Goal: Task Accomplishment & Management: Use online tool/utility

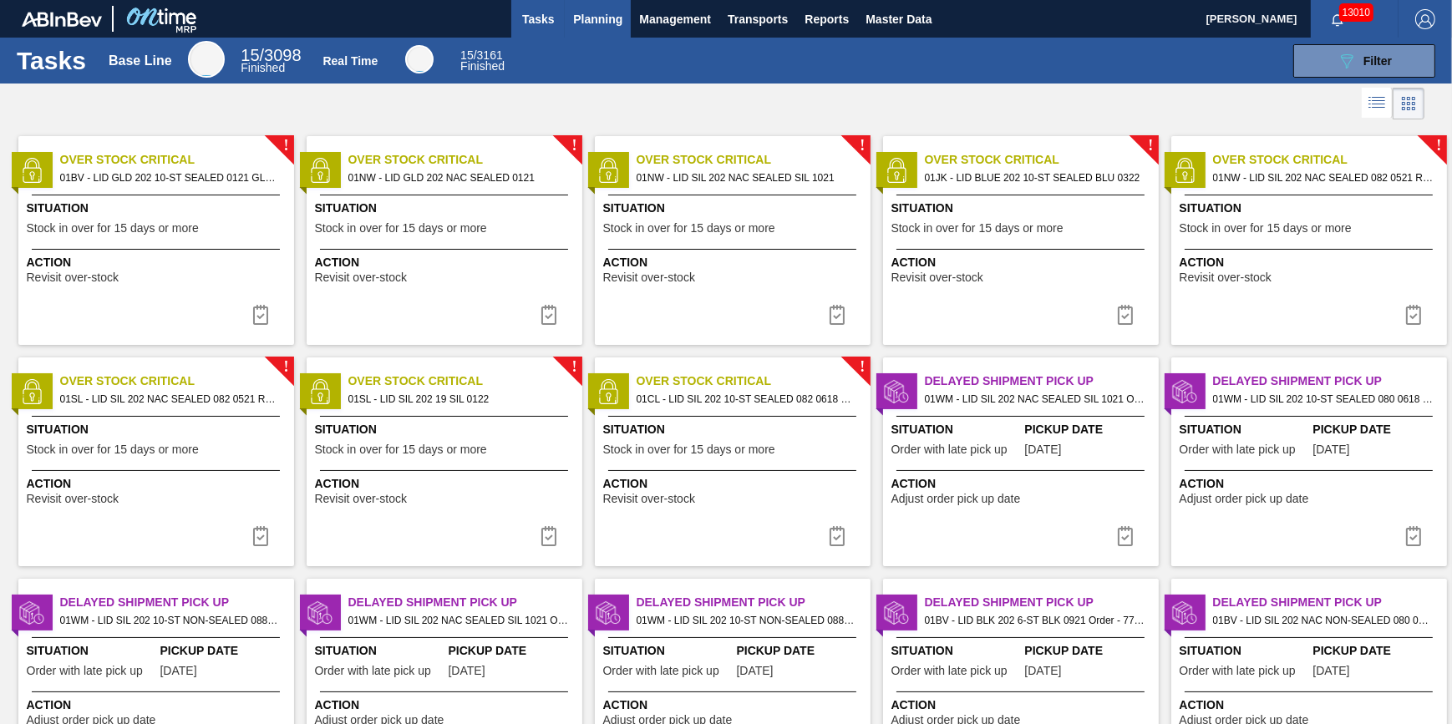
click at [588, 11] on span "Planning" at bounding box center [597, 19] width 49 height 20
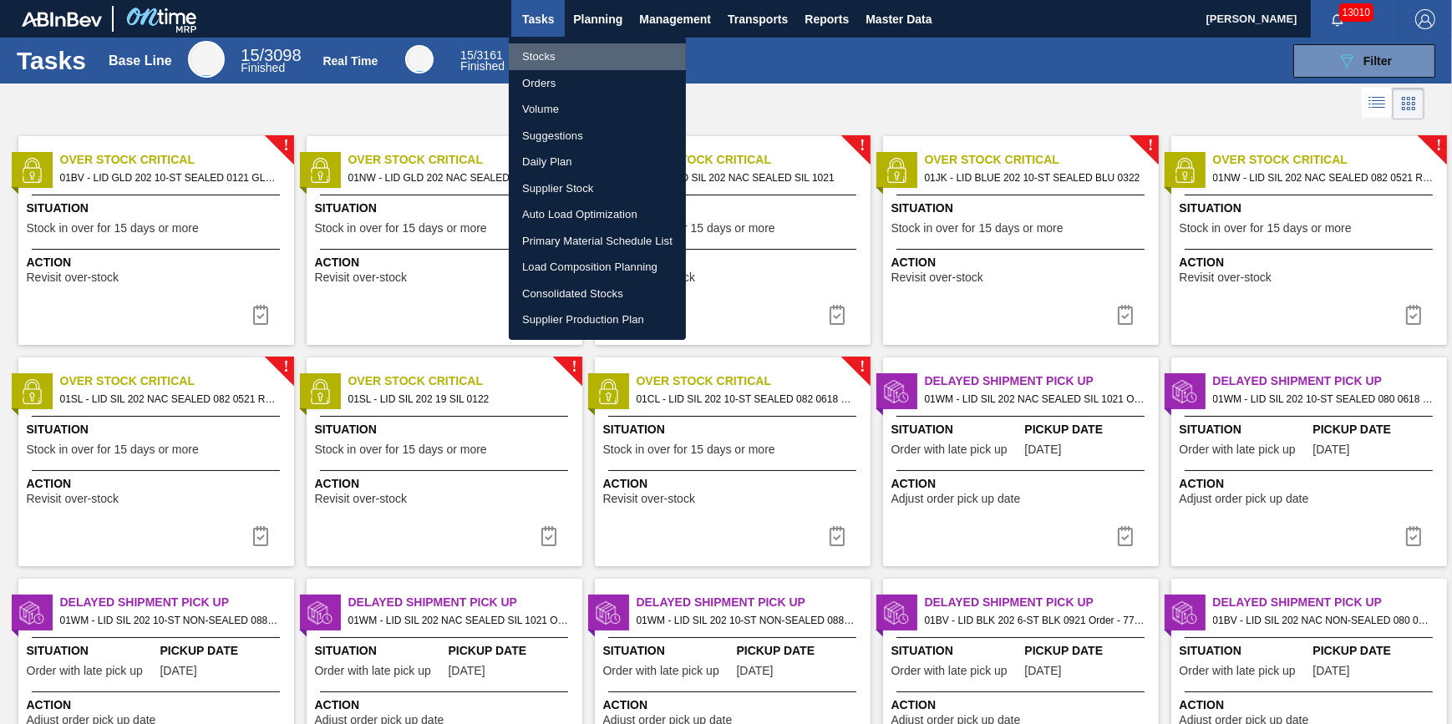
click at [584, 43] on li "Stocks" at bounding box center [597, 56] width 177 height 27
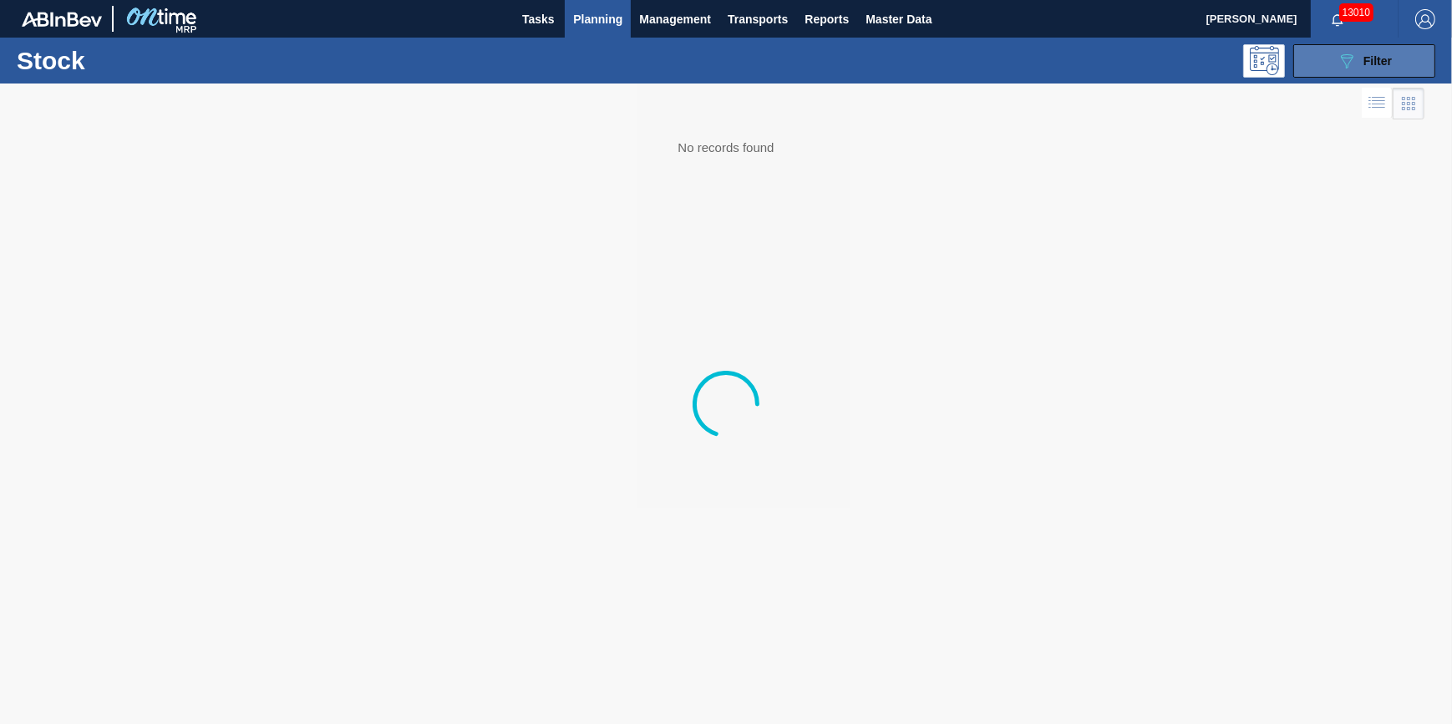
click at [1340, 69] on icon "089F7B8B-B2A5-4AFE-B5C0-19BA573D28AC" at bounding box center [1347, 61] width 20 height 20
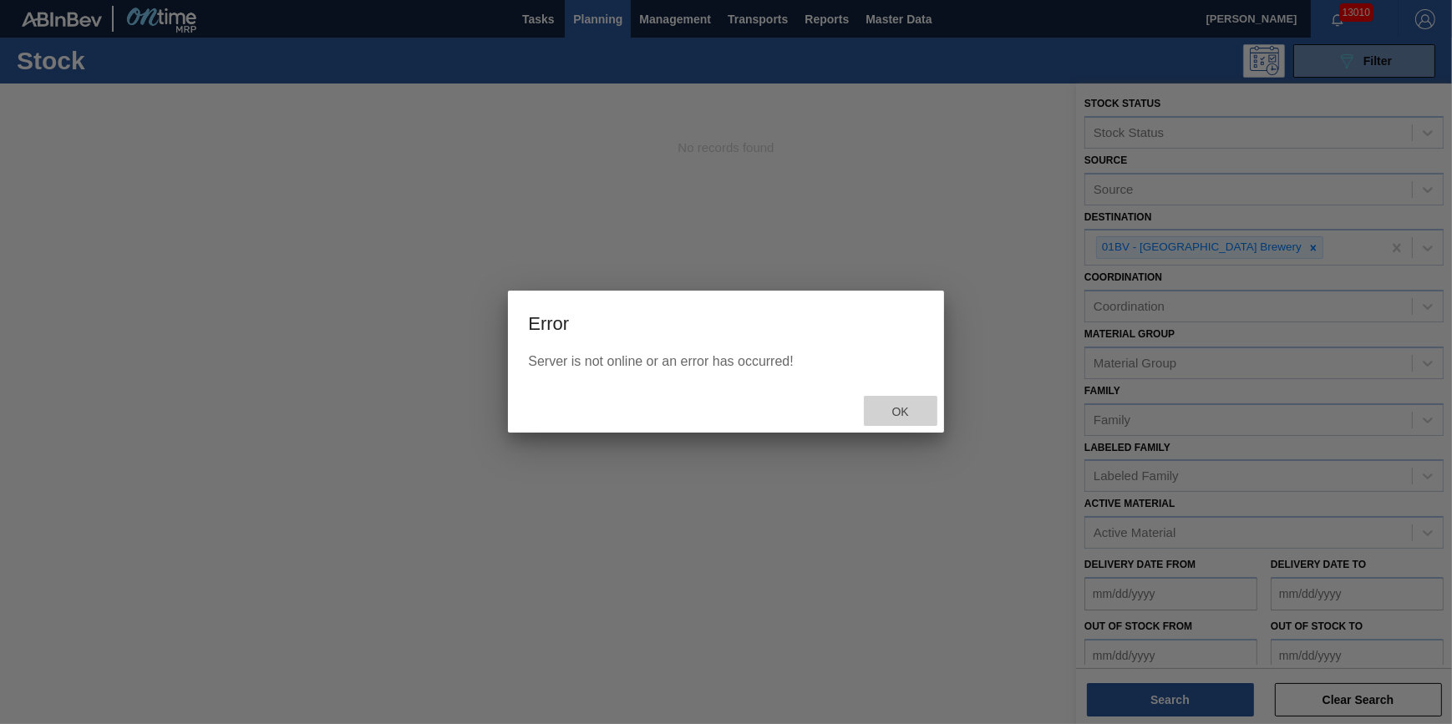
click at [892, 404] on div "Ok" at bounding box center [901, 411] width 74 height 31
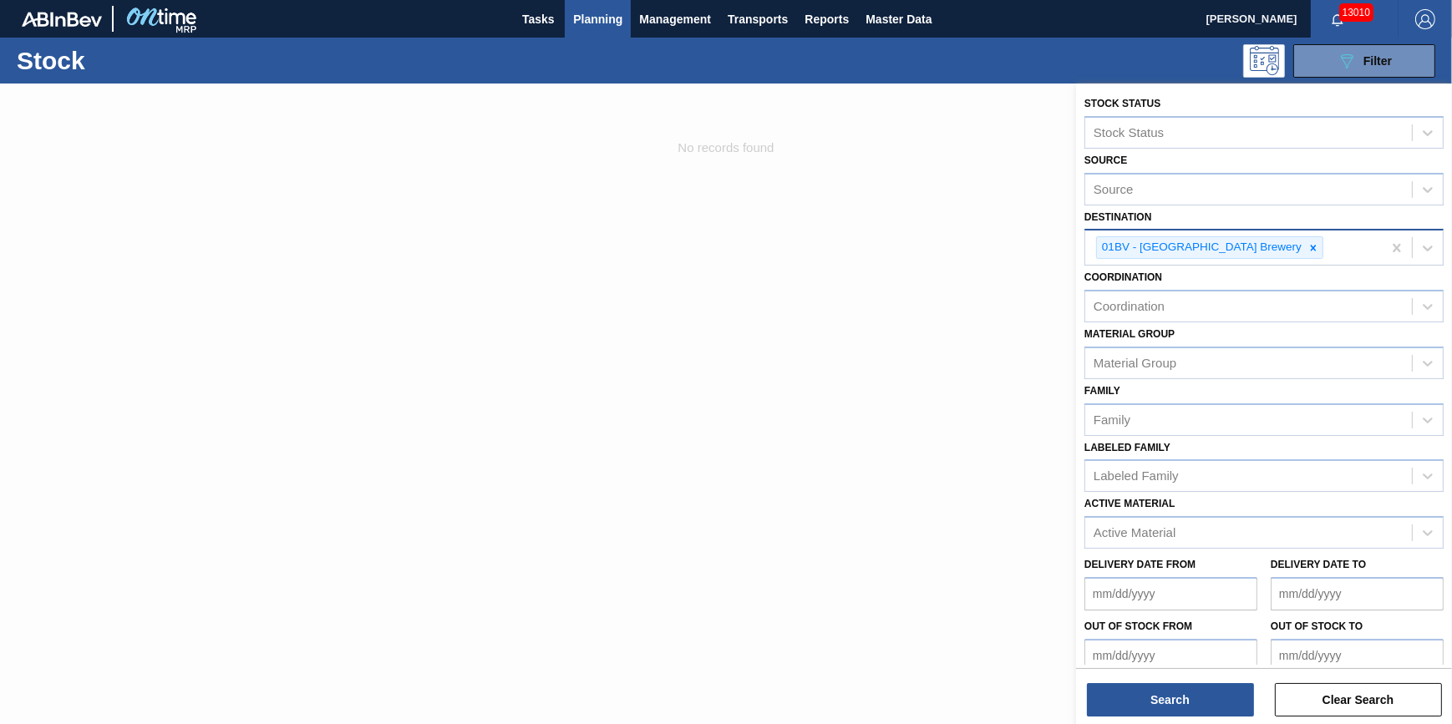
click at [1250, 247] on div "01BV - [GEOGRAPHIC_DATA] Brewery" at bounding box center [1200, 247] width 207 height 21
click at [1304, 247] on div at bounding box center [1313, 247] width 18 height 21
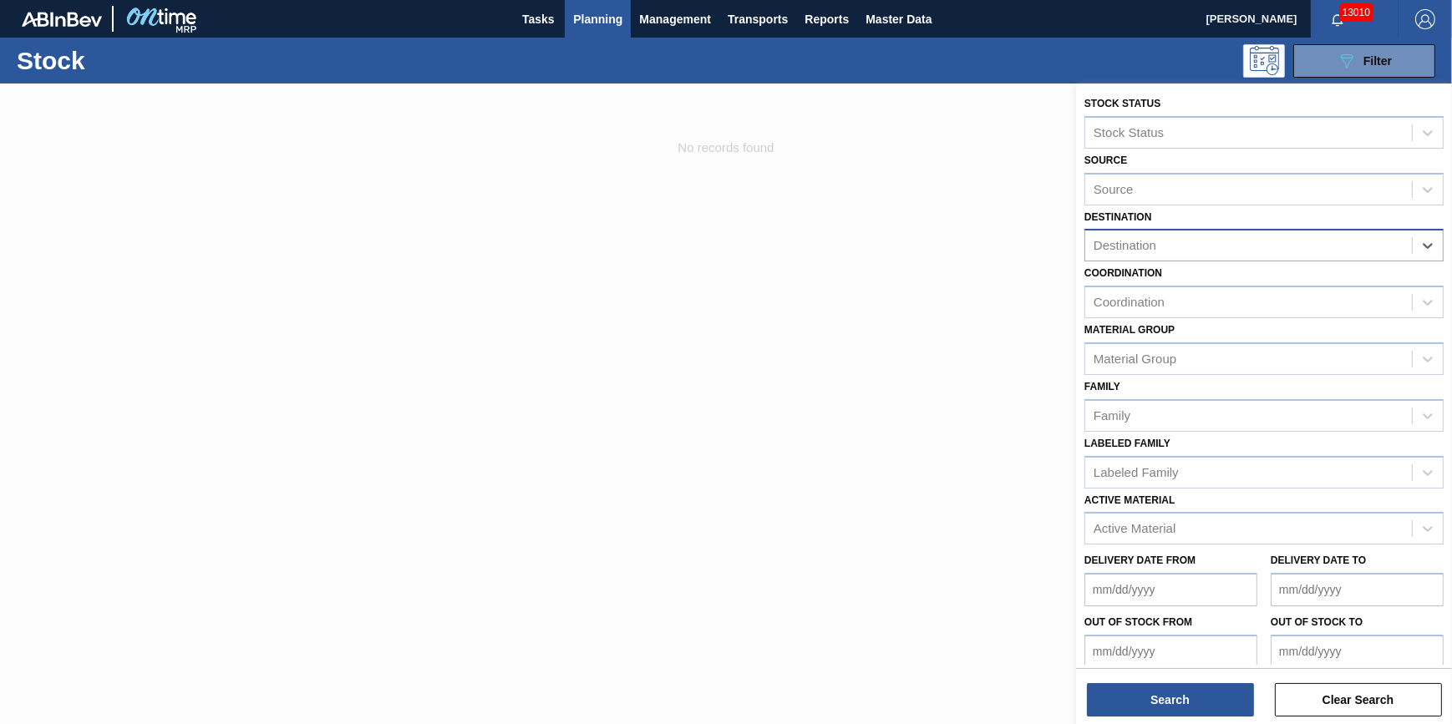
click at [1258, 247] on div "Destination" at bounding box center [1248, 246] width 327 height 24
click at [1030, 276] on div at bounding box center [726, 446] width 1452 height 724
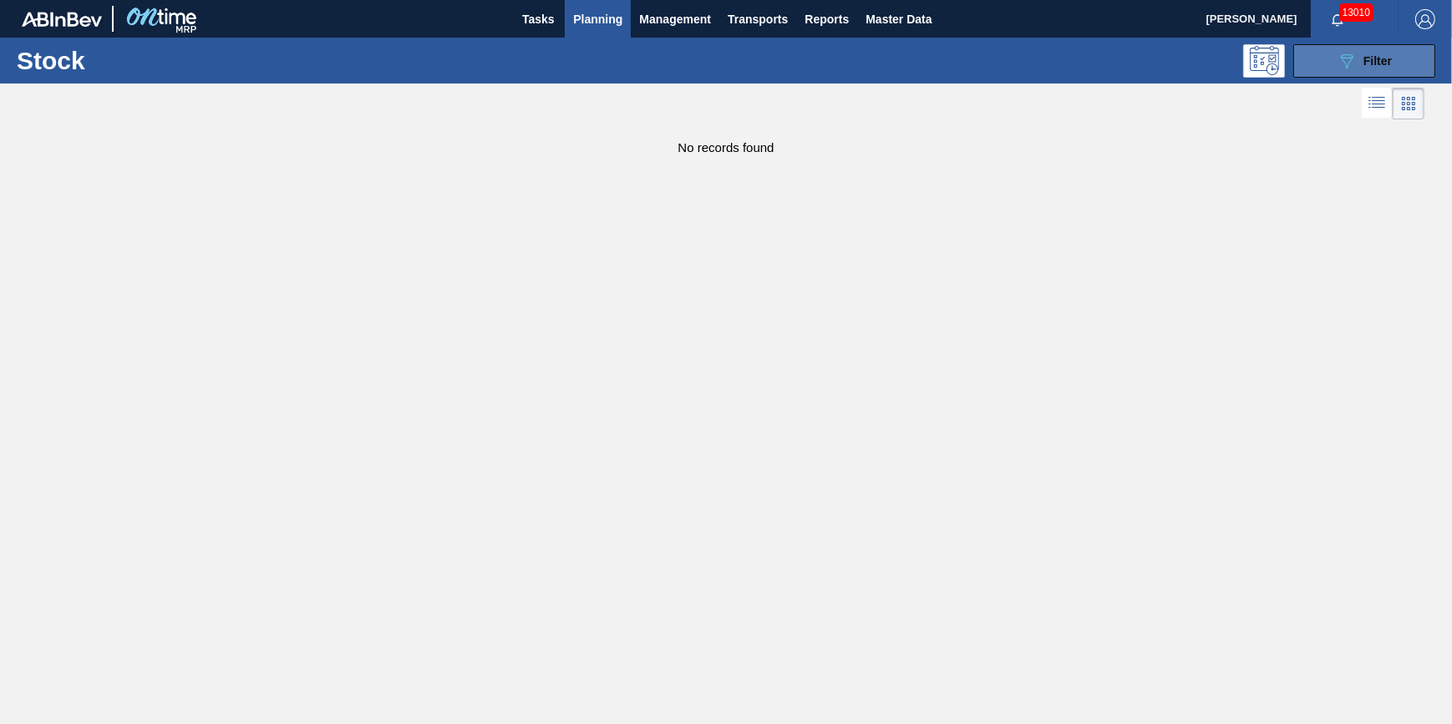
click at [1307, 58] on button "089F7B8B-B2A5-4AFE-B5C0-19BA573D28AC Filter" at bounding box center [1364, 60] width 142 height 33
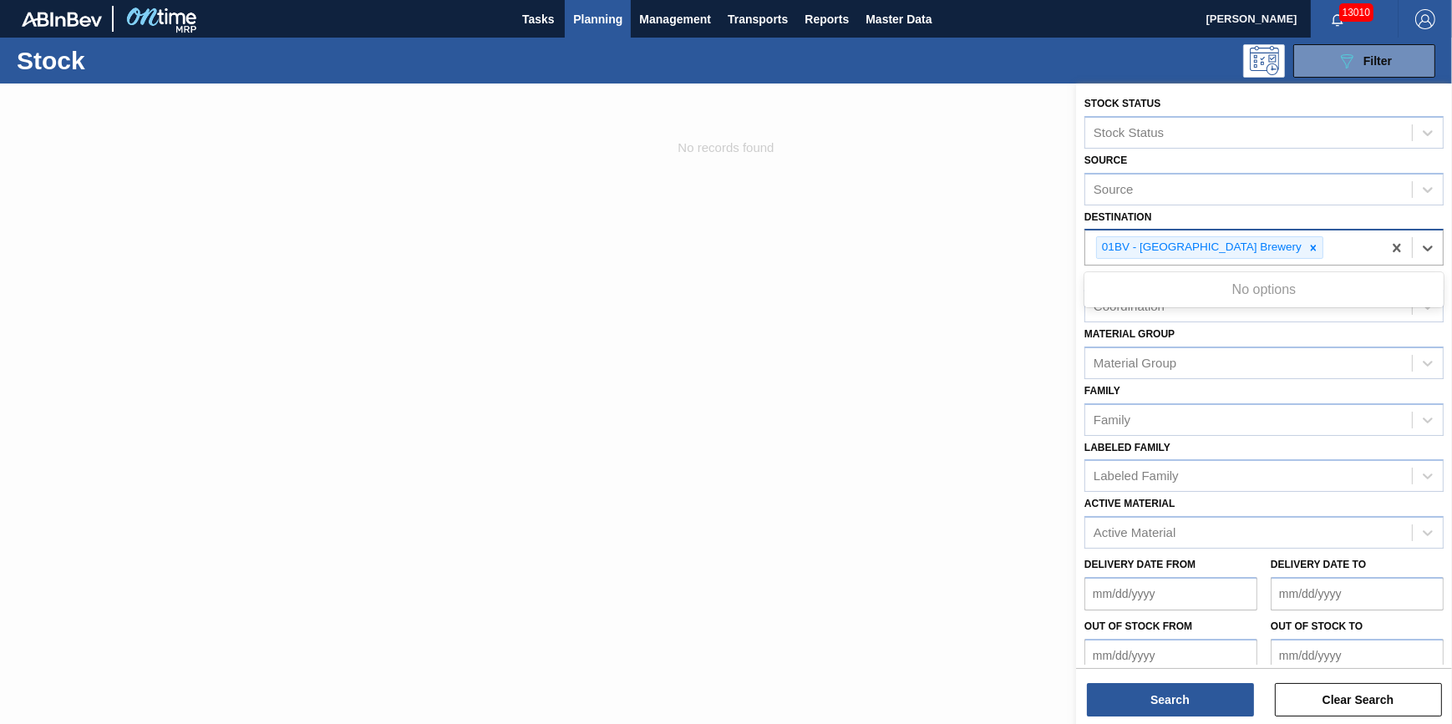
drag, startPoint x: 1245, startPoint y: 251, endPoint x: 1283, endPoint y: 243, distance: 39.2
click at [1246, 249] on div "01BV - [GEOGRAPHIC_DATA] Brewery" at bounding box center [1200, 247] width 207 height 21
click at [1327, 244] on input "Destination" at bounding box center [1328, 248] width 2 height 14
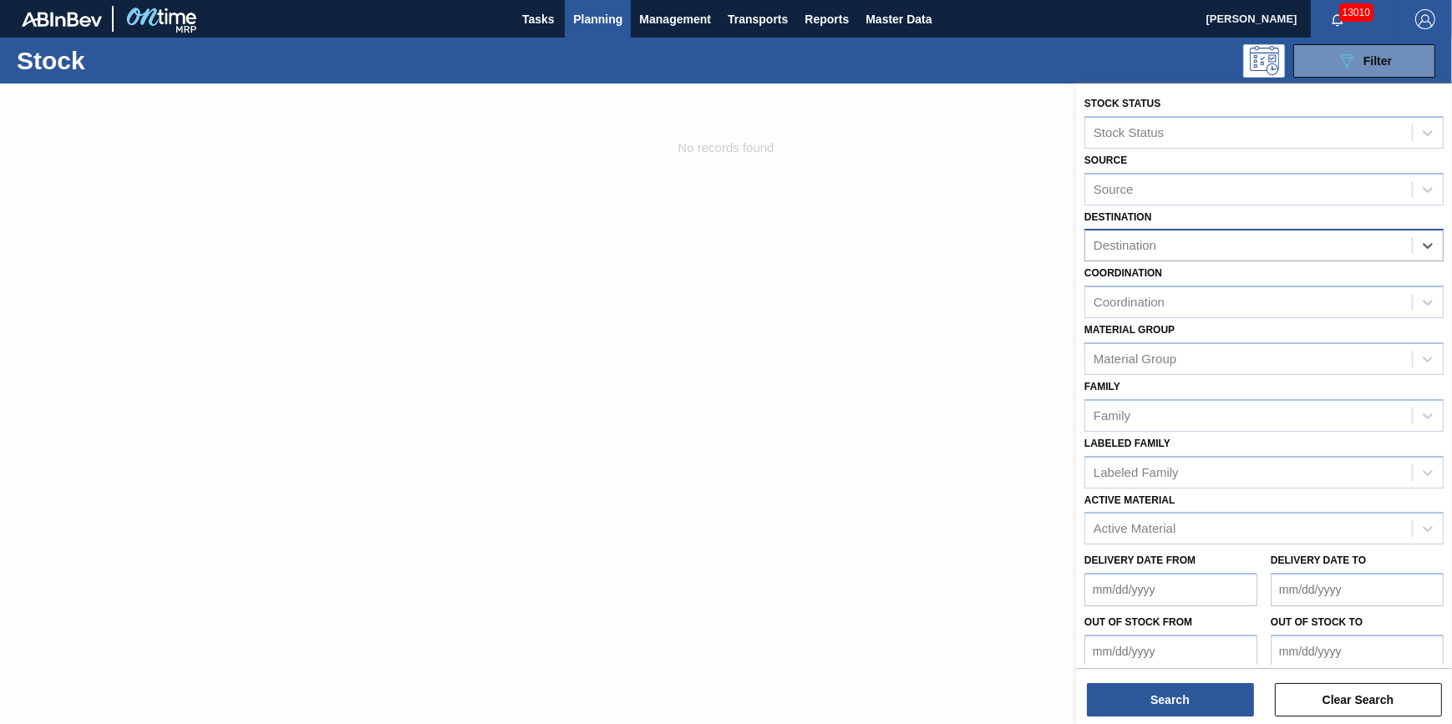
click at [1382, 247] on div "Destination" at bounding box center [1248, 246] width 327 height 24
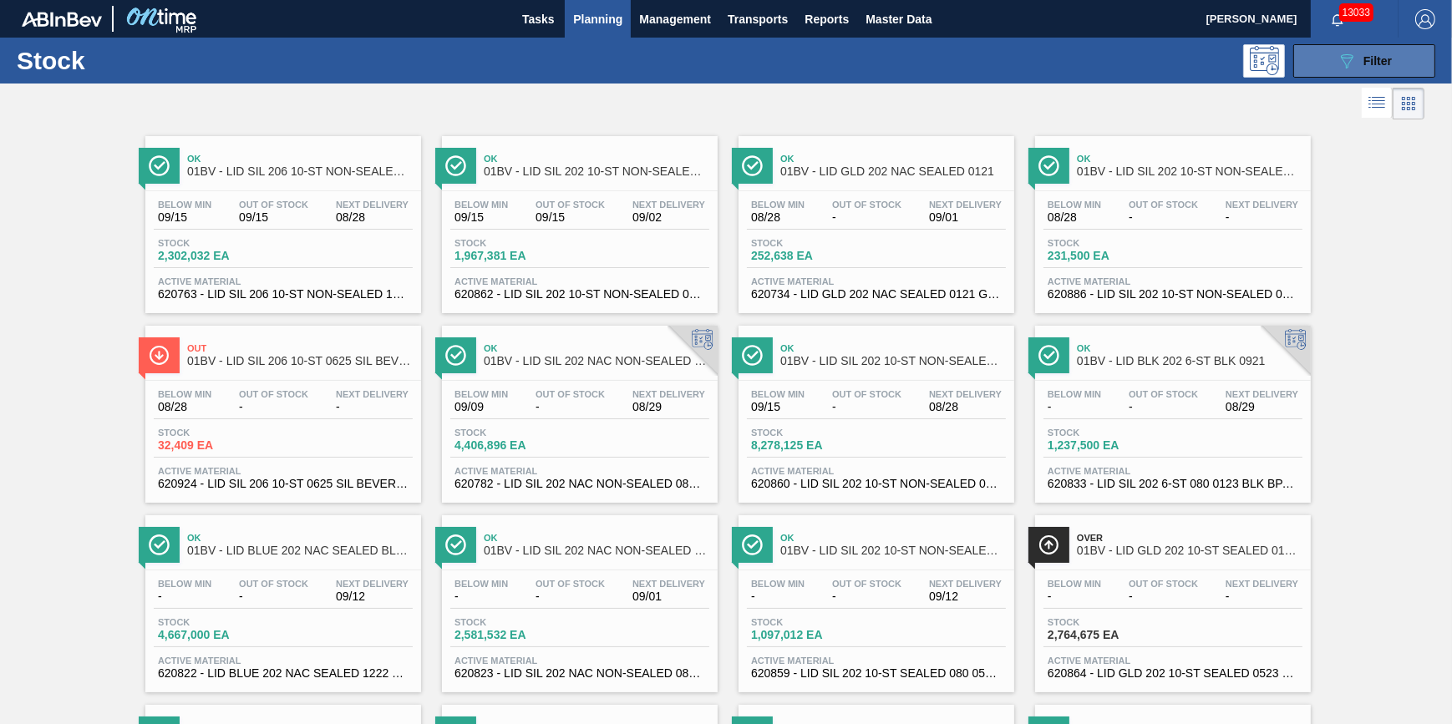
click at [1303, 54] on button "089F7B8B-B2A5-4AFE-B5C0-19BA573D28AC Filter" at bounding box center [1364, 60] width 142 height 33
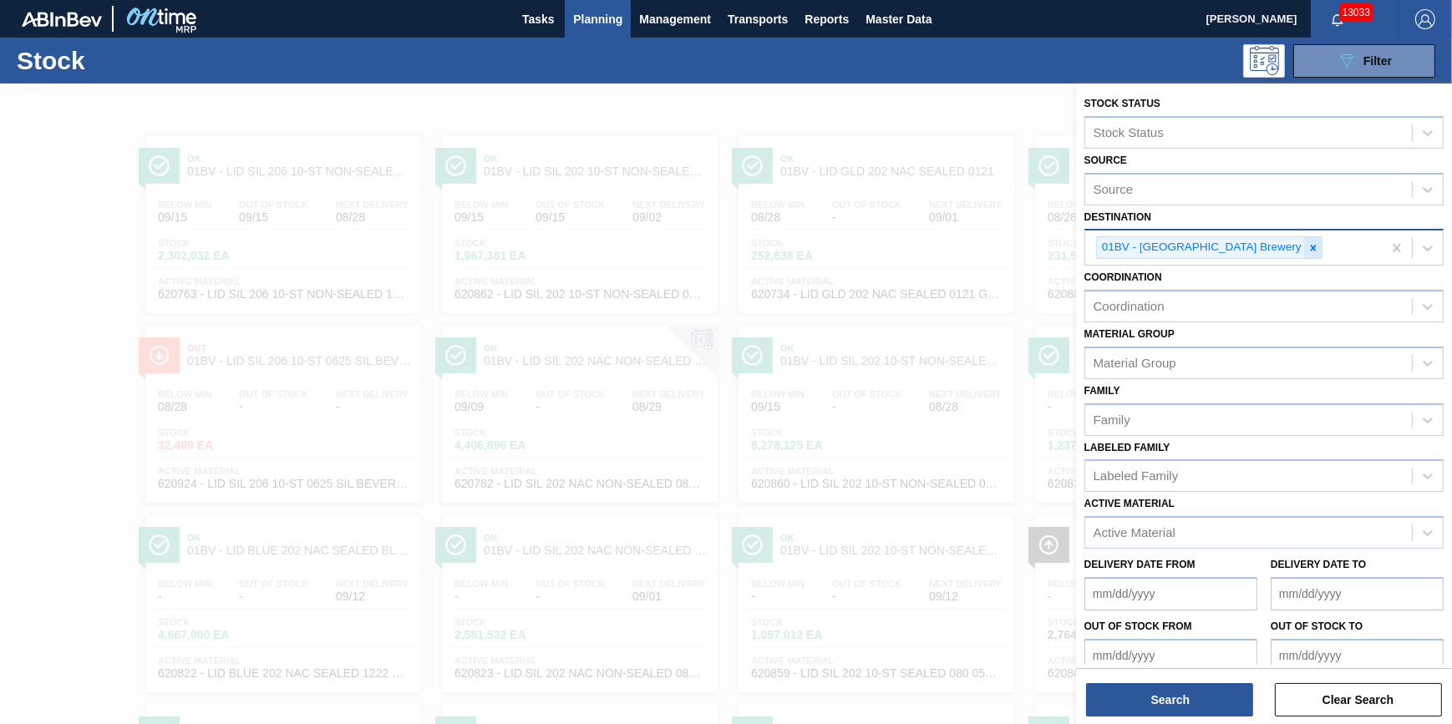
click at [1304, 243] on div at bounding box center [1313, 247] width 18 height 21
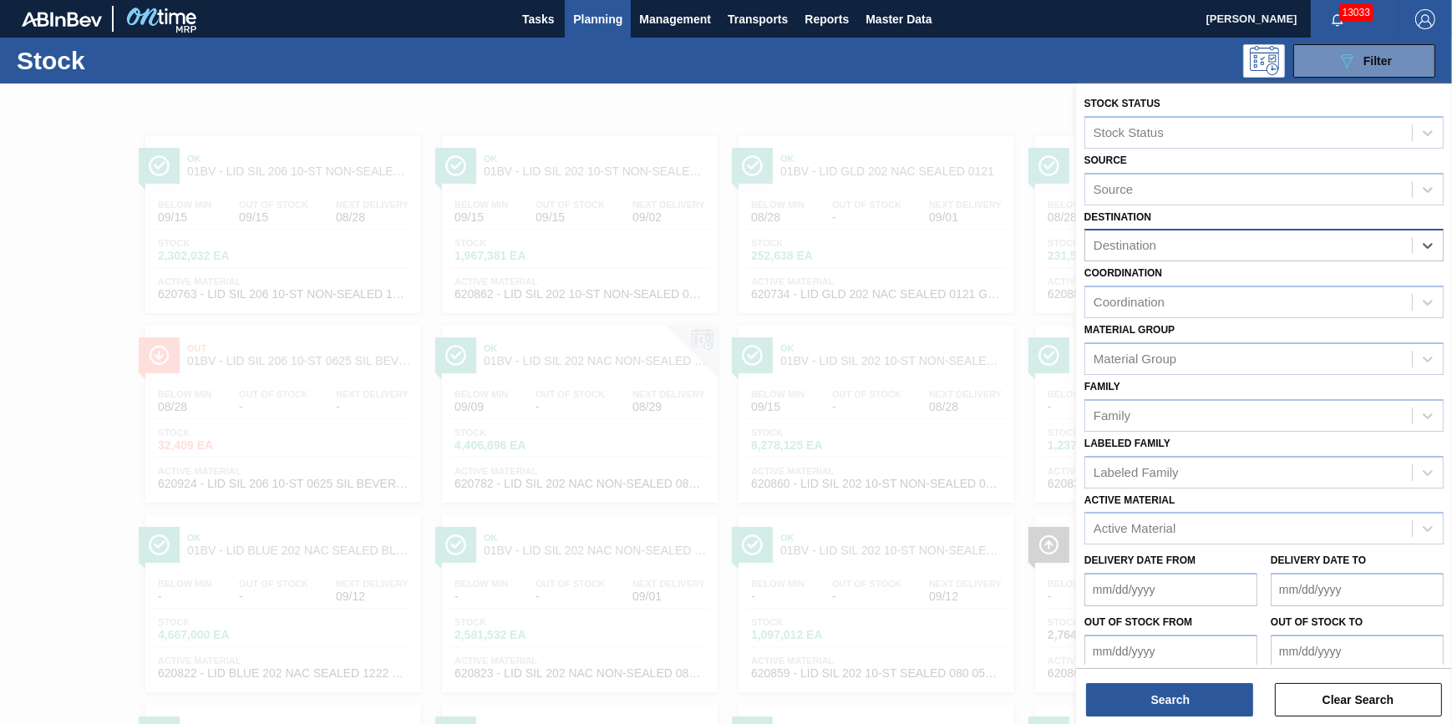
click at [1255, 246] on div "Destination" at bounding box center [1248, 246] width 327 height 24
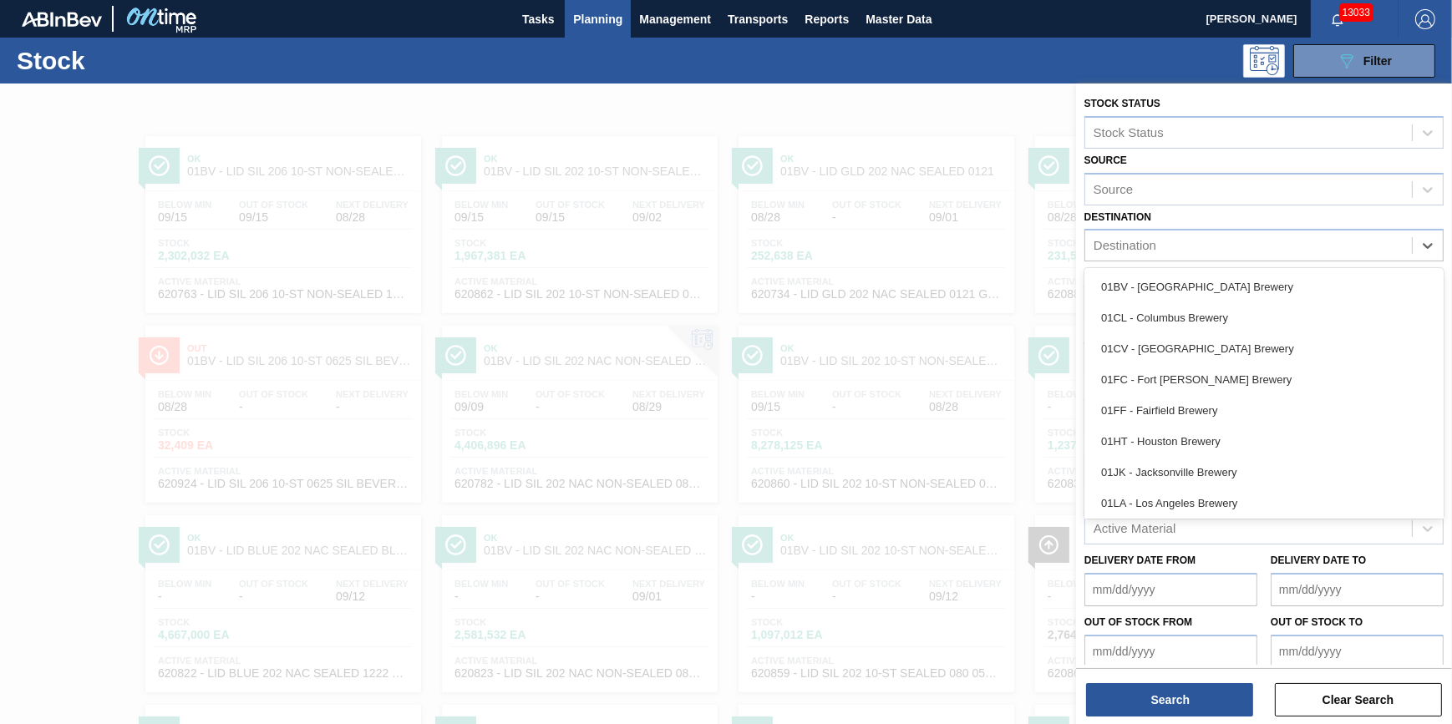
drag, startPoint x: 1215, startPoint y: 370, endPoint x: 1215, endPoint y: 360, distance: 10.0
click at [1215, 371] on div "01FC - Fort [PERSON_NAME] Brewery" at bounding box center [1264, 379] width 359 height 31
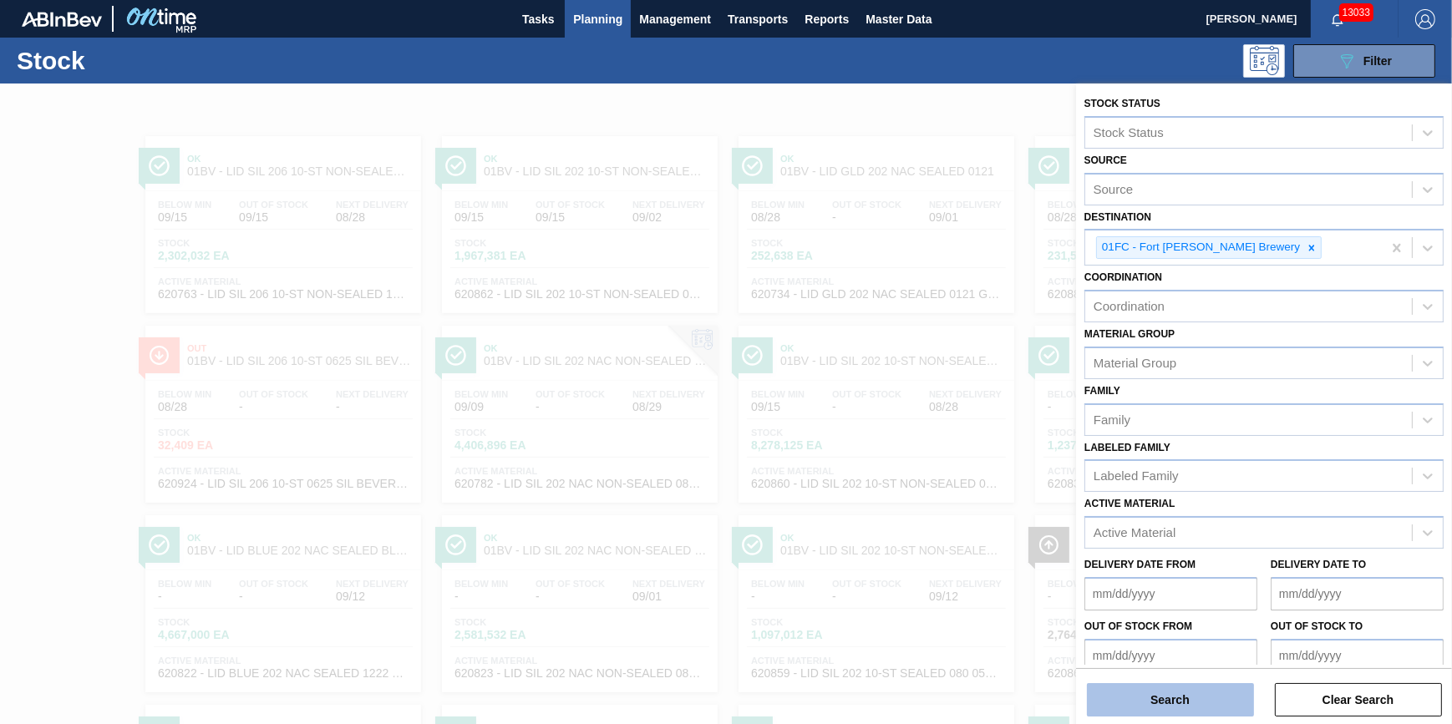
click at [1159, 704] on button "Search" at bounding box center [1170, 699] width 167 height 33
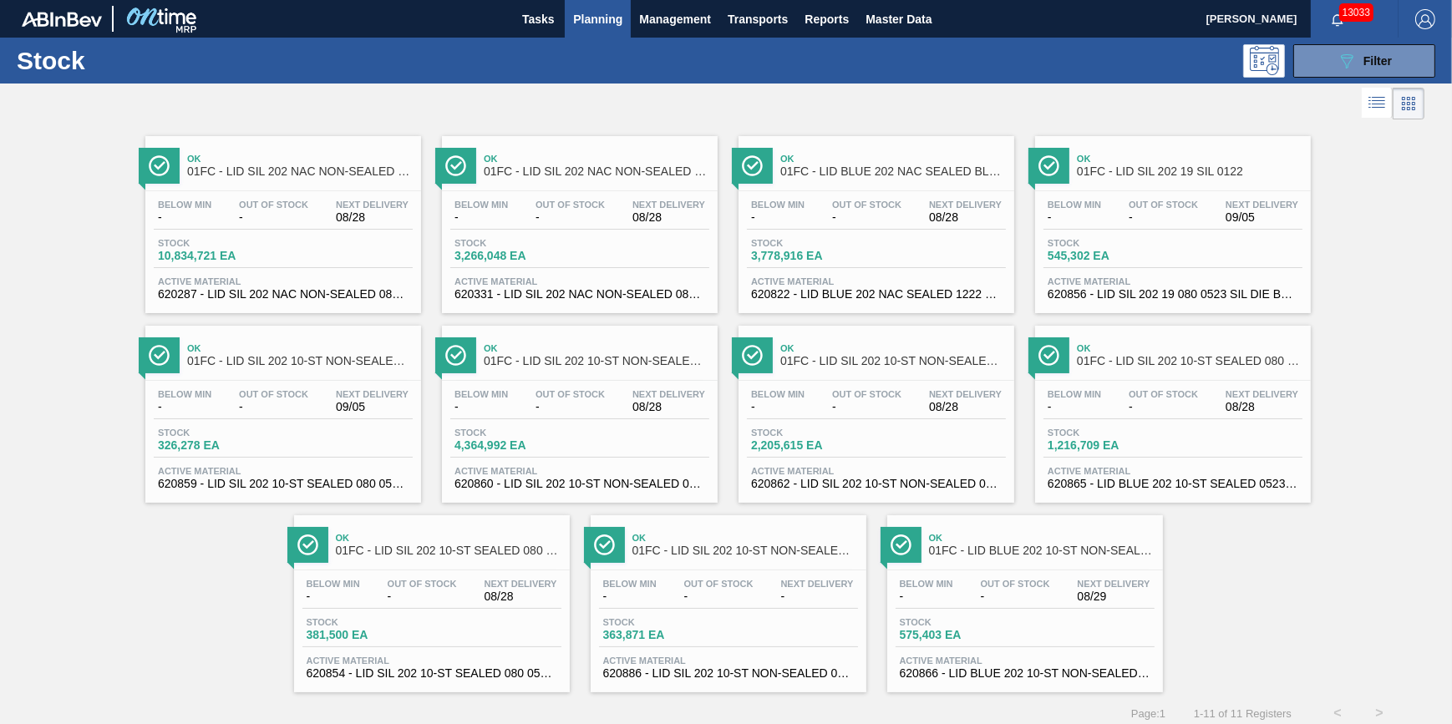
click at [1000, 599] on span "-" at bounding box center [1015, 597] width 69 height 13
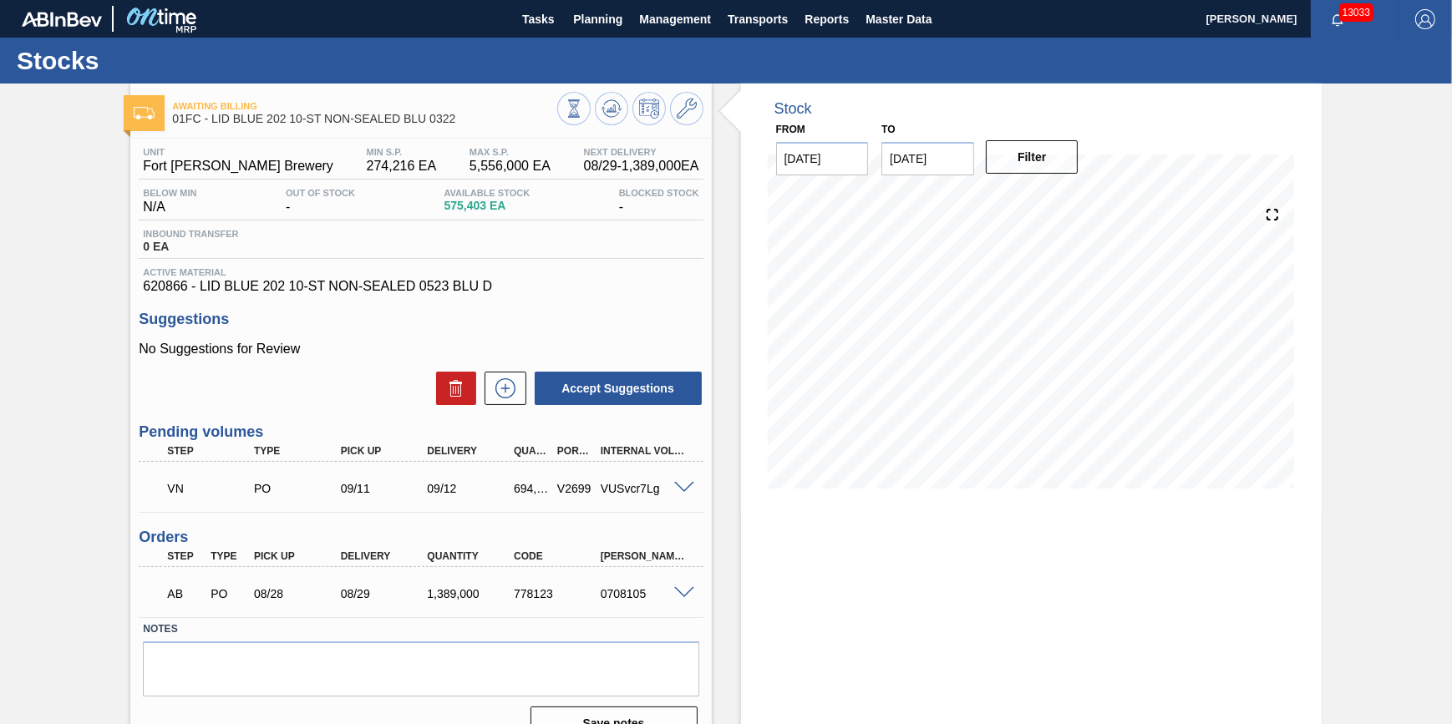
click at [683, 596] on span at bounding box center [684, 593] width 20 height 13
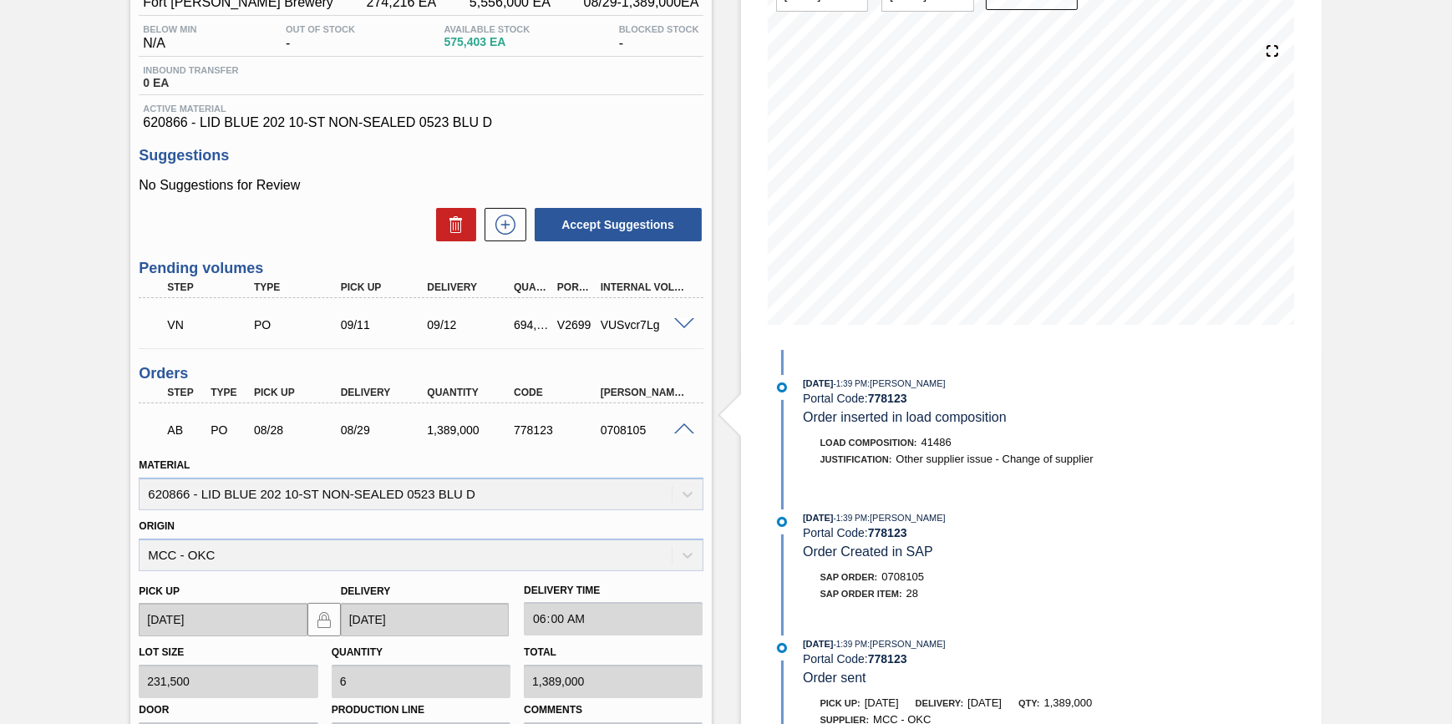
scroll to position [75, 0]
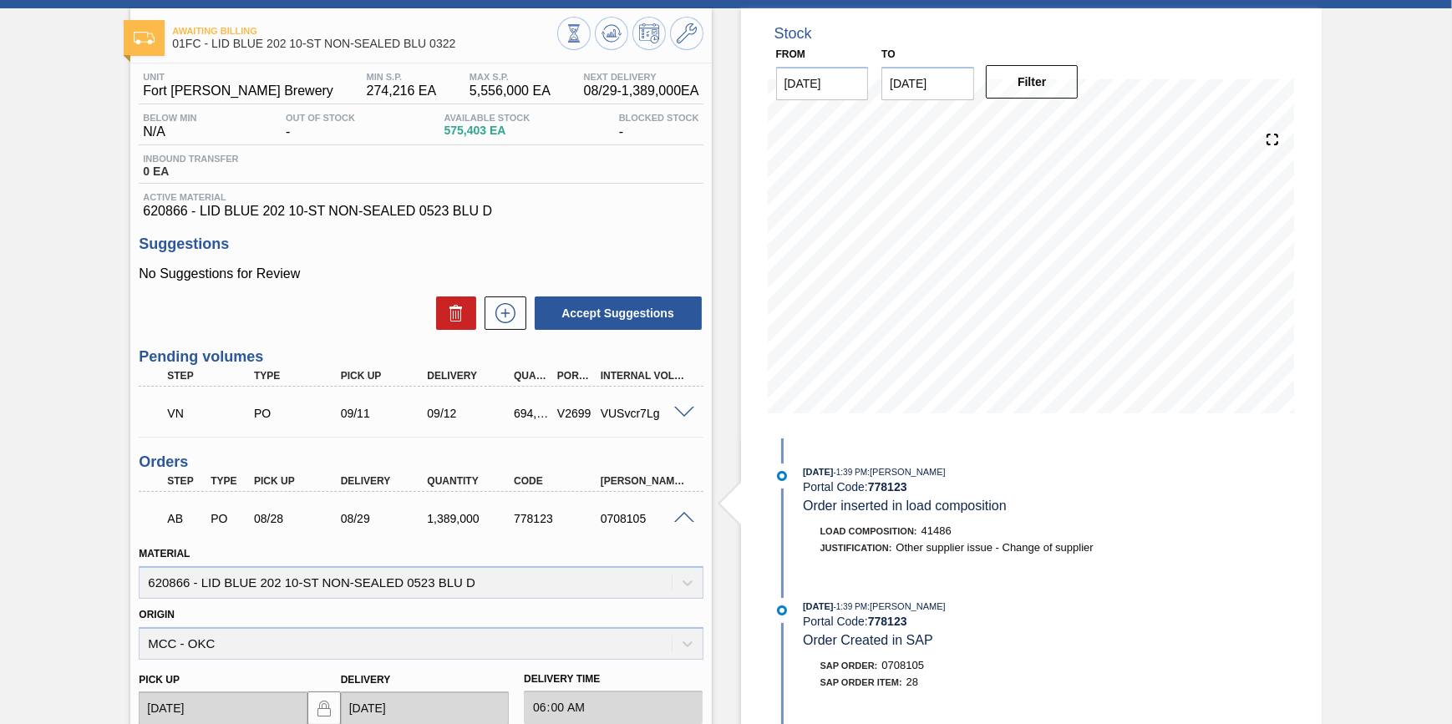
click at [685, 412] on span at bounding box center [684, 413] width 20 height 13
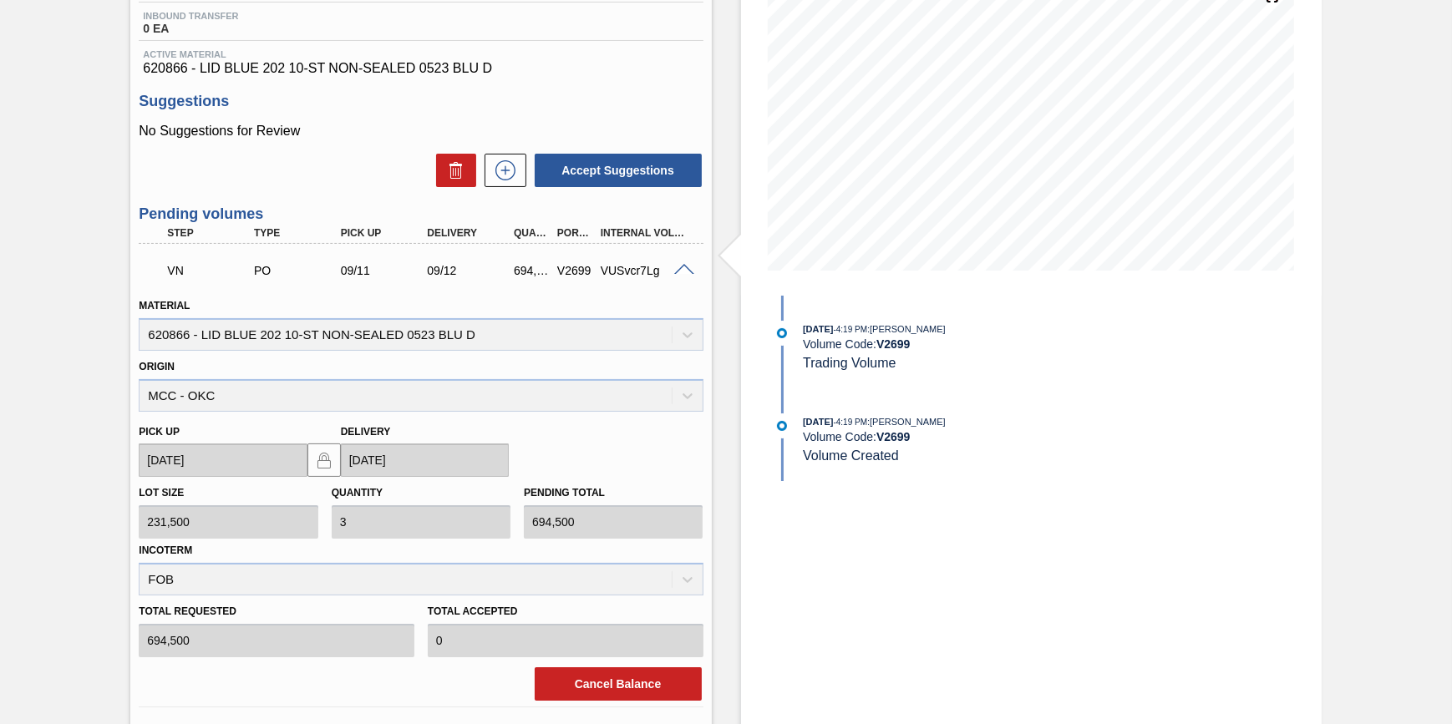
scroll to position [379, 0]
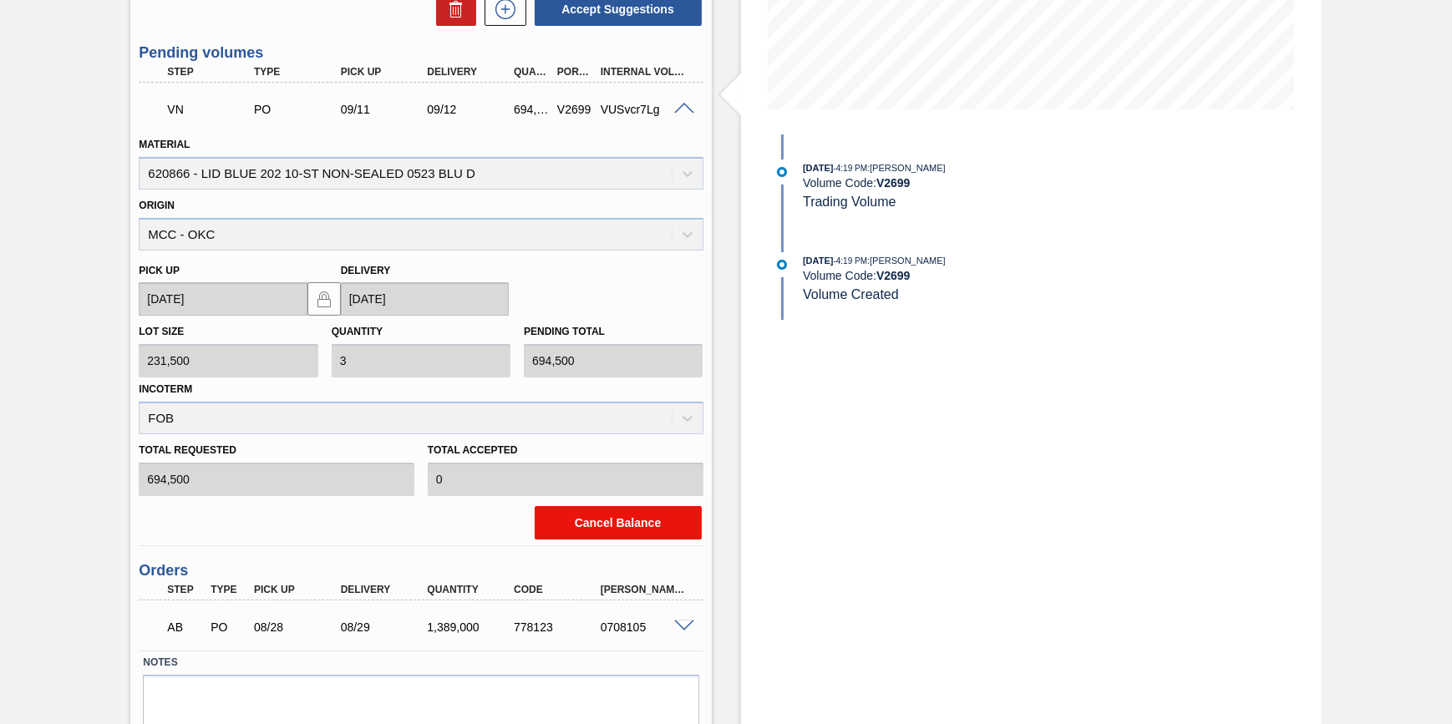
click at [658, 510] on button "Cancel Balance" at bounding box center [618, 522] width 167 height 33
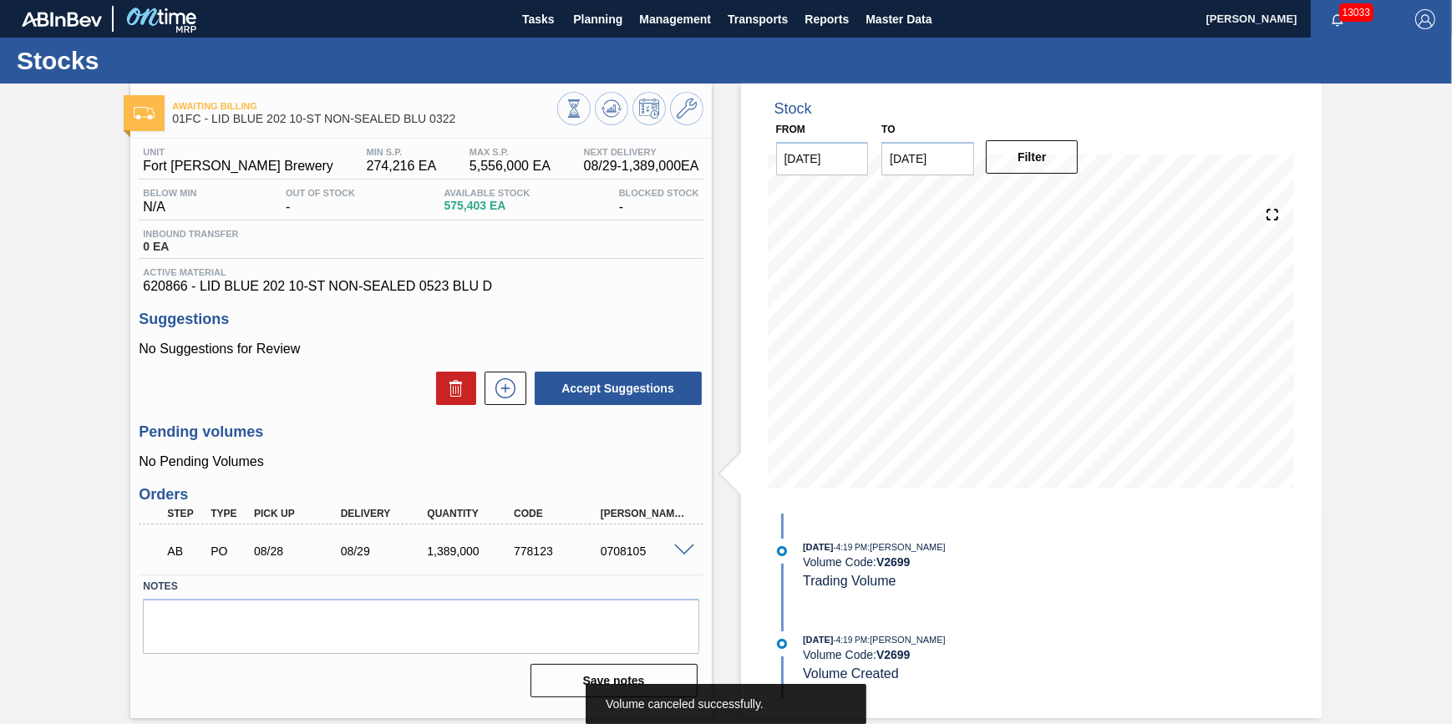
scroll to position [0, 0]
click at [609, 113] on icon at bounding box center [612, 109] width 20 height 20
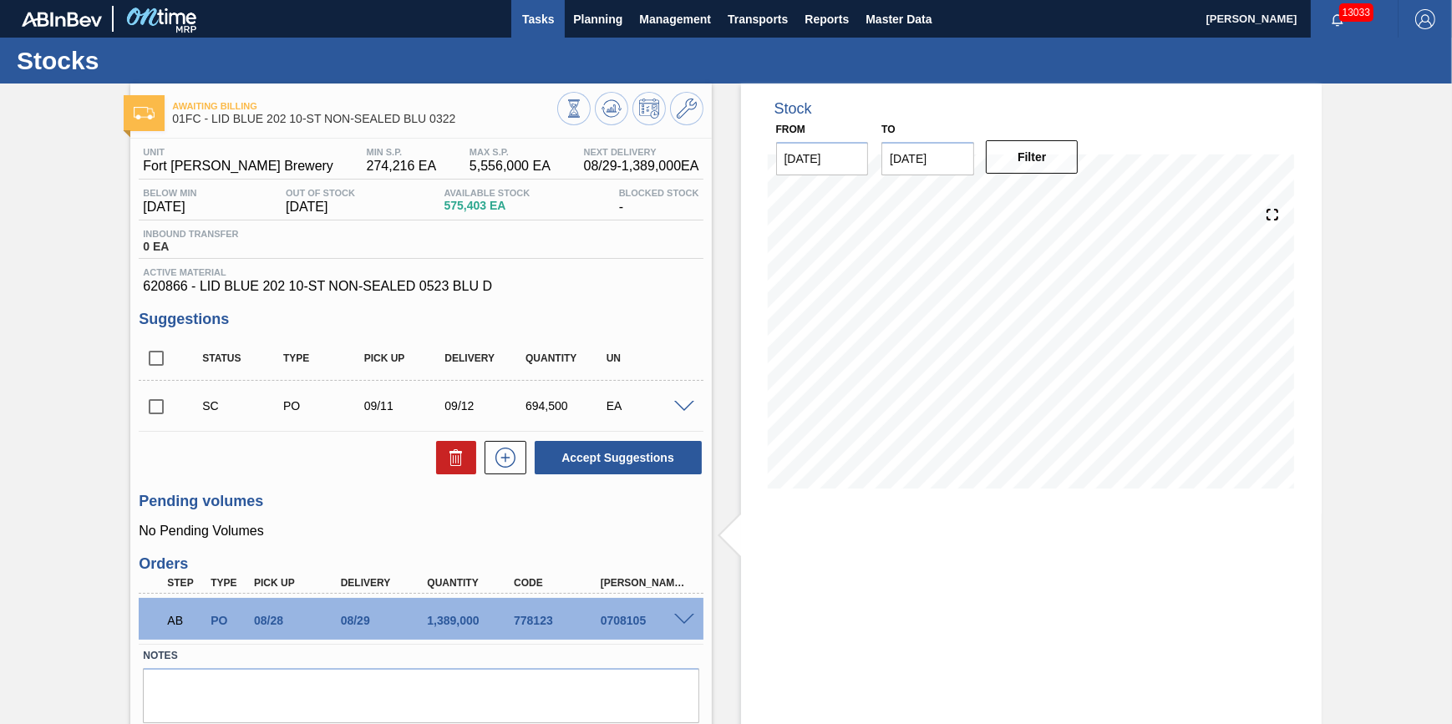
click at [546, 28] on button "Tasks" at bounding box center [537, 19] width 53 height 38
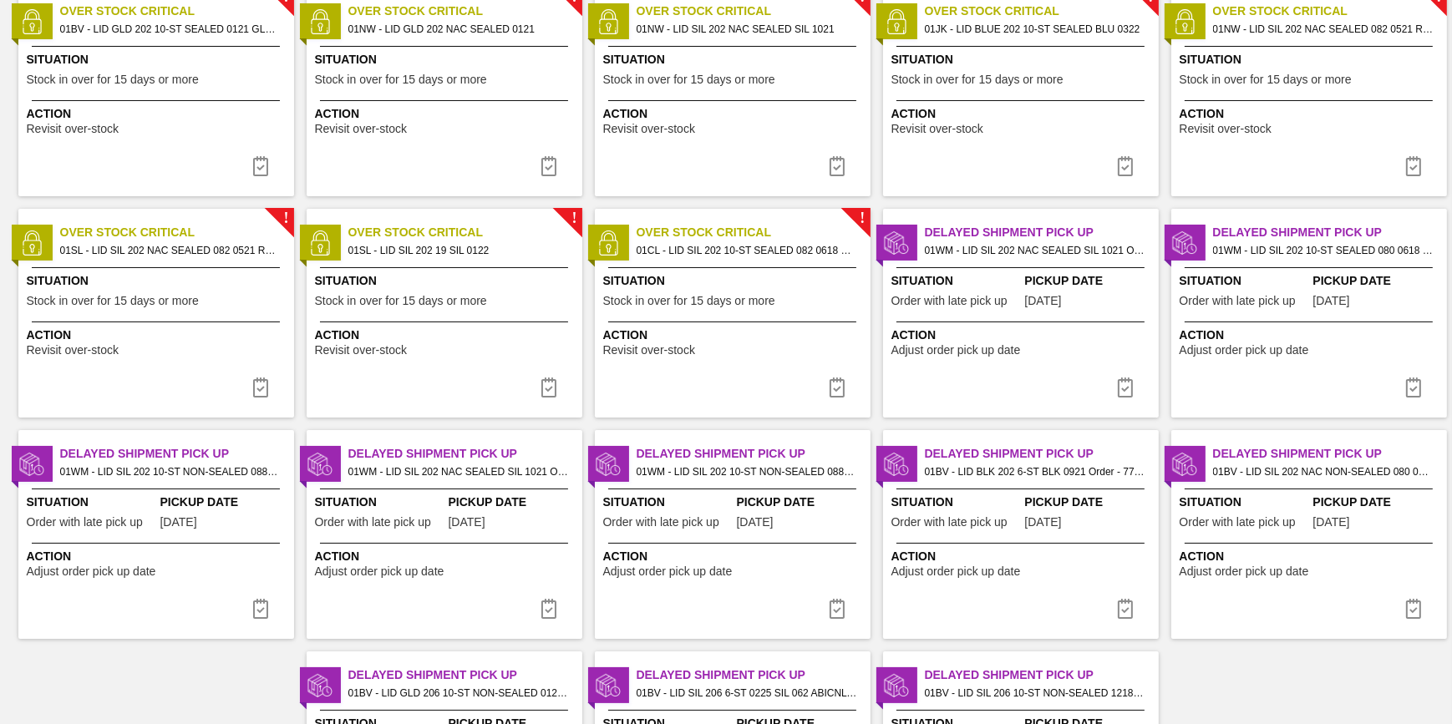
scroll to position [99, 0]
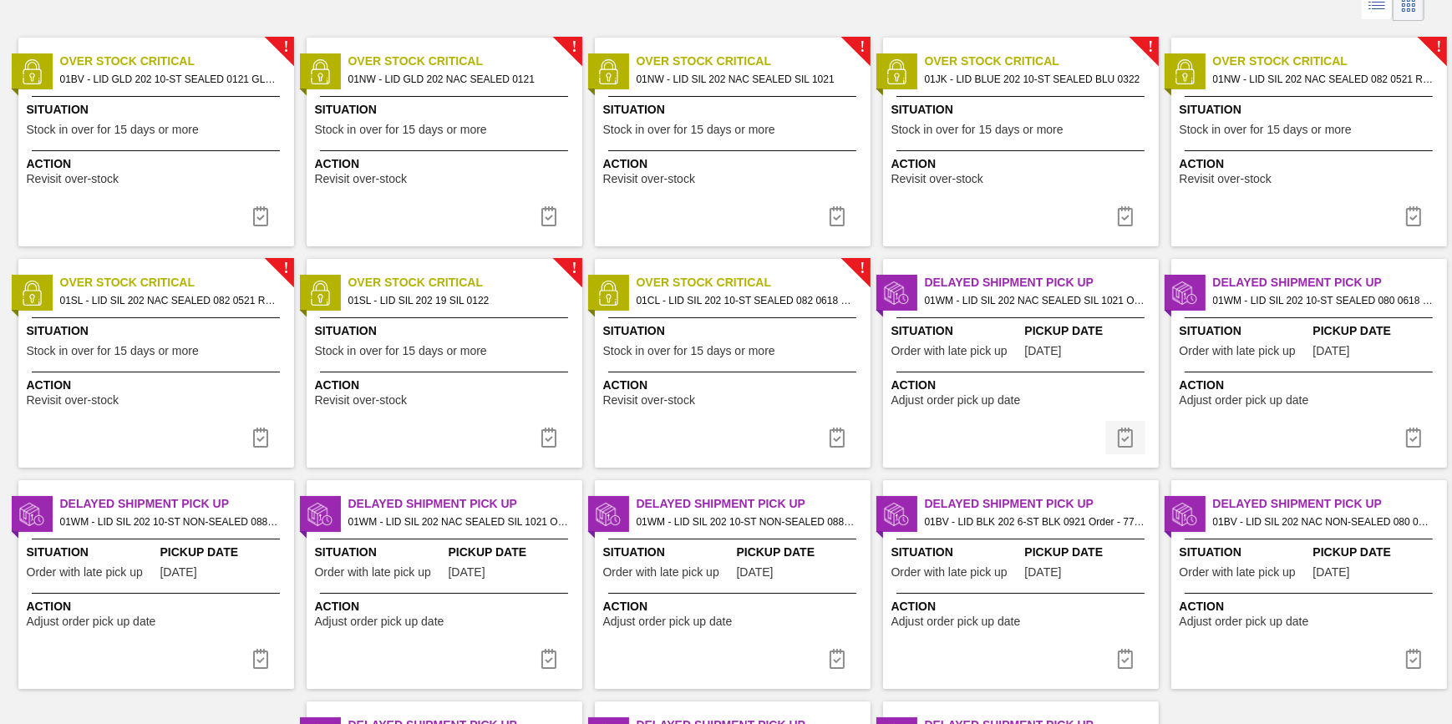
click at [1121, 434] on img at bounding box center [1125, 438] width 20 height 20
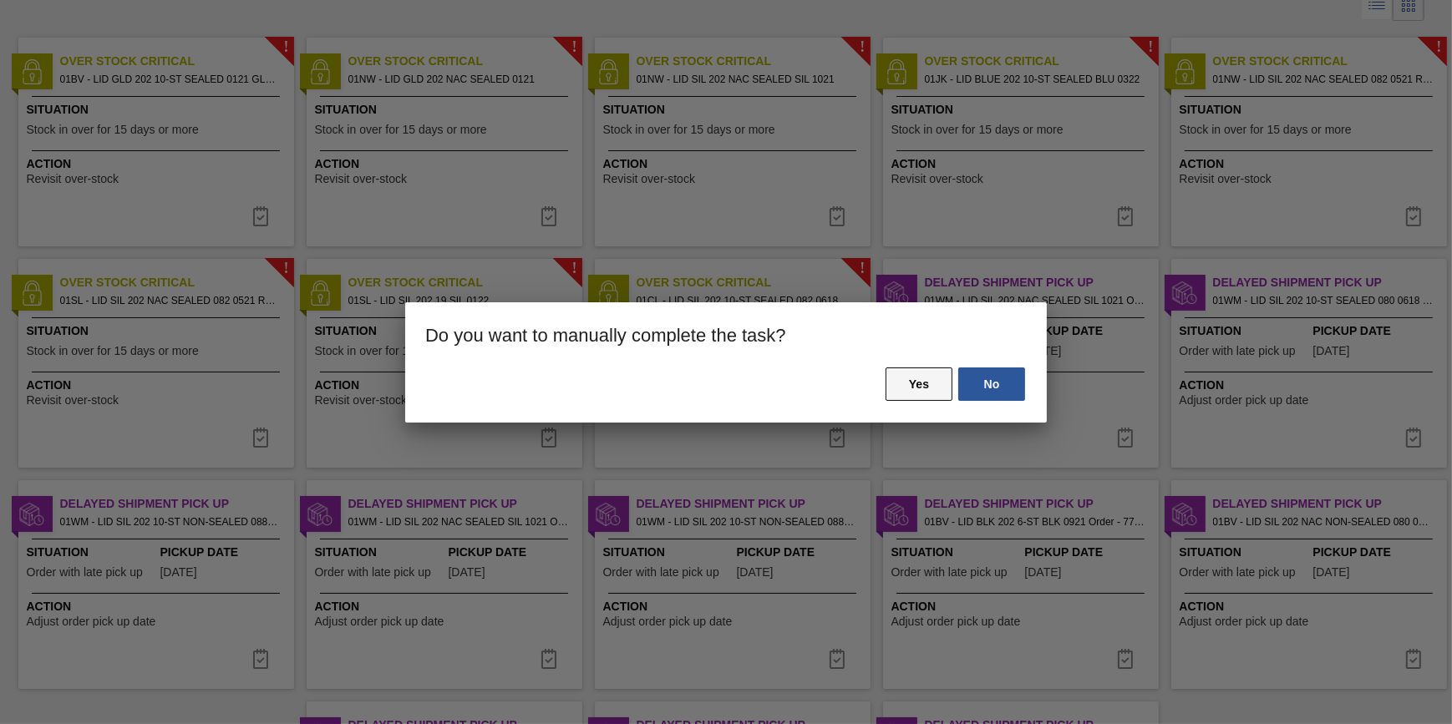
click at [908, 388] on button "Yes" at bounding box center [919, 384] width 67 height 33
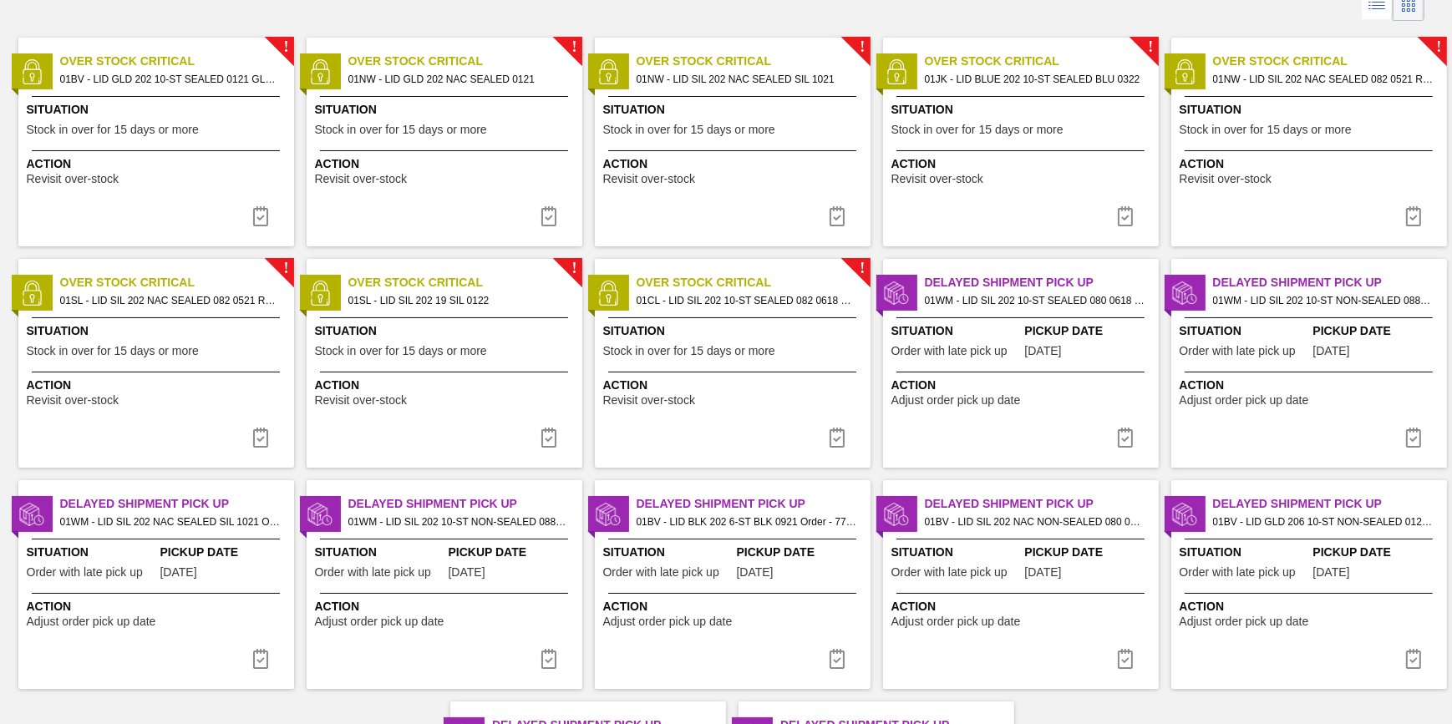
scroll to position [0, 0]
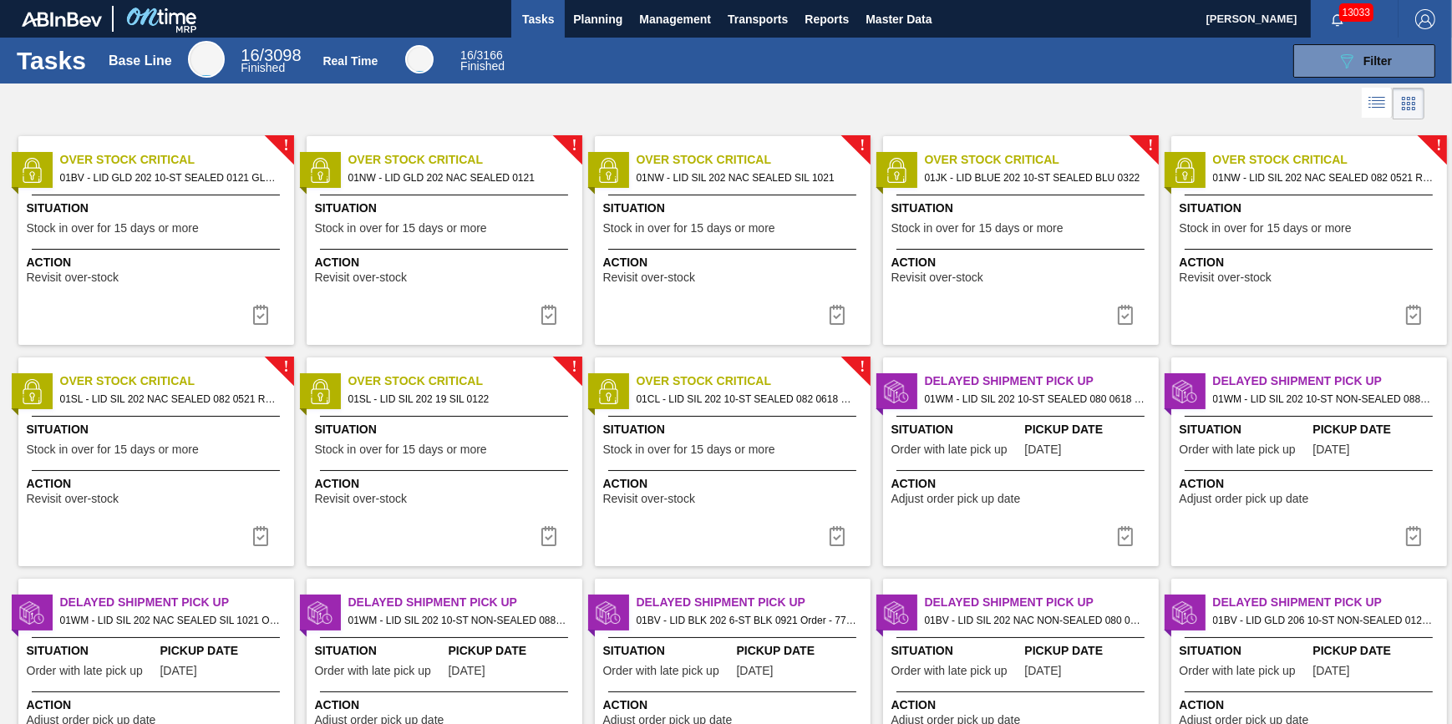
click at [1119, 541] on img at bounding box center [1125, 536] width 20 height 20
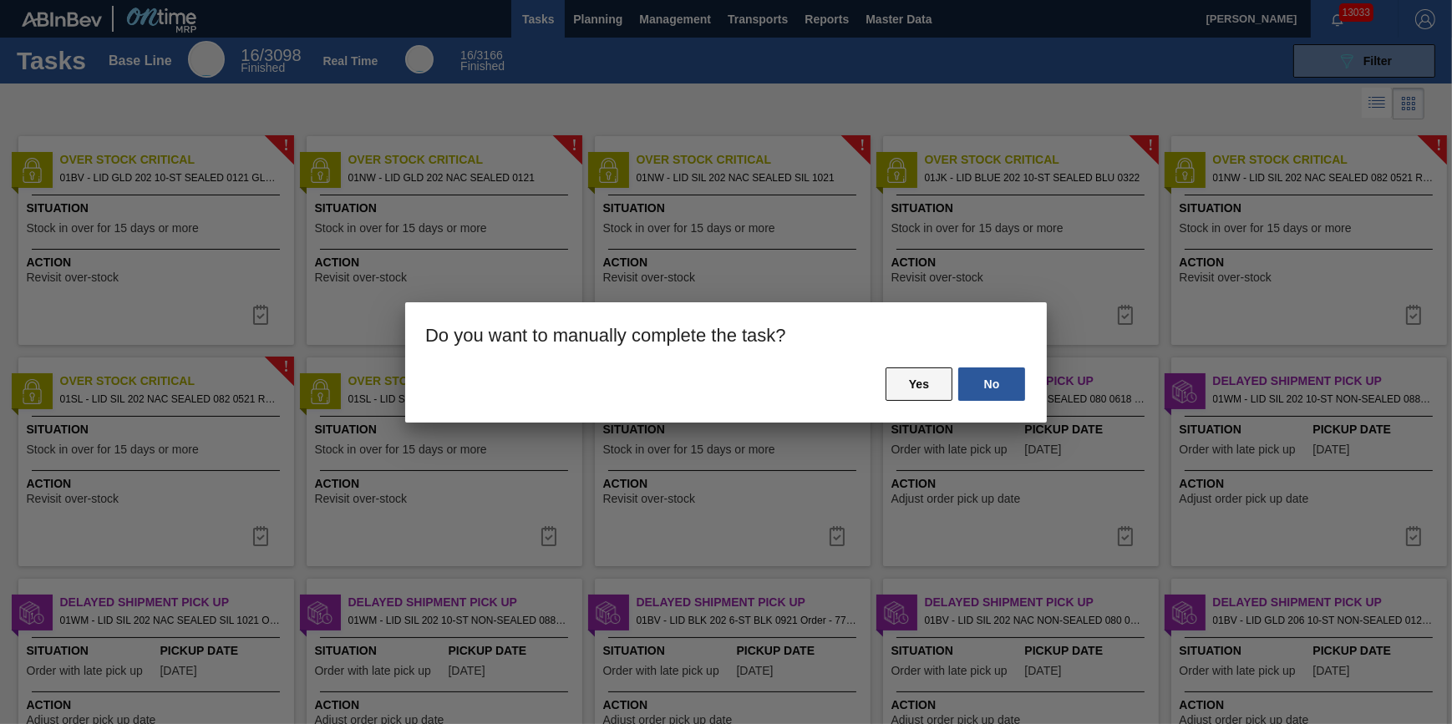
click at [927, 392] on button "Yes" at bounding box center [919, 384] width 67 height 33
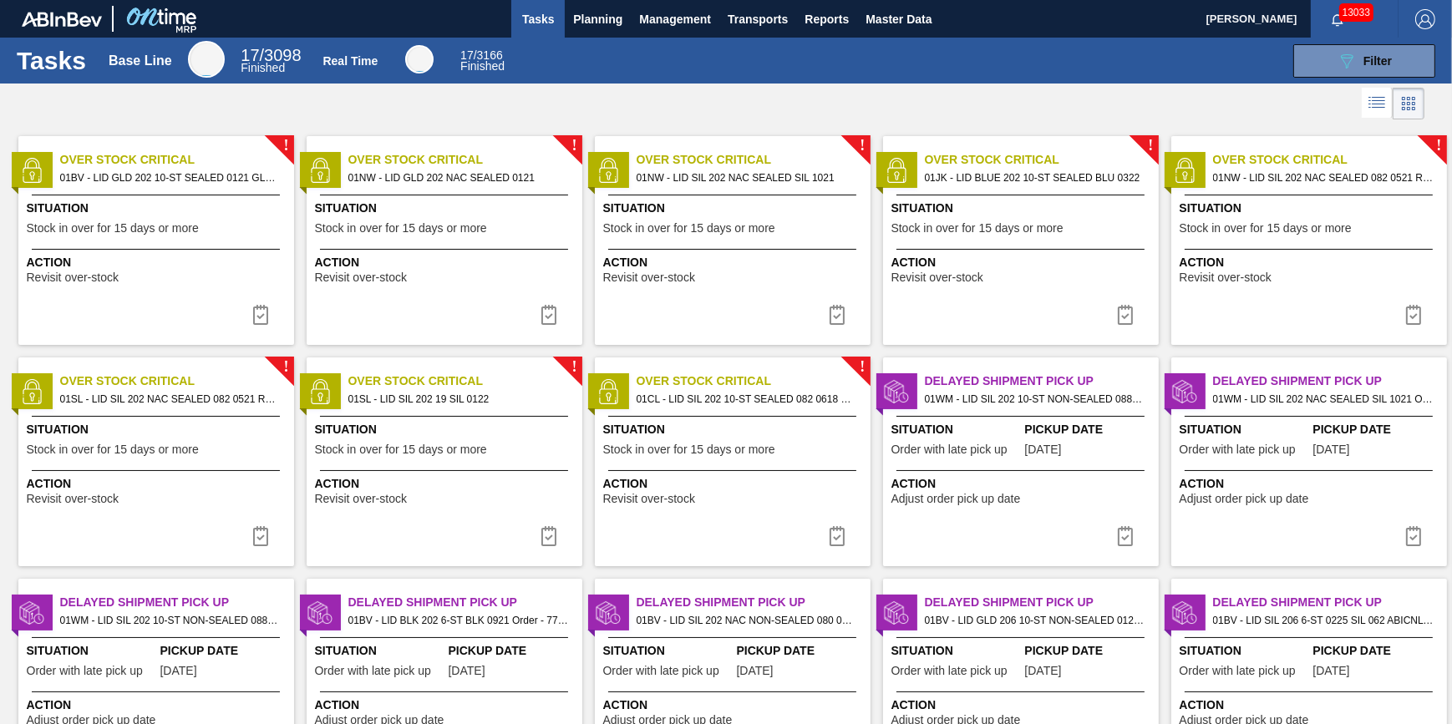
click at [1135, 531] on button at bounding box center [1125, 536] width 40 height 33
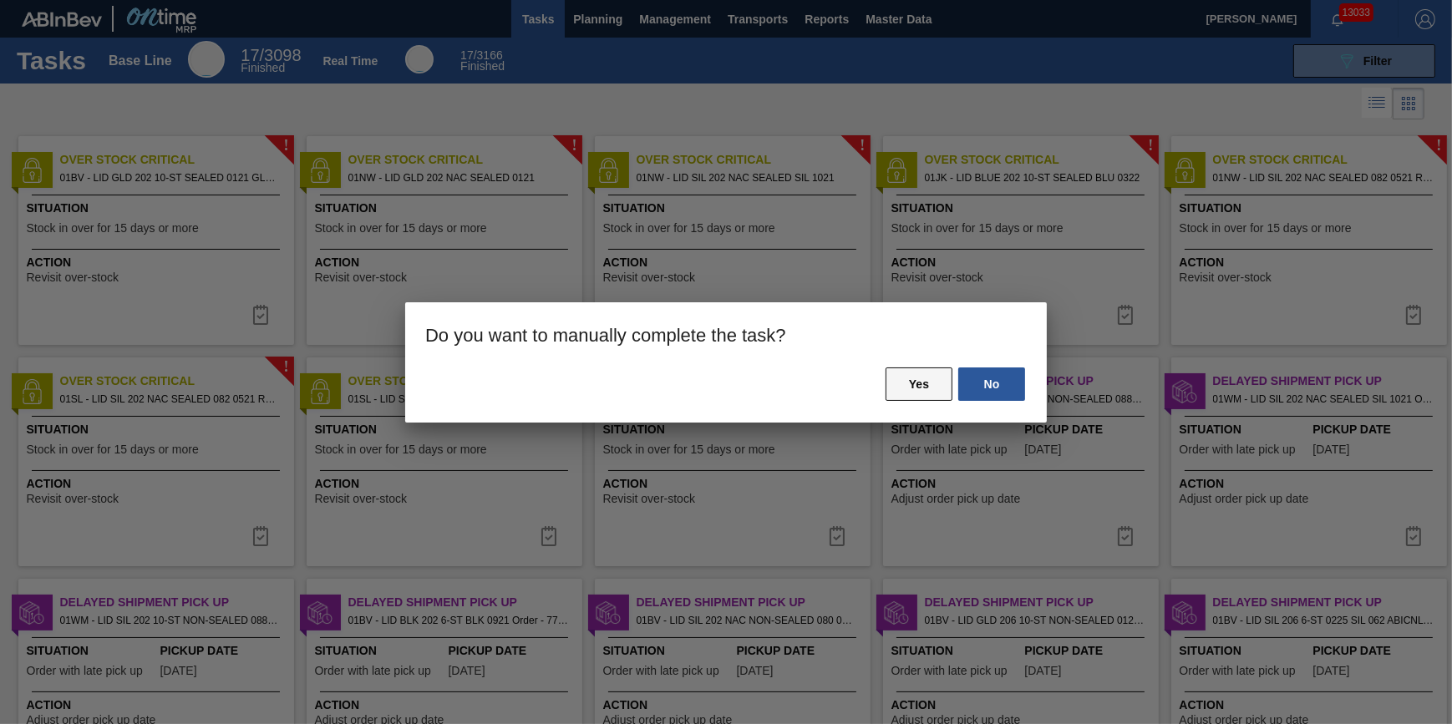
click at [951, 392] on button "Yes" at bounding box center [919, 384] width 67 height 33
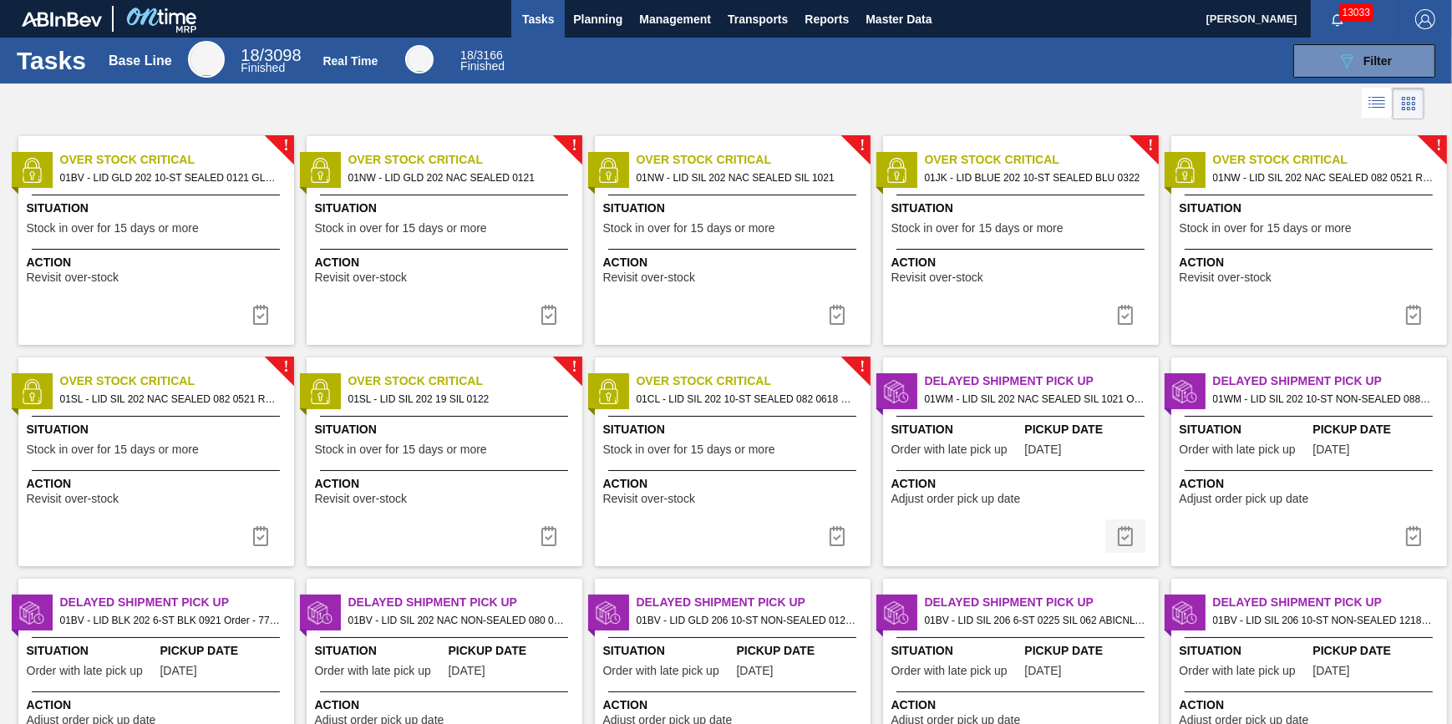
click at [1122, 537] on img at bounding box center [1125, 536] width 20 height 20
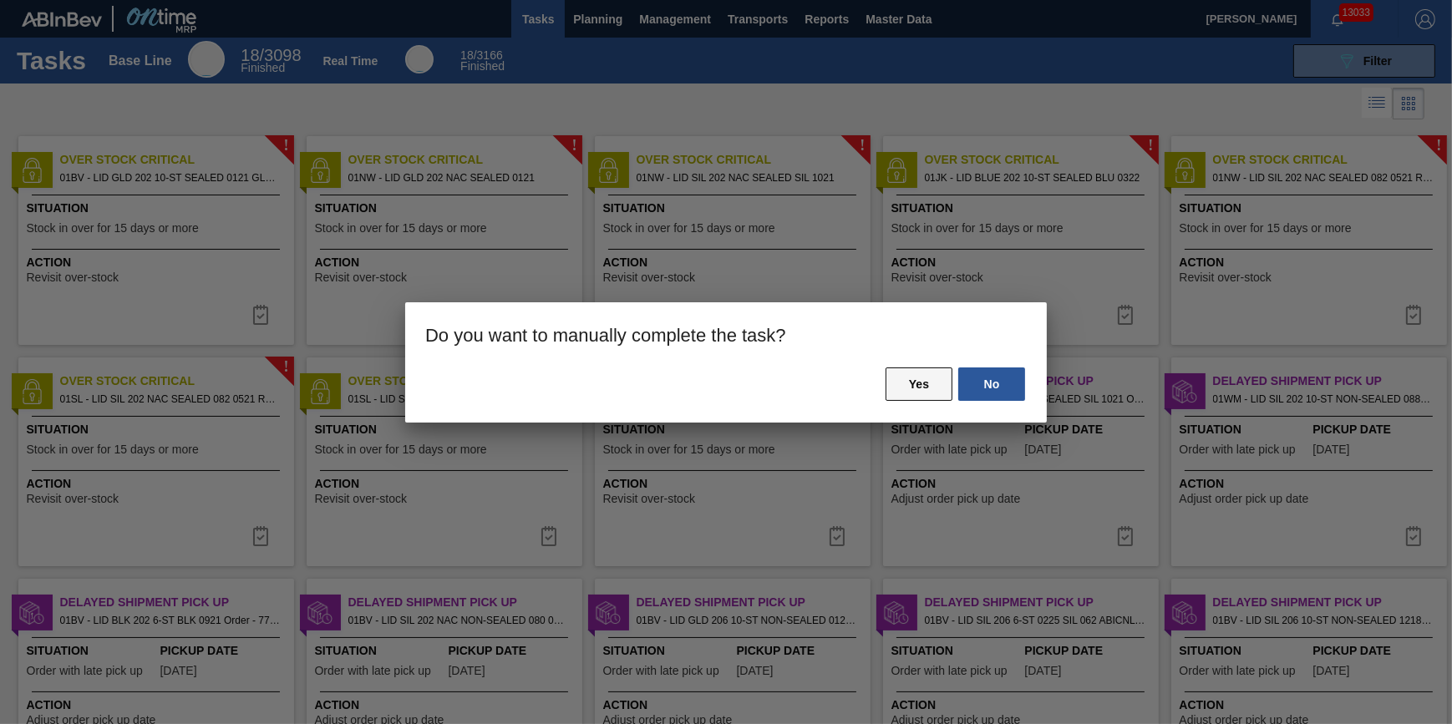
click at [910, 400] on button "Yes" at bounding box center [919, 384] width 67 height 33
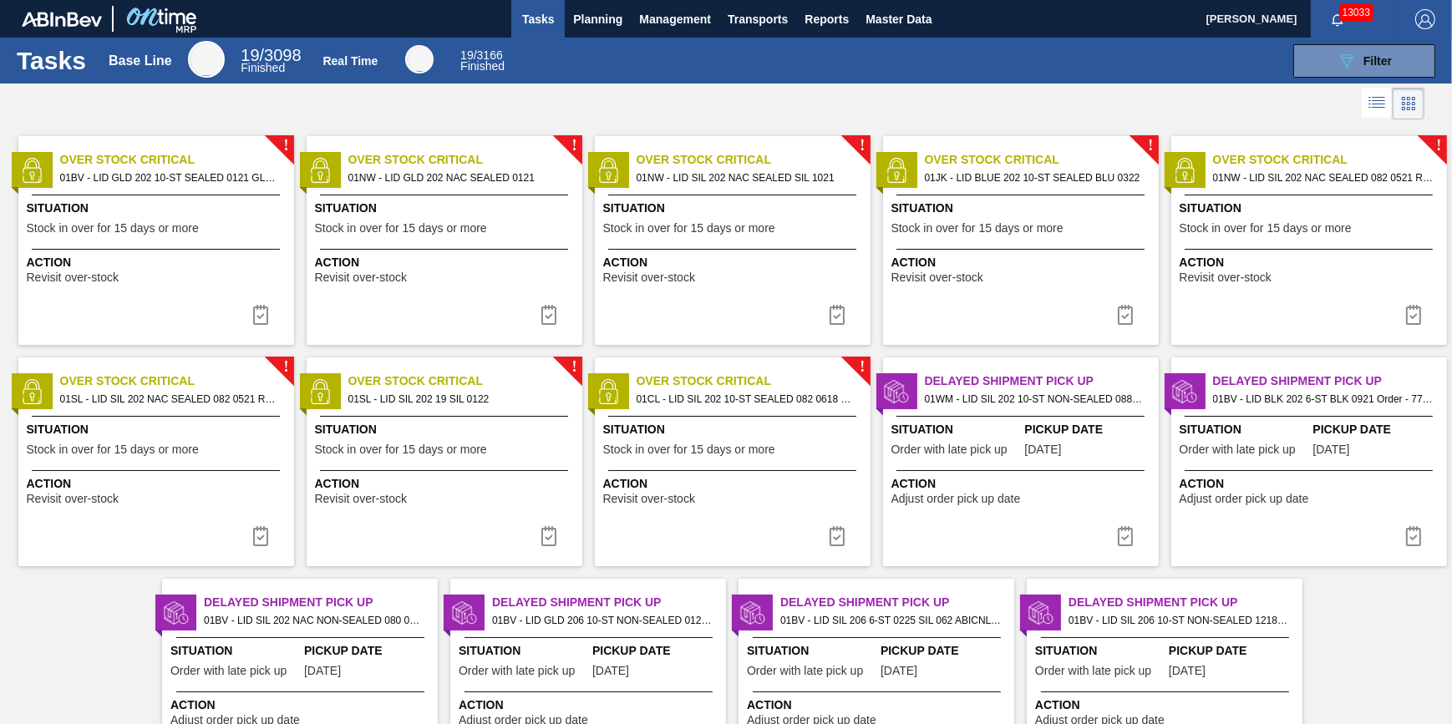
click at [1120, 538] on img at bounding box center [1125, 536] width 20 height 20
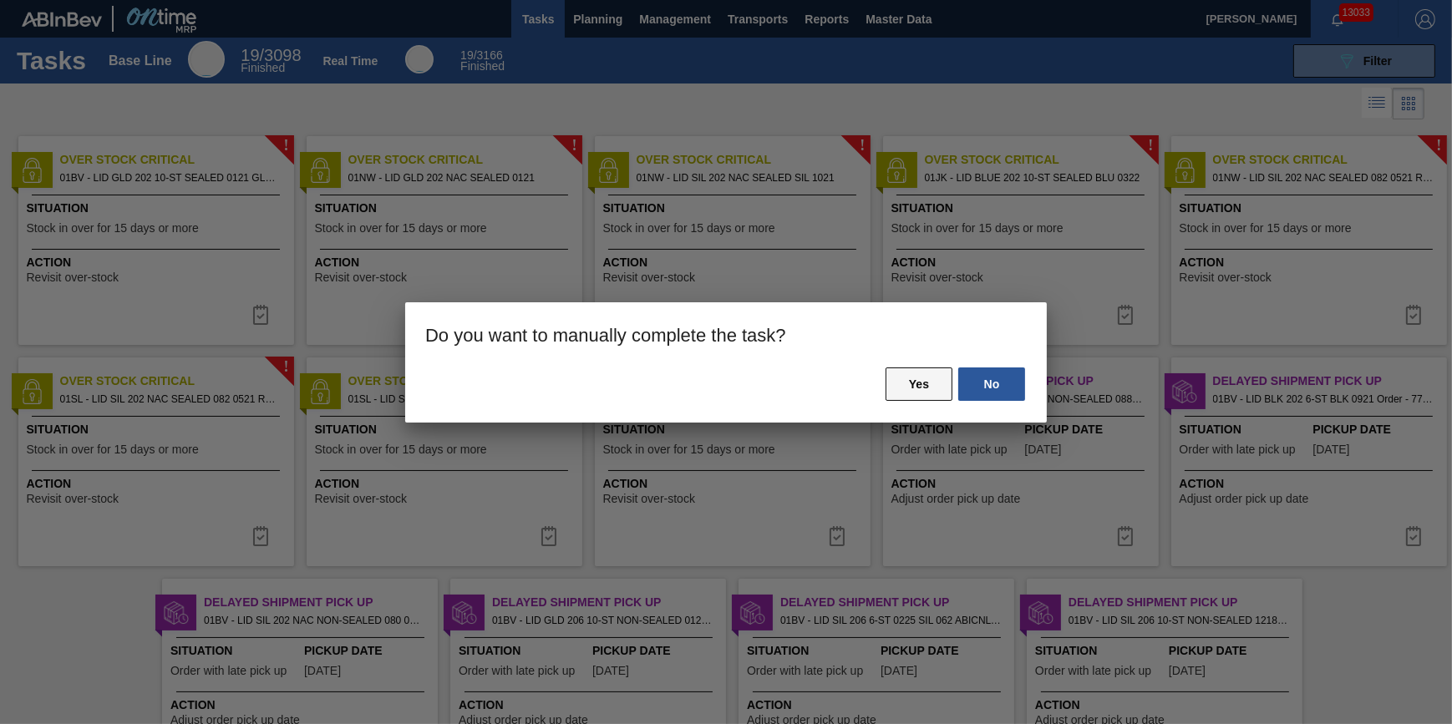
click at [919, 375] on button "Yes" at bounding box center [919, 384] width 67 height 33
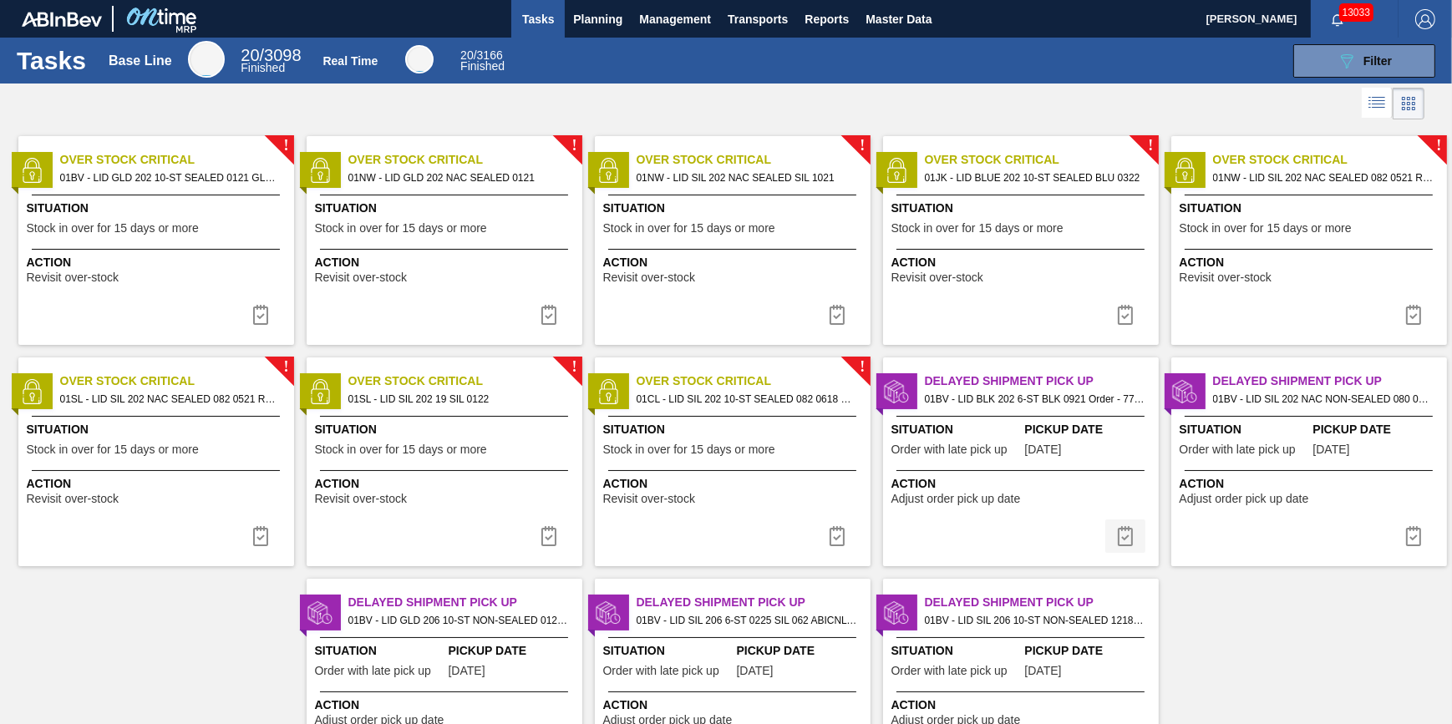
click at [1136, 530] on button at bounding box center [1125, 536] width 40 height 33
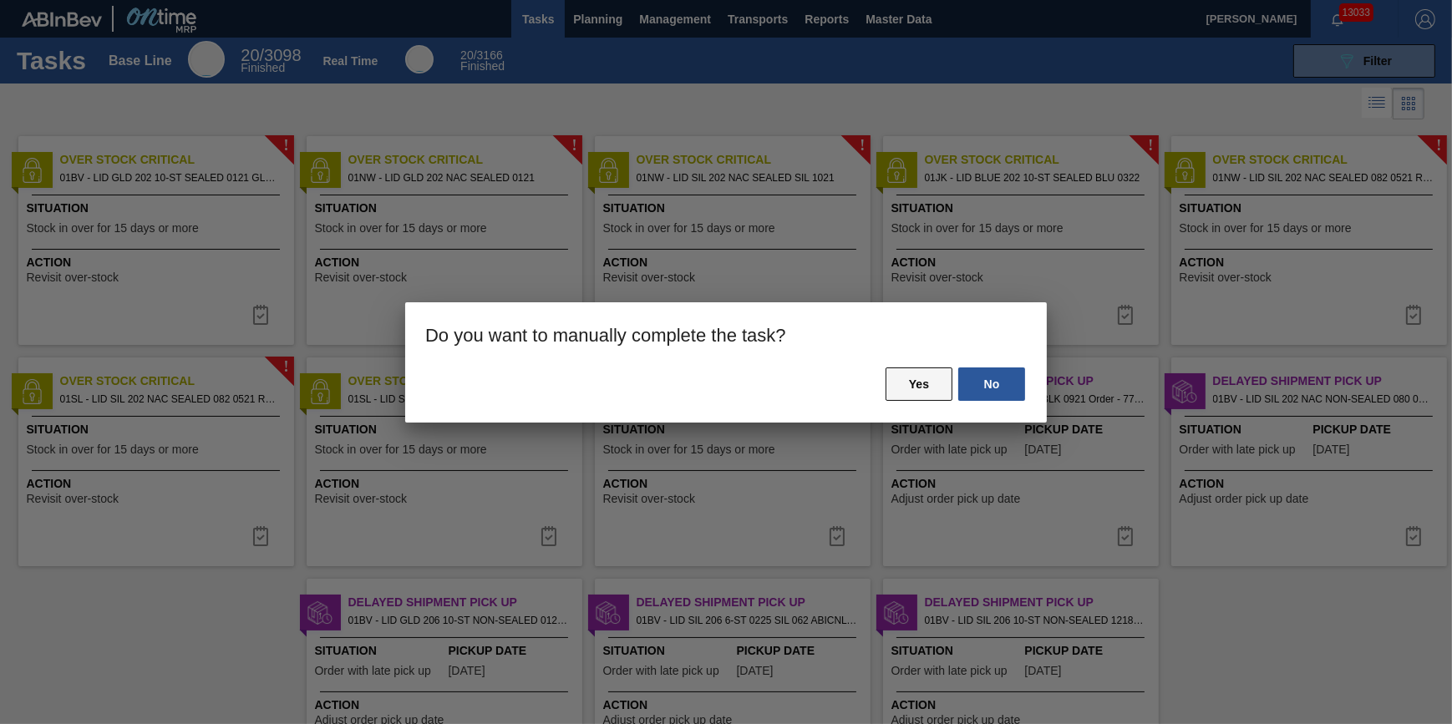
click at [950, 384] on button "Yes" at bounding box center [919, 384] width 67 height 33
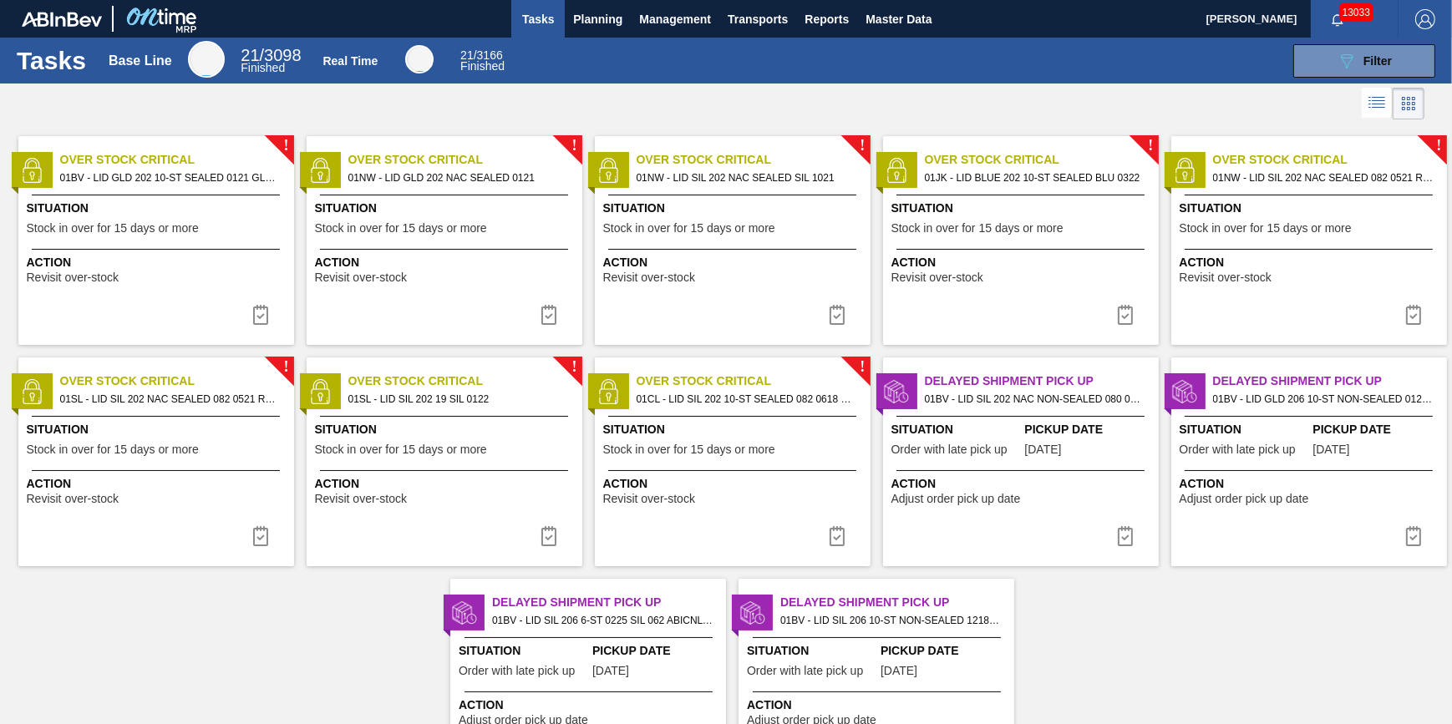
click at [1129, 529] on img at bounding box center [1125, 536] width 20 height 20
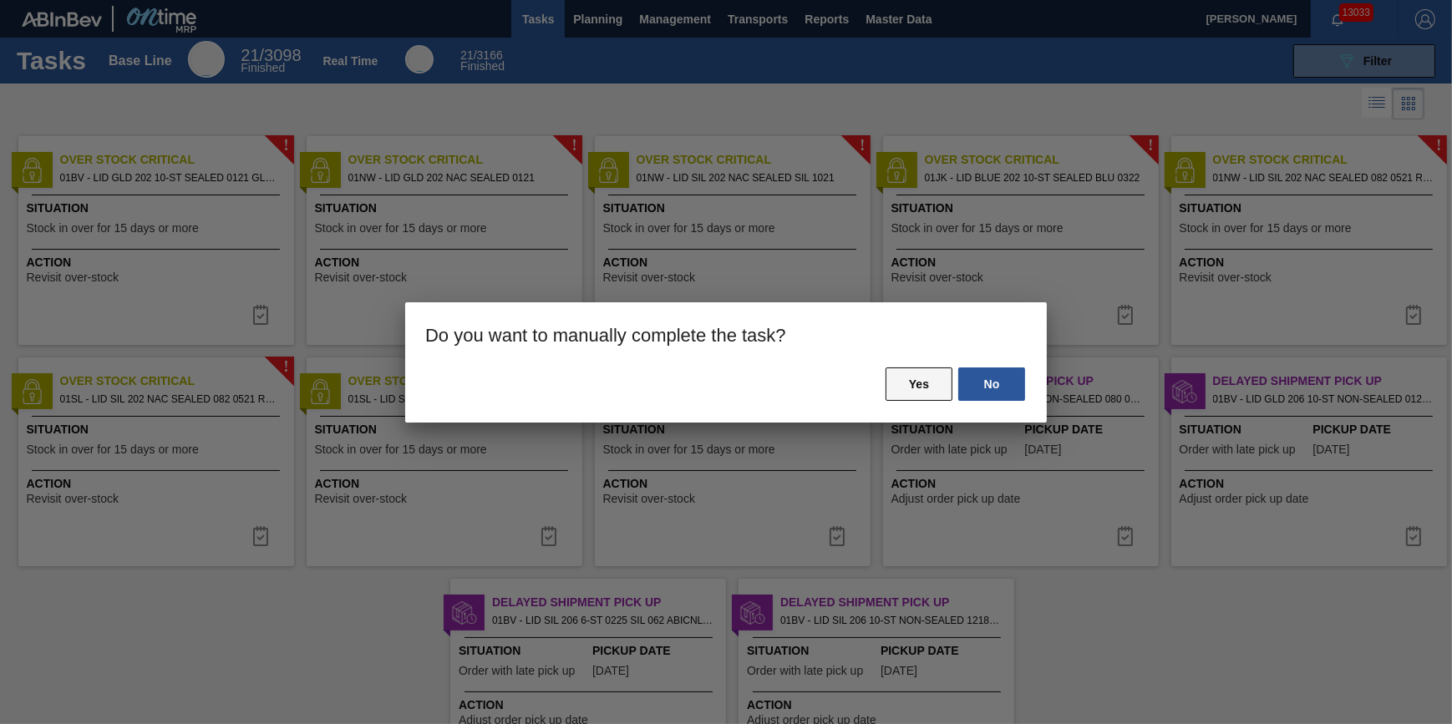
click at [932, 383] on button "Yes" at bounding box center [919, 384] width 67 height 33
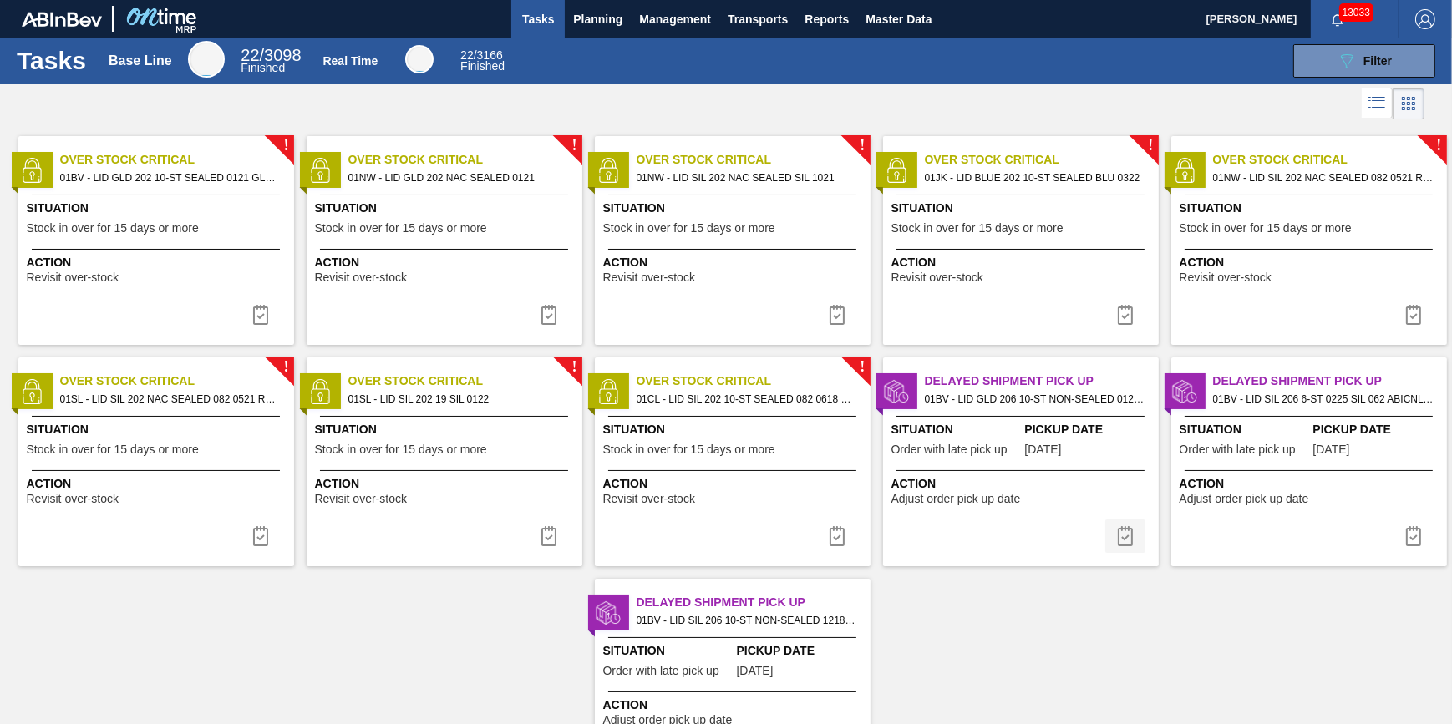
click at [1128, 534] on img at bounding box center [1125, 536] width 20 height 20
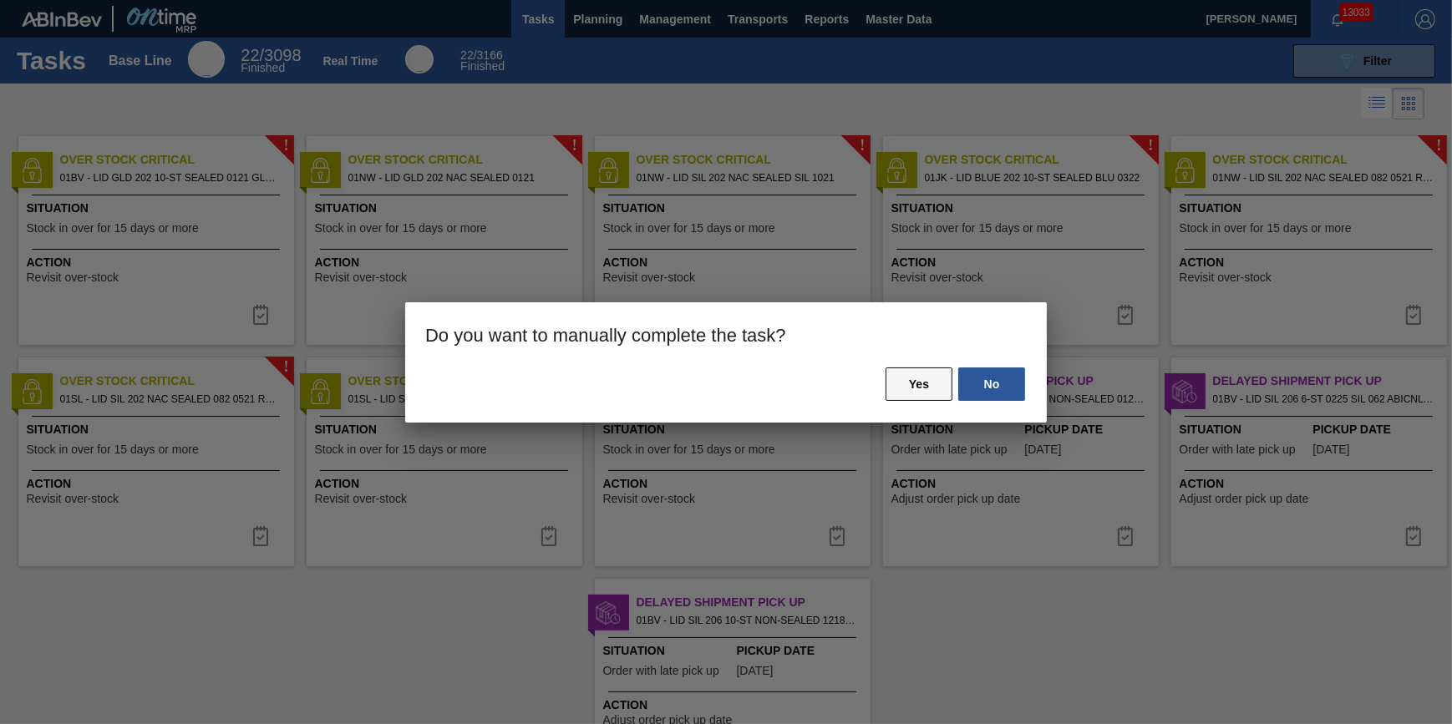
click at [942, 377] on button "Yes" at bounding box center [919, 384] width 67 height 33
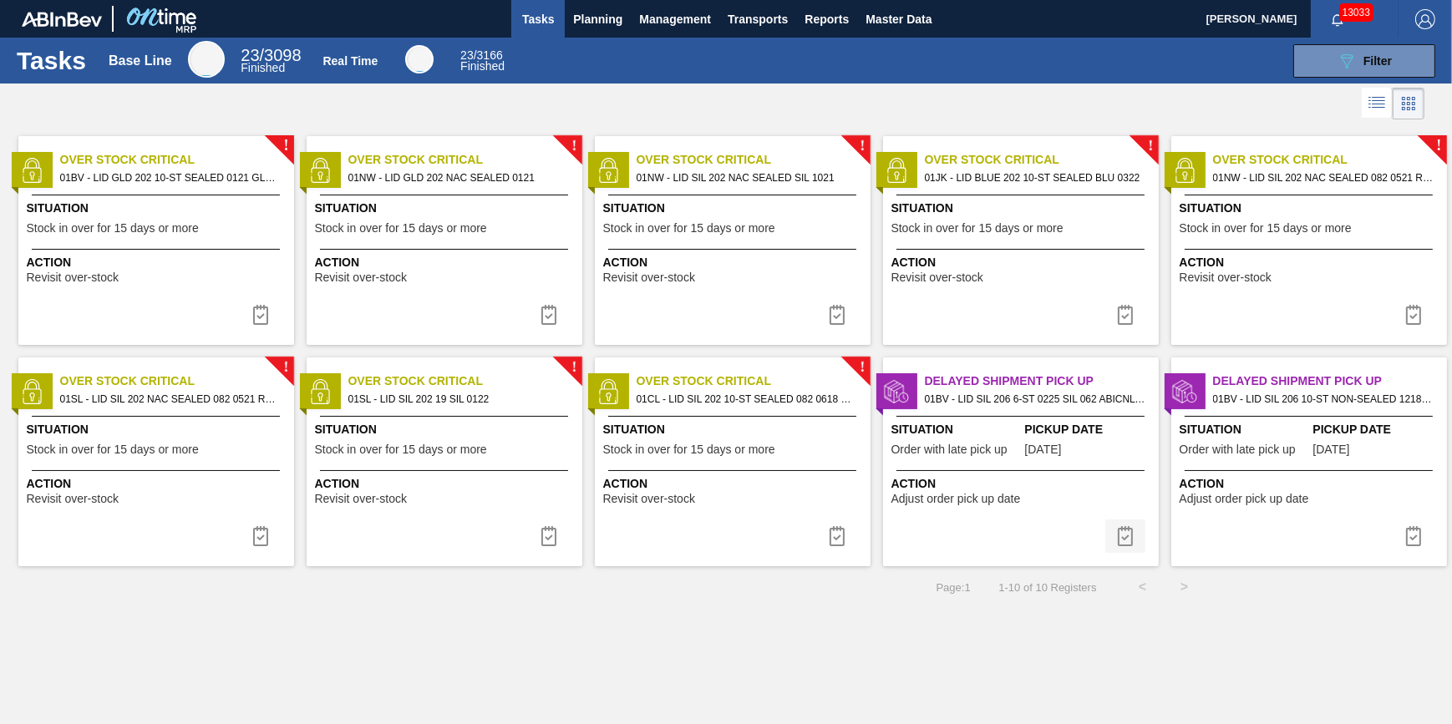
click at [1125, 536] on img at bounding box center [1125, 536] width 20 height 20
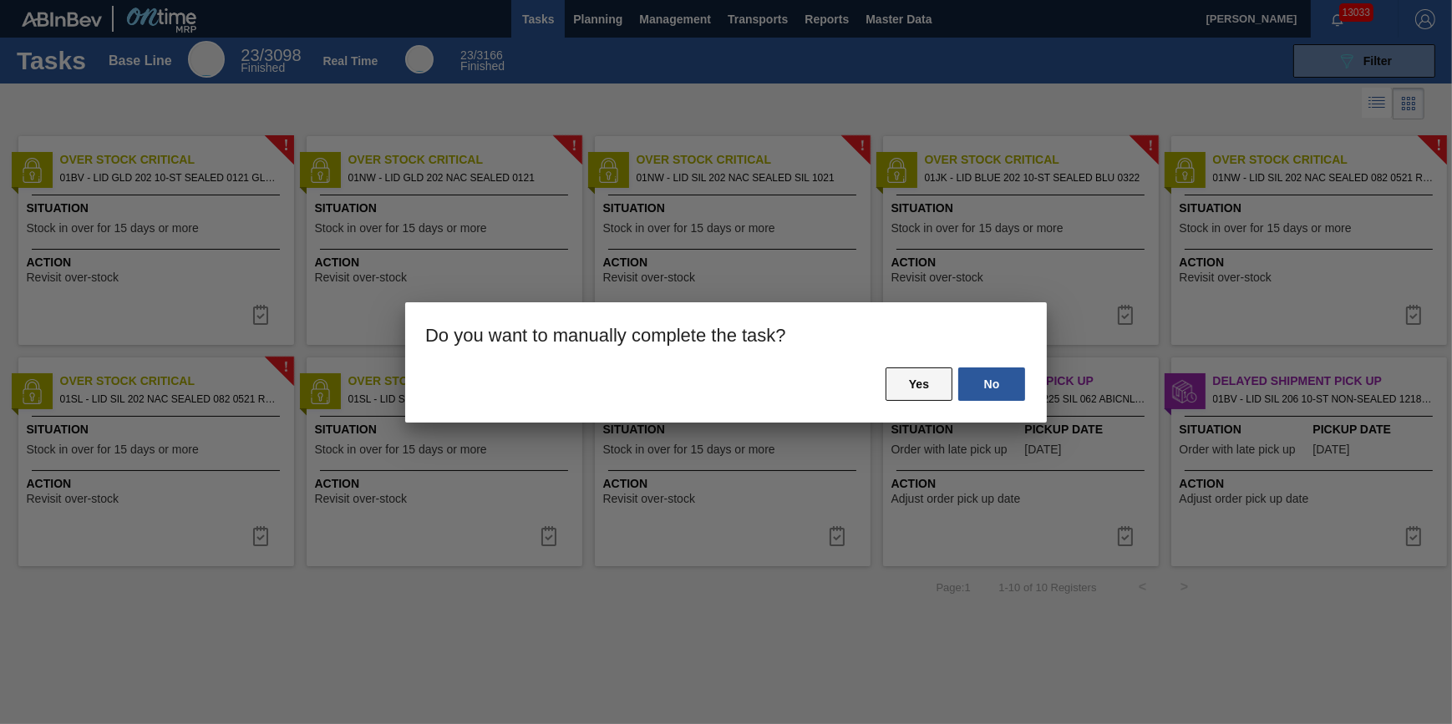
click at [885, 389] on div "No Yes" at bounding box center [726, 394] width 642 height 57
click at [894, 387] on button "Yes" at bounding box center [919, 384] width 67 height 33
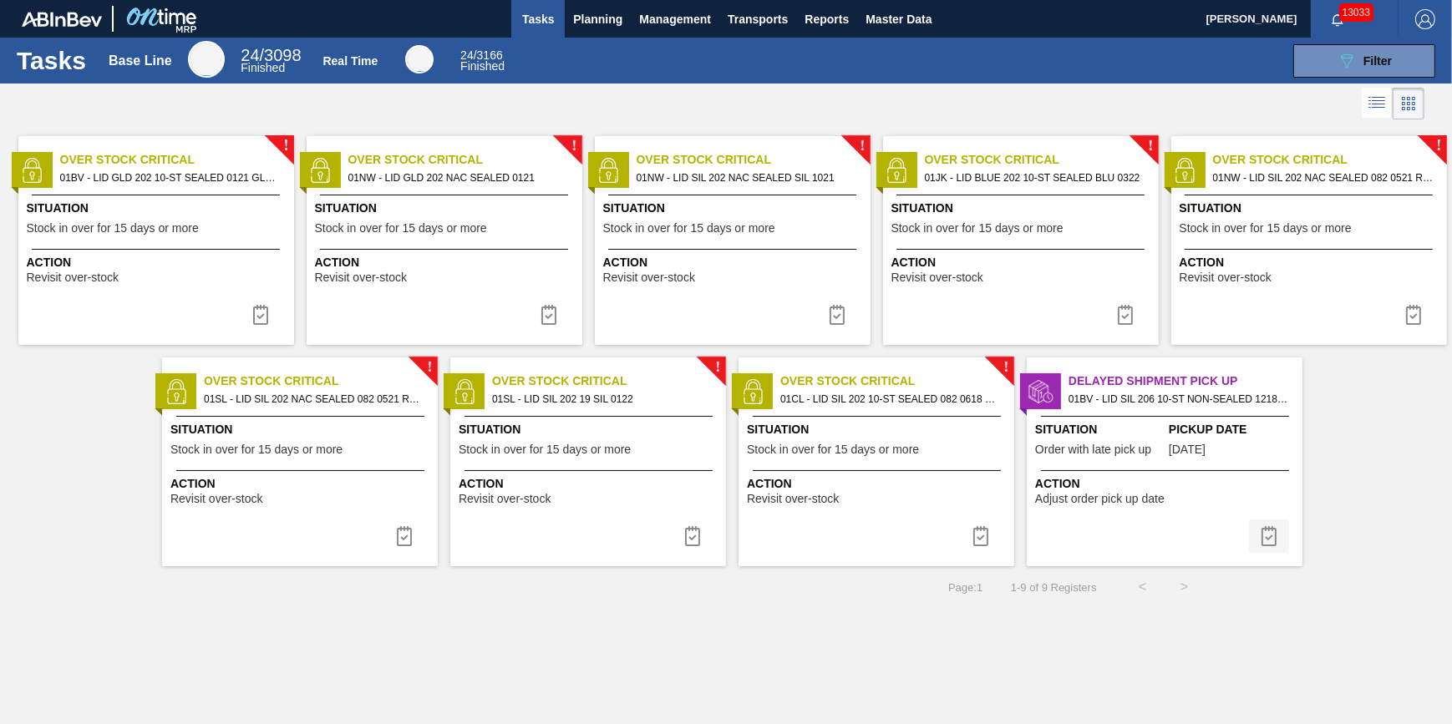
click at [1262, 532] on img at bounding box center [1269, 536] width 20 height 20
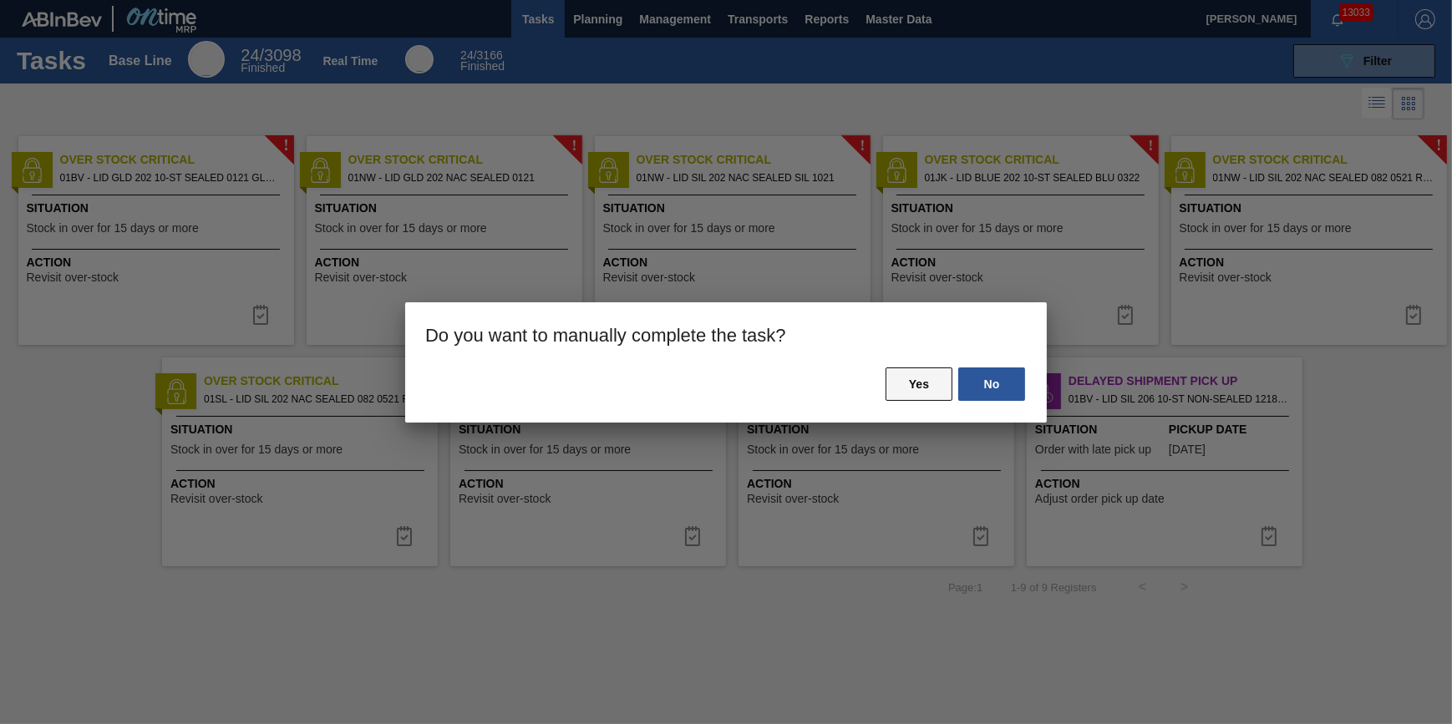
click at [938, 376] on button "Yes" at bounding box center [919, 384] width 67 height 33
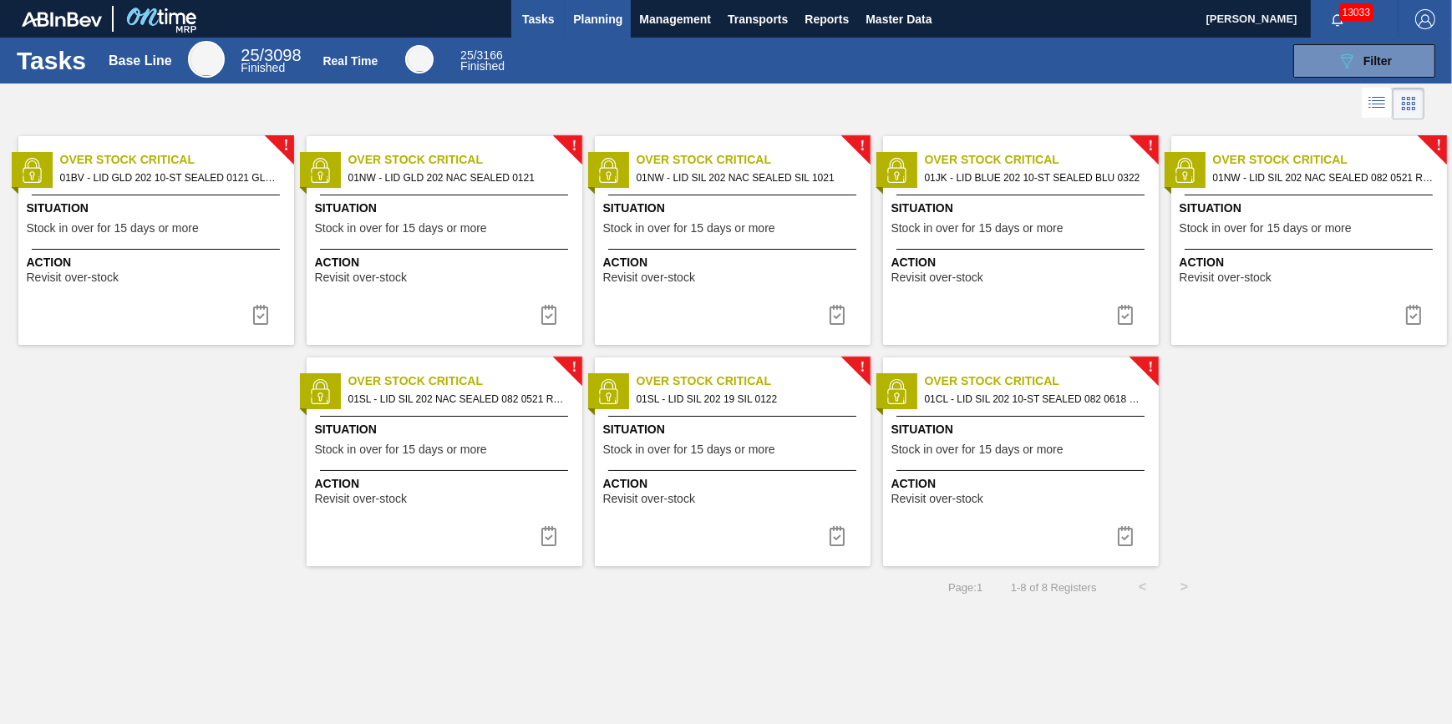
click at [613, 11] on span "Planning" at bounding box center [597, 19] width 49 height 20
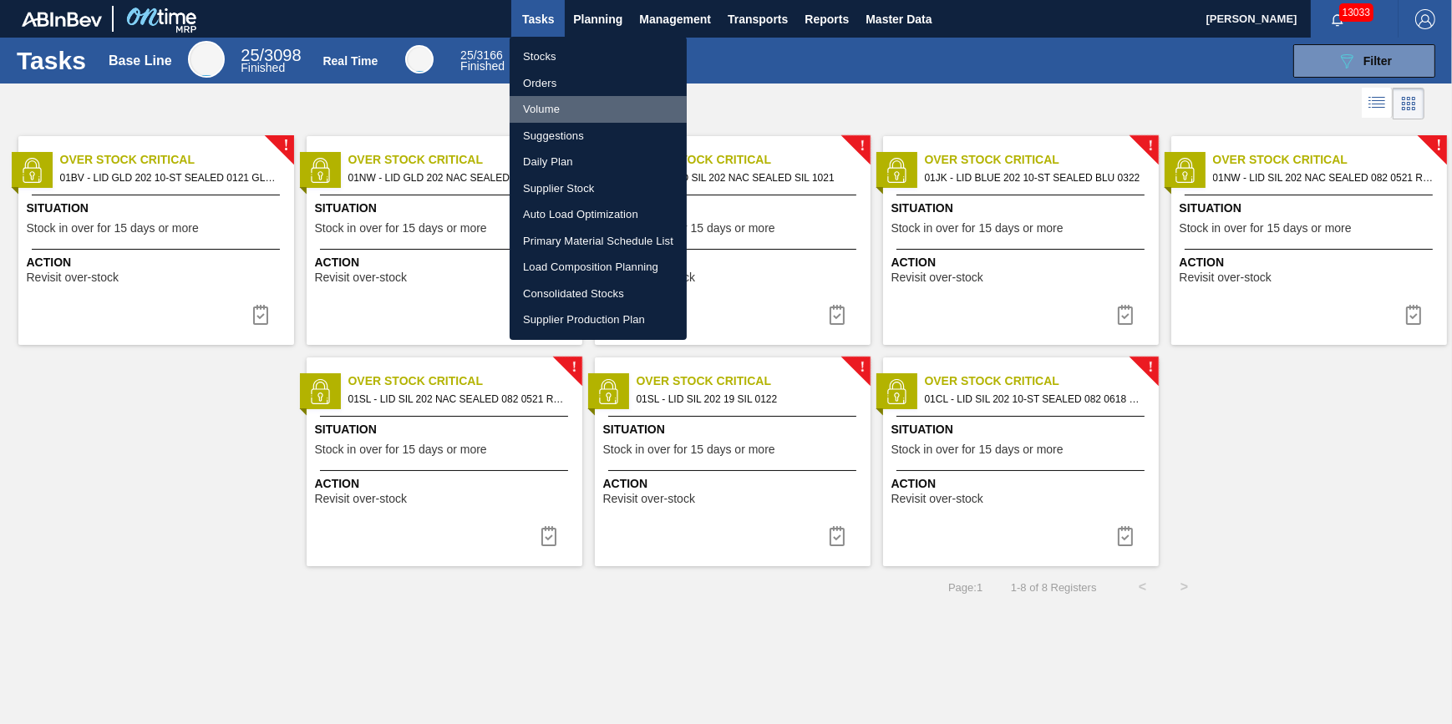
click at [583, 115] on li "Volume" at bounding box center [598, 109] width 177 height 27
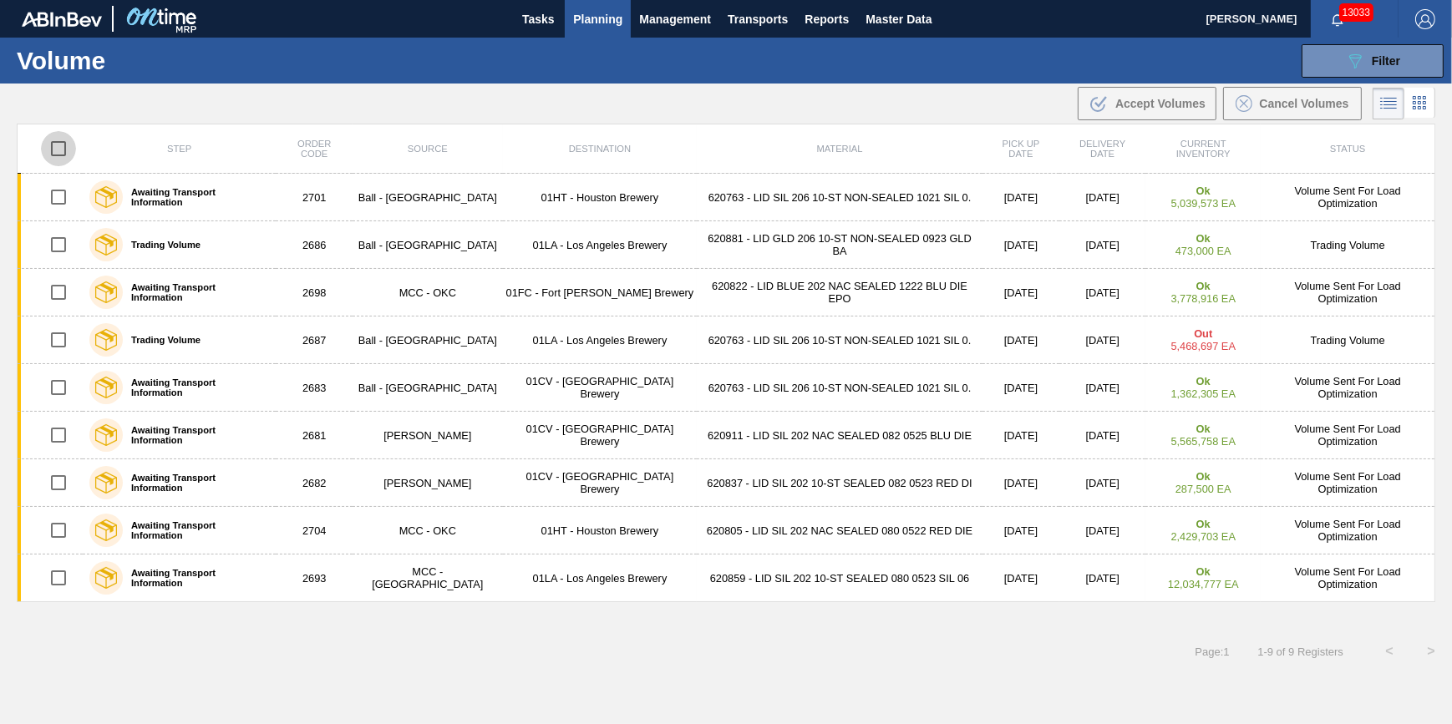
click at [65, 144] on input "checkbox" at bounding box center [58, 148] width 35 height 35
checkbox input "true"
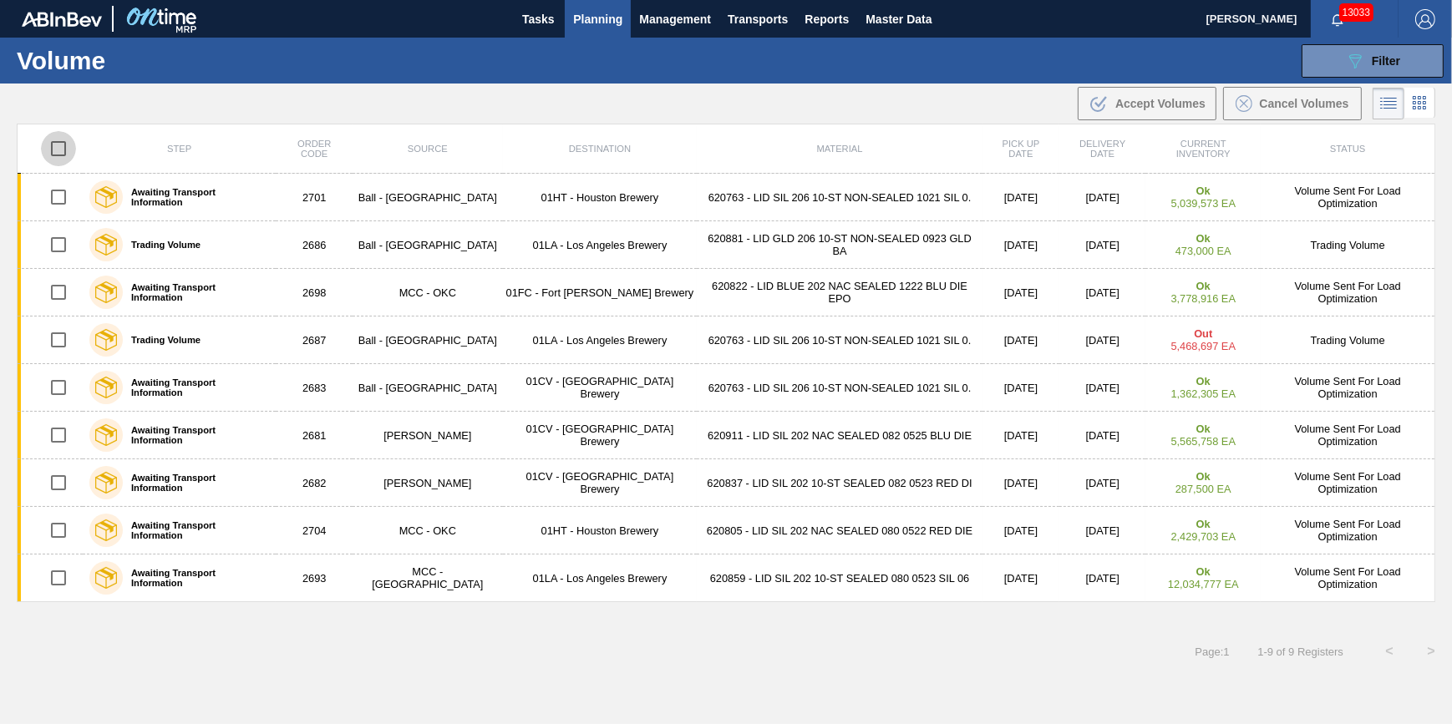
checkbox input "true"
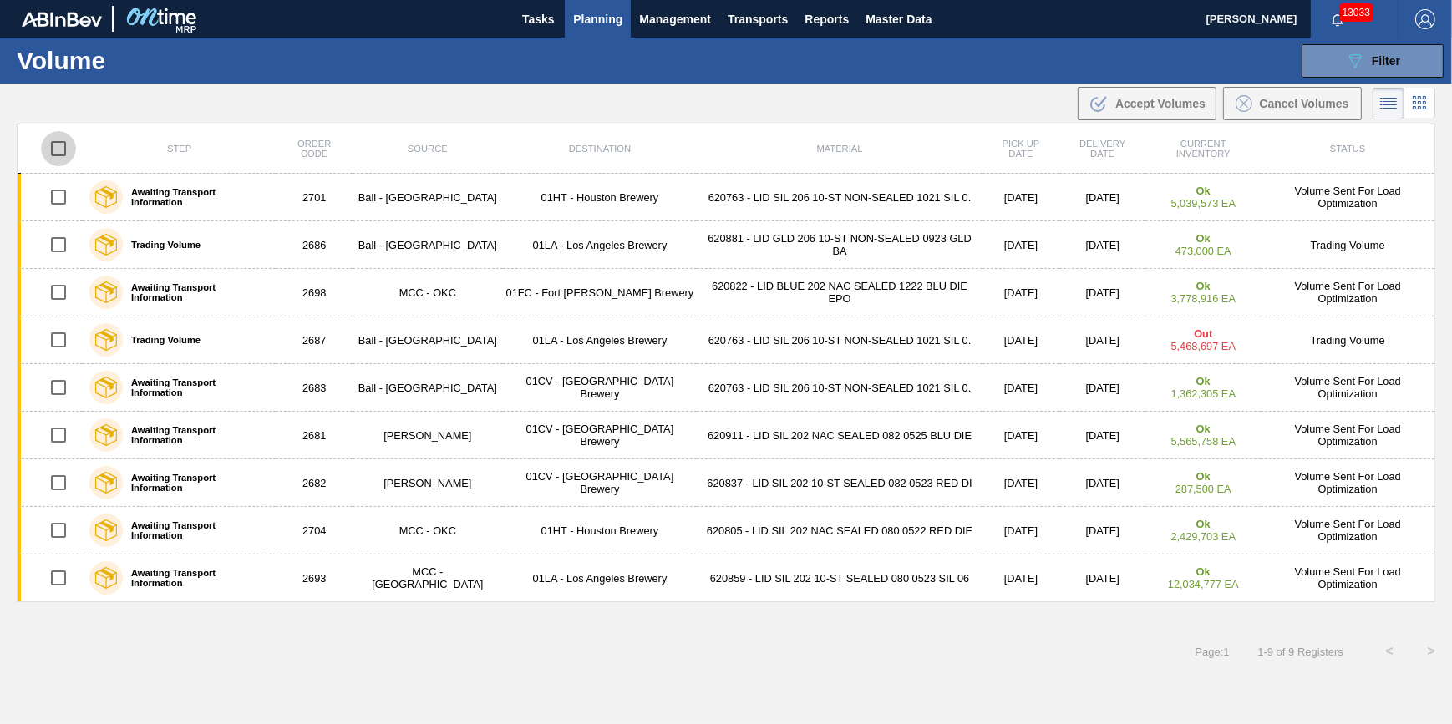
checkbox input "true"
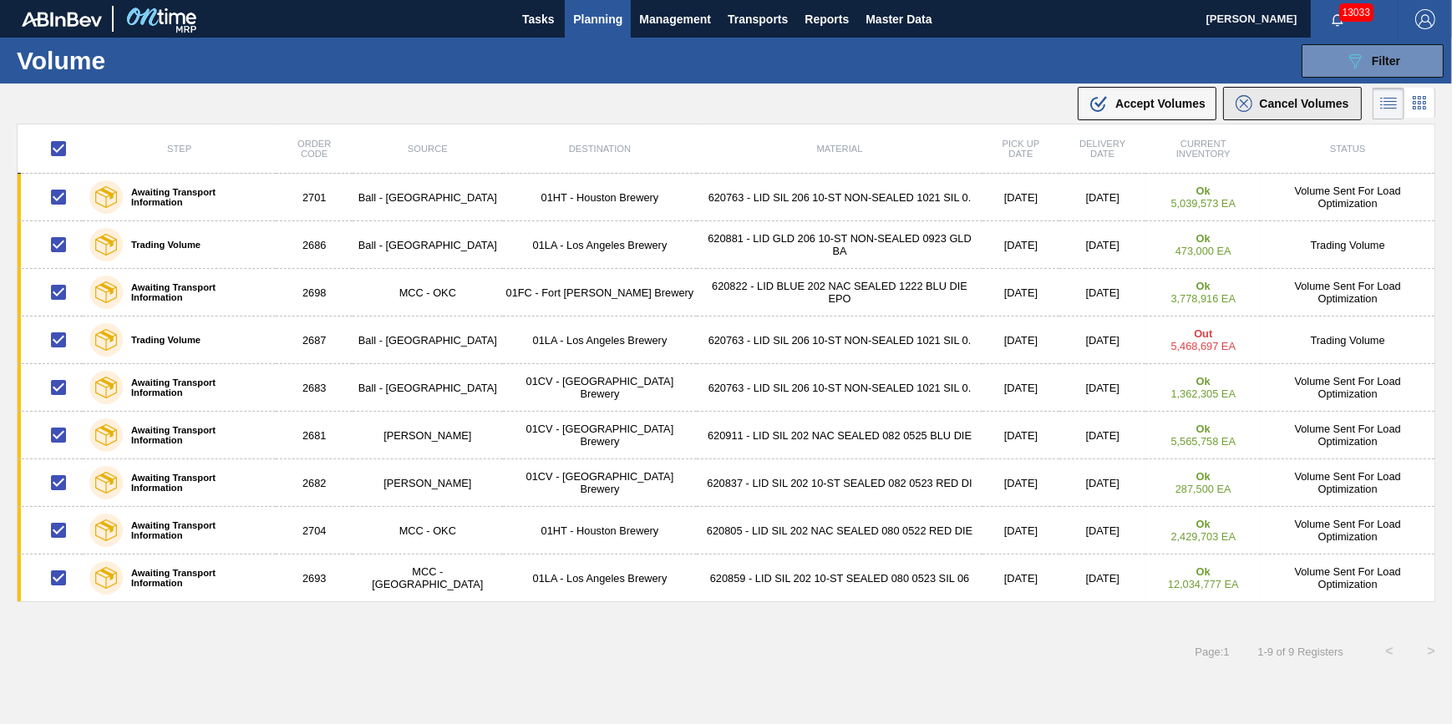
click at [1323, 109] on span "Cancel Volumes" at bounding box center [1303, 103] width 89 height 13
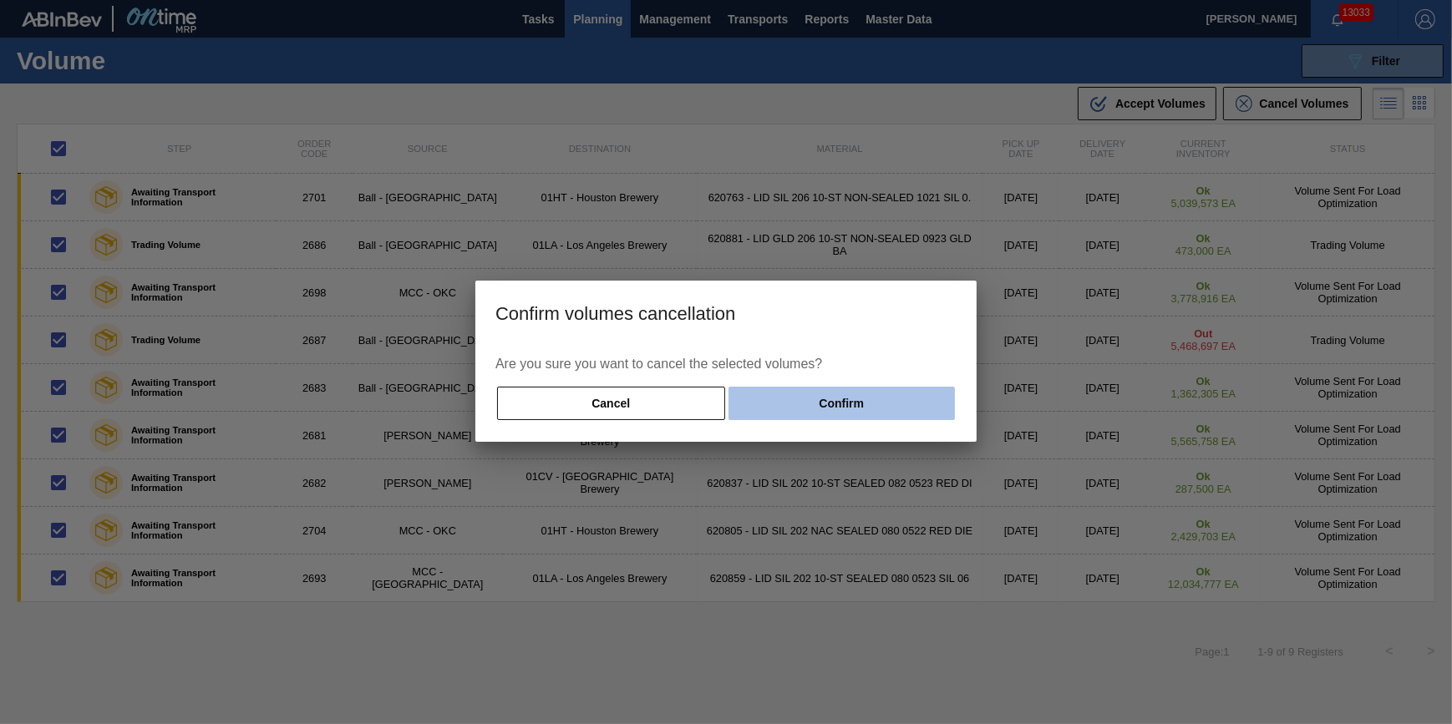
click at [913, 401] on button "Confirm" at bounding box center [842, 403] width 226 height 33
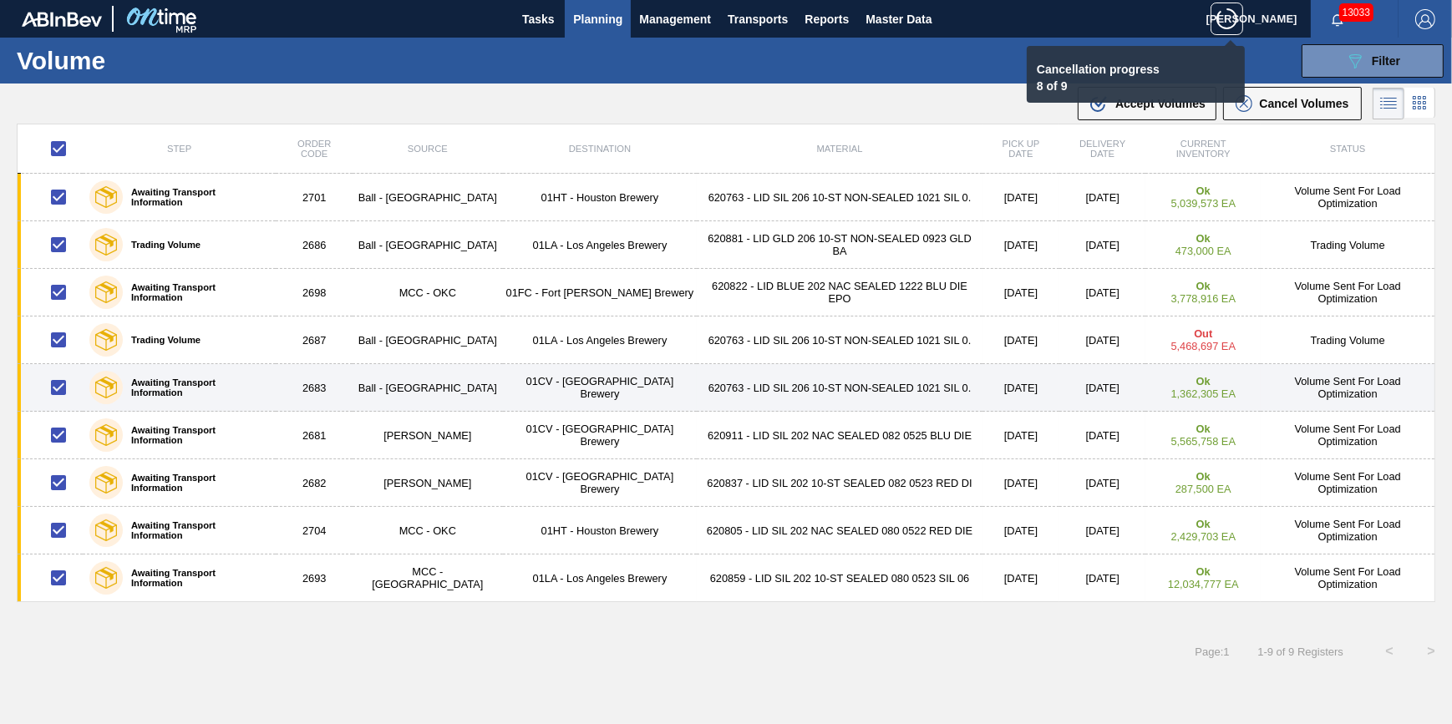
checkbox input "false"
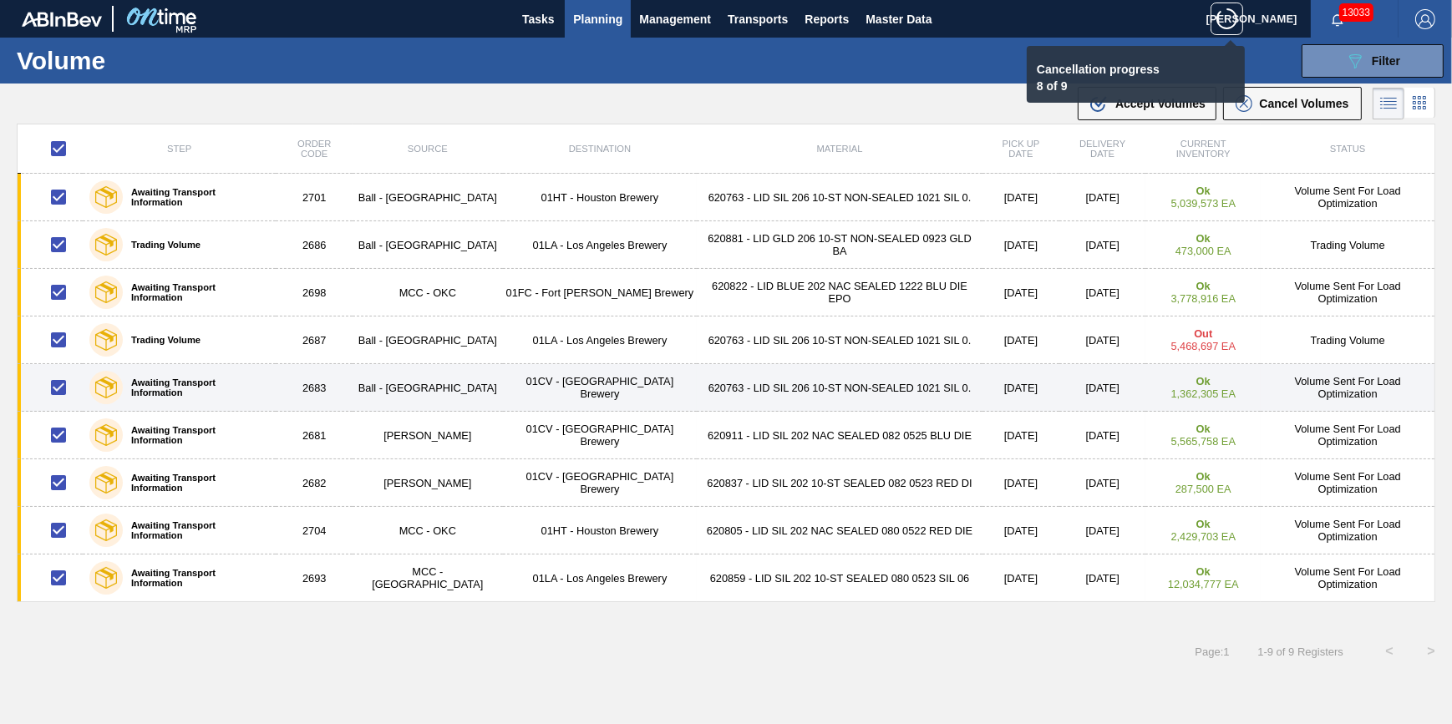
checkbox input "false"
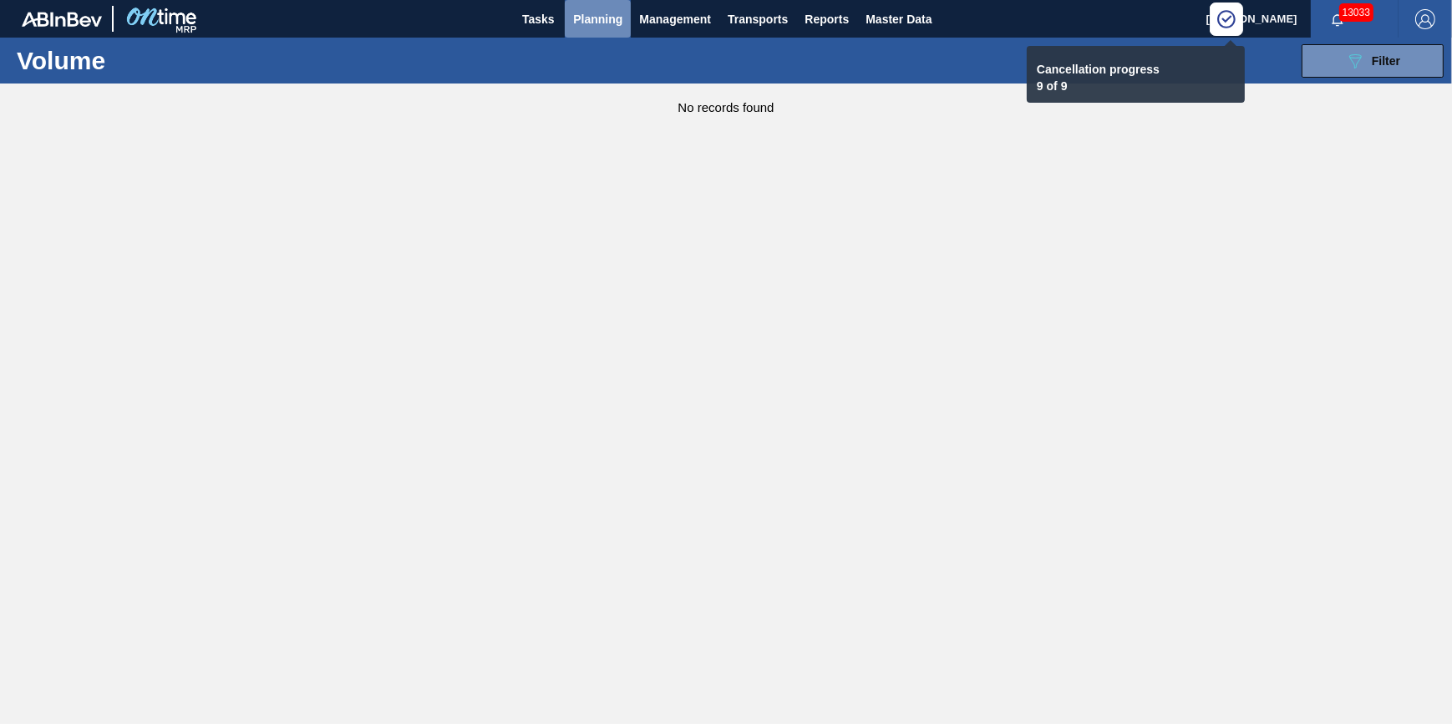
click at [618, 23] on span "Planning" at bounding box center [597, 19] width 49 height 20
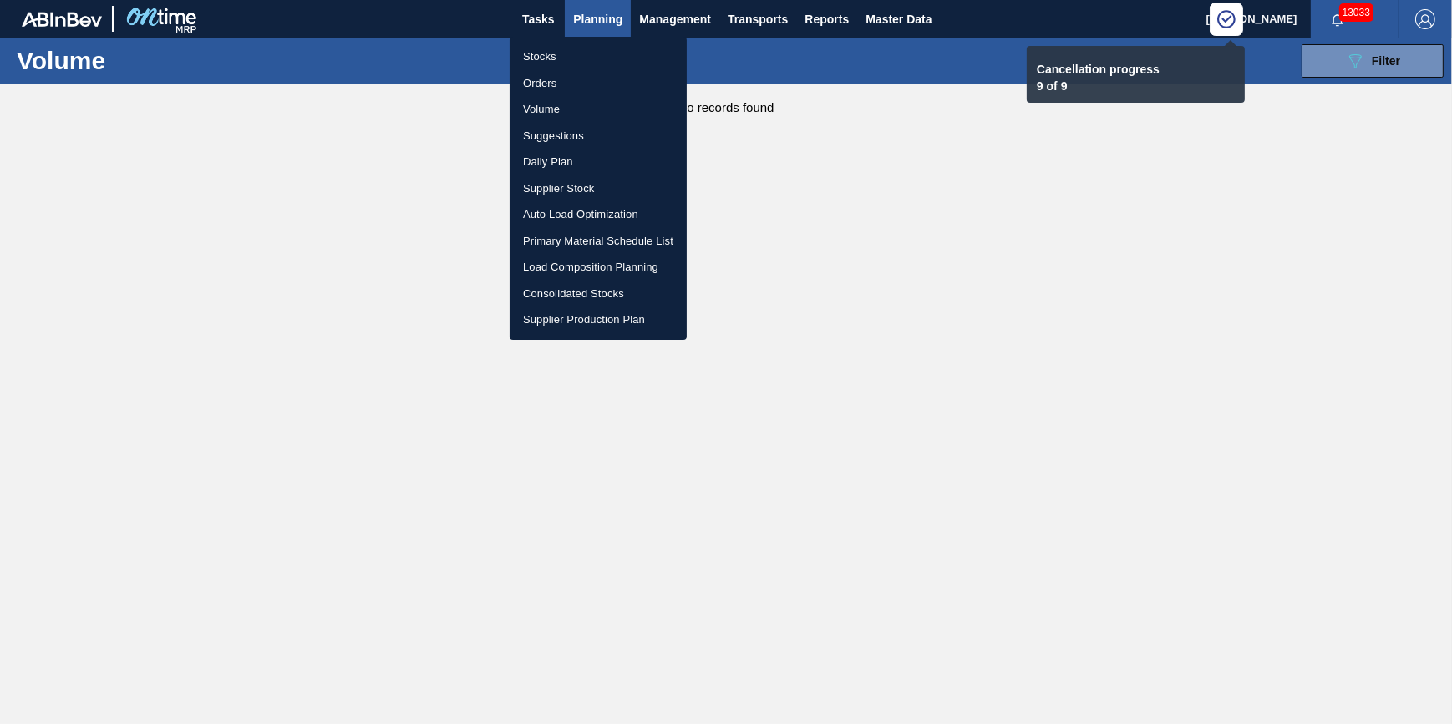
click at [605, 54] on li "Stocks" at bounding box center [598, 56] width 177 height 27
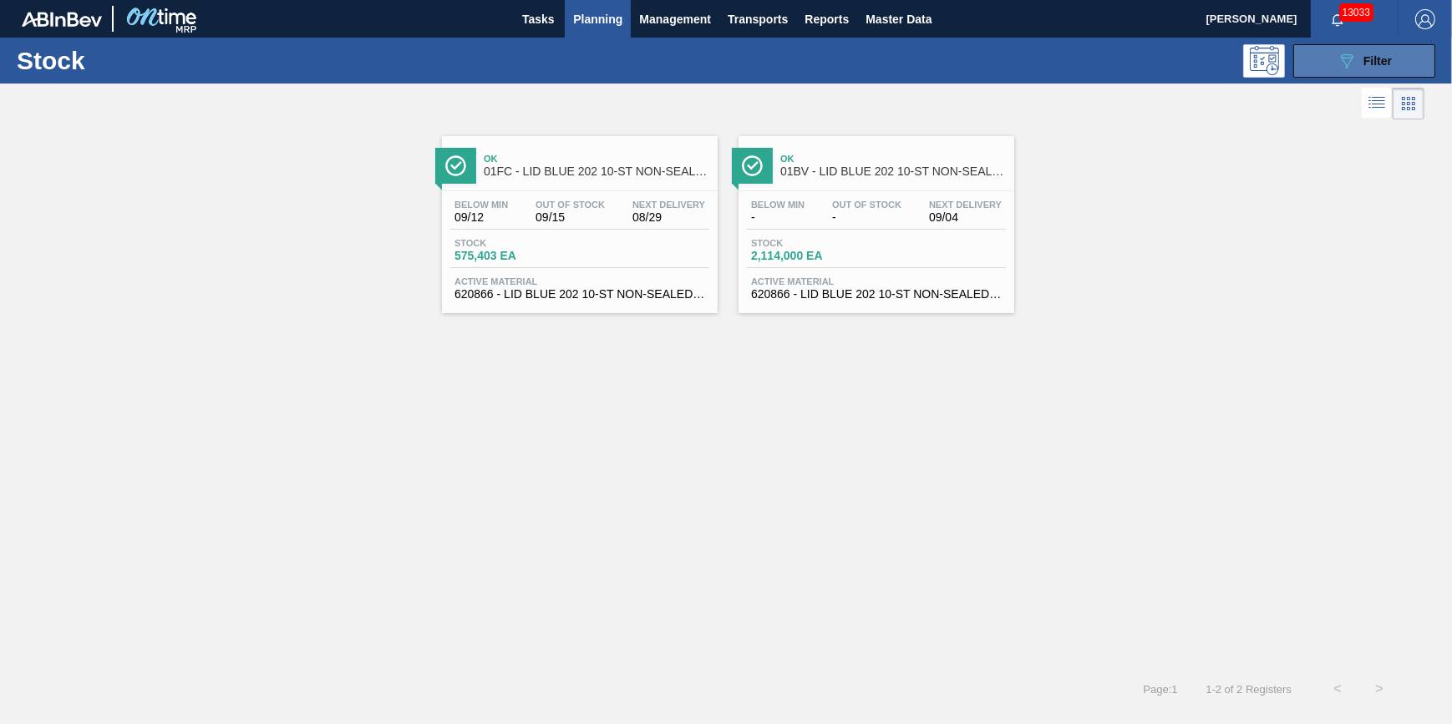
click at [1335, 58] on button "089F7B8B-B2A5-4AFE-B5C0-19BA573D28AC Filter" at bounding box center [1364, 60] width 142 height 33
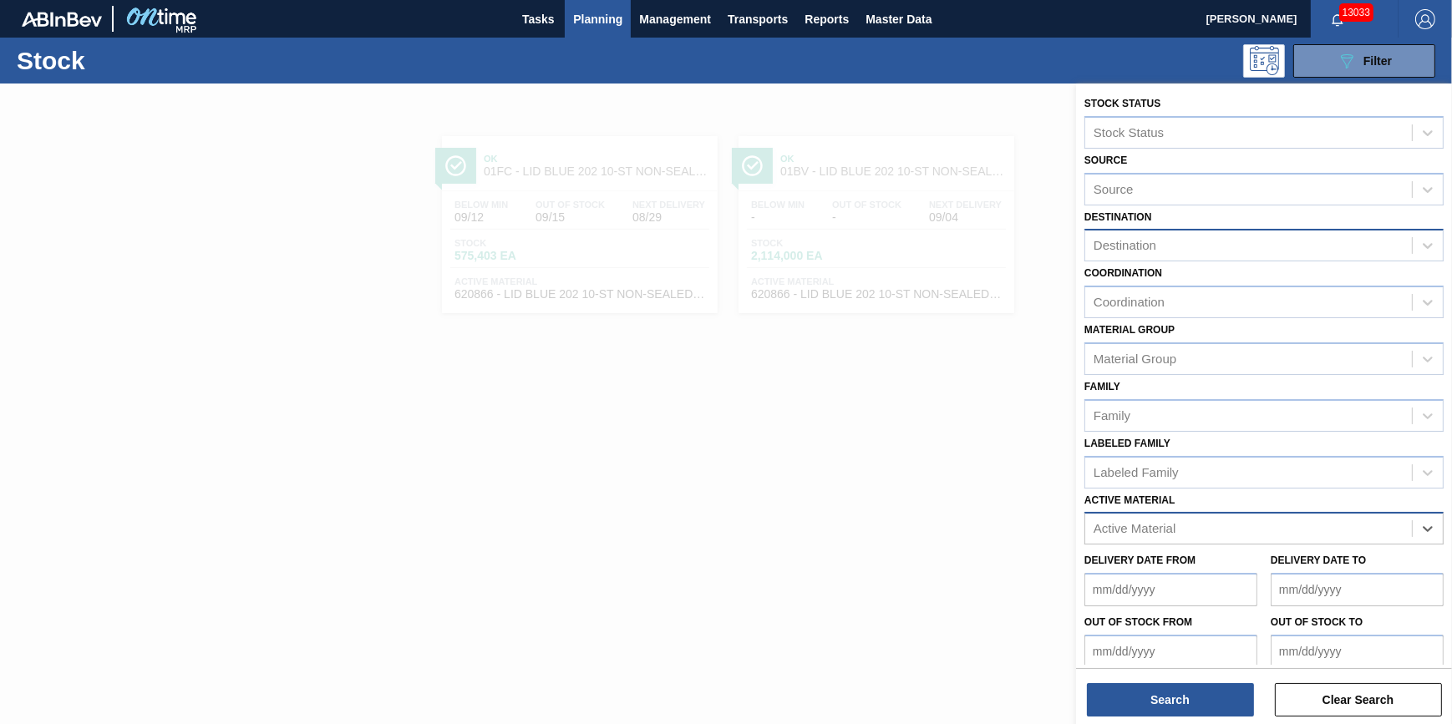
click at [1229, 246] on div "Destination" at bounding box center [1248, 246] width 327 height 24
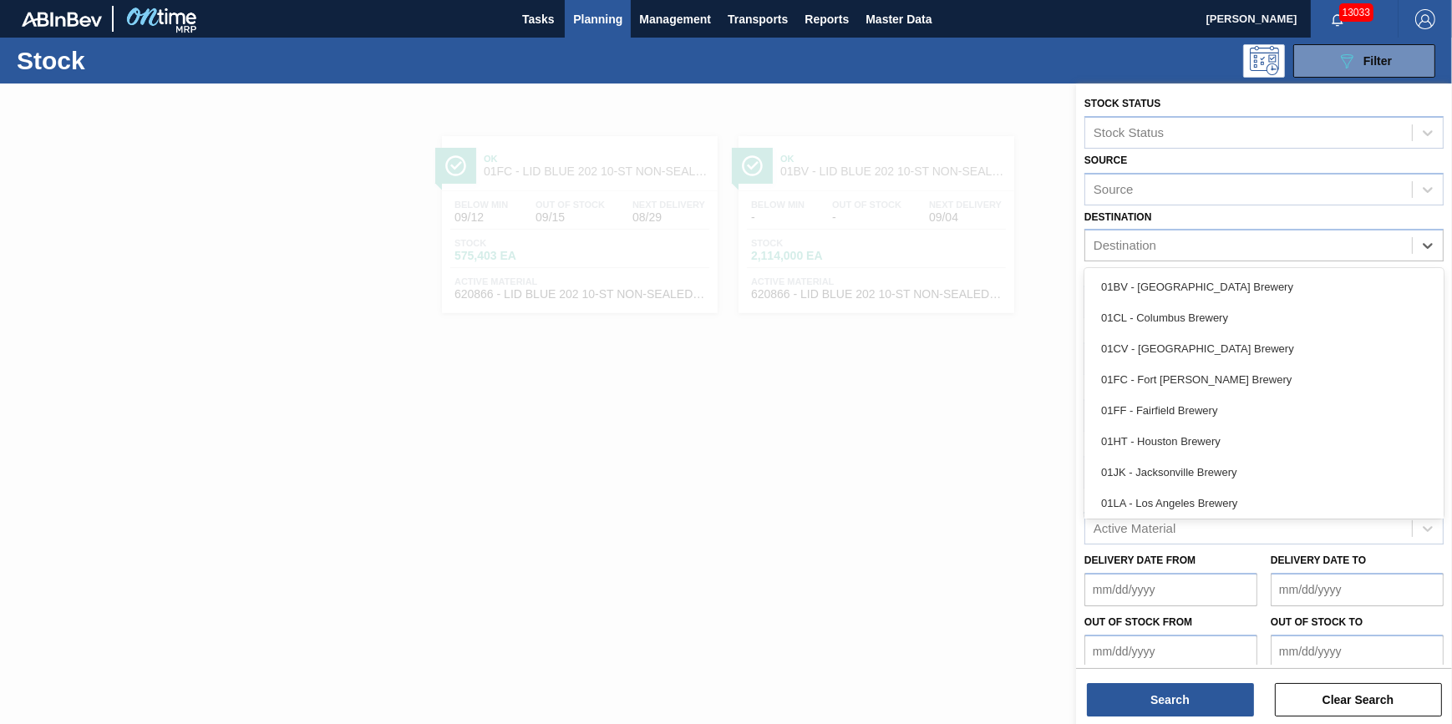
drag, startPoint x: 1219, startPoint y: 280, endPoint x: 1201, endPoint y: 437, distance: 158.2
click at [1219, 282] on div "01BV - [GEOGRAPHIC_DATA] Brewery" at bounding box center [1264, 287] width 359 height 31
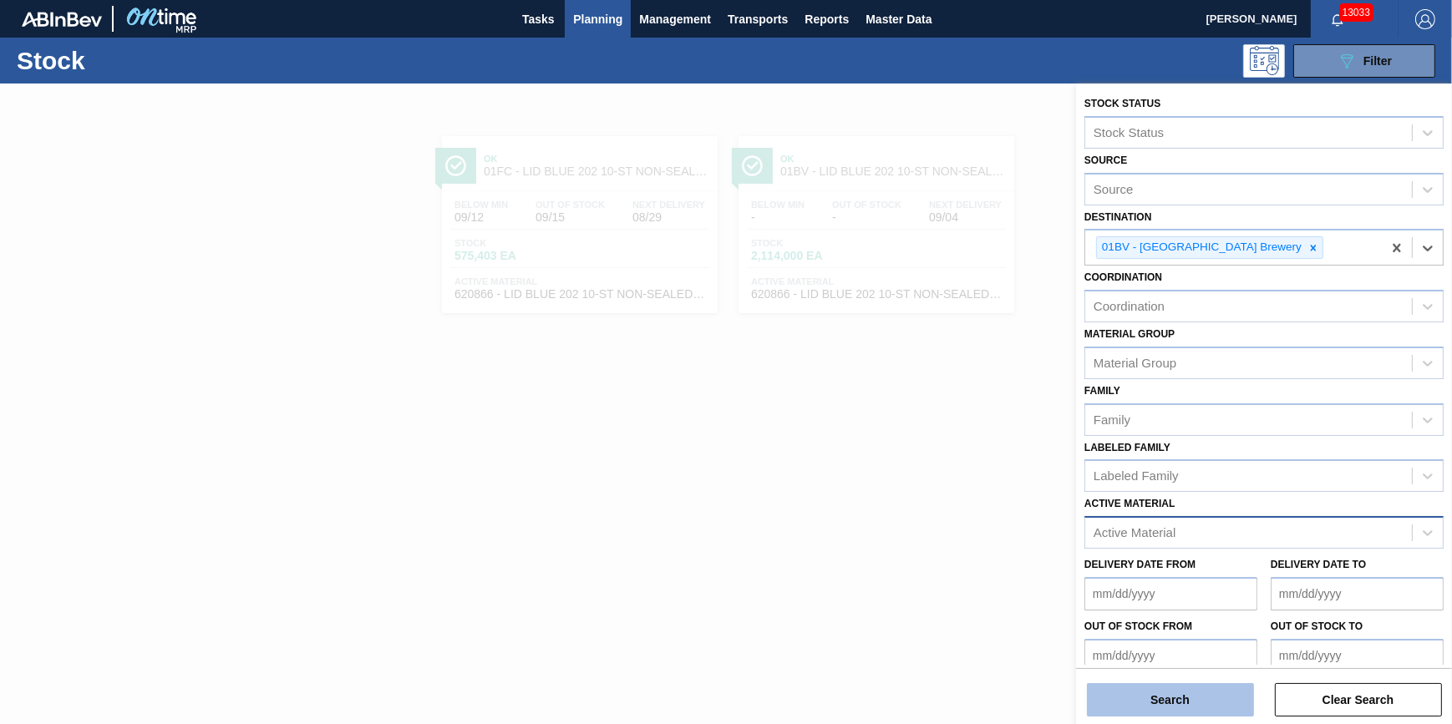
click at [1187, 690] on button "Search" at bounding box center [1170, 699] width 167 height 33
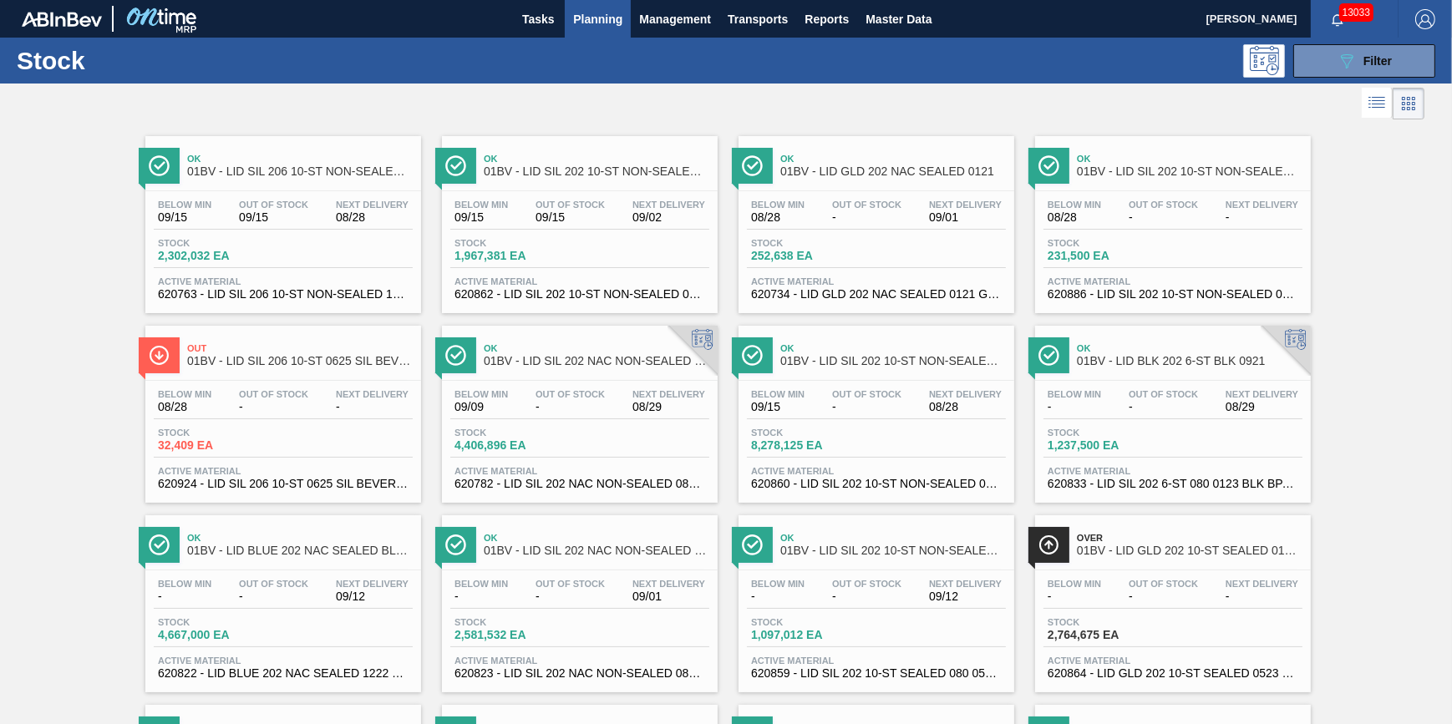
click at [1334, 77] on div "Stock 089F7B8B-B2A5-4AFE-B5C0-19BA573D28AC Filter" at bounding box center [726, 61] width 1452 height 46
click at [1334, 63] on button "089F7B8B-B2A5-4AFE-B5C0-19BA573D28AC Filter" at bounding box center [1364, 60] width 142 height 33
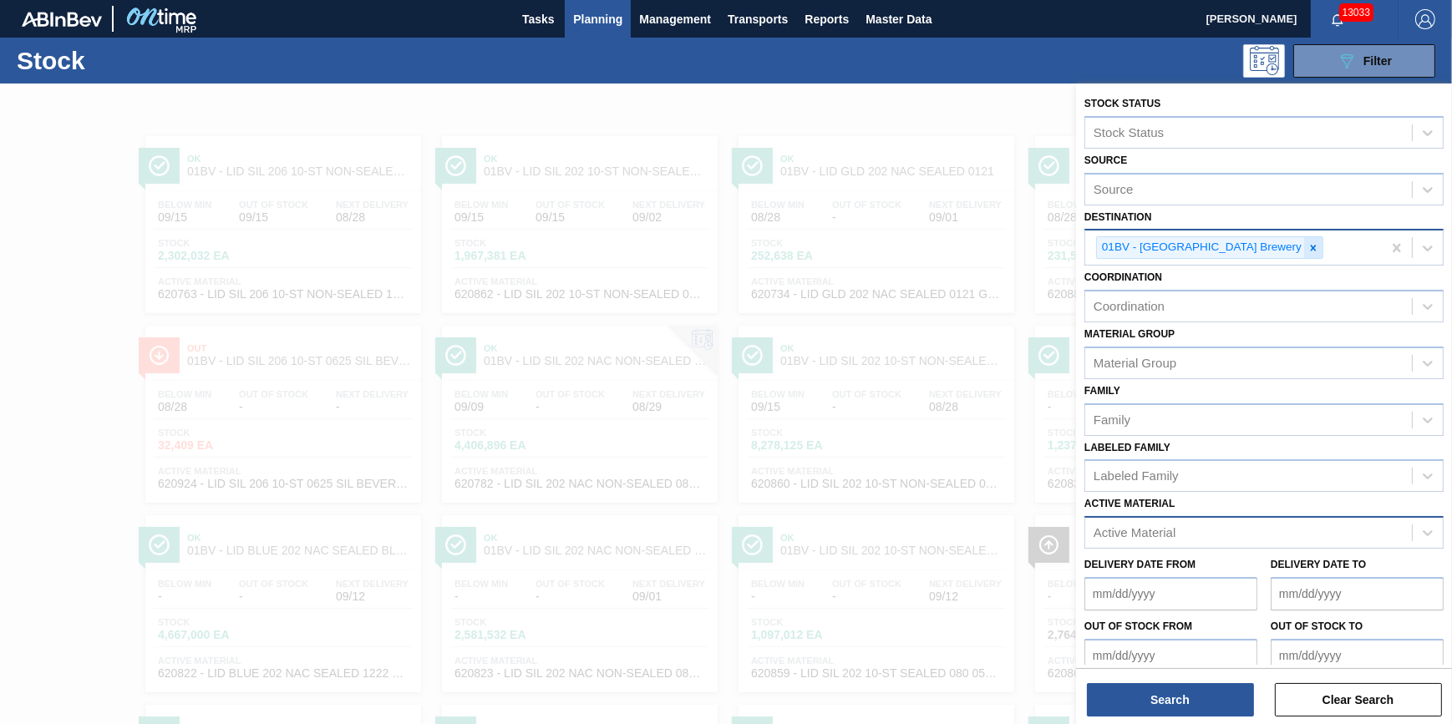
click at [1304, 253] on div at bounding box center [1313, 247] width 18 height 21
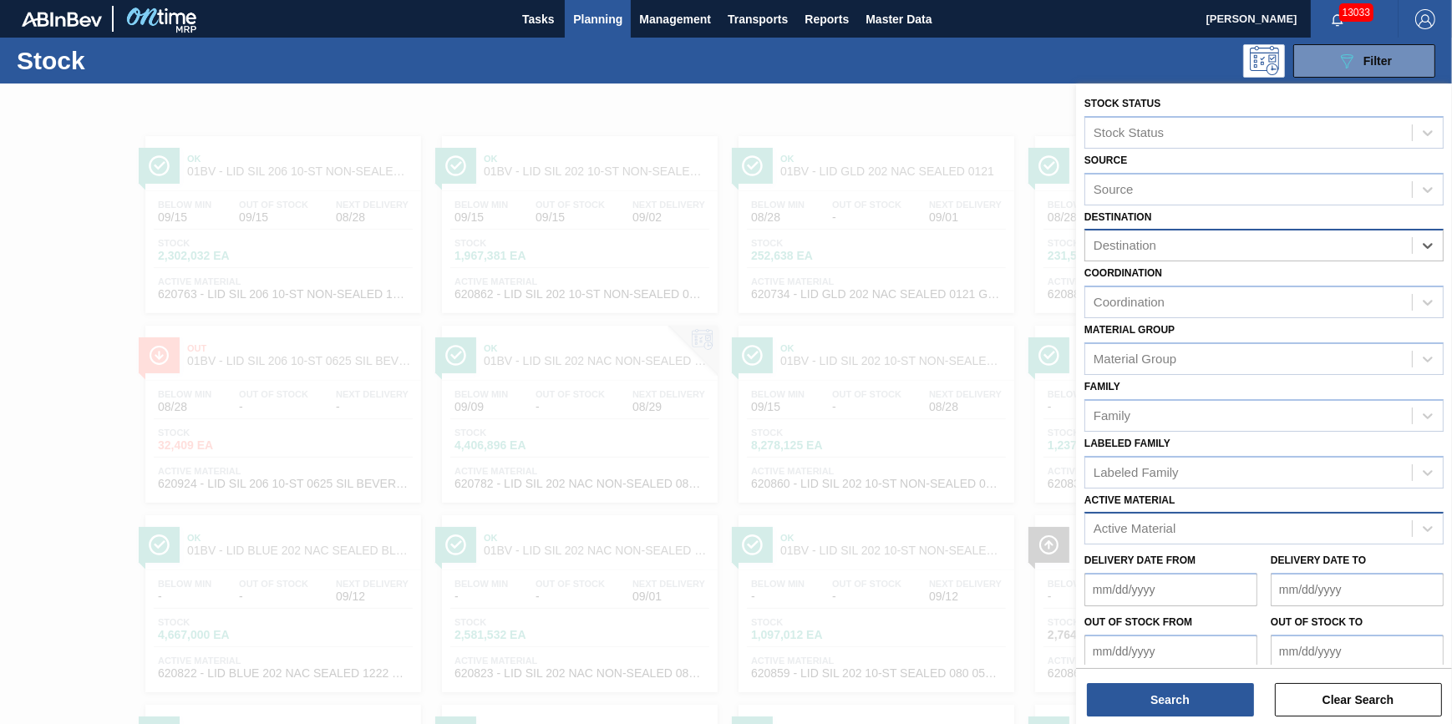
click at [1262, 253] on div "Destination" at bounding box center [1248, 246] width 327 height 24
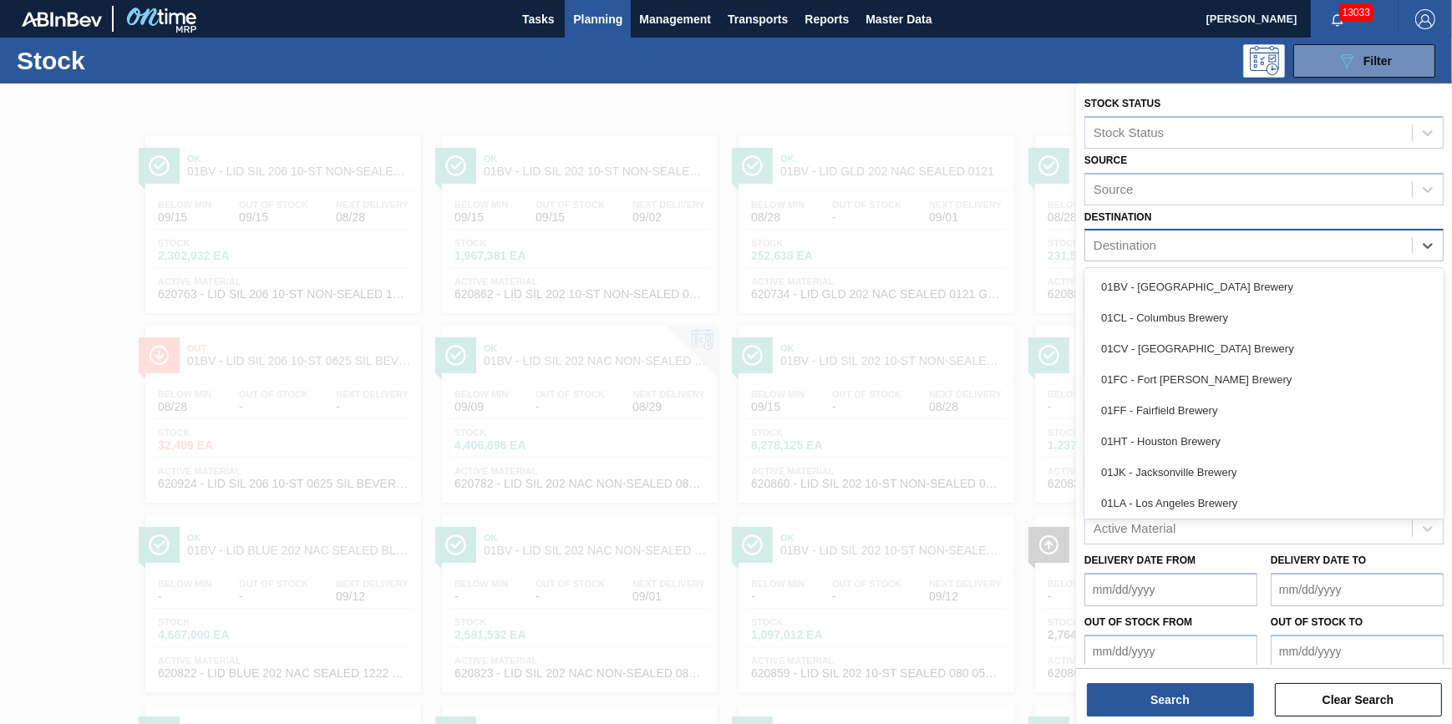
drag, startPoint x: 1242, startPoint y: 315, endPoint x: 1241, endPoint y: 324, distance: 9.2
click at [1241, 315] on div "01CL - Columbus Brewery" at bounding box center [1264, 317] width 359 height 31
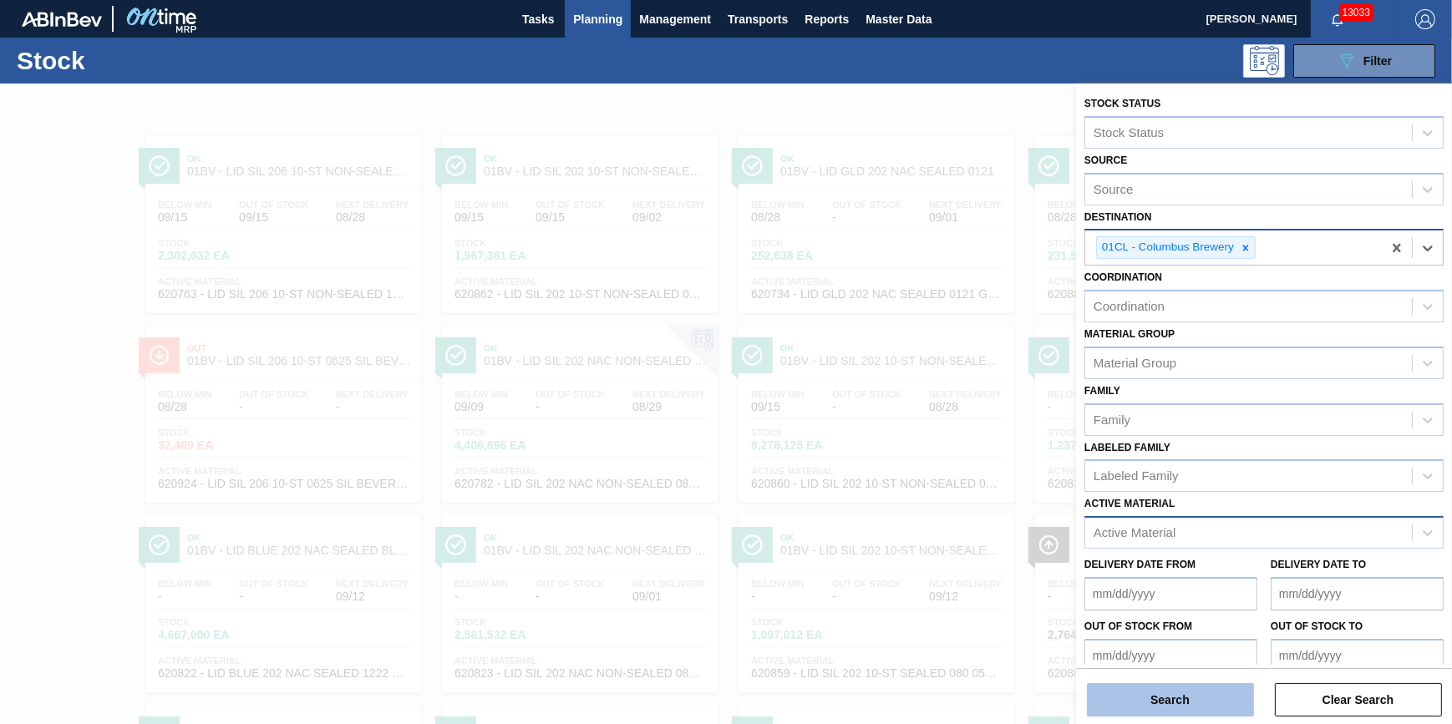
click at [1168, 689] on button "Search" at bounding box center [1170, 699] width 167 height 33
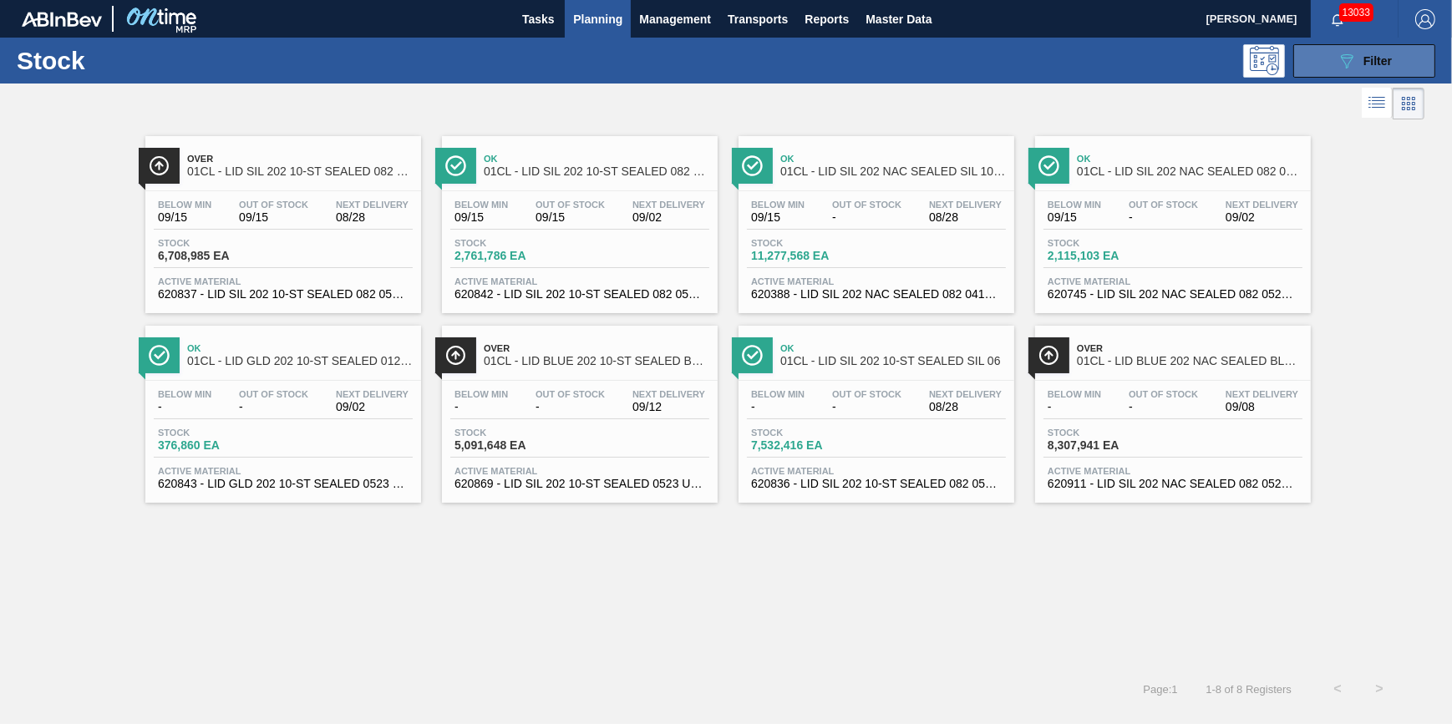
click at [1329, 62] on button "089F7B8B-B2A5-4AFE-B5C0-19BA573D28AC Filter" at bounding box center [1364, 60] width 142 height 33
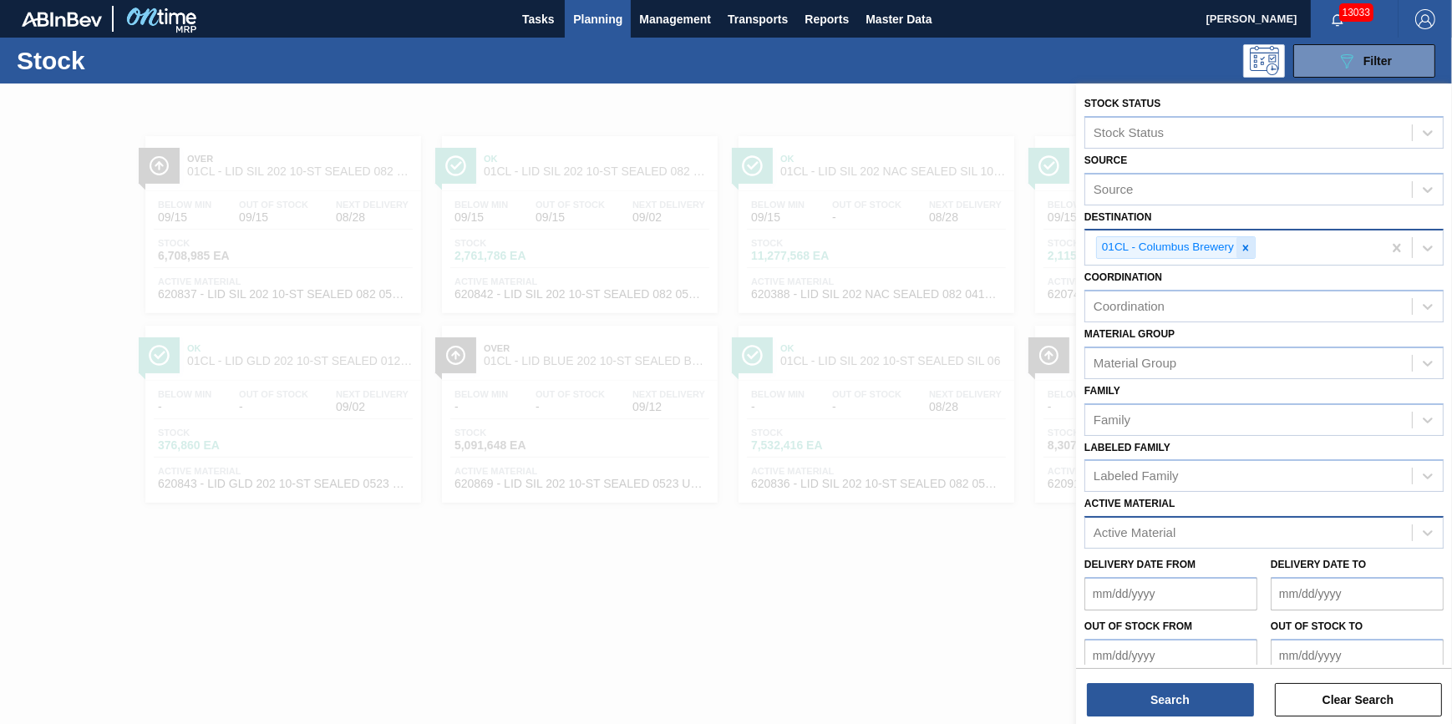
click at [1240, 244] on icon at bounding box center [1246, 248] width 12 height 12
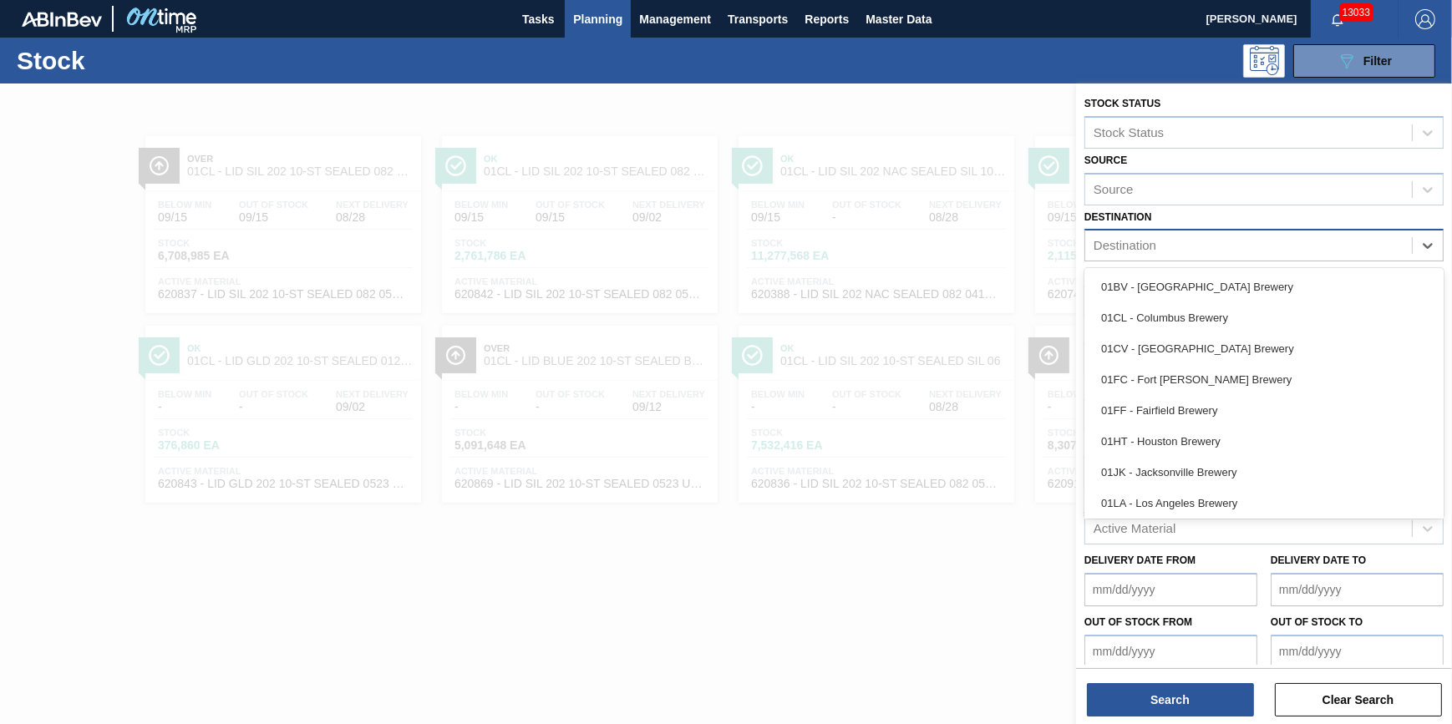
click at [1240, 244] on div "Destination" at bounding box center [1248, 246] width 327 height 24
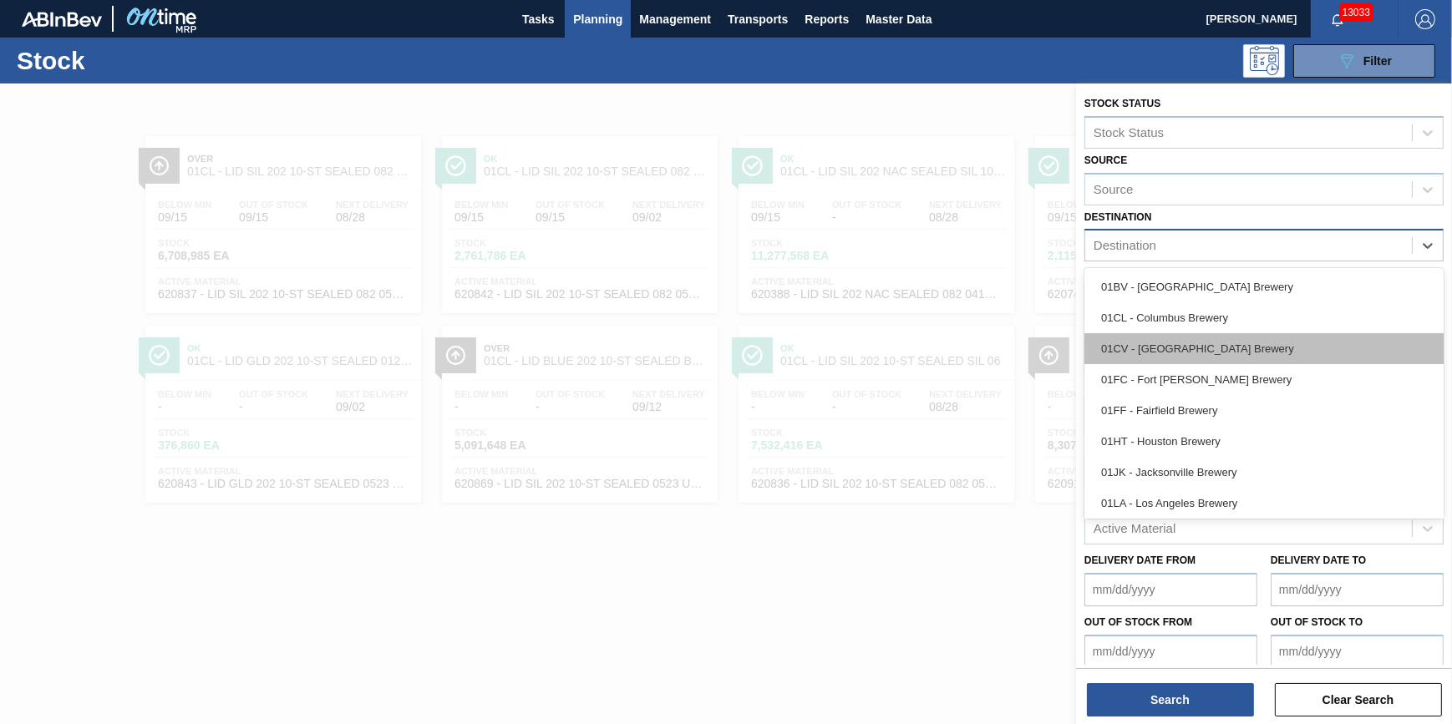
click at [1224, 349] on div "01CV - [GEOGRAPHIC_DATA] Brewery" at bounding box center [1264, 348] width 359 height 31
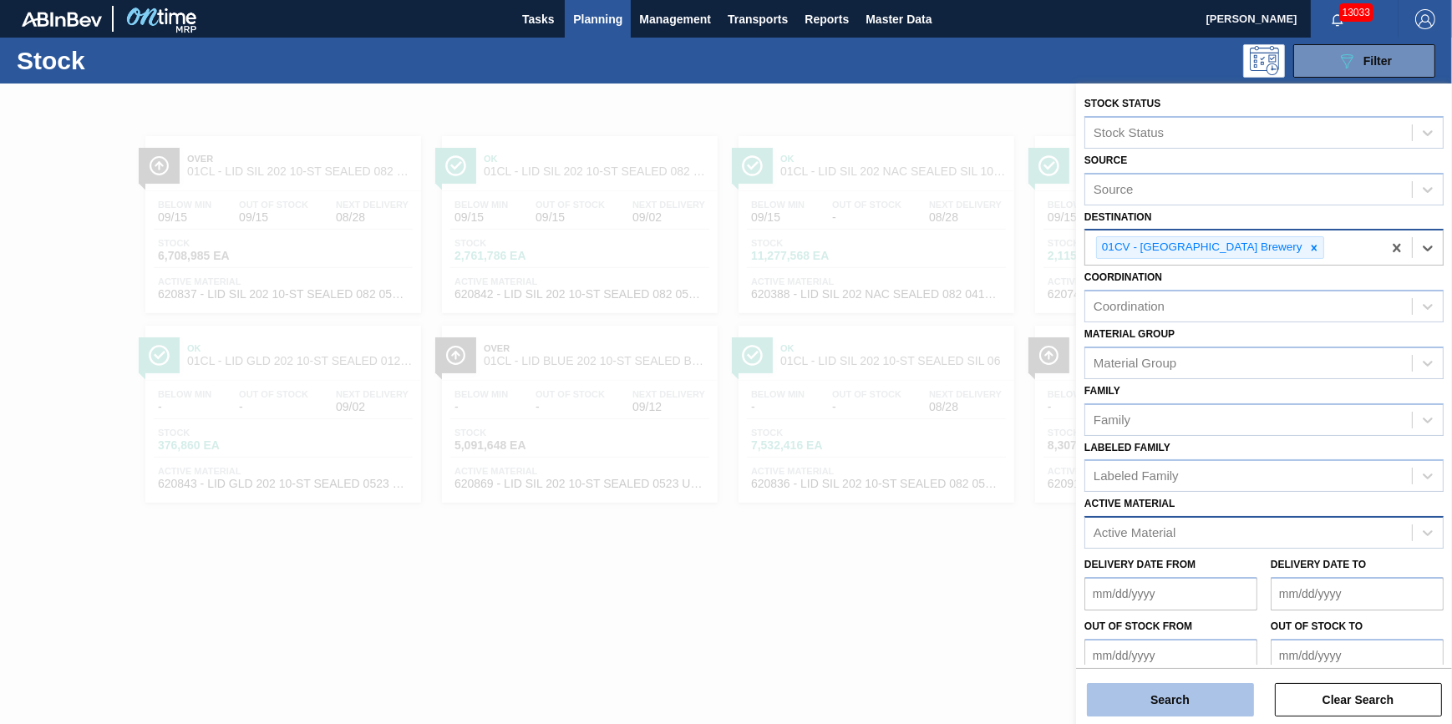
click at [1140, 696] on button "Search" at bounding box center [1170, 699] width 167 height 33
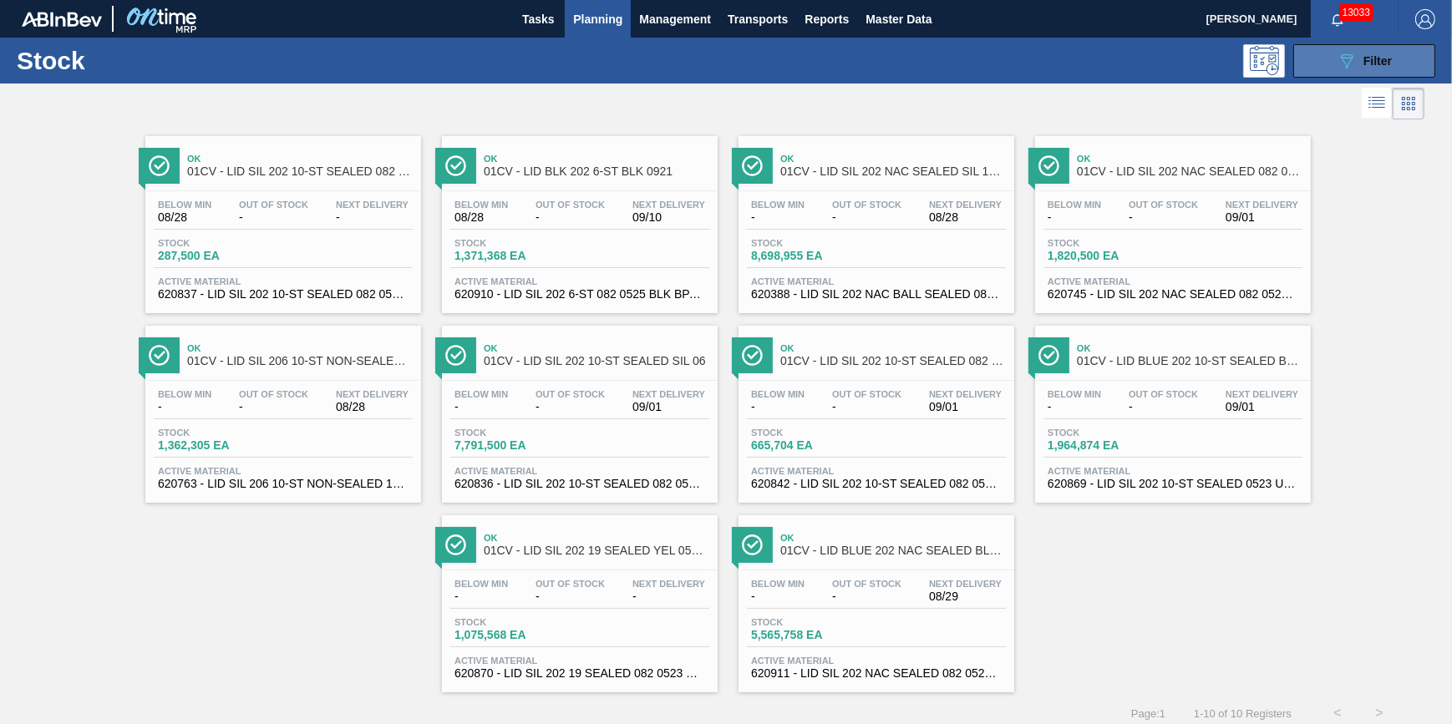
click at [1351, 71] on button "089F7B8B-B2A5-4AFE-B5C0-19BA573D28AC Filter" at bounding box center [1364, 60] width 142 height 33
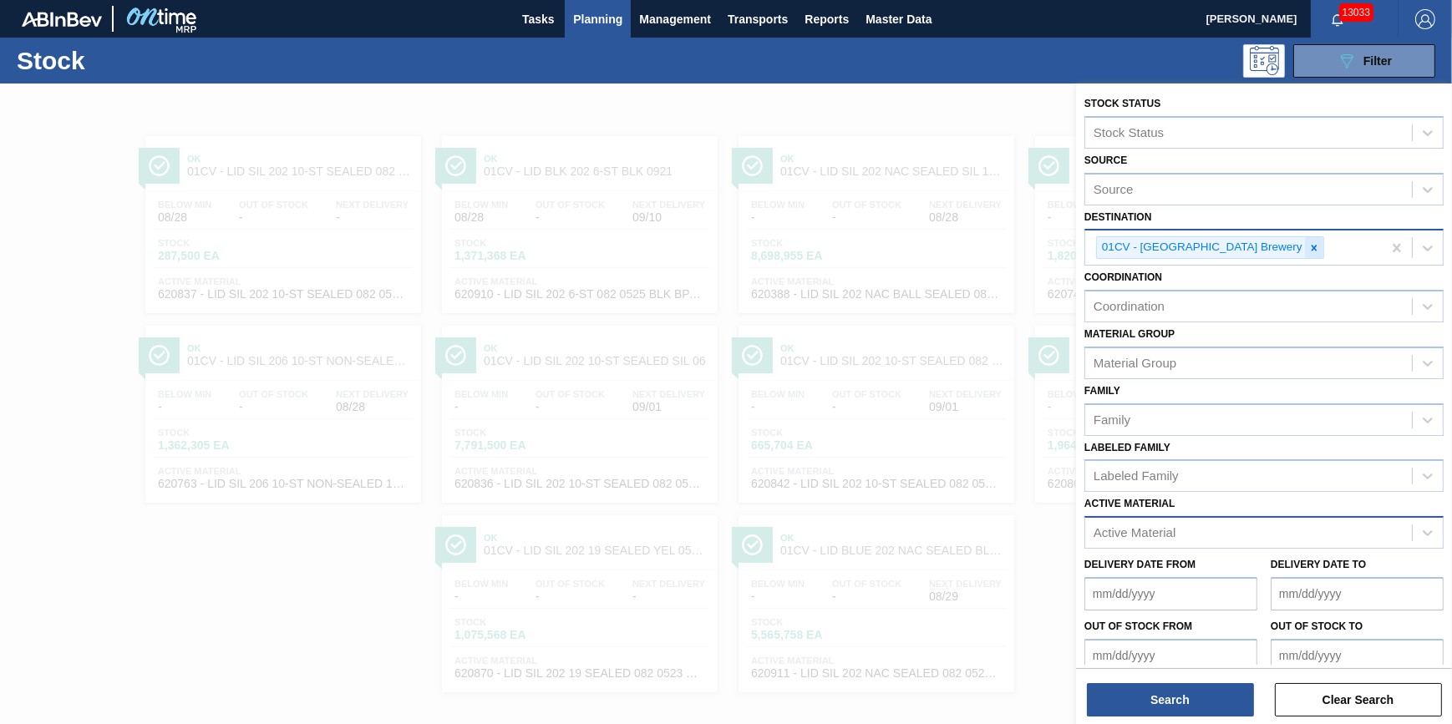
click at [1305, 244] on div at bounding box center [1314, 247] width 18 height 21
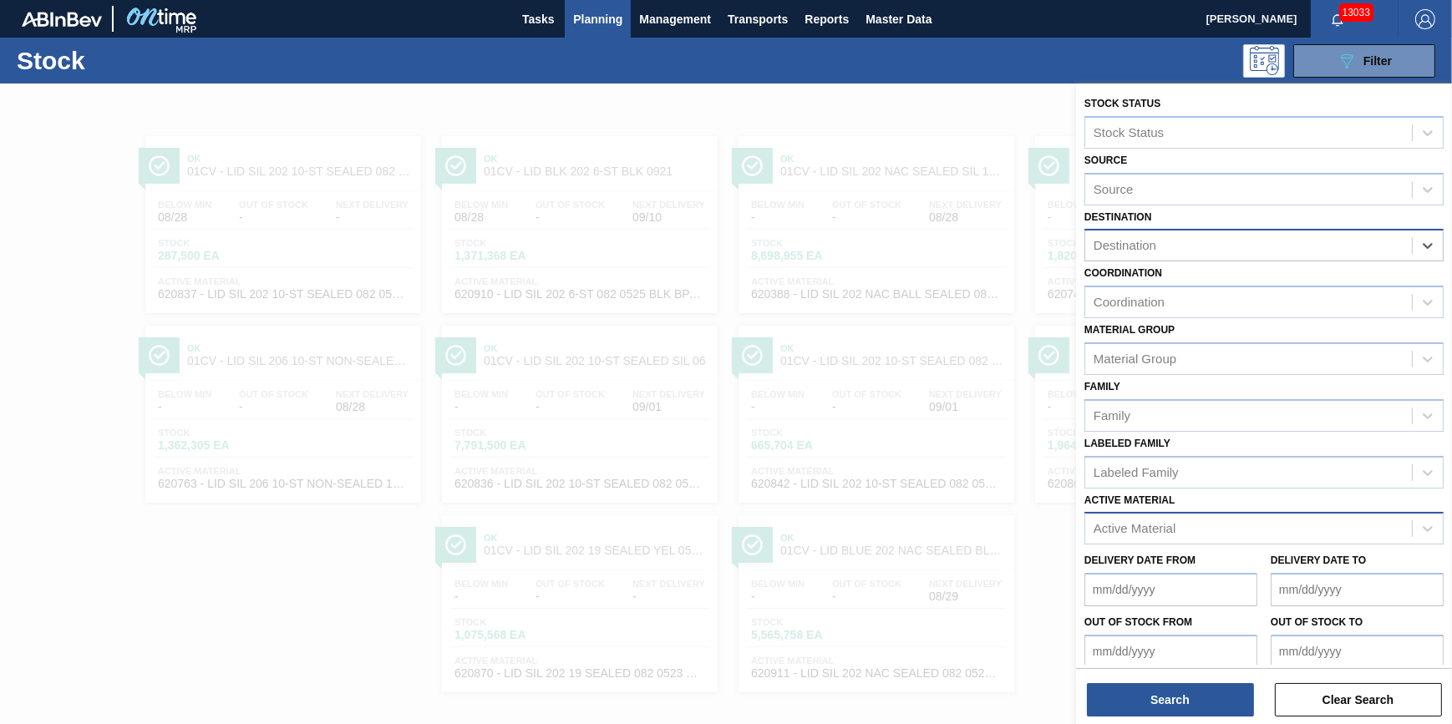
click at [1245, 245] on div "Destination" at bounding box center [1248, 246] width 327 height 24
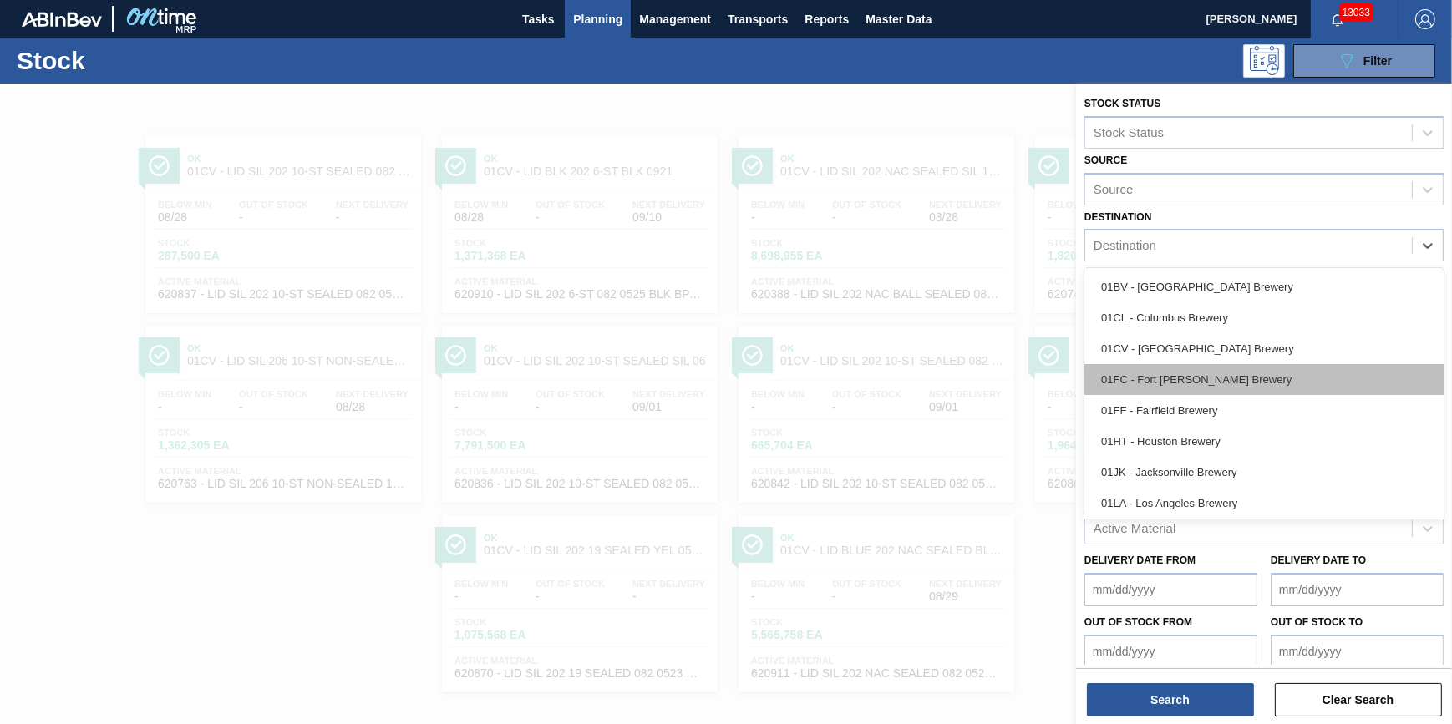
scroll to position [75, 0]
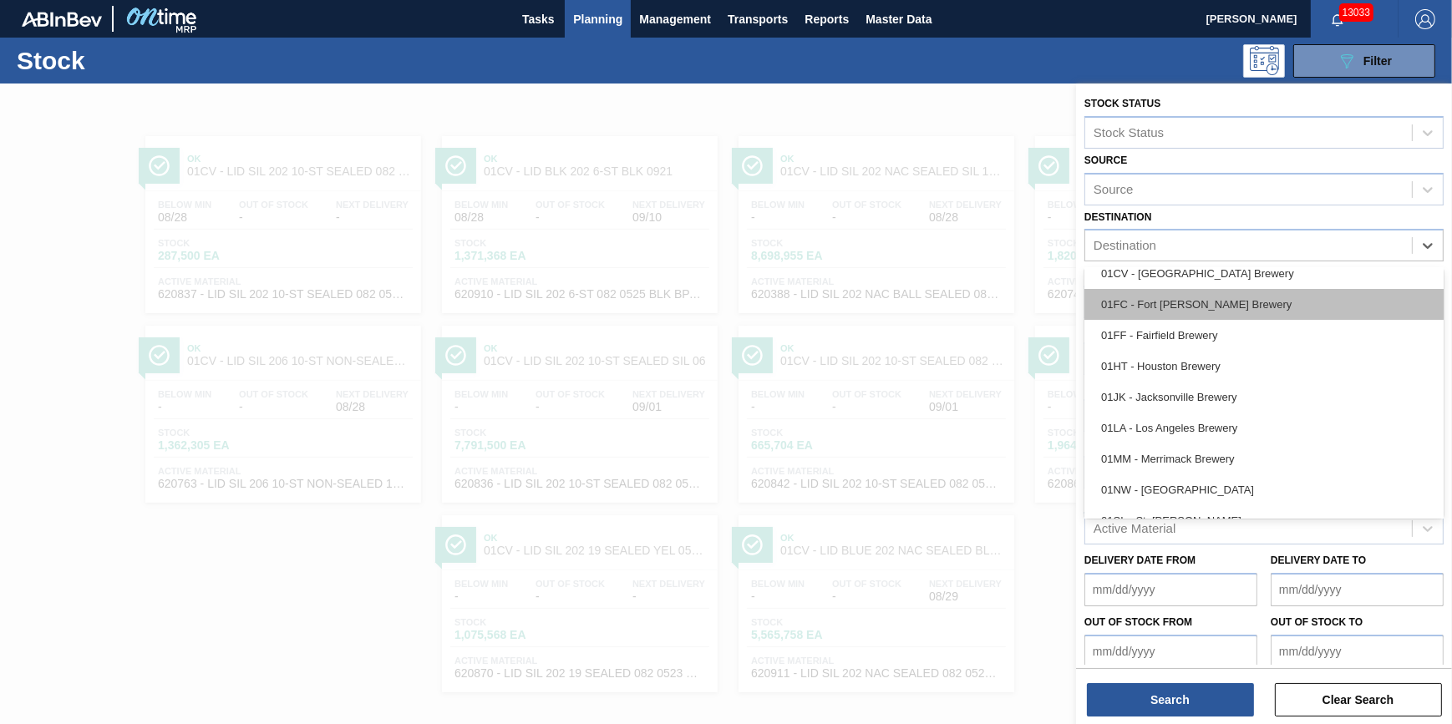
click at [1263, 309] on div "01FC - Fort [PERSON_NAME] Brewery" at bounding box center [1264, 304] width 359 height 31
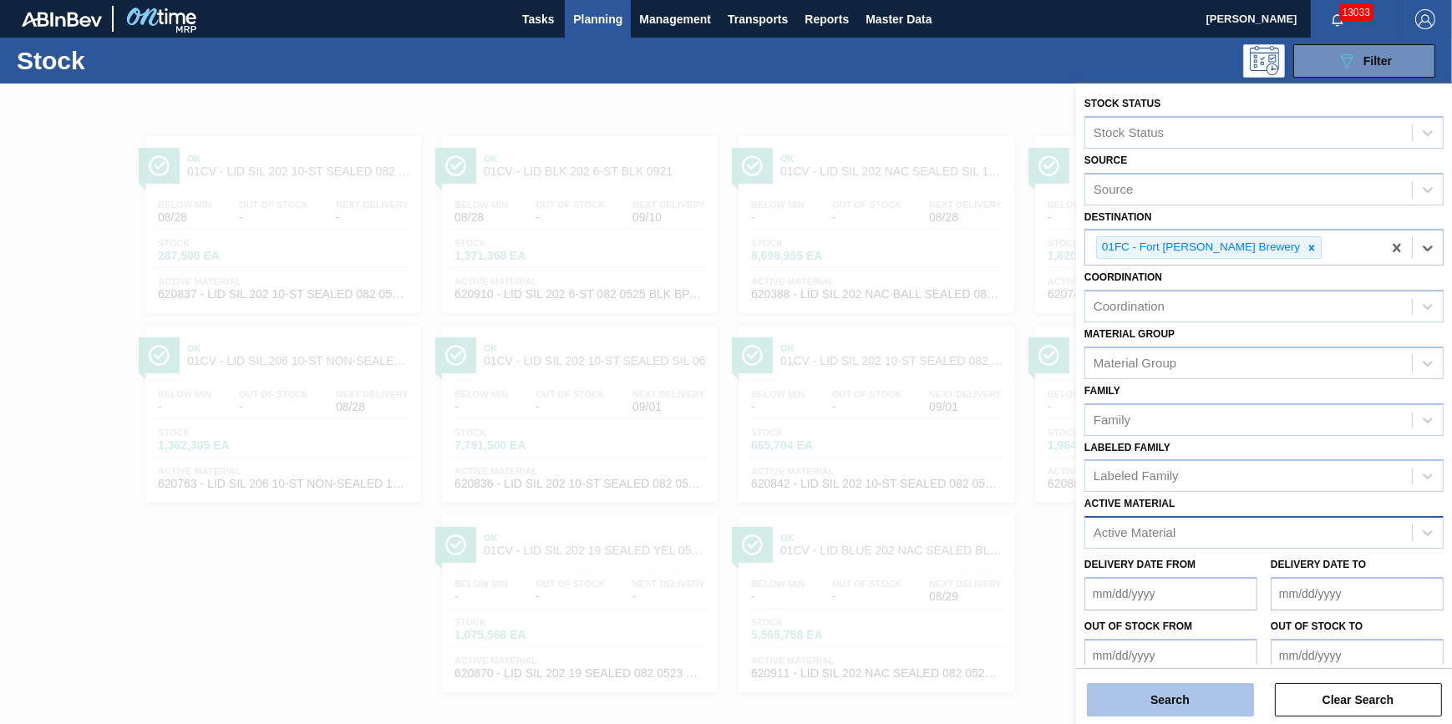
click at [1193, 702] on button "Search" at bounding box center [1170, 699] width 167 height 33
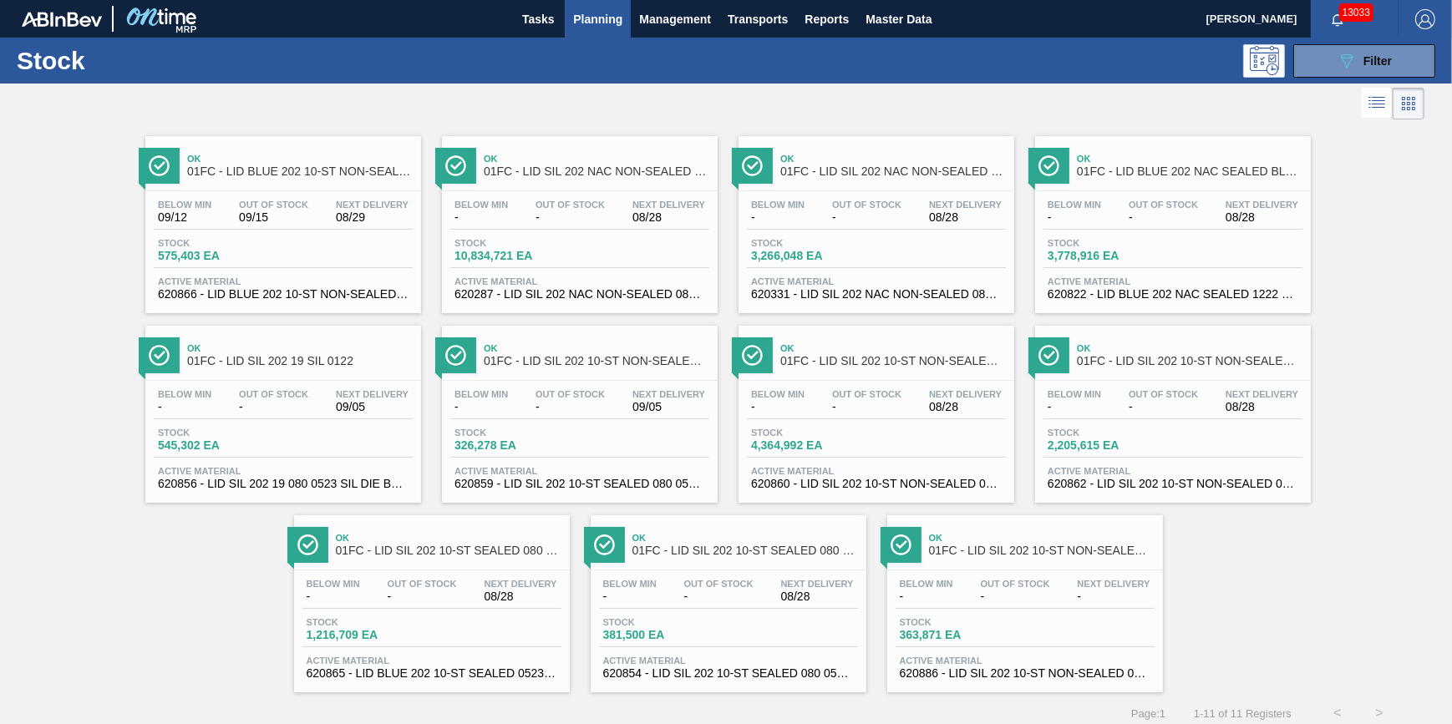
scroll to position [14, 0]
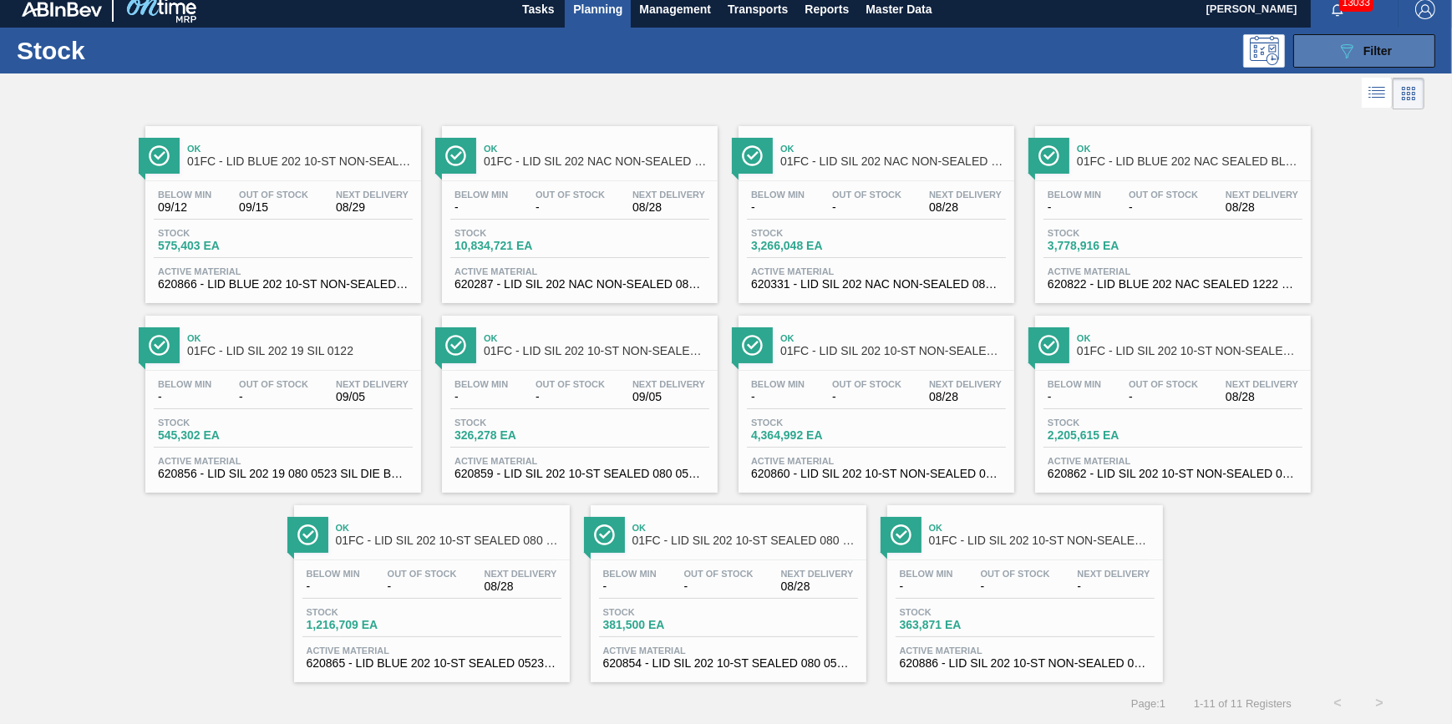
click at [1350, 41] on icon "089F7B8B-B2A5-4AFE-B5C0-19BA573D28AC" at bounding box center [1347, 51] width 20 height 20
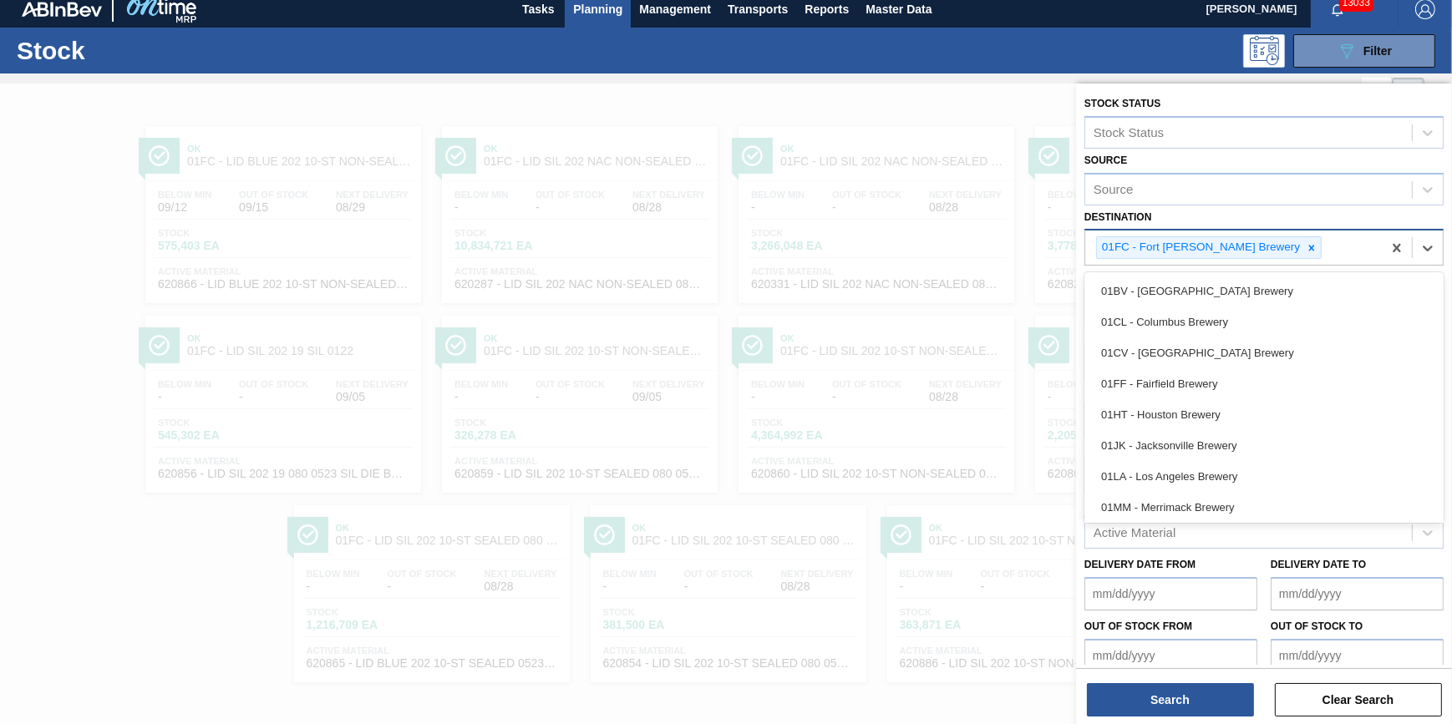
click at [1263, 241] on div "01FC - Fort [PERSON_NAME] Brewery" at bounding box center [1233, 248] width 297 height 34
click at [1306, 245] on icon at bounding box center [1312, 248] width 12 height 12
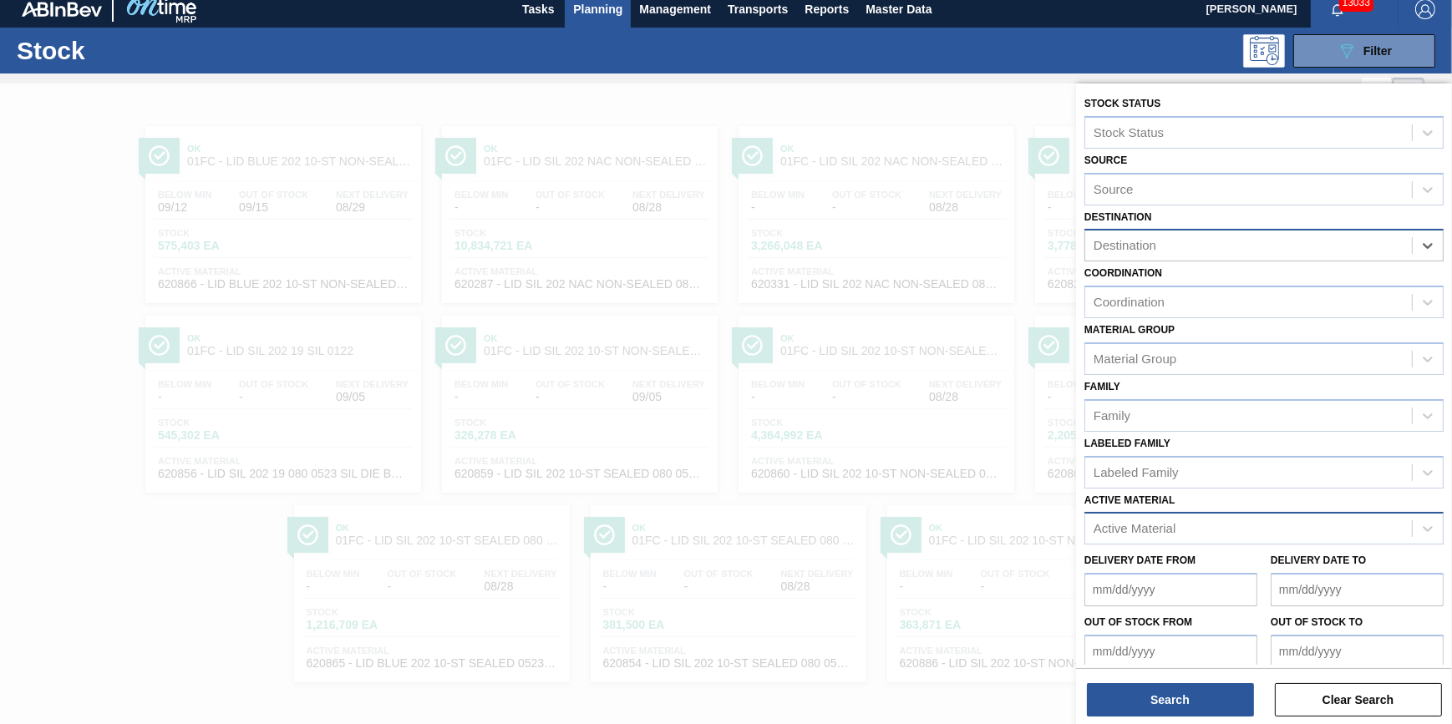
click at [1258, 246] on div "Destination" at bounding box center [1248, 246] width 327 height 24
click at [1295, 247] on div "Destination" at bounding box center [1248, 246] width 327 height 24
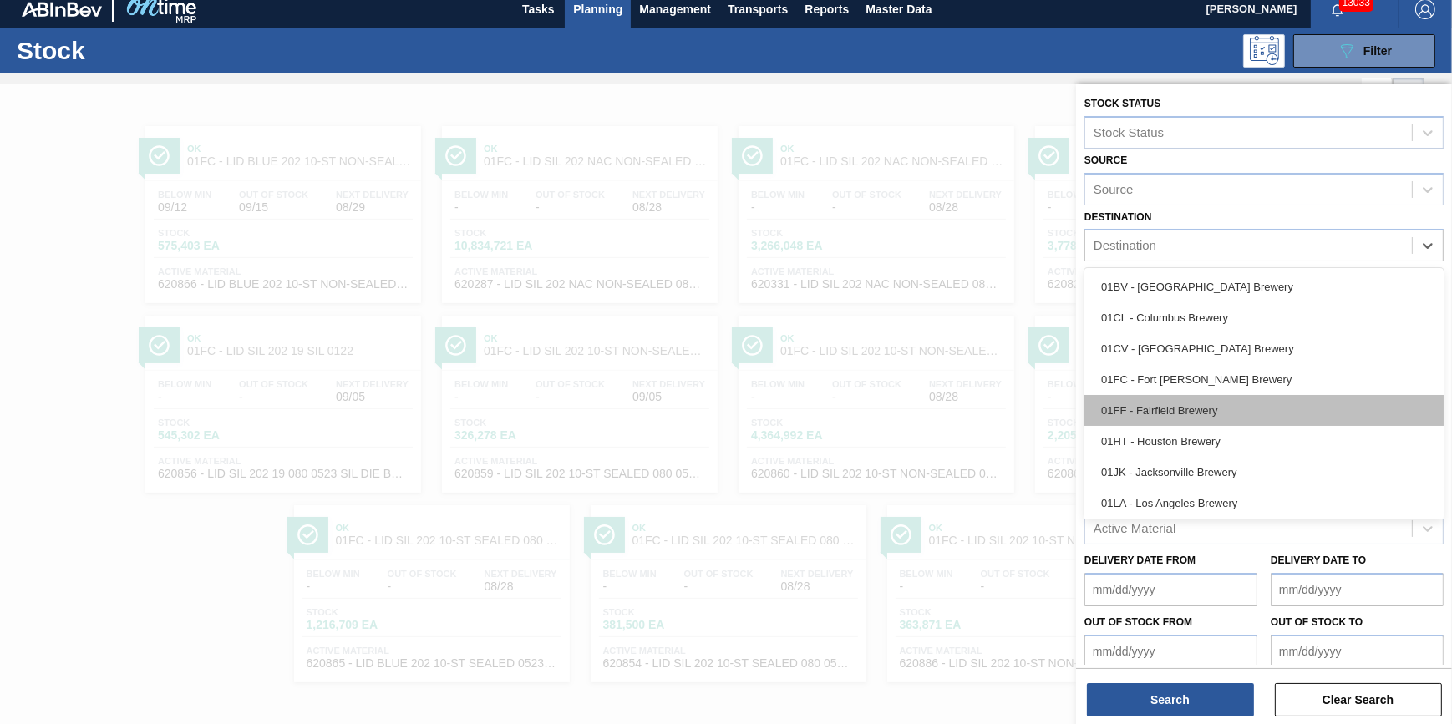
click at [1270, 414] on div "01FF - Fairfield Brewery" at bounding box center [1264, 410] width 359 height 31
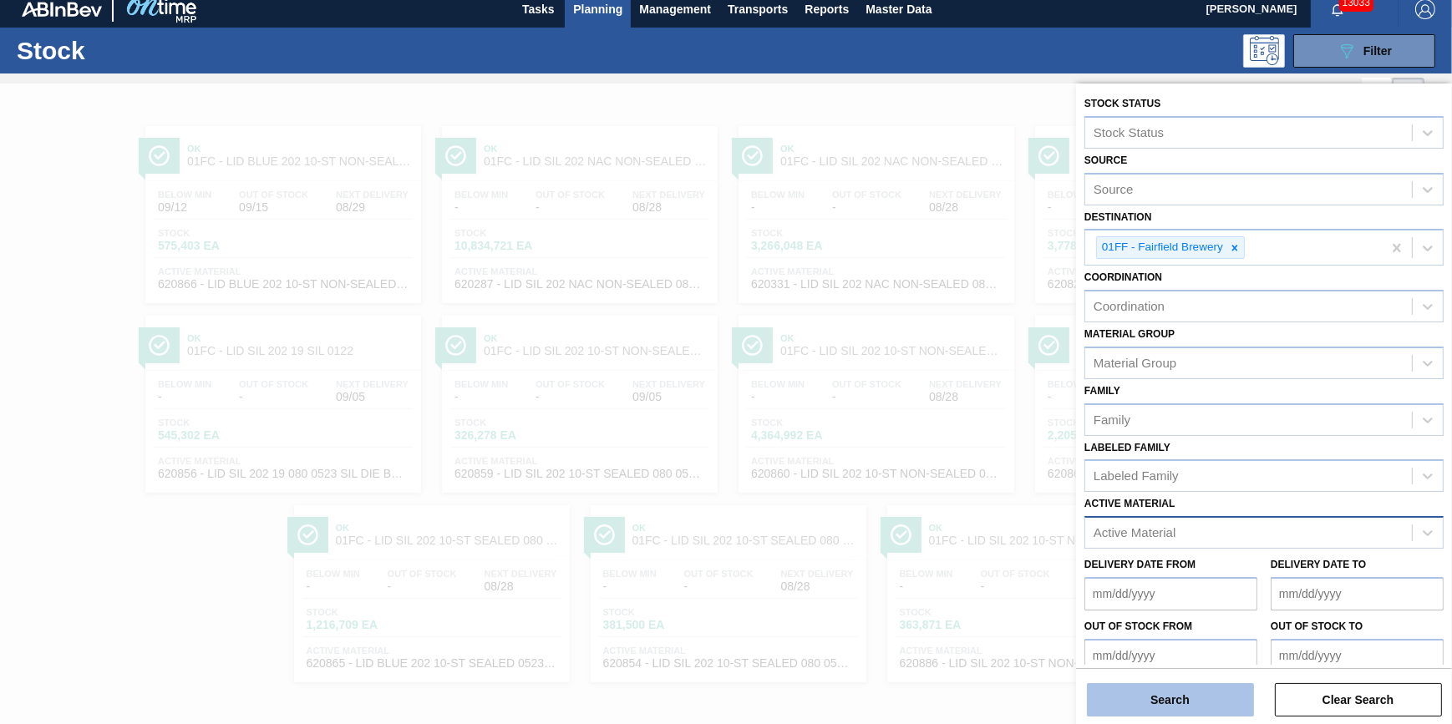
click at [1204, 714] on button "Search" at bounding box center [1170, 699] width 167 height 33
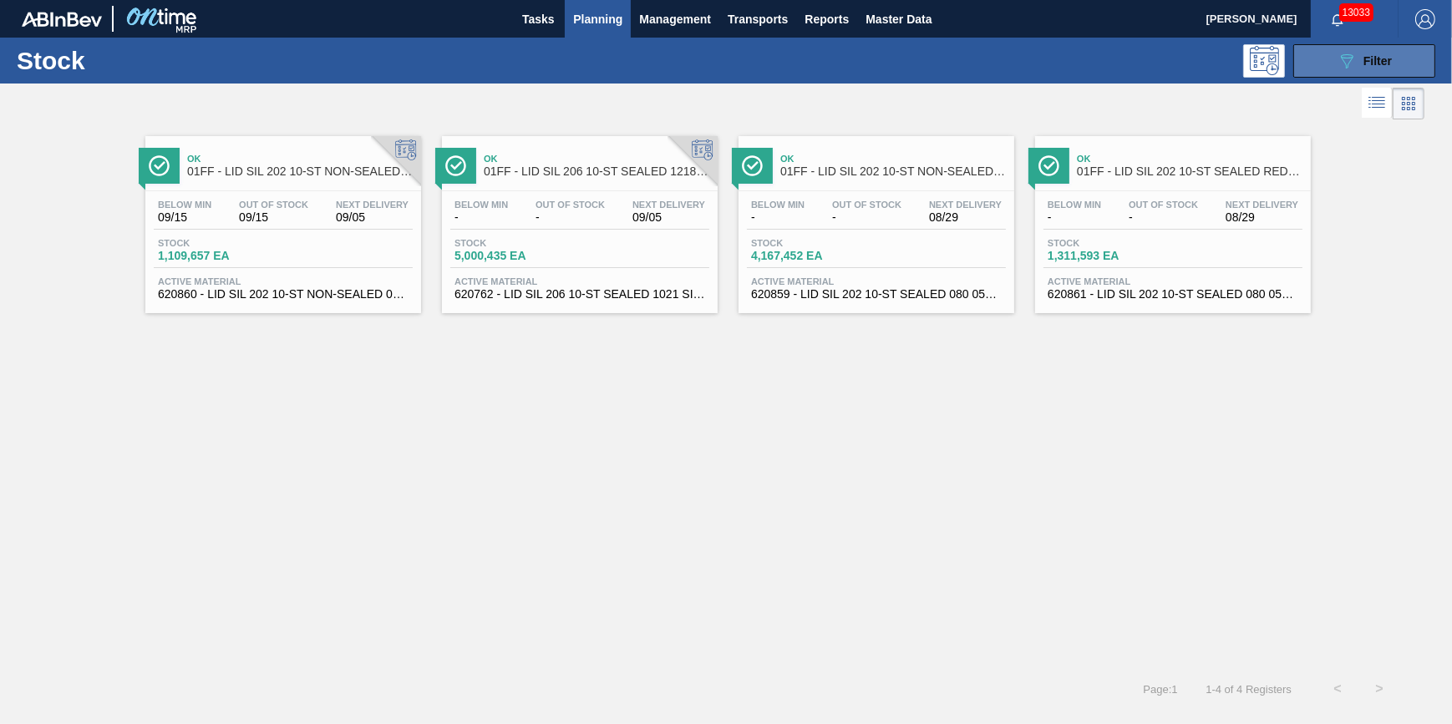
click at [1356, 60] on icon "089F7B8B-B2A5-4AFE-B5C0-19BA573D28AC" at bounding box center [1347, 61] width 20 height 20
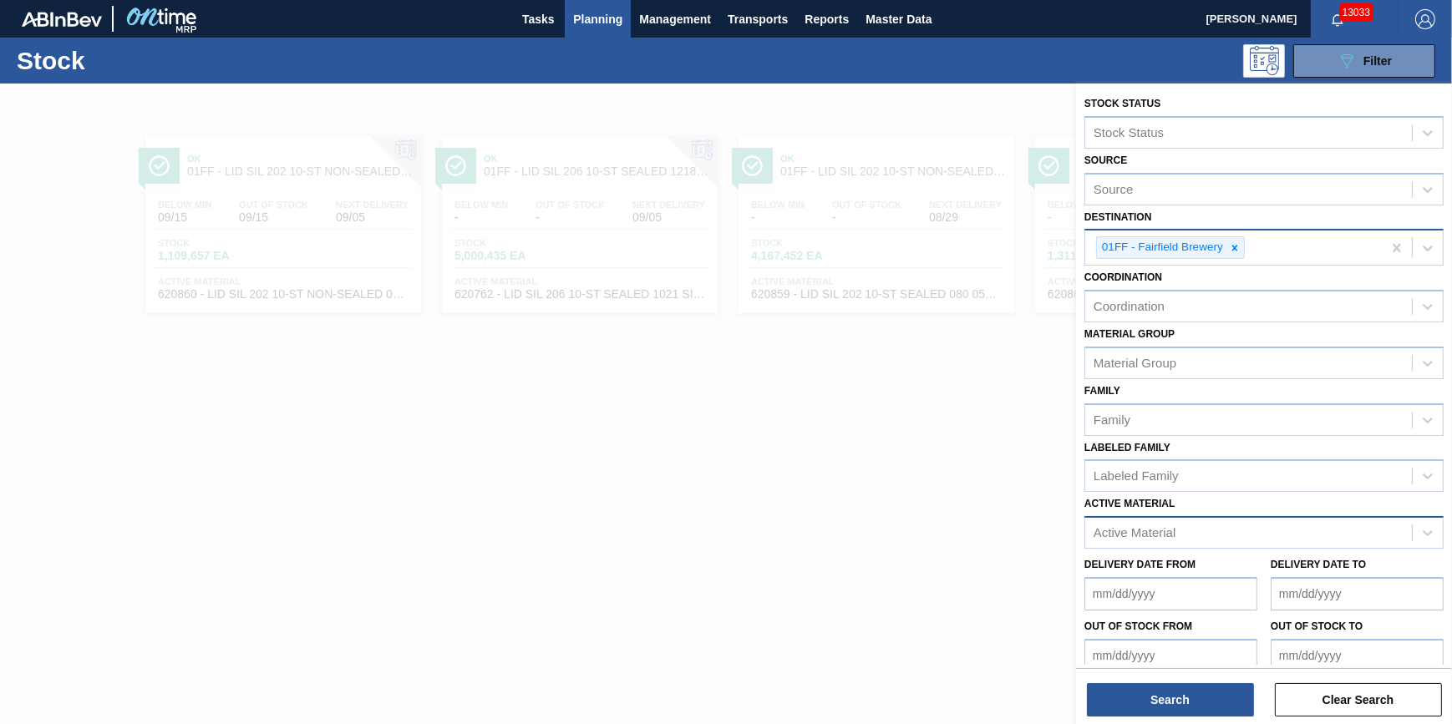
click at [1246, 240] on div "01FF - Fairfield Brewery" at bounding box center [1233, 248] width 297 height 34
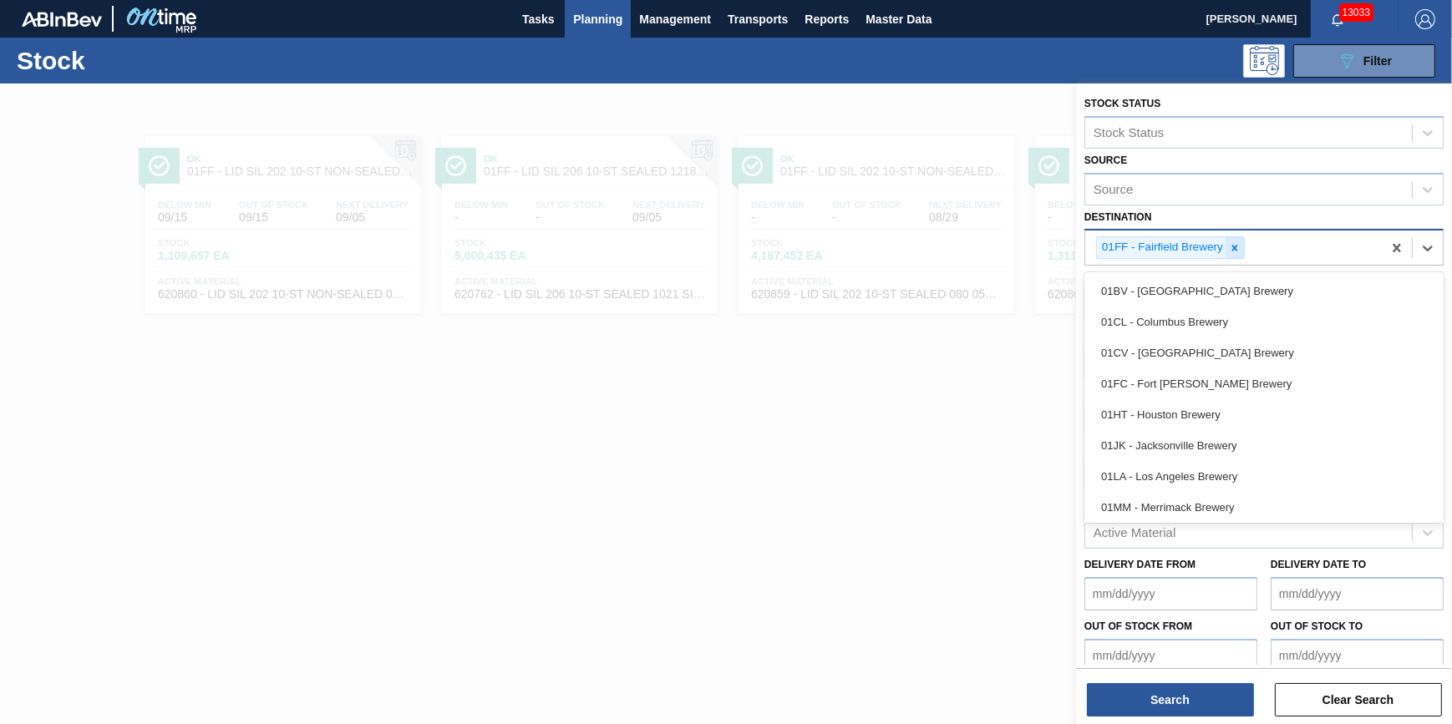
click at [1240, 242] on icon at bounding box center [1235, 248] width 12 height 12
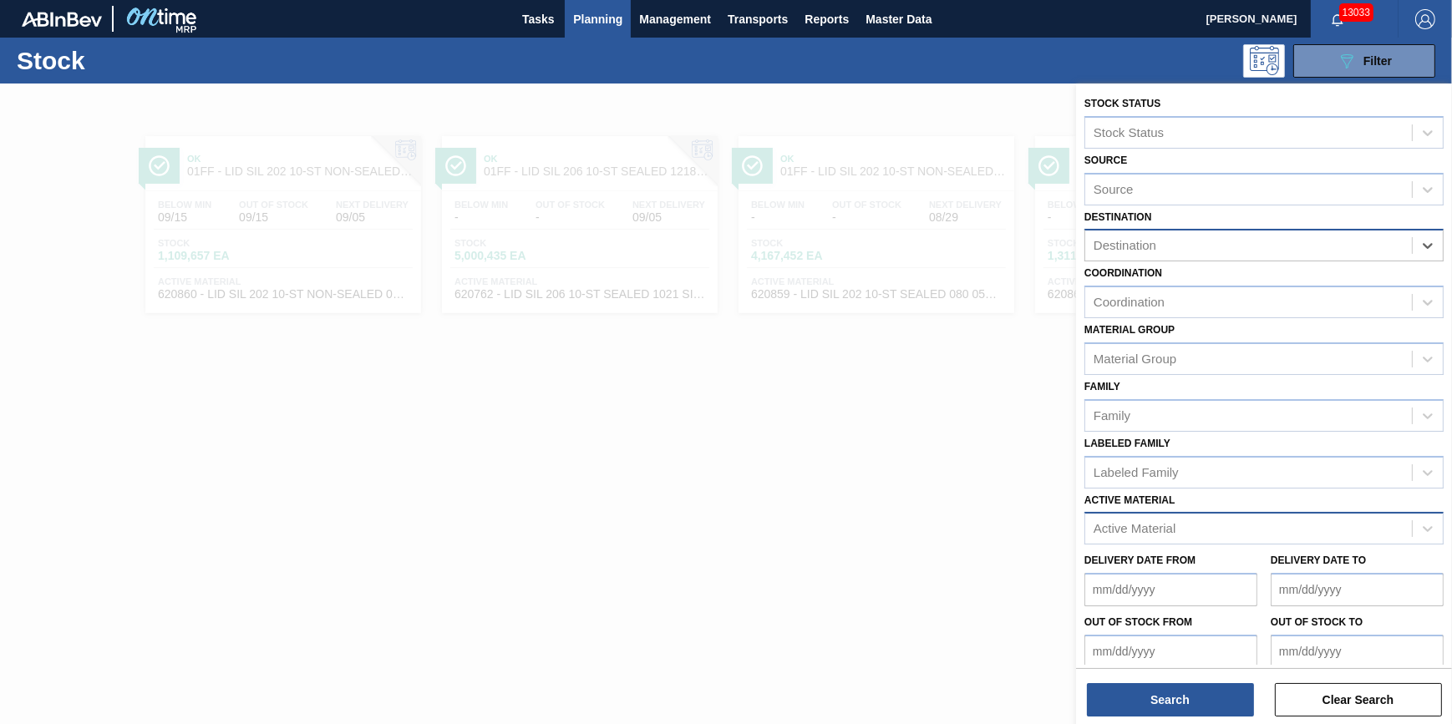
click at [1237, 245] on div "Destination" at bounding box center [1248, 246] width 327 height 24
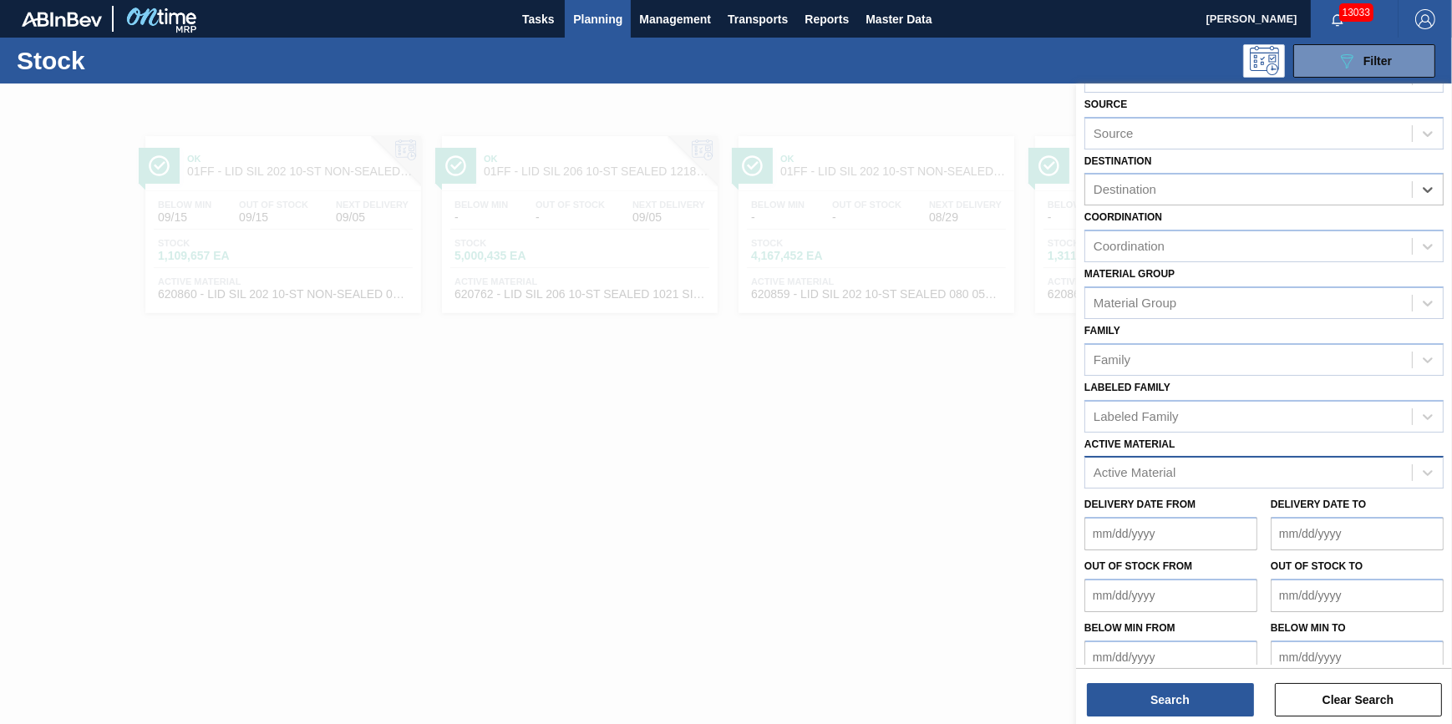
scroll to position [71, 0]
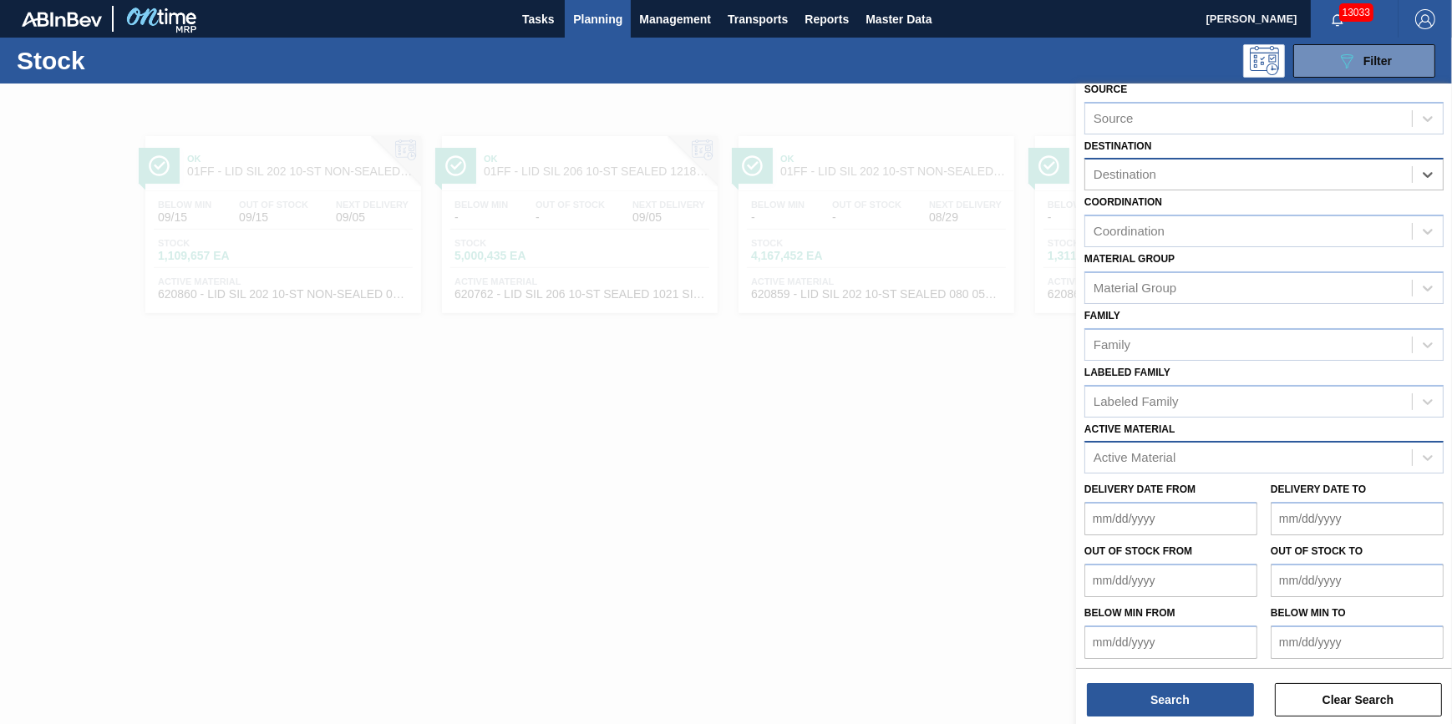
click at [1241, 175] on div "Destination" at bounding box center [1248, 175] width 327 height 24
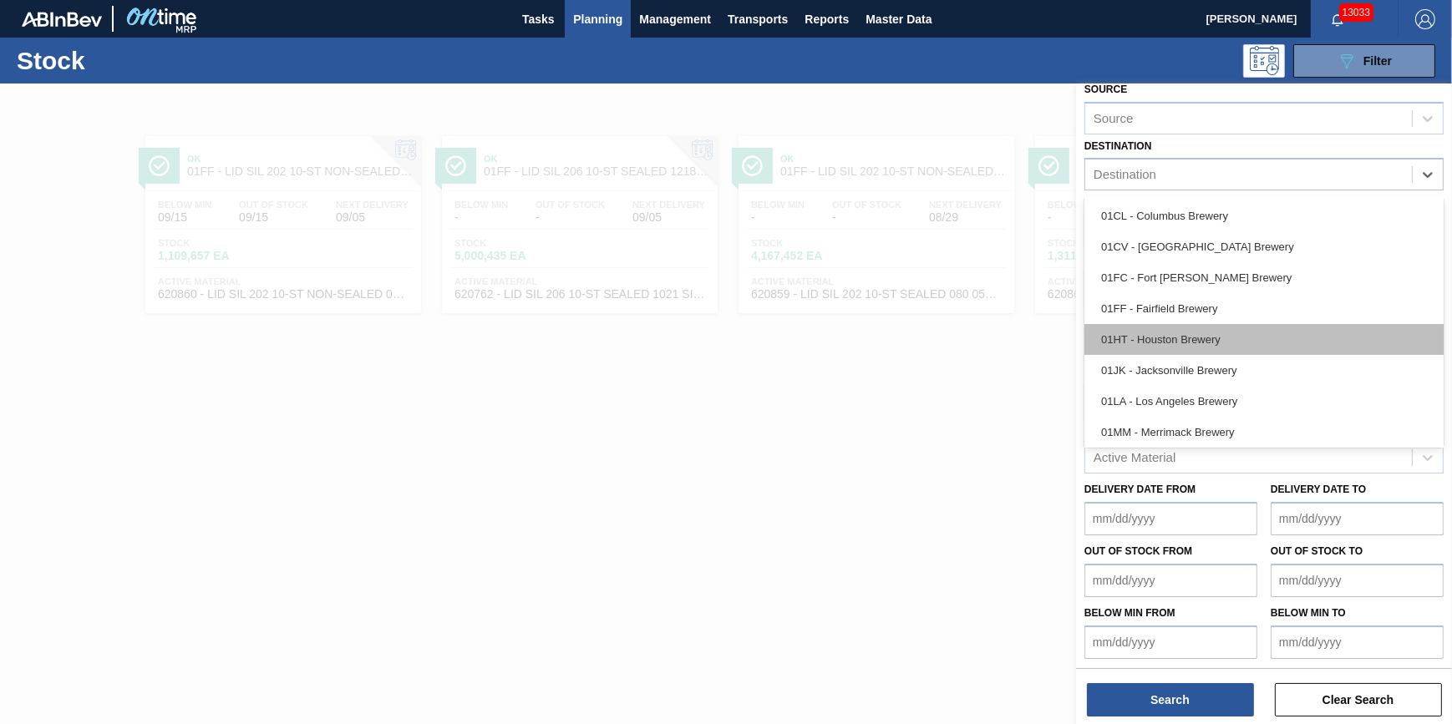
scroll to position [75, 0]
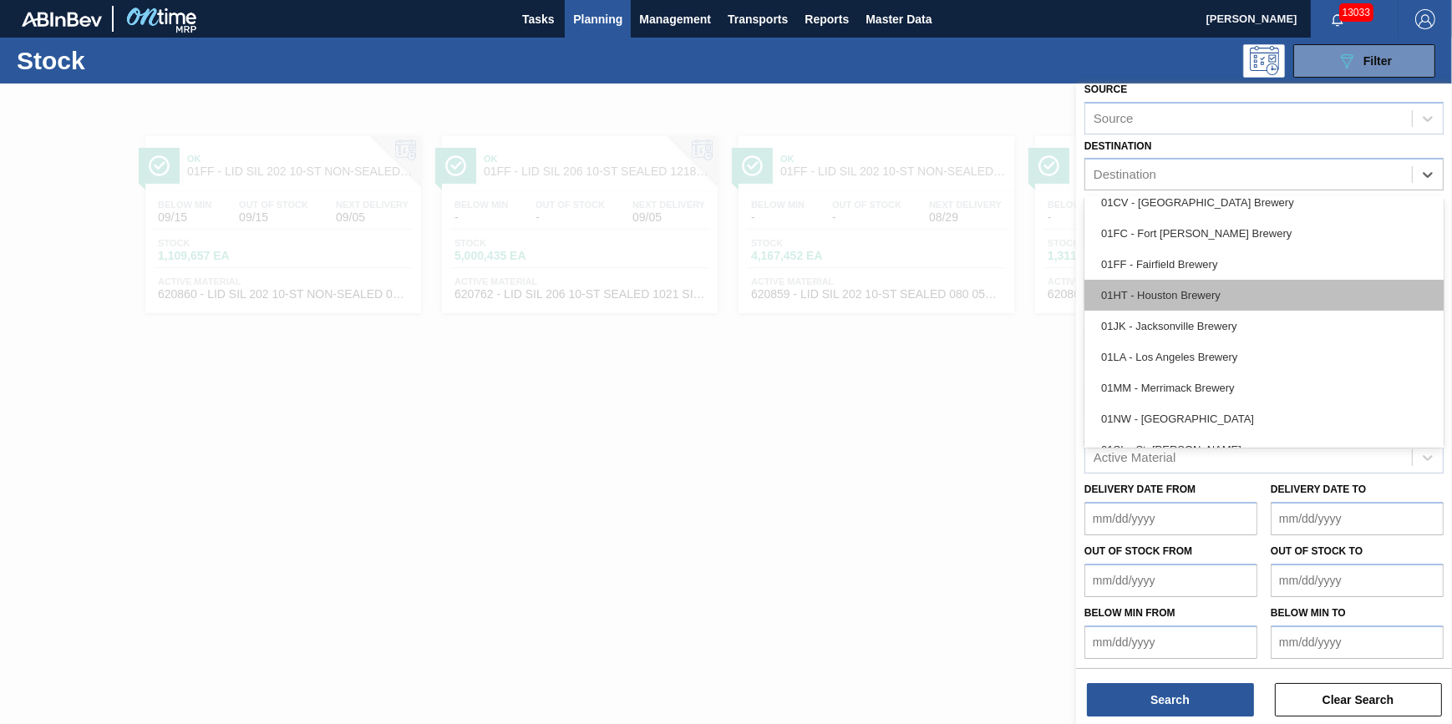
click at [1239, 281] on div "01HT - Houston Brewery" at bounding box center [1264, 295] width 359 height 31
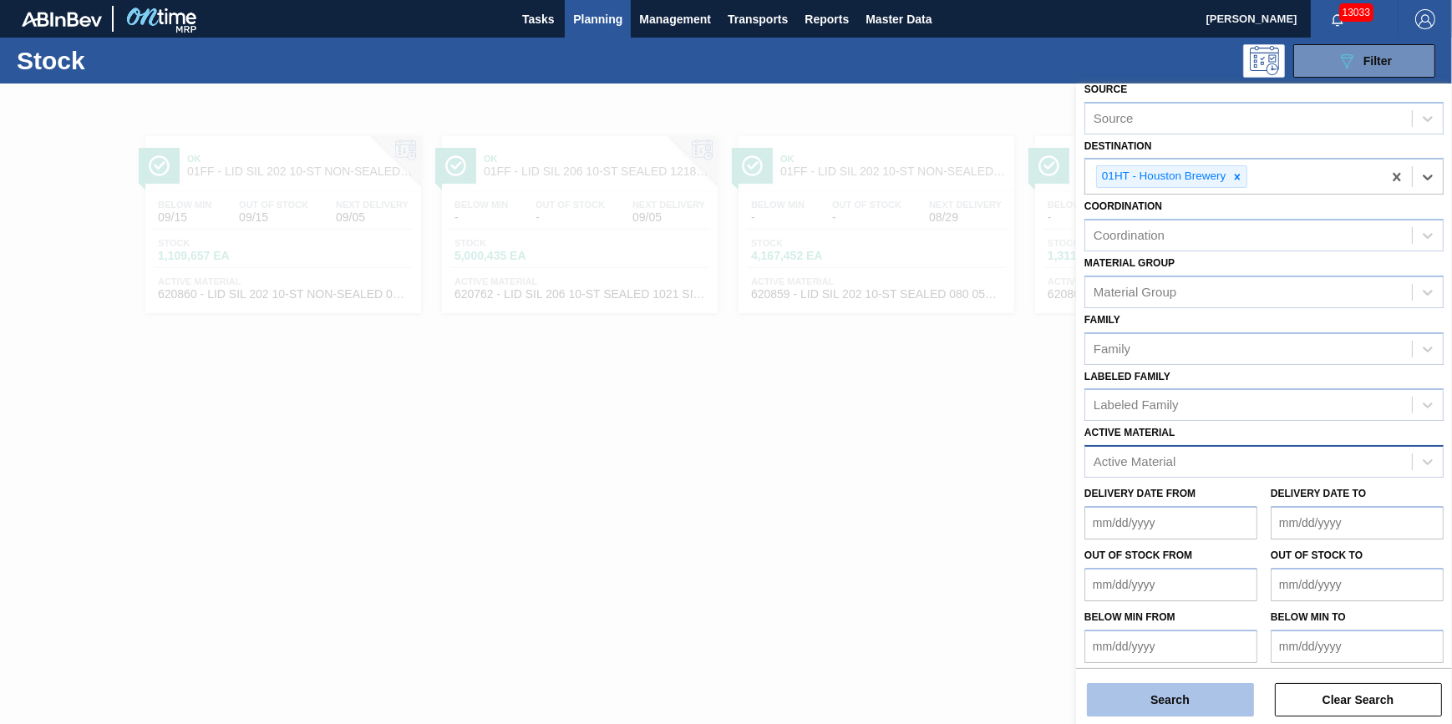
click at [1159, 703] on button "Search" at bounding box center [1170, 699] width 167 height 33
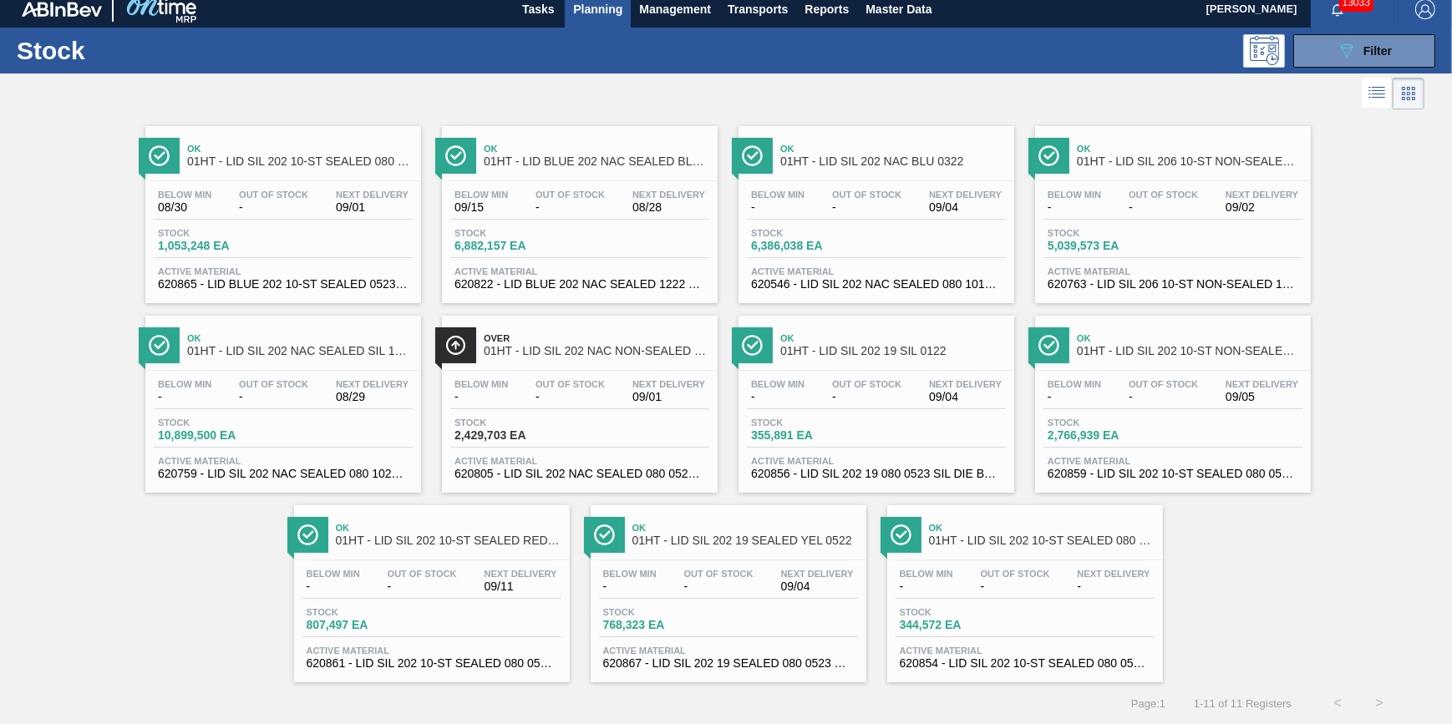
scroll to position [14, 0]
drag, startPoint x: 1383, startPoint y: 49, endPoint x: 1380, endPoint y: 58, distance: 9.0
click at [1383, 49] on span "Filter" at bounding box center [1378, 50] width 28 height 13
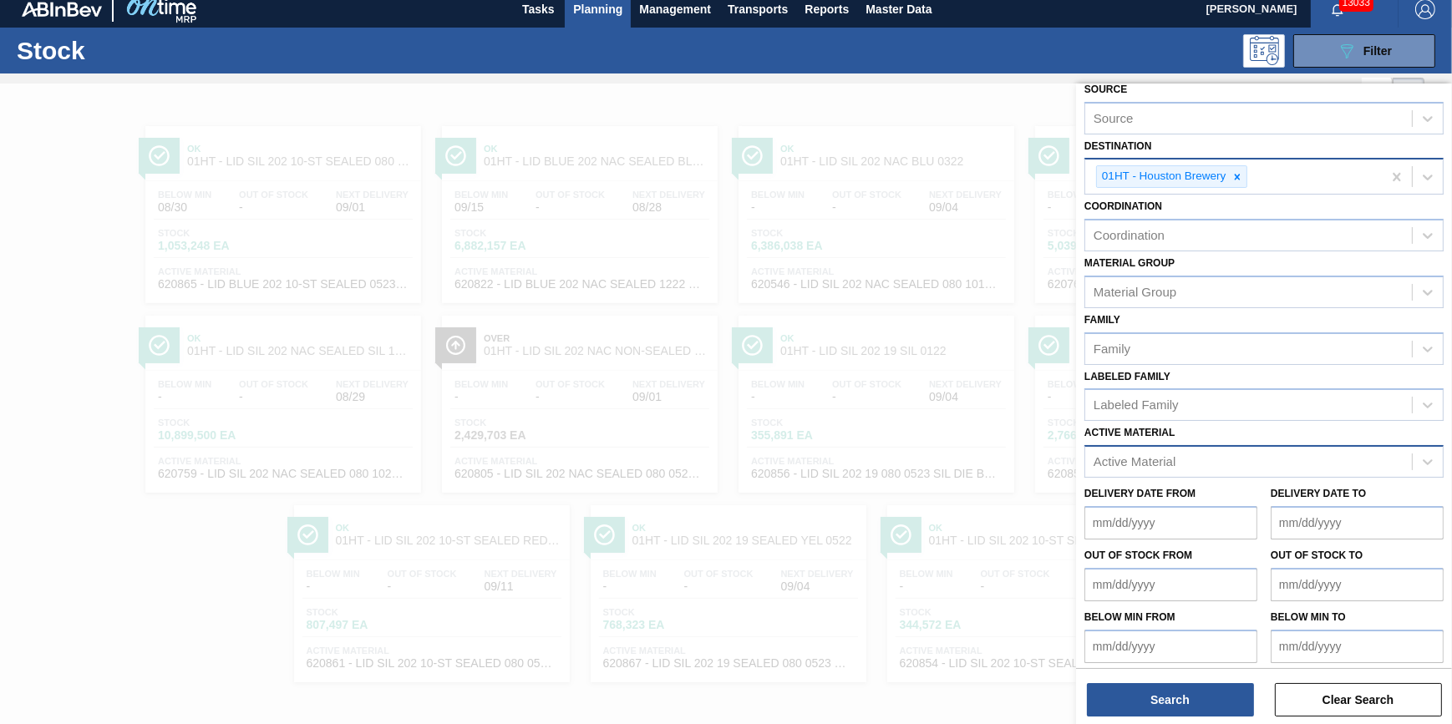
click at [1251, 170] on input "Destination" at bounding box center [1252, 177] width 2 height 14
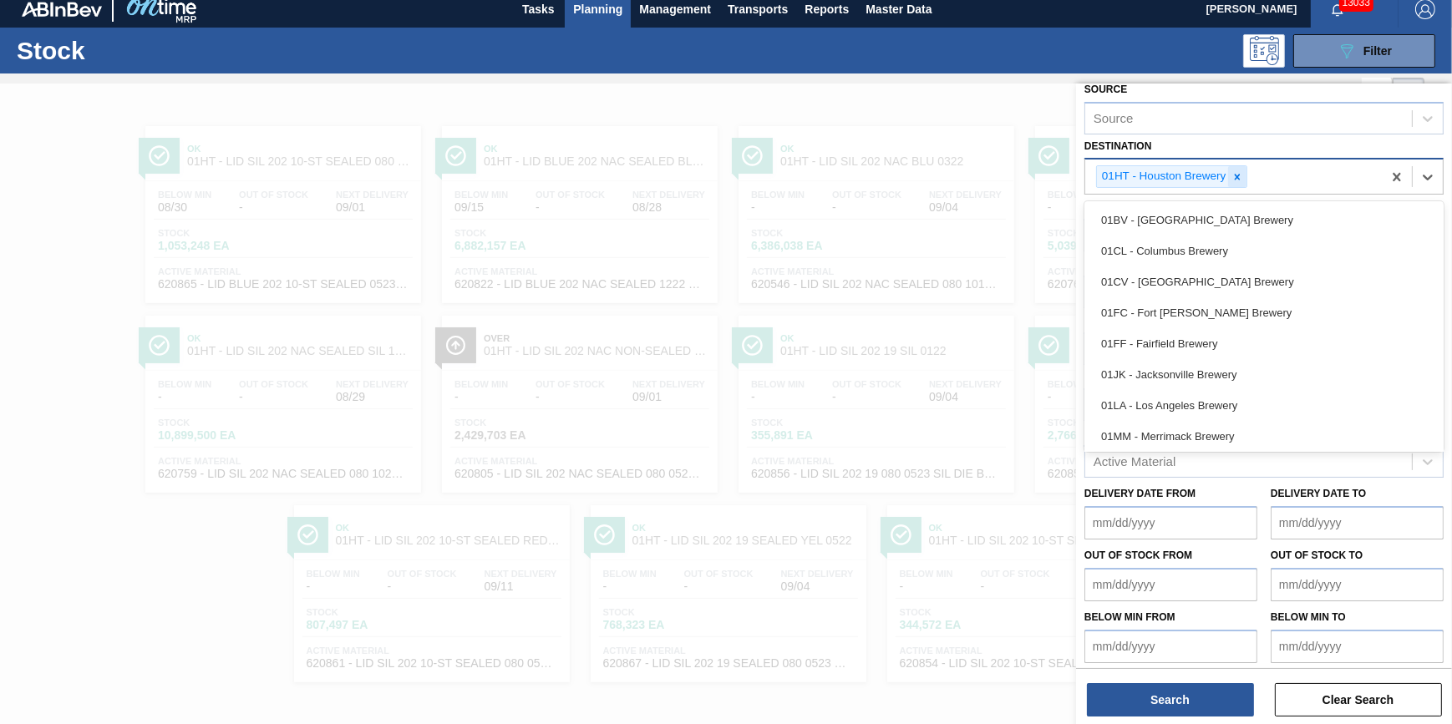
click at [1237, 179] on icon at bounding box center [1238, 177] width 12 height 12
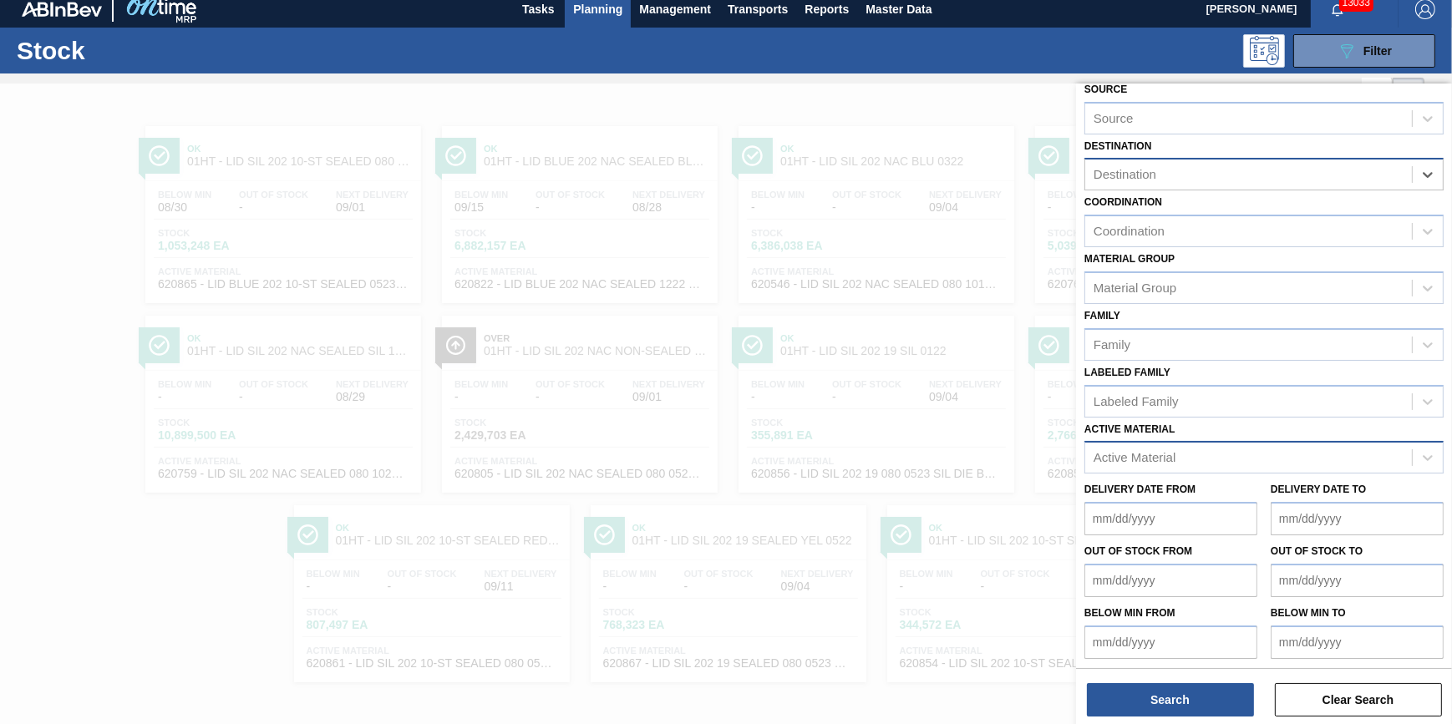
click at [1237, 179] on div "Destination" at bounding box center [1248, 175] width 327 height 24
click at [1244, 177] on div "Destination" at bounding box center [1248, 175] width 327 height 24
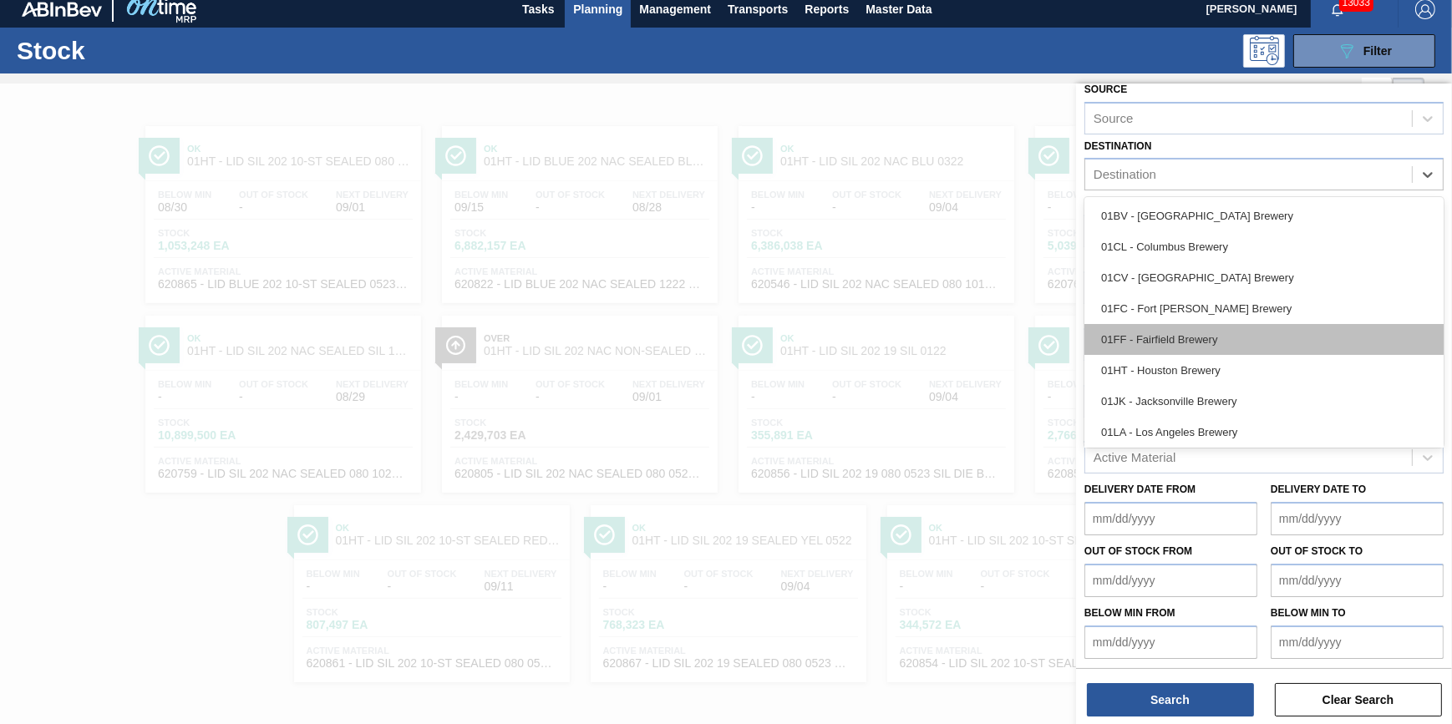
scroll to position [75, 0]
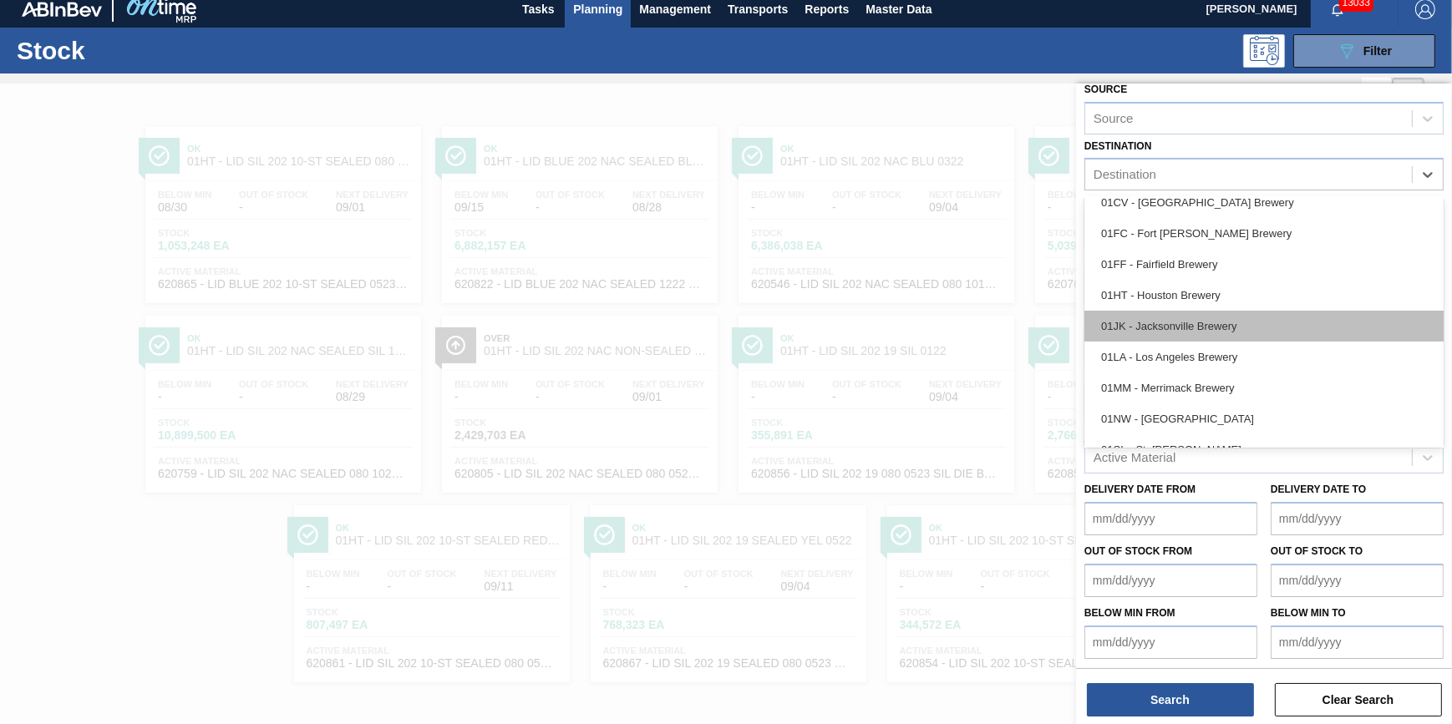
click at [1240, 332] on div "01JK - Jacksonville Brewery" at bounding box center [1264, 326] width 359 height 31
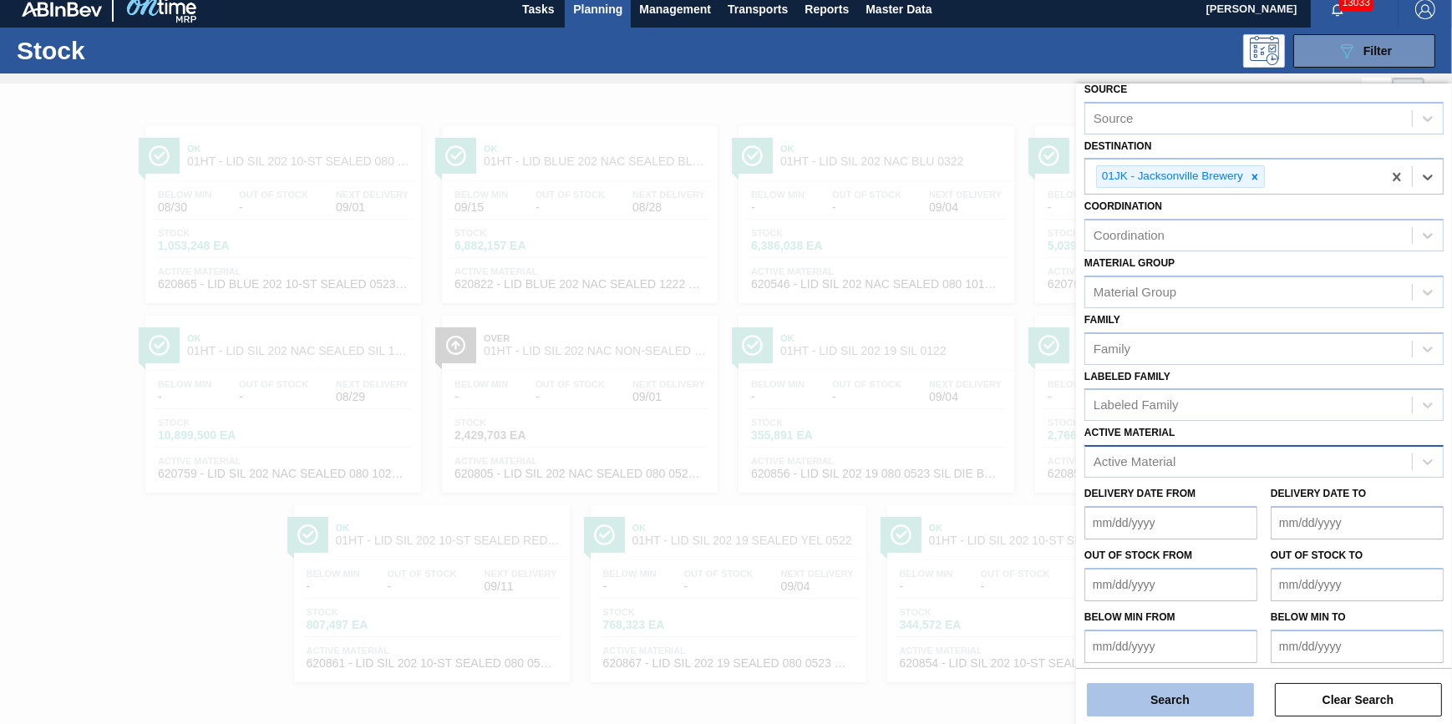
click at [1178, 698] on button "Search" at bounding box center [1170, 699] width 167 height 33
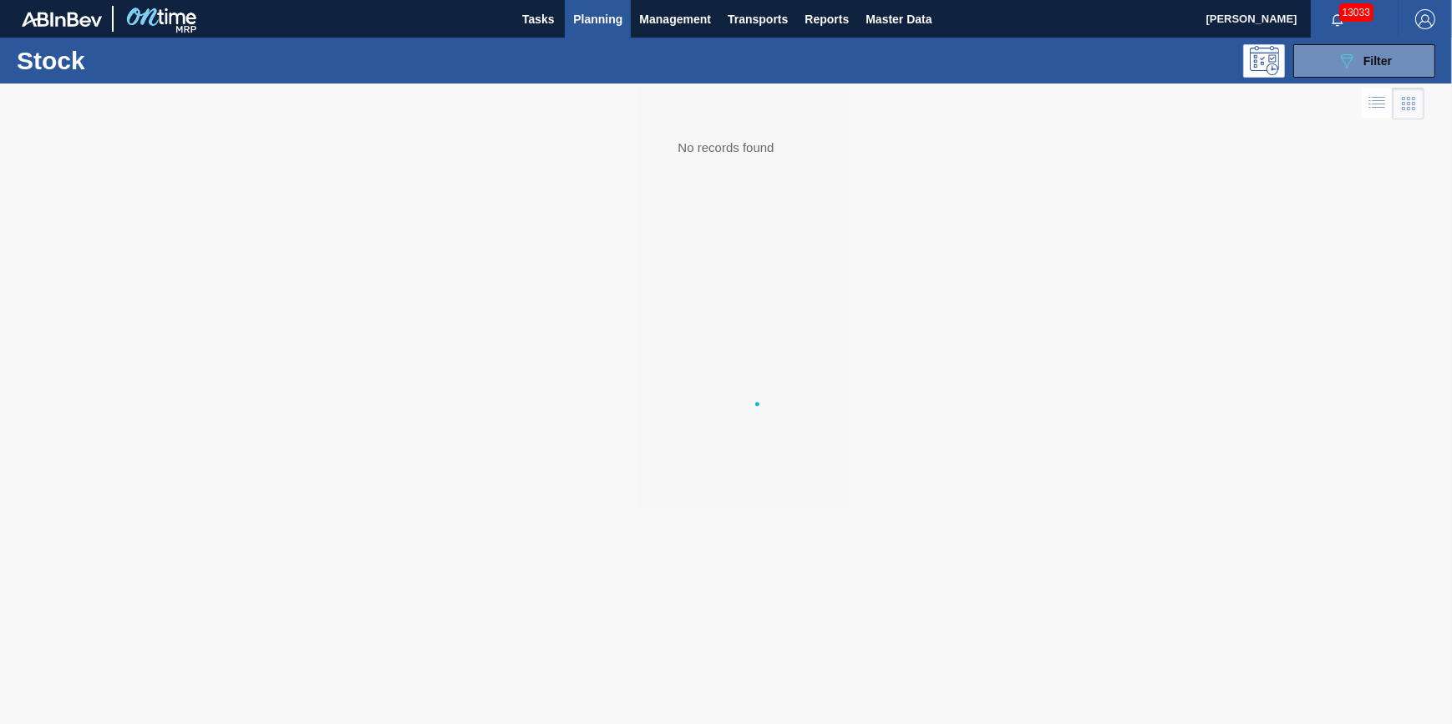
scroll to position [0, 0]
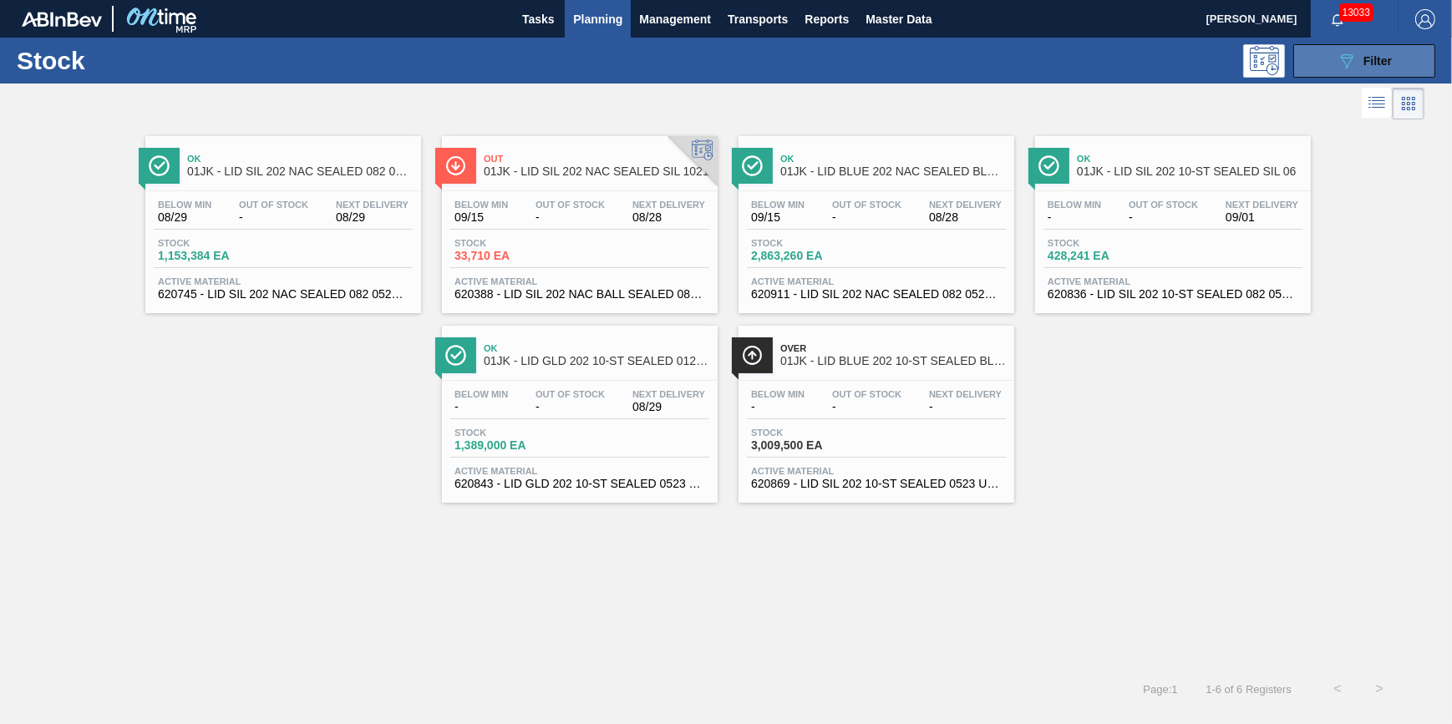
click at [1358, 74] on button "089F7B8B-B2A5-4AFE-B5C0-19BA573D28AC Filter" at bounding box center [1364, 60] width 142 height 33
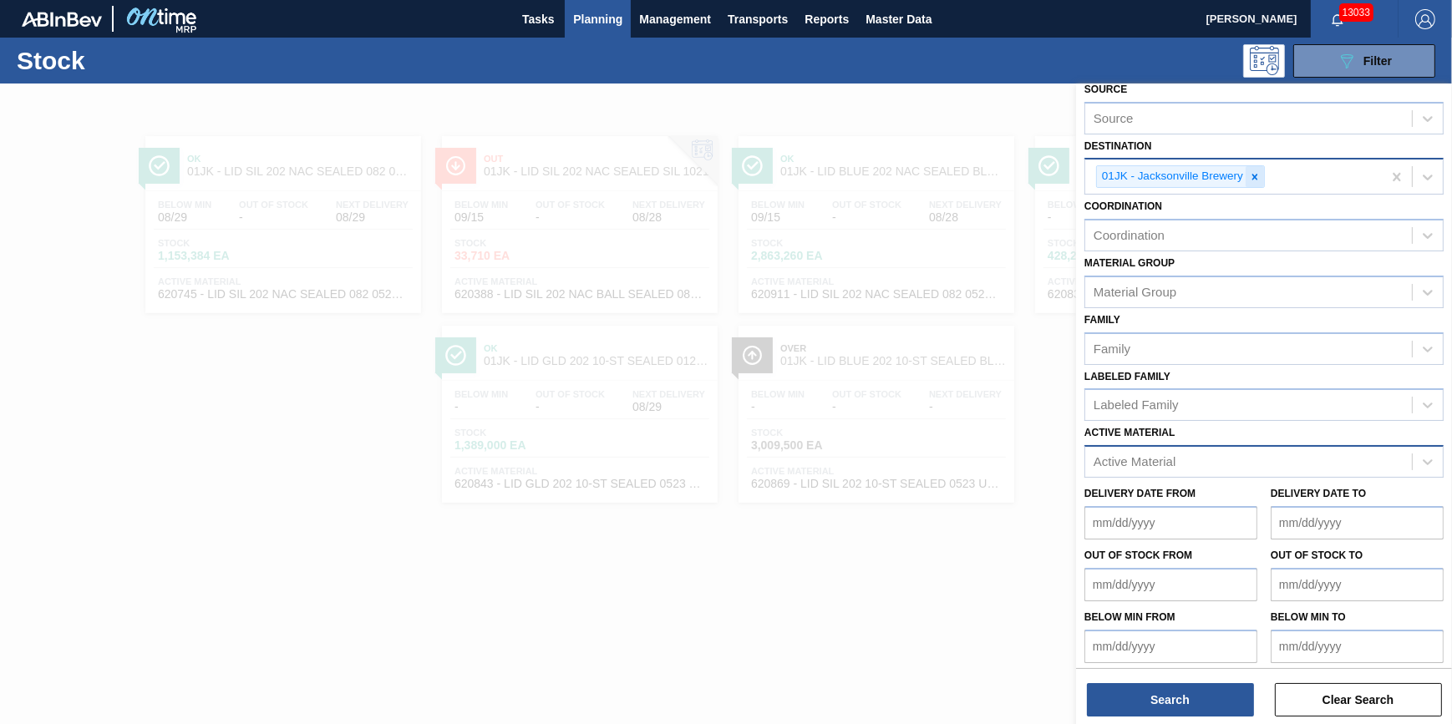
click at [1249, 183] on div at bounding box center [1255, 176] width 18 height 21
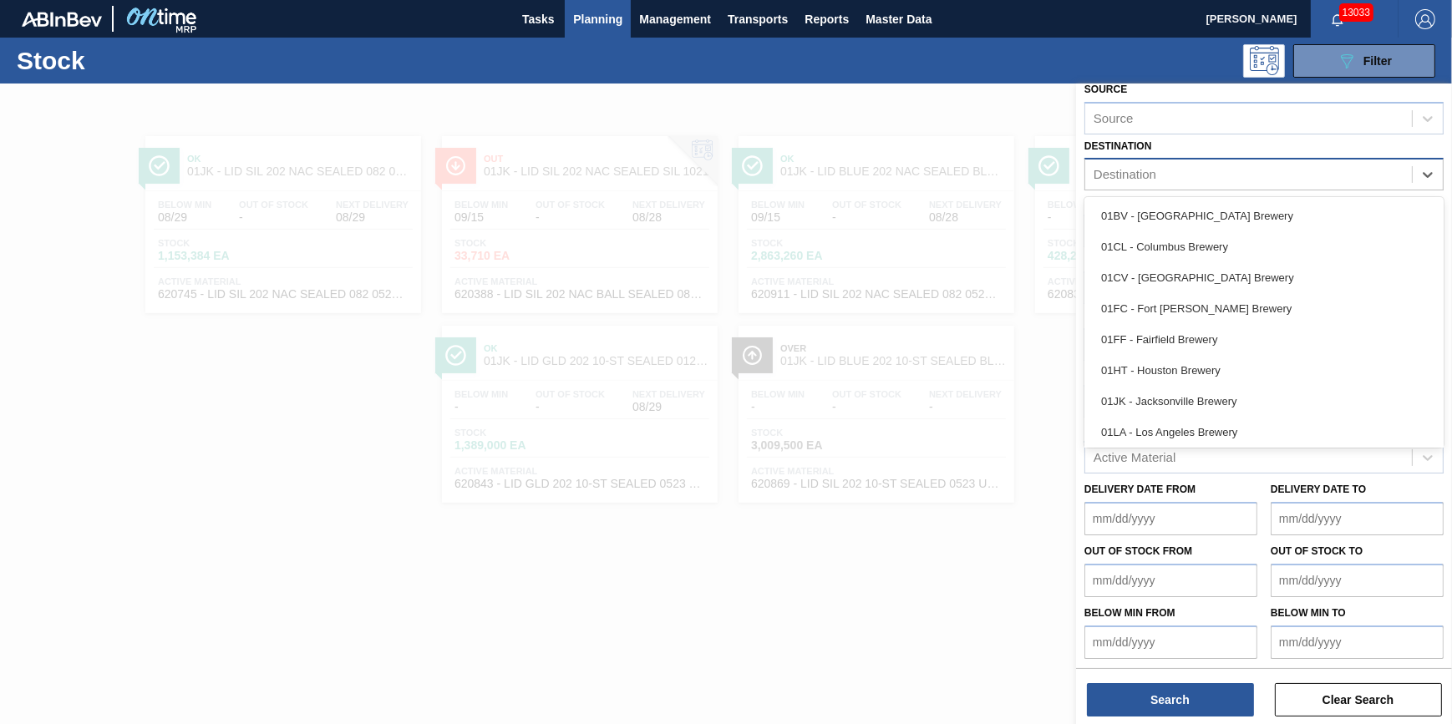
click at [1254, 170] on div "Destination" at bounding box center [1248, 175] width 327 height 24
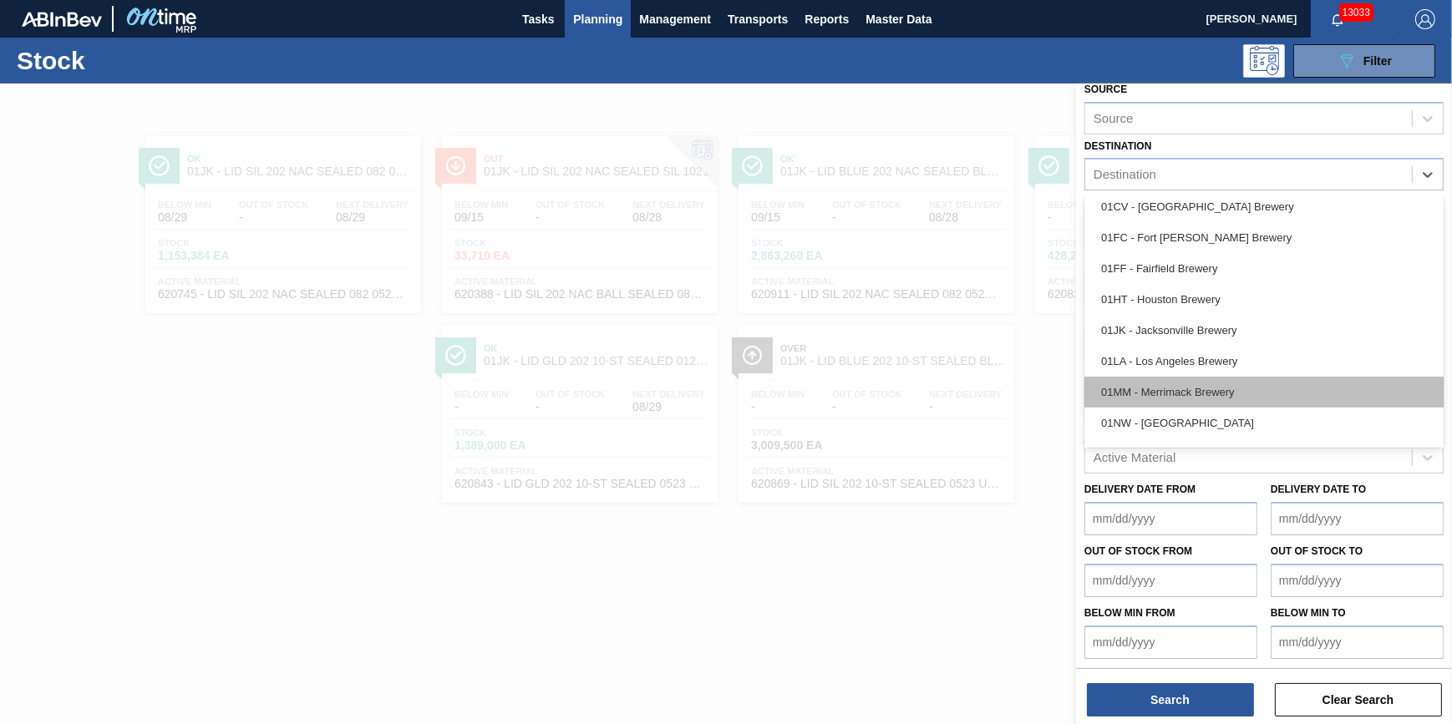
scroll to position [126, 0]
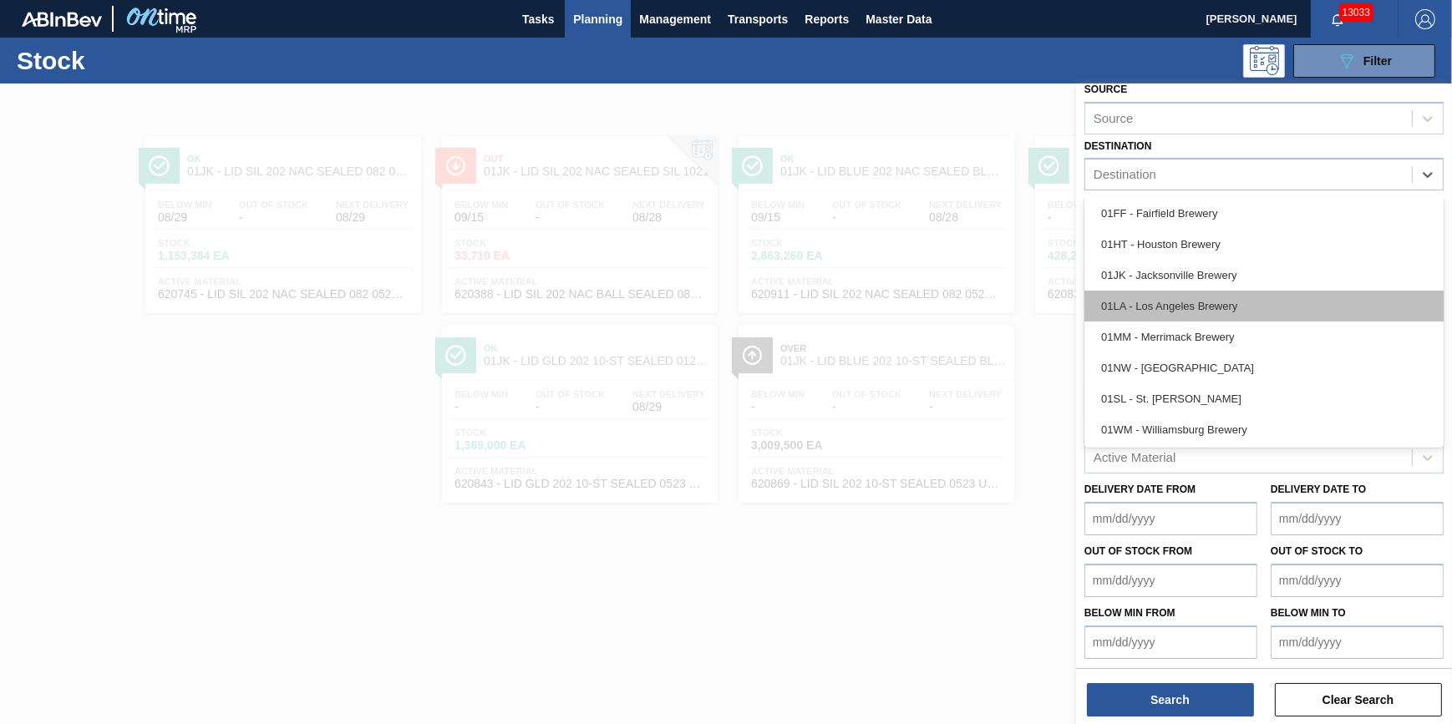
click at [1232, 292] on div "01LA - Los Angeles Brewery" at bounding box center [1264, 306] width 359 height 31
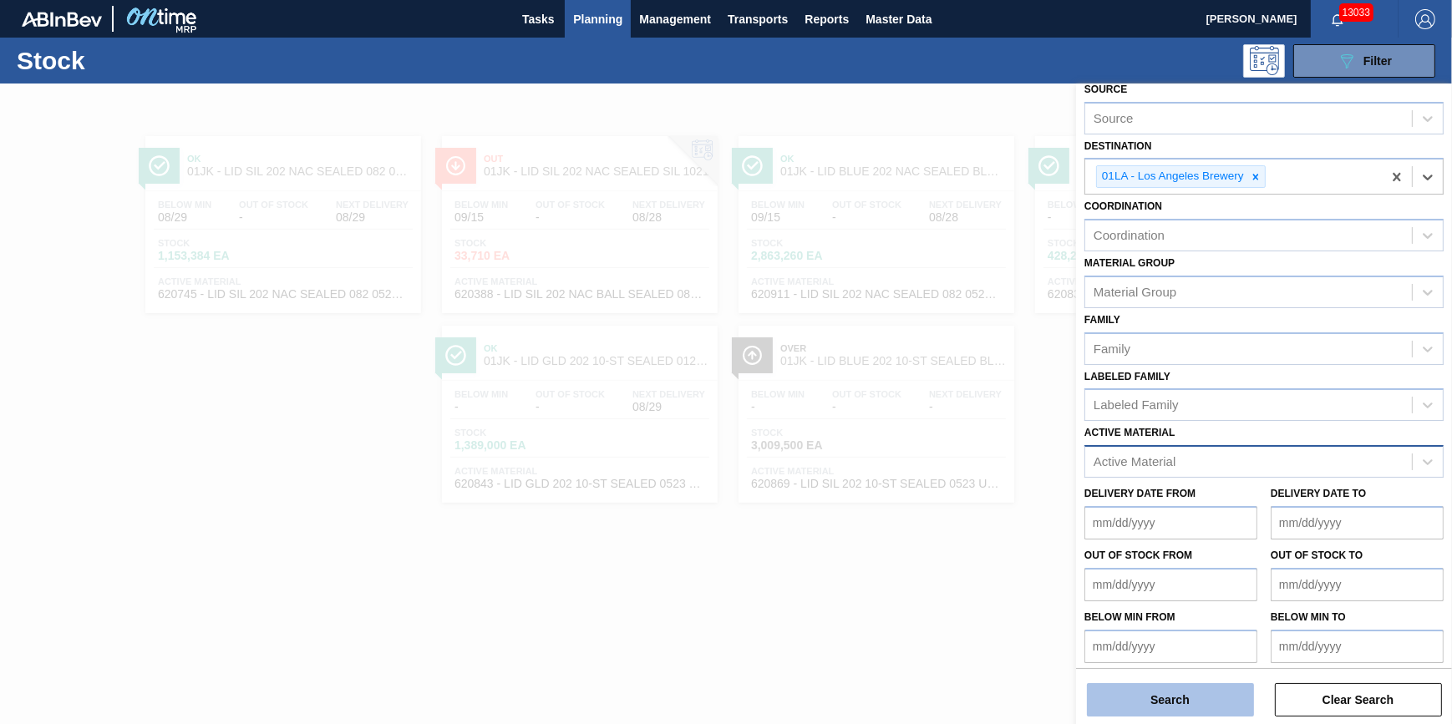
click at [1177, 714] on button "Search" at bounding box center [1170, 699] width 167 height 33
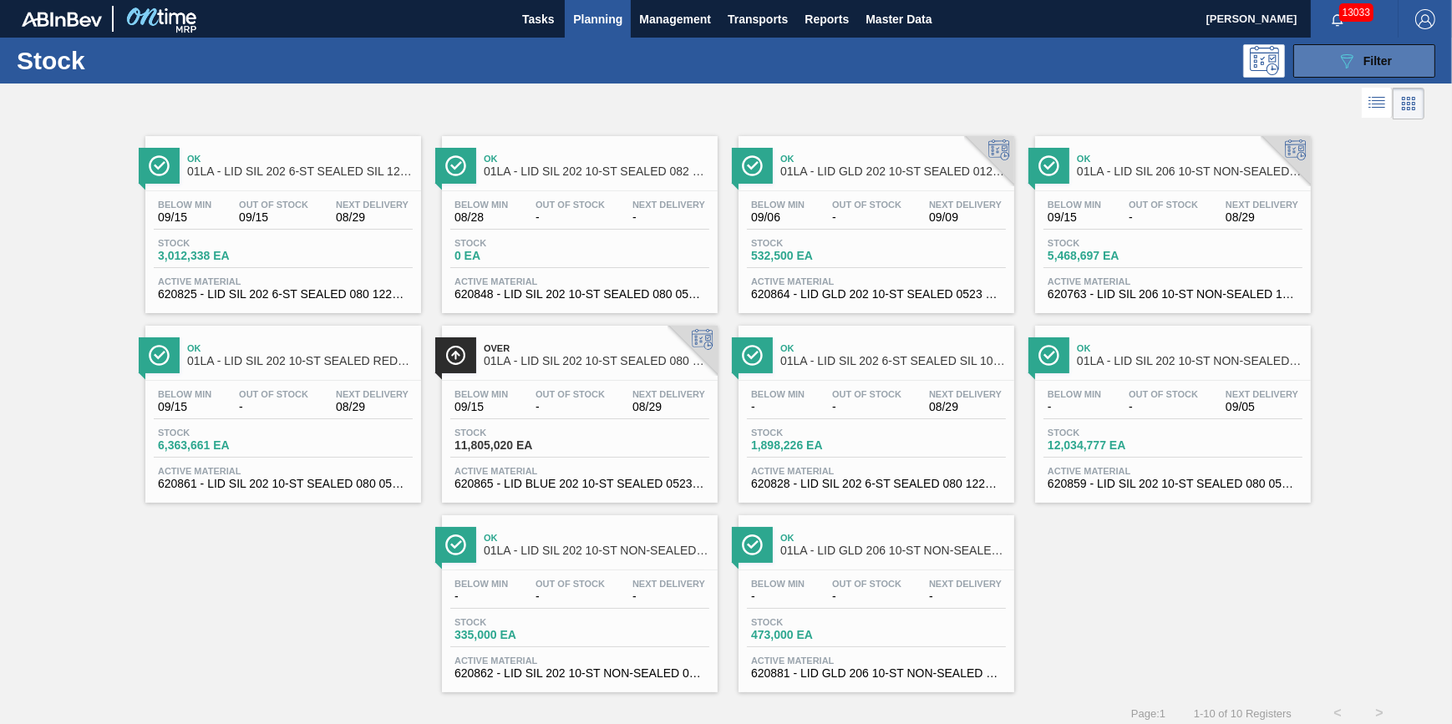
click at [1320, 65] on button "089F7B8B-B2A5-4AFE-B5C0-19BA573D28AC Filter" at bounding box center [1364, 60] width 142 height 33
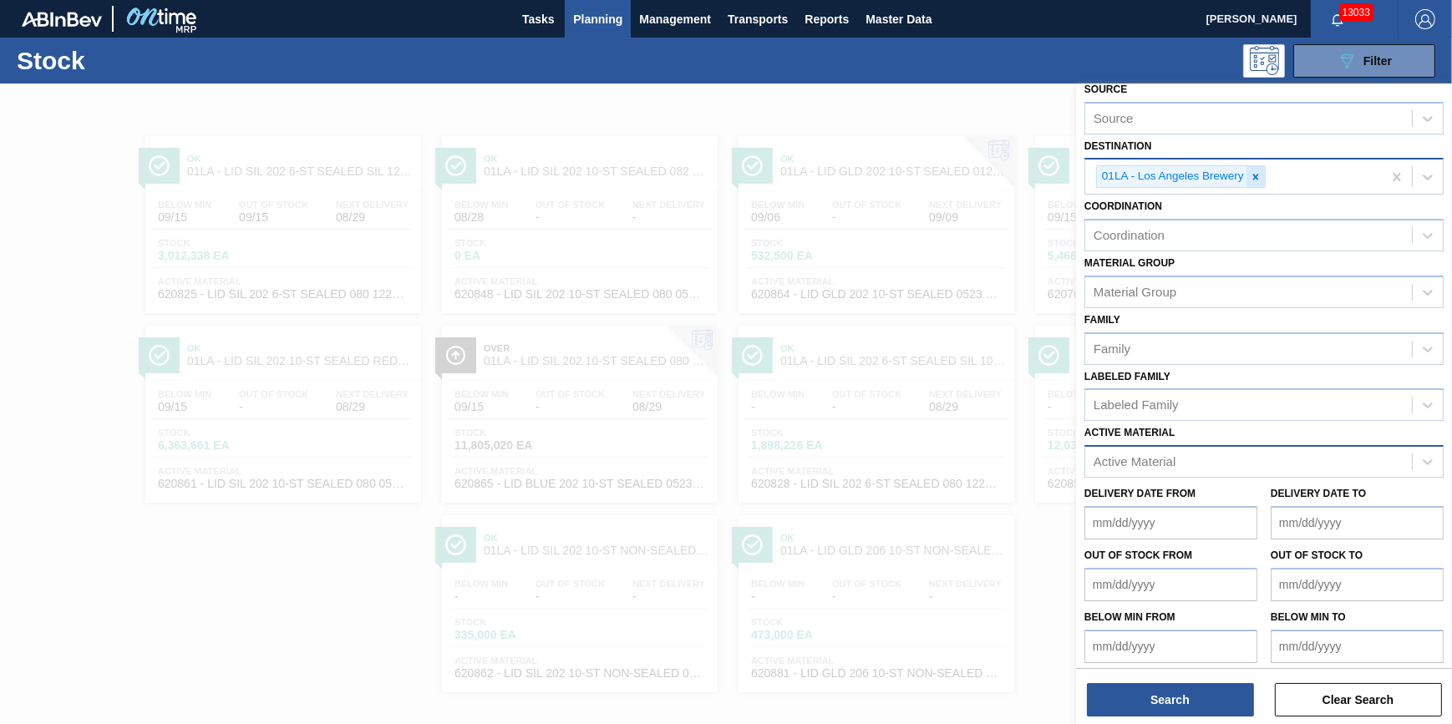
click at [1247, 177] on div at bounding box center [1256, 176] width 18 height 21
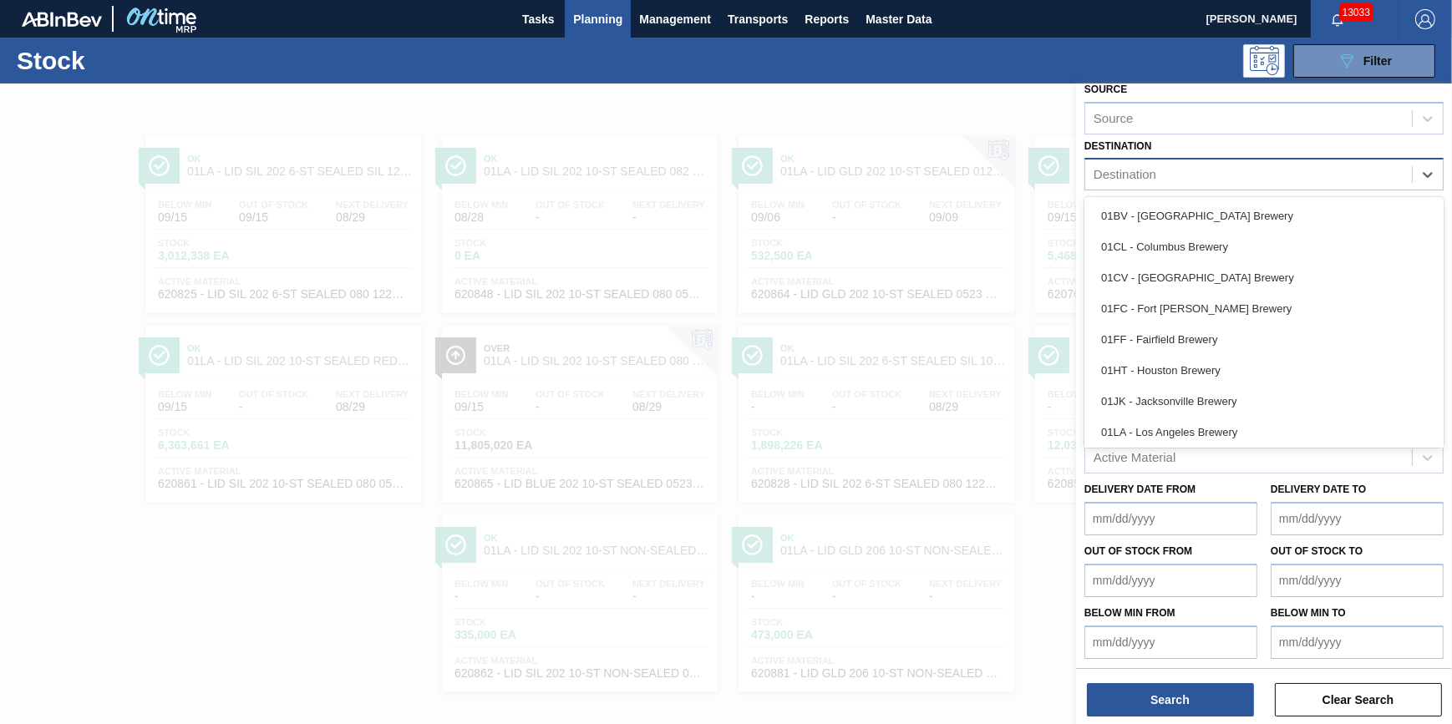
click at [1245, 177] on div "Destination" at bounding box center [1248, 175] width 327 height 24
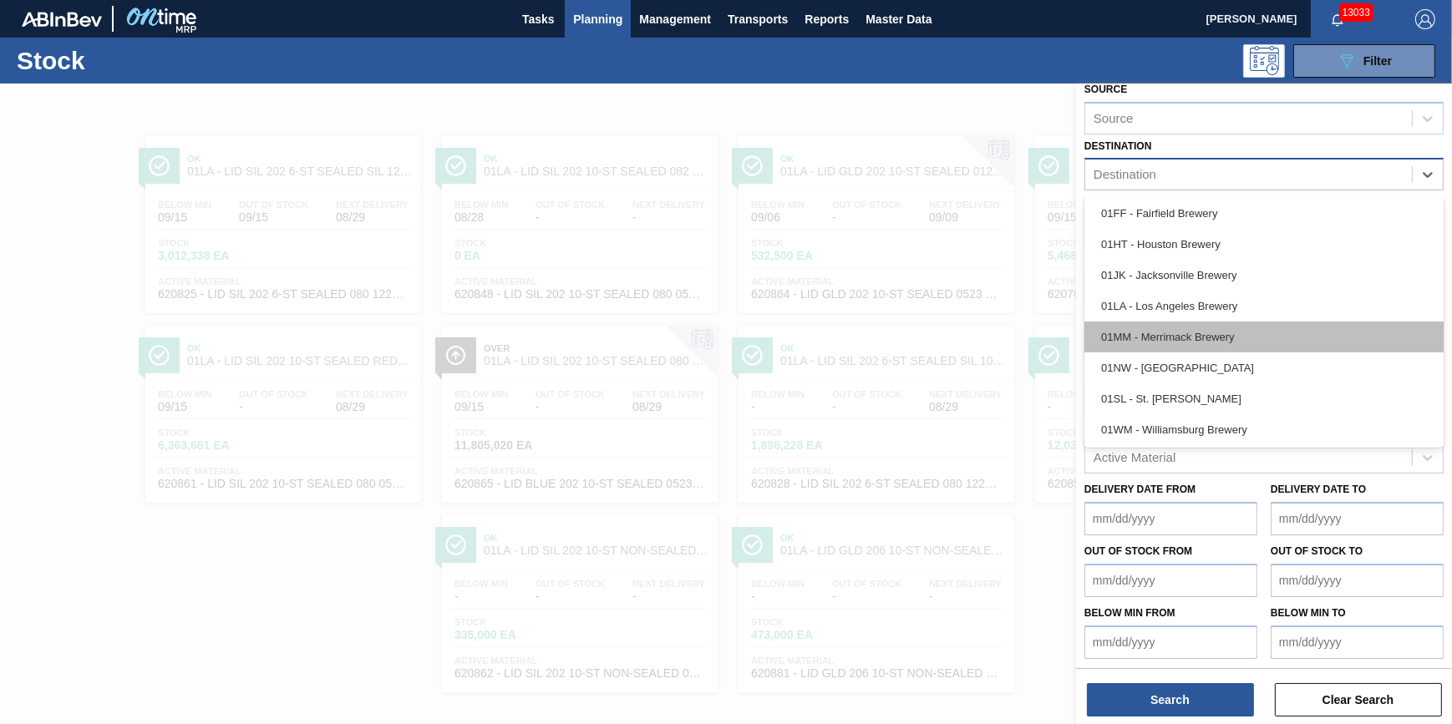
click at [1255, 334] on div "01MM - Merrimack Brewery" at bounding box center [1264, 337] width 359 height 31
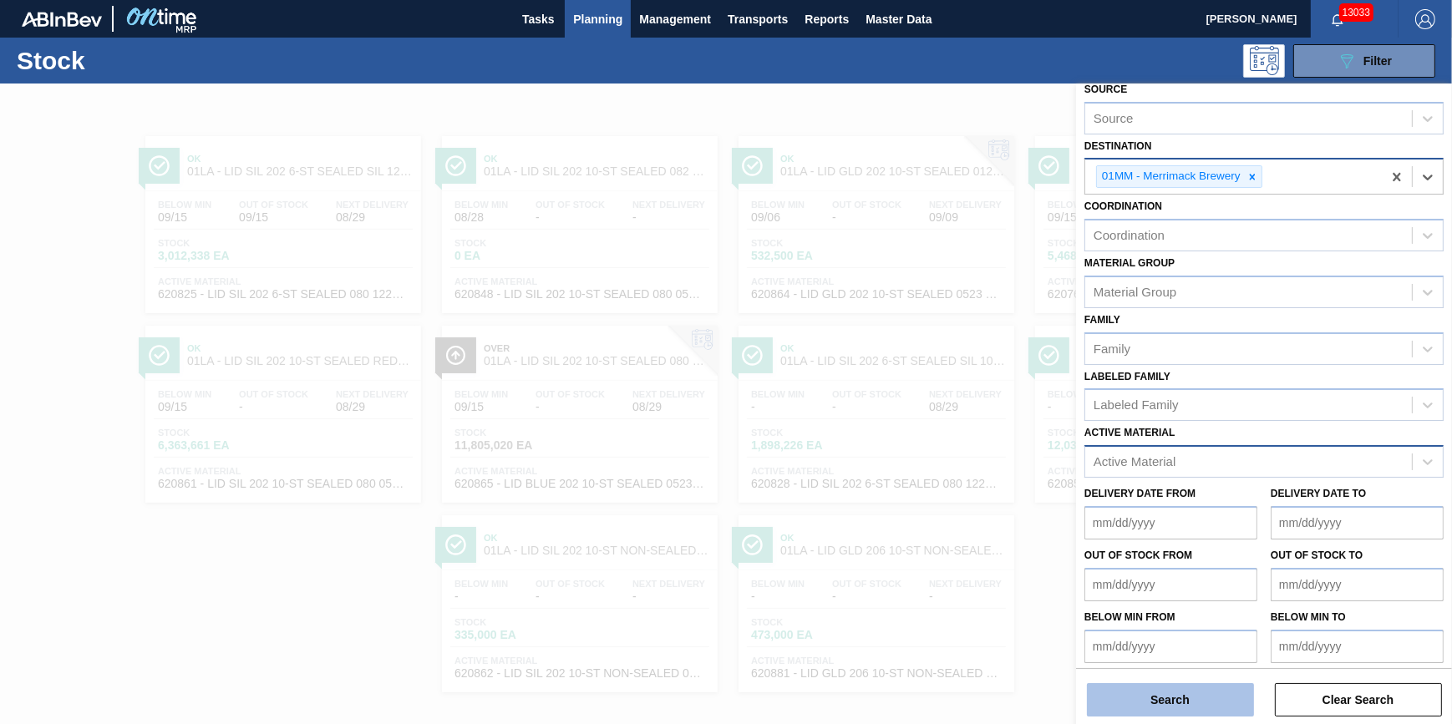
click at [1141, 709] on button "Search" at bounding box center [1170, 699] width 167 height 33
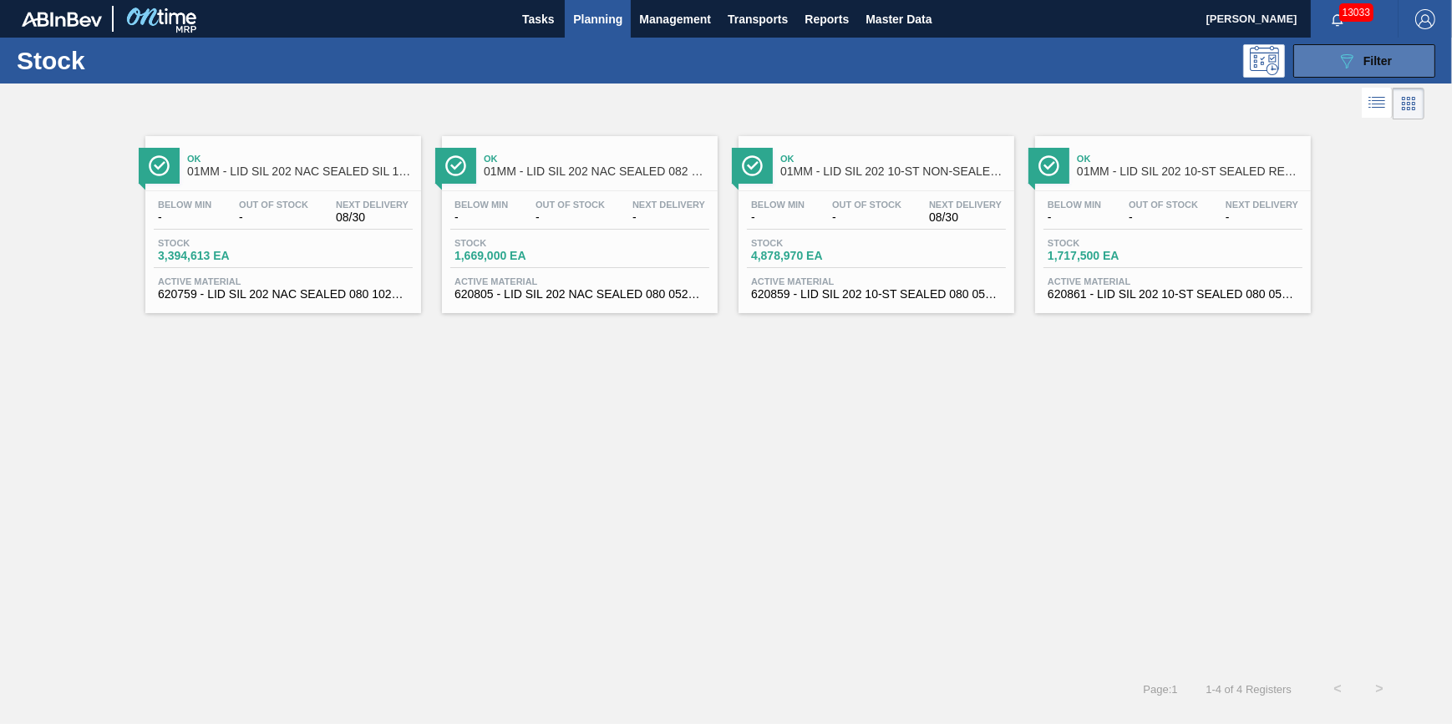
click at [1346, 60] on icon "089F7B8B-B2A5-4AFE-B5C0-19BA573D28AC" at bounding box center [1347, 61] width 20 height 20
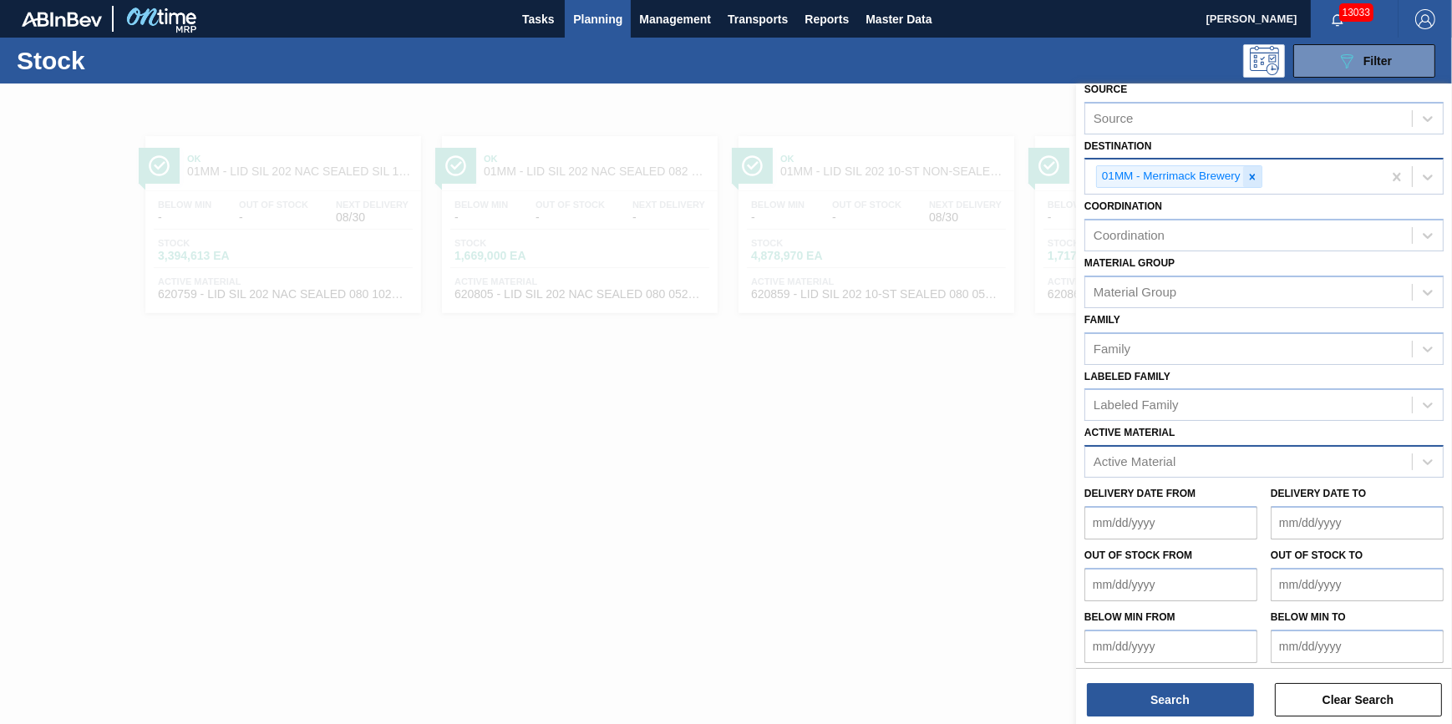
click at [1258, 174] on icon at bounding box center [1253, 177] width 12 height 12
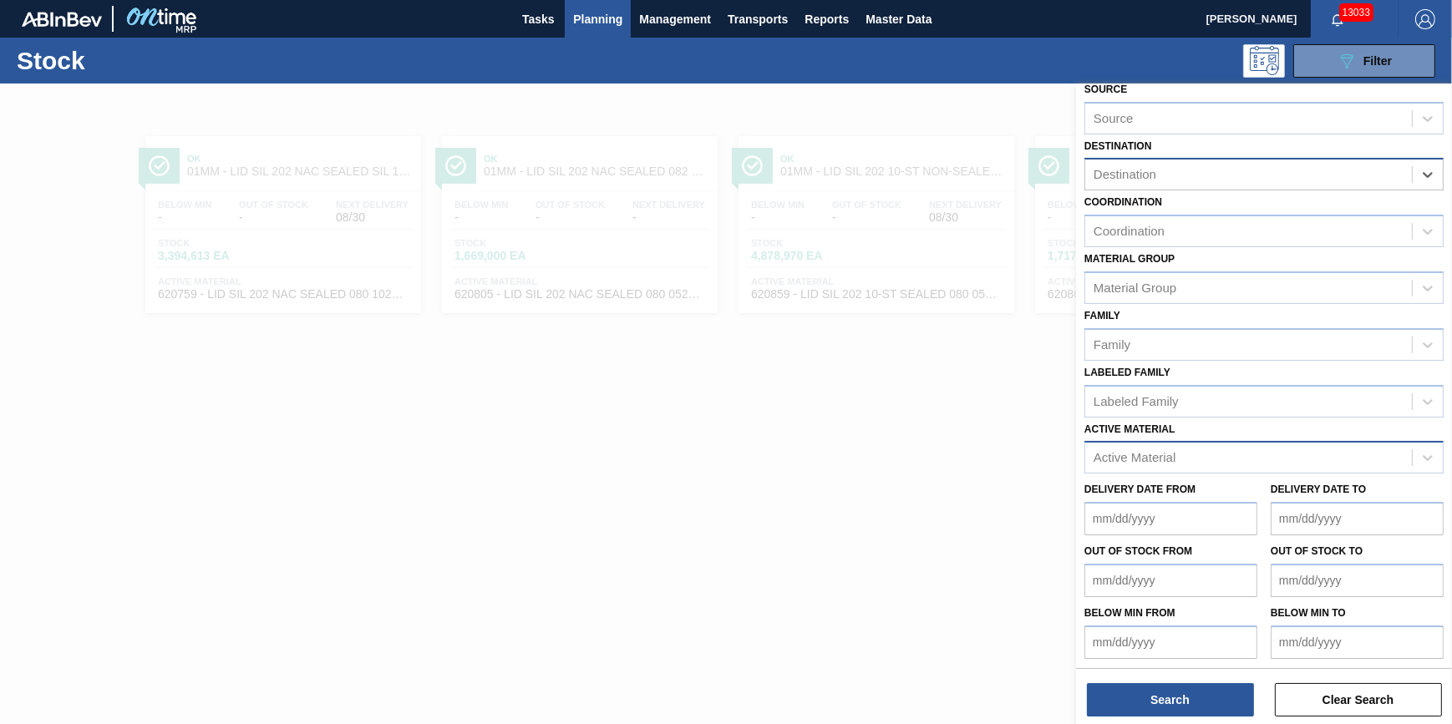
click at [1254, 174] on div "Destination" at bounding box center [1248, 175] width 327 height 24
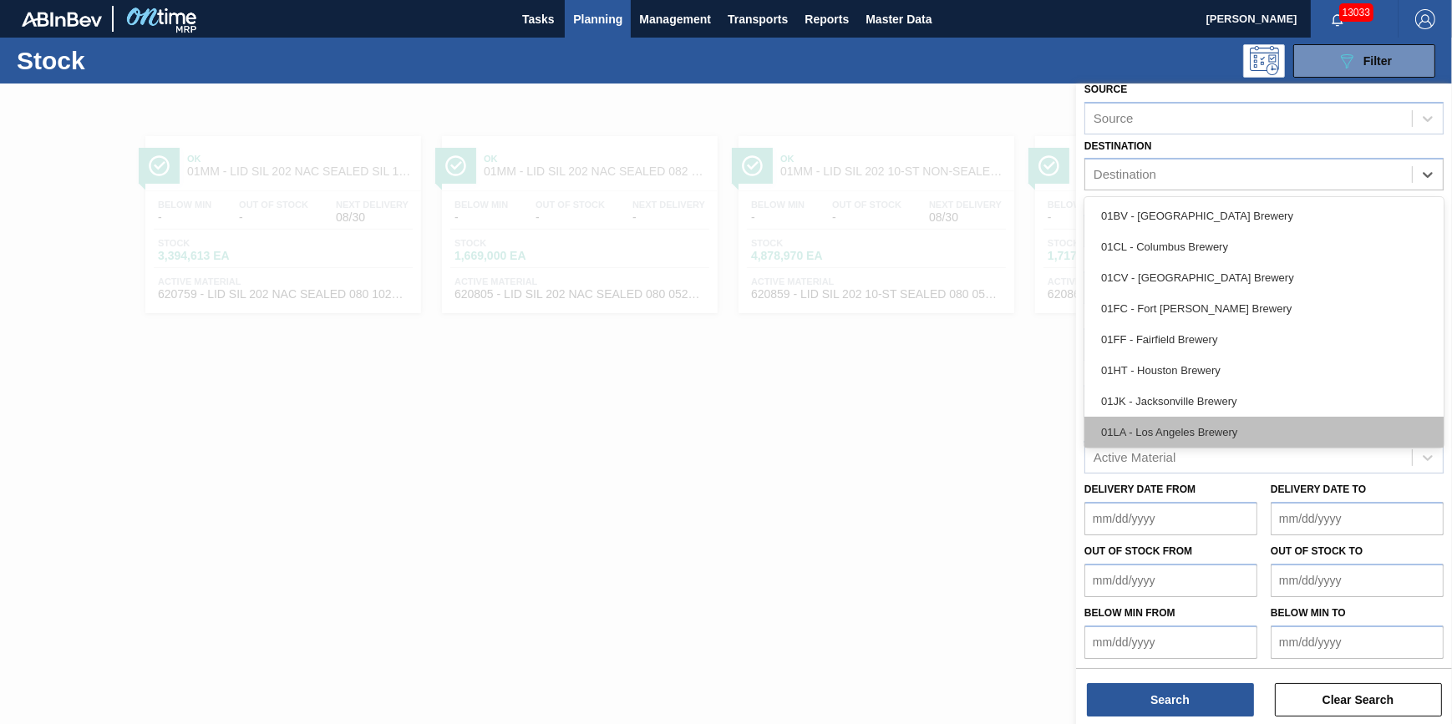
click at [1229, 422] on div "01LA - Los Angeles Brewery" at bounding box center [1264, 432] width 359 height 31
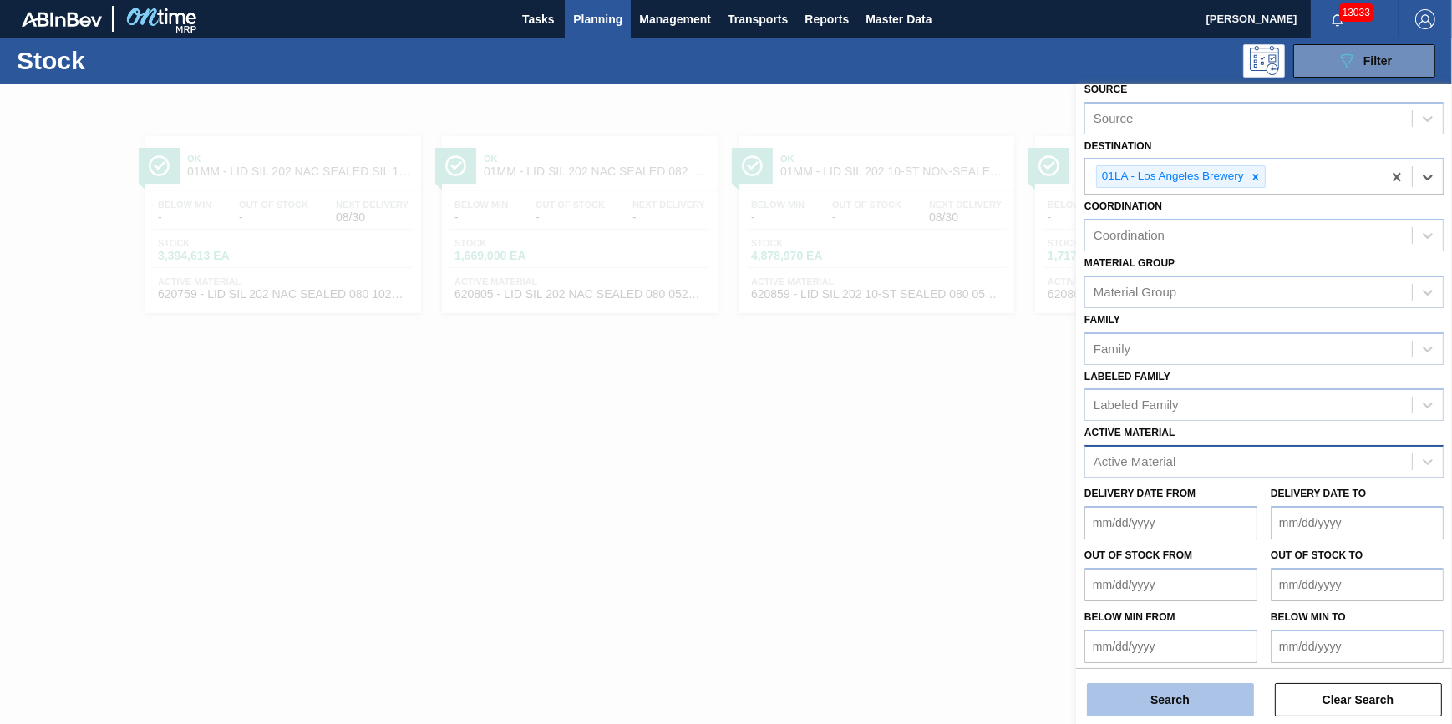
click at [1171, 694] on button "Search" at bounding box center [1170, 699] width 167 height 33
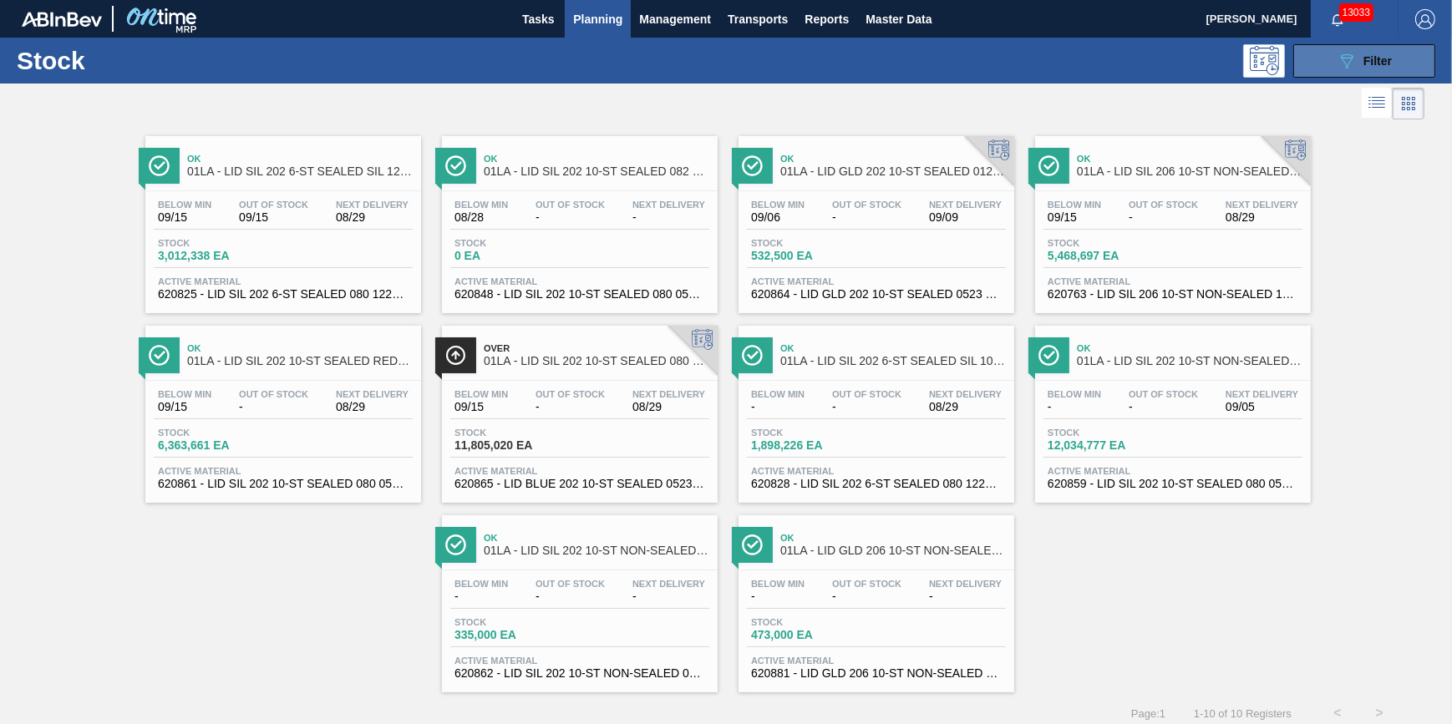
click at [1351, 58] on icon "089F7B8B-B2A5-4AFE-B5C0-19BA573D28AC" at bounding box center [1347, 61] width 20 height 20
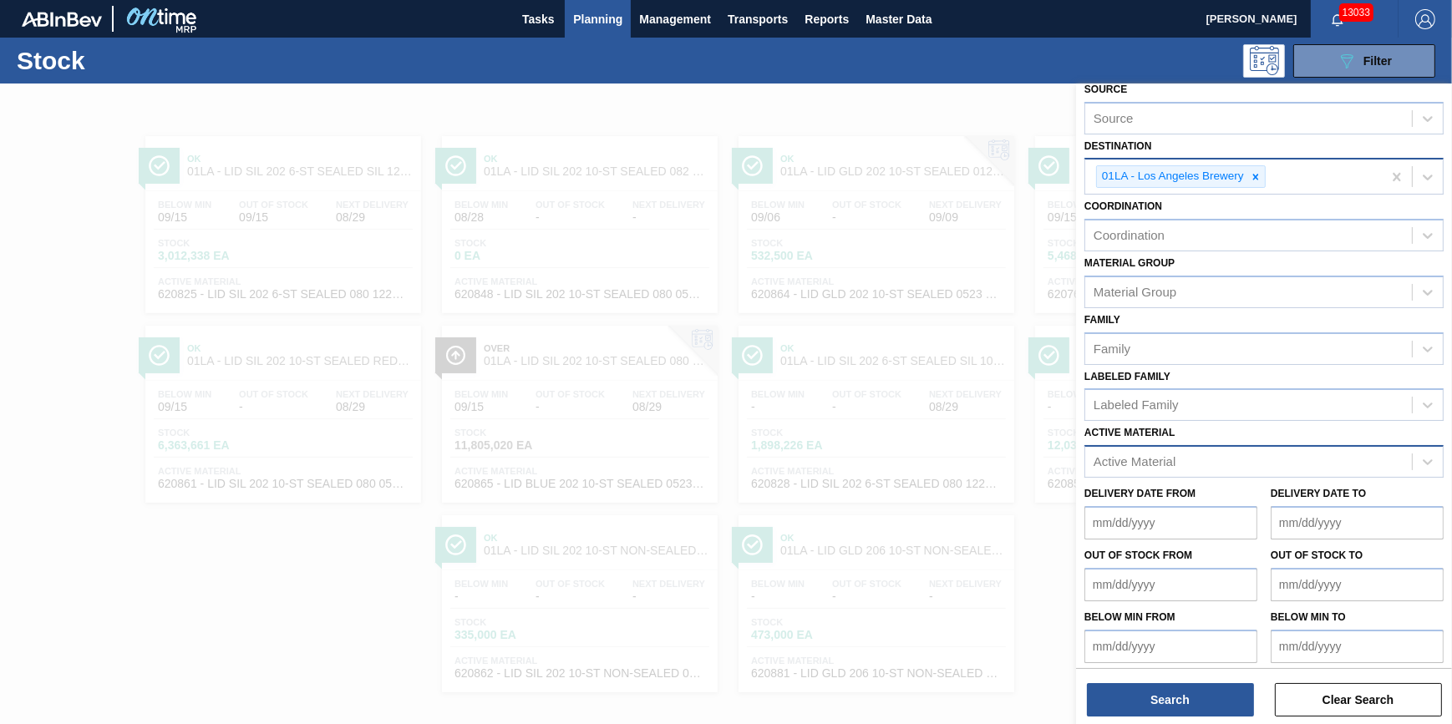
click at [1239, 175] on div "01LA - Los Angeles Brewery" at bounding box center [1172, 176] width 150 height 21
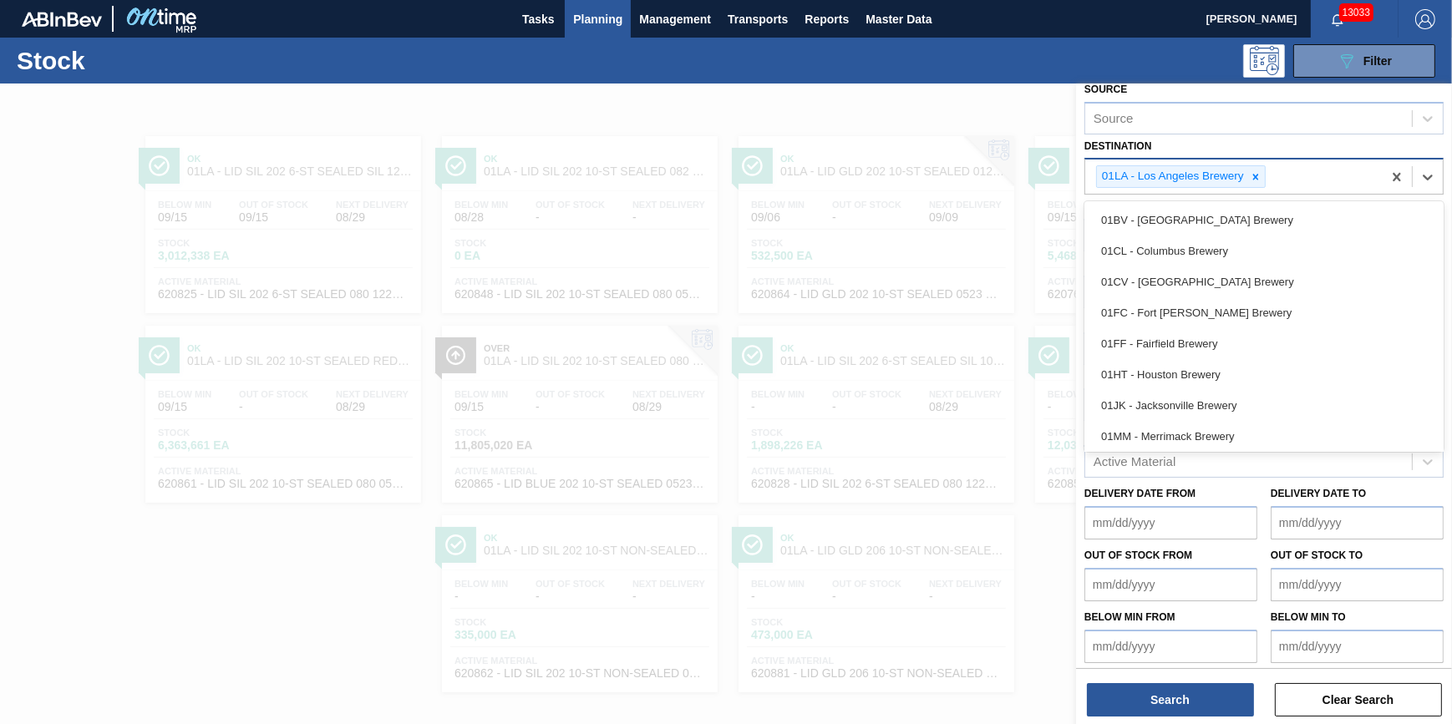
click at [1239, 175] on div "01LA - Los Angeles Brewery" at bounding box center [1172, 176] width 150 height 21
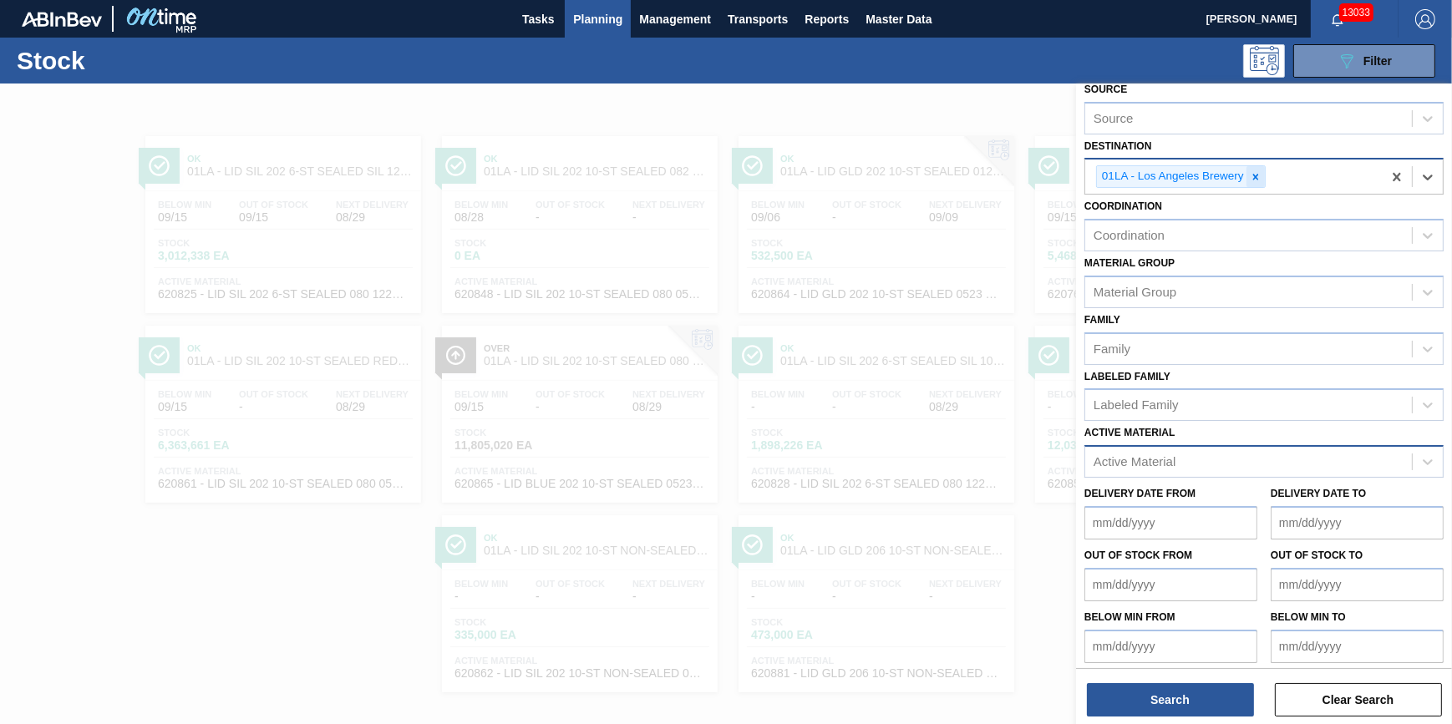
click at [1247, 172] on div at bounding box center [1256, 176] width 18 height 21
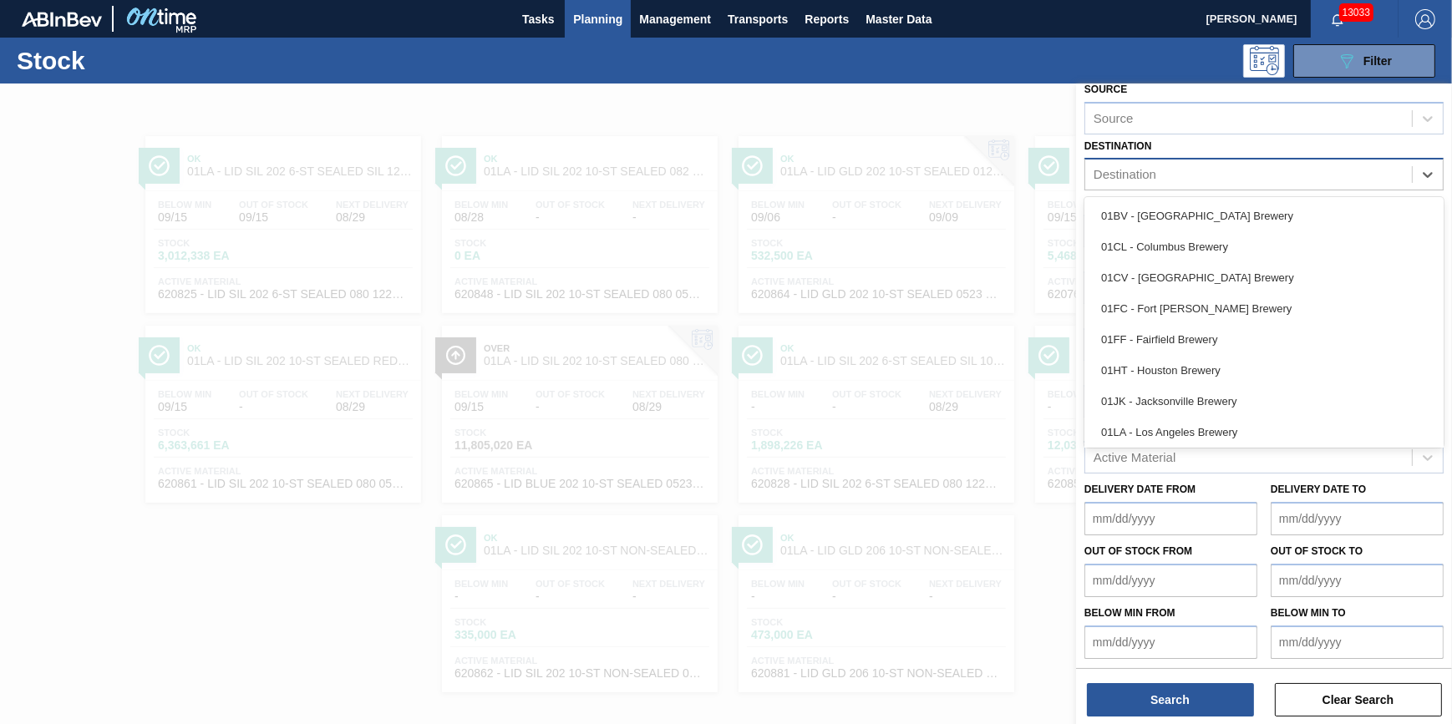
click at [1248, 173] on div "Destination" at bounding box center [1248, 175] width 327 height 24
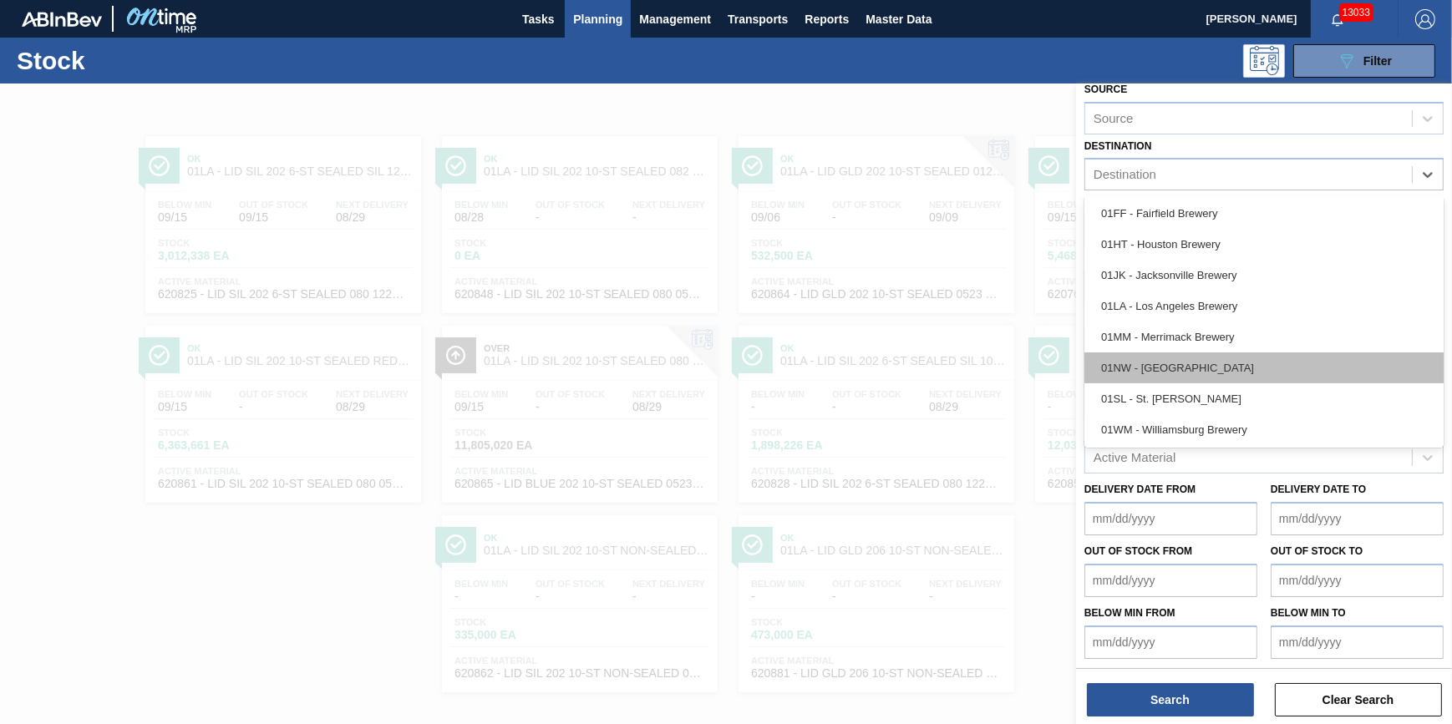
click at [1262, 373] on div "01NW - [GEOGRAPHIC_DATA]" at bounding box center [1264, 368] width 359 height 31
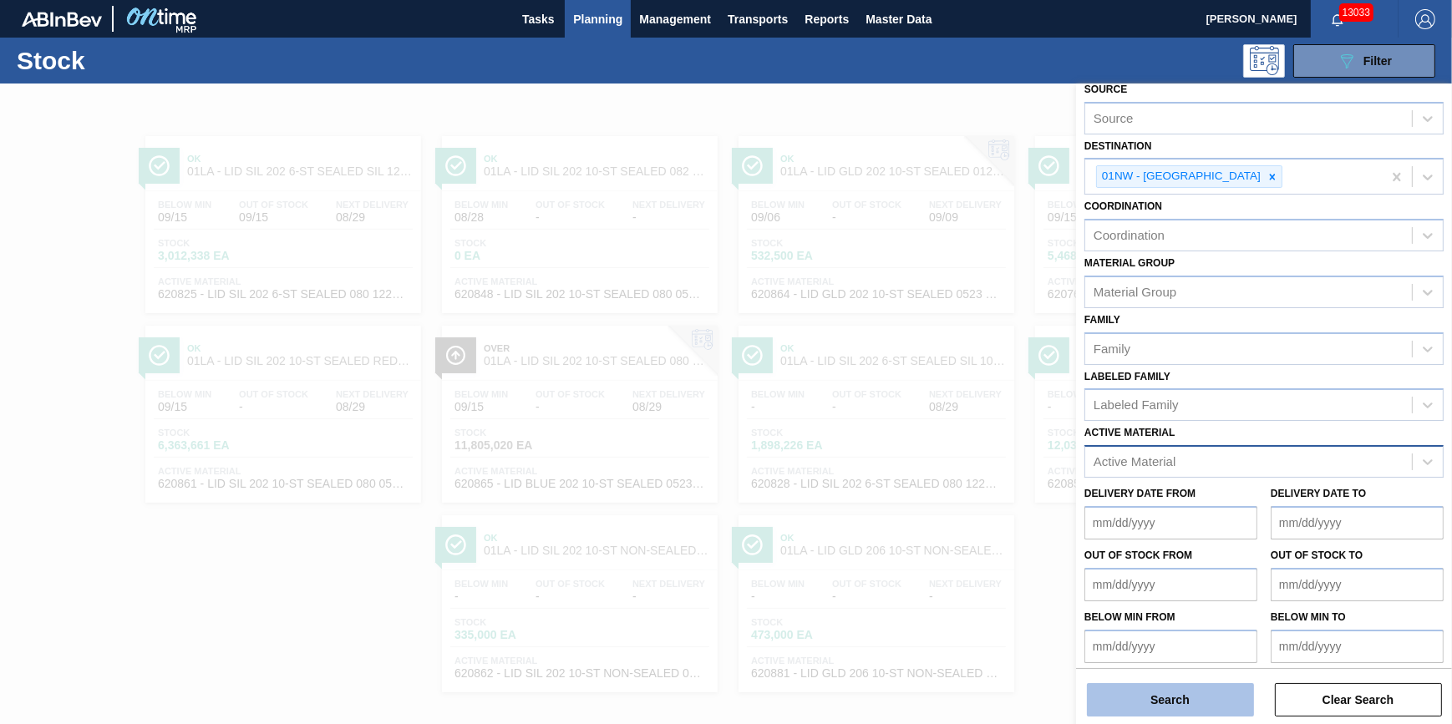
click at [1192, 711] on button "Search" at bounding box center [1170, 699] width 167 height 33
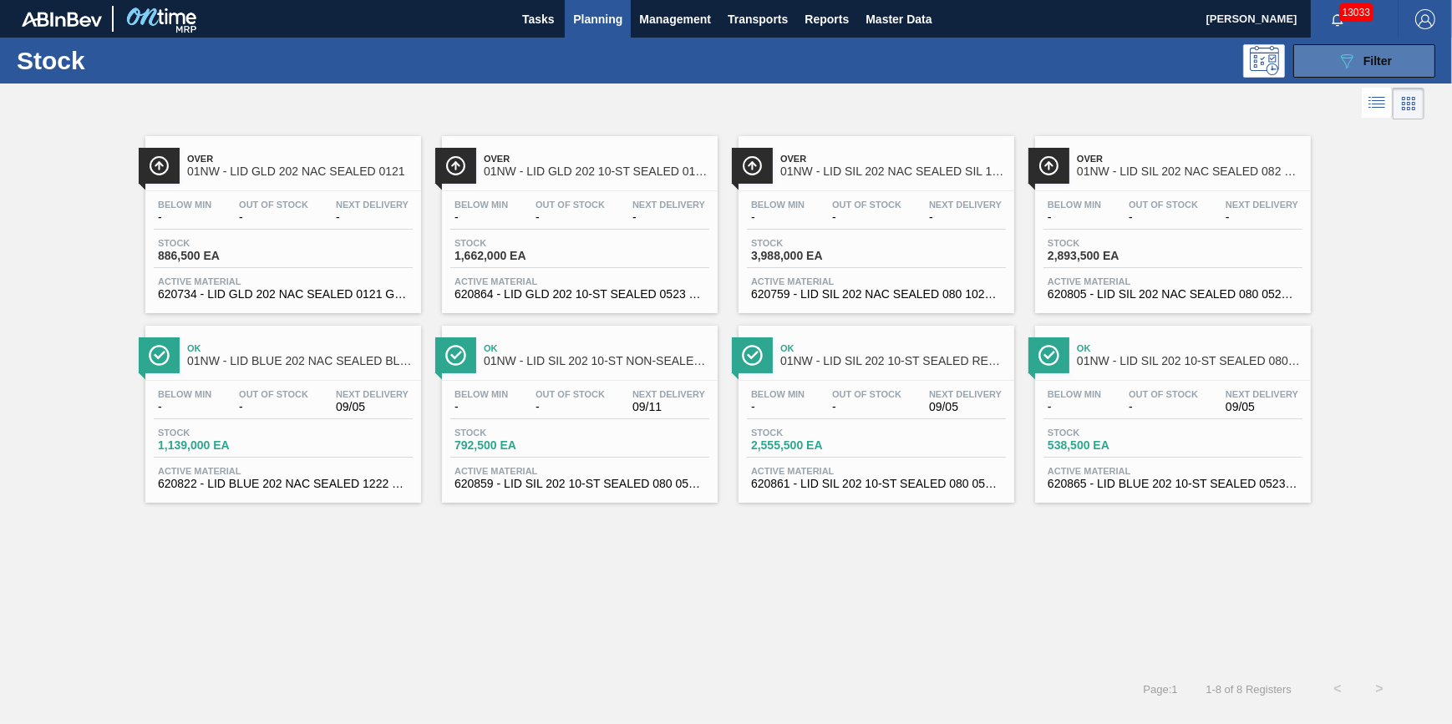
click at [1354, 59] on icon "089F7B8B-B2A5-4AFE-B5C0-19BA573D28AC" at bounding box center [1347, 61] width 20 height 20
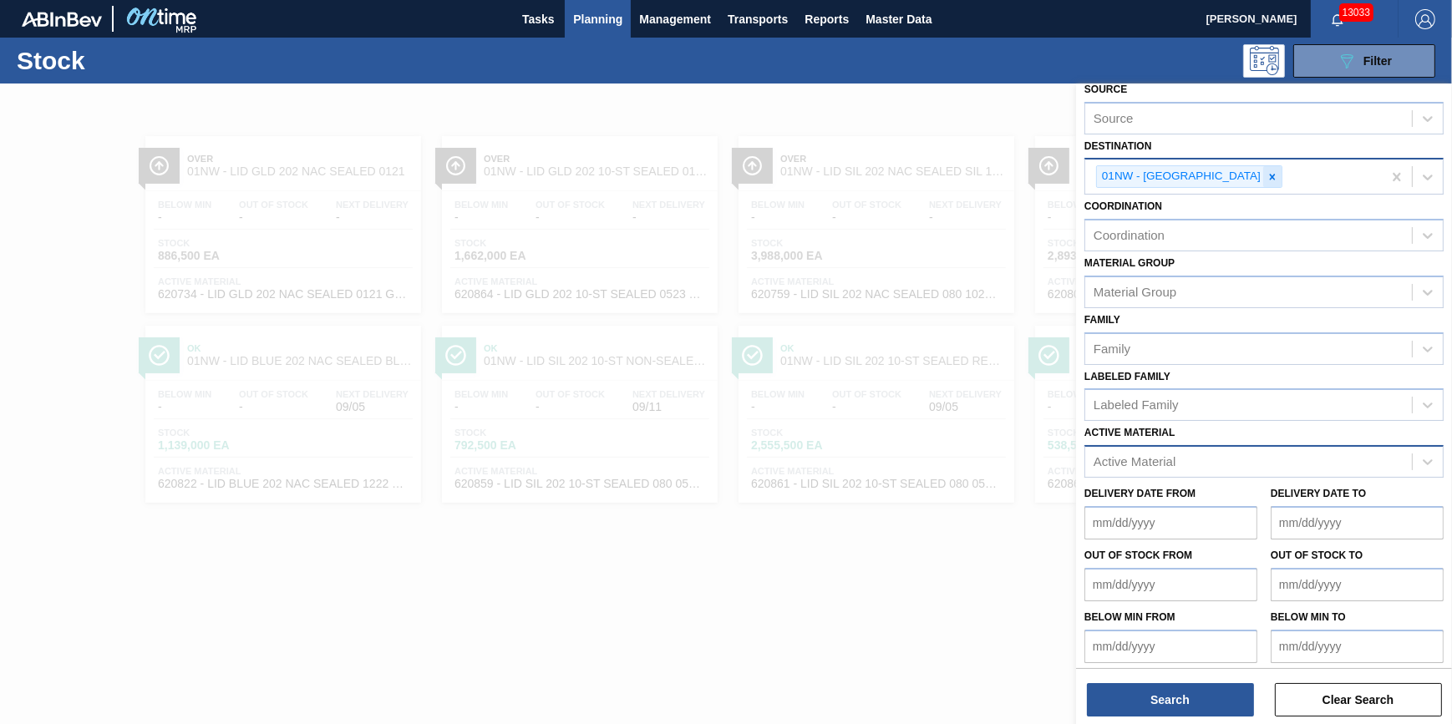
click at [1267, 175] on icon at bounding box center [1273, 177] width 12 height 12
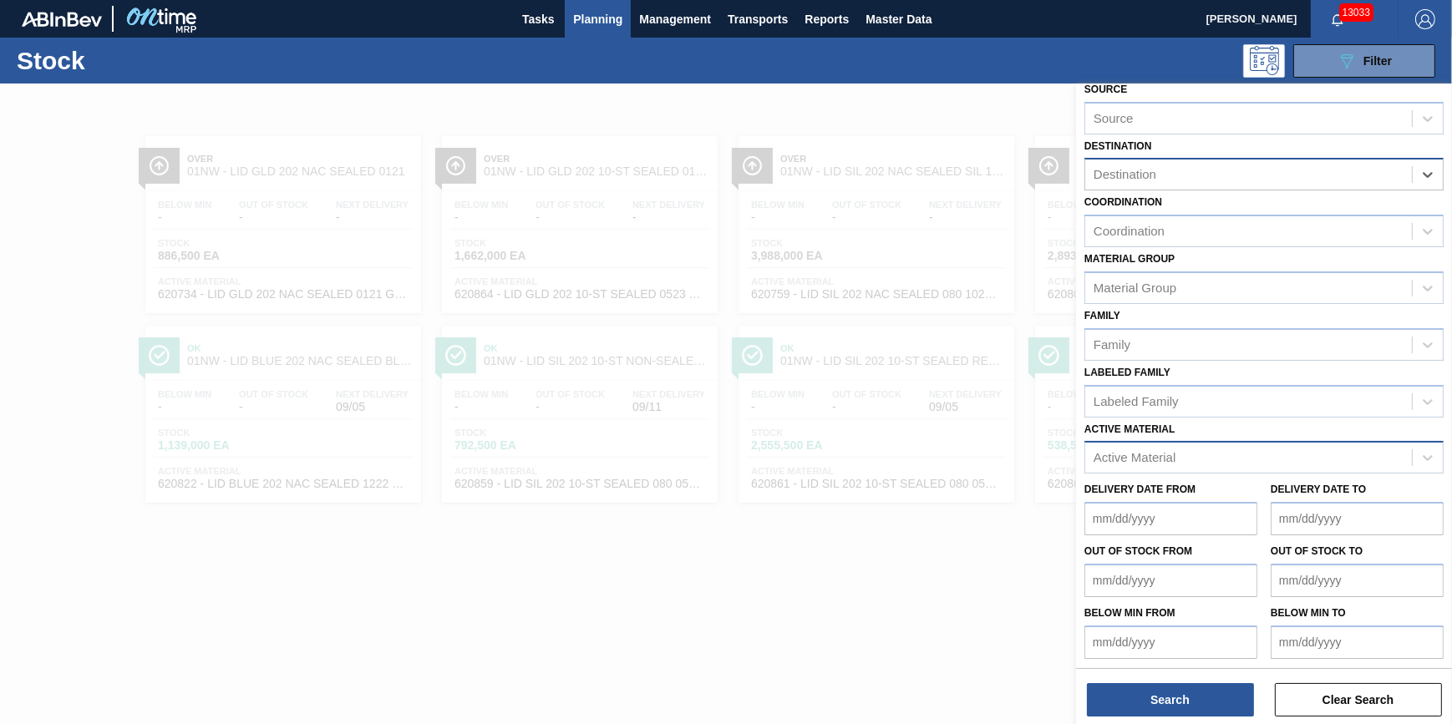
click at [1242, 175] on div "Destination" at bounding box center [1248, 175] width 327 height 24
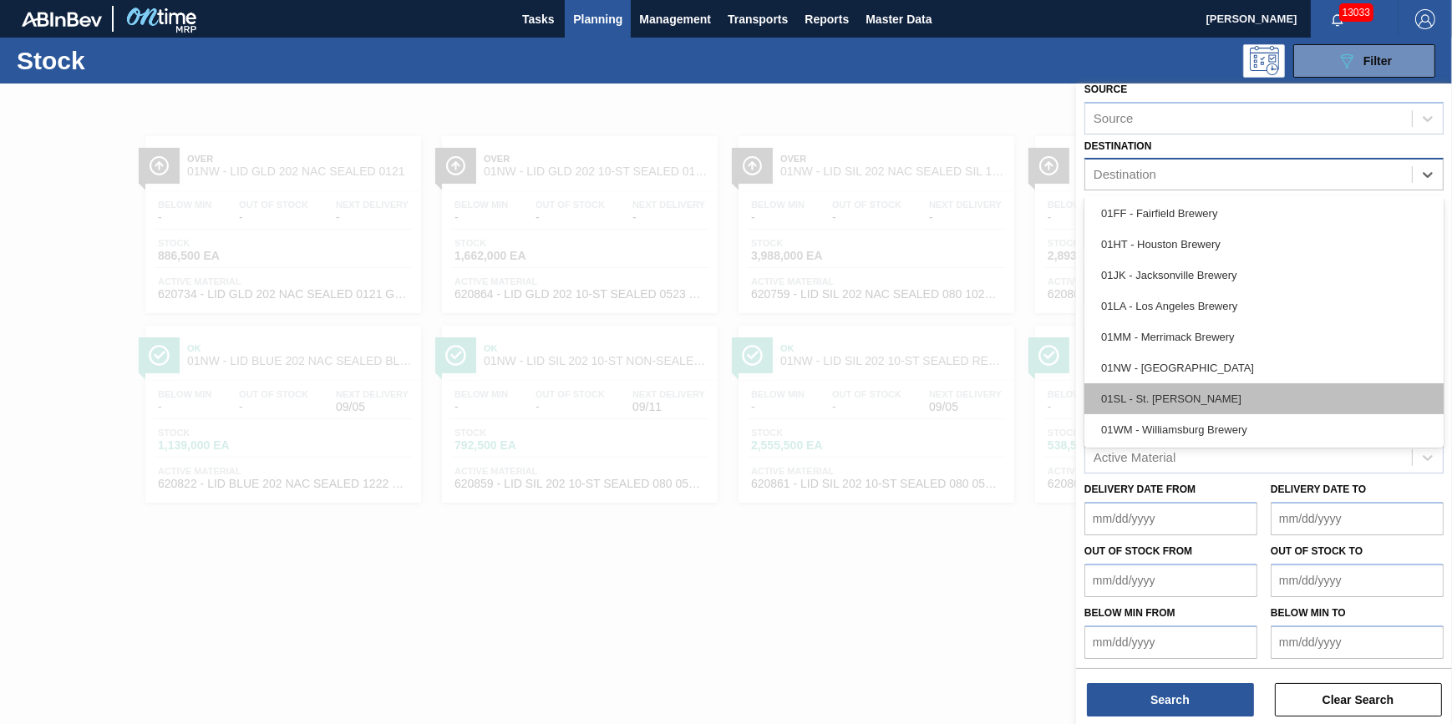
click at [1246, 391] on div "01SL - St. [PERSON_NAME]" at bounding box center [1264, 399] width 359 height 31
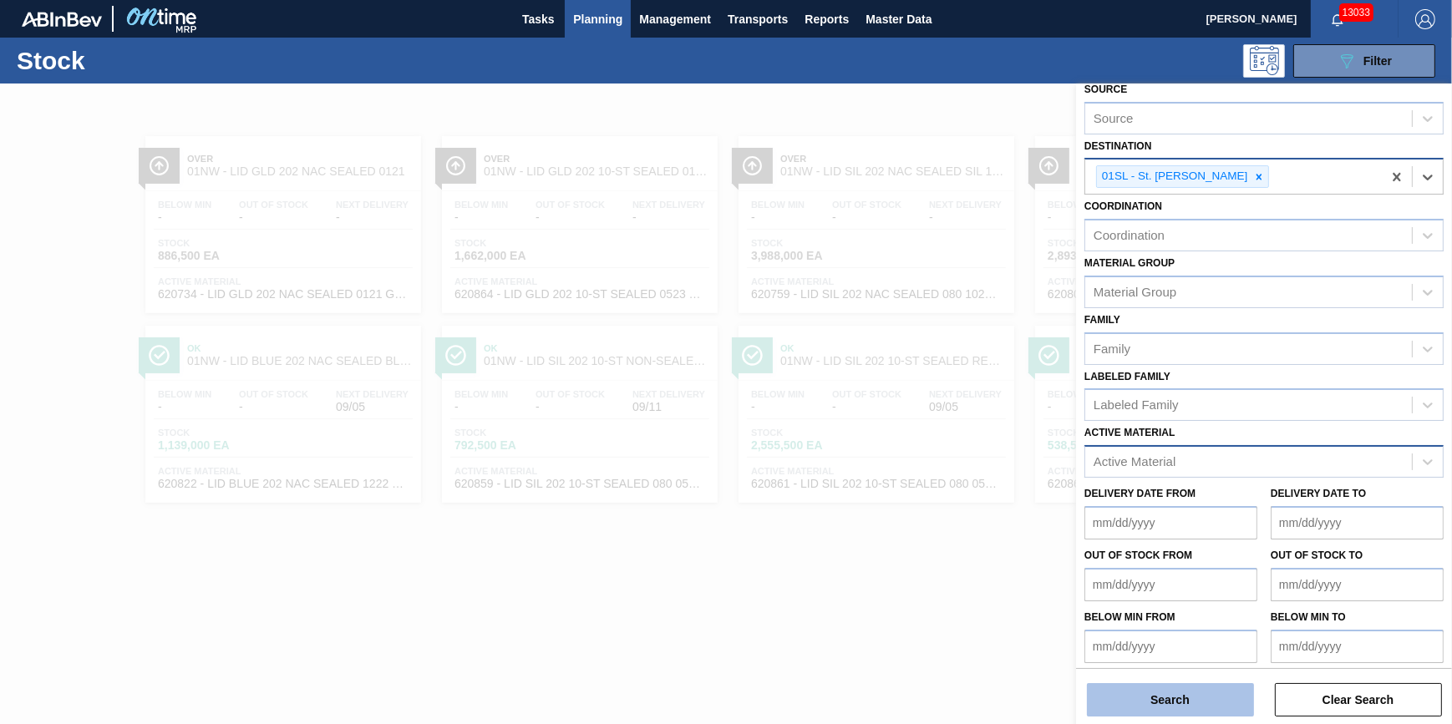
click at [1171, 694] on button "Search" at bounding box center [1170, 699] width 167 height 33
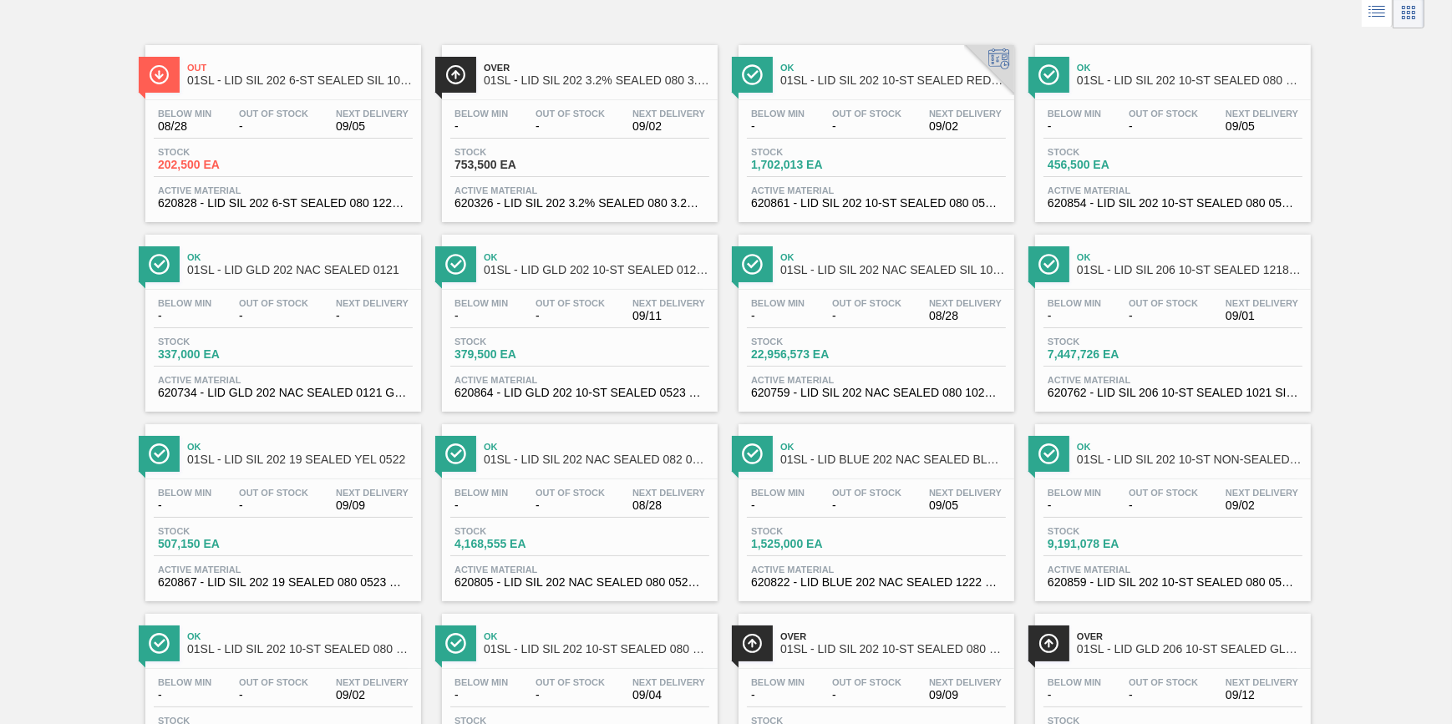
scroll to position [0, 0]
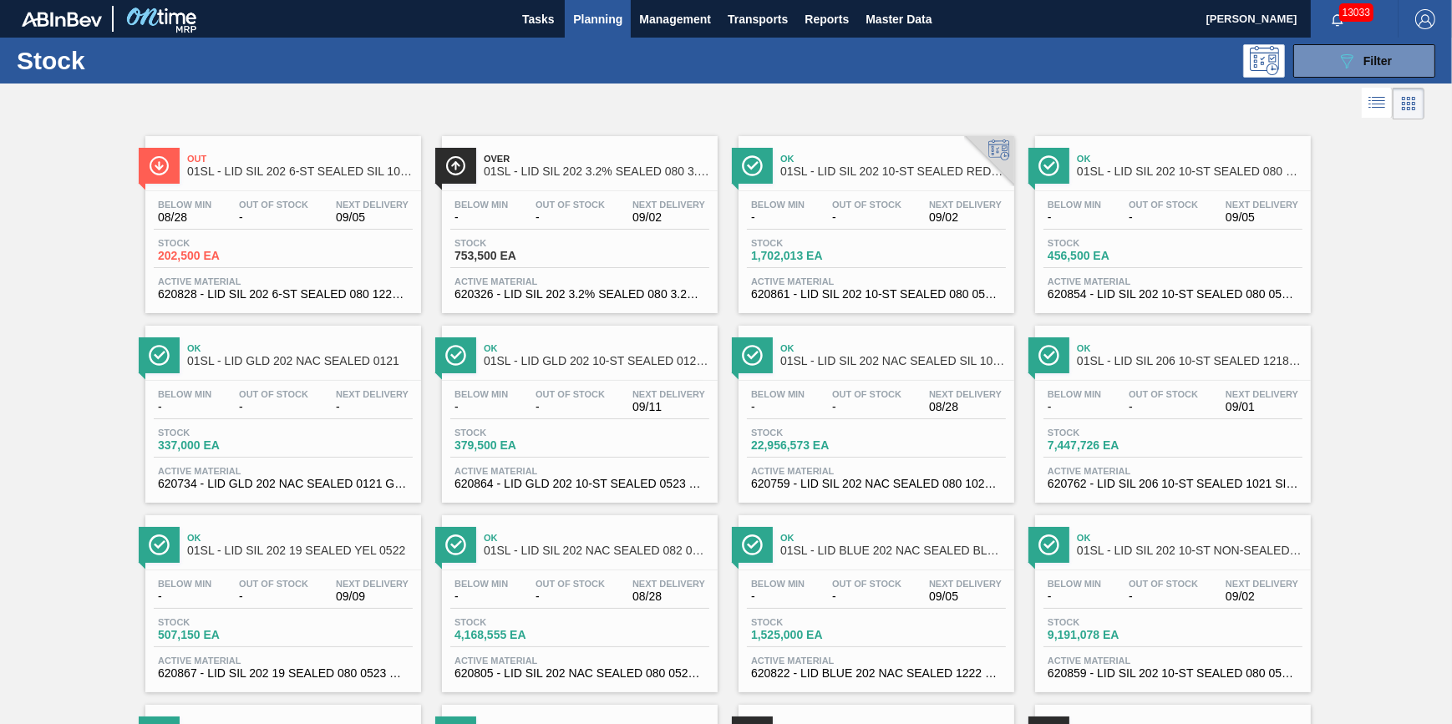
click at [1345, 84] on div at bounding box center [712, 104] width 1425 height 40
click at [1346, 55] on icon "089F7B8B-B2A5-4AFE-B5C0-19BA573D28AC" at bounding box center [1347, 61] width 20 height 20
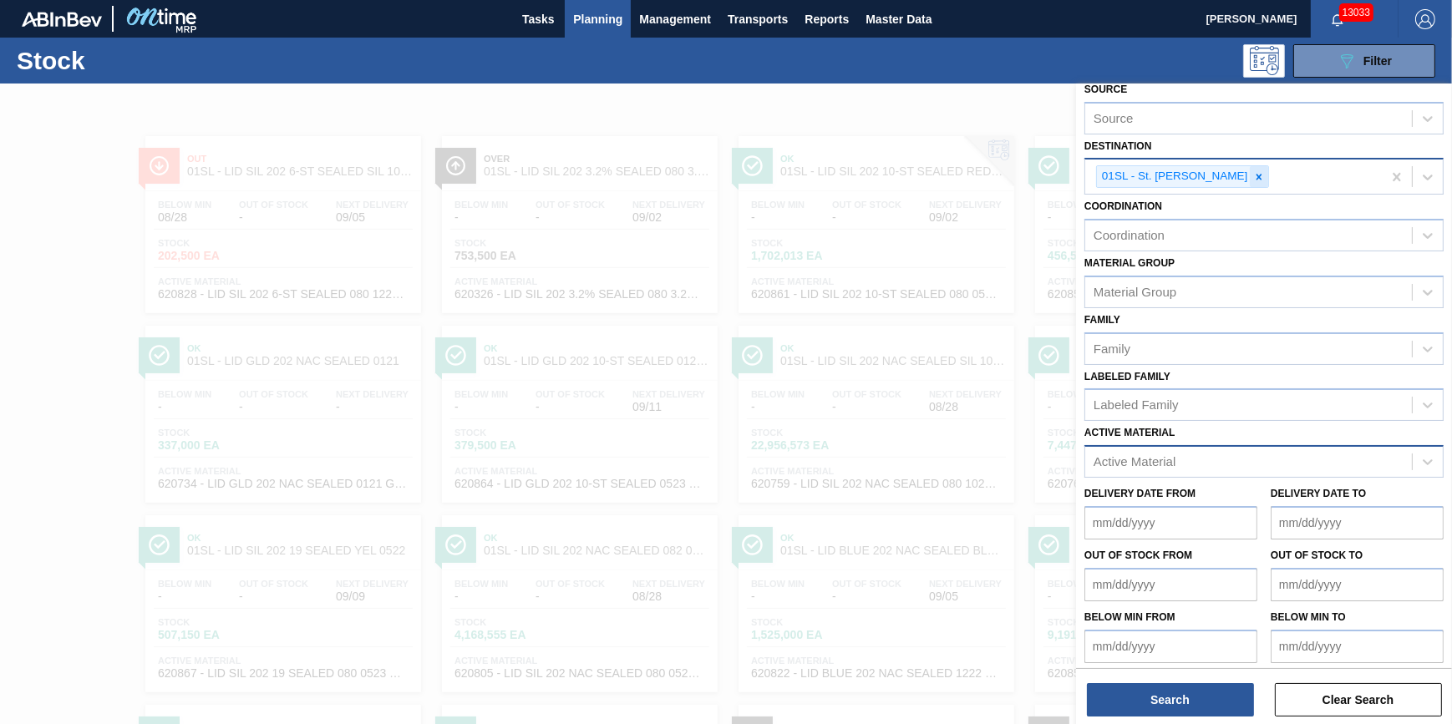
click at [1253, 177] on icon at bounding box center [1259, 177] width 12 height 12
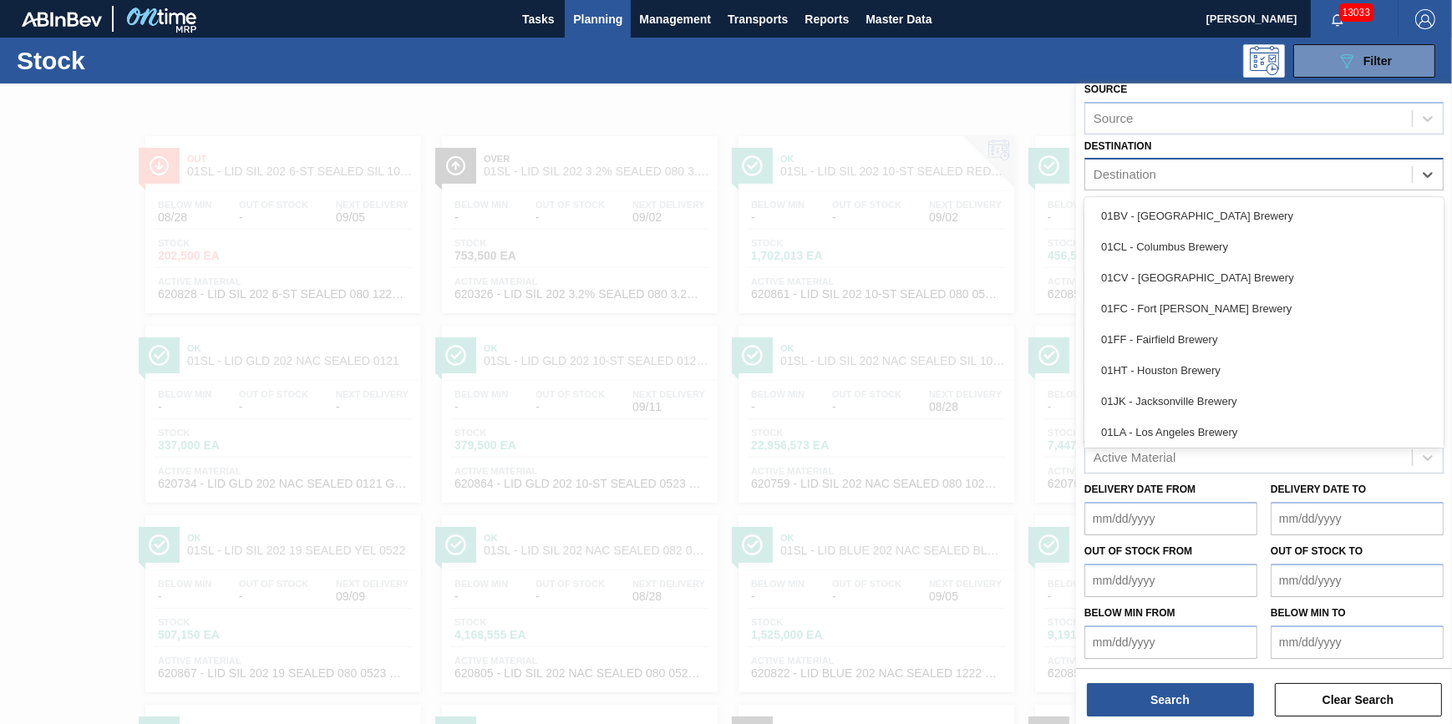
click at [1241, 177] on div "Destination" at bounding box center [1248, 175] width 327 height 24
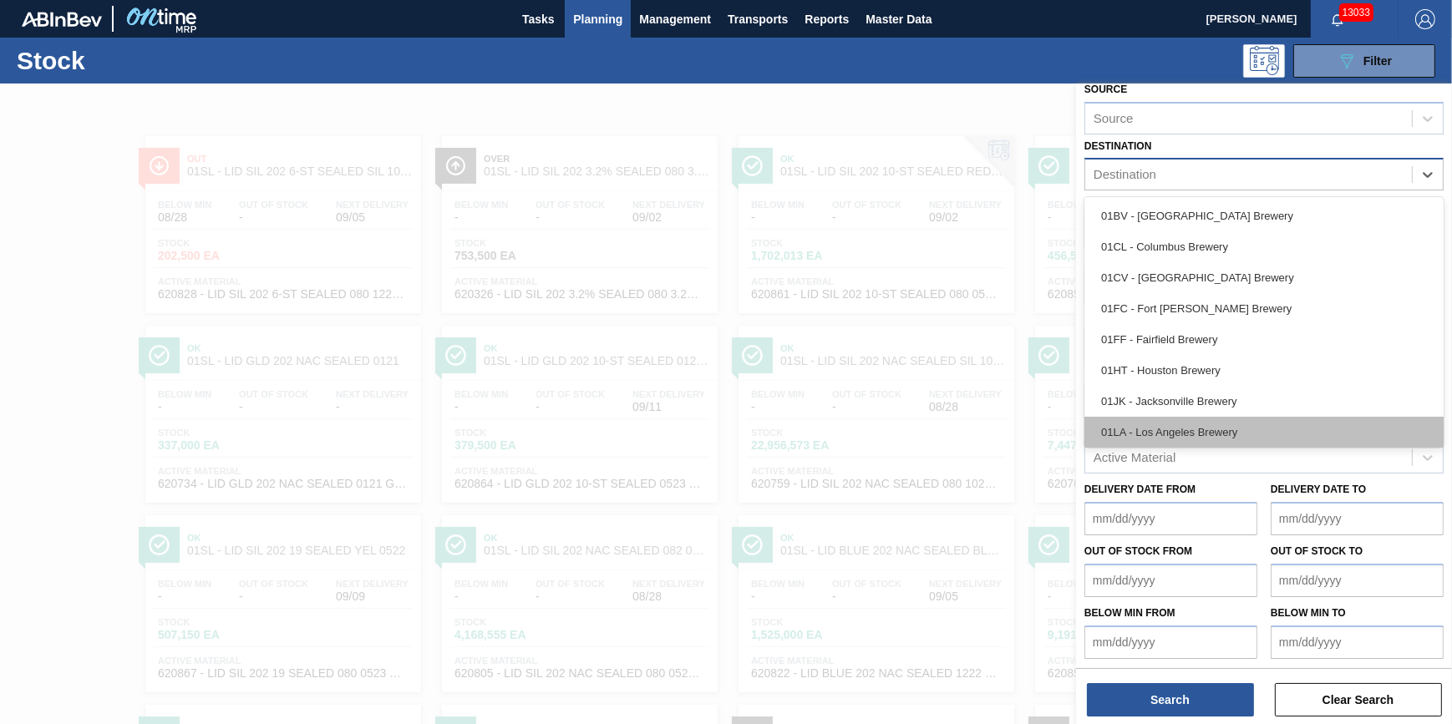
scroll to position [126, 0]
click at [1243, 420] on div "01WM - Williamsburg Brewery" at bounding box center [1264, 429] width 359 height 31
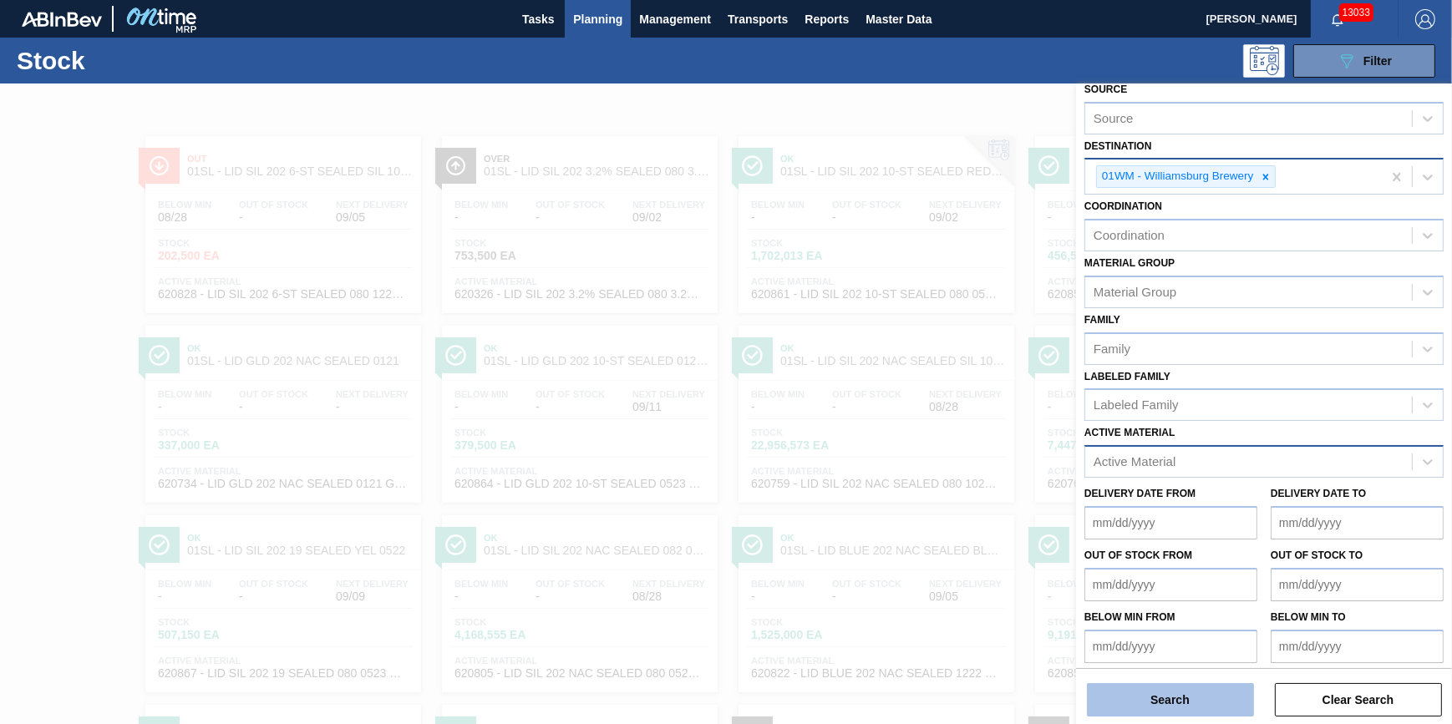
click at [1210, 704] on button "Search" at bounding box center [1170, 699] width 167 height 33
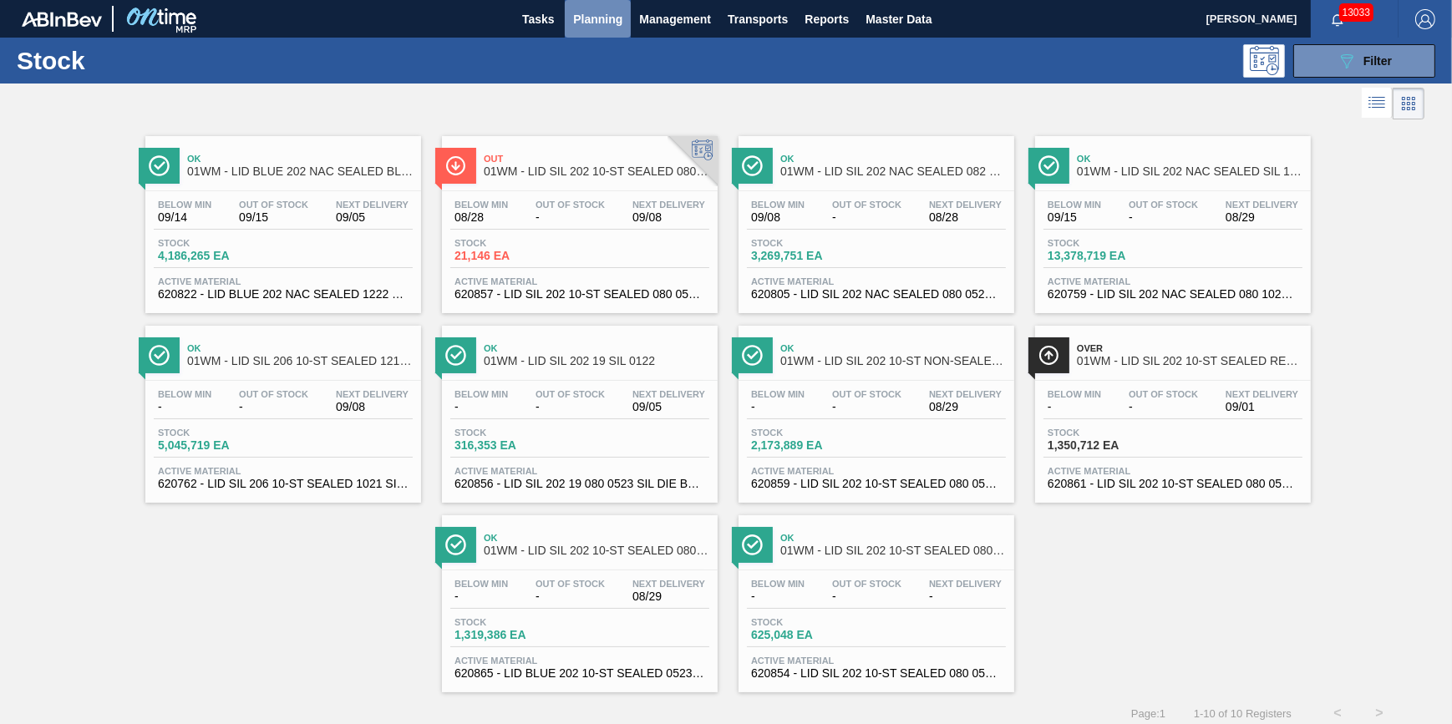
click at [617, 24] on span "Planning" at bounding box center [597, 19] width 49 height 20
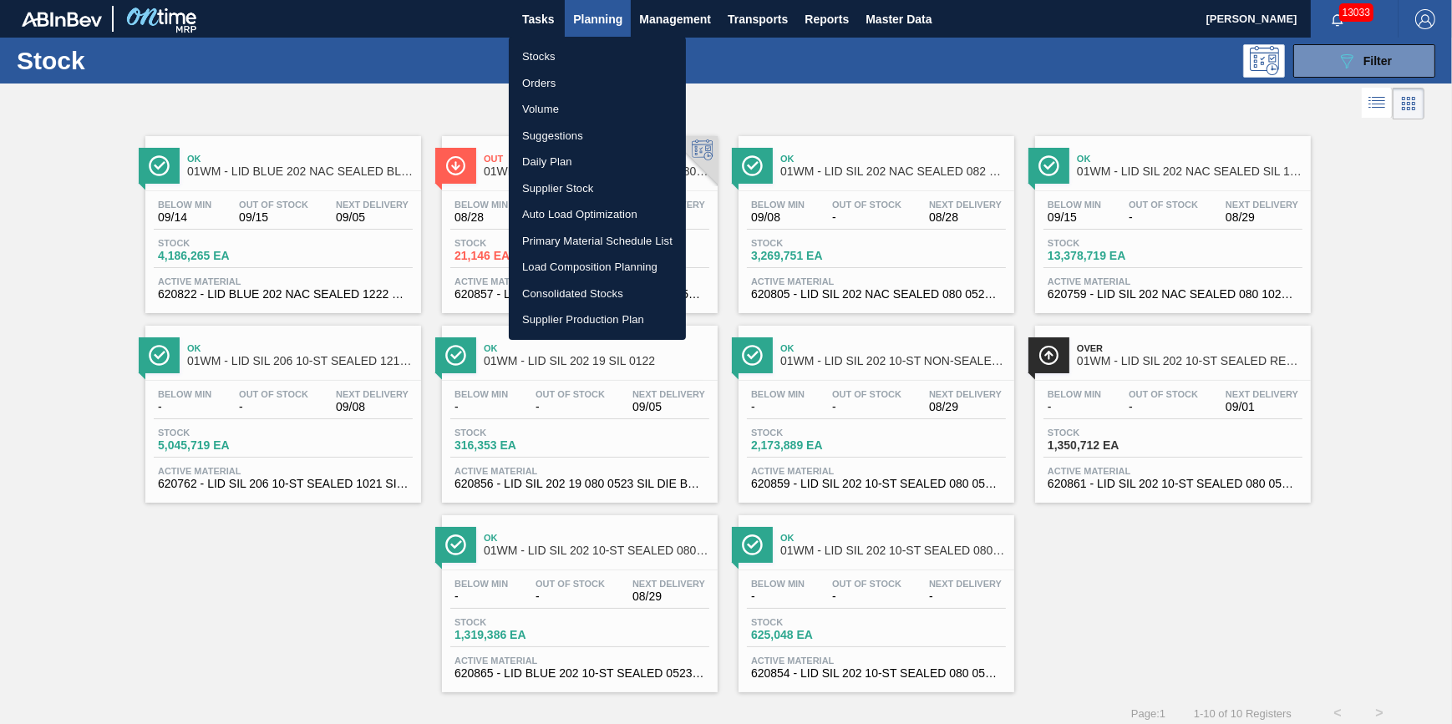
drag, startPoint x: 585, startPoint y: 53, endPoint x: 587, endPoint y: 40, distance: 12.8
click at [585, 53] on li "Stocks" at bounding box center [597, 56] width 177 height 27
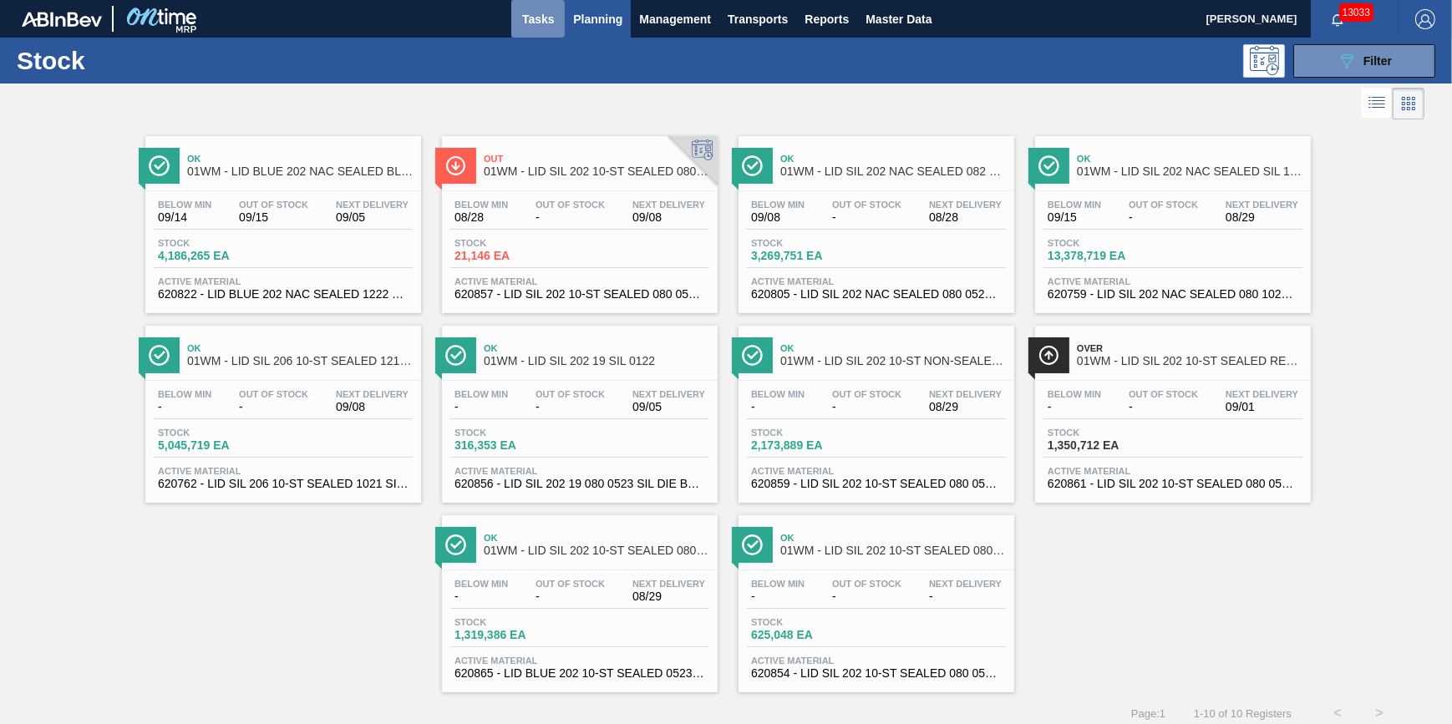
click at [542, 24] on span "Tasks" at bounding box center [538, 19] width 37 height 20
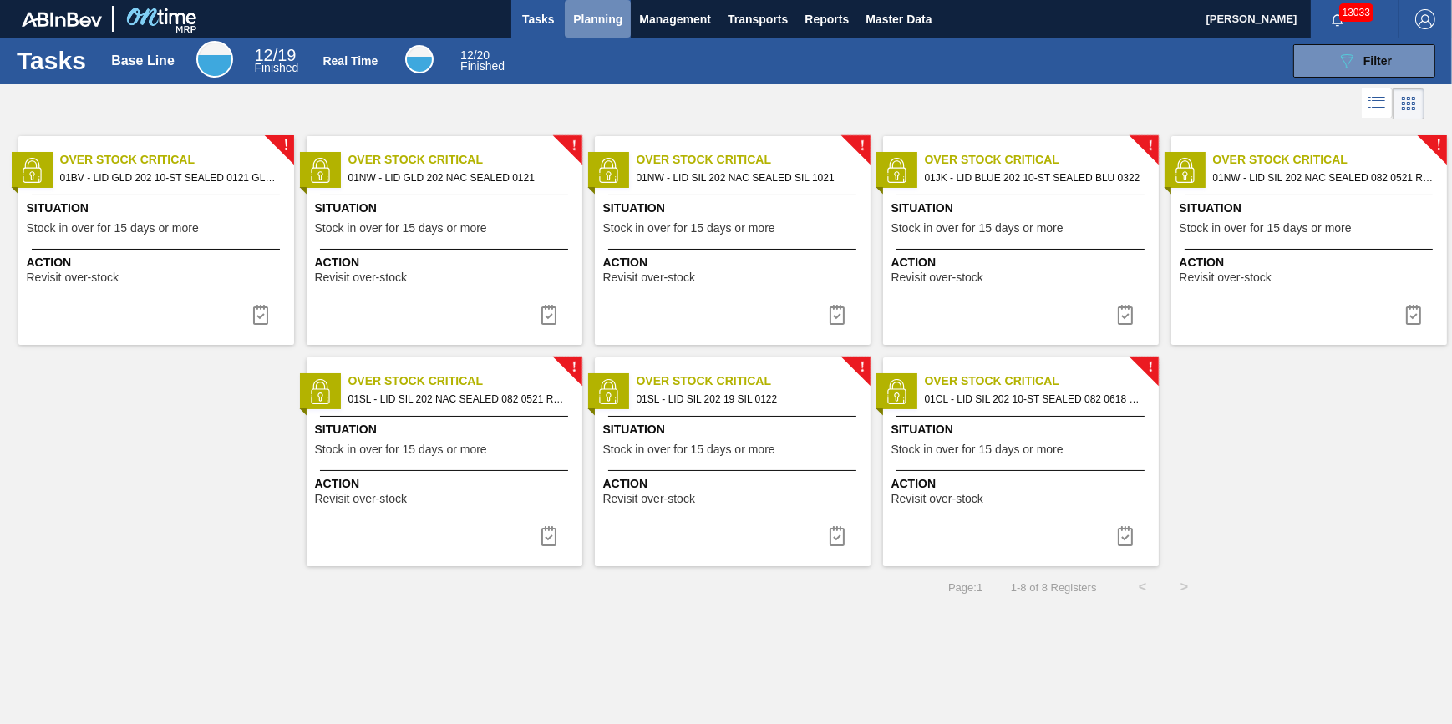
click at [583, 35] on button "Planning" at bounding box center [598, 19] width 66 height 38
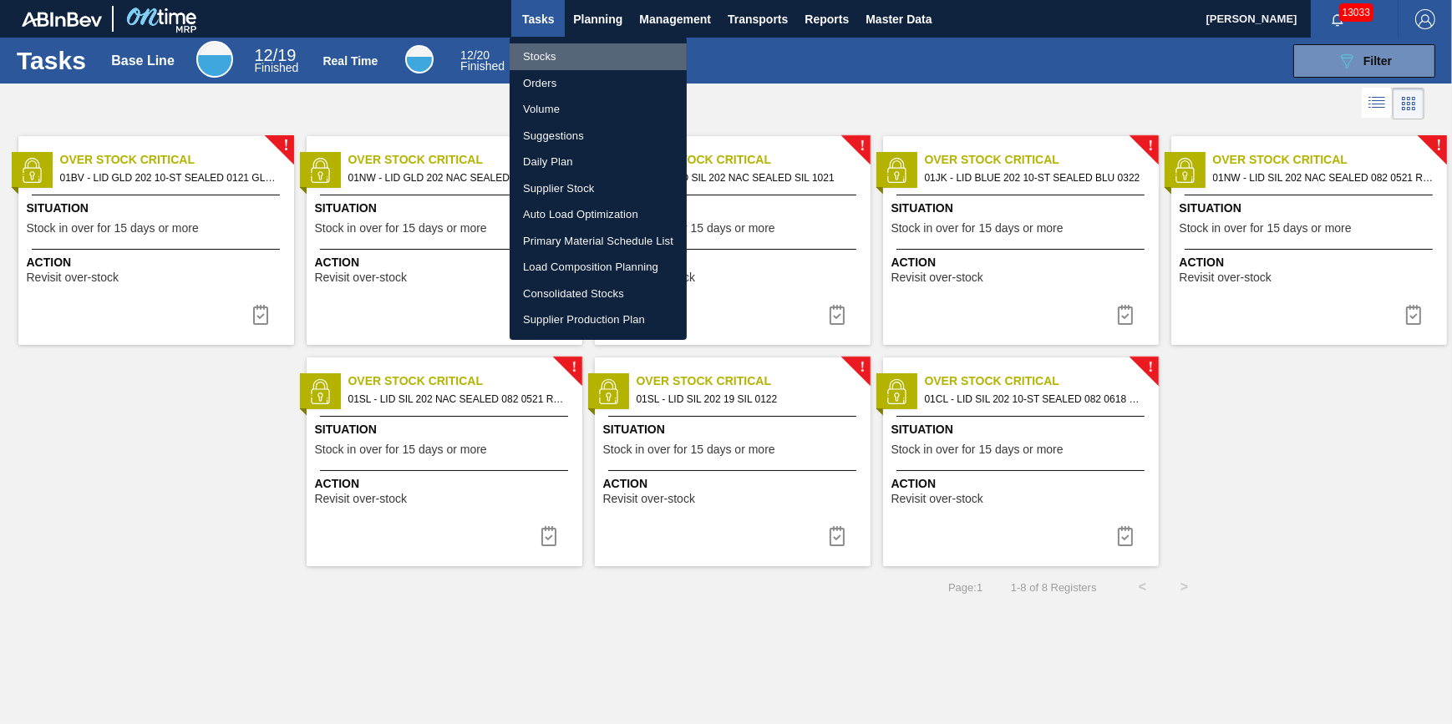
click at [574, 55] on li "Stocks" at bounding box center [598, 56] width 177 height 27
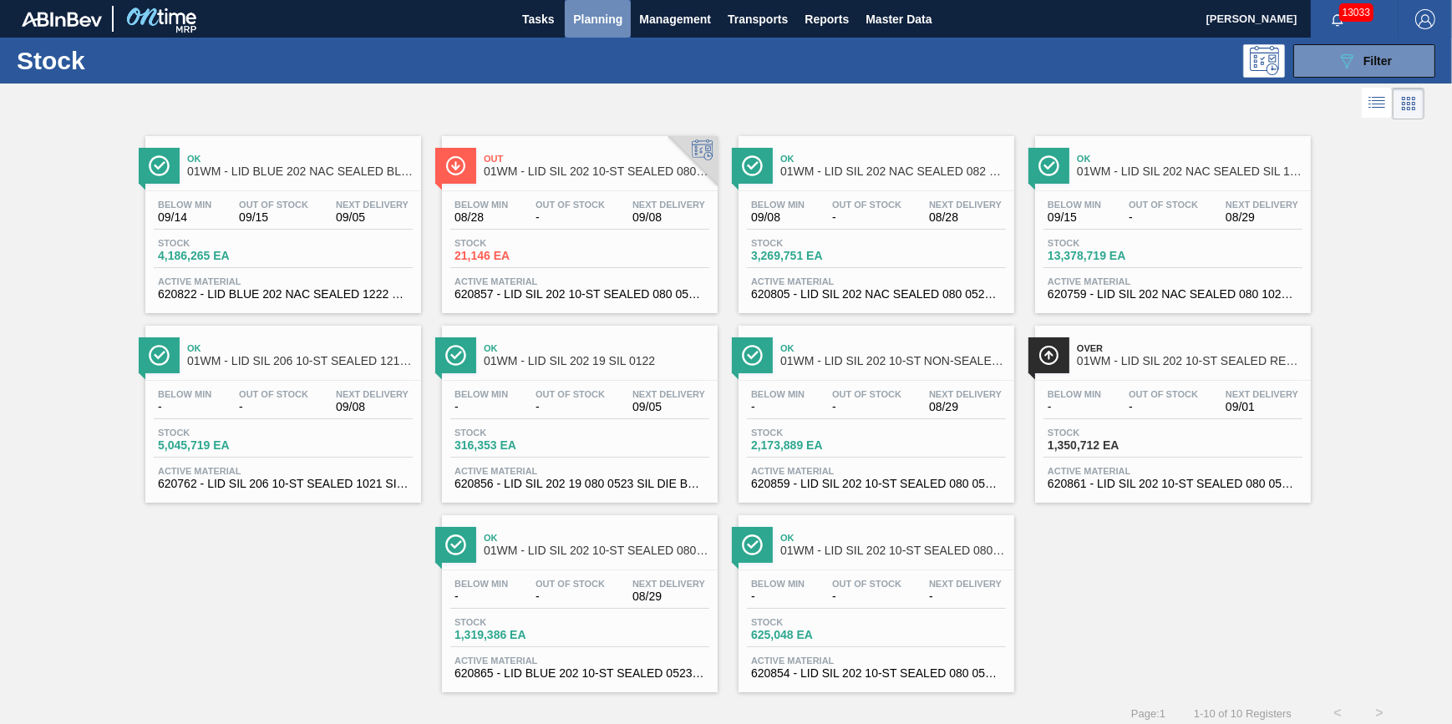
click at [599, 33] on button "Planning" at bounding box center [598, 19] width 66 height 38
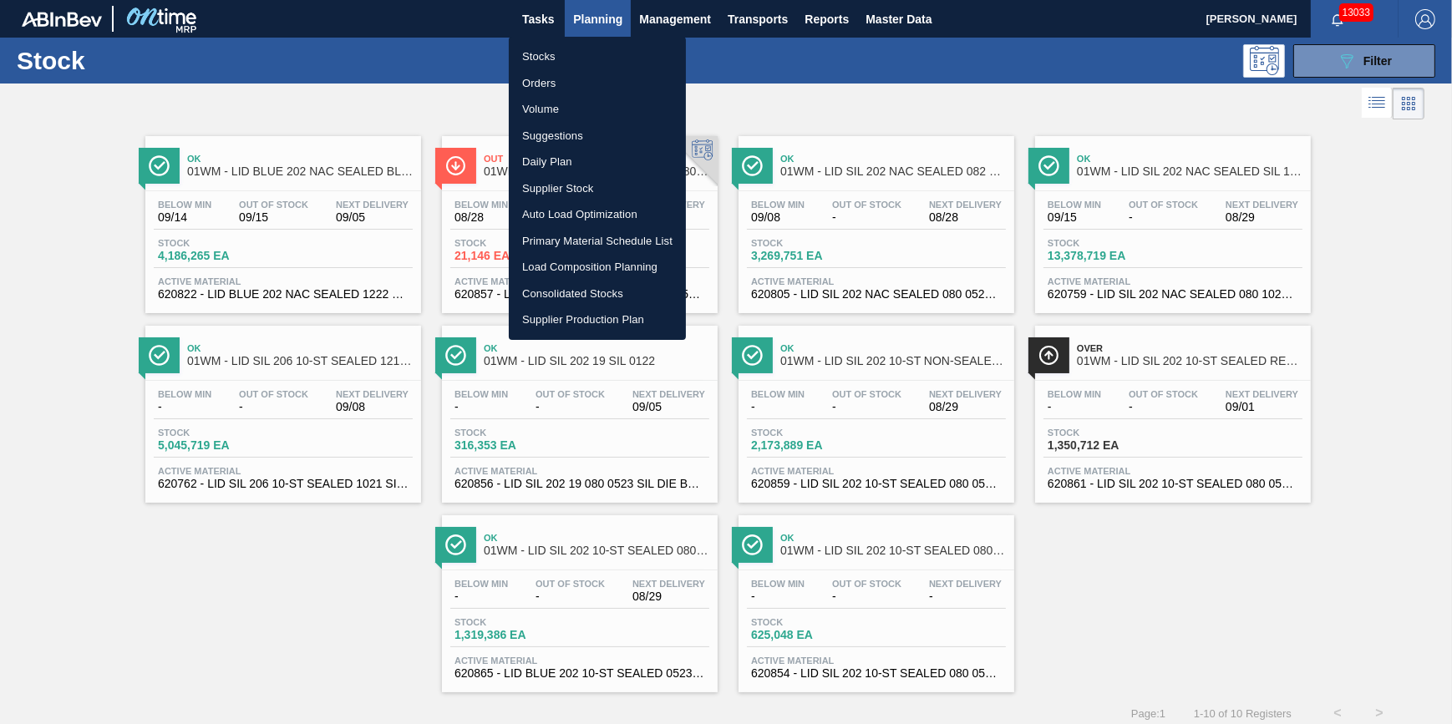
click at [591, 48] on li "Stocks" at bounding box center [597, 56] width 177 height 27
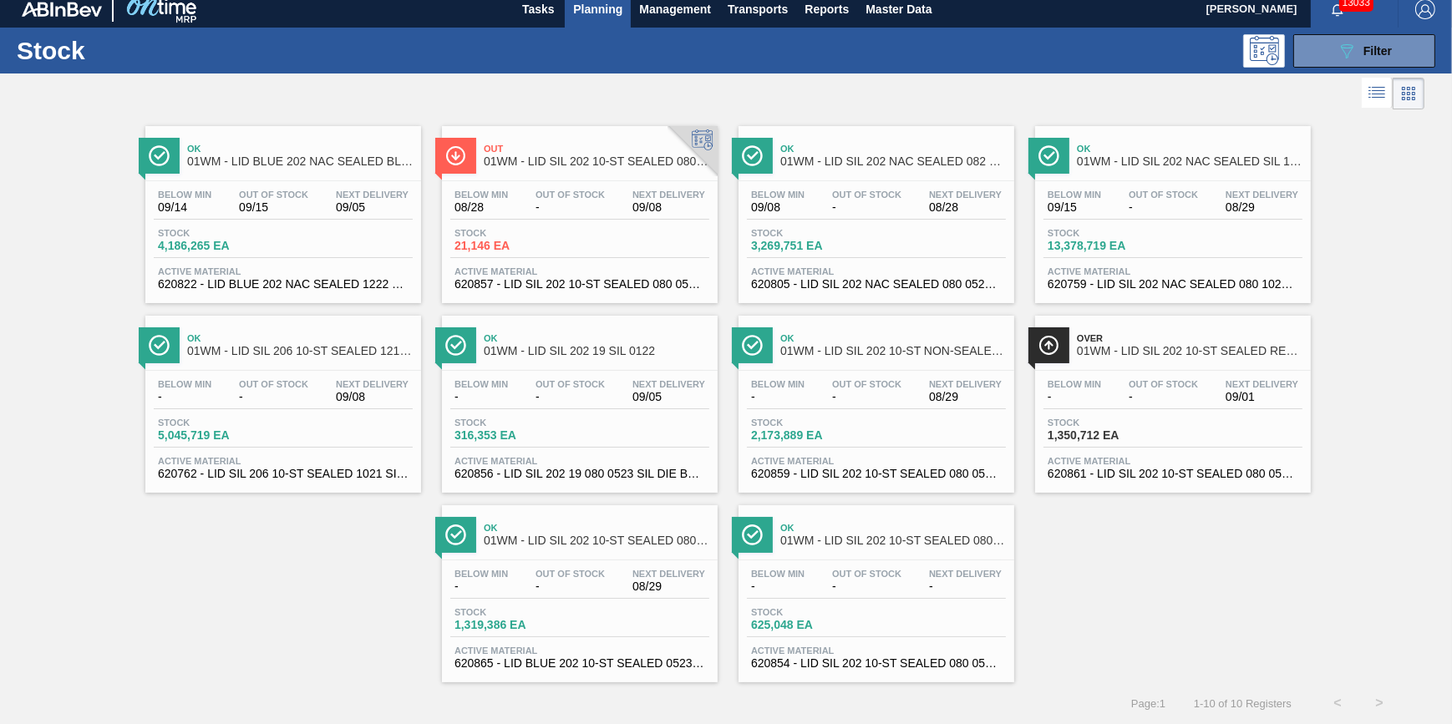
scroll to position [14, 0]
click at [404, 118] on link "Ok 01WM - LID BLUE 202 NAC SEALED BLU 0322 Below Min 09/14 Out Of Stock 09/15 N…" at bounding box center [281, 209] width 297 height 190
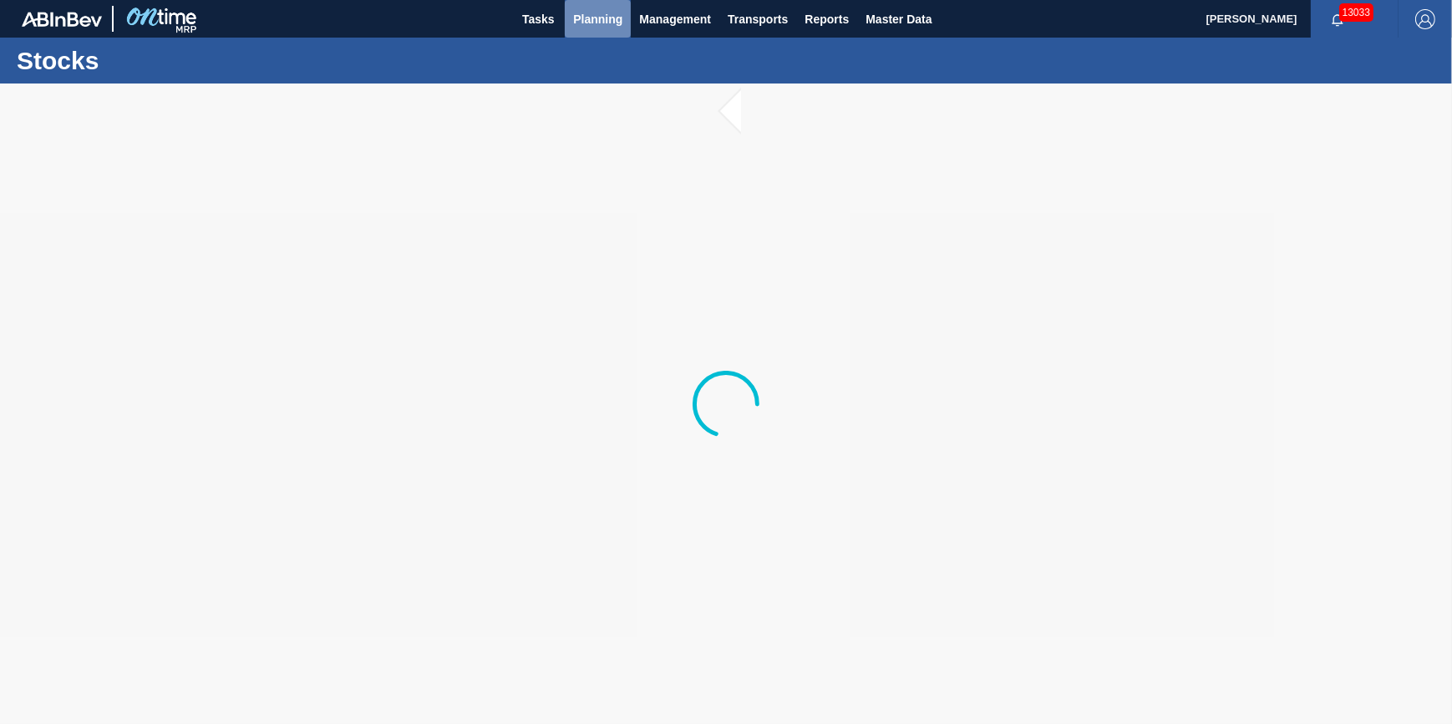
click at [585, 11] on span "Planning" at bounding box center [597, 19] width 49 height 20
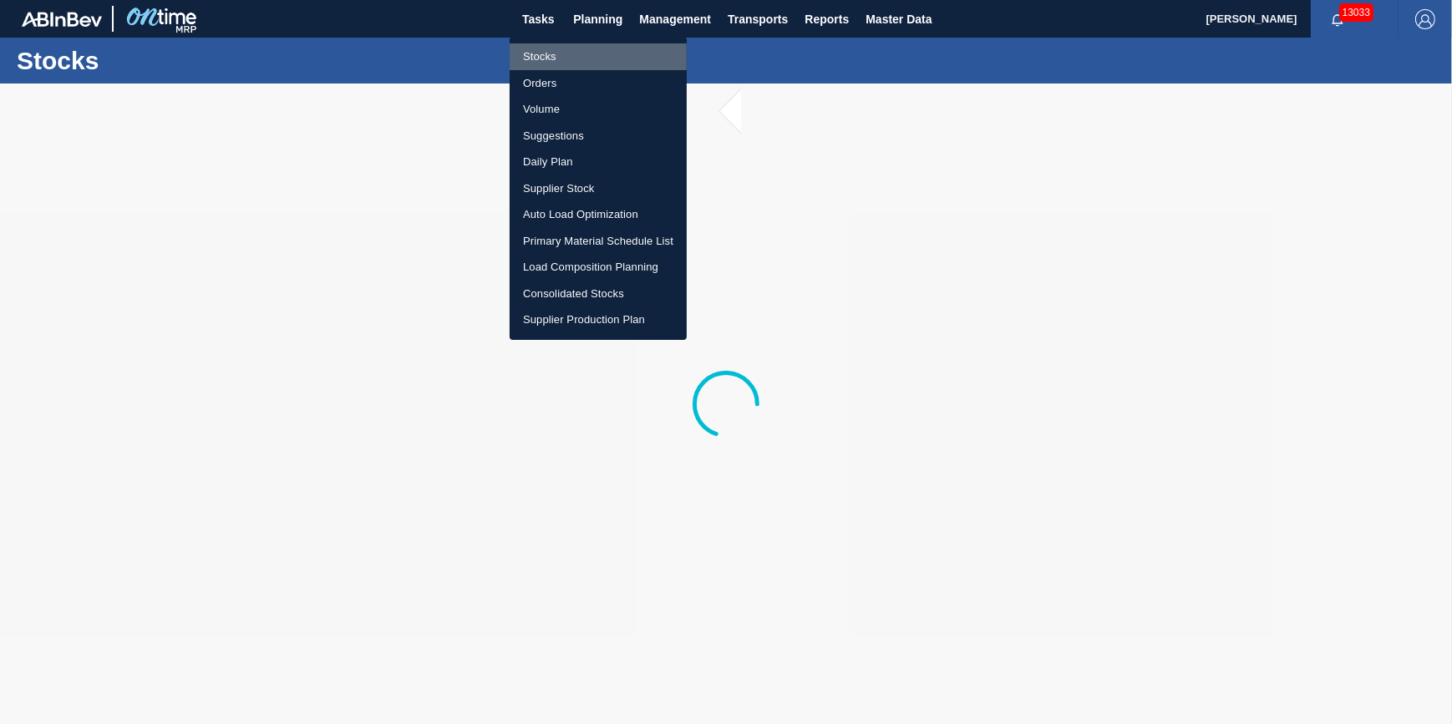
click at [586, 47] on li "Stocks" at bounding box center [598, 56] width 177 height 27
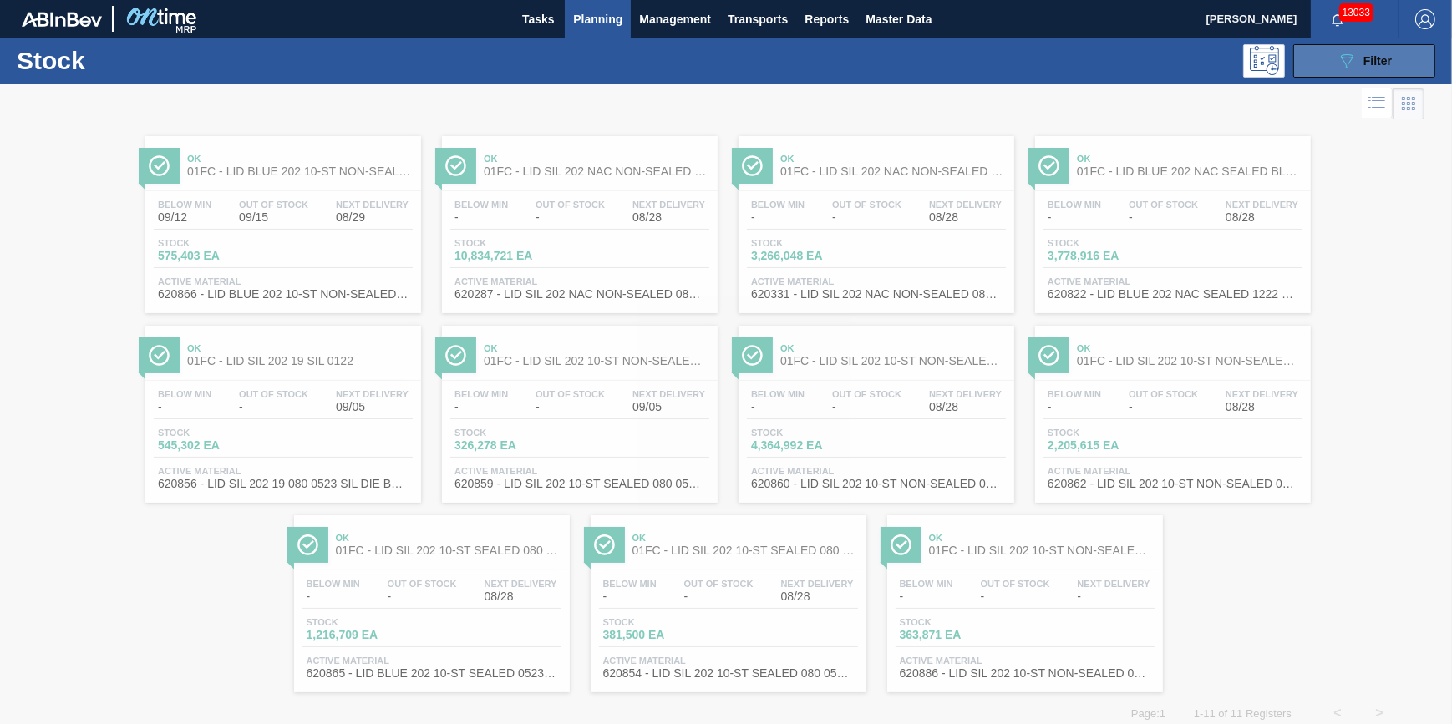
click at [1359, 64] on div "089F7B8B-B2A5-4AFE-B5C0-19BA573D28AC Filter" at bounding box center [1364, 61] width 55 height 20
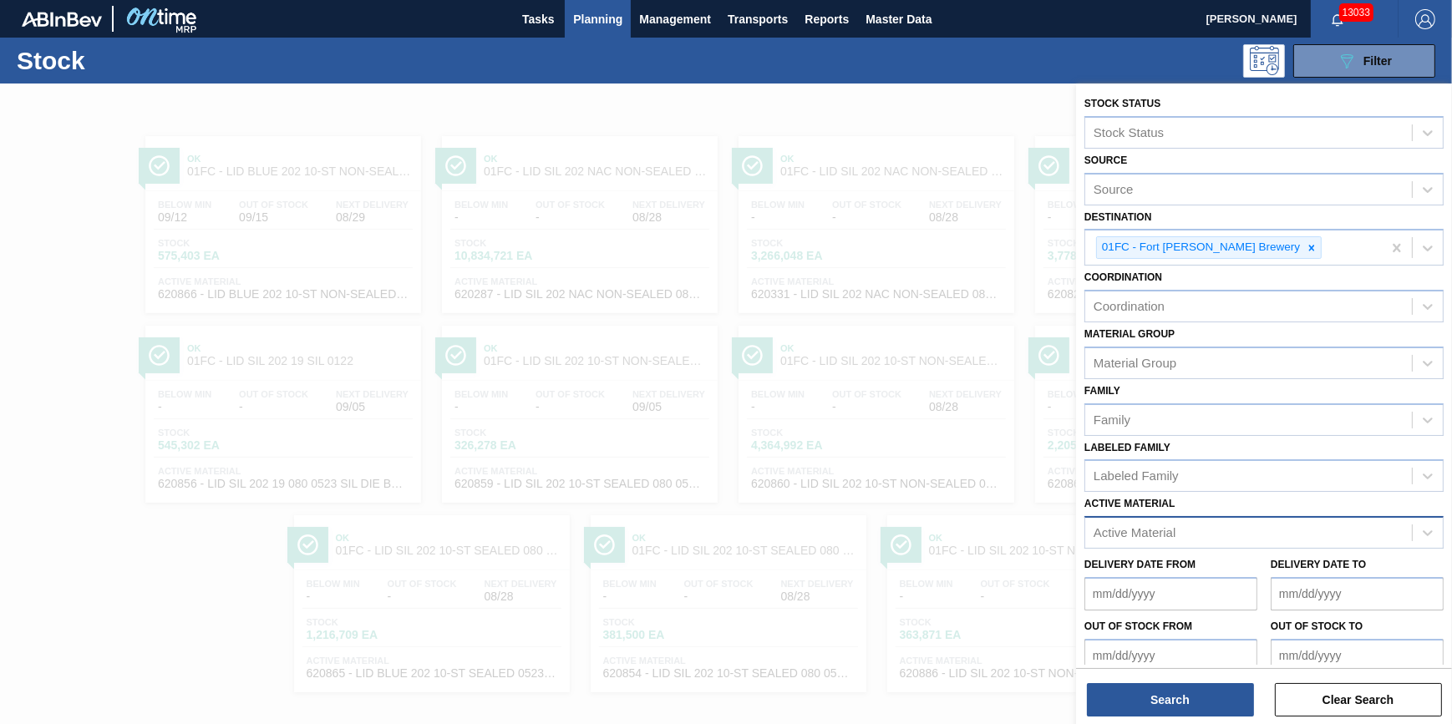
click at [1143, 531] on div "Active Material" at bounding box center [1135, 533] width 82 height 14
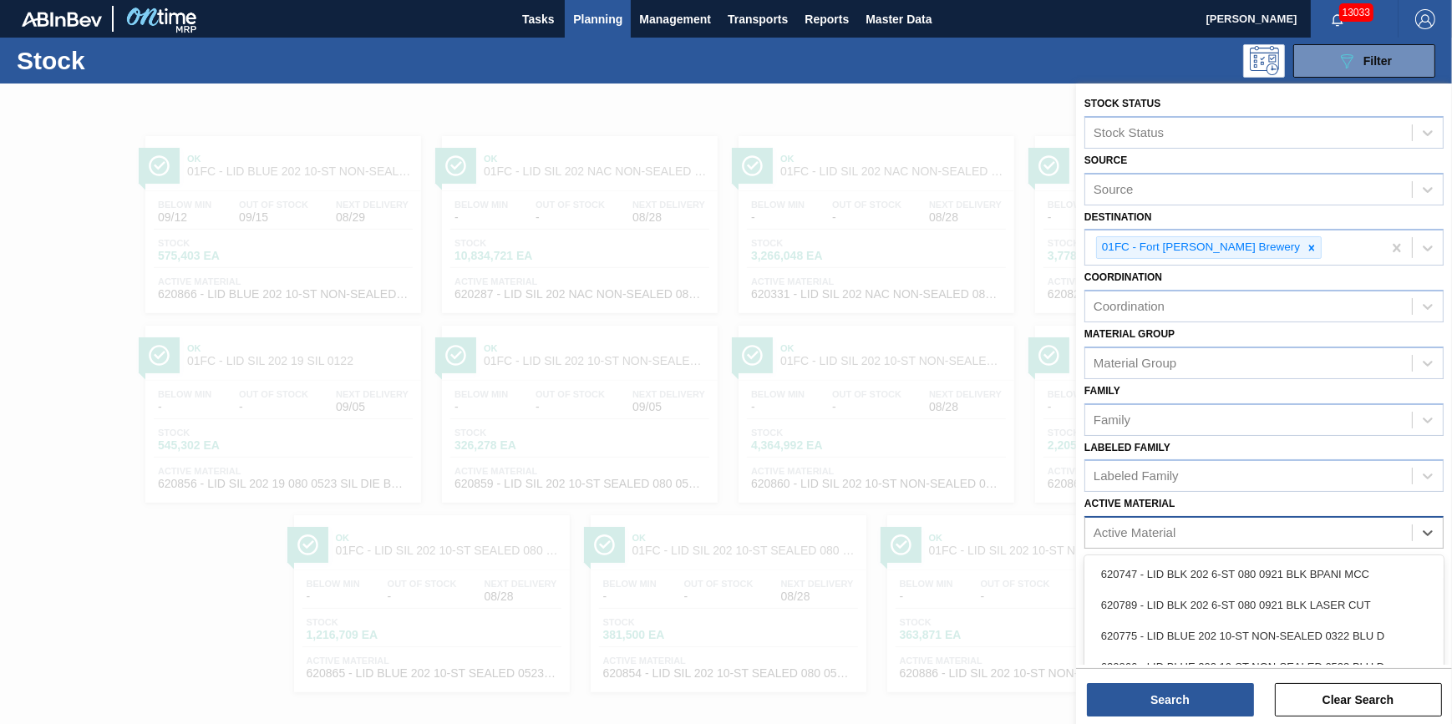
scroll to position [14, 0]
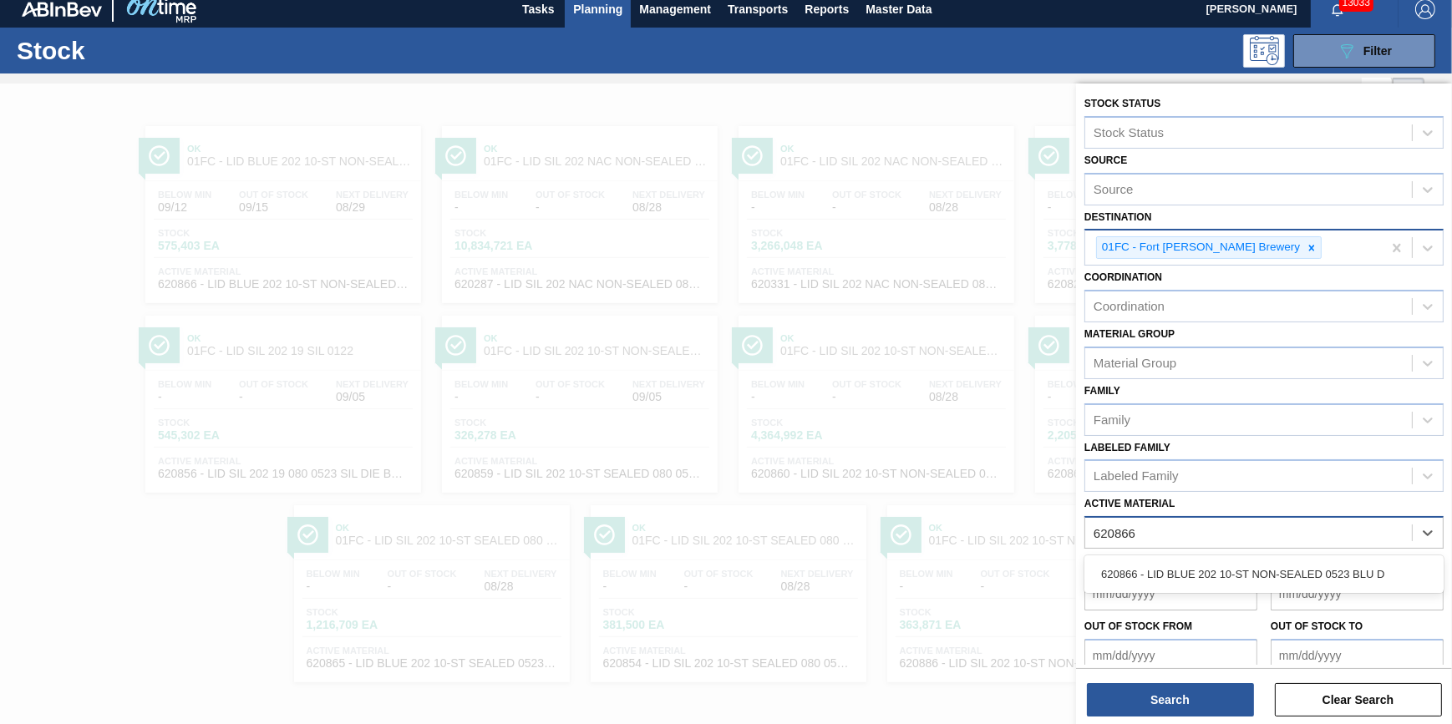
click at [1306, 251] on icon at bounding box center [1312, 248] width 12 height 12
type Material "620866"
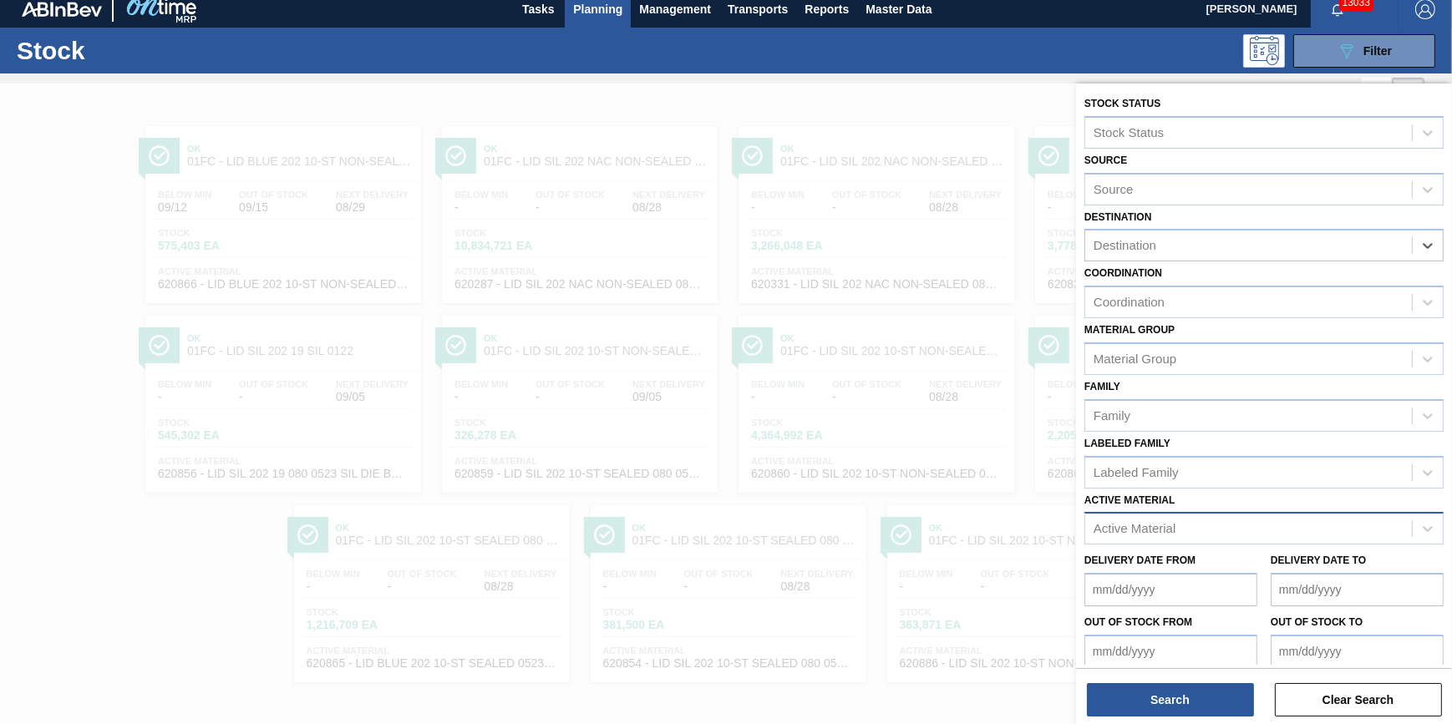
click at [1192, 521] on div "Active Material" at bounding box center [1248, 529] width 327 height 24
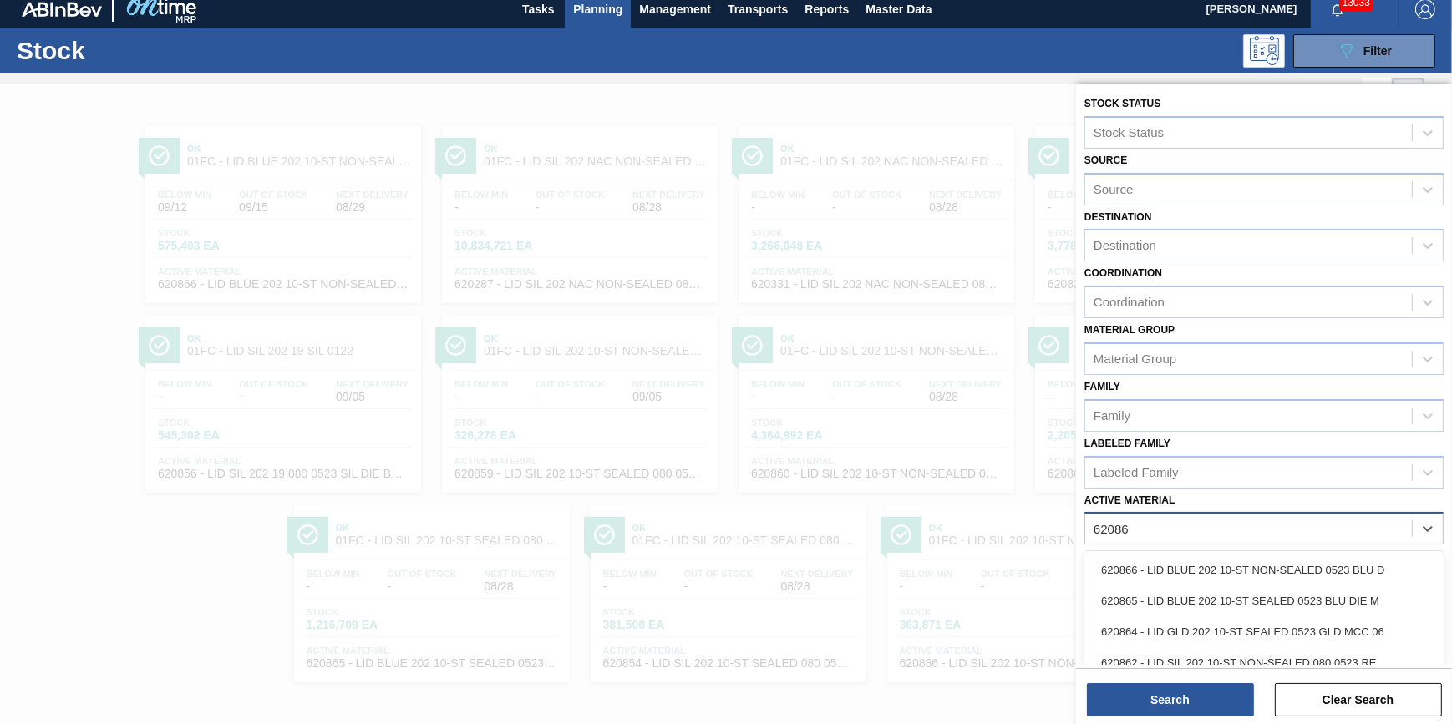
type Material "620866"
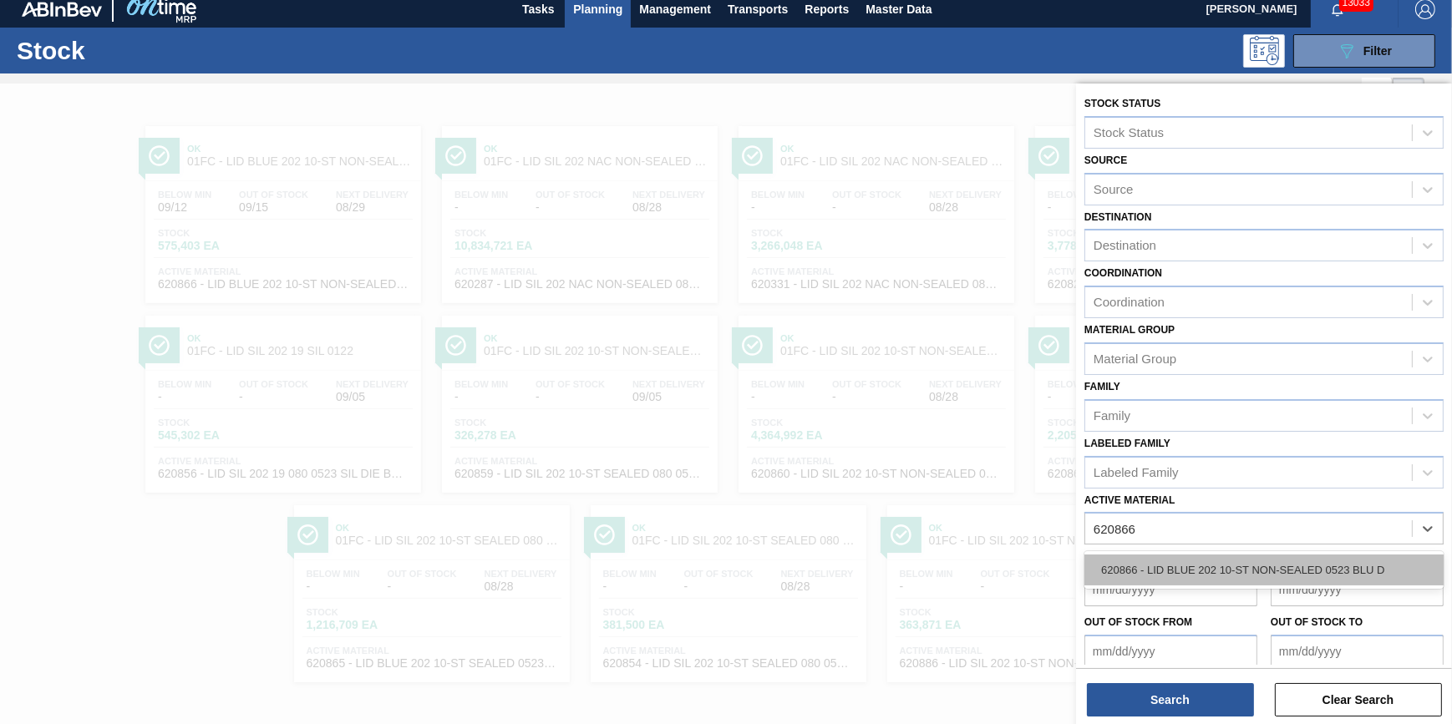
click at [1217, 558] on div "620866 - LID BLUE 202 10-ST NON-SEALED 0523 BLU D" at bounding box center [1264, 570] width 359 height 31
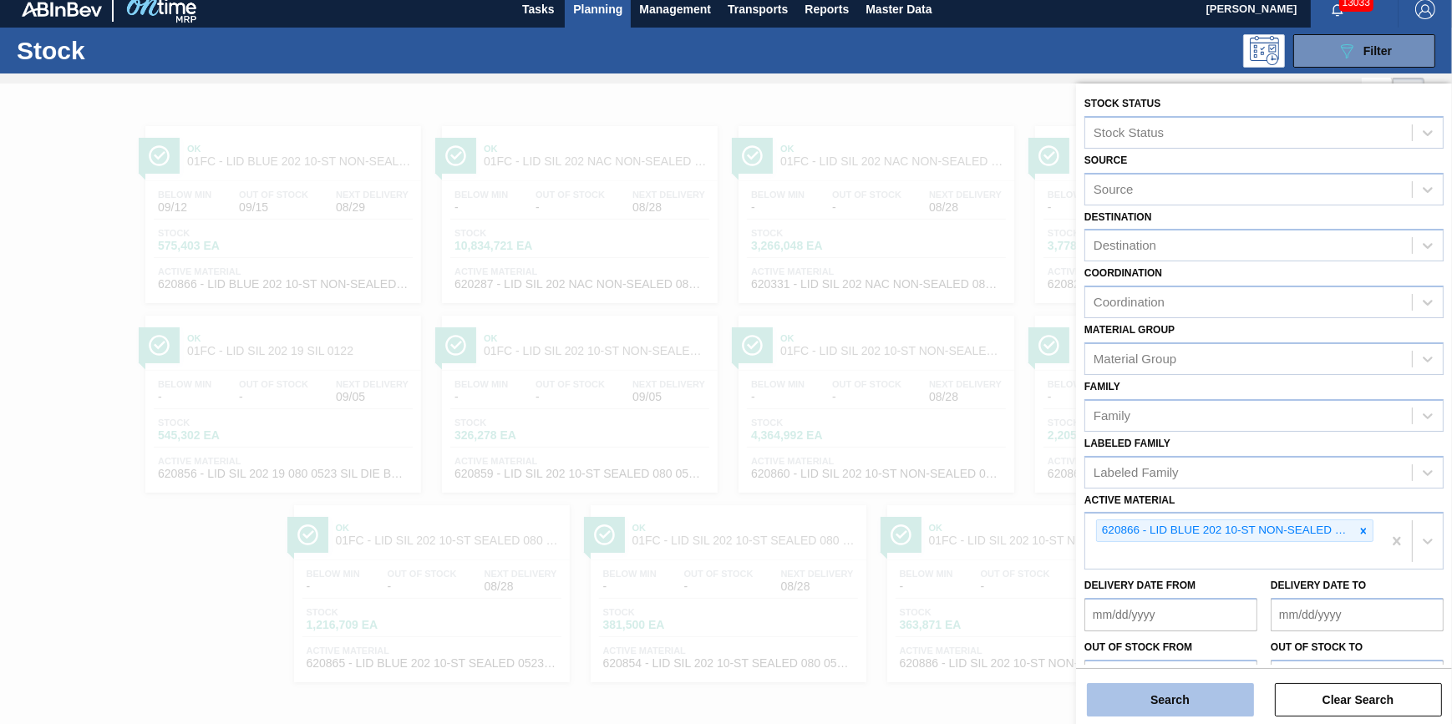
click at [1177, 690] on button "Search" at bounding box center [1170, 699] width 167 height 33
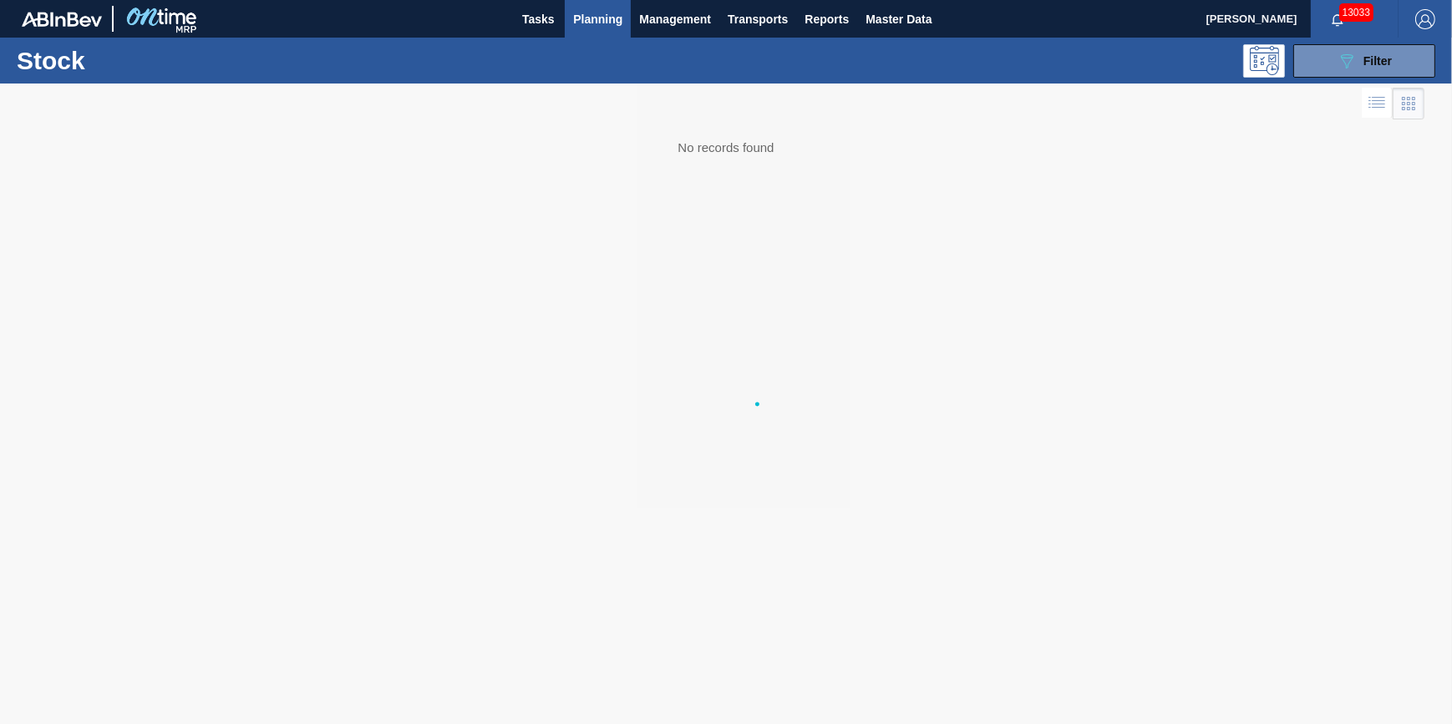
scroll to position [0, 0]
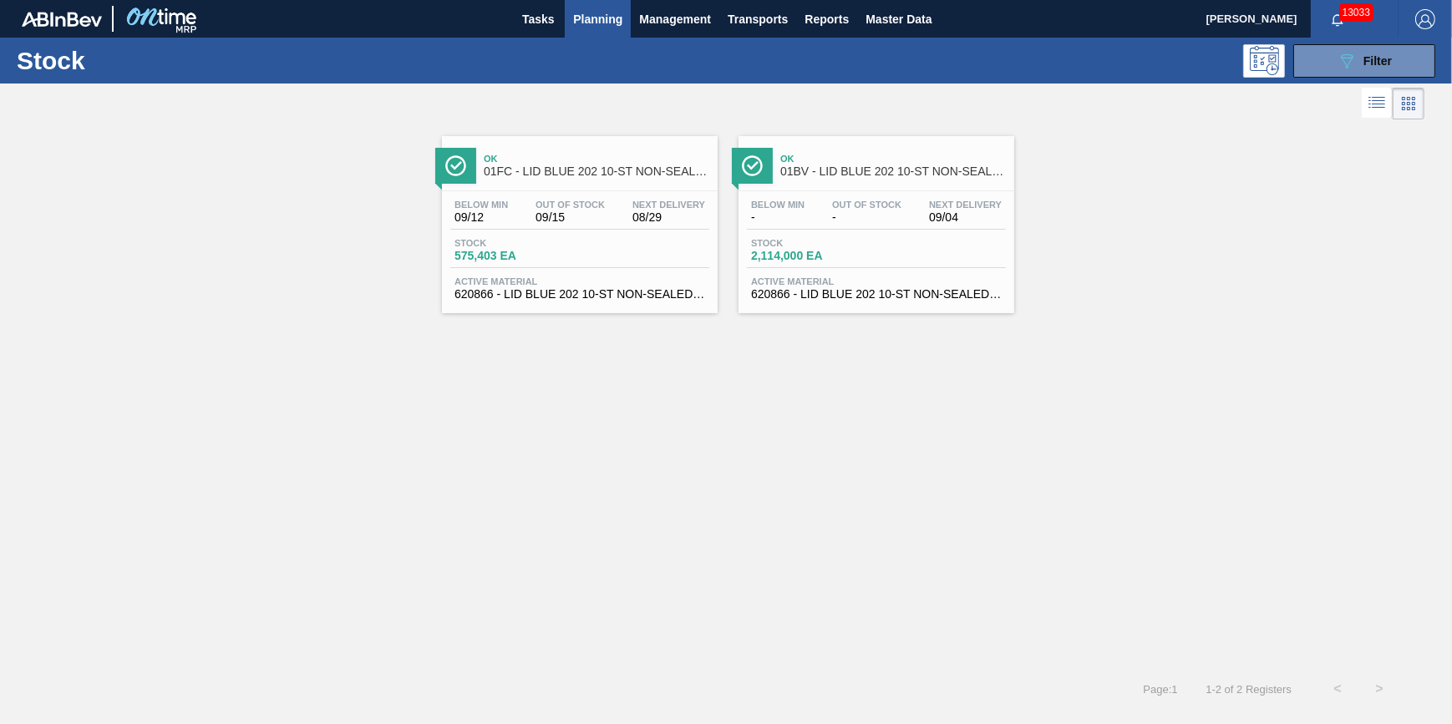
click at [925, 245] on div "Stock 2,114,000 EA" at bounding box center [876, 253] width 259 height 30
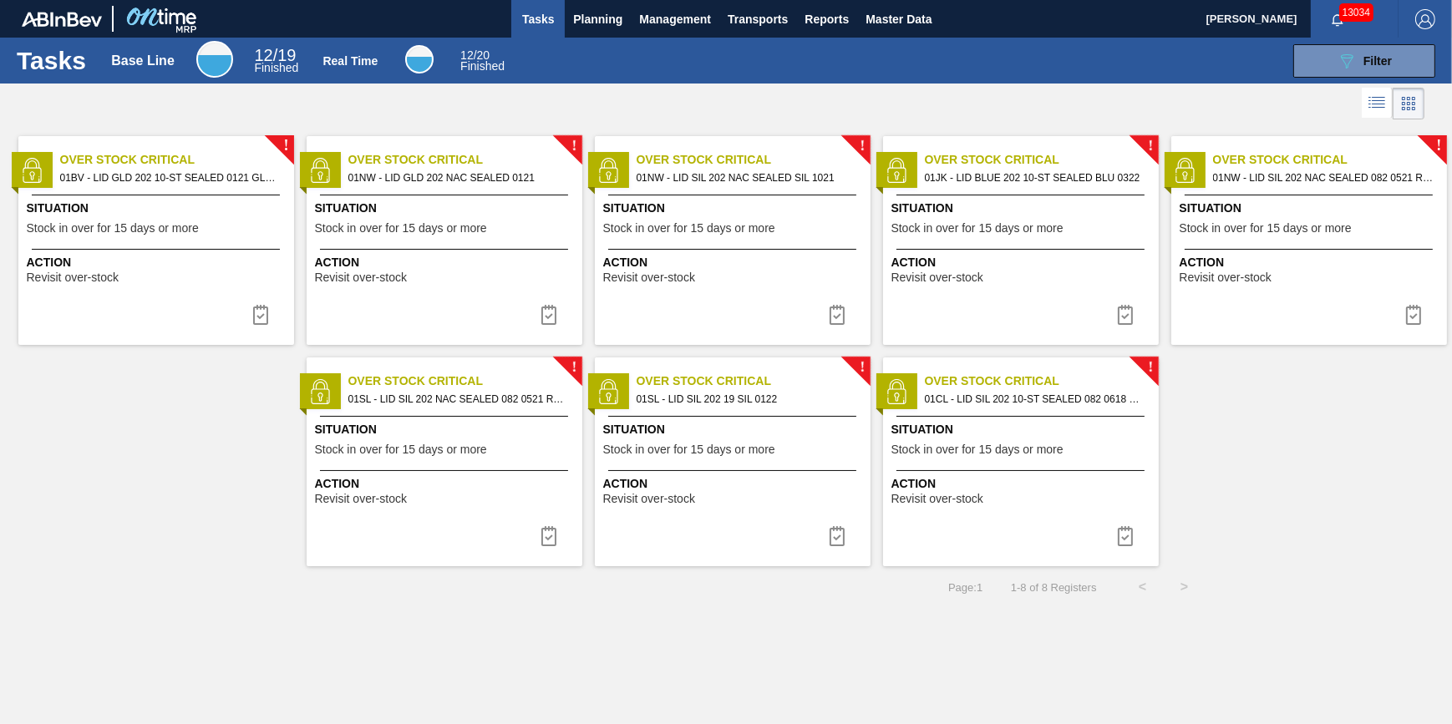
click at [150, 197] on div "! Over Stock Critical 01BV - LID GLD 202 10-ST SEALED 0121 GLD BALL 0 Situation…" at bounding box center [156, 240] width 276 height 209
click at [269, 318] on img at bounding box center [261, 315] width 20 height 20
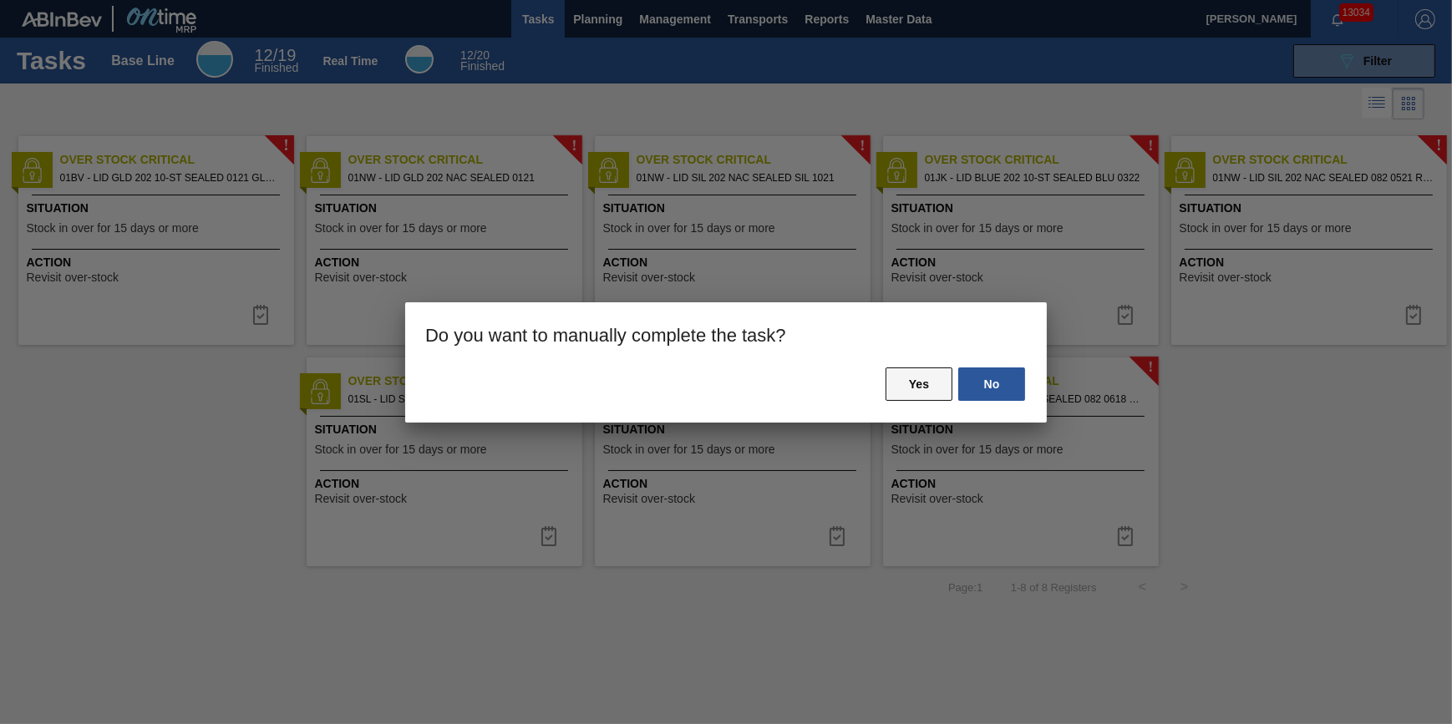
click at [931, 394] on button "Yes" at bounding box center [919, 384] width 67 height 33
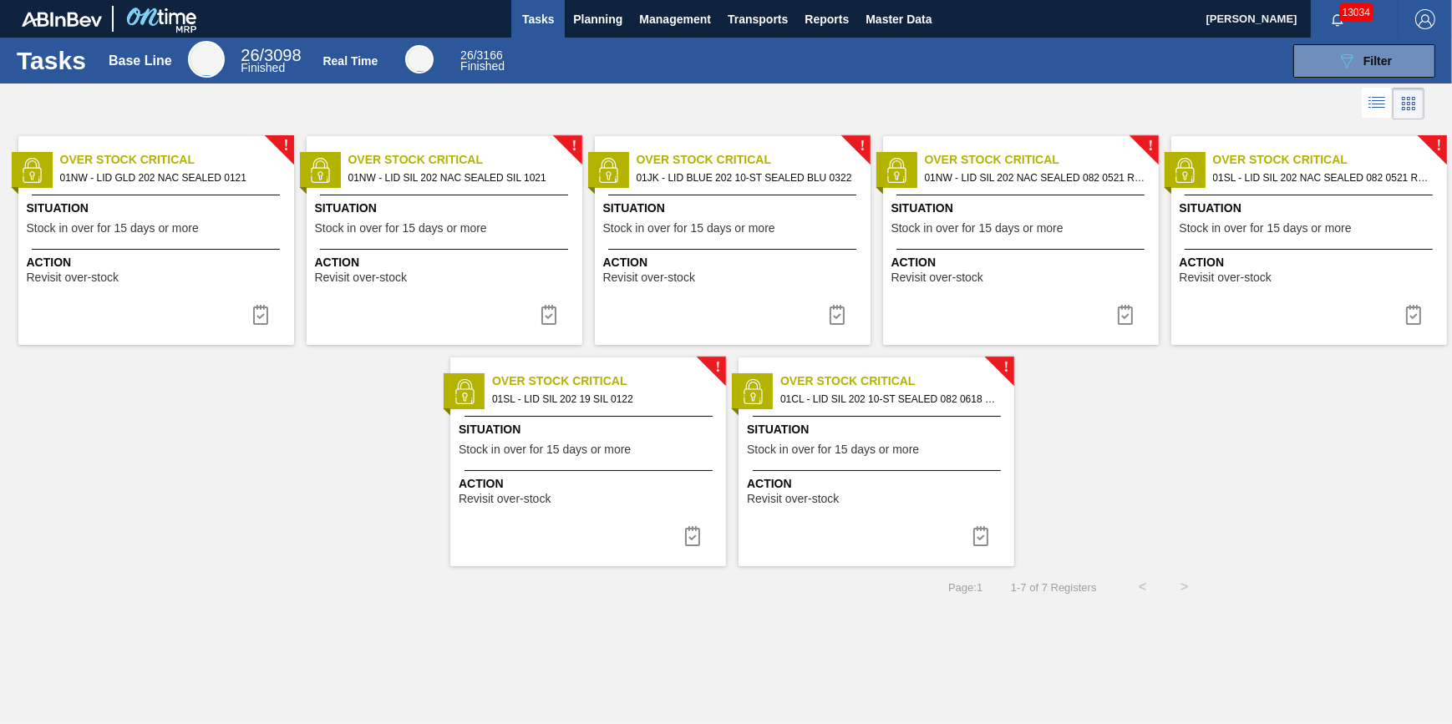
click at [217, 226] on div "Situation Stock in over for 15 days or more" at bounding box center [158, 220] width 263 height 41
click at [257, 323] on img at bounding box center [261, 315] width 20 height 20
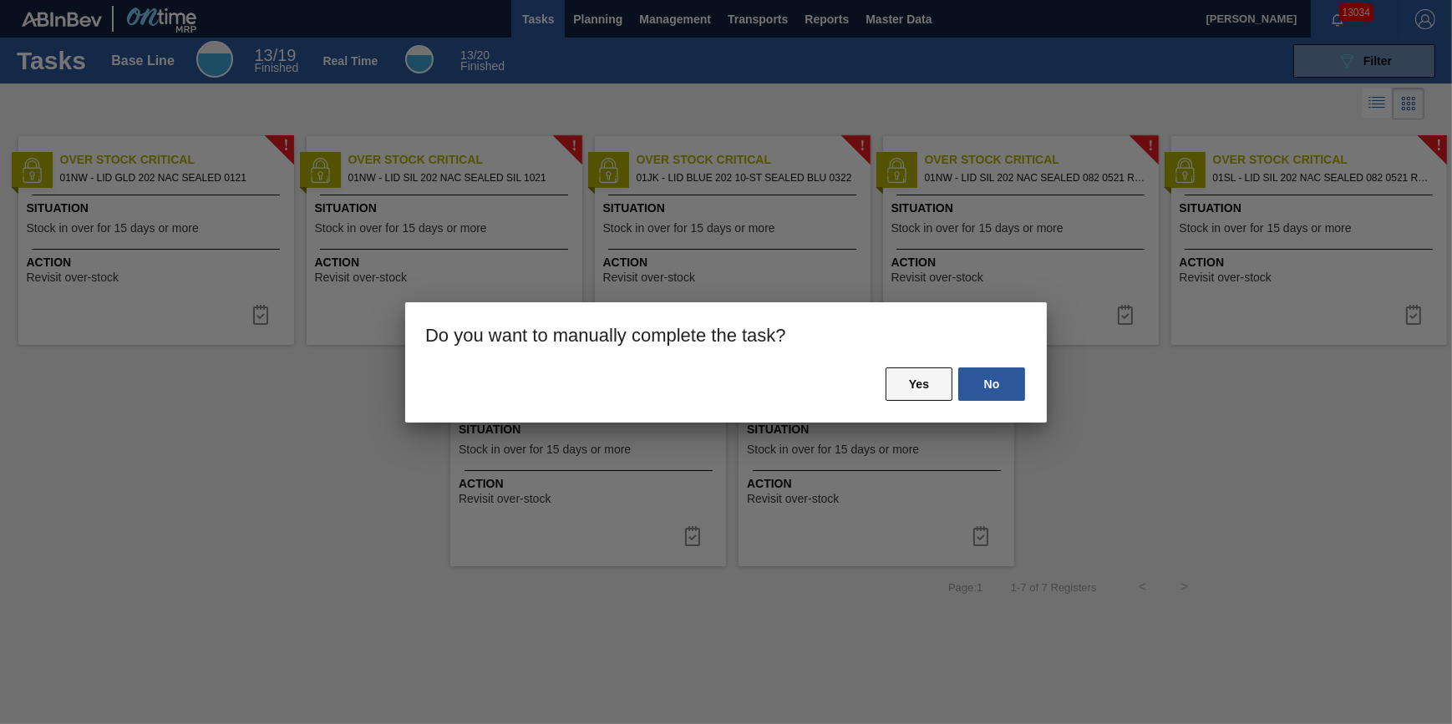
click at [907, 384] on button "Yes" at bounding box center [919, 384] width 67 height 33
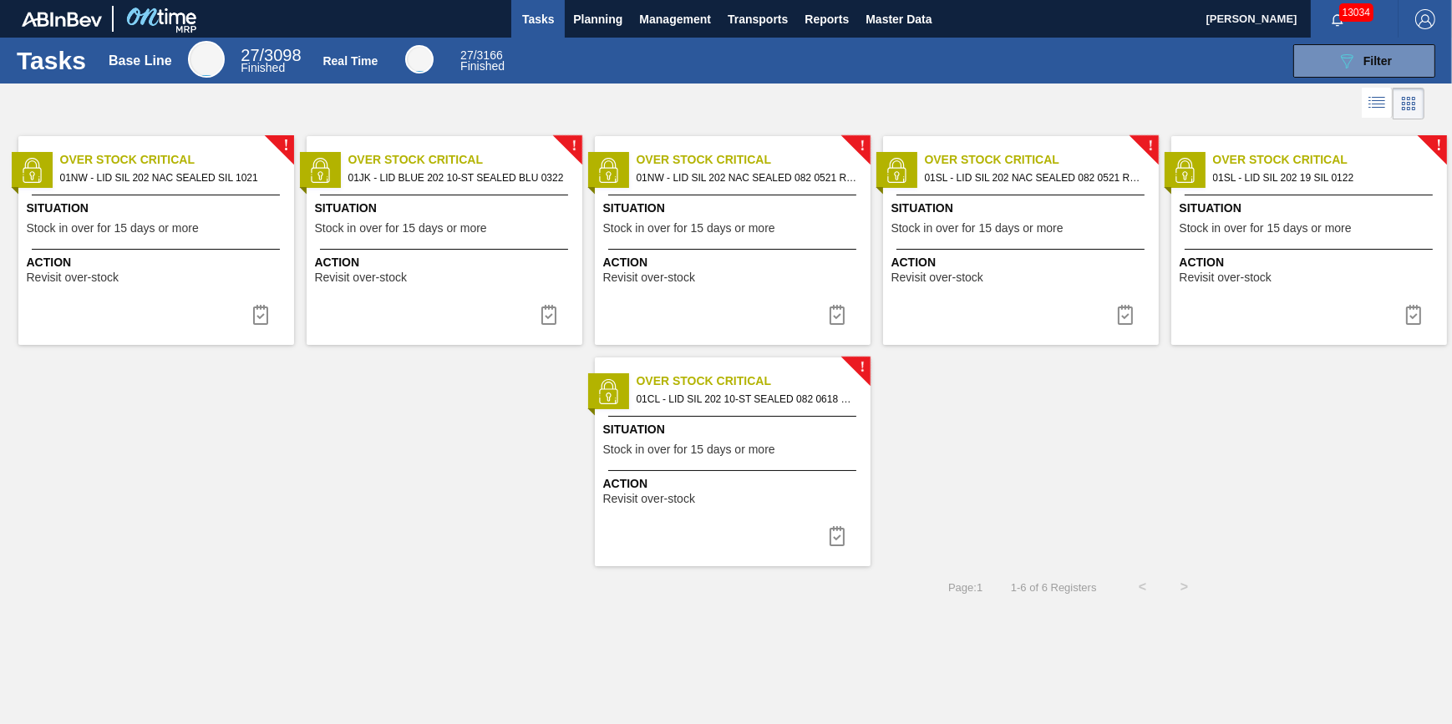
click at [189, 280] on div "Action Revisit over-stock" at bounding box center [158, 269] width 263 height 30
click at [254, 318] on img at bounding box center [261, 315] width 20 height 20
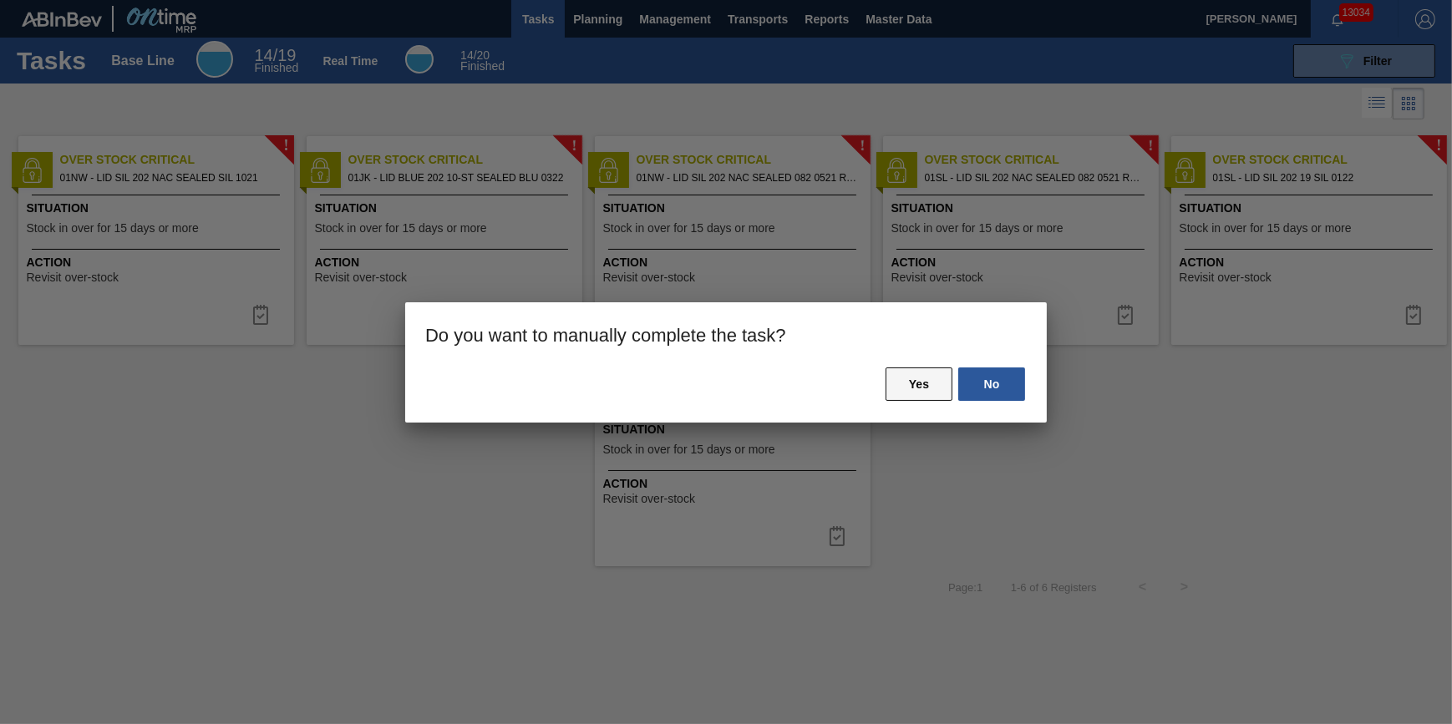
click at [908, 373] on button "Yes" at bounding box center [919, 384] width 67 height 33
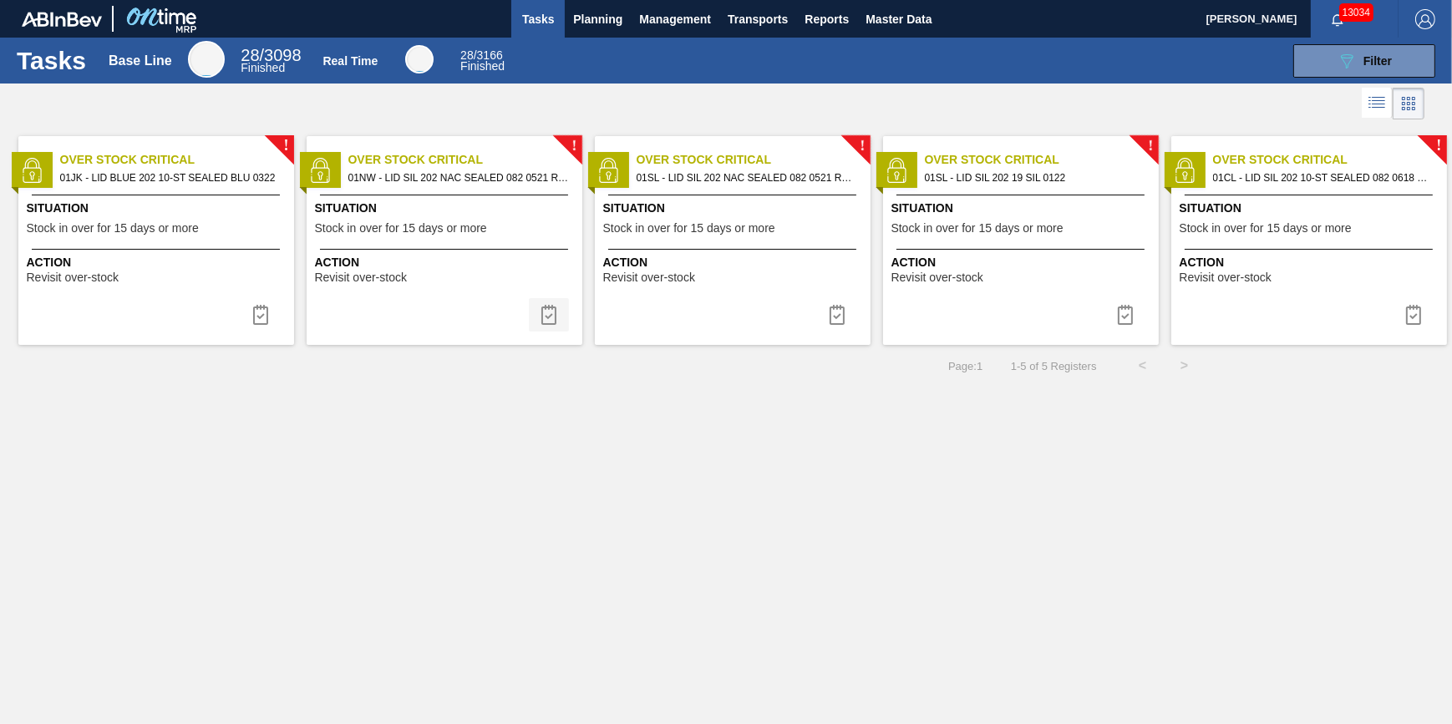
click at [543, 315] on img at bounding box center [549, 315] width 20 height 20
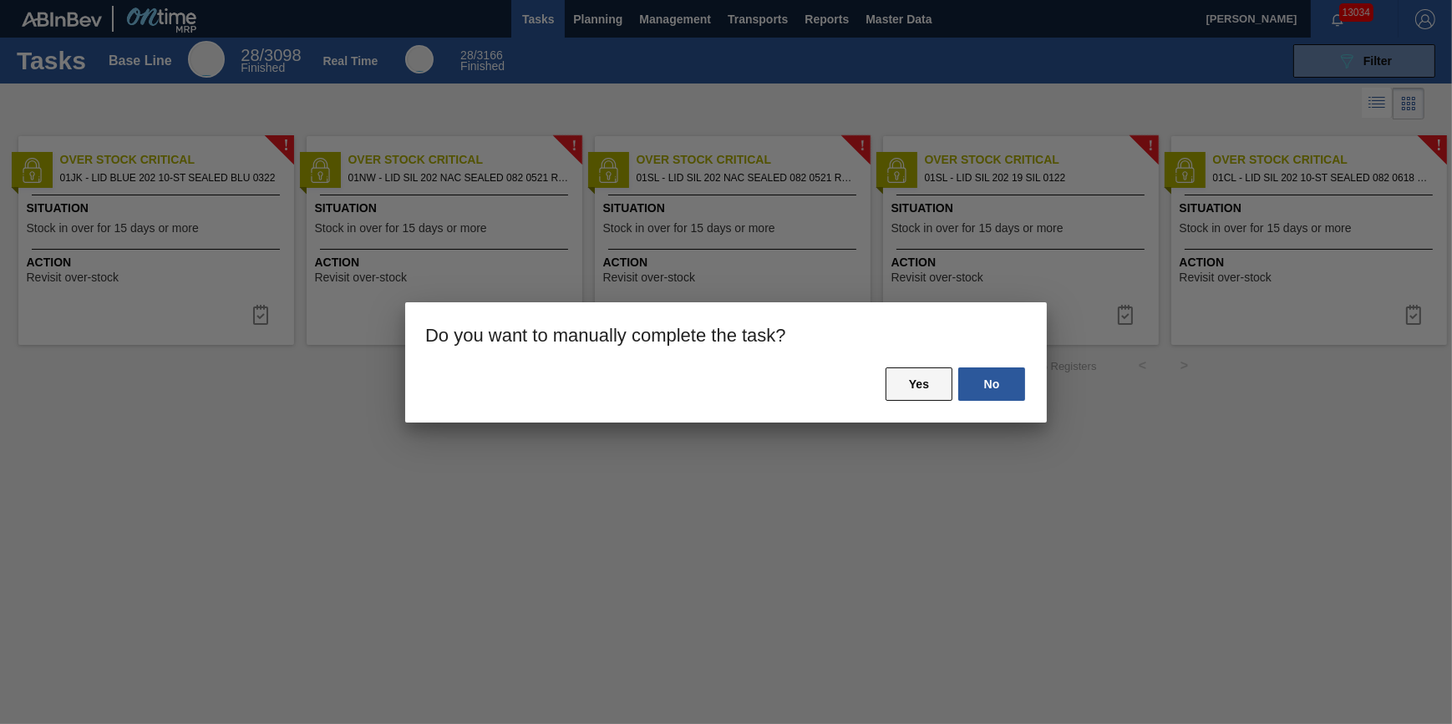
click at [918, 381] on button "Yes" at bounding box center [919, 384] width 67 height 33
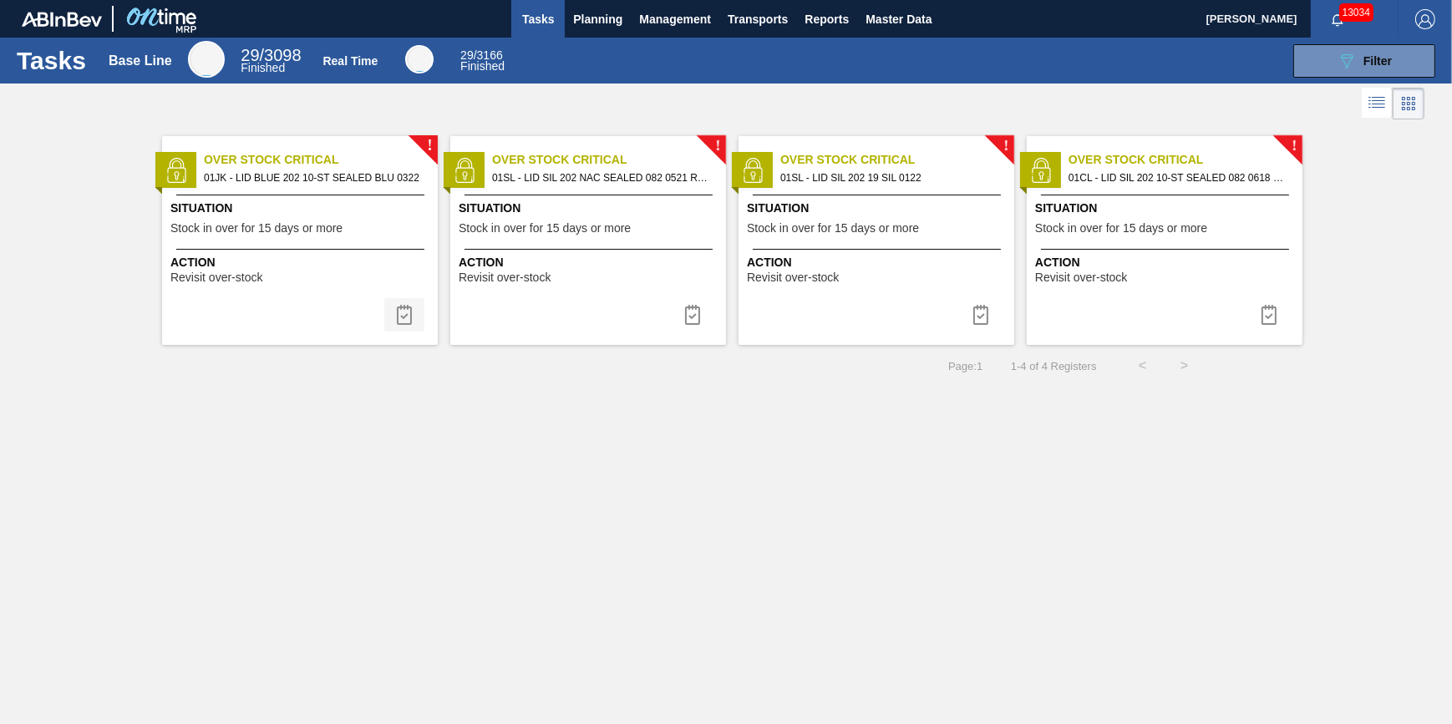
click at [389, 300] on button at bounding box center [404, 314] width 40 height 33
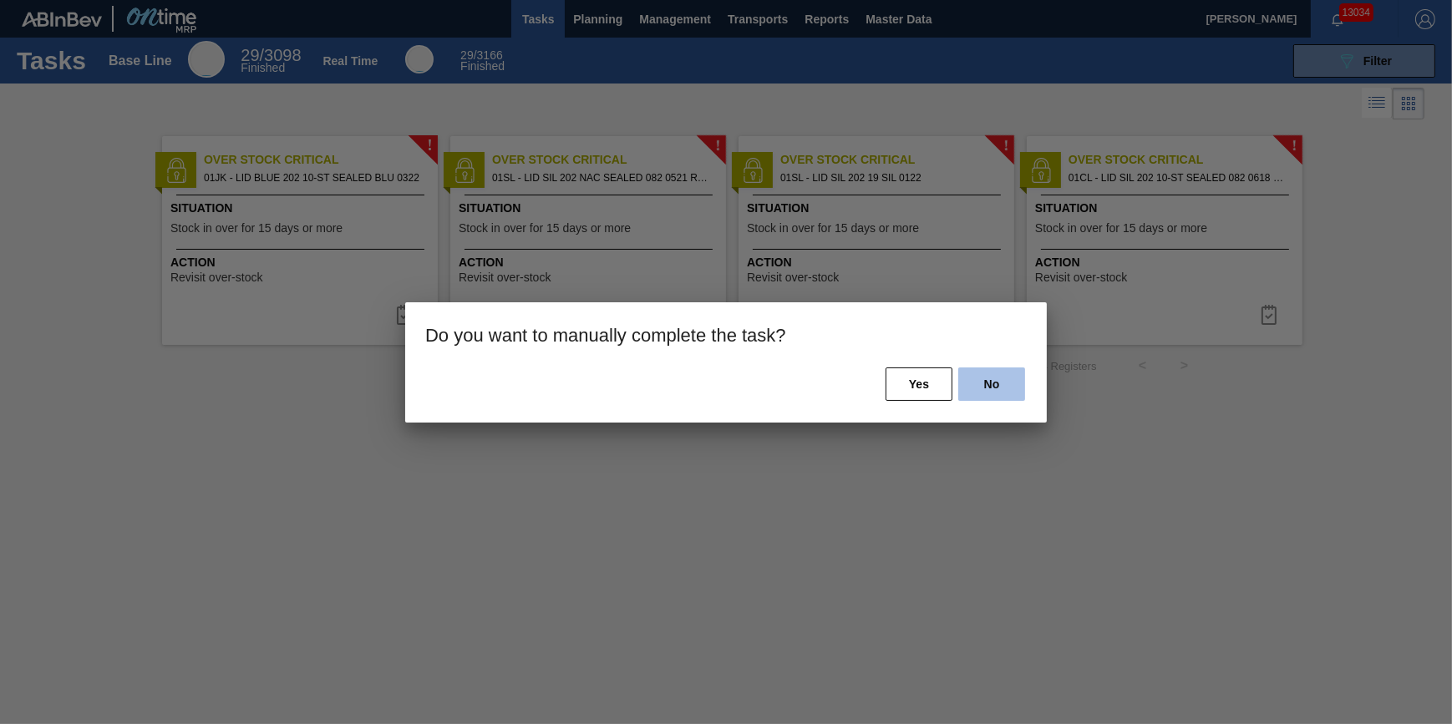
click at [980, 384] on button "No" at bounding box center [991, 384] width 67 height 33
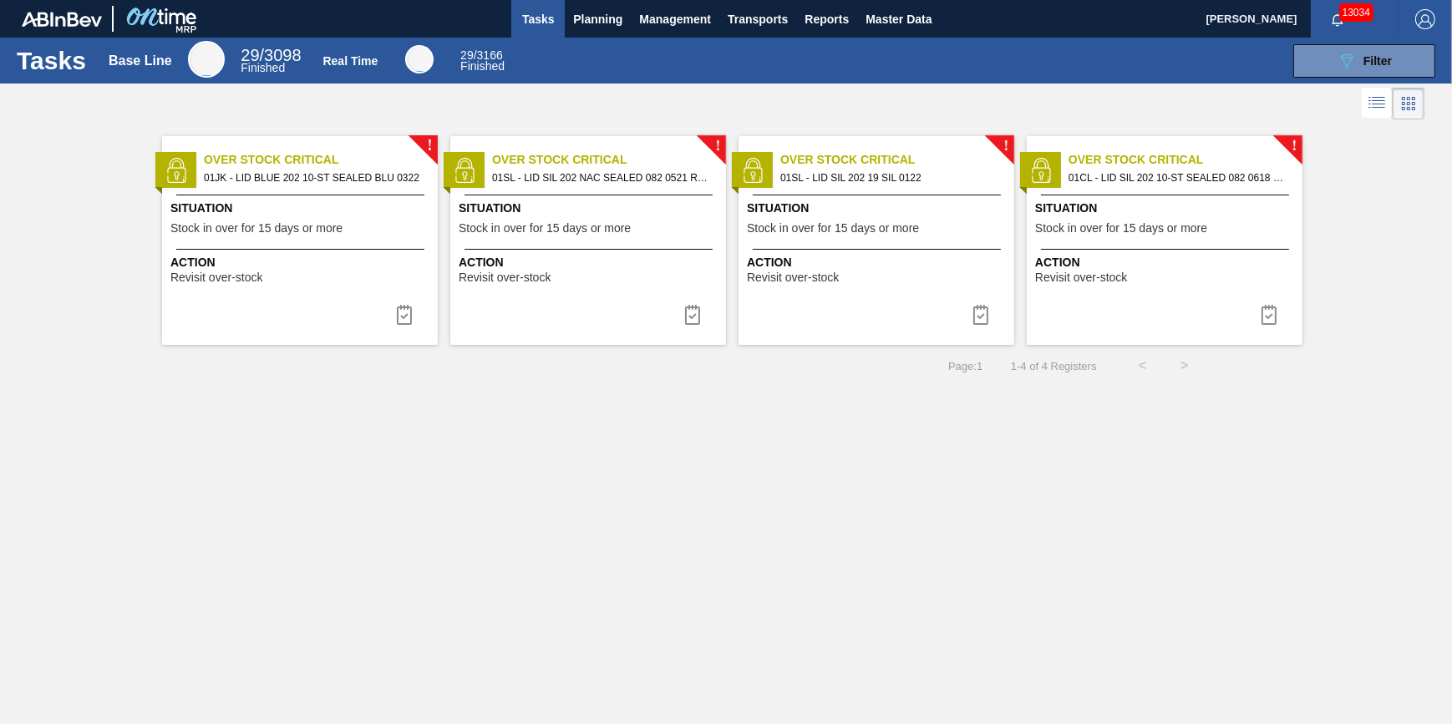
click at [348, 0] on body "Tasks Planning Management Transports Reports Master Data Jack Schuld 13034 Mark…" at bounding box center [726, 0] width 1452 height 0
click at [348, 221] on div "Situation Stock in over for 15 days or more" at bounding box center [301, 220] width 263 height 41
click at [414, 309] on button at bounding box center [404, 314] width 40 height 33
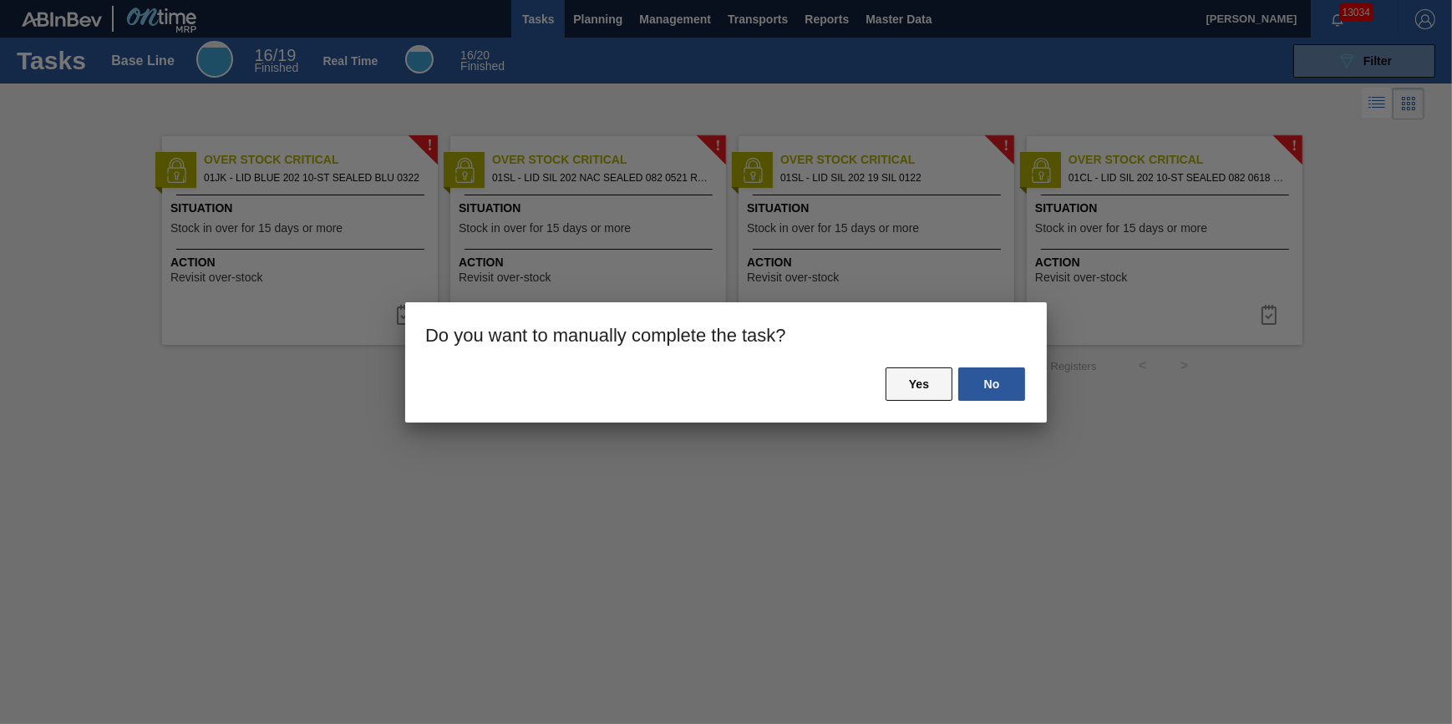
click at [930, 374] on button "Yes" at bounding box center [919, 384] width 67 height 33
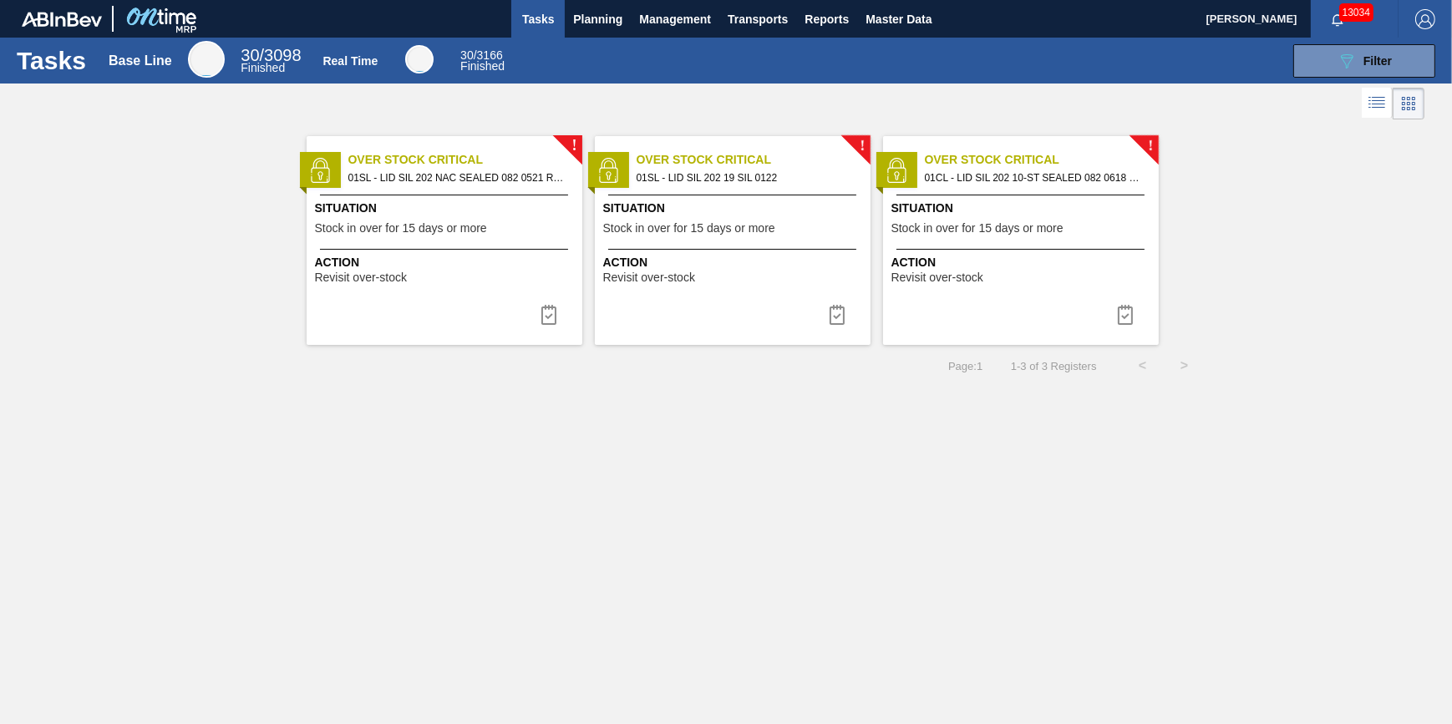
click at [424, 217] on div "Situation Stock in over for 15 days or more" at bounding box center [446, 220] width 263 height 41
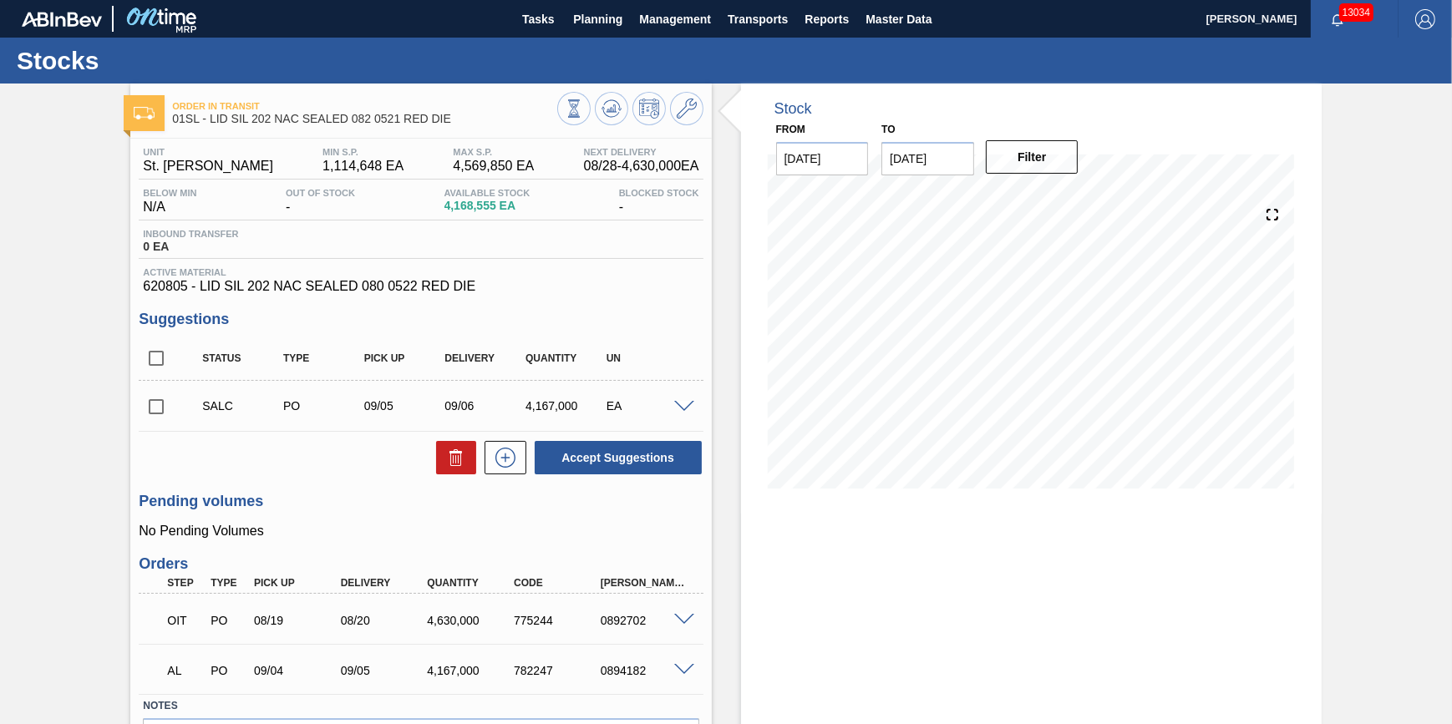
click at [152, 413] on input "checkbox" at bounding box center [156, 406] width 35 height 35
click at [448, 459] on icon at bounding box center [456, 458] width 20 height 20
checkbox input "false"
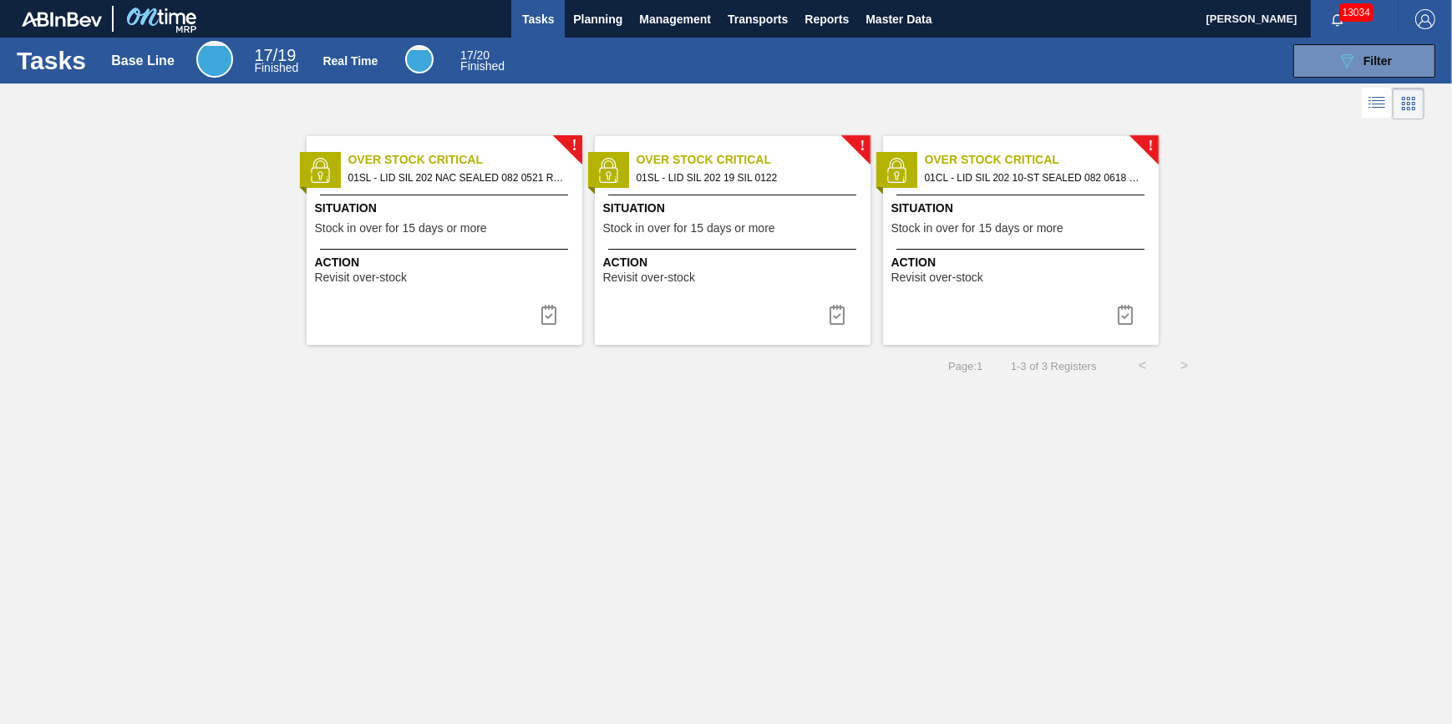
click at [568, 313] on div "! Over Stock Critical 01SL - LID SIL 202 NAC SEALED 082 0521 RED DIE Situation …" at bounding box center [445, 240] width 276 height 209
click at [546, 321] on img at bounding box center [549, 315] width 20 height 20
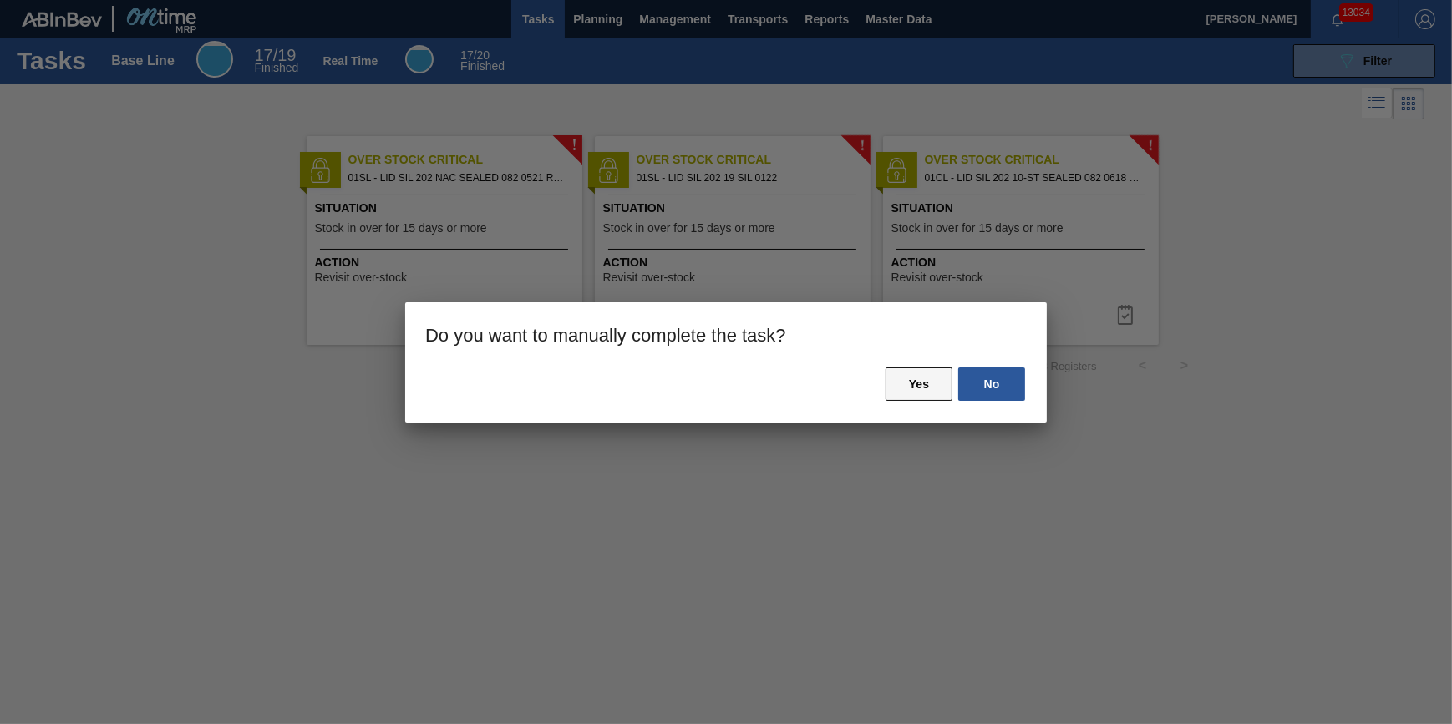
click at [898, 387] on button "Yes" at bounding box center [919, 384] width 67 height 33
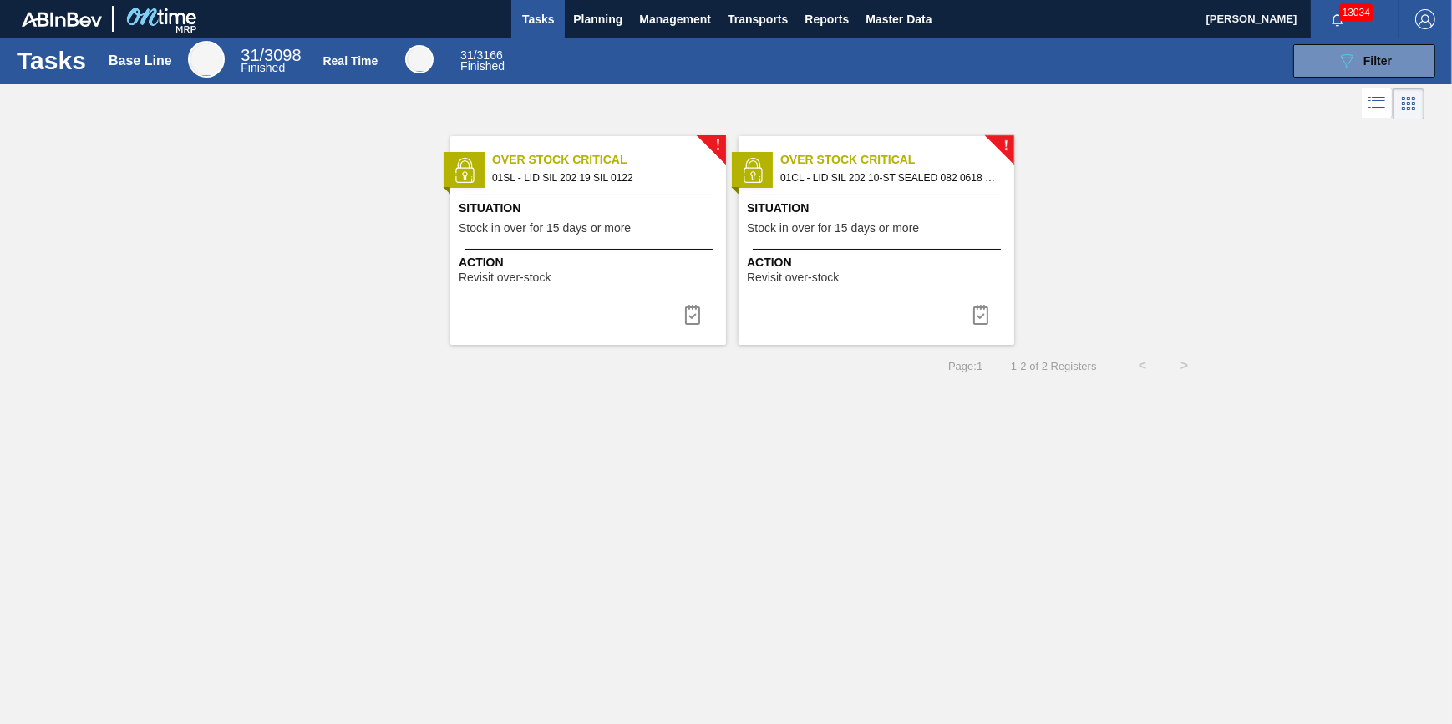
click at [469, 292] on div "! Over Stock Critical 01SL - LID SIL 202 19 SIL 0122 Situation Stock in over fo…" at bounding box center [588, 240] width 276 height 209
click at [690, 314] on img at bounding box center [693, 315] width 20 height 20
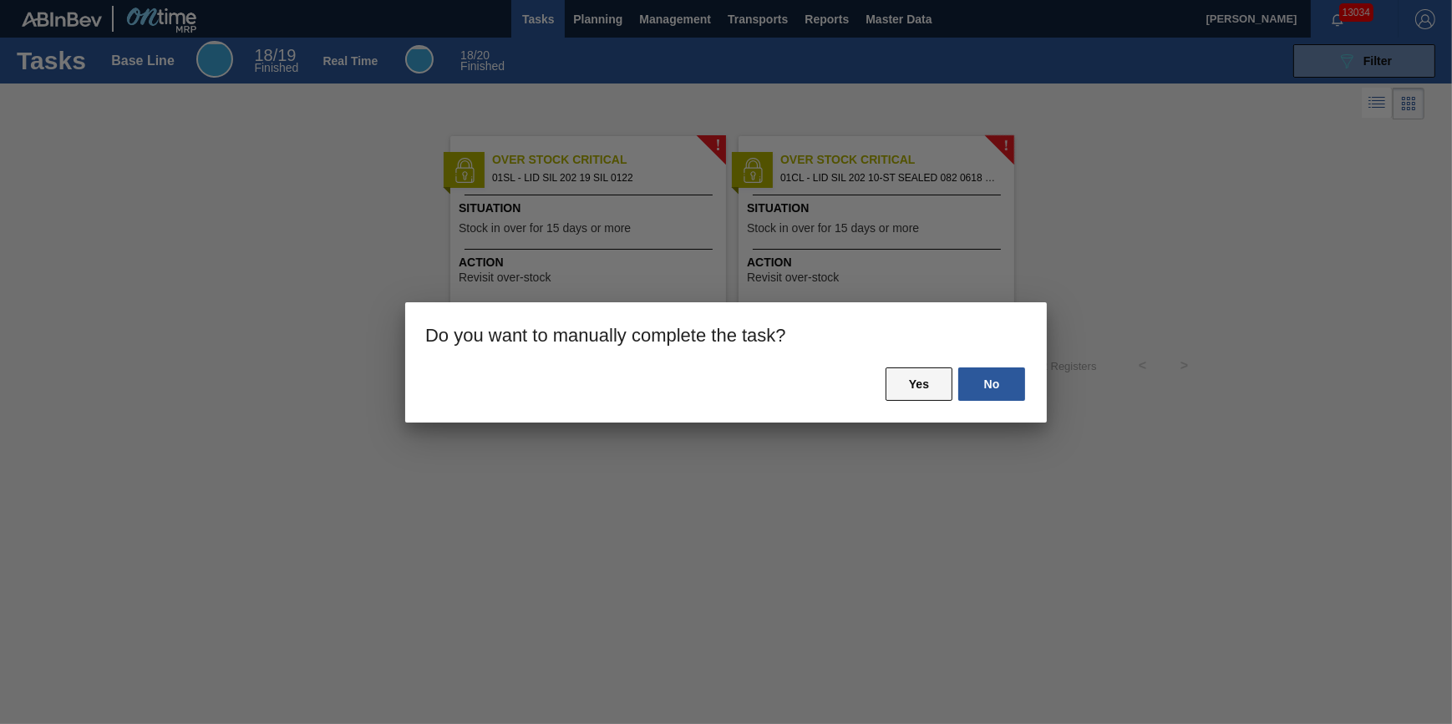
click at [898, 373] on button "Yes" at bounding box center [919, 384] width 67 height 33
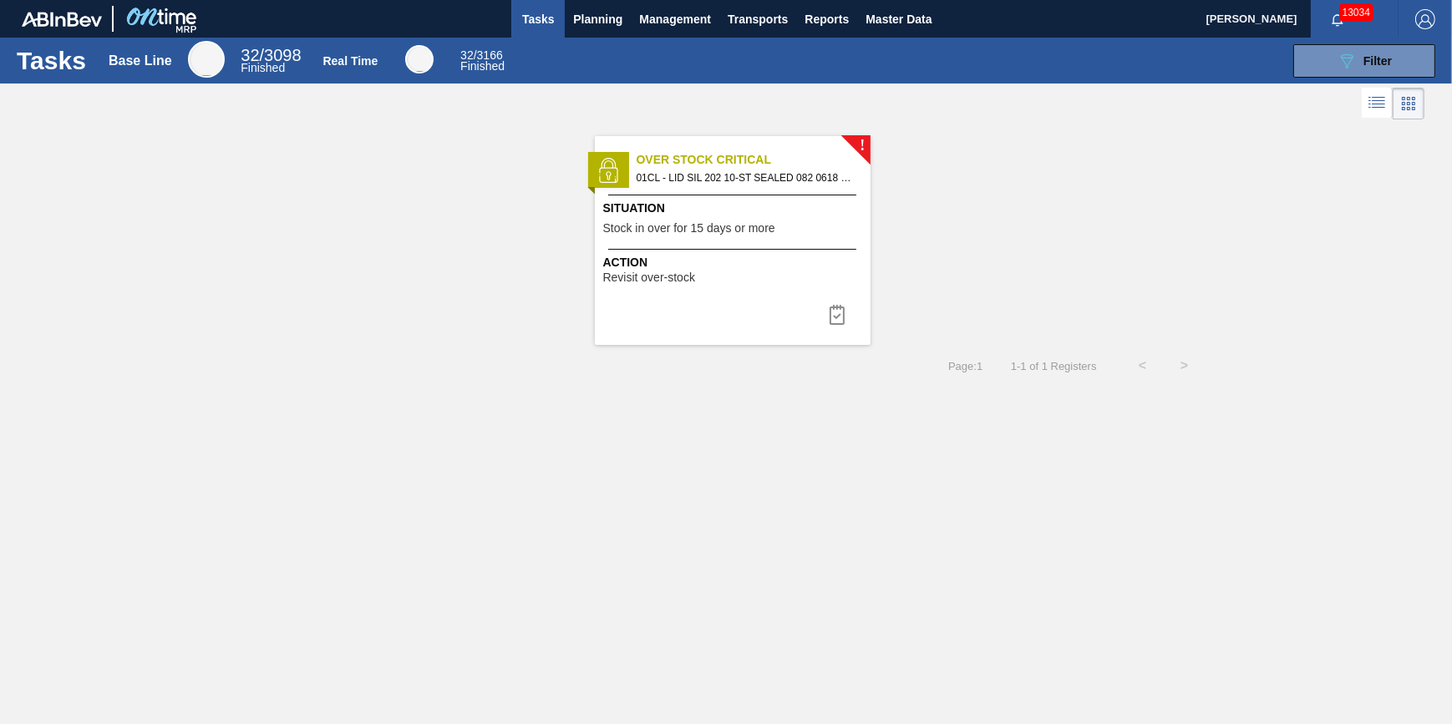
click at [646, 226] on span "Stock in over for 15 days or more" at bounding box center [689, 228] width 172 height 13
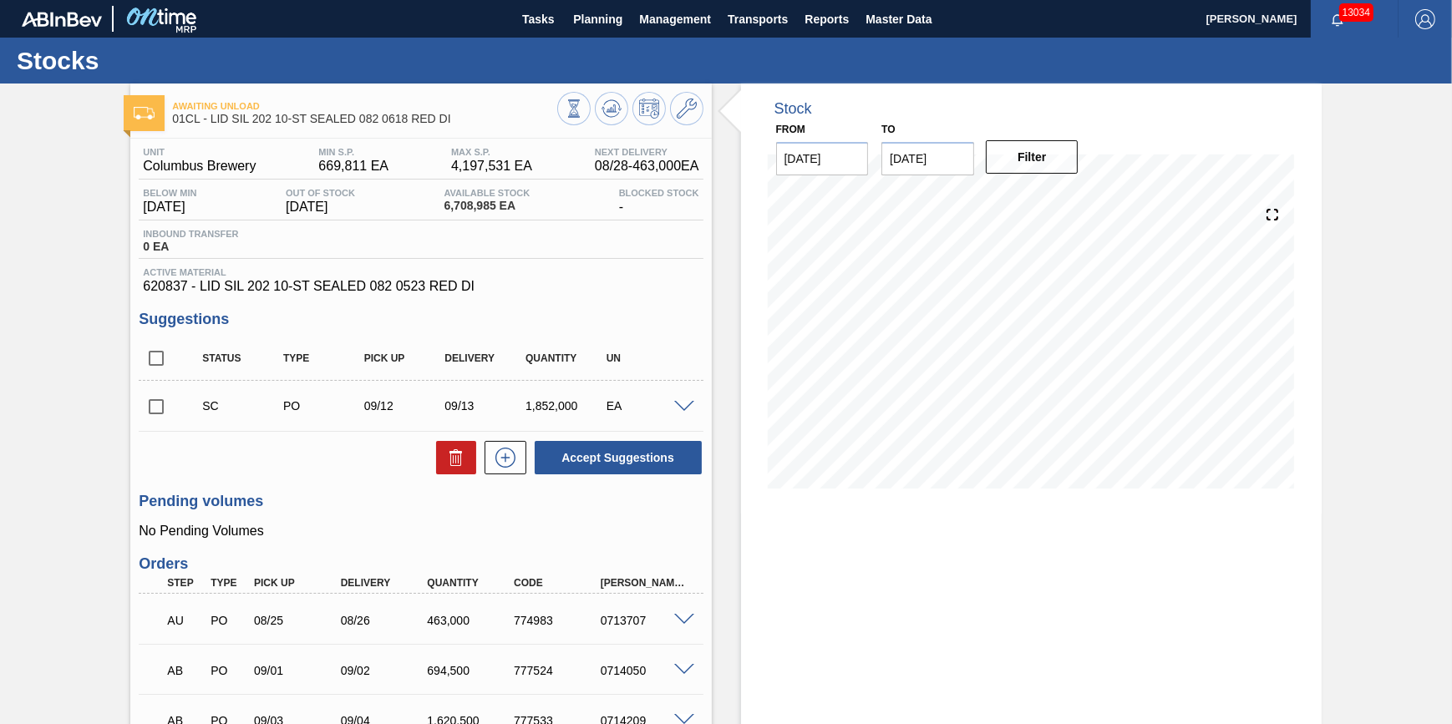
click at [510, 19] on div "Tasks Planning Management Transports Reports Master Data" at bounding box center [726, 19] width 1452 height 38
click at [518, 17] on button "Tasks" at bounding box center [537, 19] width 53 height 38
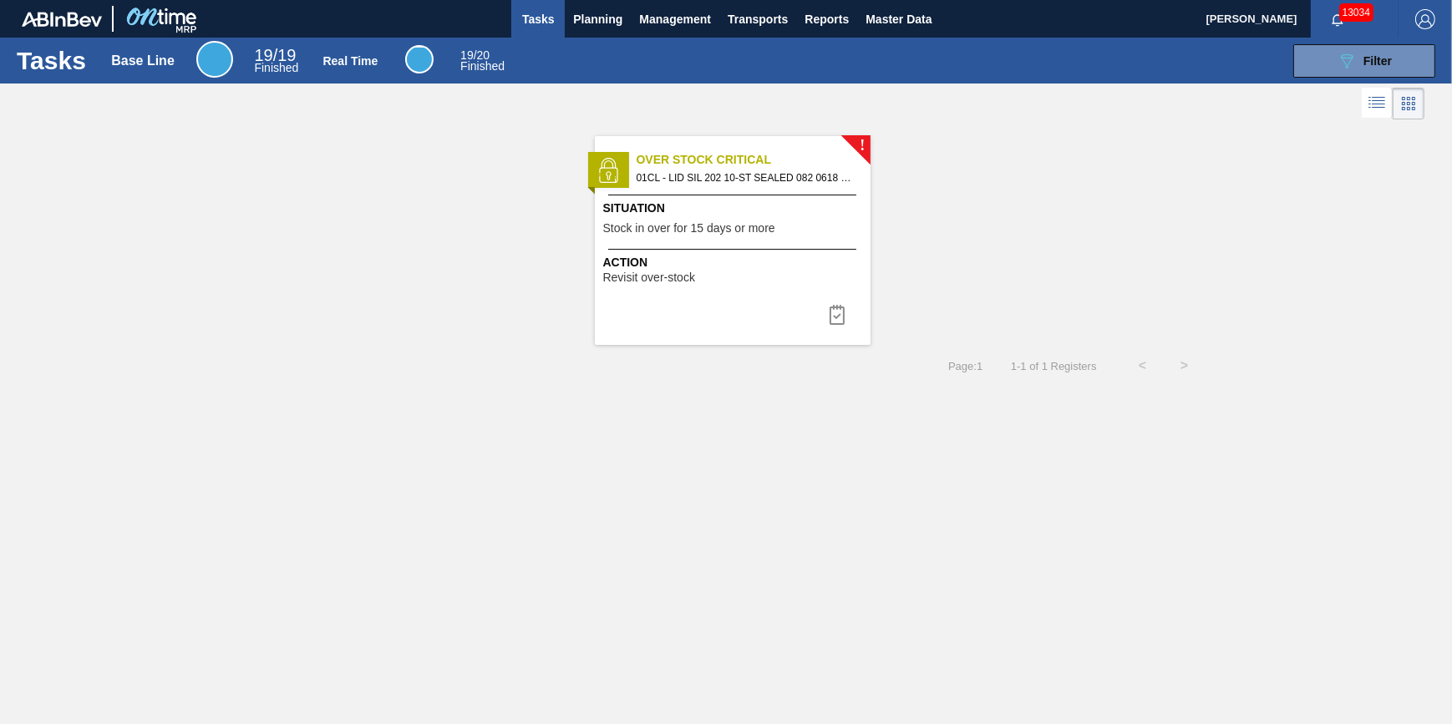
click at [685, 189] on div "! Over Stock Critical 01CL - LID SIL 202 10-ST SEALED 082 0618 RED DI Situation…" at bounding box center [733, 240] width 276 height 209
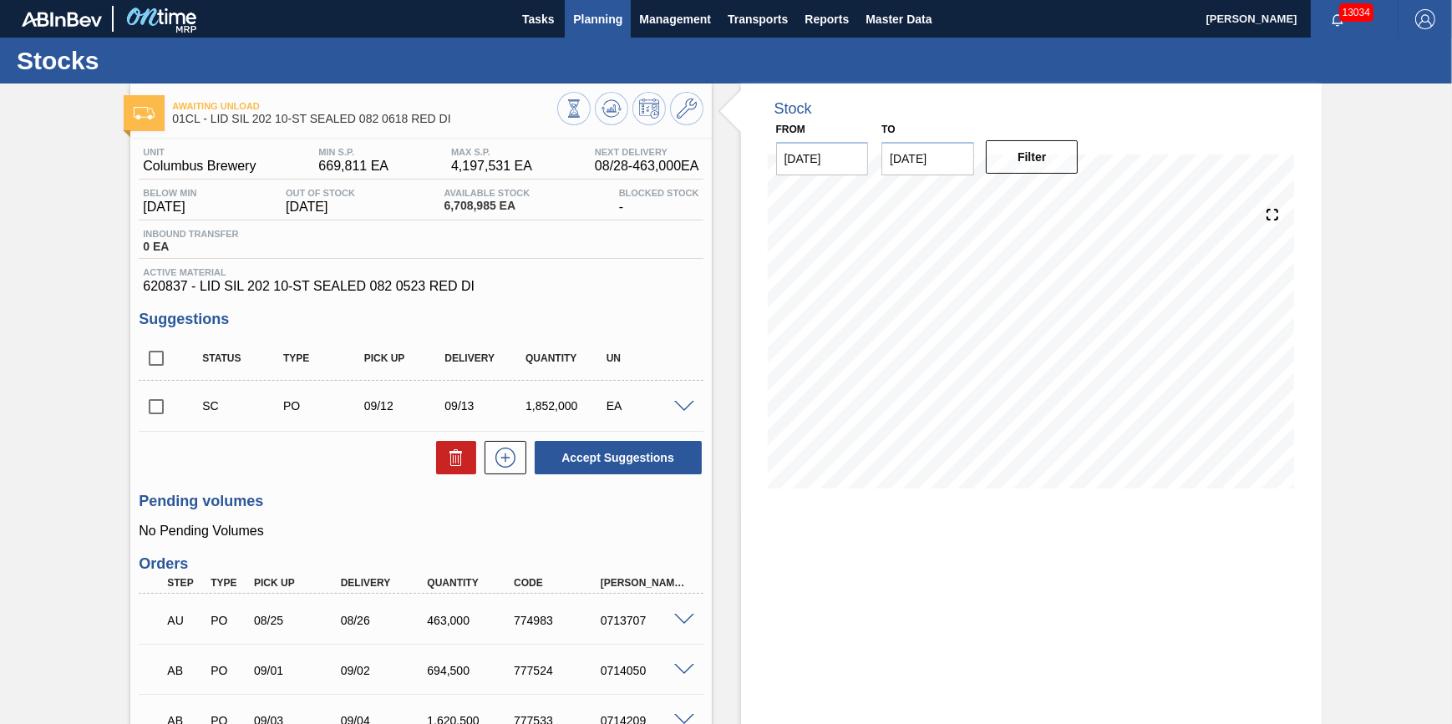
click at [575, 24] on span "Planning" at bounding box center [597, 19] width 49 height 20
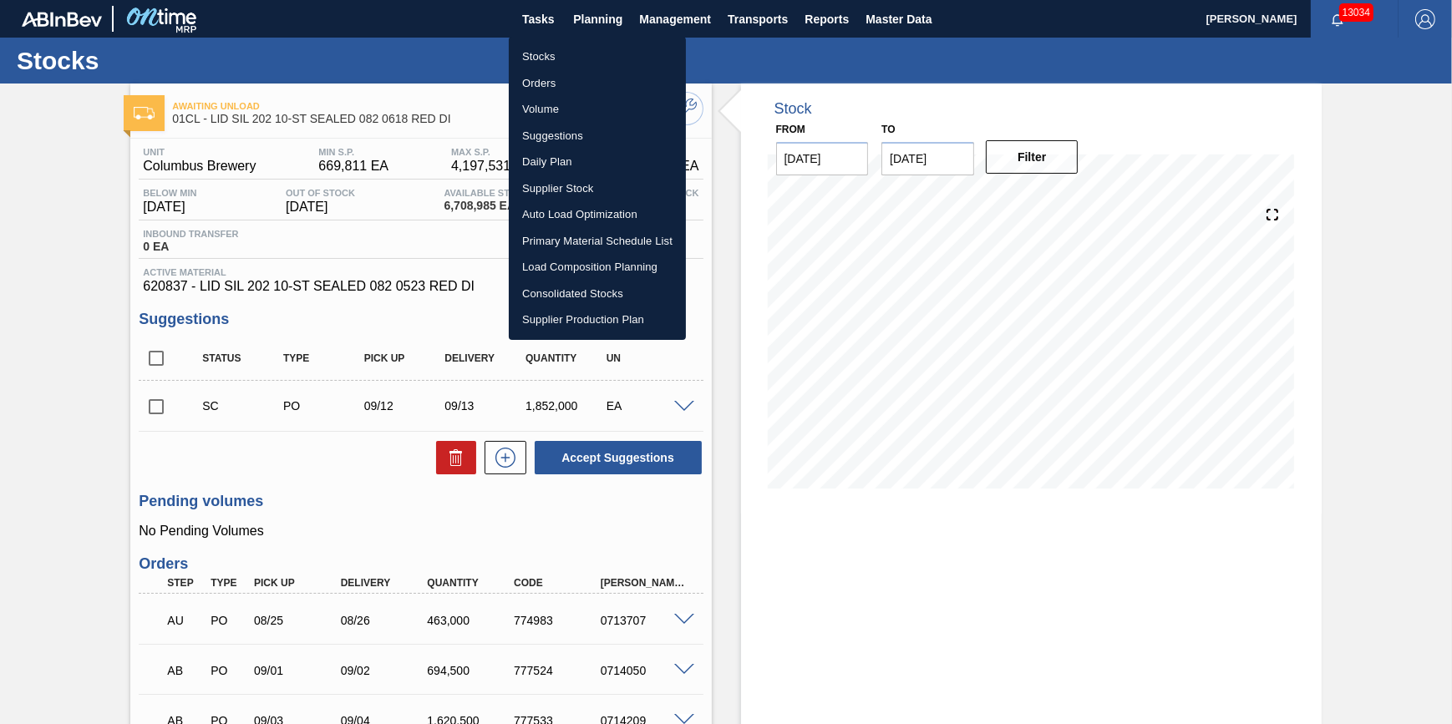
click at [562, 47] on li "Stocks" at bounding box center [597, 56] width 177 height 27
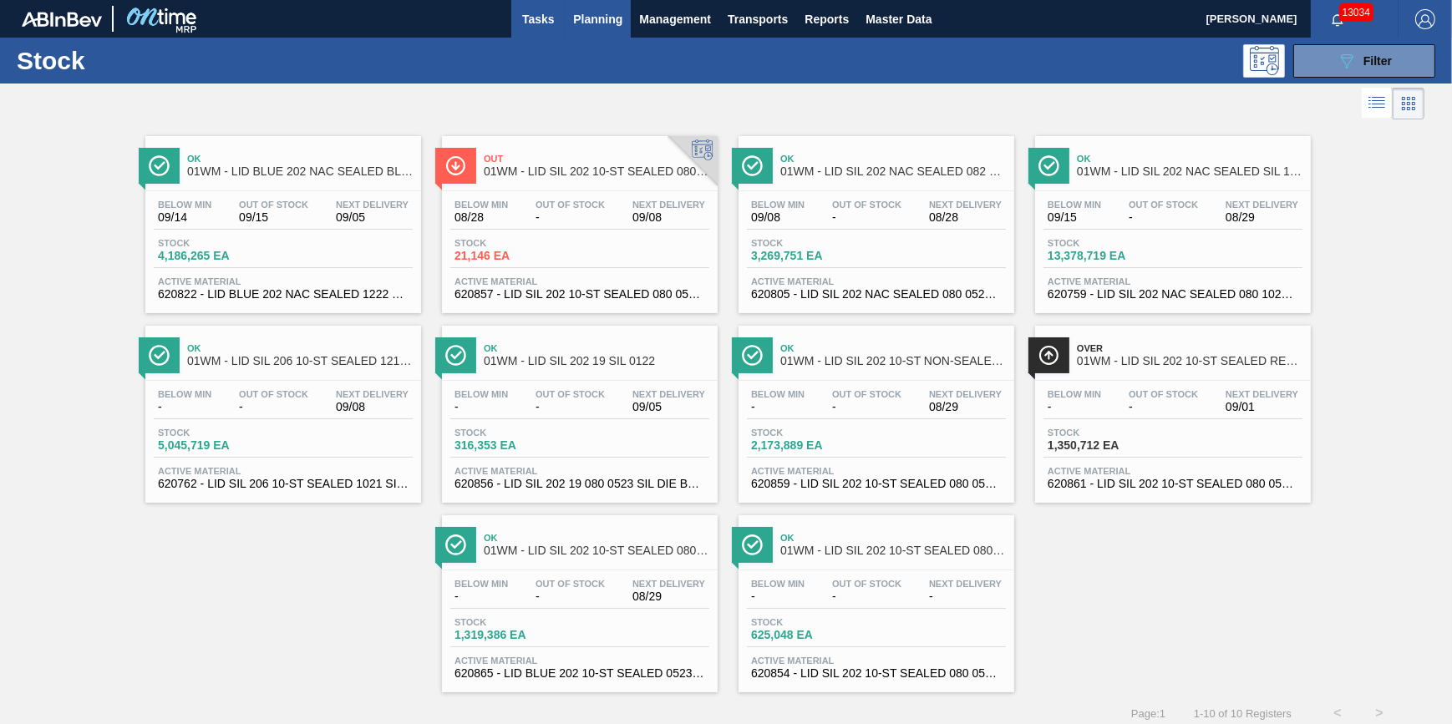
click at [514, 13] on button "Tasks" at bounding box center [537, 19] width 53 height 38
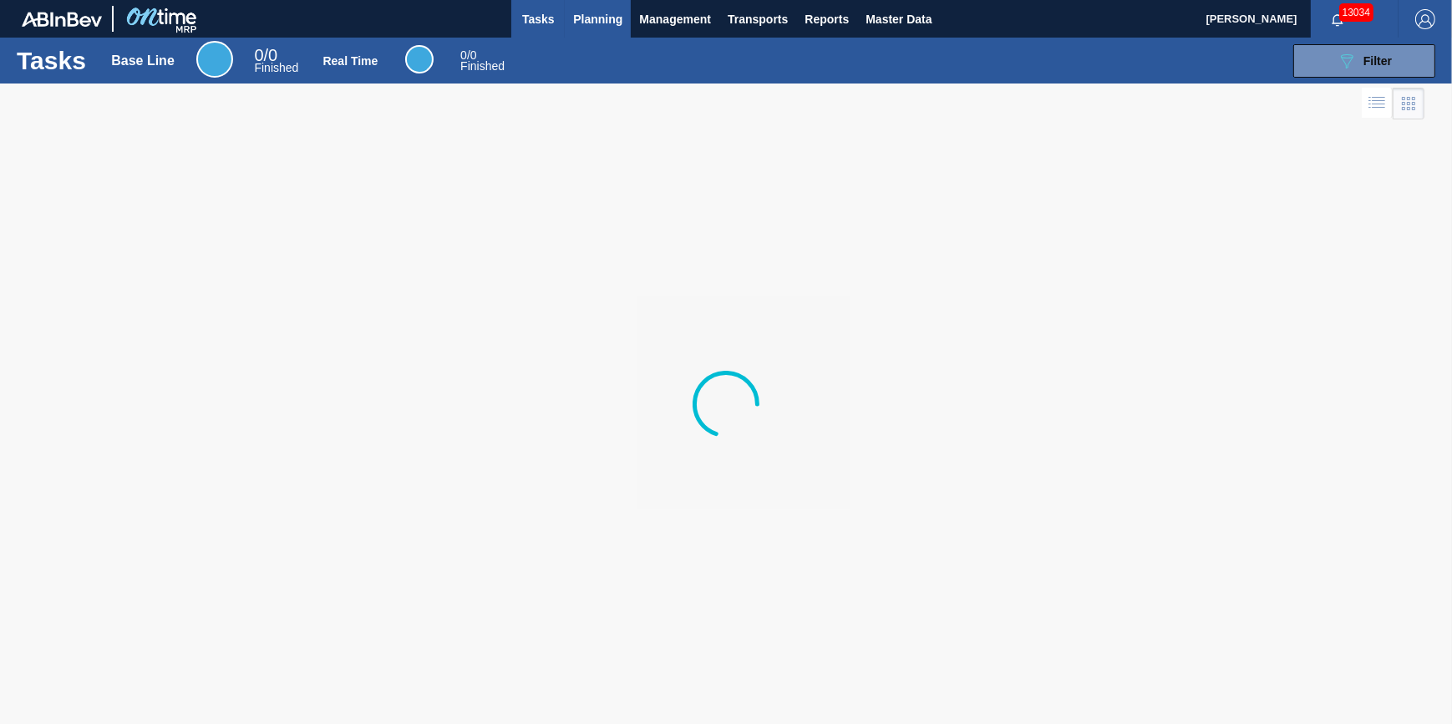
click at [584, 21] on span "Planning" at bounding box center [597, 19] width 49 height 20
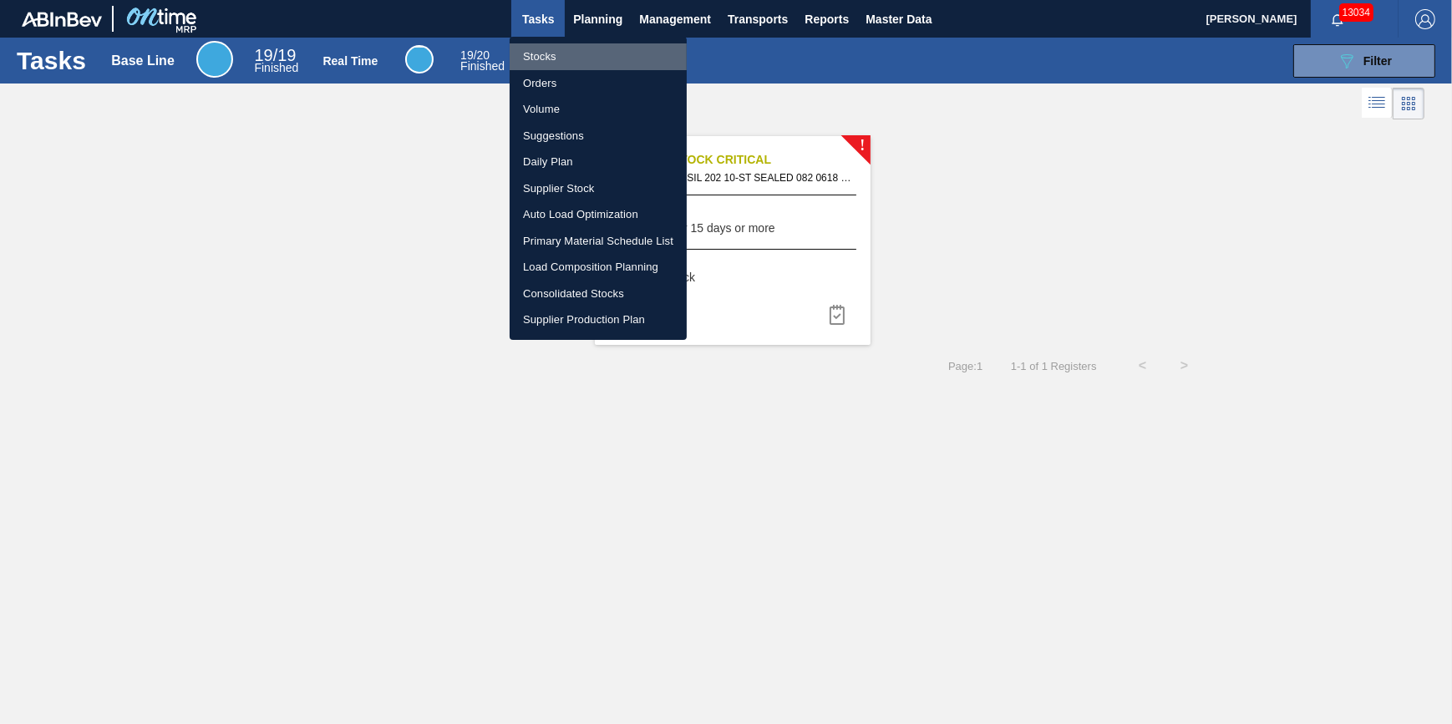
click at [577, 51] on li "Stocks" at bounding box center [598, 56] width 177 height 27
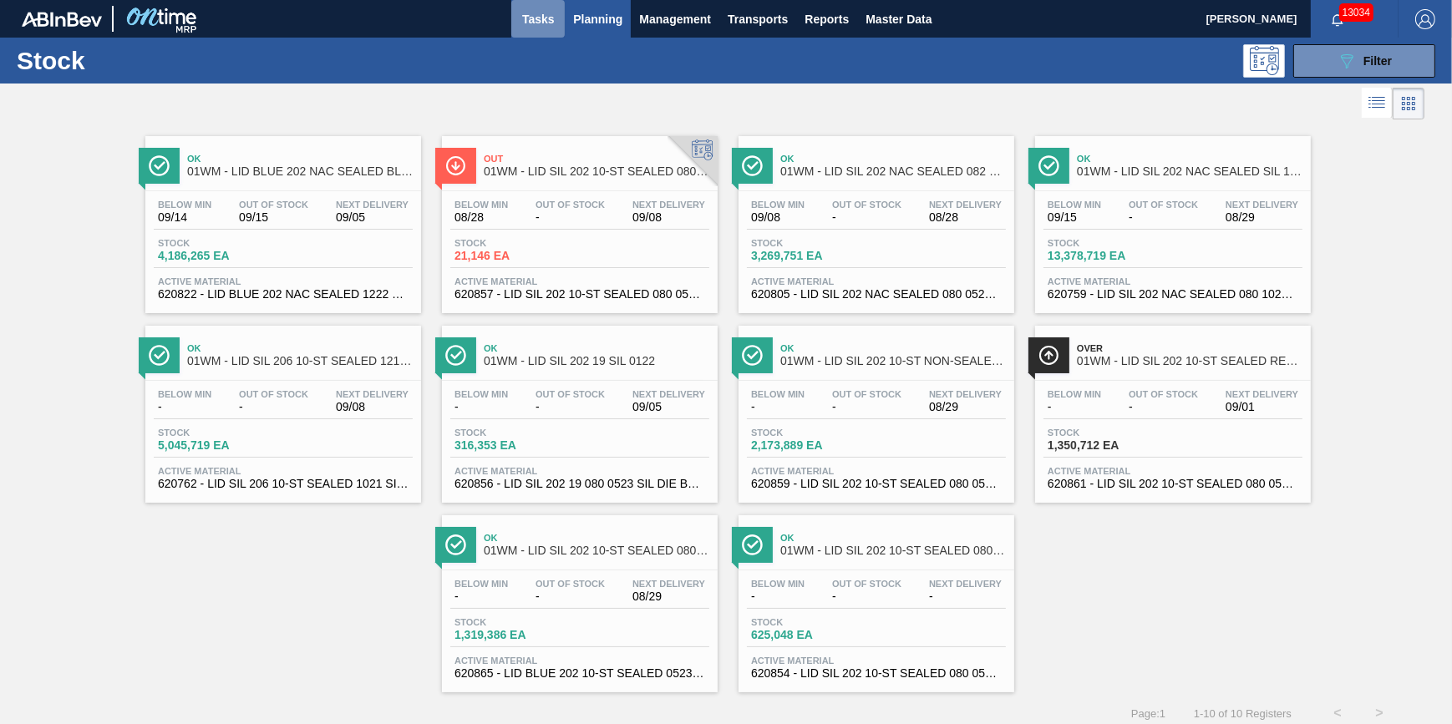
click at [536, 29] on button "Tasks" at bounding box center [537, 19] width 53 height 38
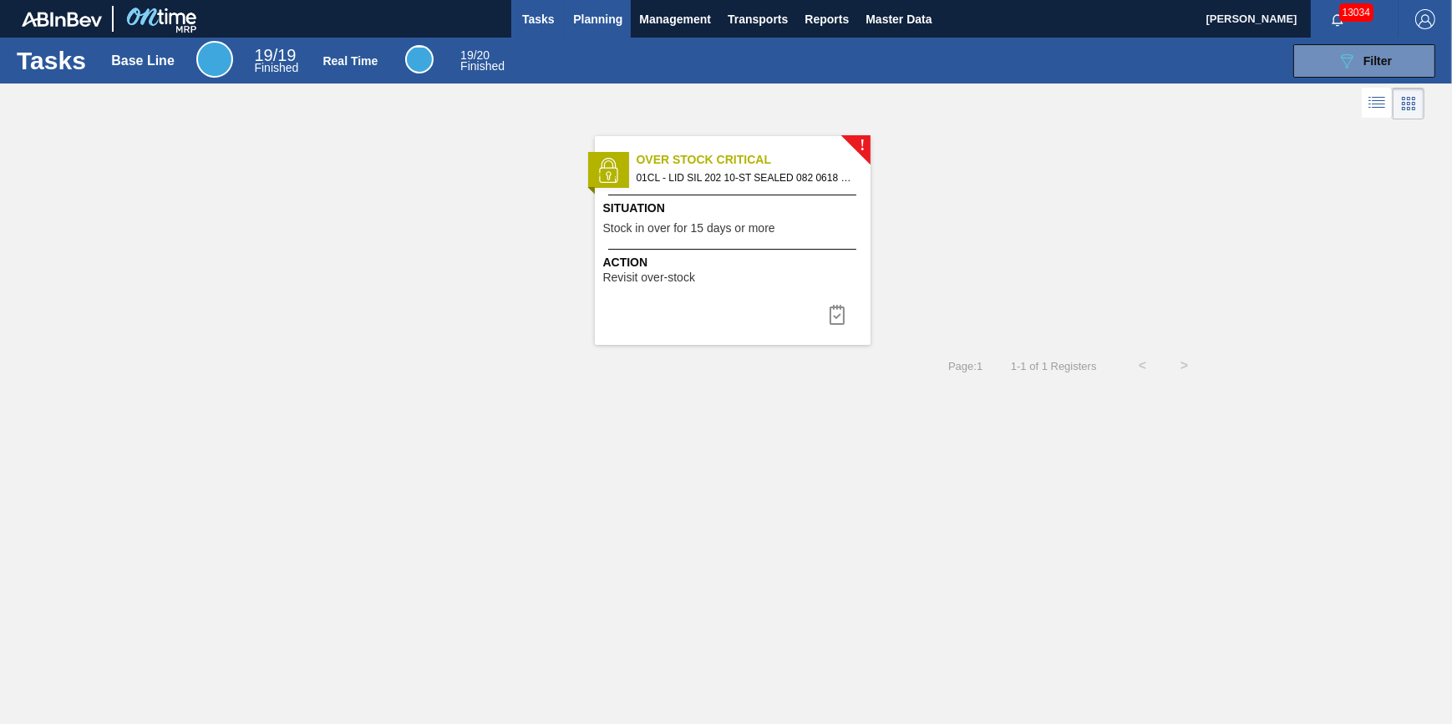
click at [581, 18] on span "Planning" at bounding box center [597, 19] width 49 height 20
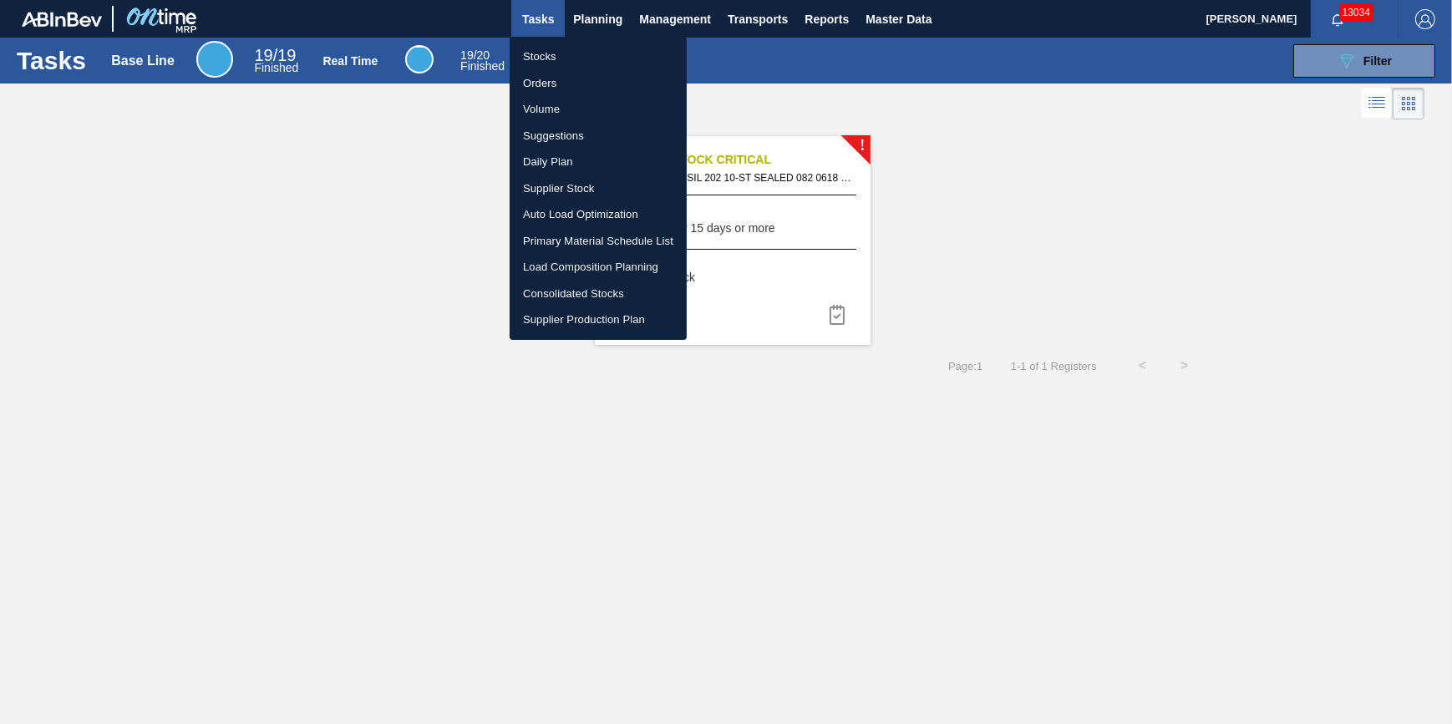
click at [582, 42] on ul "Stocks Orders Volume Suggestions Daily Plan Supplier Stock Auto Load Optimizati…" at bounding box center [598, 188] width 177 height 303
click at [582, 53] on li "Stocks" at bounding box center [598, 56] width 177 height 27
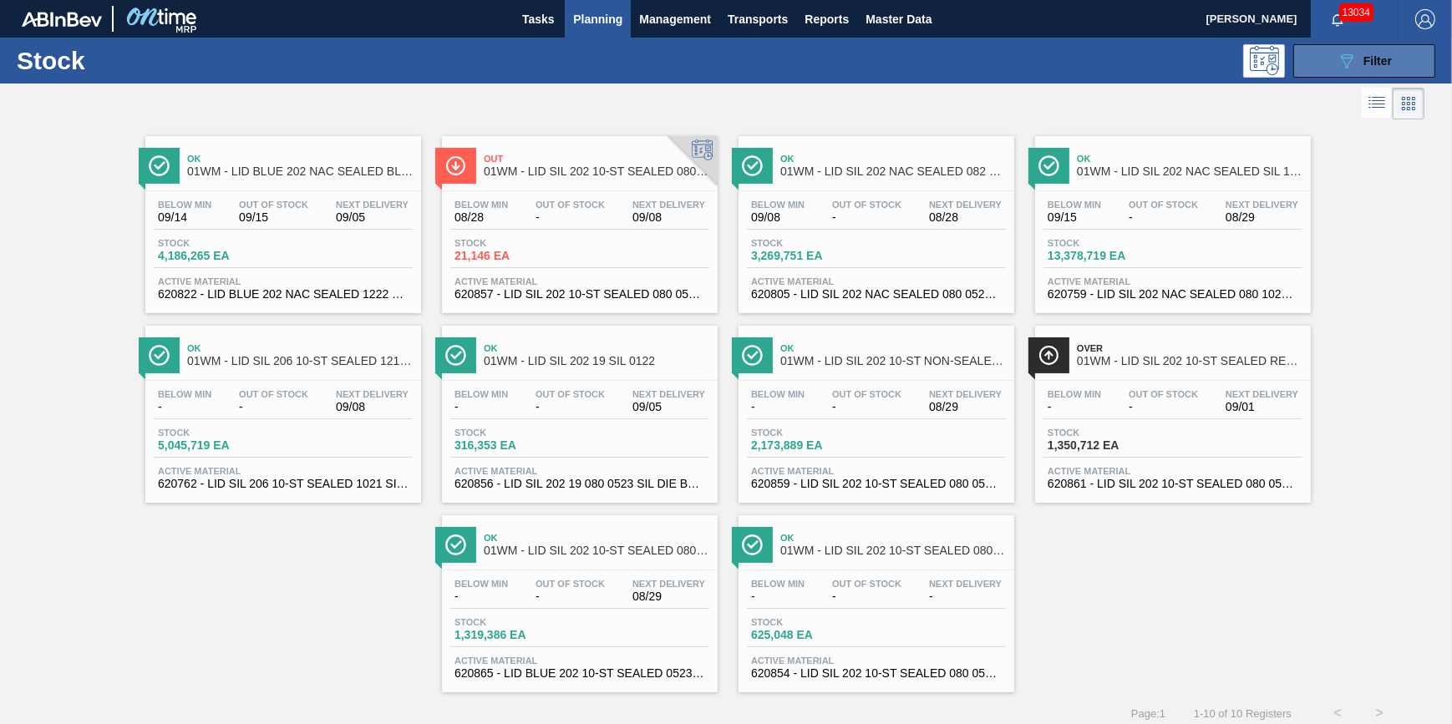
click at [1399, 58] on button "089F7B8B-B2A5-4AFE-B5C0-19BA573D28AC Filter" at bounding box center [1364, 60] width 142 height 33
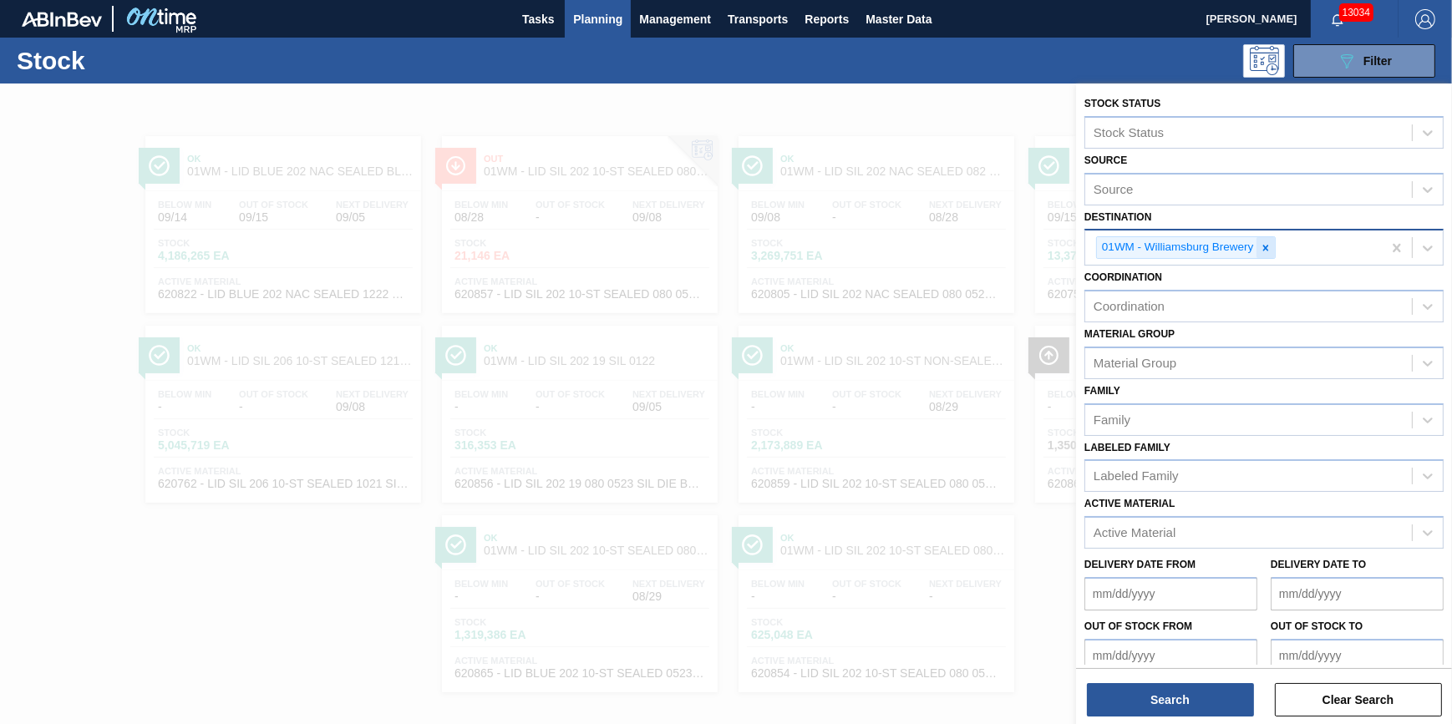
click at [1272, 251] on div at bounding box center [1266, 247] width 18 height 21
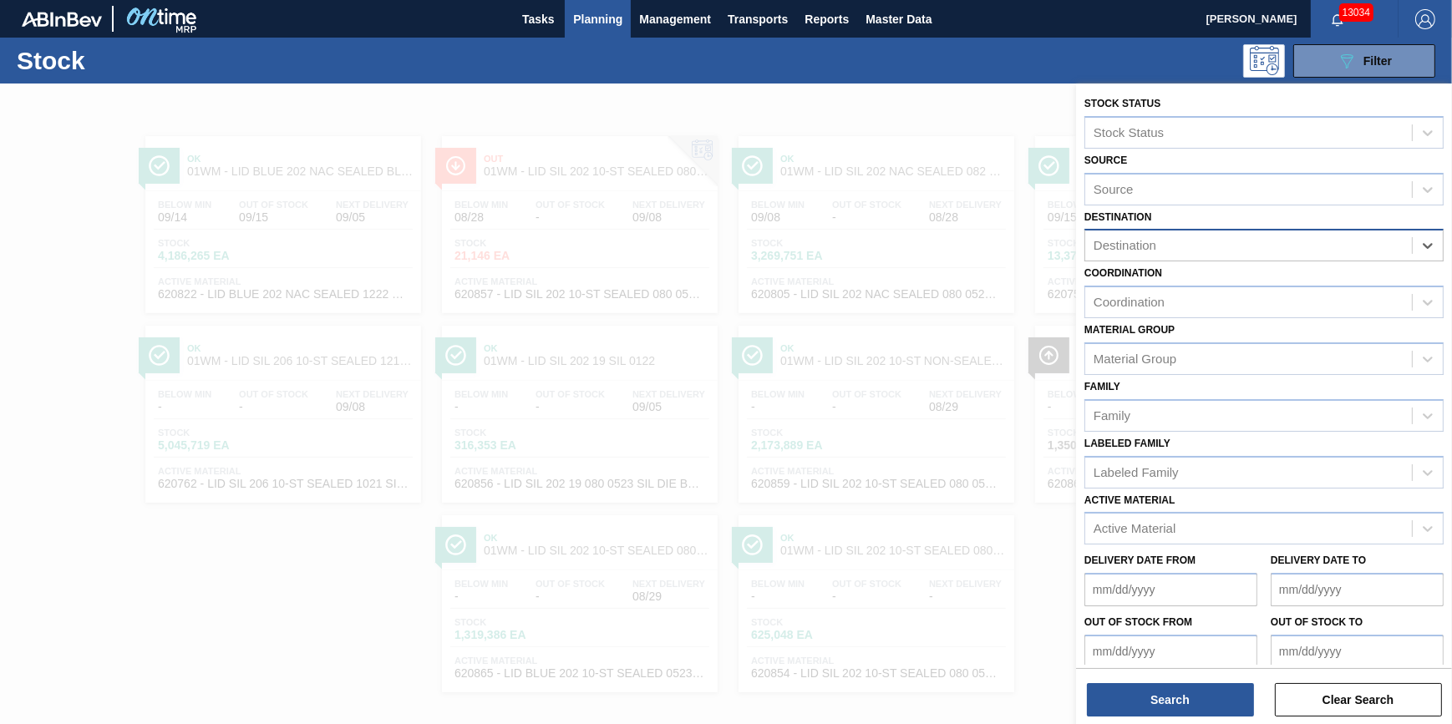
click at [1269, 251] on div "Destination" at bounding box center [1248, 246] width 327 height 24
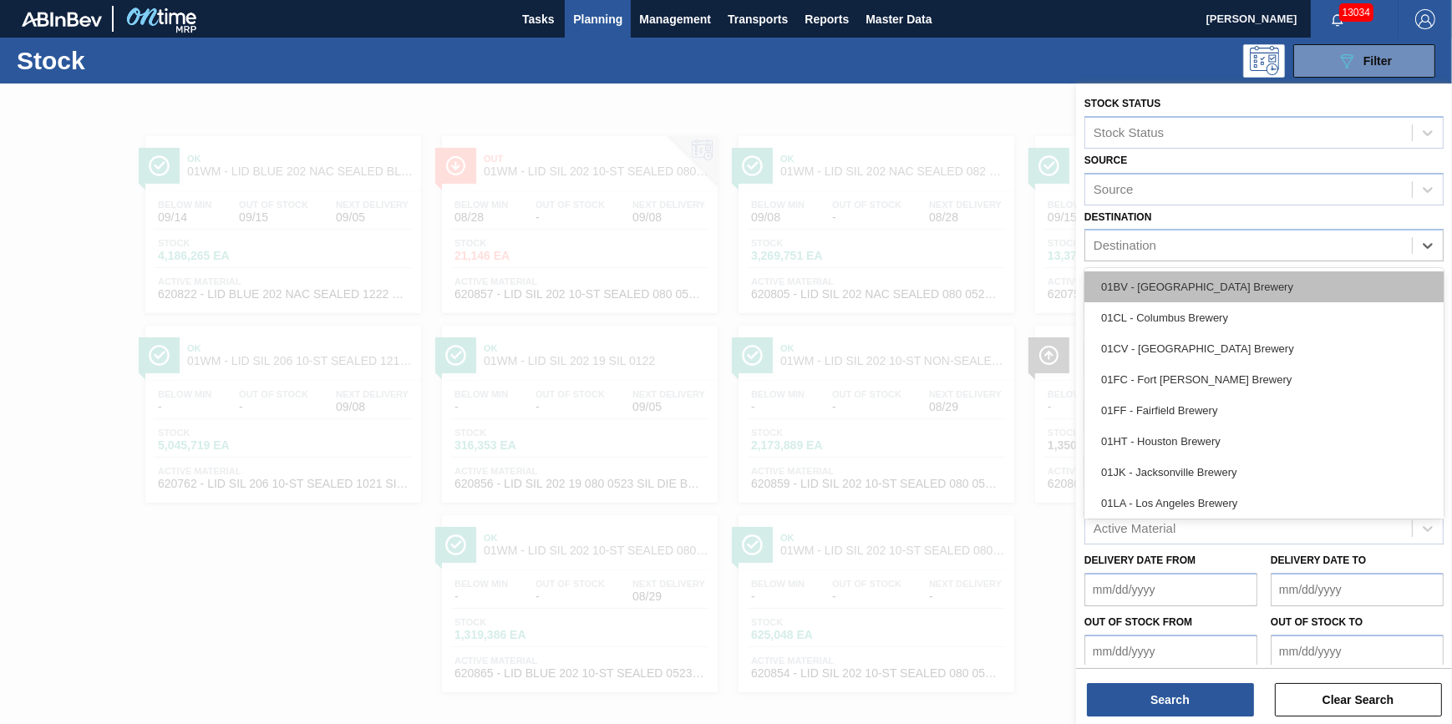
click at [1259, 277] on div "01BV - [GEOGRAPHIC_DATA] Brewery" at bounding box center [1264, 287] width 359 height 31
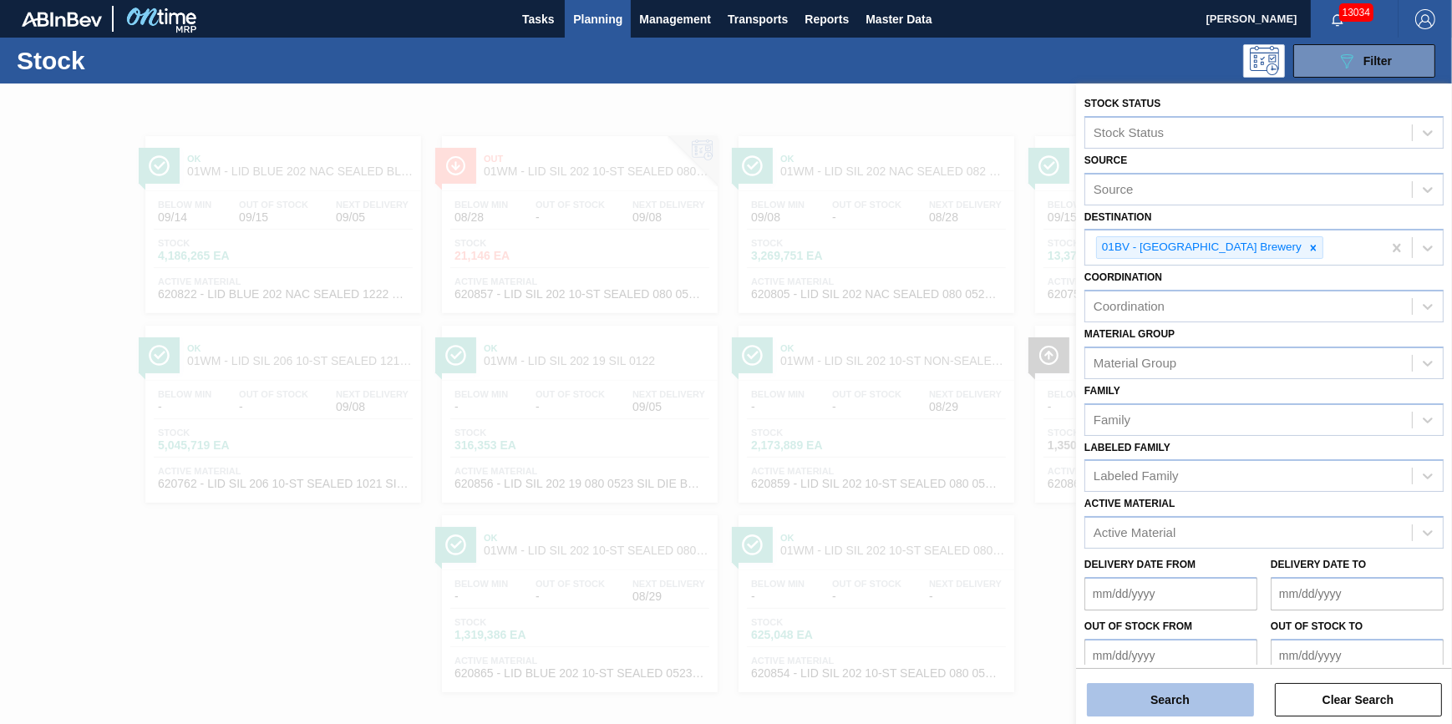
click at [1178, 690] on button "Search" at bounding box center [1170, 699] width 167 height 33
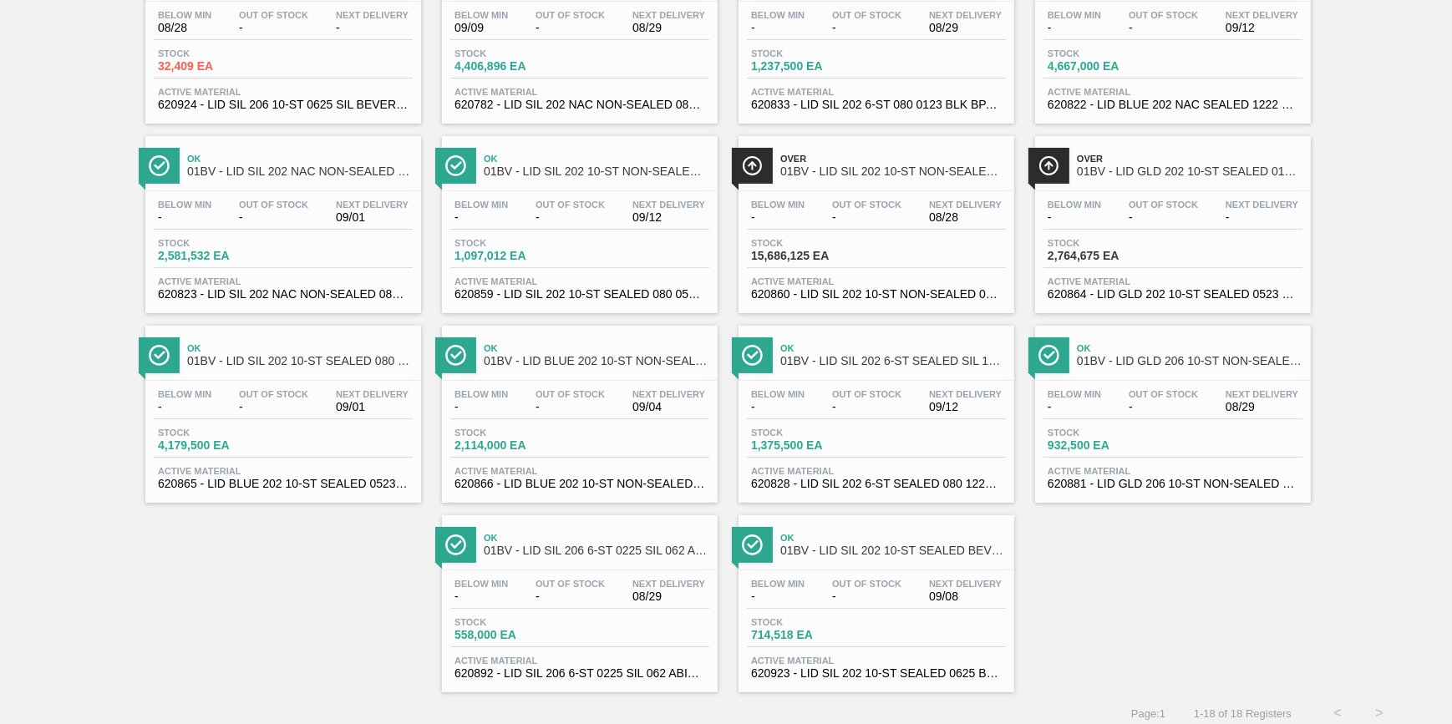
scroll to position [75, 0]
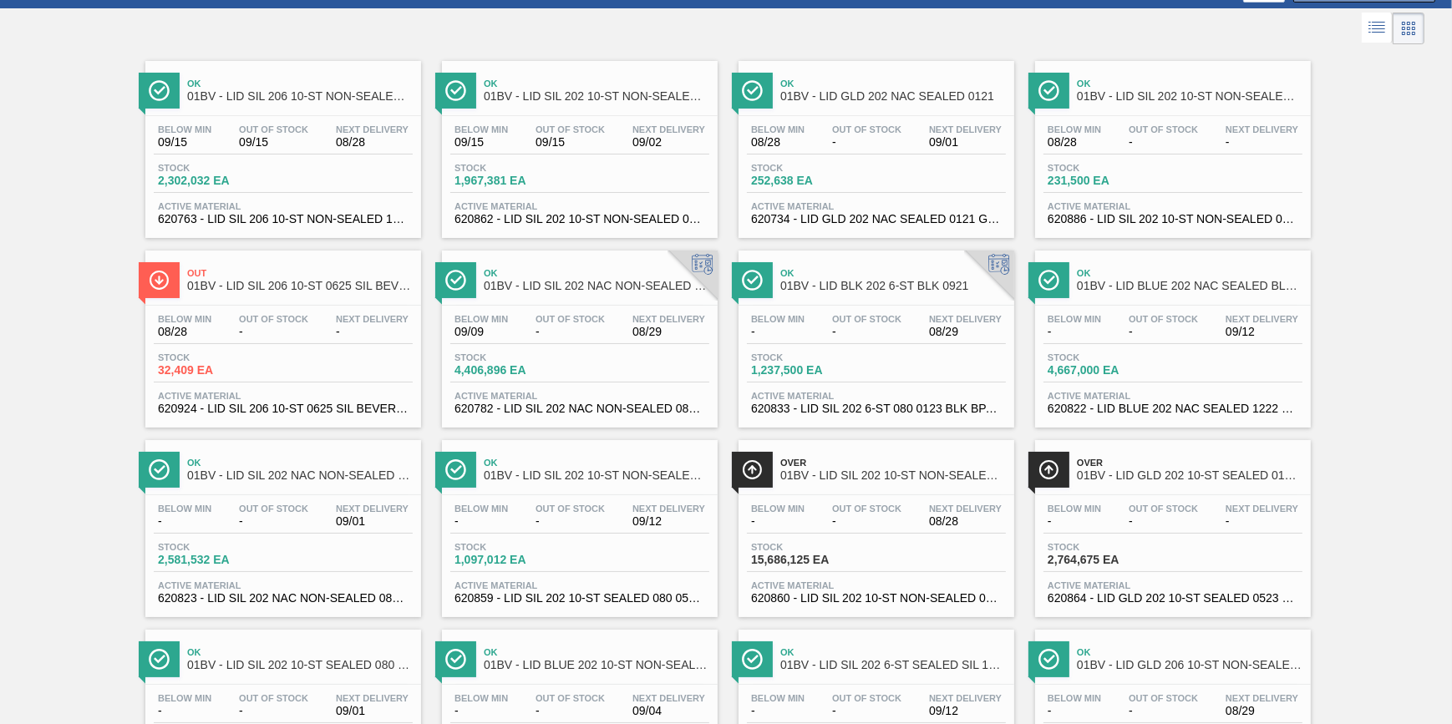
click at [300, 163] on div "Stock 2,302,032 EA" at bounding box center [283, 178] width 259 height 30
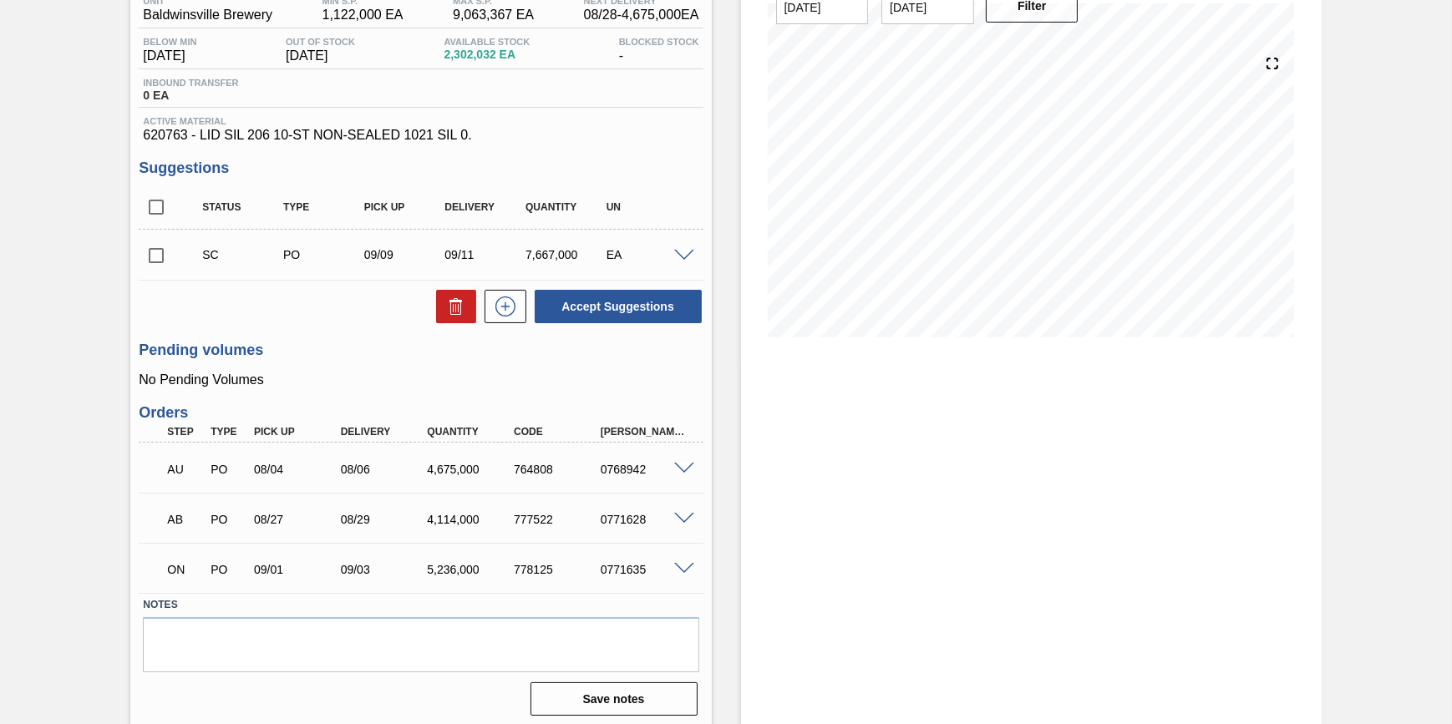
scroll to position [161, 0]
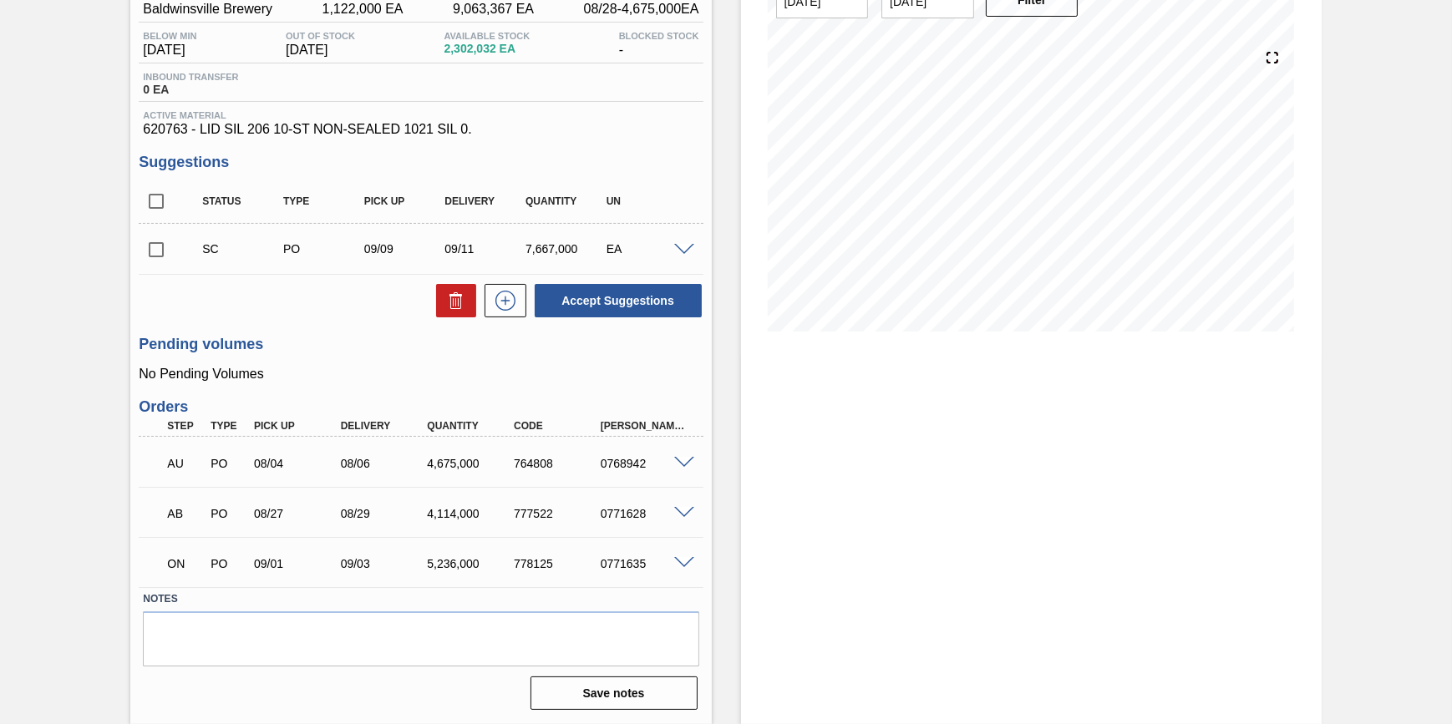
click at [676, 456] on div at bounding box center [686, 461] width 33 height 13
click at [680, 465] on span at bounding box center [684, 463] width 20 height 13
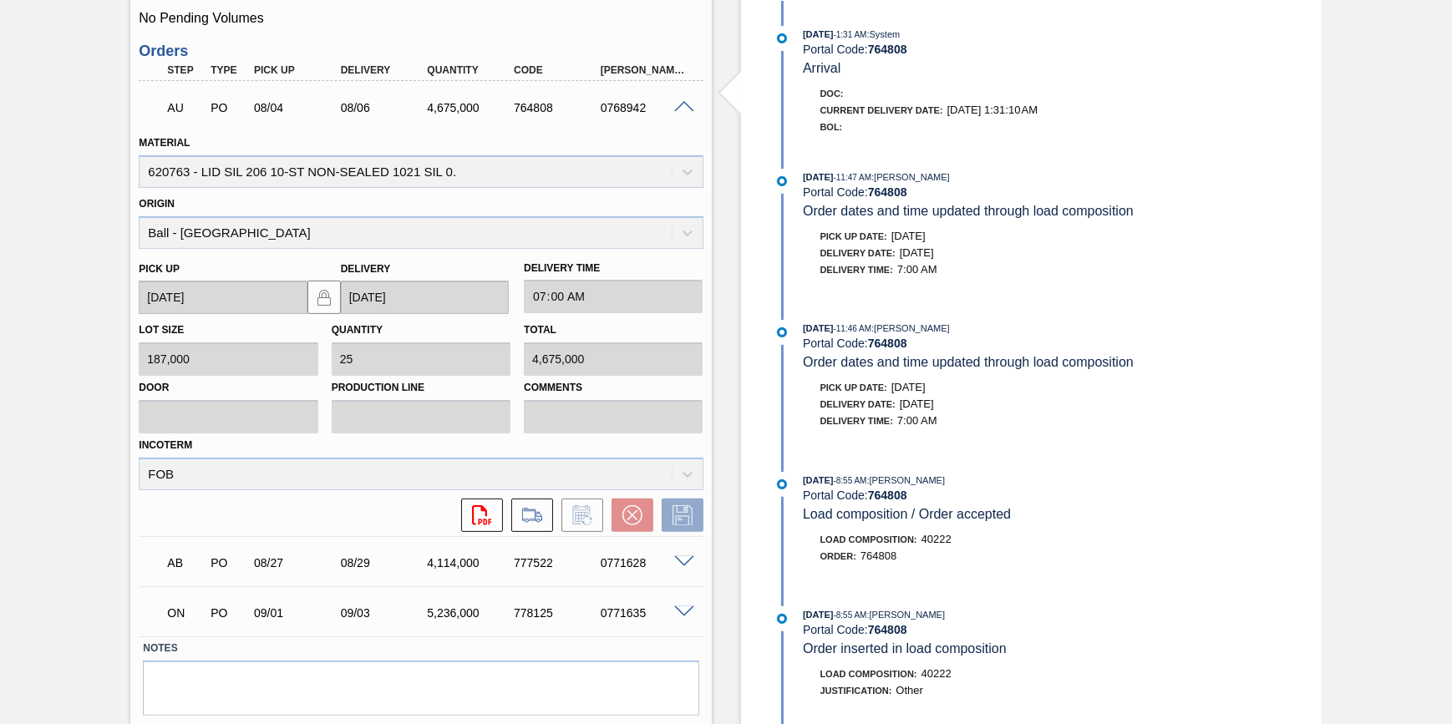
scroll to position [566, 0]
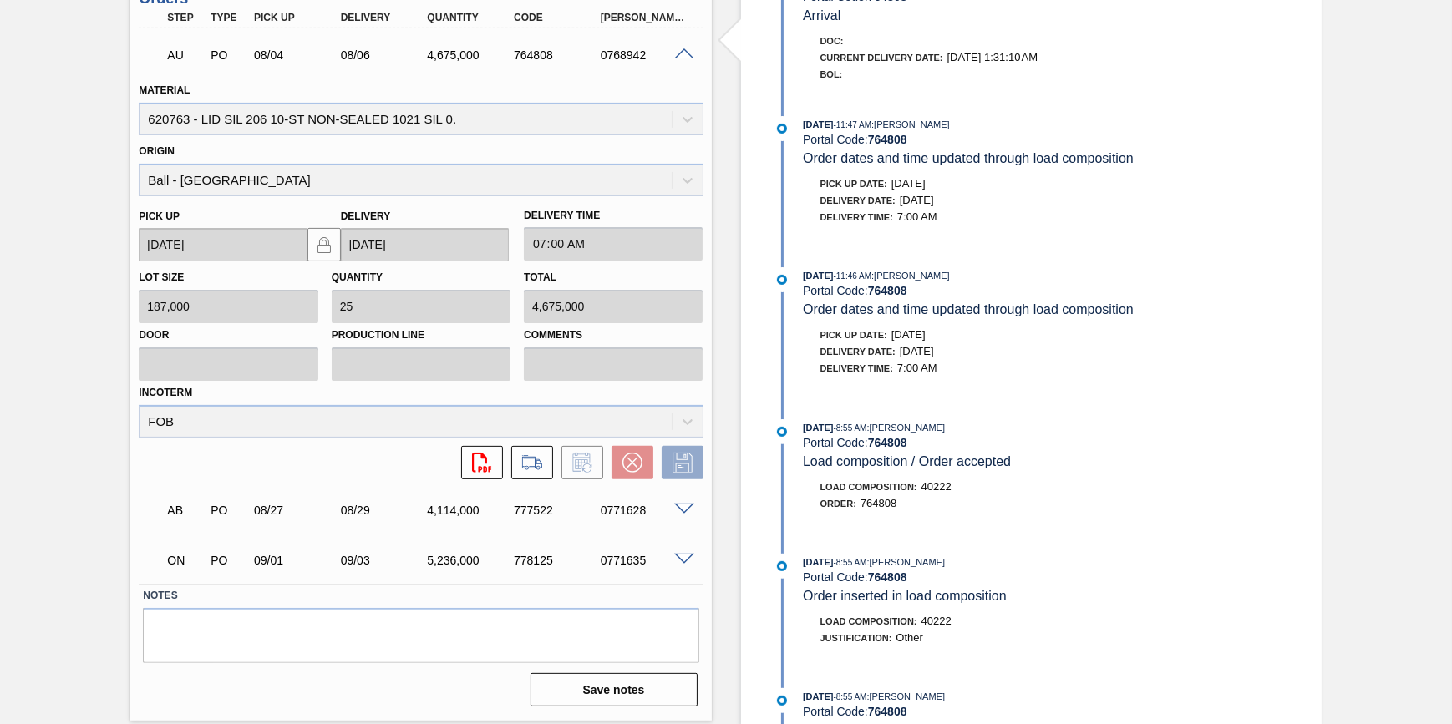
click at [65, 395] on div "Awaiting Unload 01BV - LID SIL 206 10-ST NON-SEALED 1218 GRN 20 Unit Baldwinsvi…" at bounding box center [726, 121] width 1452 height 1207
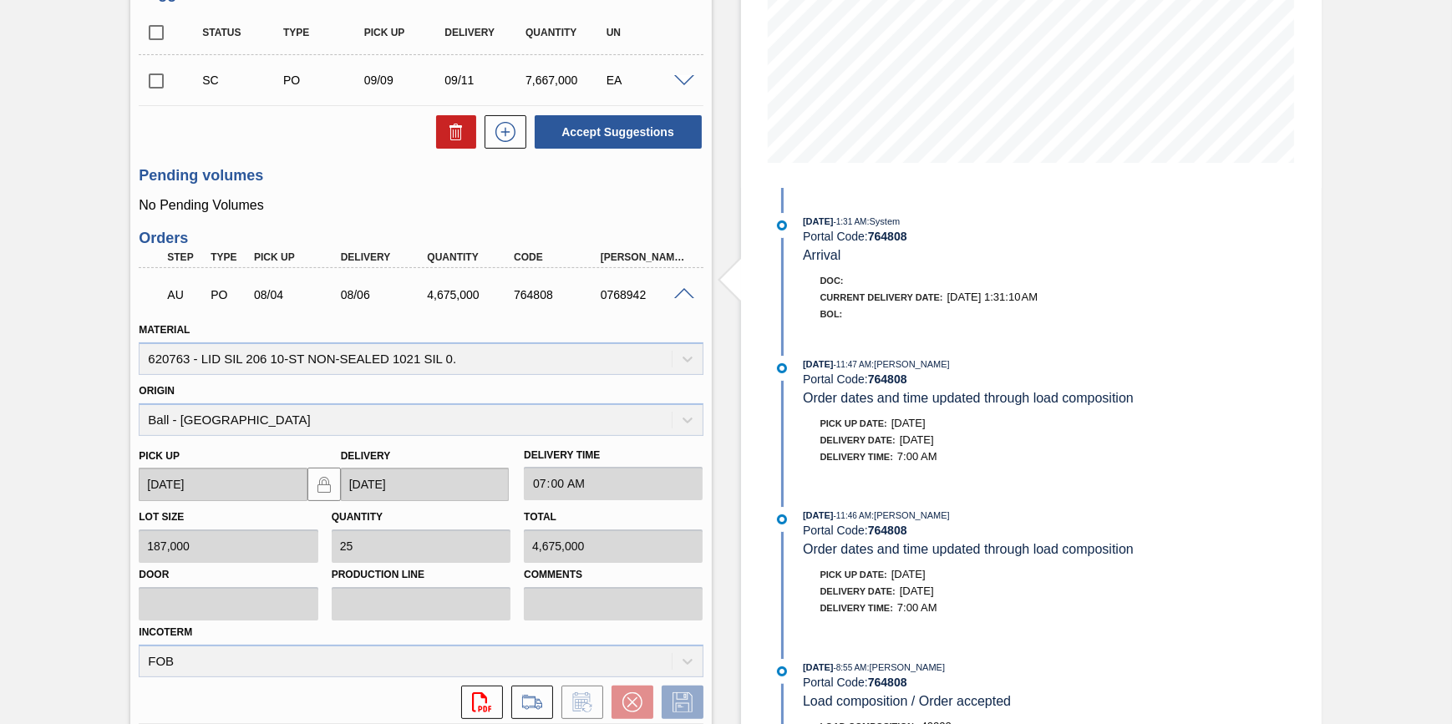
scroll to position [262, 0]
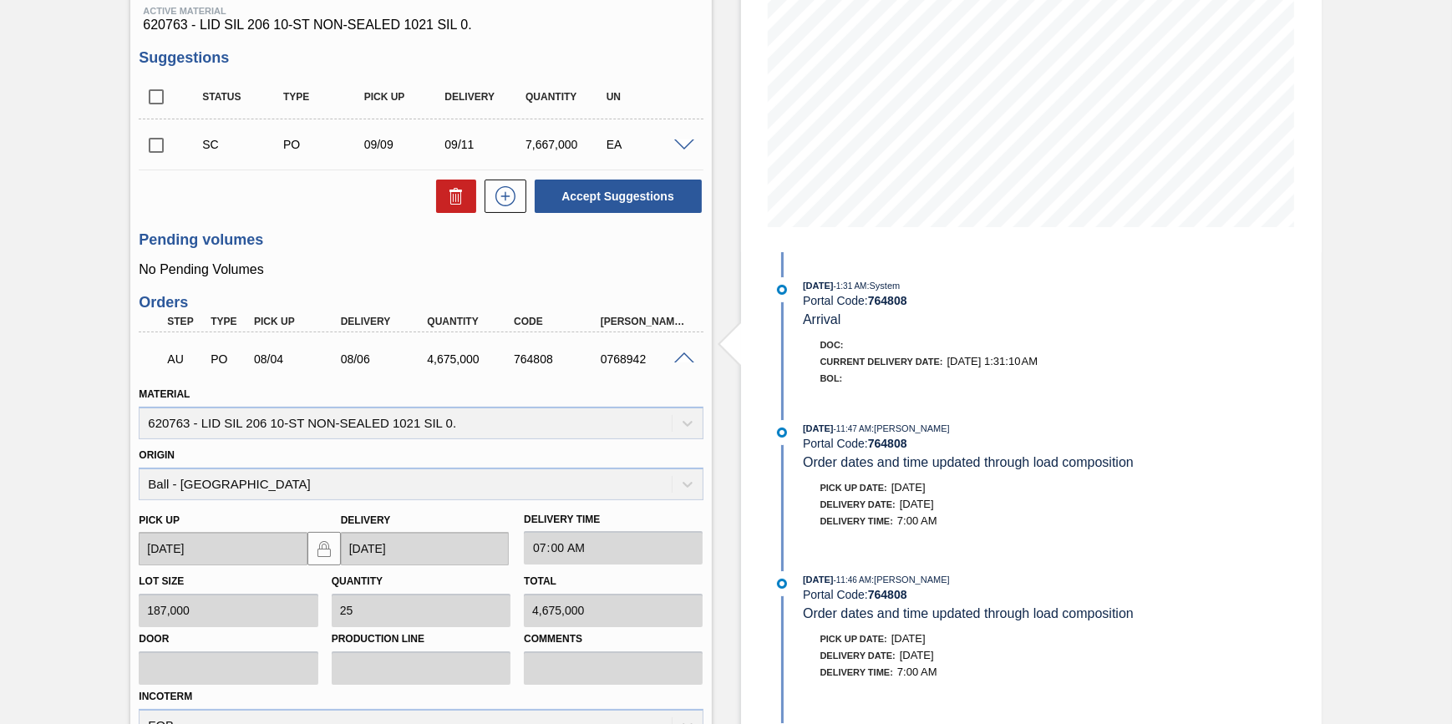
click at [85, 399] on div "Awaiting Unload 01BV - LID SIL 206 10-ST NON-SEALED 1218 GRN 20 Unit Baldwinsvi…" at bounding box center [726, 425] width 1452 height 1207
click at [683, 363] on span at bounding box center [684, 359] width 20 height 13
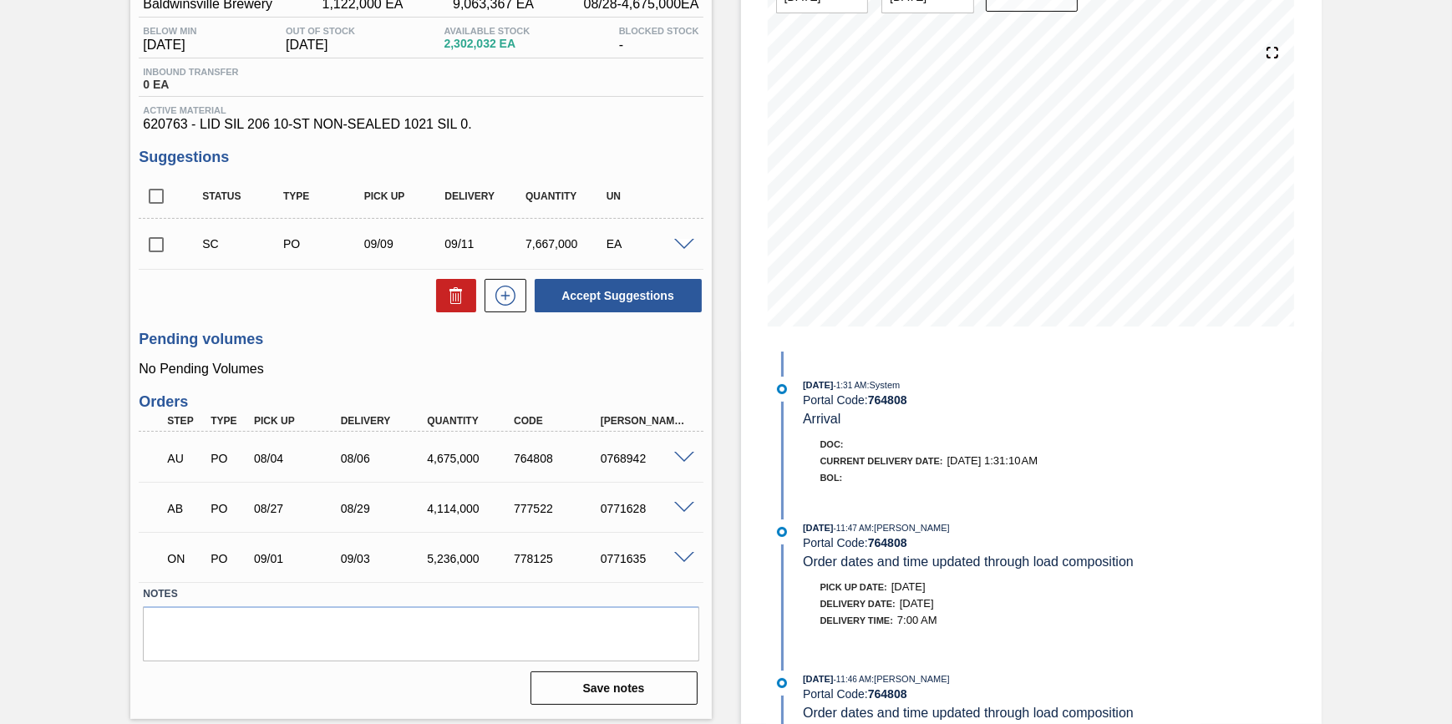
scroll to position [161, 0]
click at [680, 465] on span at bounding box center [684, 459] width 20 height 13
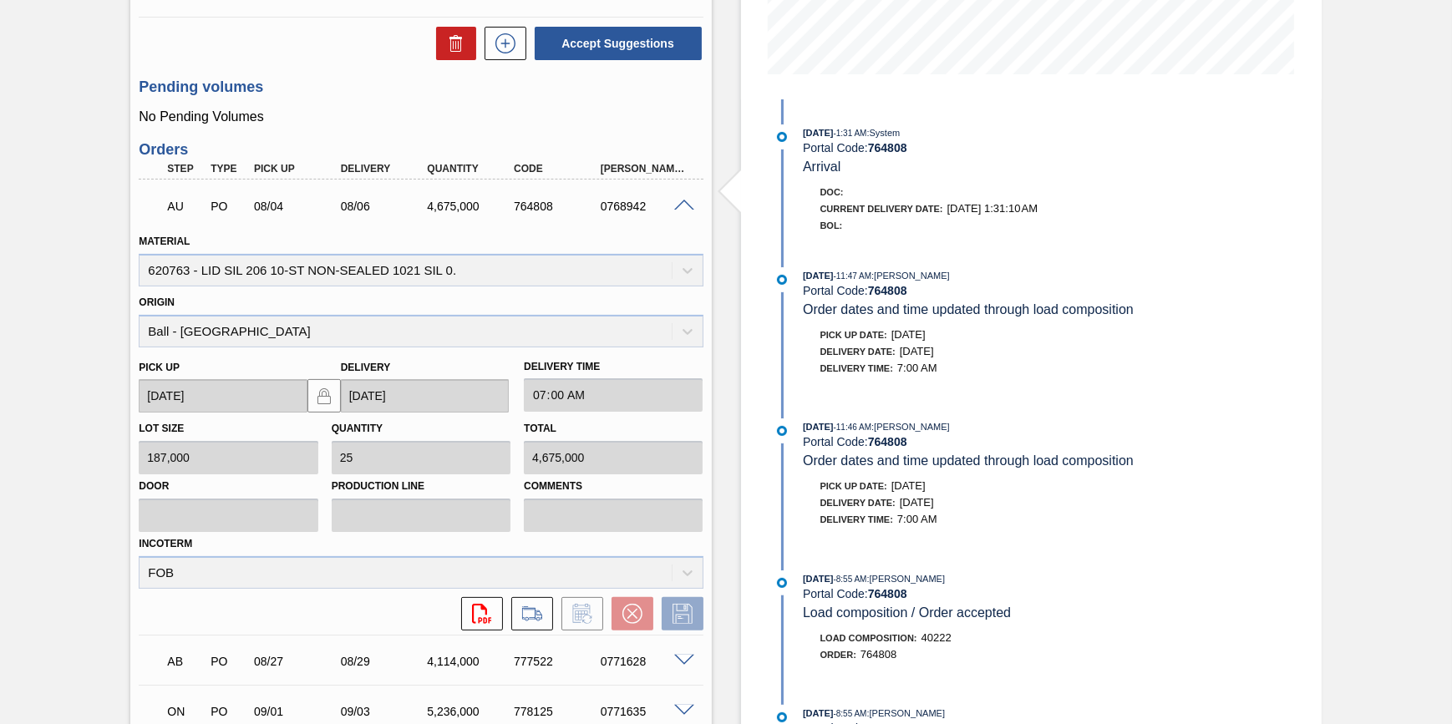
scroll to position [566, 0]
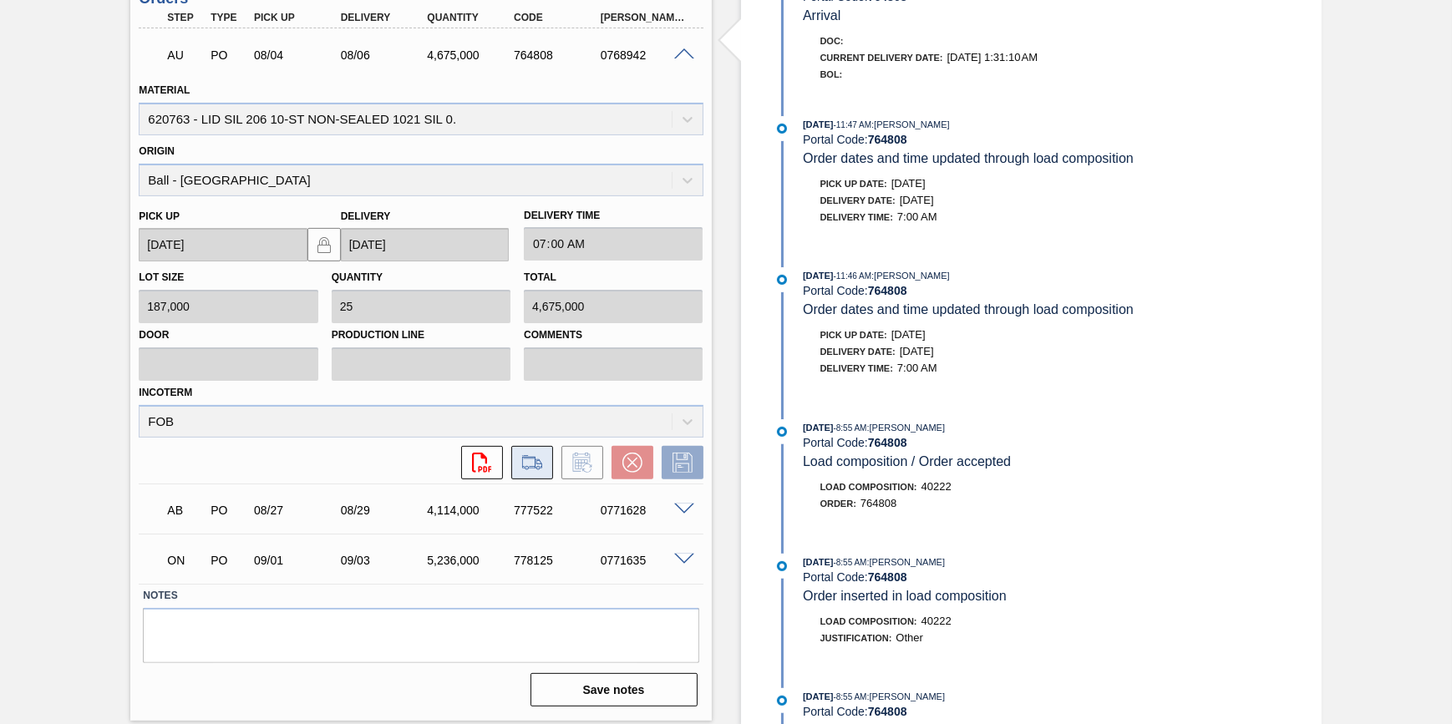
click at [532, 472] on icon at bounding box center [532, 463] width 27 height 20
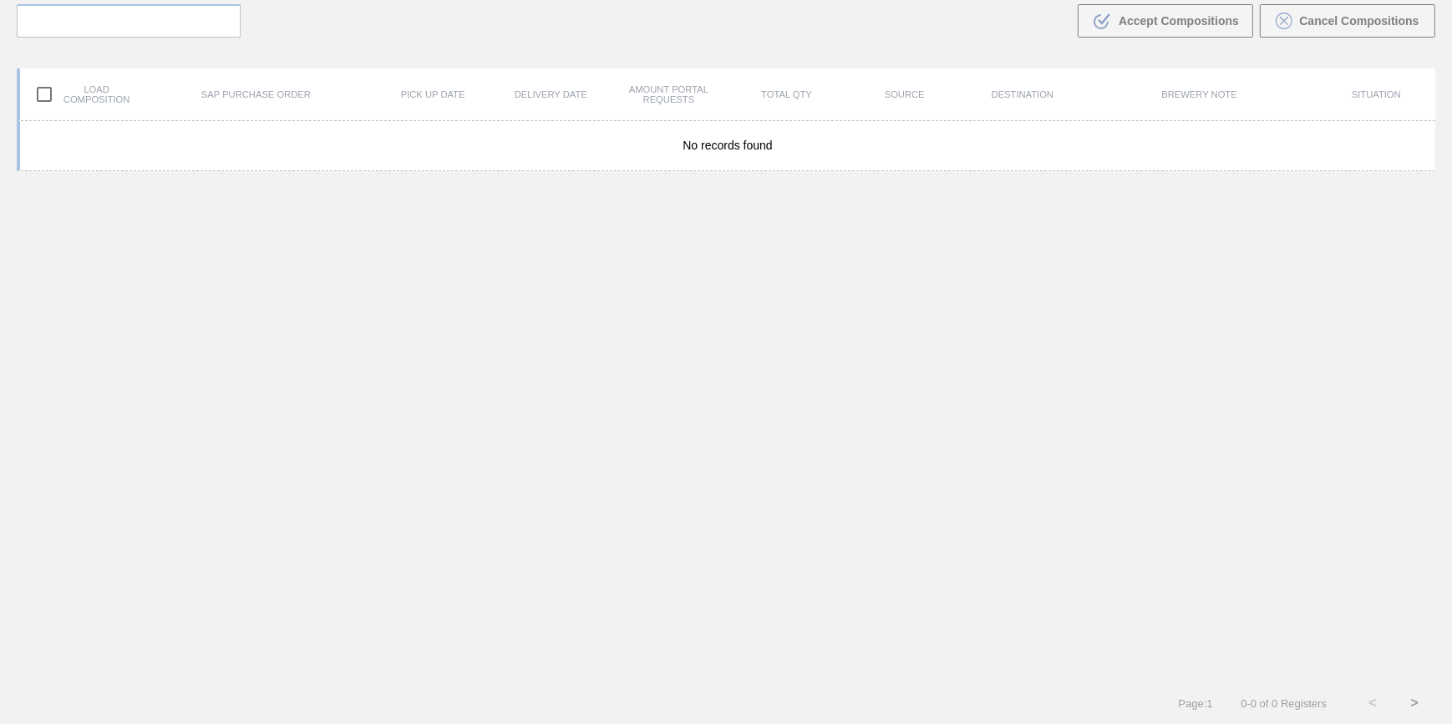
scroll to position [119, 0]
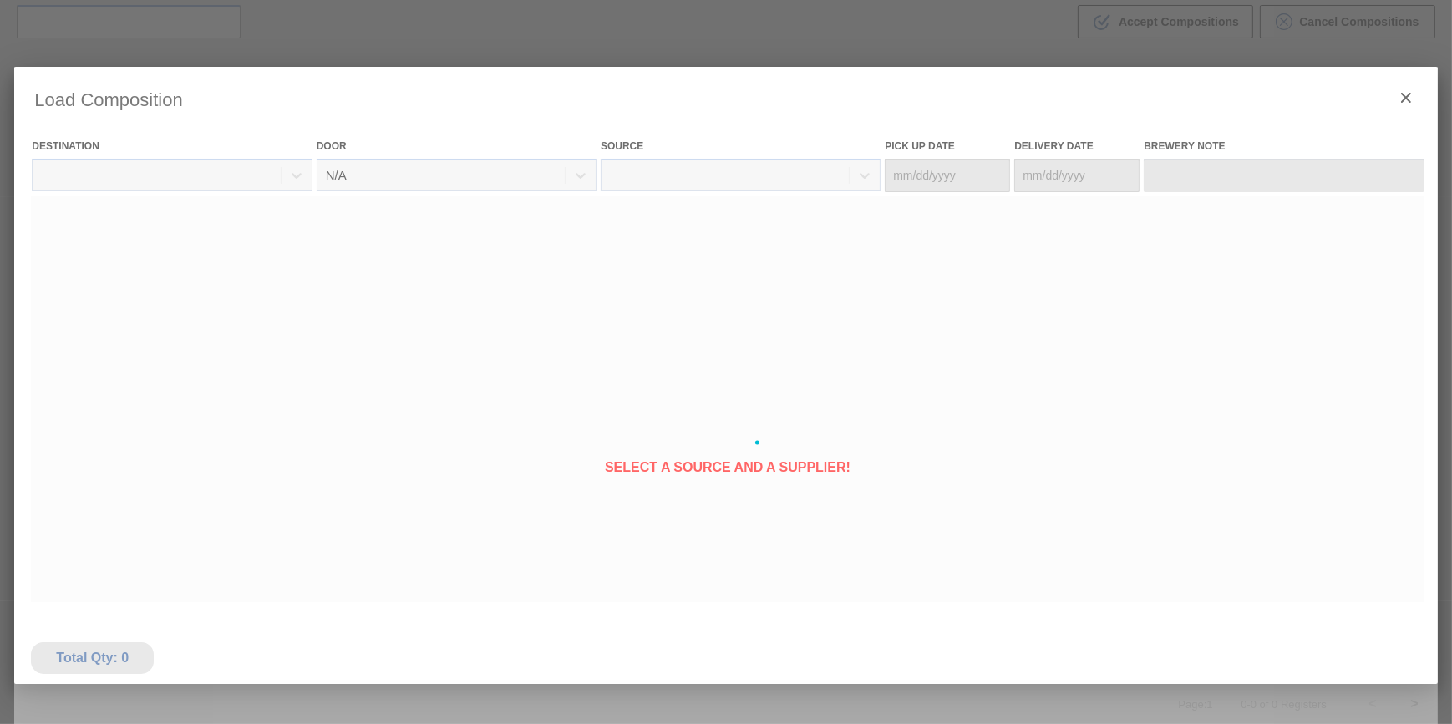
type Date "08/04/2025"
type Date "08/06/2025"
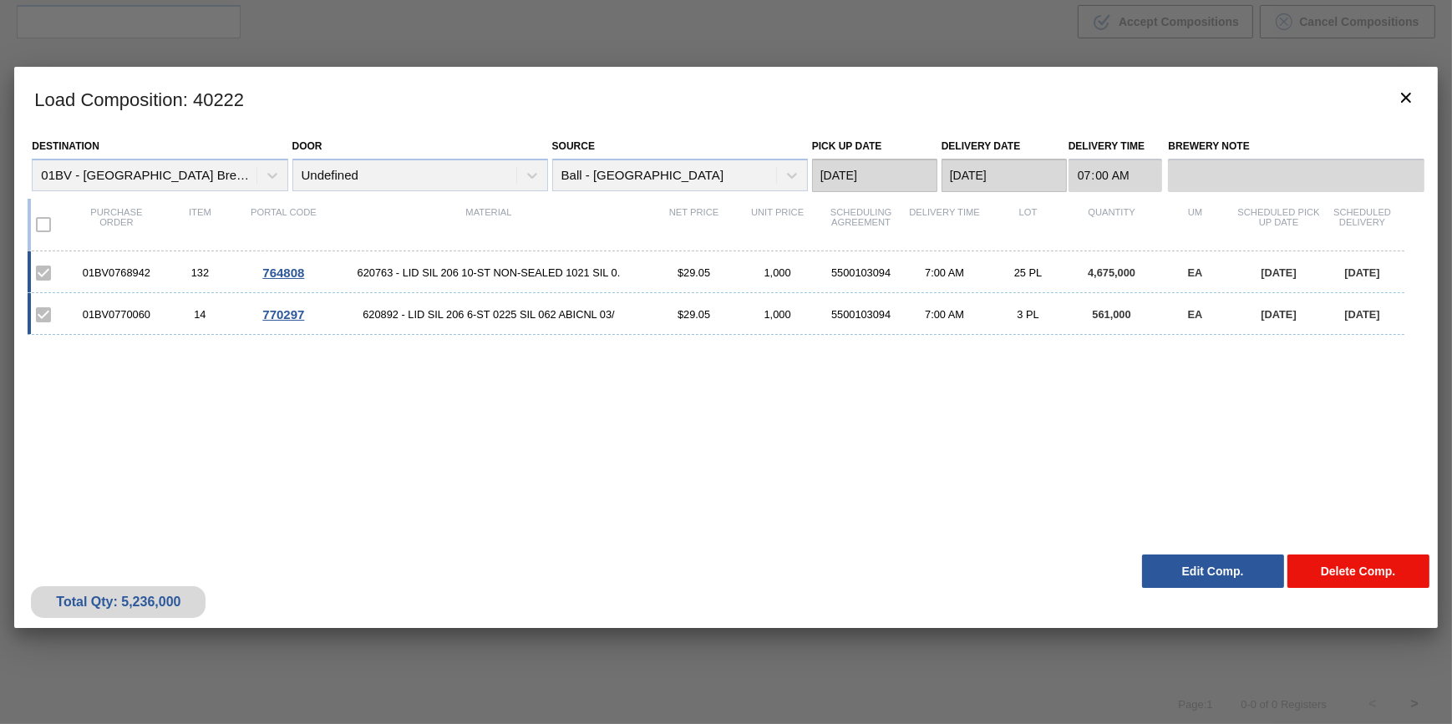
click at [1310, 571] on button "Delete Comp." at bounding box center [1359, 571] width 142 height 33
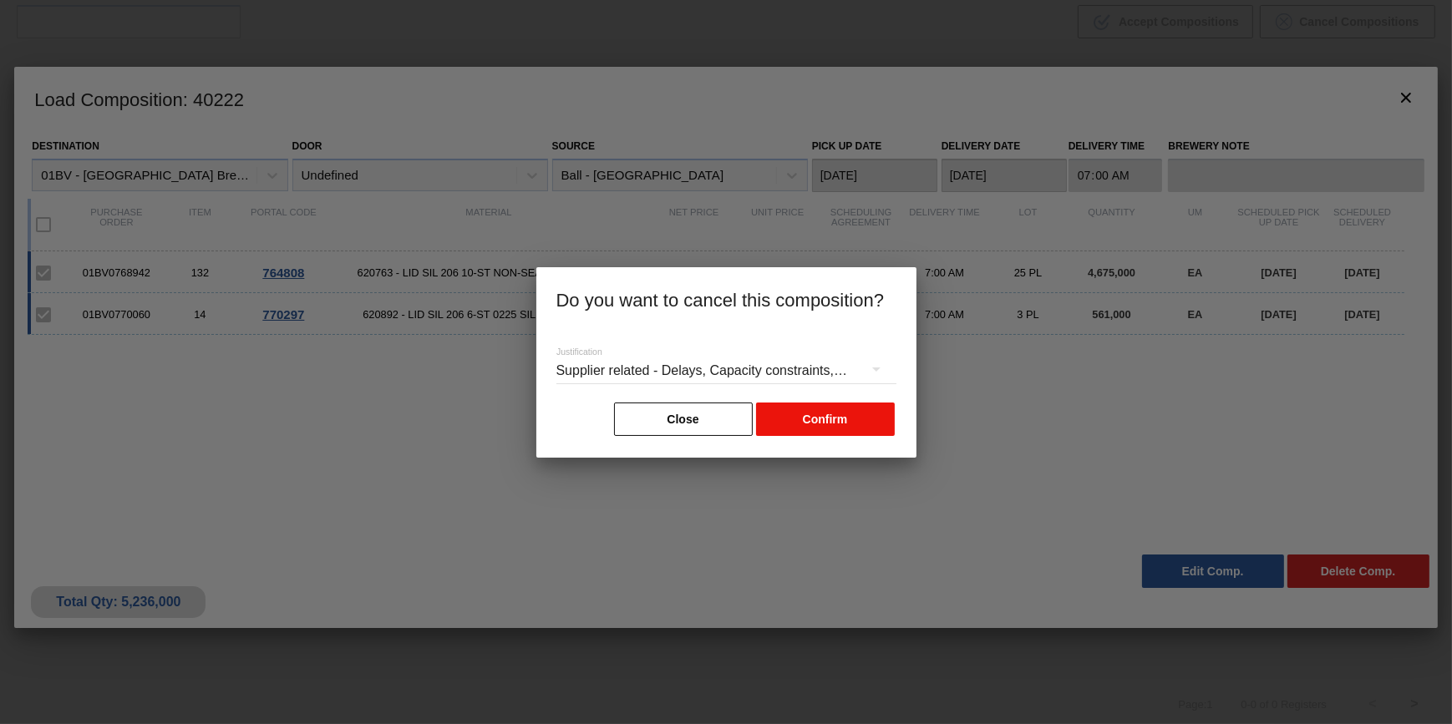
click at [869, 422] on button "Confirm" at bounding box center [825, 419] width 139 height 33
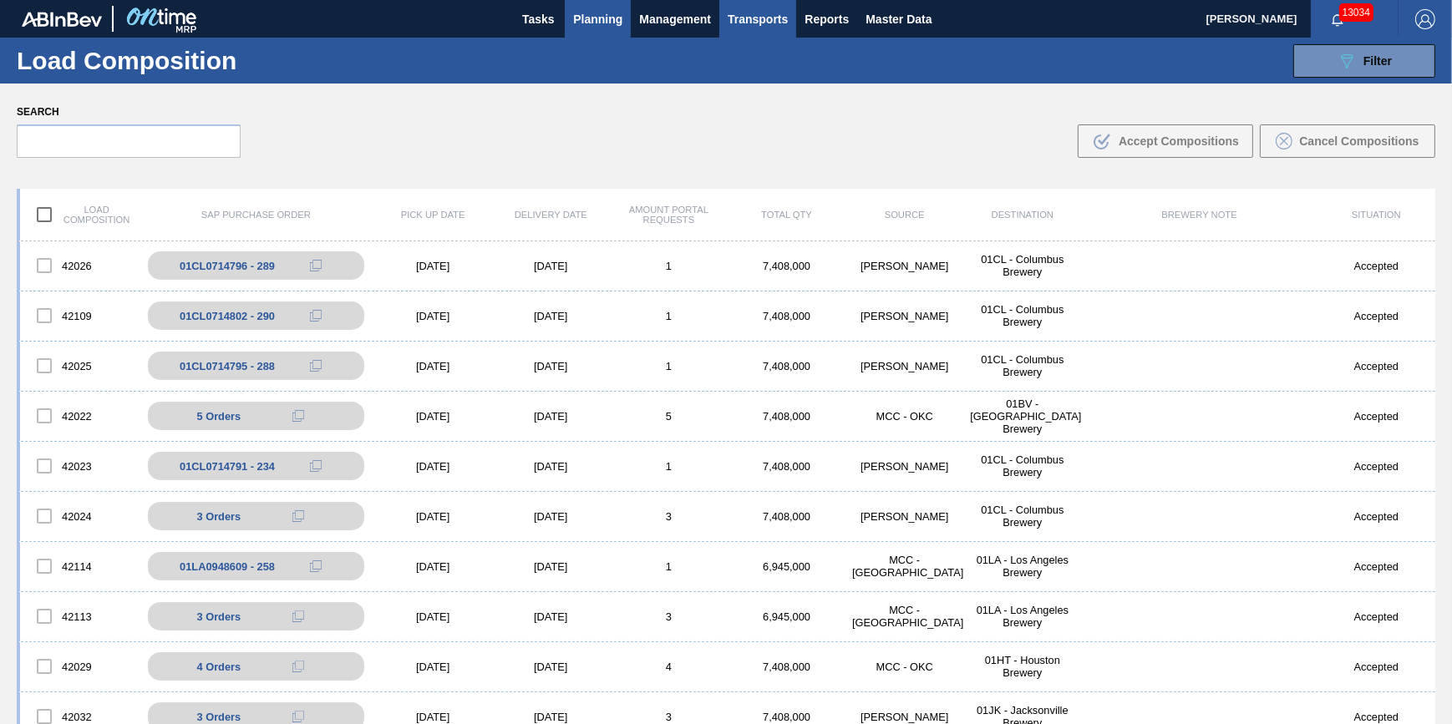
click at [573, 21] on span "Planning" at bounding box center [597, 19] width 49 height 20
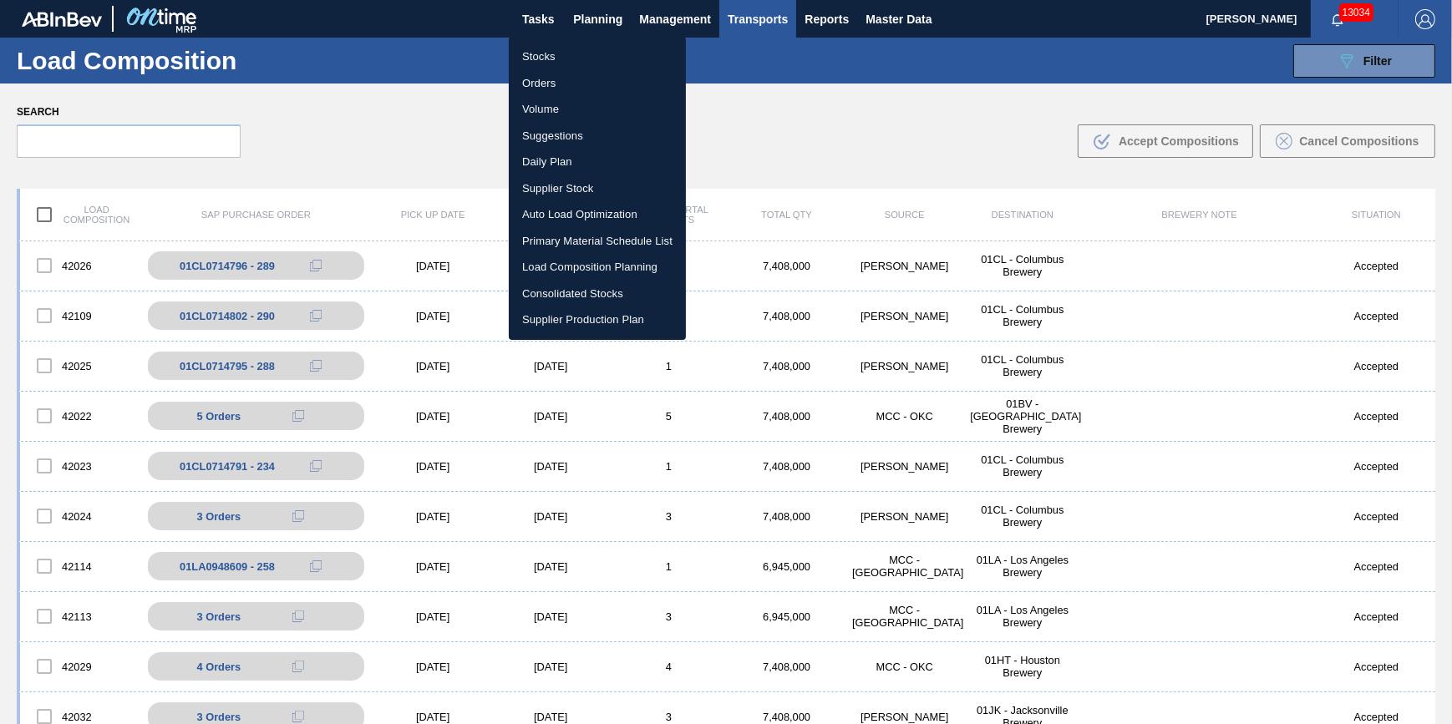
click at [570, 41] on ul "Stocks Orders Volume Suggestions Daily Plan Supplier Stock Auto Load Optimizati…" at bounding box center [597, 188] width 177 height 303
click at [571, 52] on li "Stocks" at bounding box center [597, 56] width 177 height 27
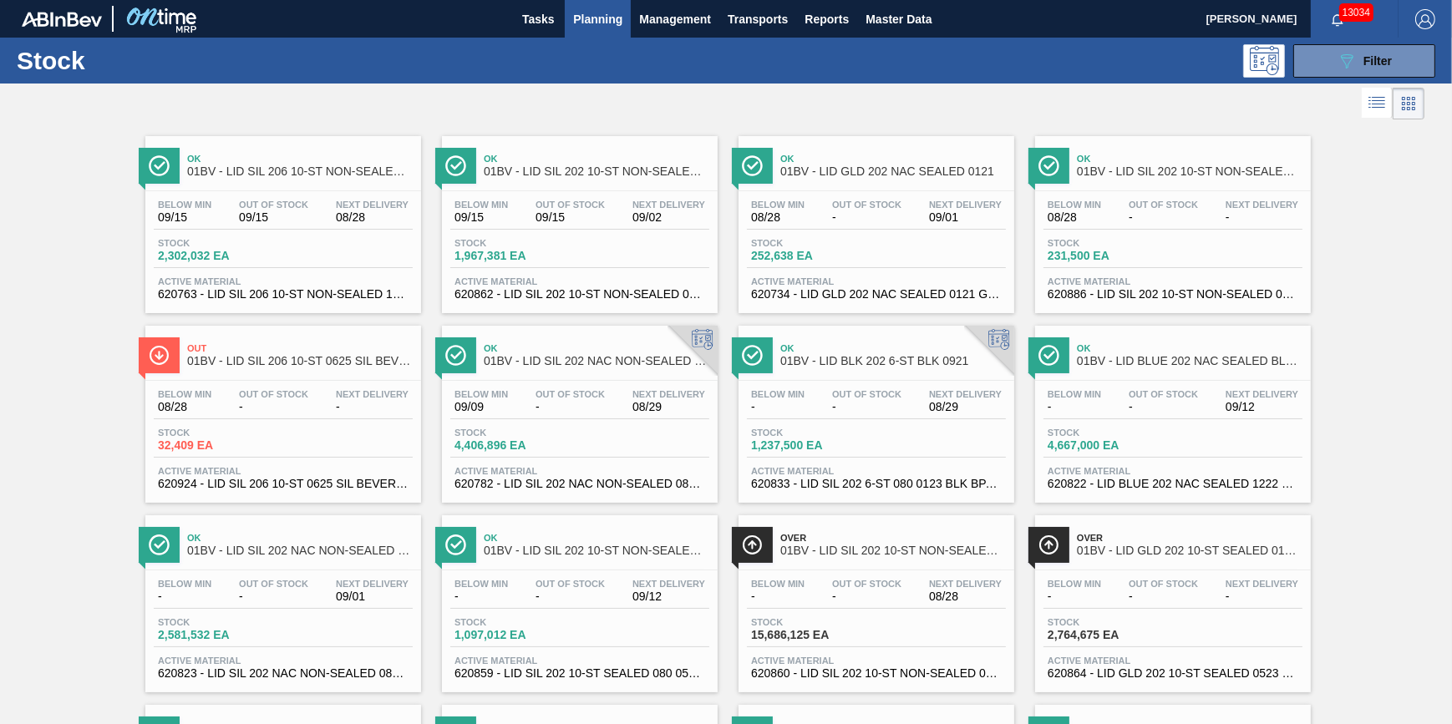
click at [313, 248] on div "Stock 2,302,032 EA" at bounding box center [283, 253] width 259 height 30
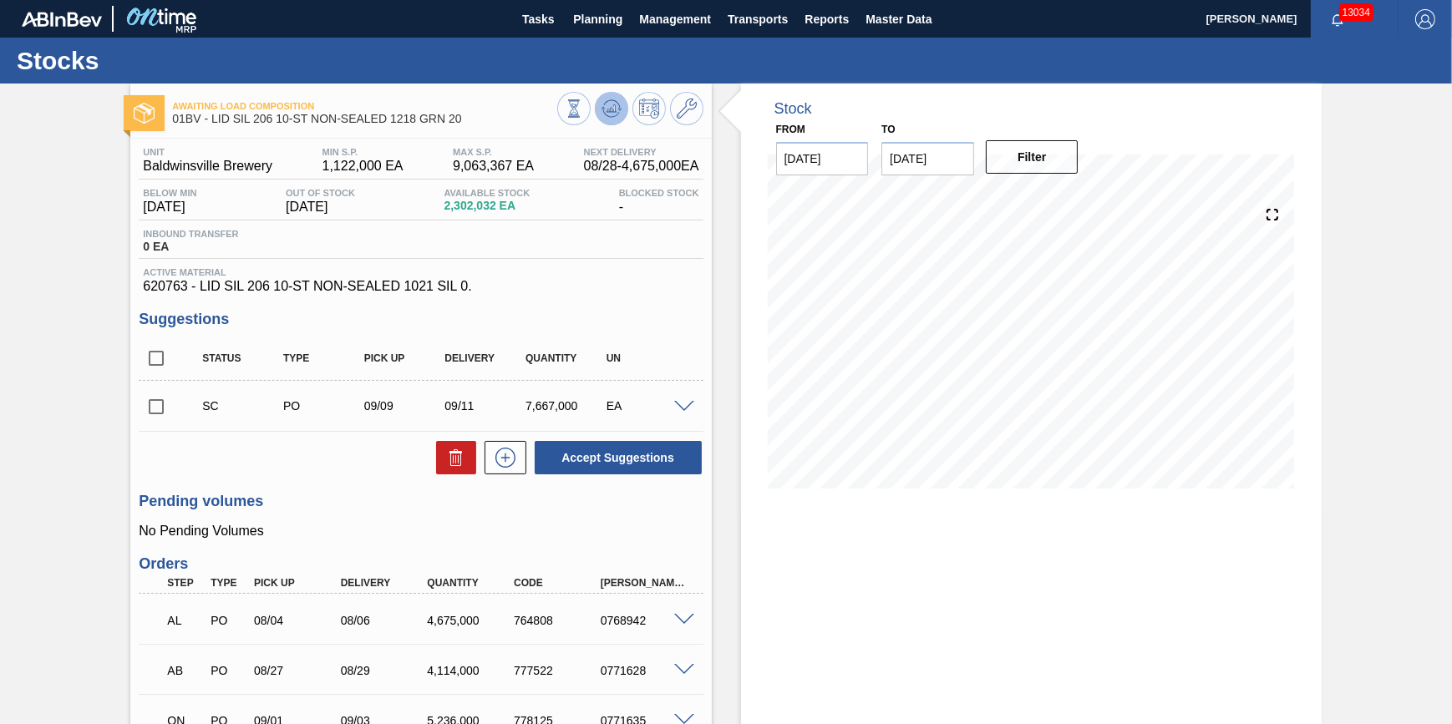
click at [611, 123] on button at bounding box center [611, 108] width 33 height 33
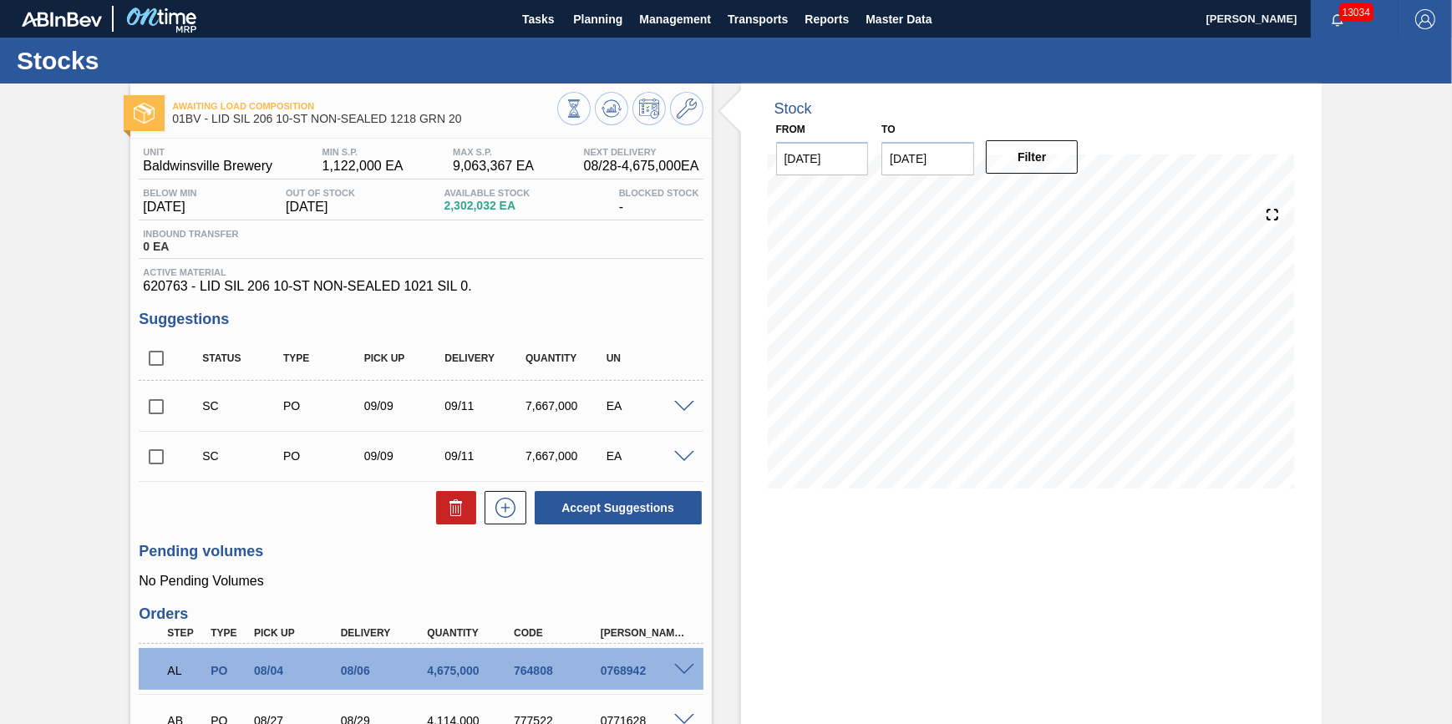
click at [866, 651] on div "Stock From 08/28/2025 to 09/11/2025 Filter 08/28 Stock Projection 6,131,628 SAP…" at bounding box center [1031, 508] width 581 height 848
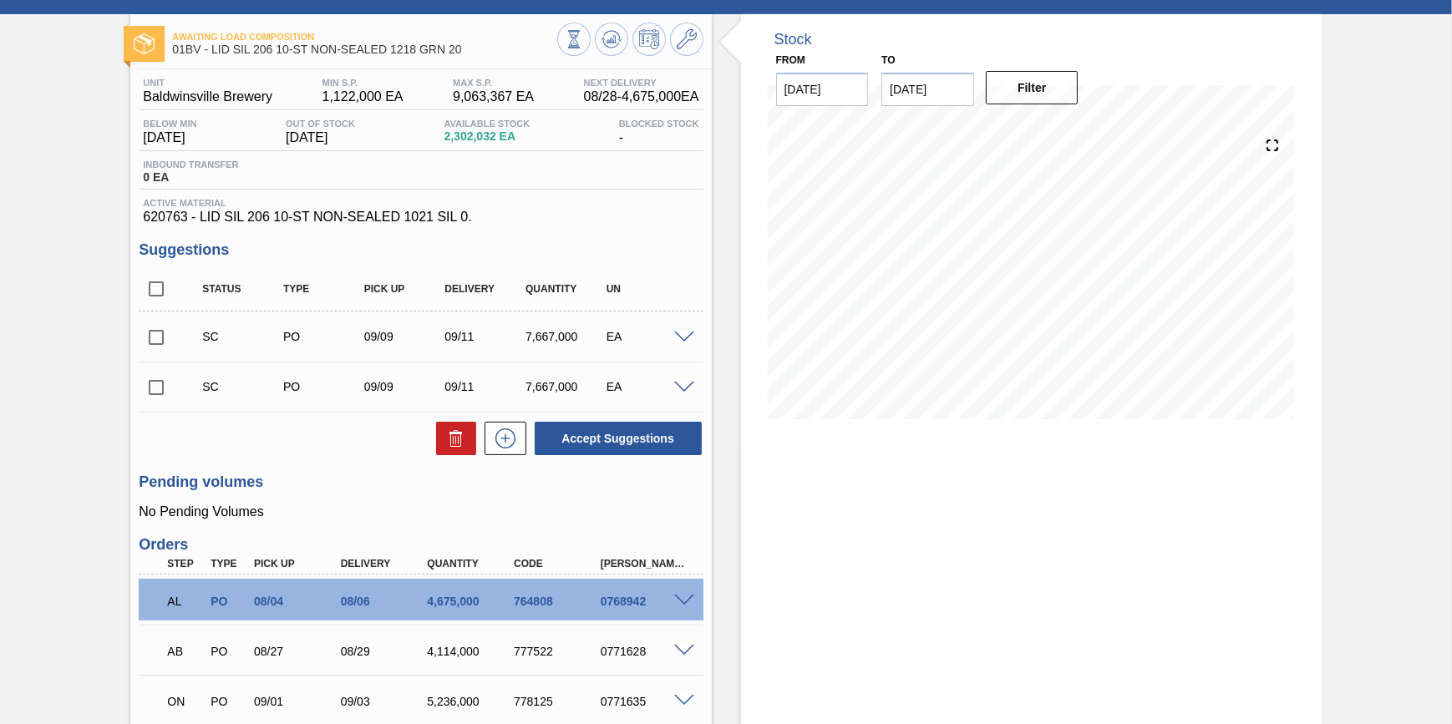
scroll to position [151, 0]
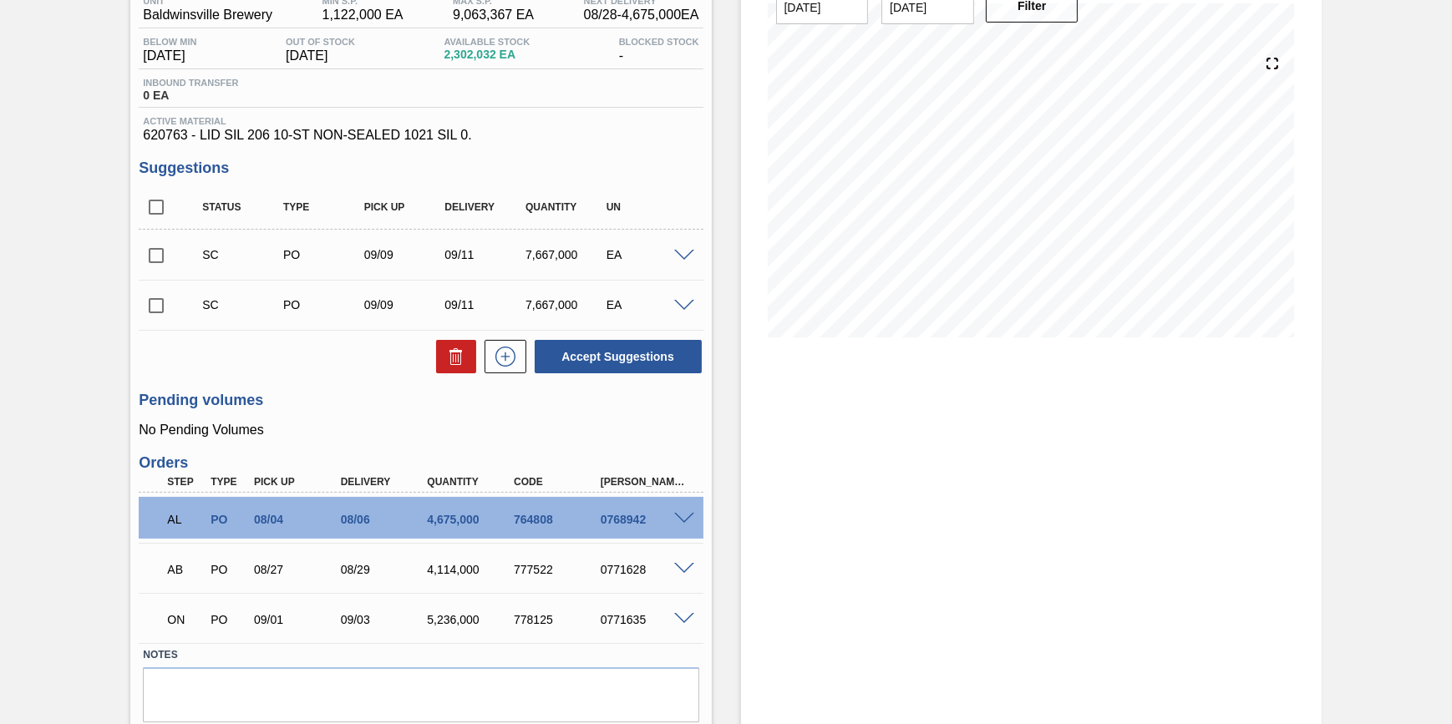
click at [681, 522] on span at bounding box center [684, 519] width 20 height 13
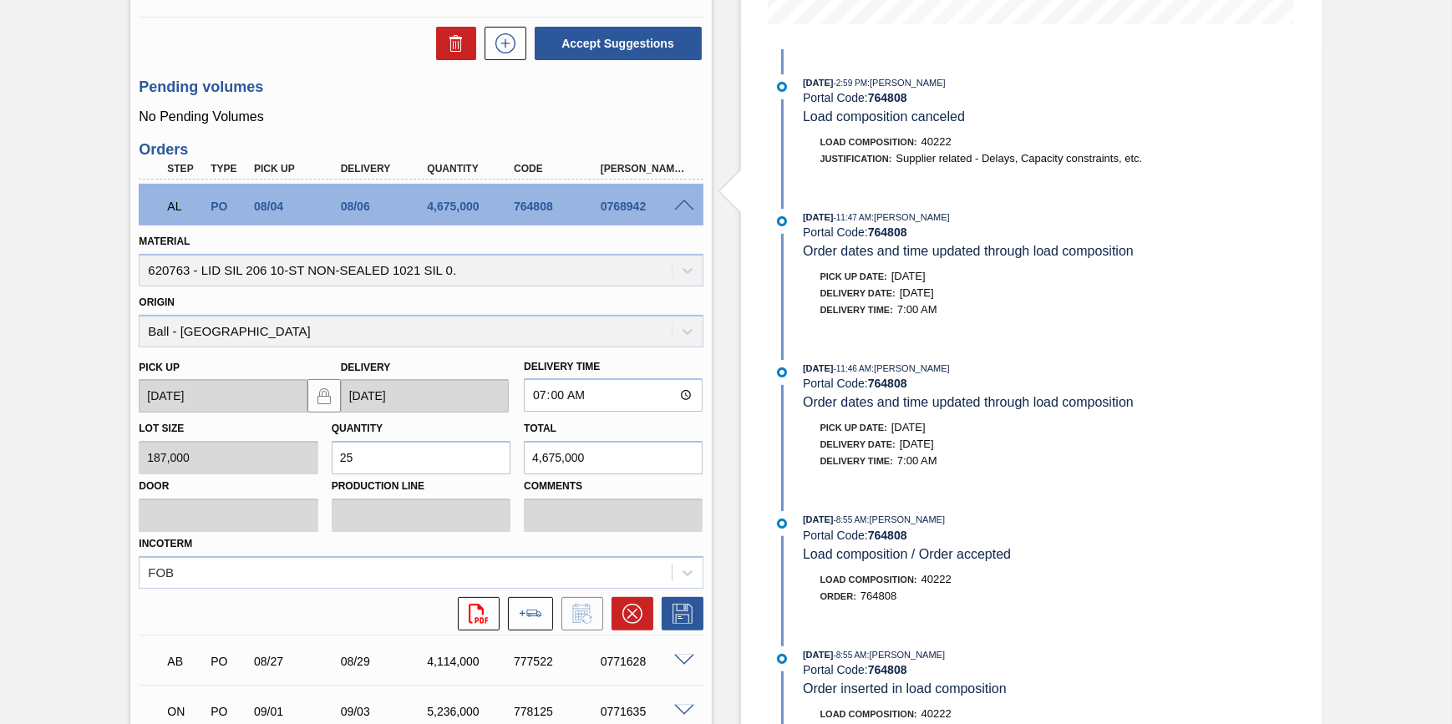
scroll to position [607, 0]
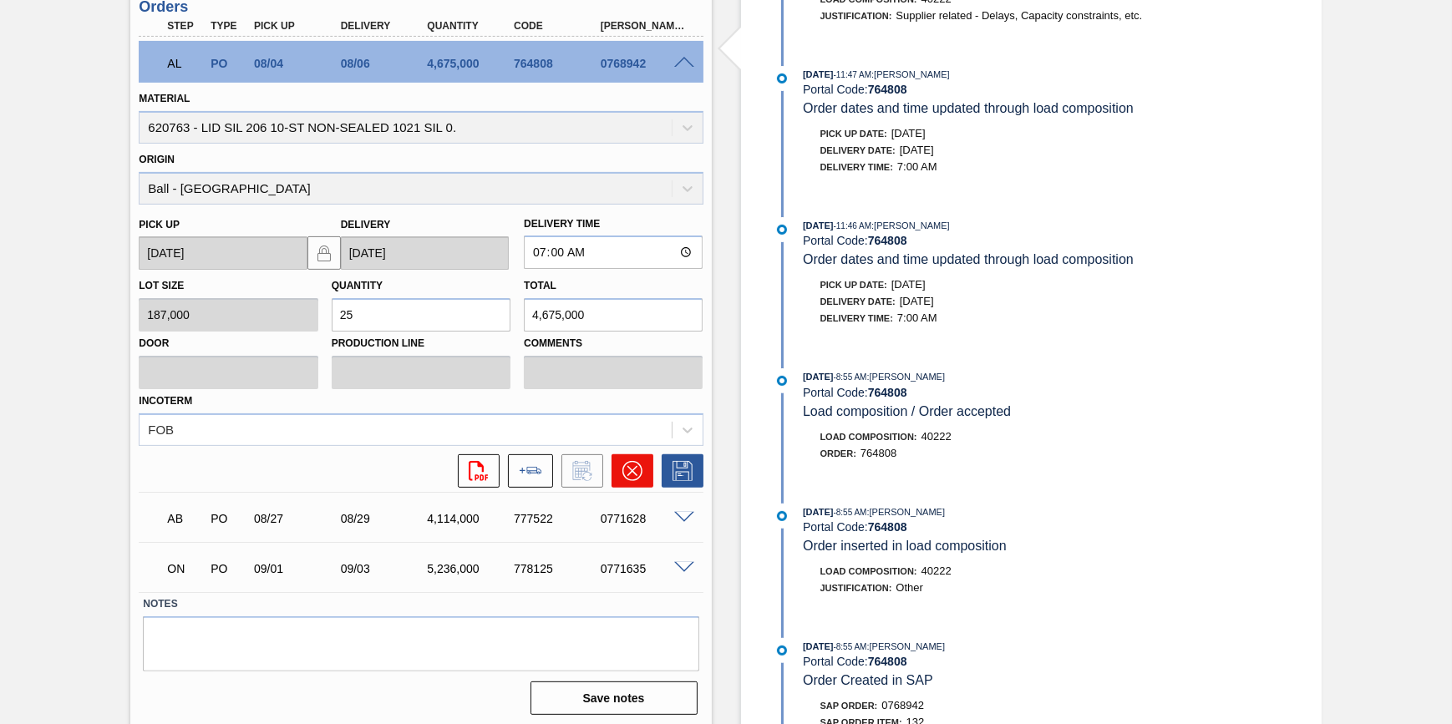
click at [638, 480] on icon at bounding box center [632, 471] width 20 height 20
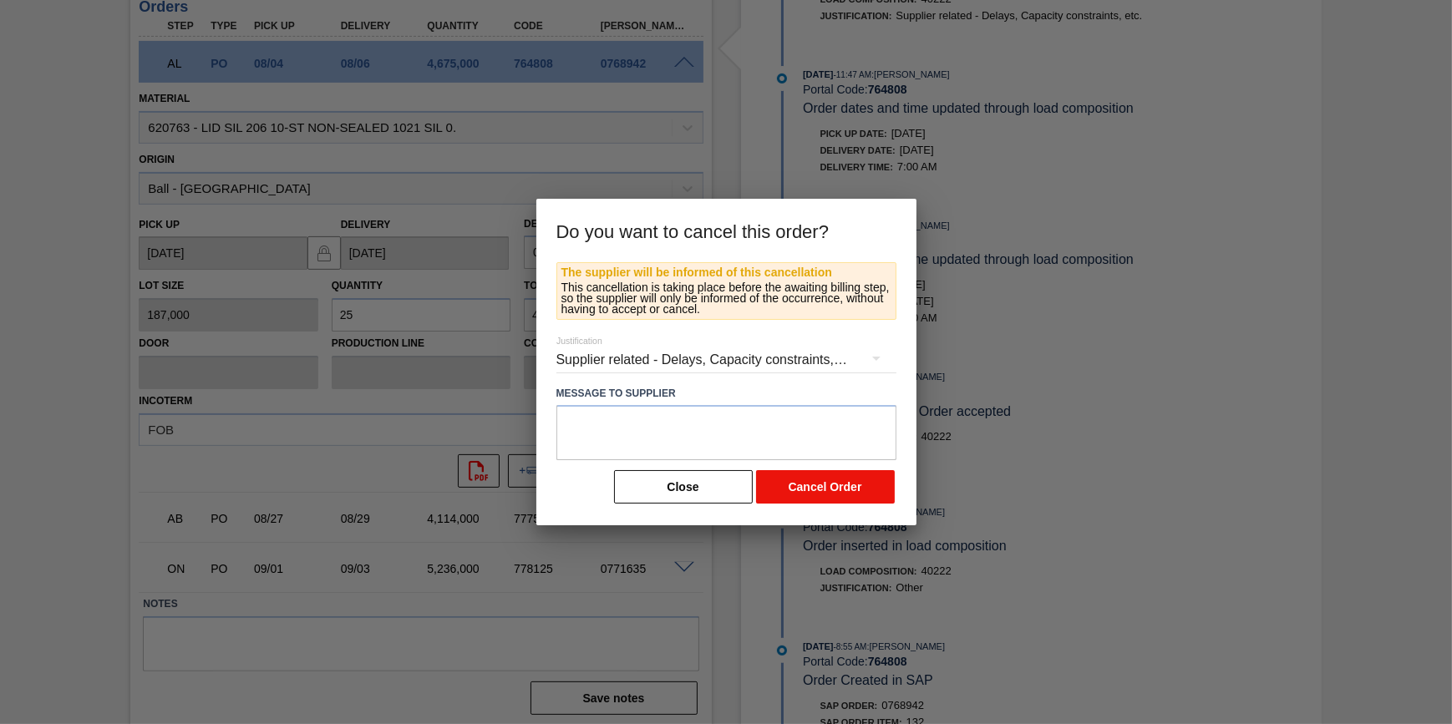
click at [785, 481] on button "Cancel Order" at bounding box center [825, 486] width 139 height 33
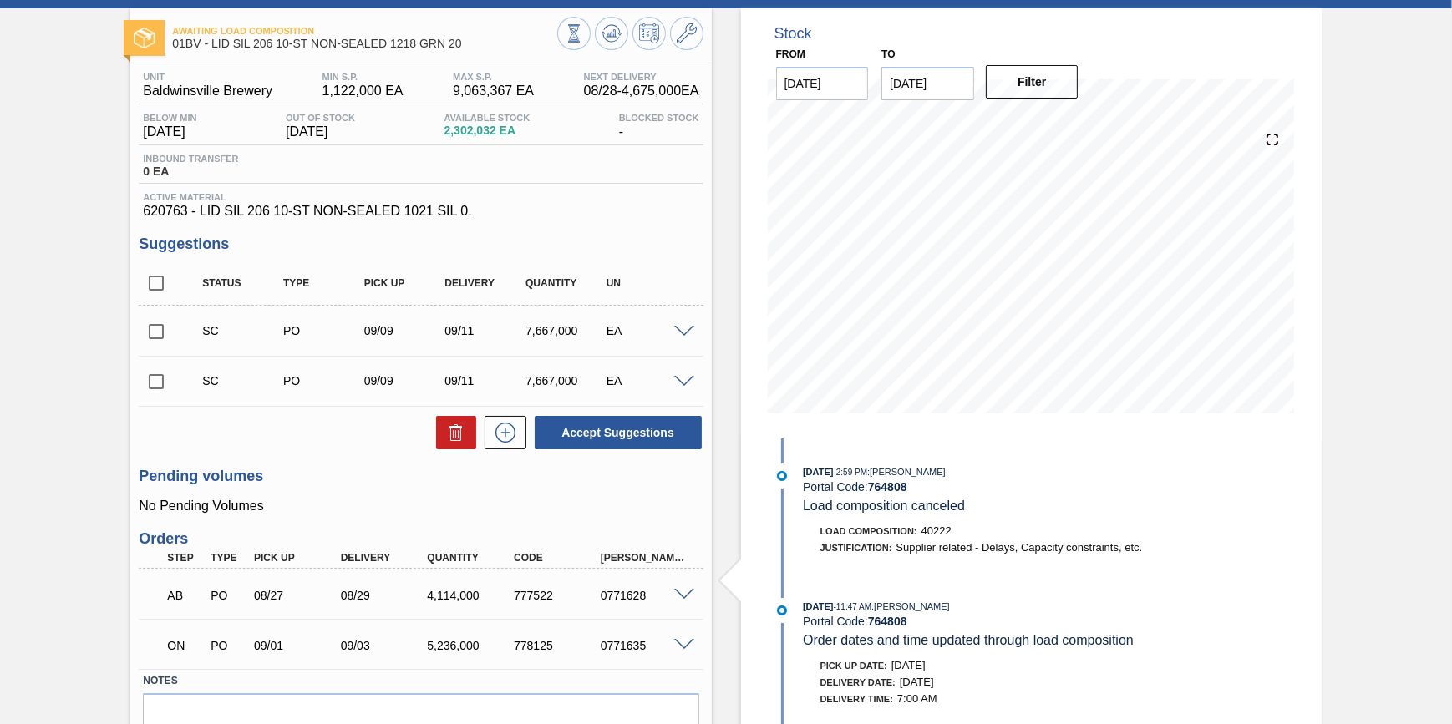
scroll to position [0, 0]
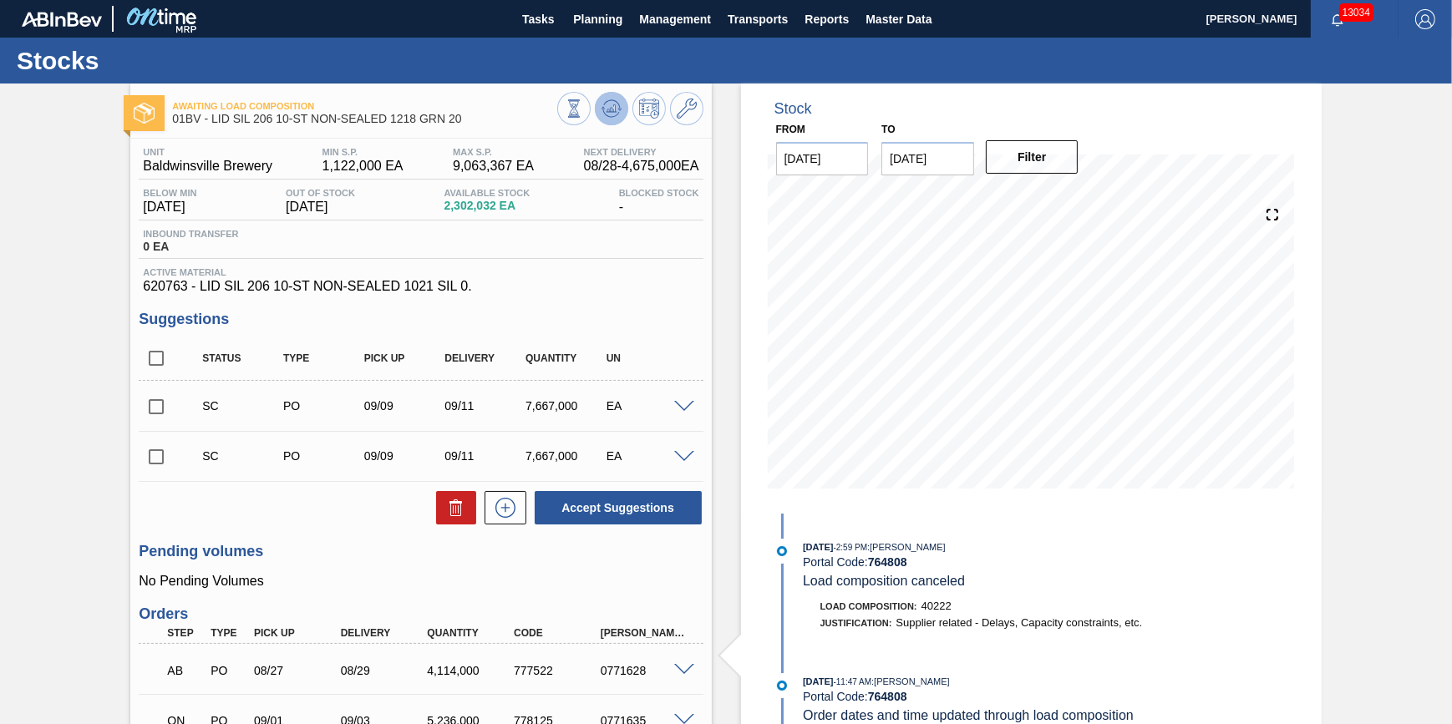
click at [612, 113] on icon at bounding box center [612, 109] width 20 height 20
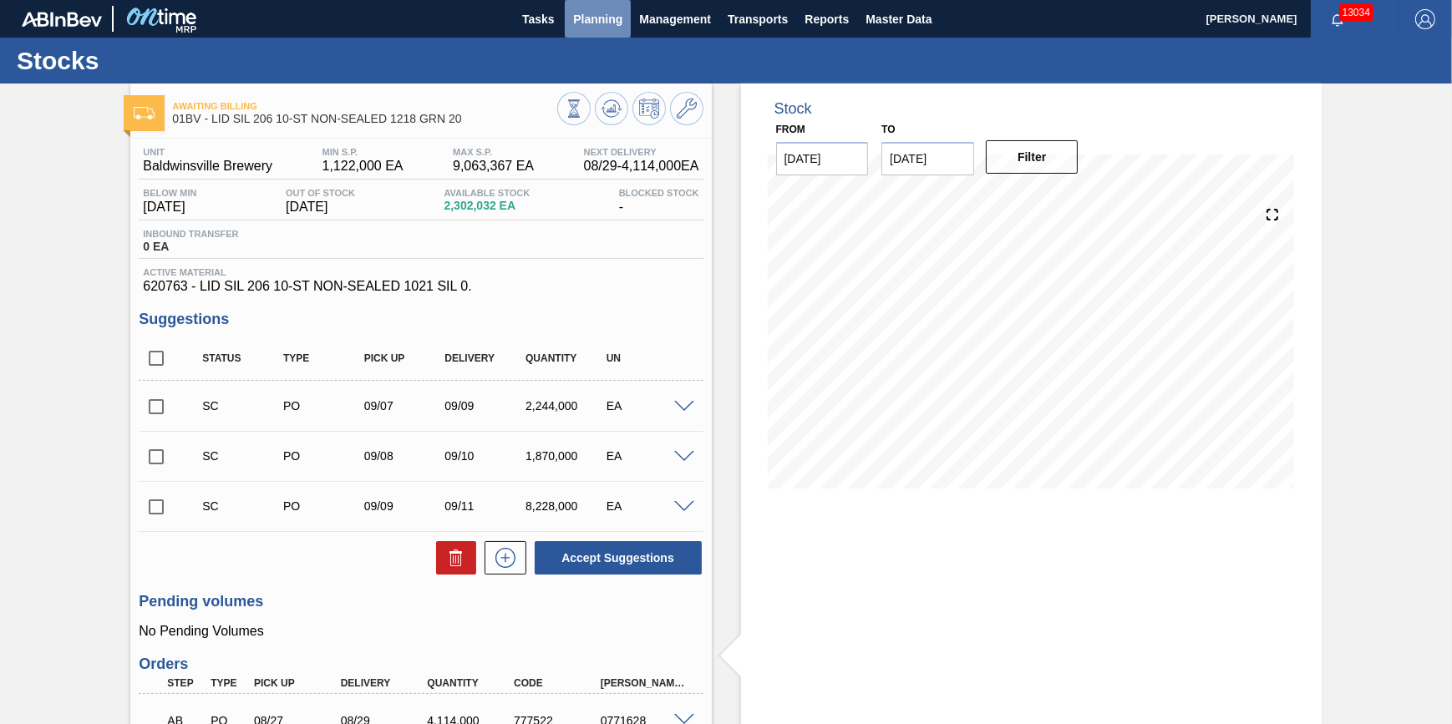
click at [593, 21] on span "Planning" at bounding box center [597, 19] width 49 height 20
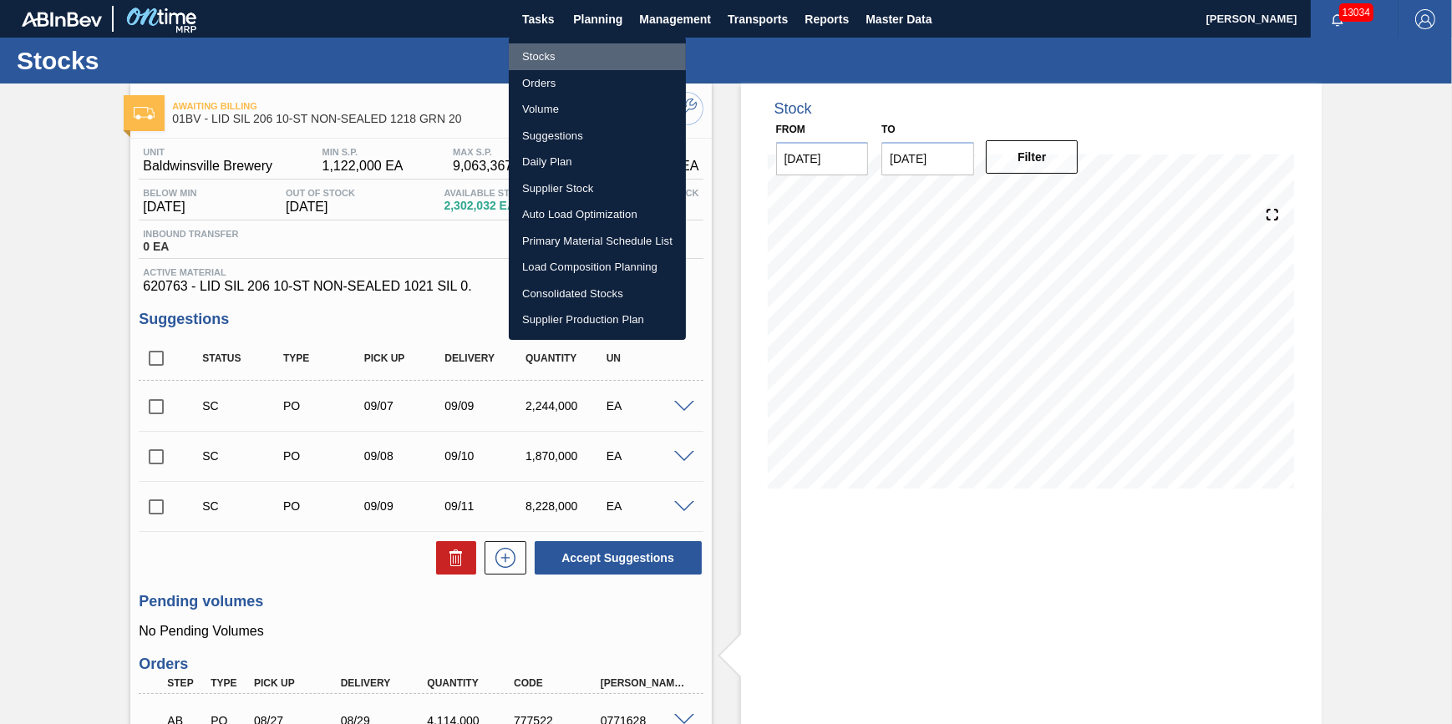
click at [593, 54] on li "Stocks" at bounding box center [597, 56] width 177 height 27
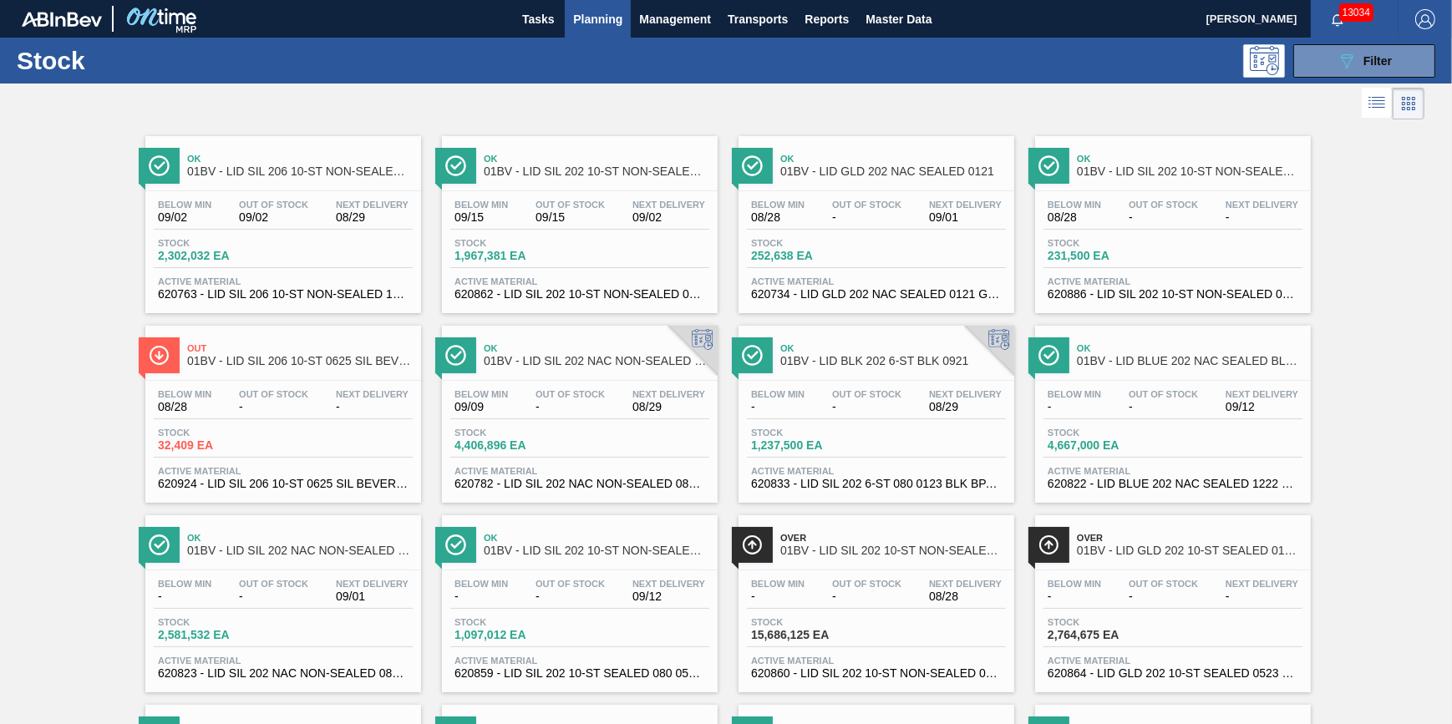
click at [353, 279] on span "Active Material" at bounding box center [283, 282] width 251 height 10
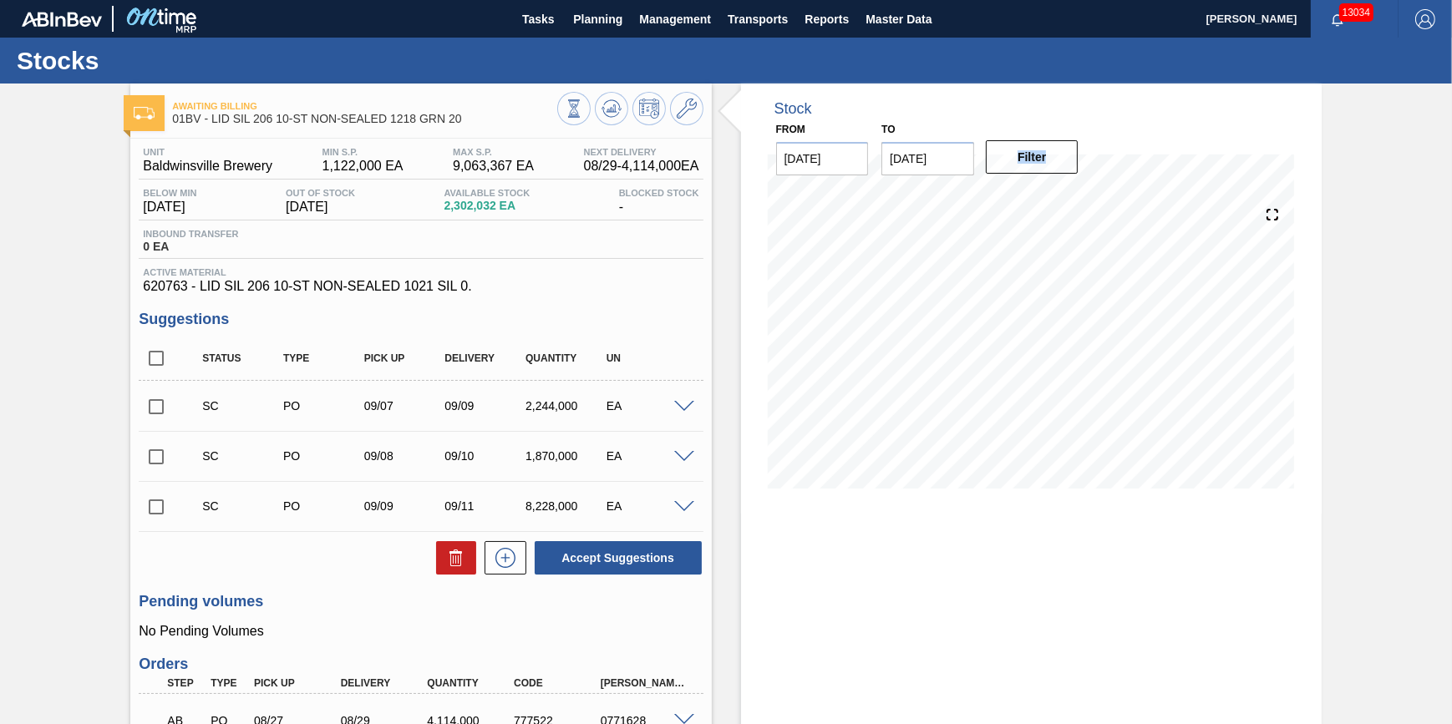
drag, startPoint x: 1447, startPoint y: 150, endPoint x: 1451, endPoint y: 218, distance: 67.8
click at [1451, 218] on main "Tasks Planning Management Transports Reports Master Data Jack Schuld 13034 Mark…" at bounding box center [726, 362] width 1452 height 724
click at [1392, 261] on div "Awaiting Billing 01BV - LID SIL 206 10-ST NON-SEALED 1218 GRN 20 Unit Baldwinsv…" at bounding box center [726, 508] width 1452 height 848
drag, startPoint x: 1446, startPoint y: 282, endPoint x: 1447, endPoint y: 326, distance: 44.3
click at [1447, 326] on div "Awaiting Billing 01BV - LID SIL 206 10-ST NON-SEALED 1218 GRN 20 Unit Baldwinsv…" at bounding box center [726, 508] width 1452 height 848
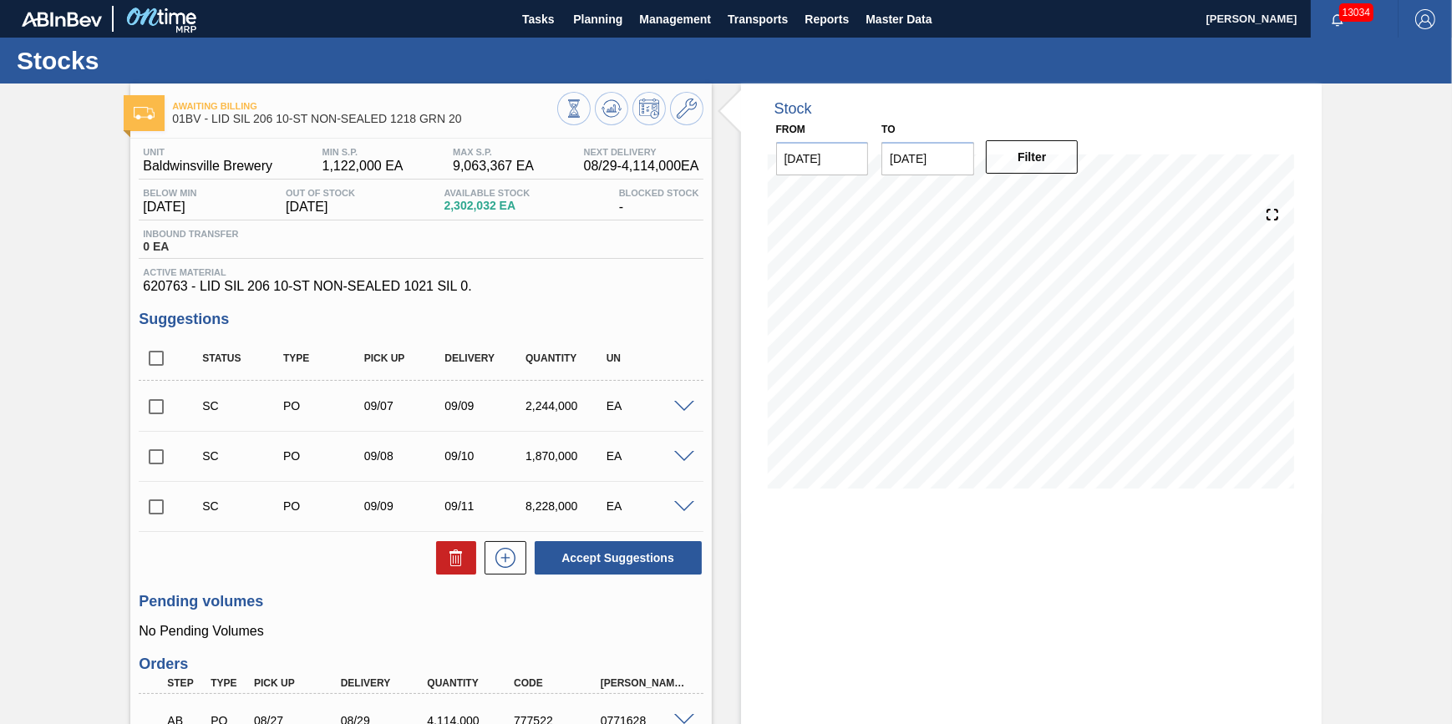
click at [1448, 236] on div "Awaiting Billing 01BV - LID SIL 206 10-ST NON-SEALED 1218 GRN 20 Unit Baldwinsv…" at bounding box center [726, 508] width 1452 height 848
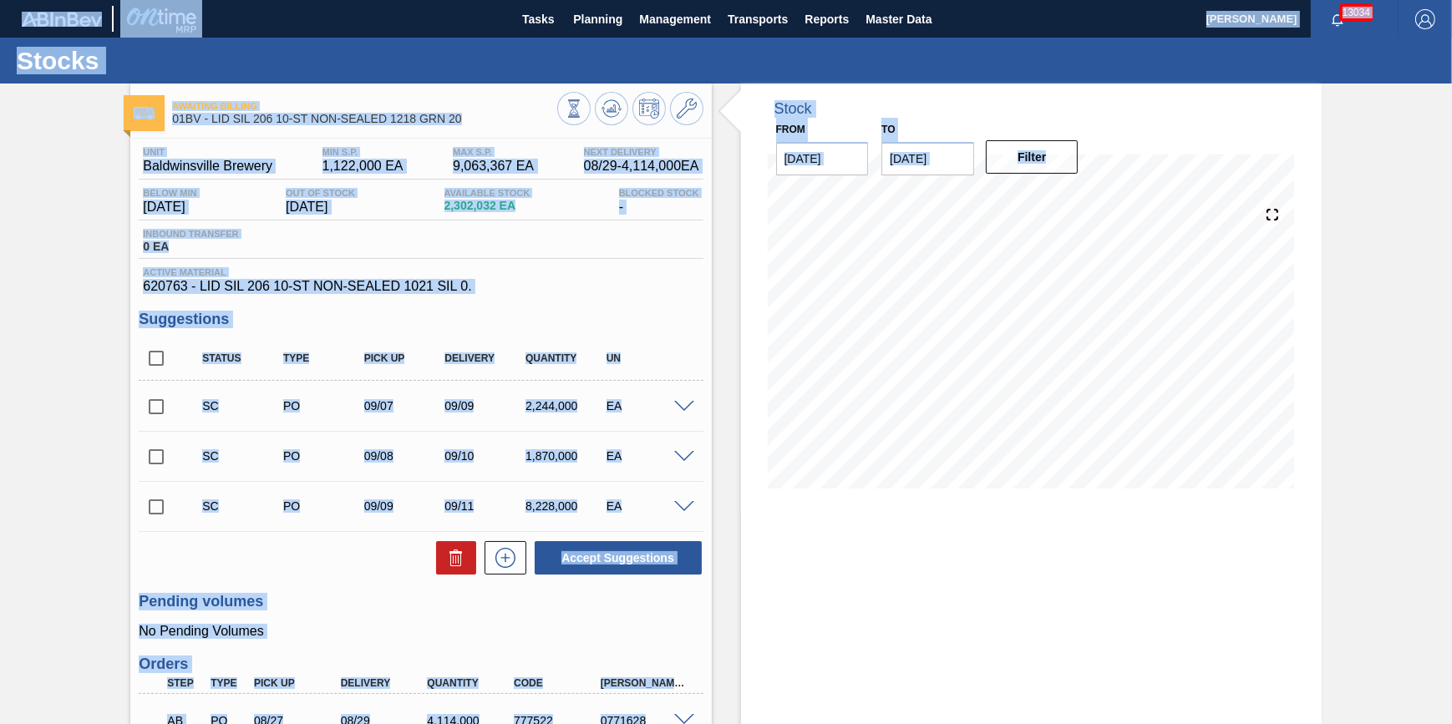
drag, startPoint x: 1448, startPoint y: 236, endPoint x: 1454, endPoint y: 324, distance: 88.8
click at [1451, 0] on html "Tasks Planning Management Transports Reports Master Data Jack Schuld 13034 Mark…" at bounding box center [726, 0] width 1452 height 0
click at [1070, 551] on div "Stock From 08/28/2025 to 09/11/2025 Filter 09/08 Stock Projection 275,982 SAP P…" at bounding box center [1031, 508] width 581 height 848
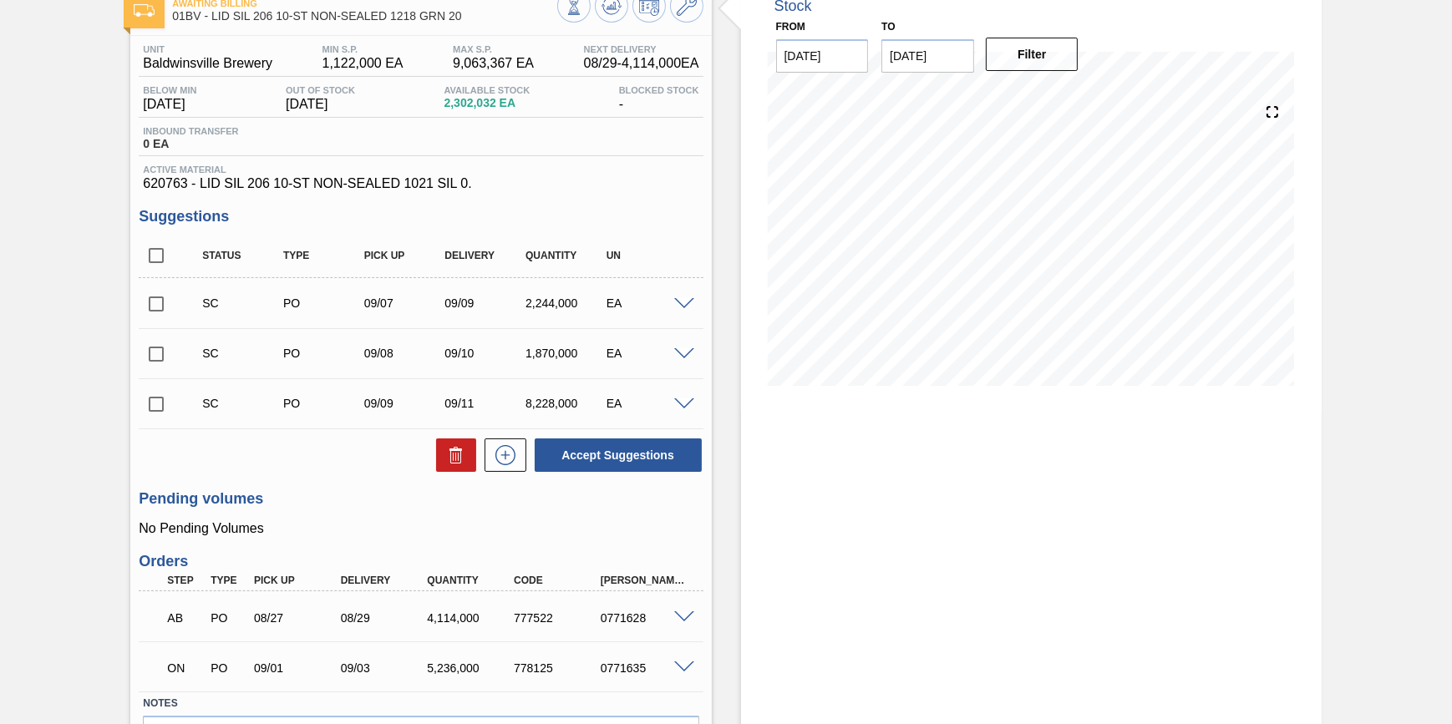
scroll to position [143, 0]
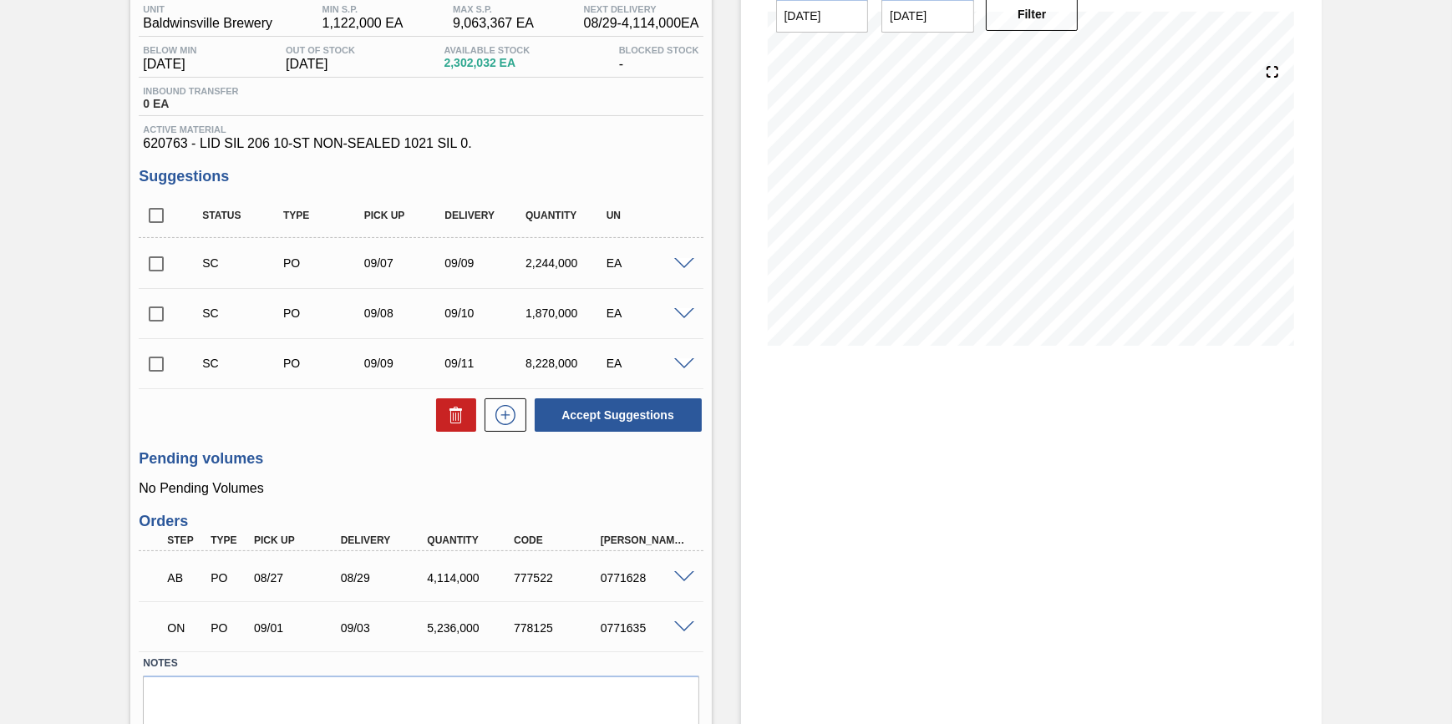
click at [681, 582] on span at bounding box center [684, 578] width 20 height 13
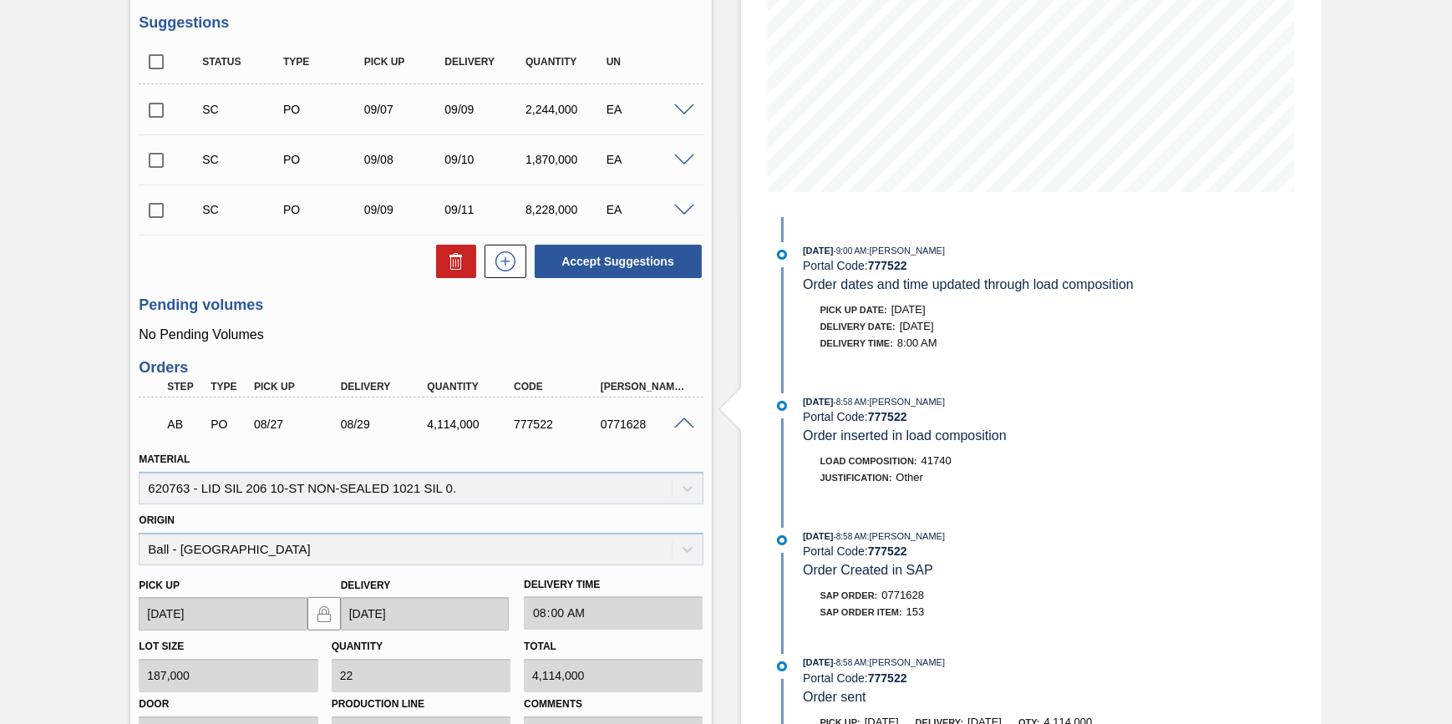
scroll to position [299, 0]
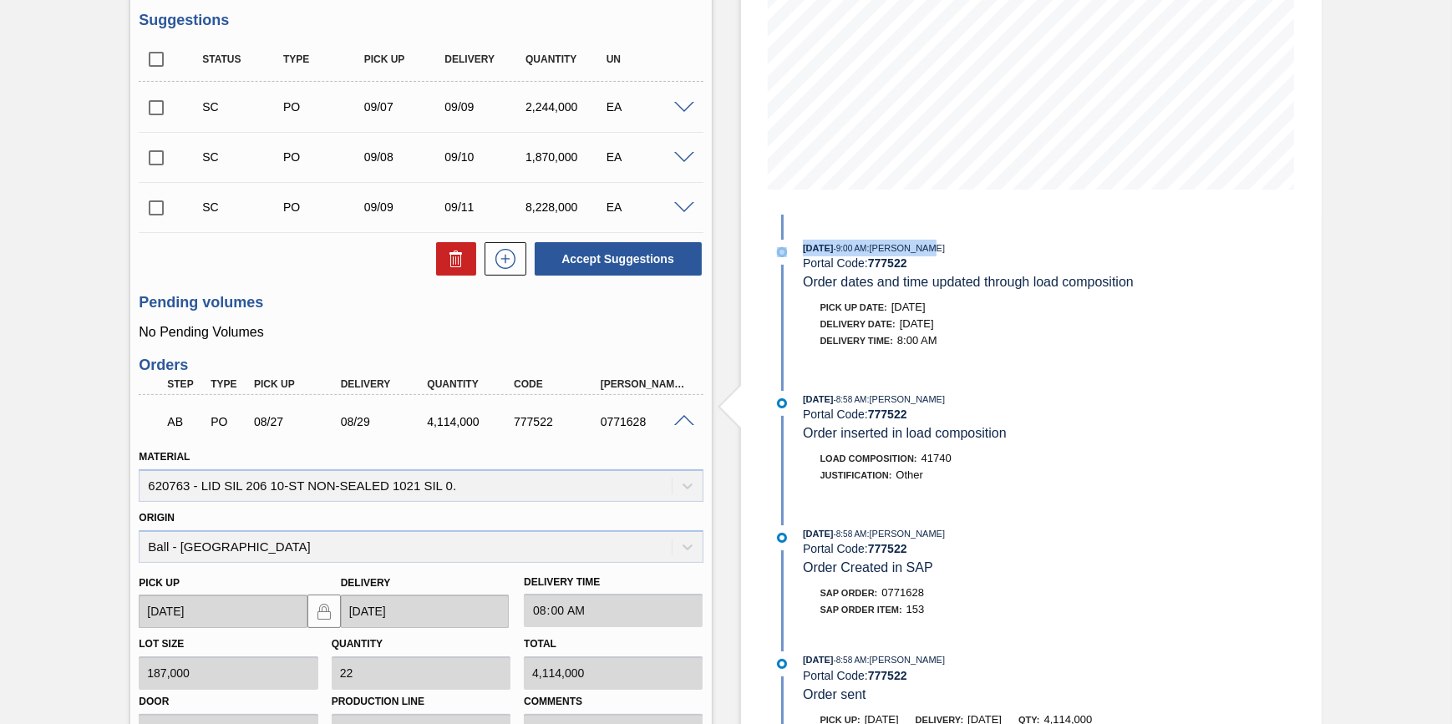
drag, startPoint x: 1445, startPoint y: 247, endPoint x: 1426, endPoint y: 203, distance: 47.9
click at [1426, 203] on div "Awaiting Billing 01BV - LID SIL 206 10-ST NON-SEALED 1218 GRN 20 Unit Baldwinsv…" at bounding box center [726, 410] width 1452 height 1253
click at [1416, 240] on div "Awaiting Billing 01BV - LID SIL 206 10-ST NON-SEALED 1218 GRN 20 Unit Baldwinsv…" at bounding box center [726, 410] width 1452 height 1253
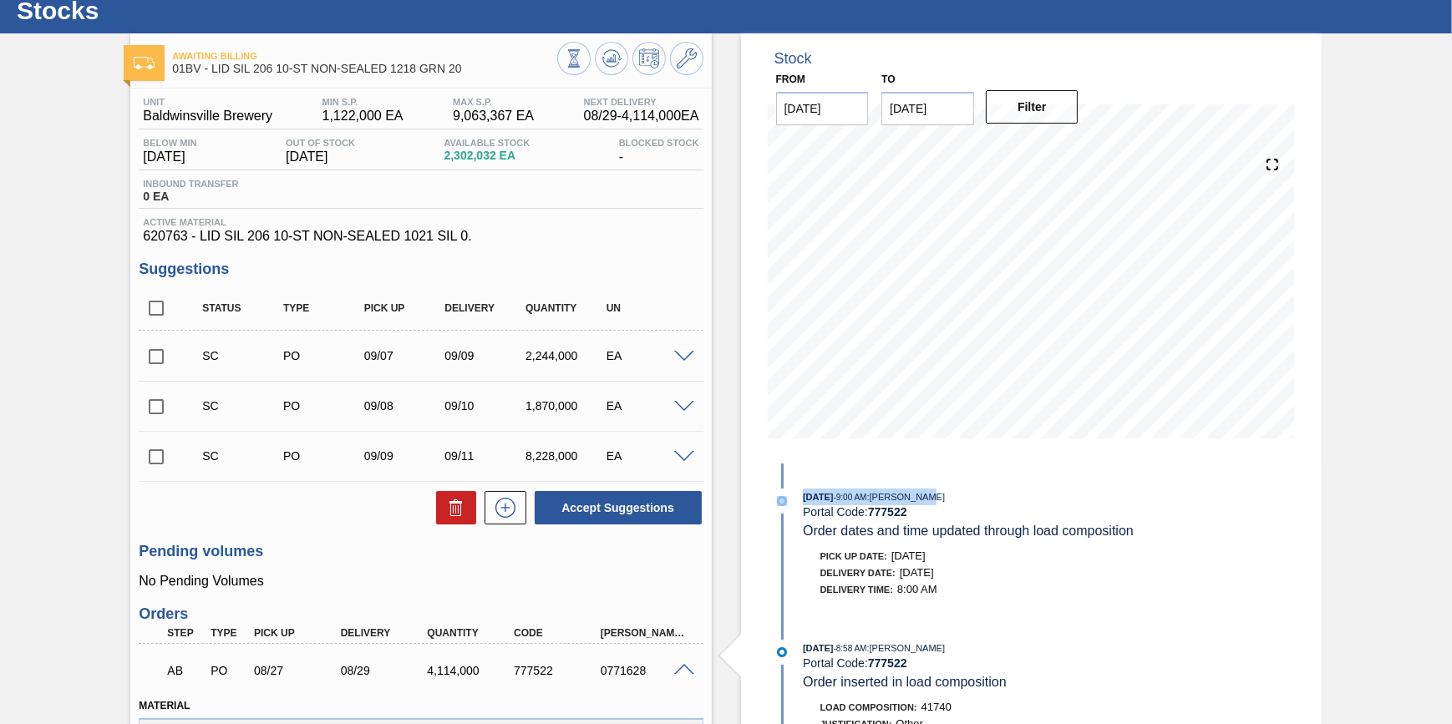
scroll to position [8, 0]
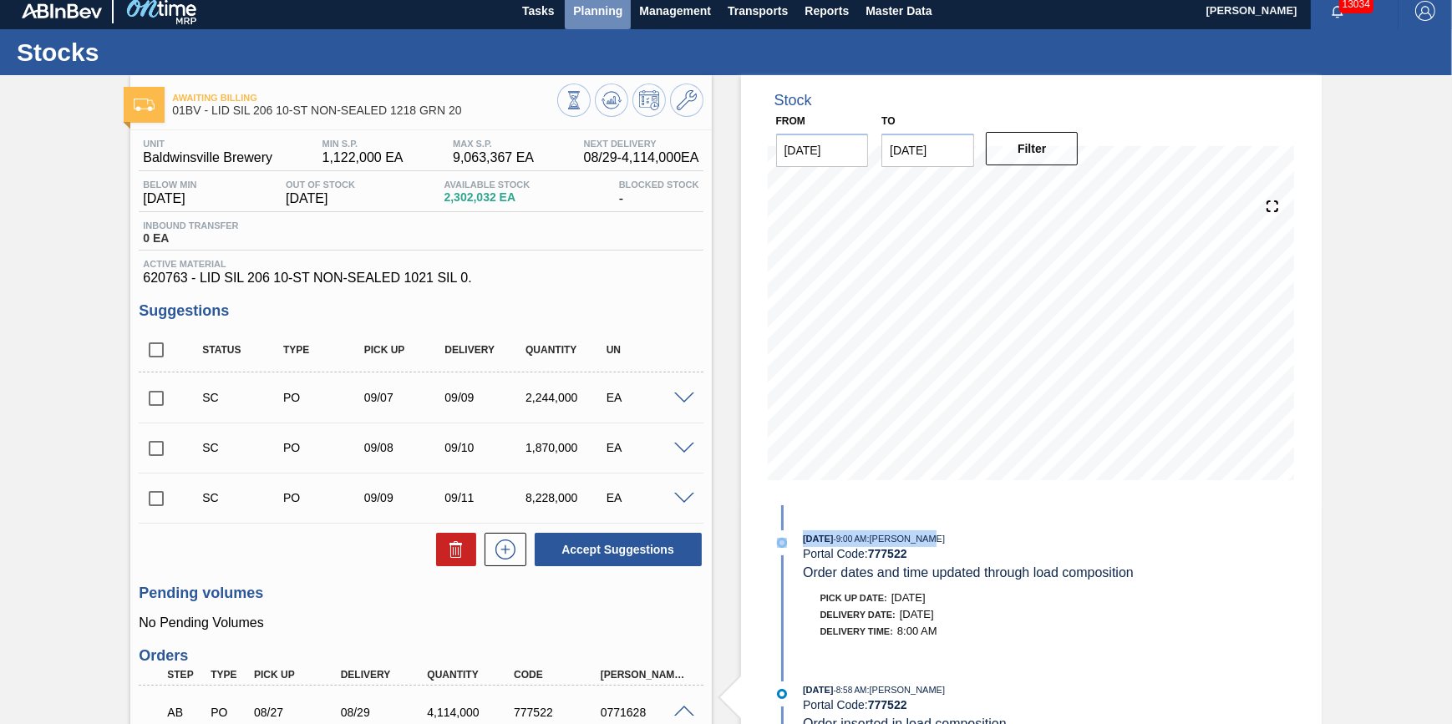
click at [591, 23] on button "Planning" at bounding box center [598, 11] width 66 height 38
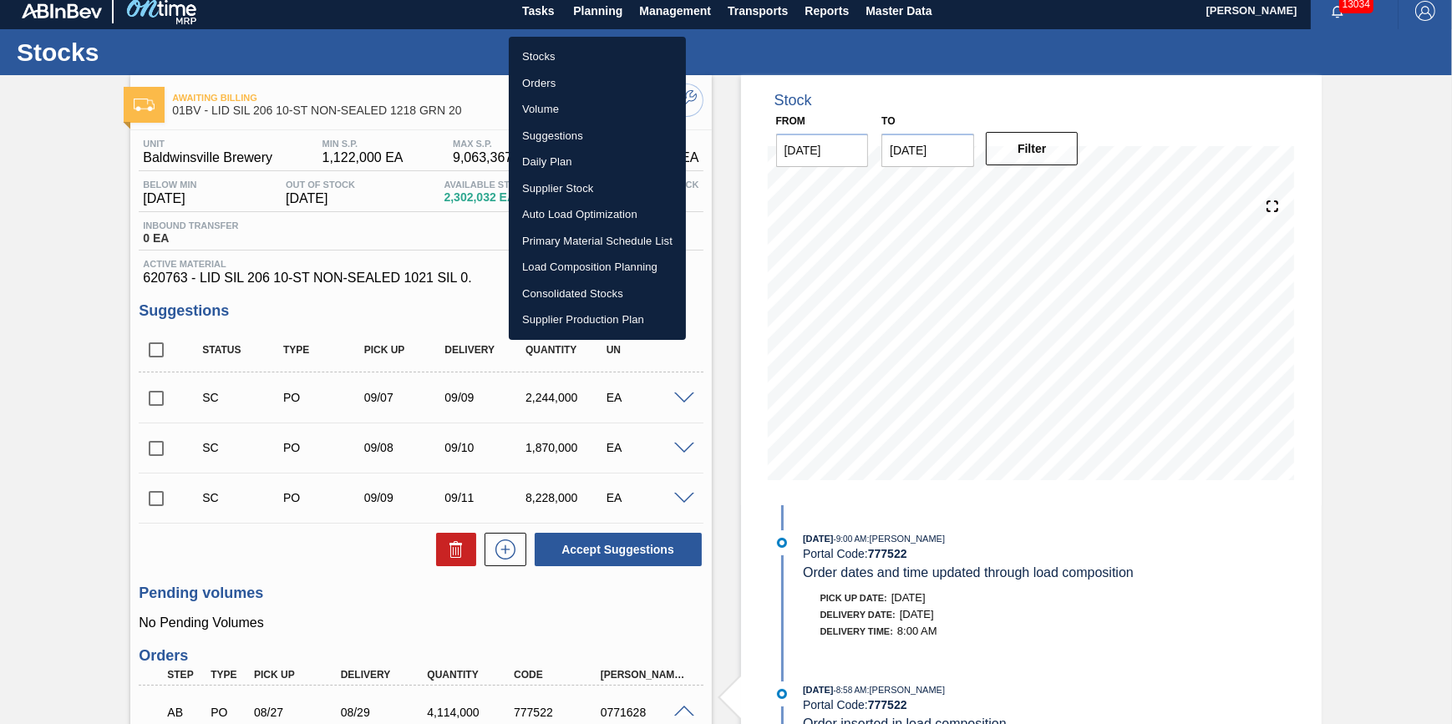
click at [384, 227] on div at bounding box center [726, 362] width 1452 height 724
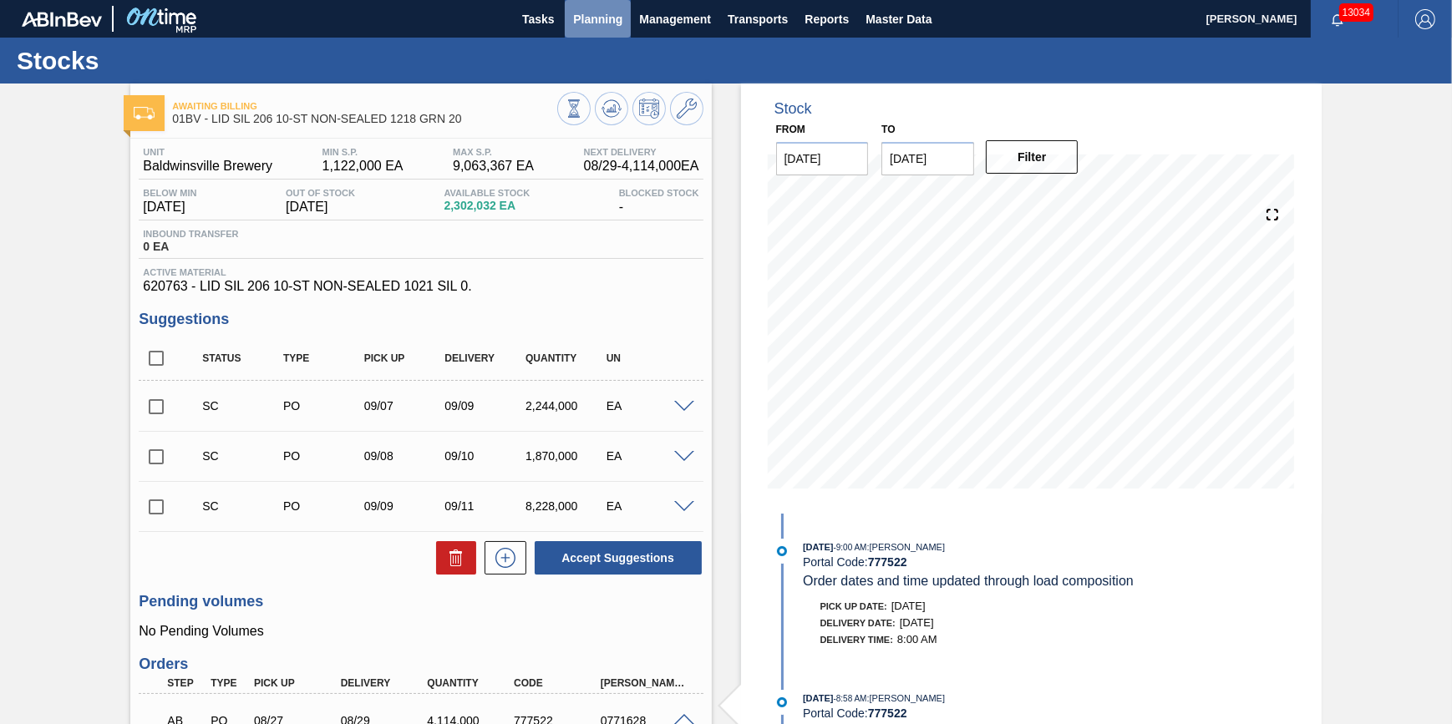
click at [604, 27] on span "Planning" at bounding box center [597, 19] width 49 height 20
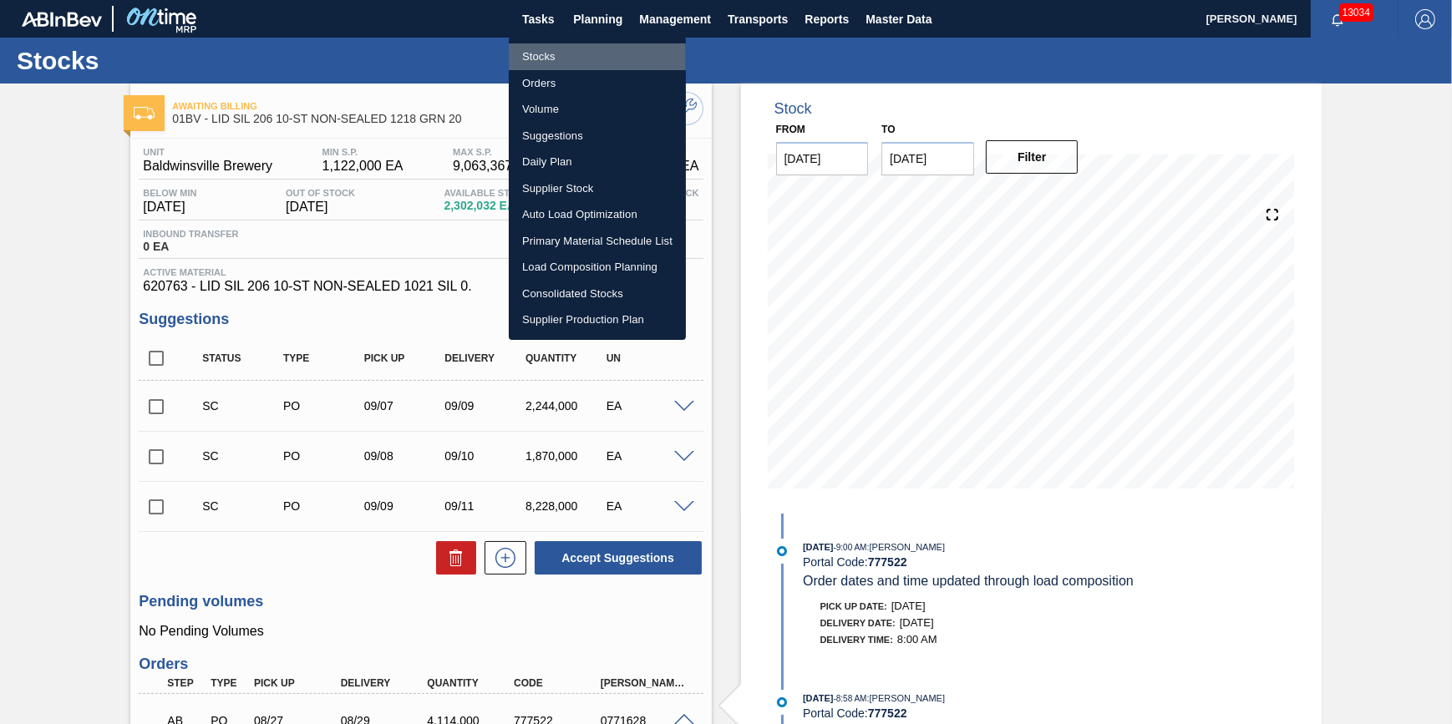
drag, startPoint x: 602, startPoint y: 56, endPoint x: 835, endPoint y: 89, distance: 235.5
click at [602, 56] on li "Stocks" at bounding box center [597, 56] width 177 height 27
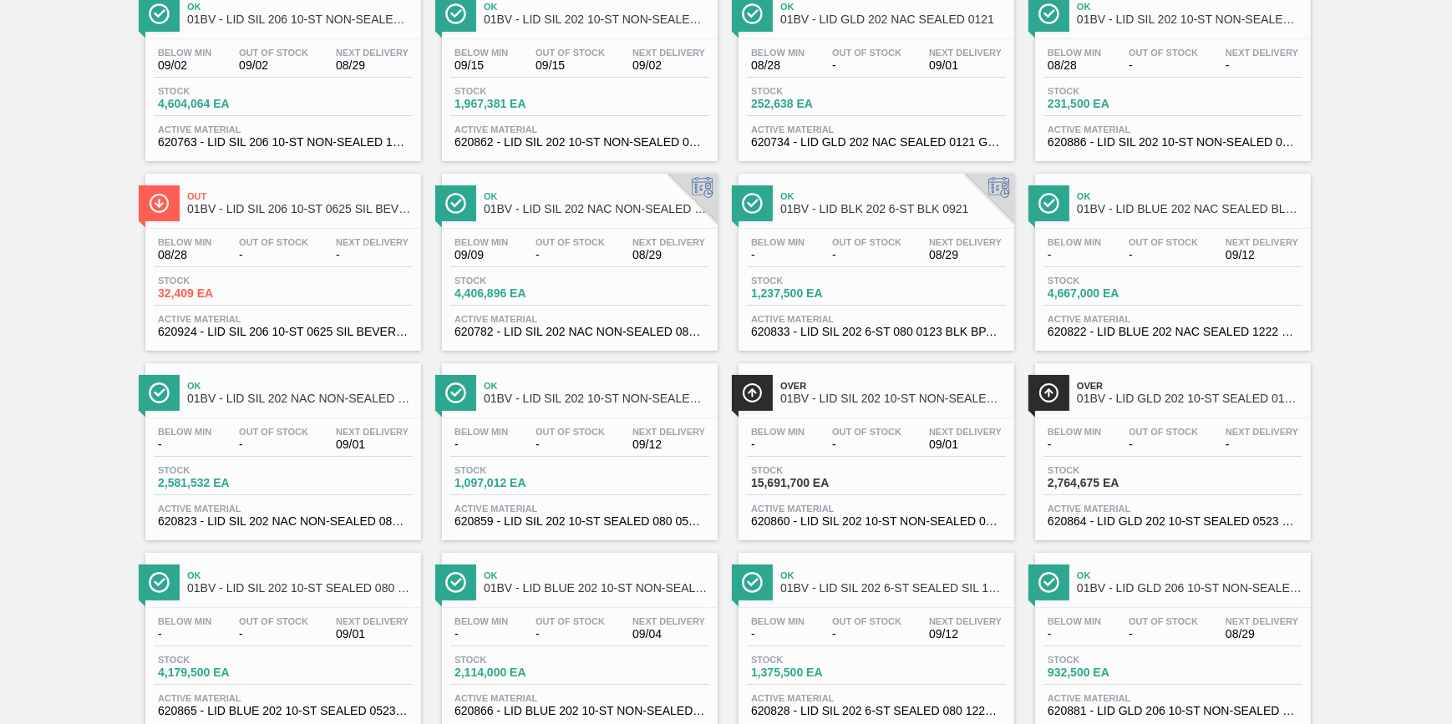
scroll to position [150, 0]
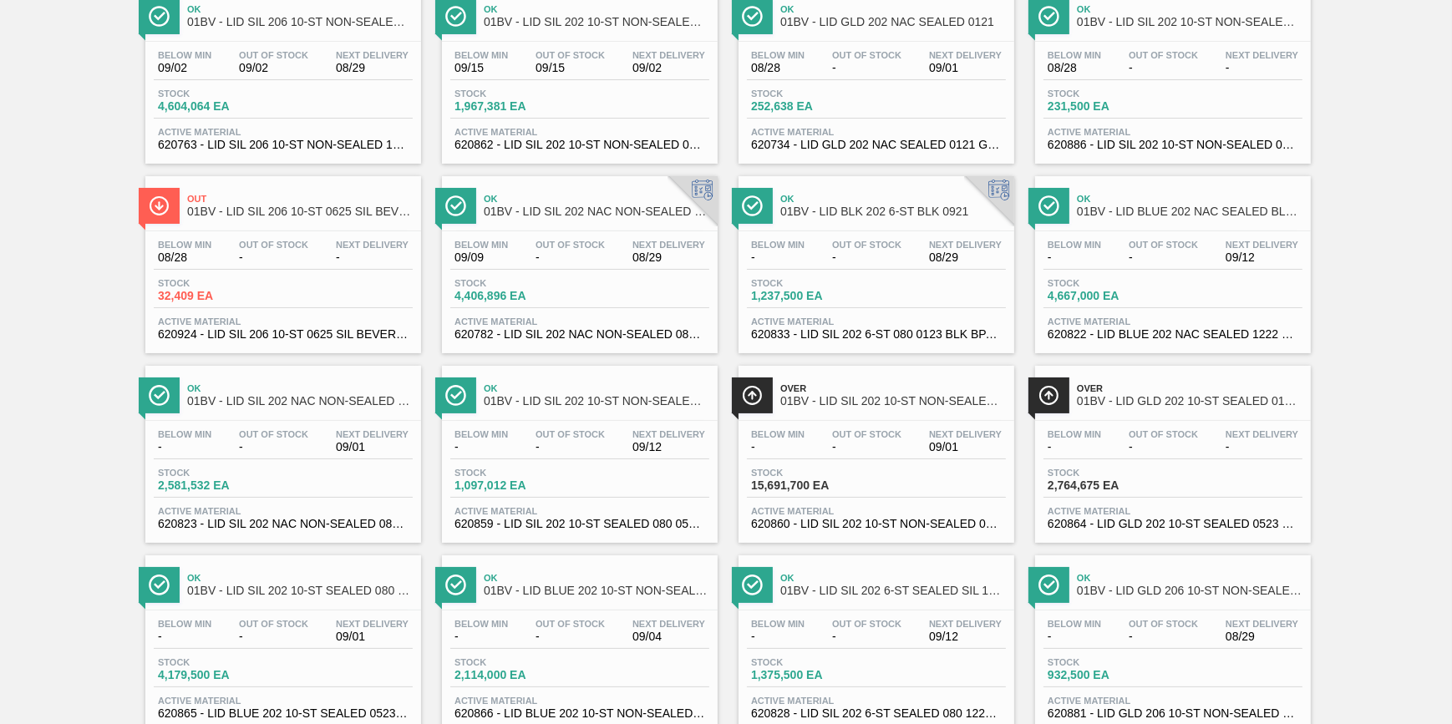
click at [223, 288] on span "Stock" at bounding box center [216, 283] width 117 height 10
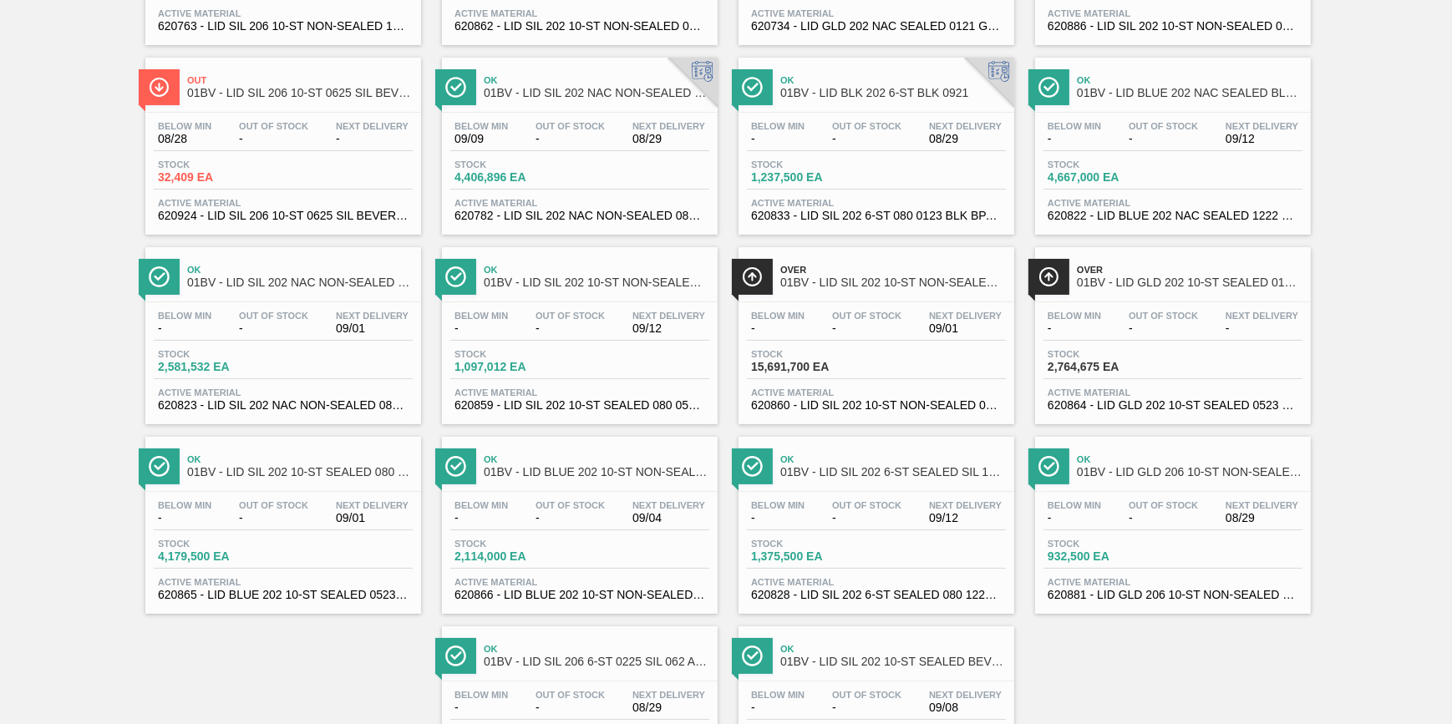
scroll to position [397, 0]
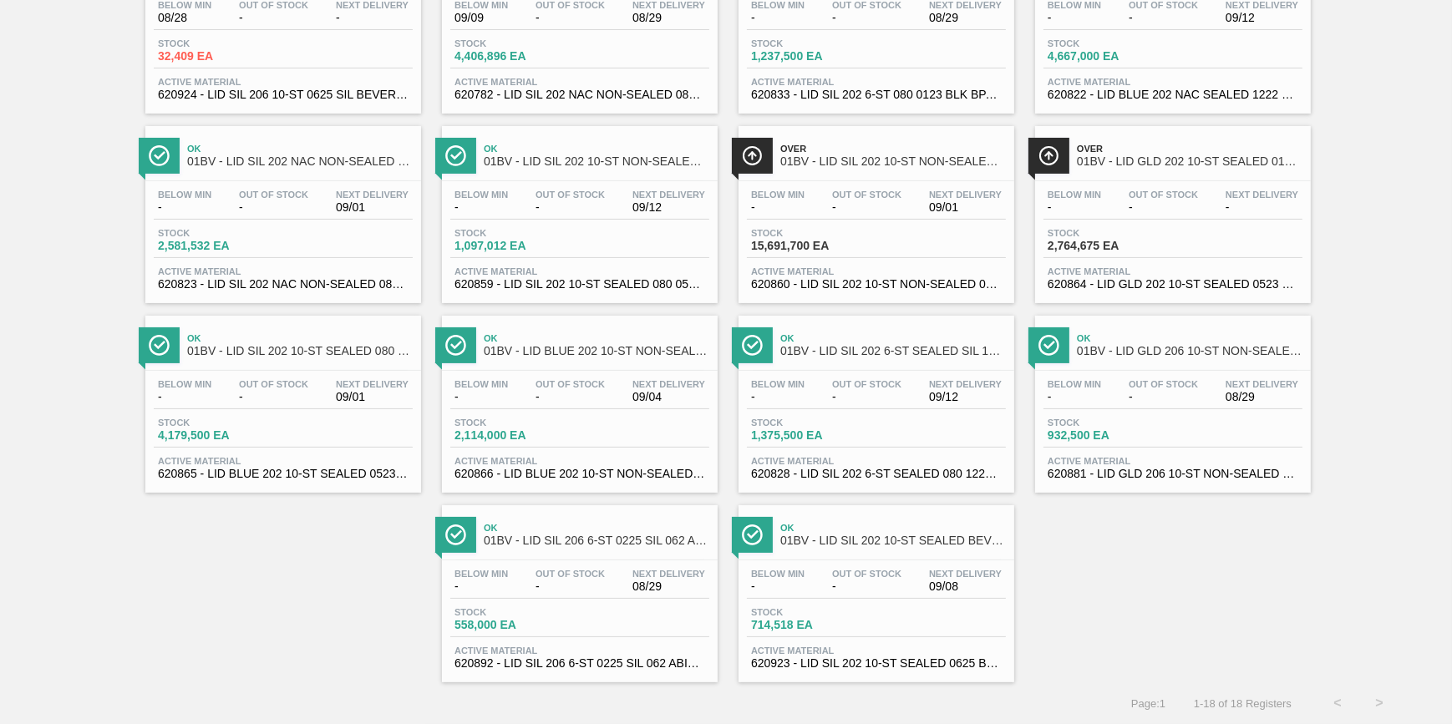
click at [380, 90] on span "620924 - LID SIL 206 10-ST 0625 SIL BEVERAGE W 06" at bounding box center [283, 95] width 251 height 13
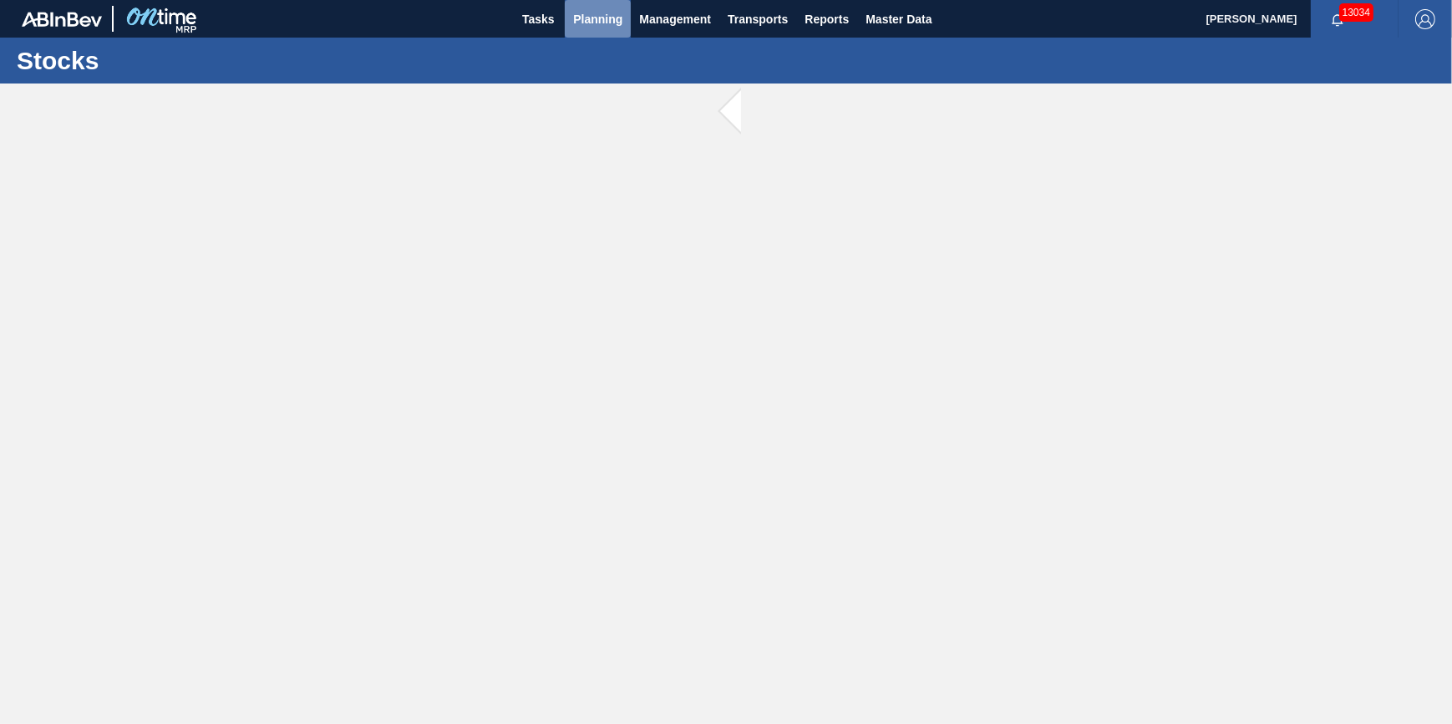
click at [587, 33] on button "Planning" at bounding box center [598, 19] width 66 height 38
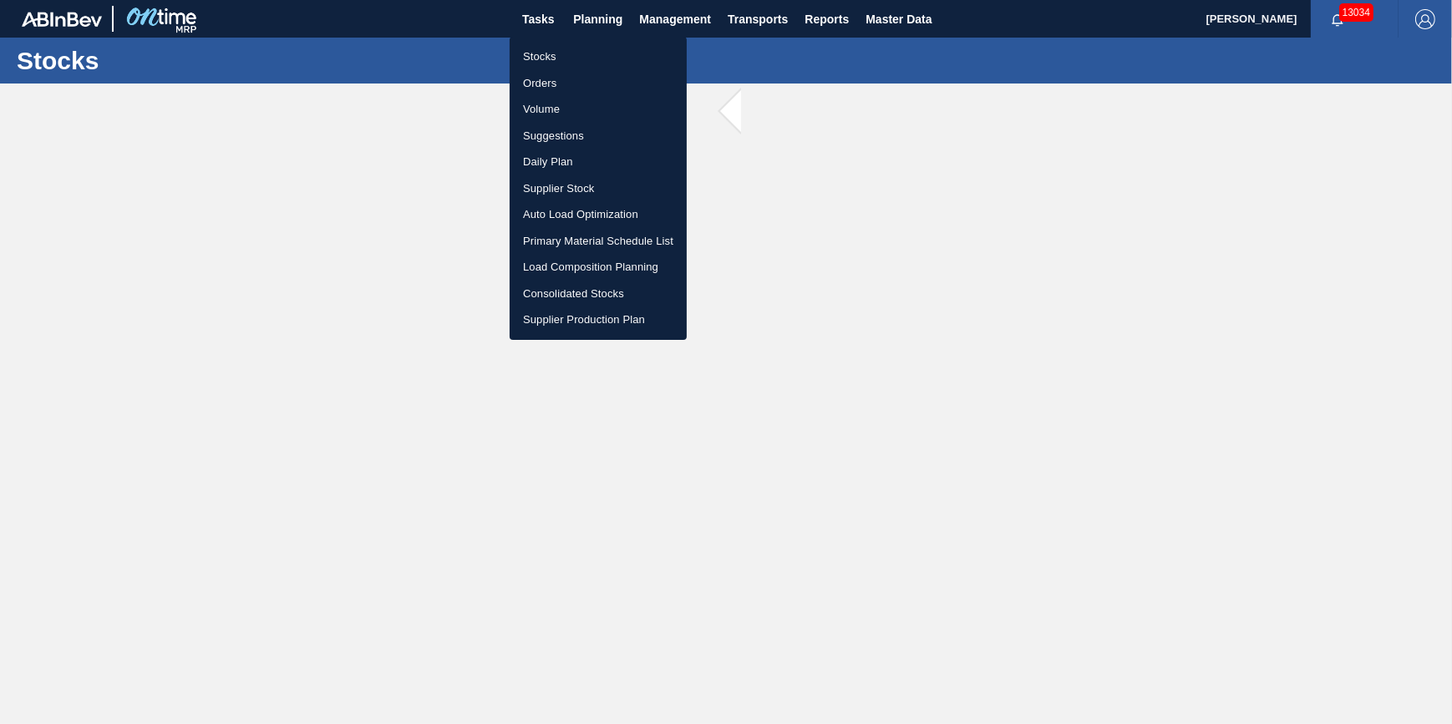
click at [577, 54] on li "Stocks" at bounding box center [598, 56] width 177 height 27
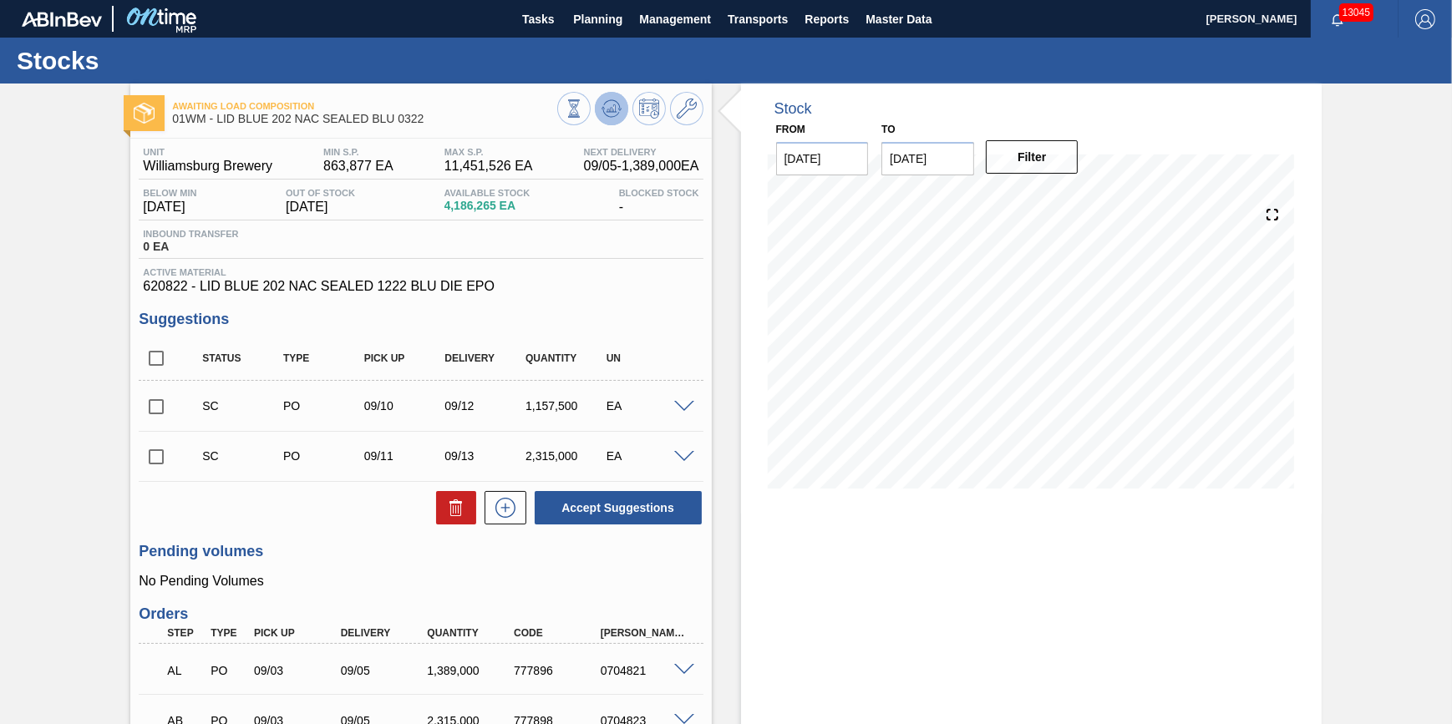
click at [605, 106] on icon at bounding box center [612, 109] width 20 height 20
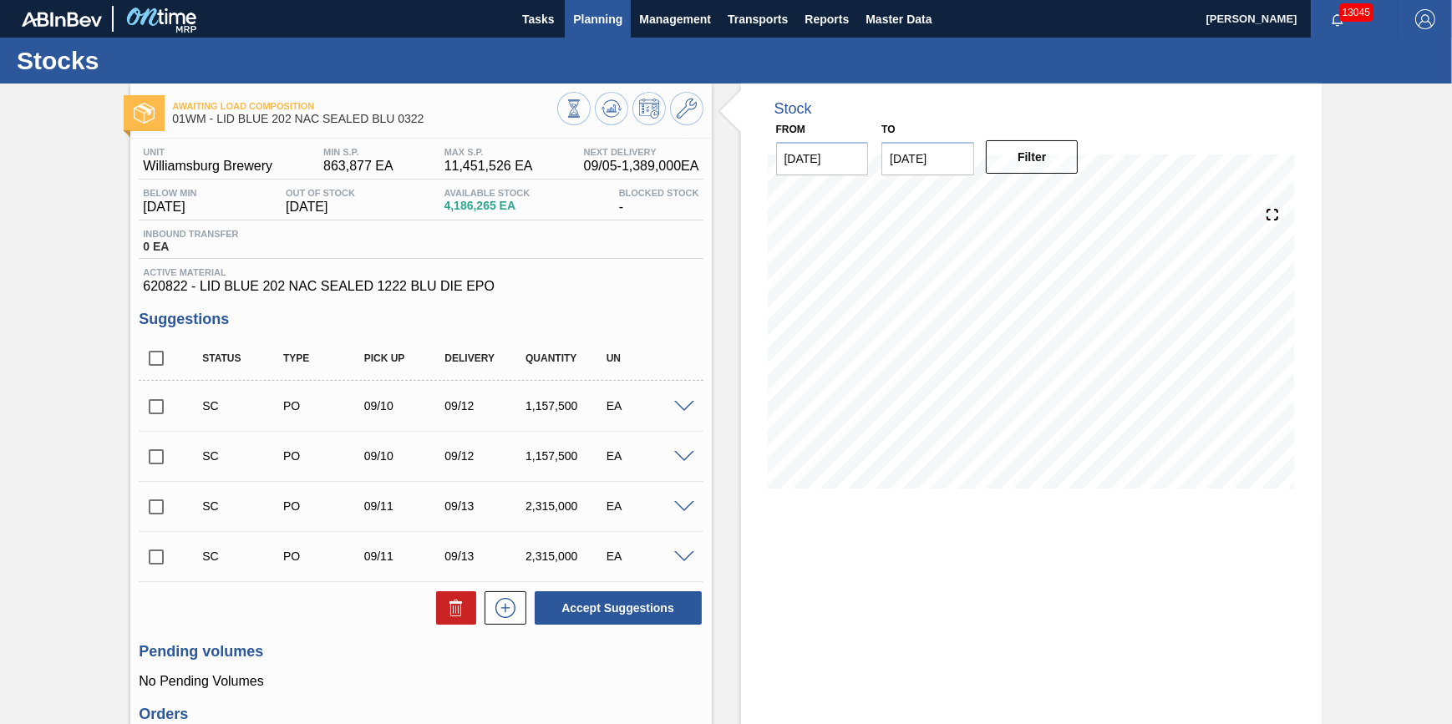
click at [597, 24] on span "Planning" at bounding box center [597, 19] width 49 height 20
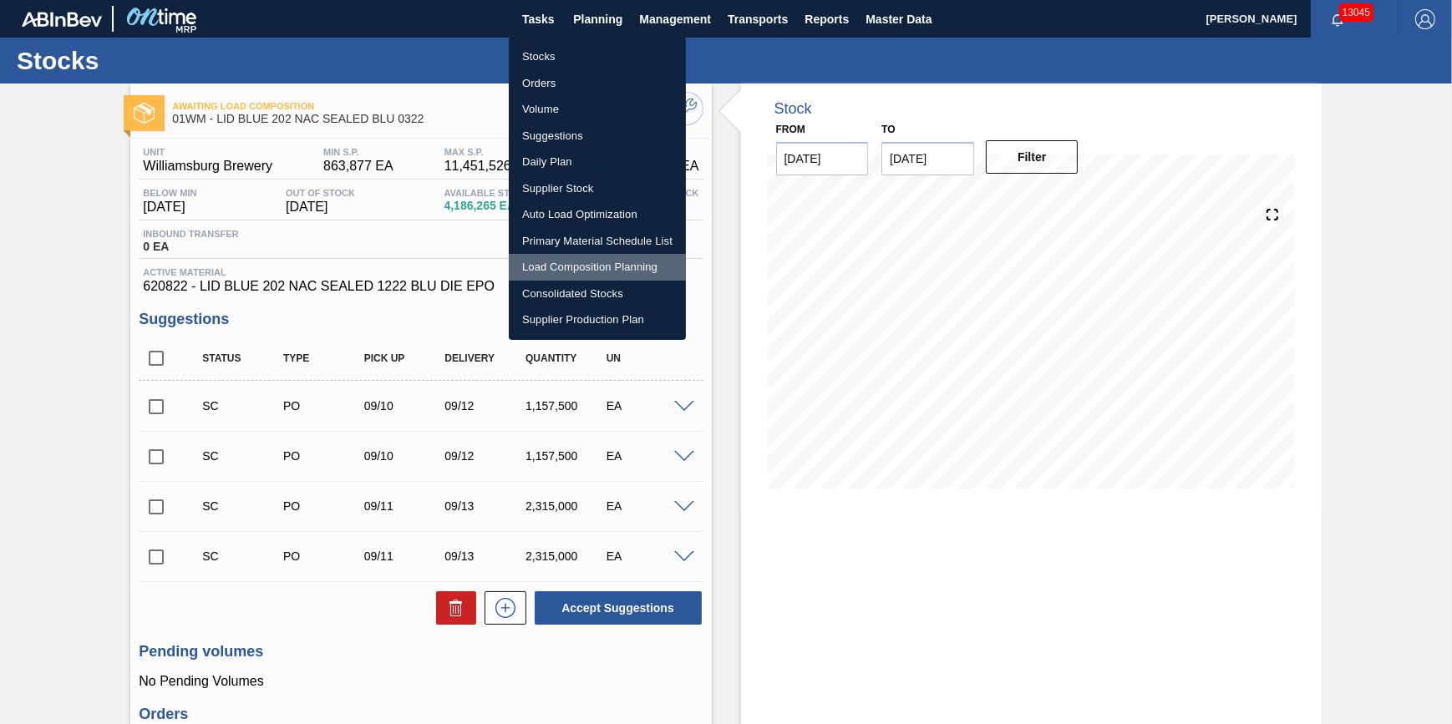
click at [578, 265] on li "Load Composition Planning" at bounding box center [597, 267] width 177 height 27
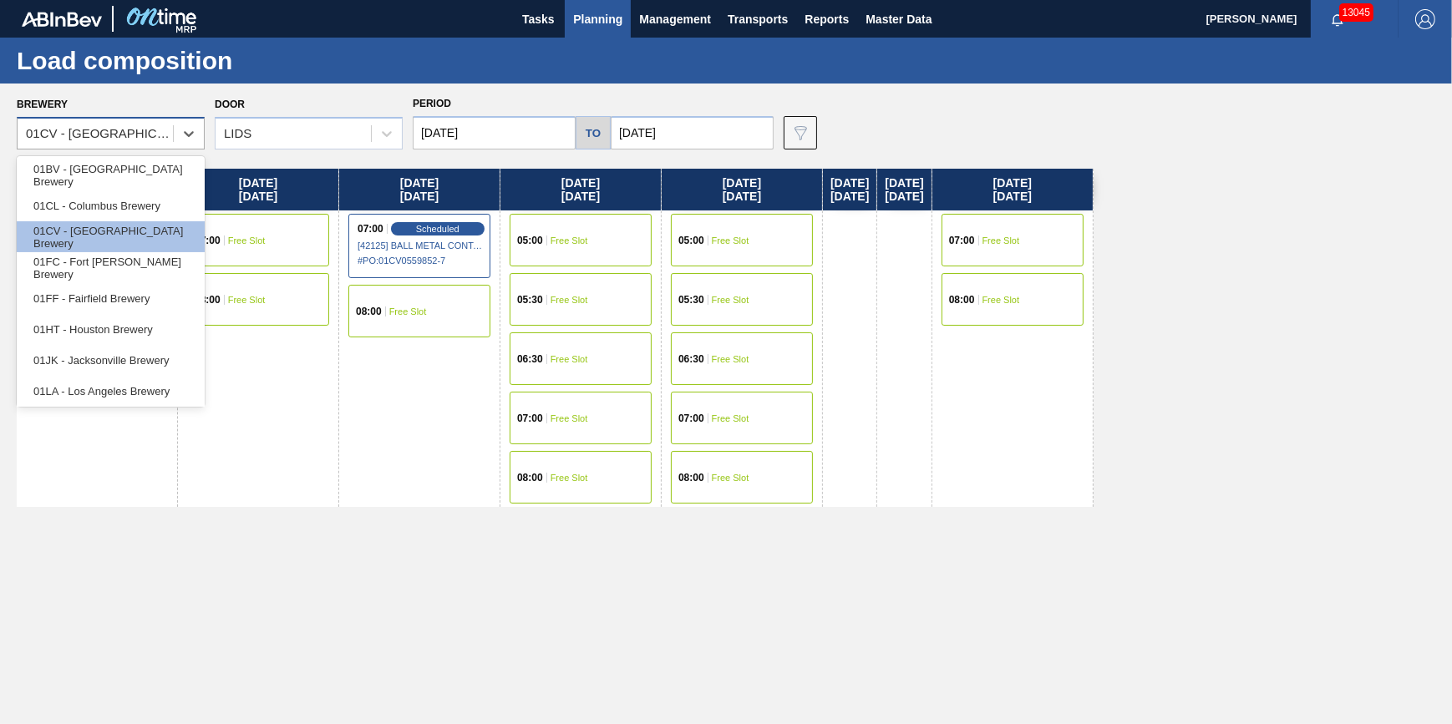
click at [145, 137] on div "01CV - [GEOGRAPHIC_DATA] Brewery" at bounding box center [100, 134] width 149 height 14
click at [167, 173] on div "01BV - [GEOGRAPHIC_DATA] Brewery" at bounding box center [111, 175] width 188 height 31
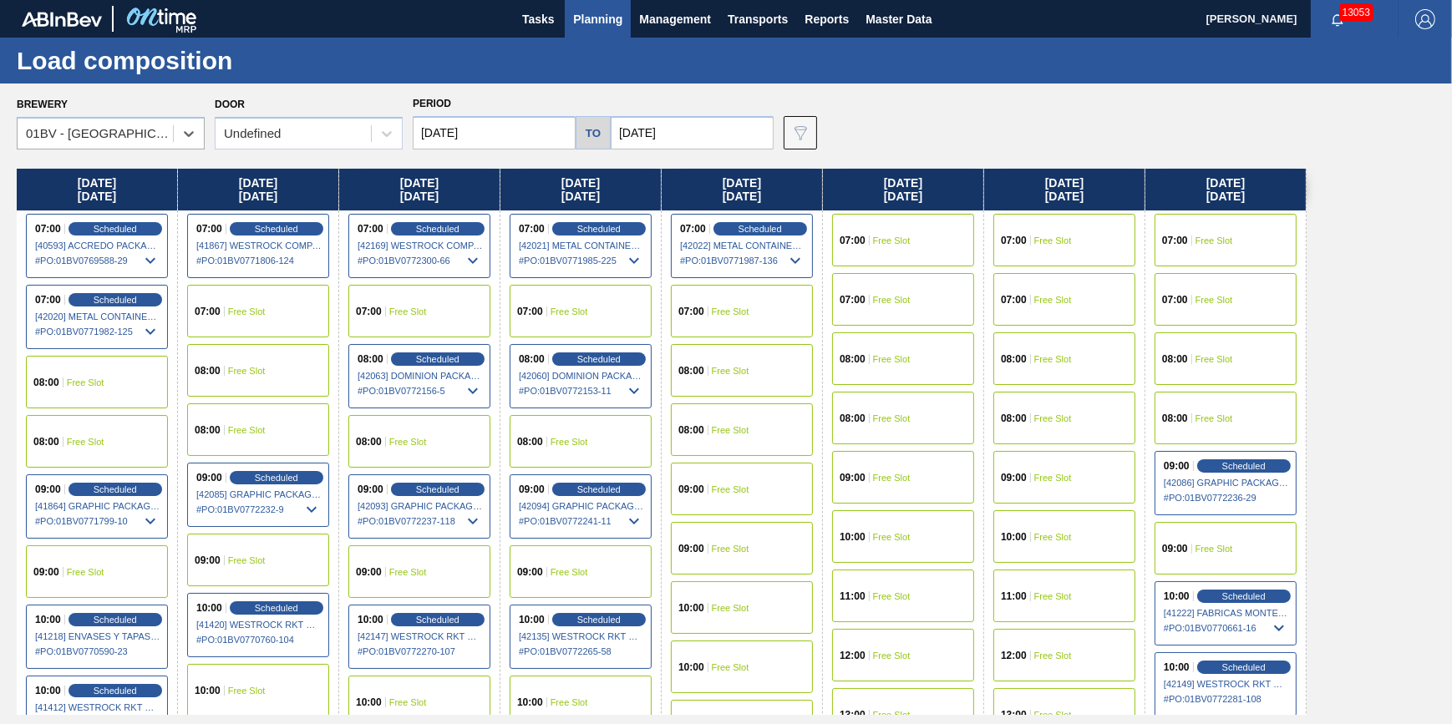
click at [492, 137] on input "[DATE]" at bounding box center [494, 132] width 163 height 33
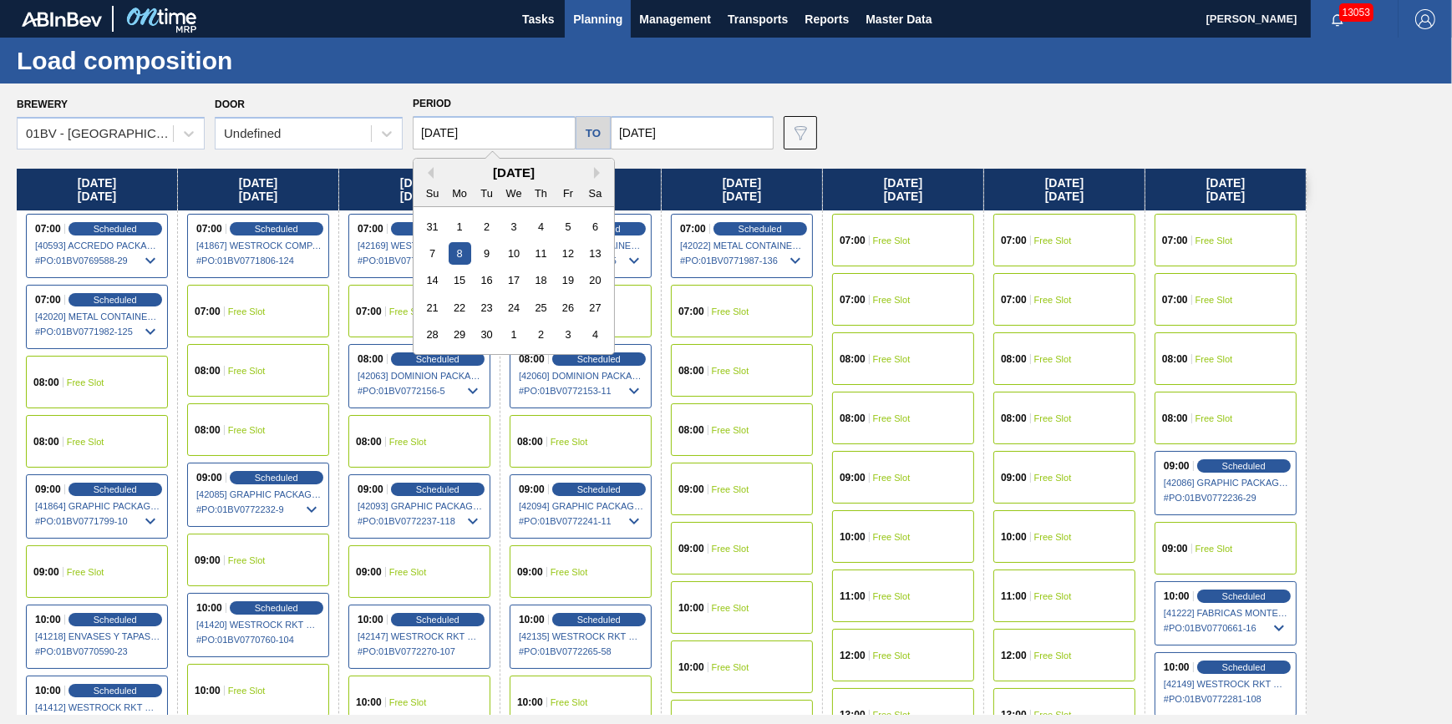
click at [417, 170] on div "[DATE]" at bounding box center [514, 172] width 201 height 14
click at [426, 168] on button "Previous Month" at bounding box center [428, 173] width 12 height 12
click at [426, 180] on div "Su Mo Tu We Th Fr Sa" at bounding box center [514, 193] width 201 height 27
click at [701, 318] on div "07:00 Free Slot" at bounding box center [742, 311] width 142 height 53
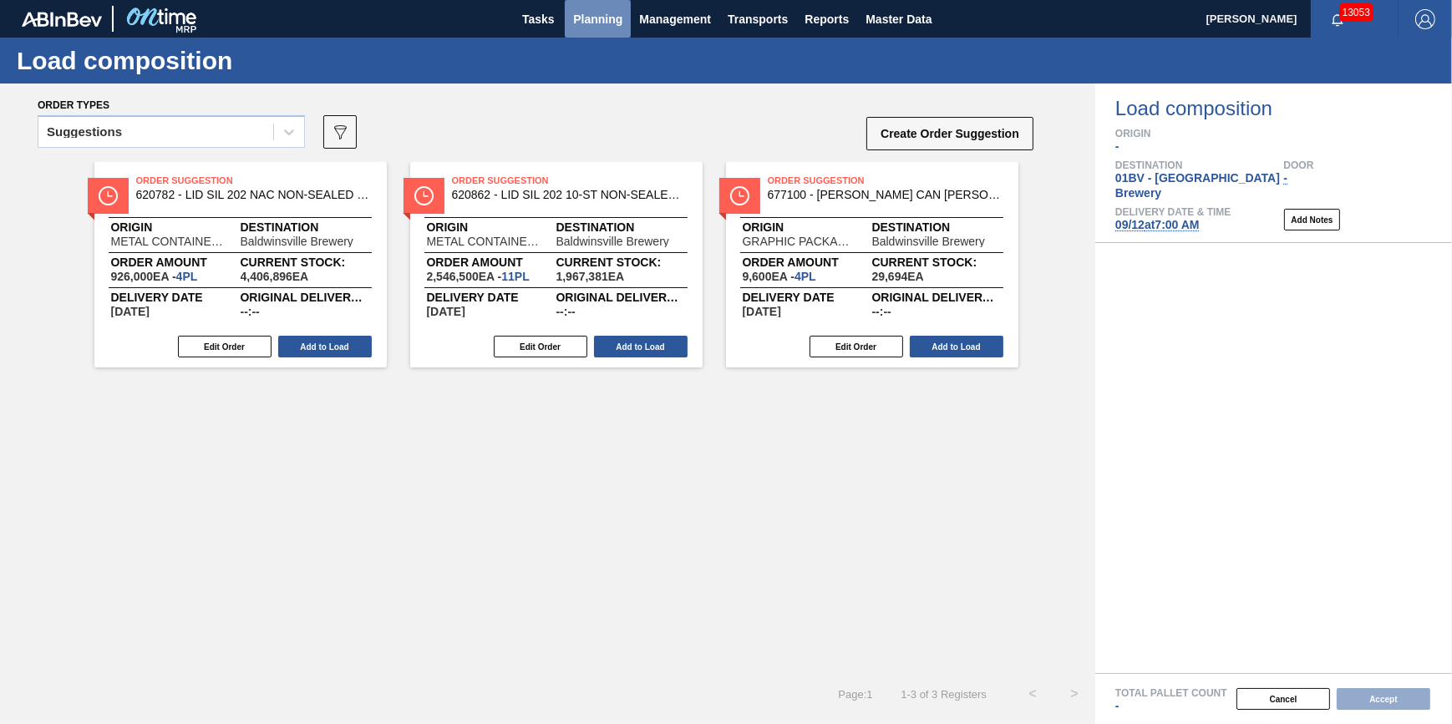
click at [612, 26] on span "Planning" at bounding box center [597, 19] width 49 height 20
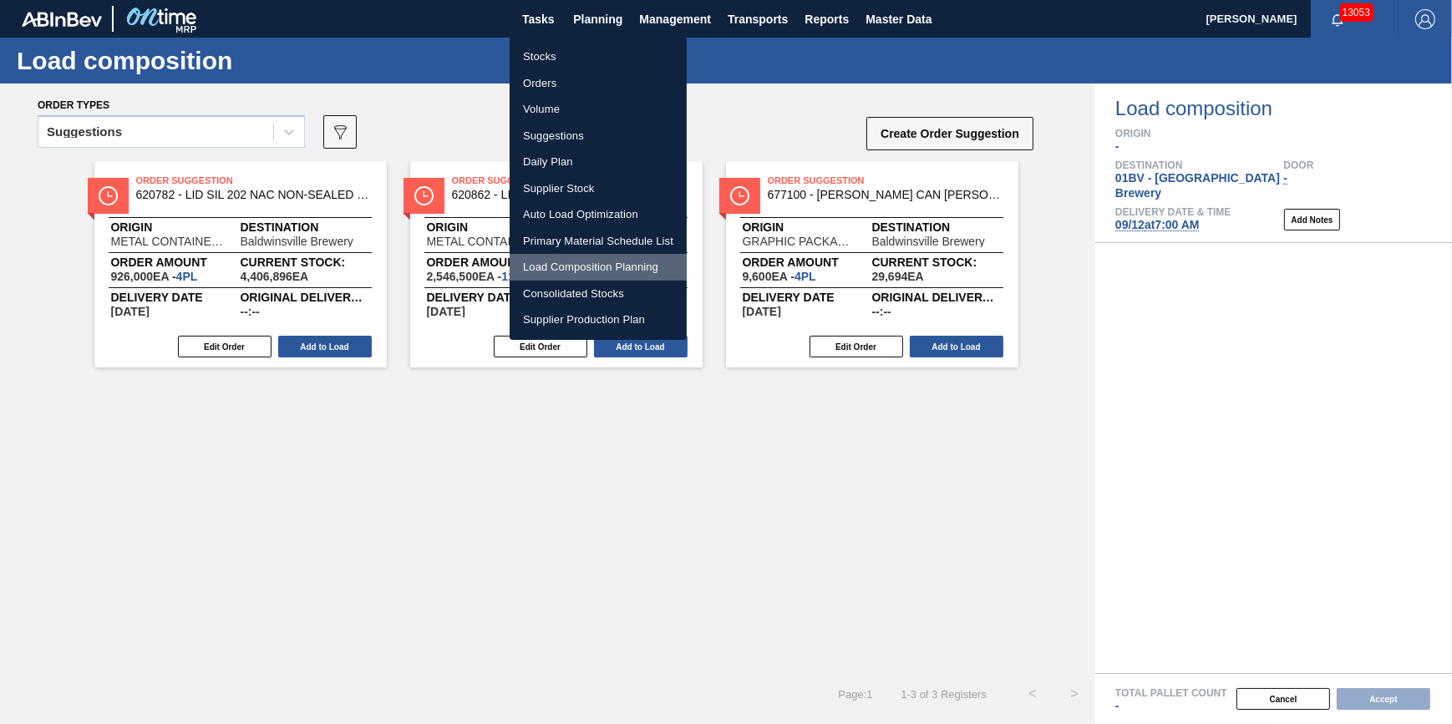
click at [612, 257] on li "Load Composition Planning" at bounding box center [598, 267] width 177 height 27
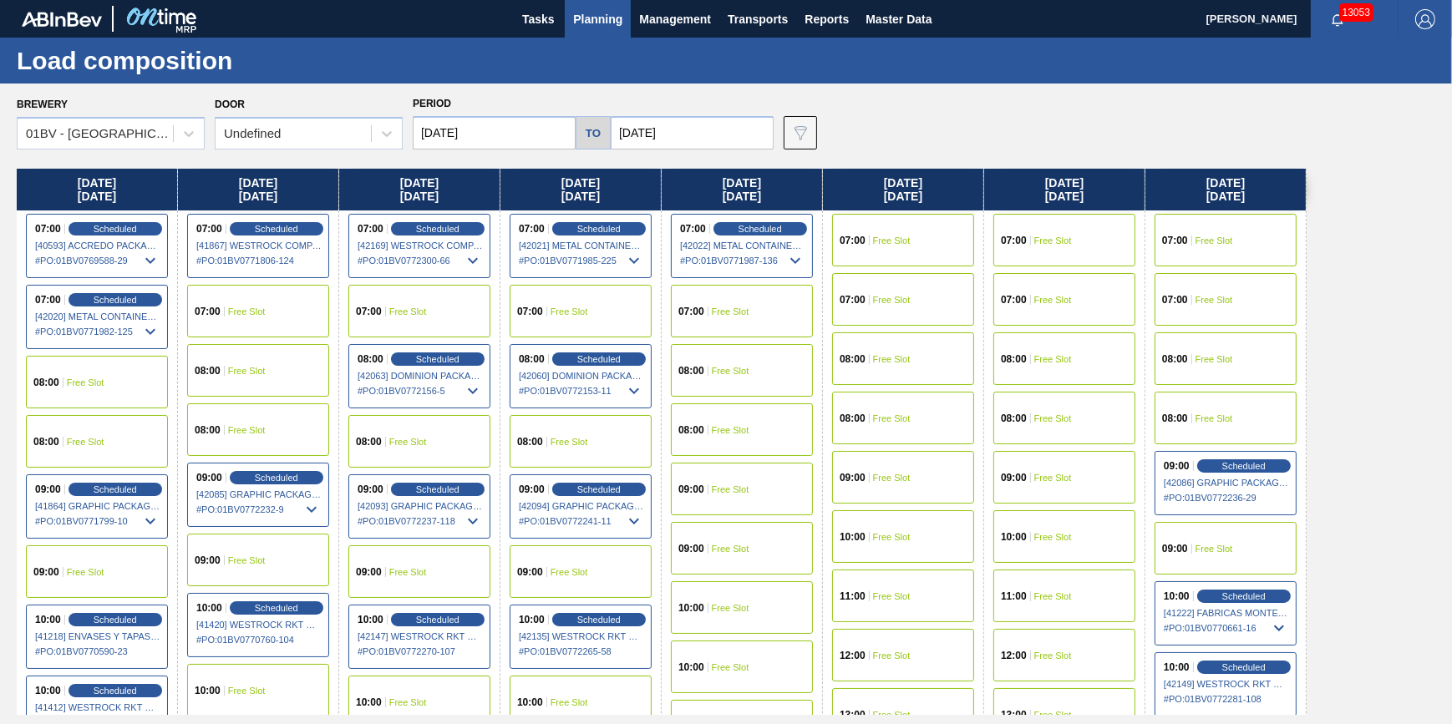
click at [479, 150] on div "Brewery 01BV - [GEOGRAPHIC_DATA] Brewery Door Undefined Period [DATE] to [DATE]…" at bounding box center [726, 404] width 1452 height 640
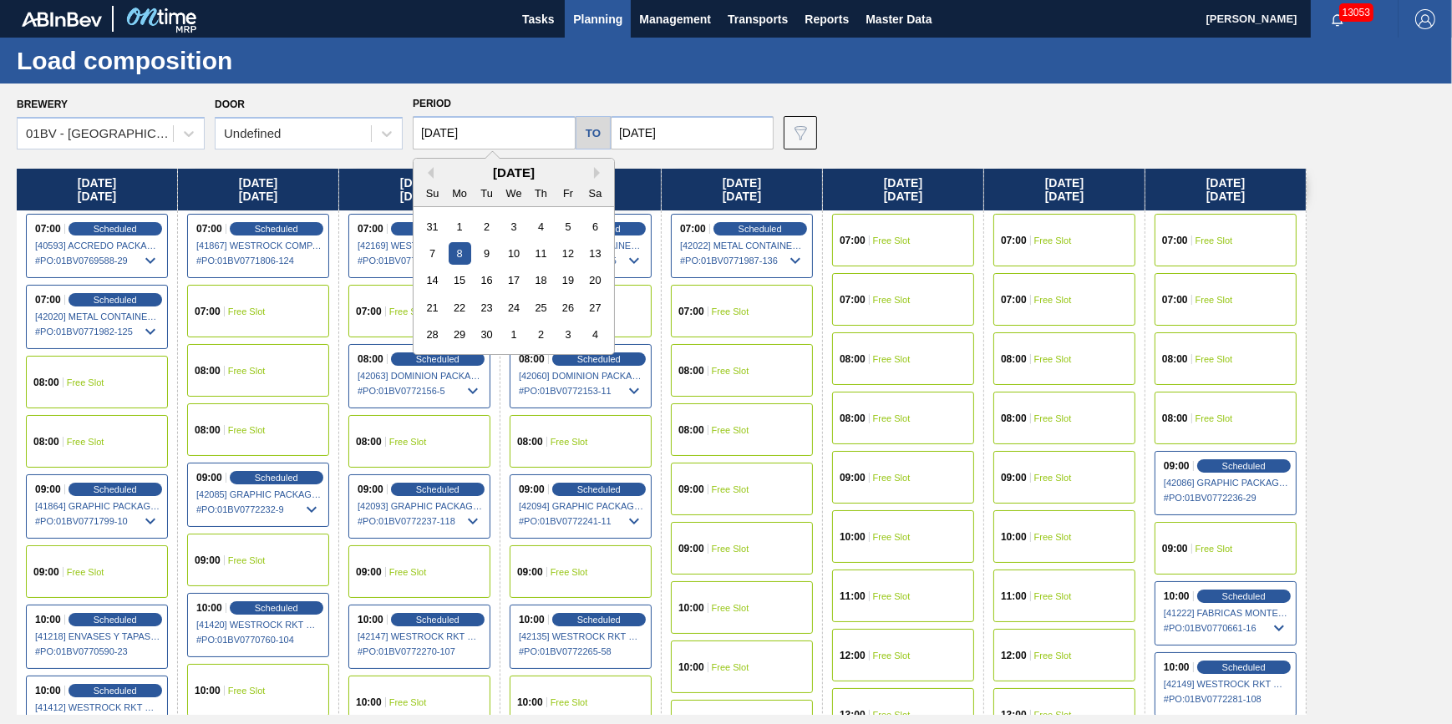
click at [495, 140] on input "[DATE]" at bounding box center [494, 132] width 163 height 33
click at [427, 170] on button "Previous Month" at bounding box center [428, 173] width 12 height 12
click at [567, 338] on div "29" at bounding box center [567, 334] width 23 height 23
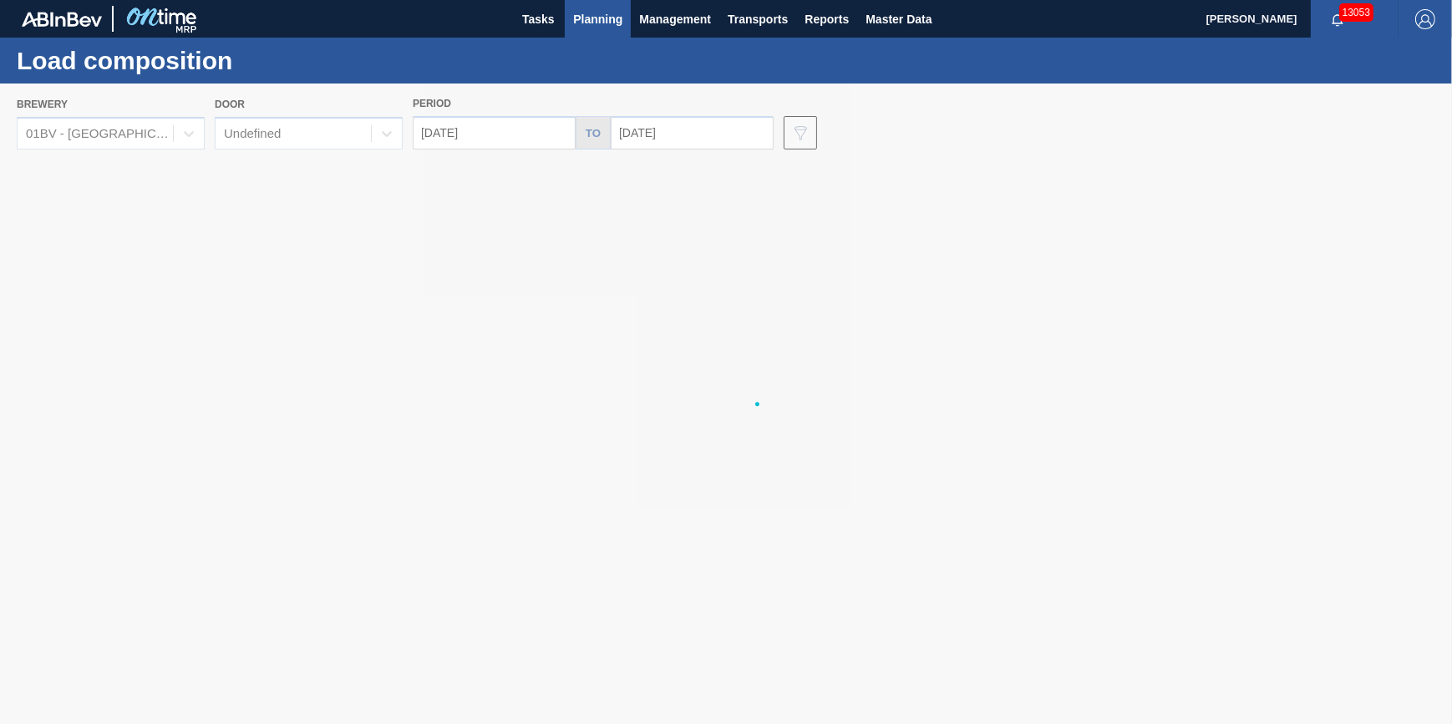
type input "[DATE]"
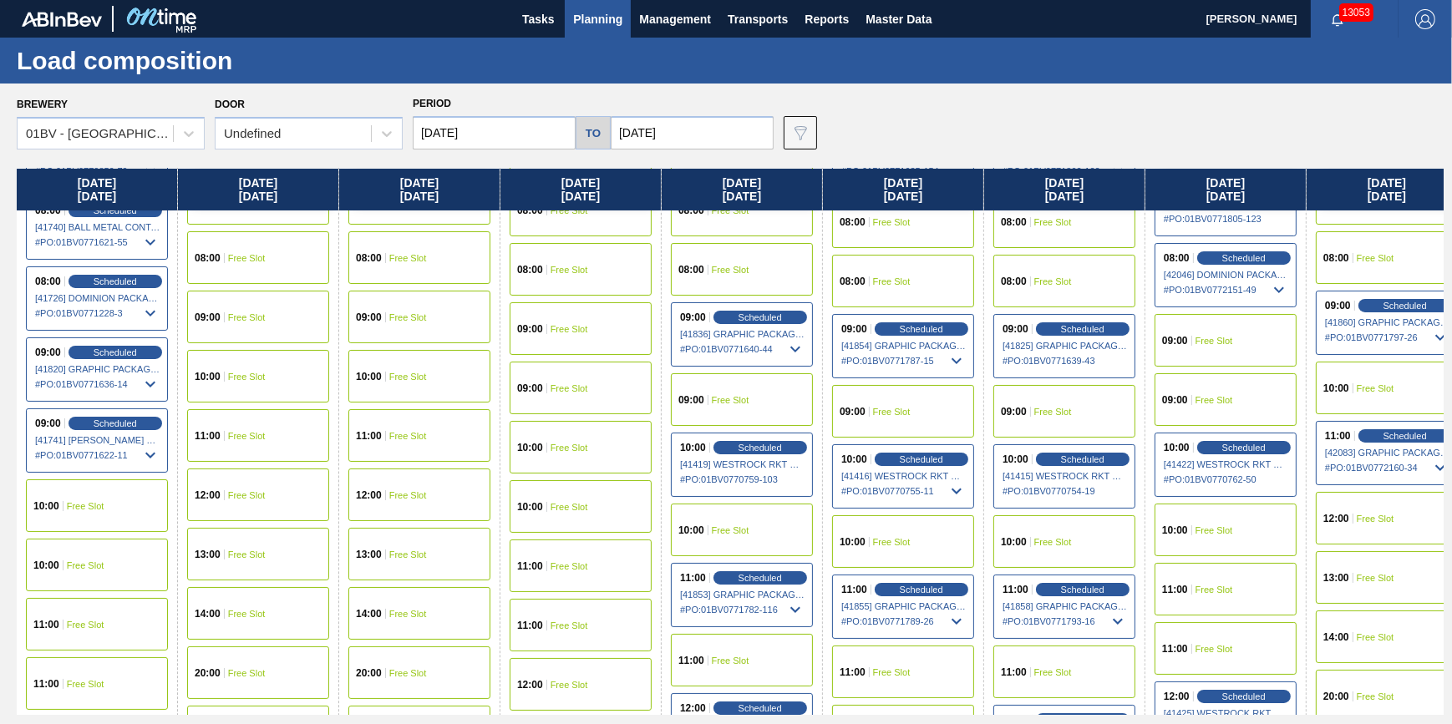
scroll to position [303, 0]
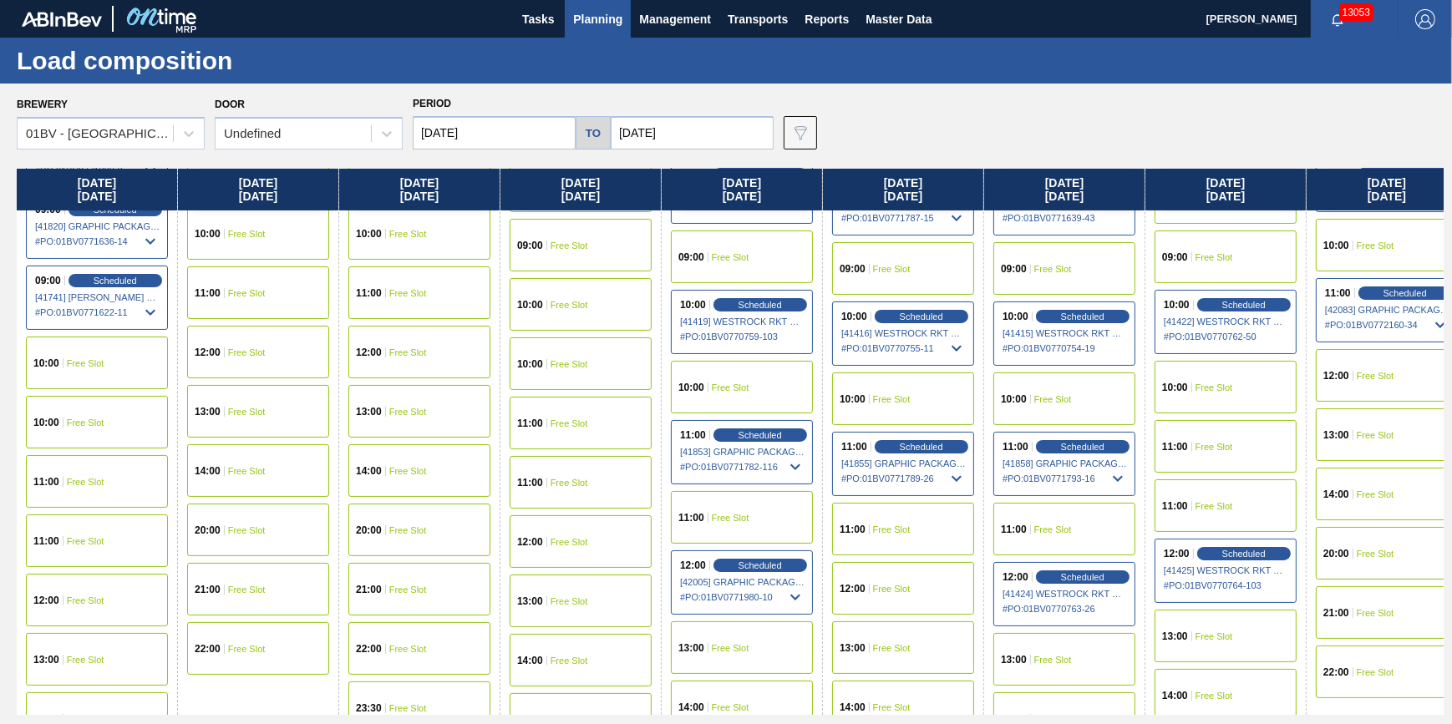
click at [123, 366] on div "10:00 Free Slot" at bounding box center [97, 363] width 142 height 53
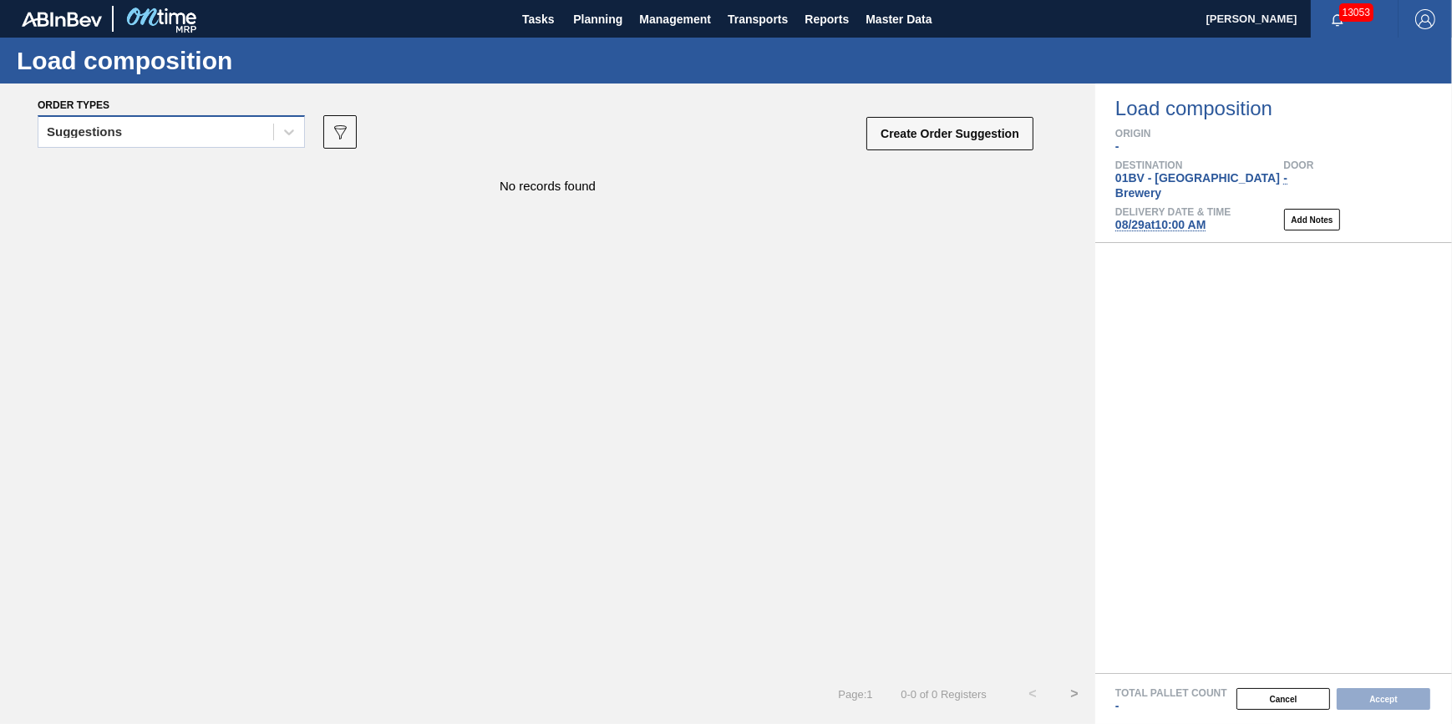
drag, startPoint x: 215, startPoint y: 117, endPoint x: 211, endPoint y: 145, distance: 27.9
click at [216, 119] on div "Suggestions" at bounding box center [171, 131] width 267 height 33
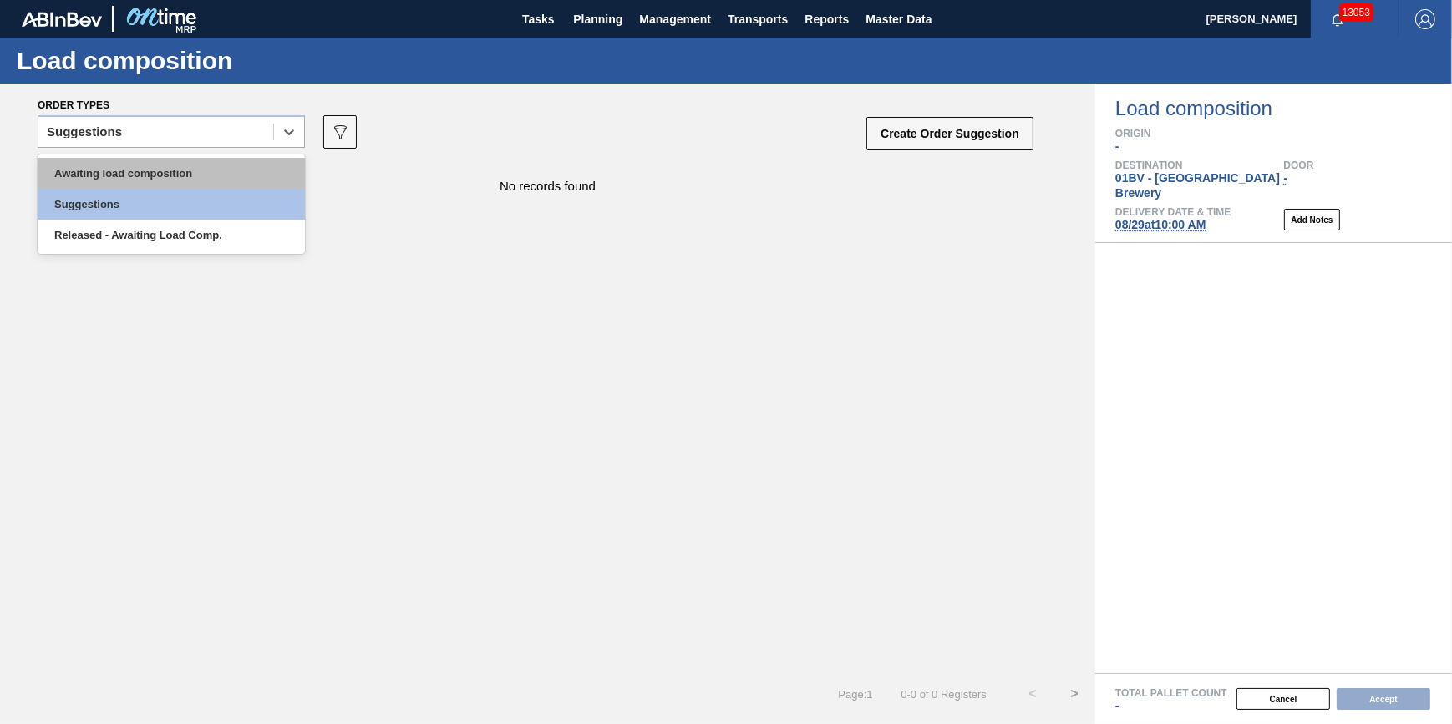
click at [208, 165] on div "Awaiting load composition" at bounding box center [171, 173] width 267 height 31
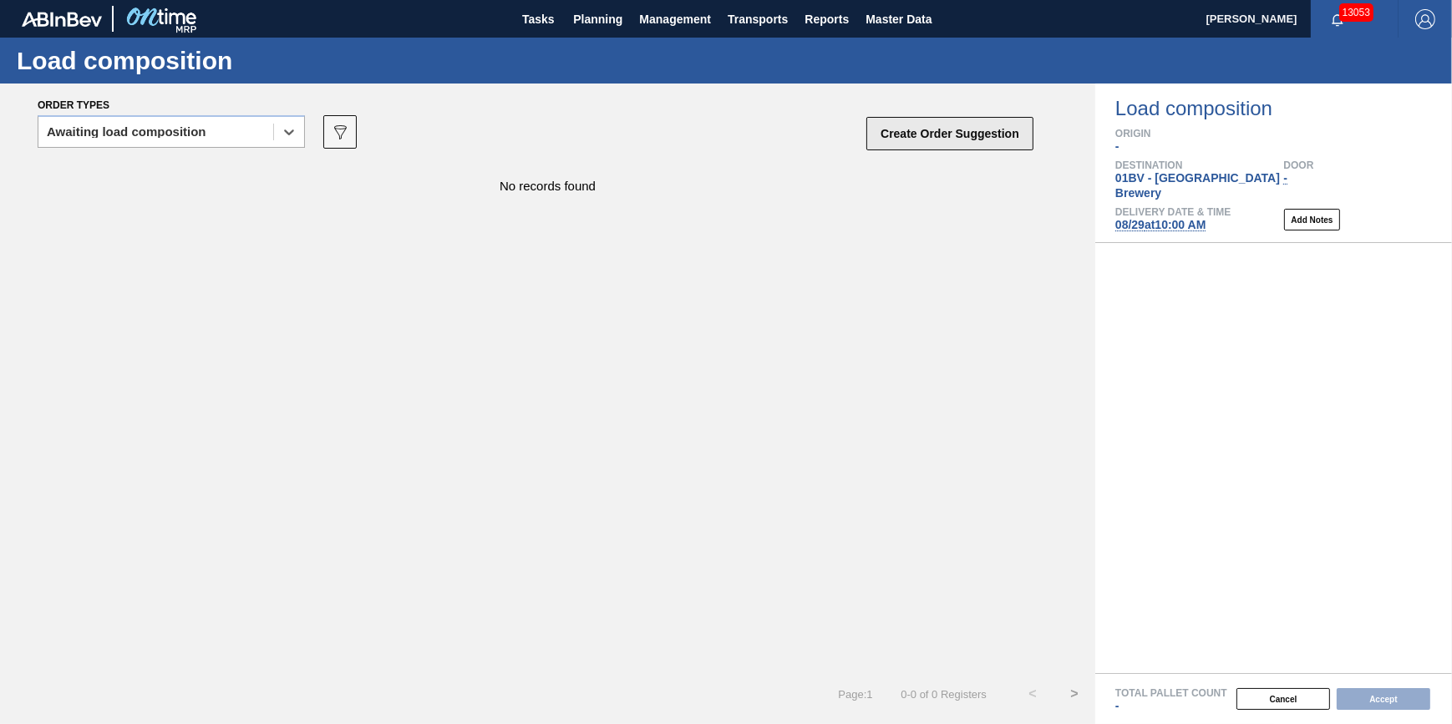
click at [927, 123] on button "Create Order Suggestion" at bounding box center [949, 133] width 167 height 33
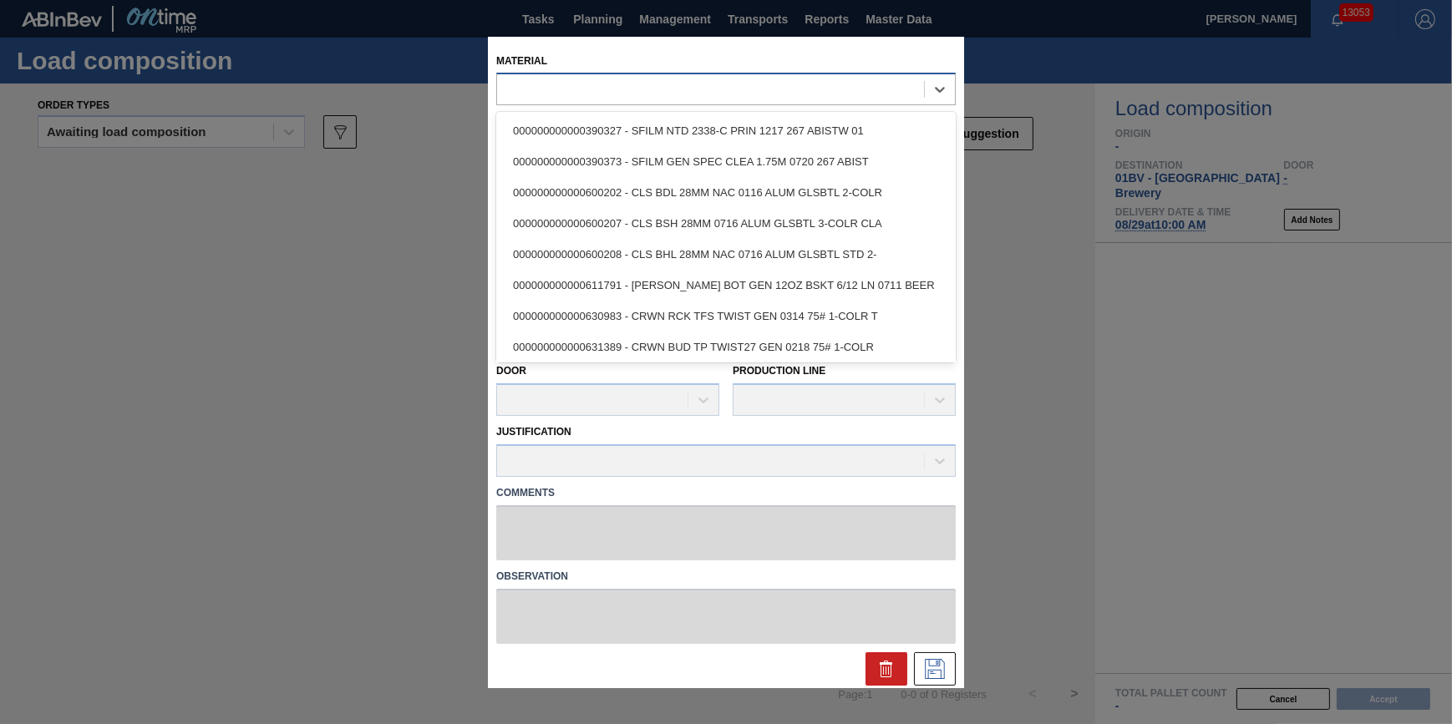
click at [718, 91] on div at bounding box center [710, 90] width 427 height 24
type input "620"
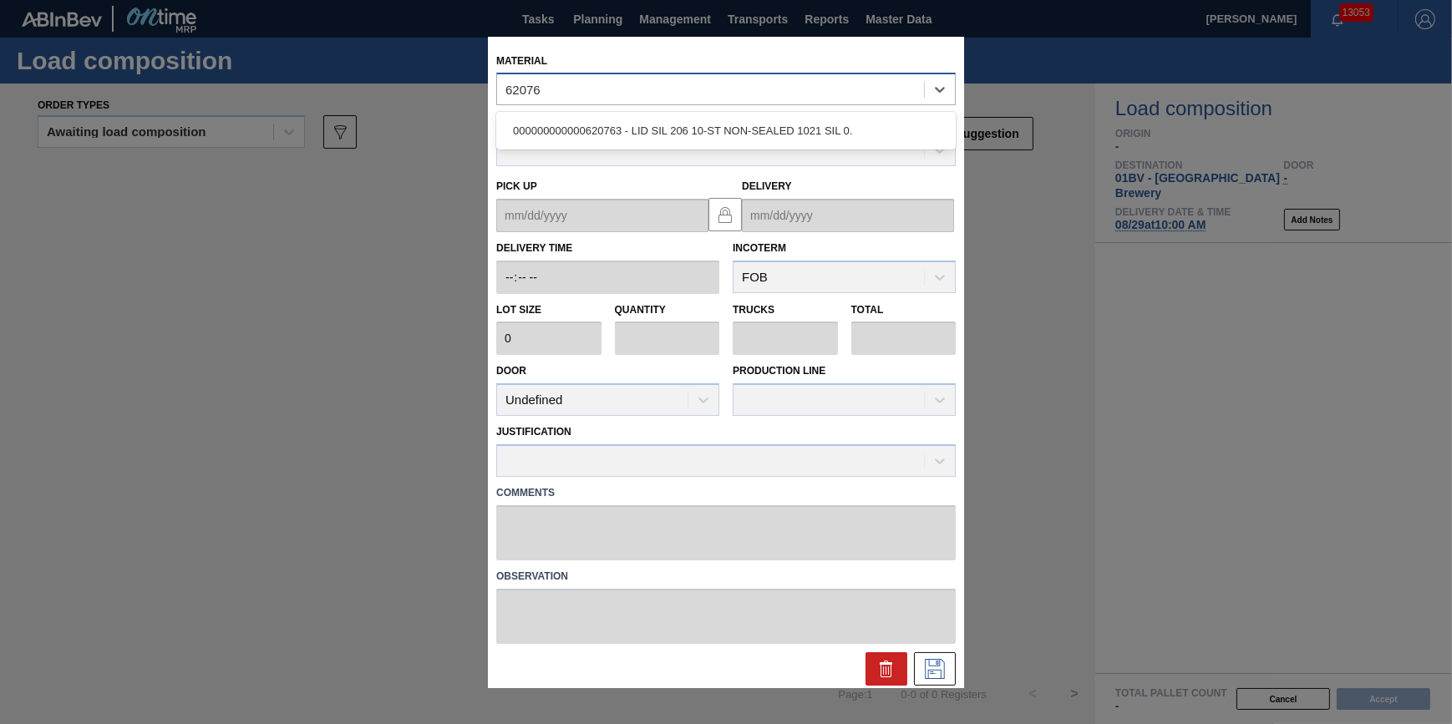
type input "620763"
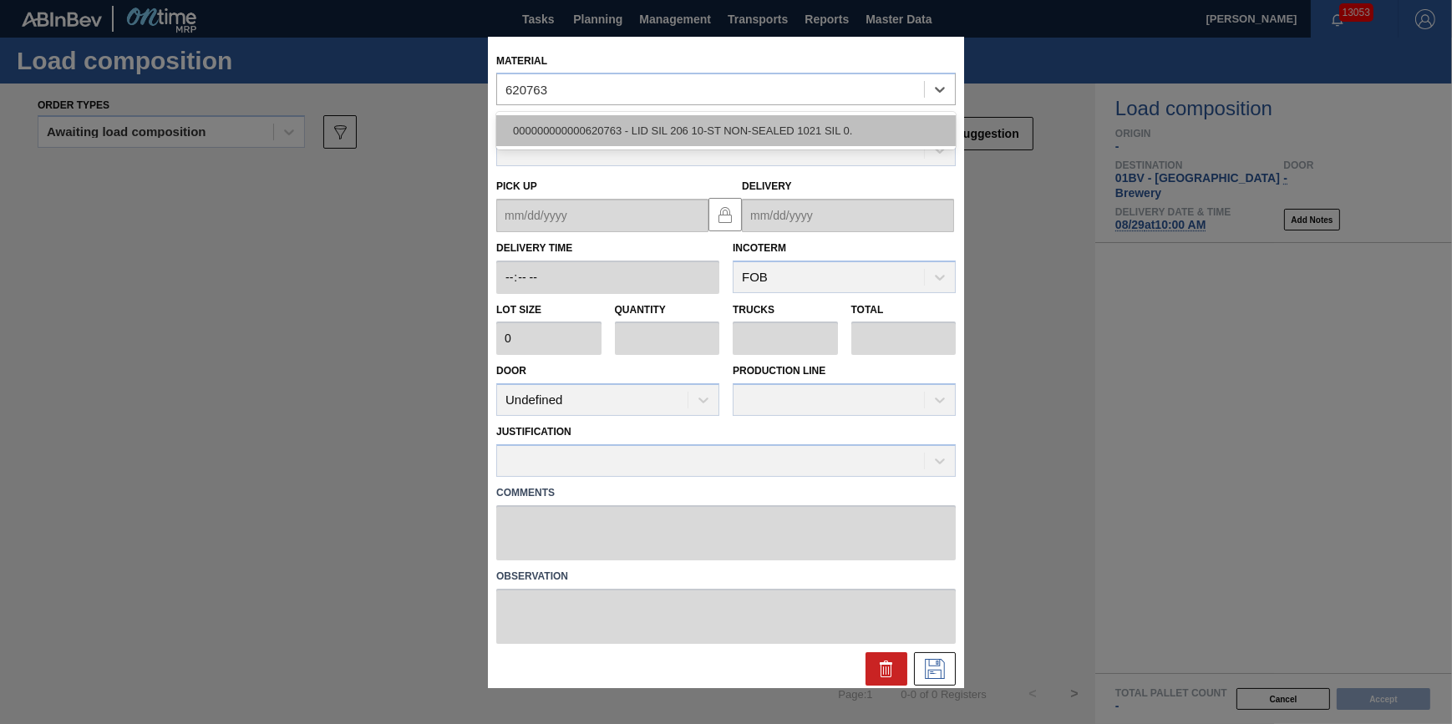
click at [602, 129] on div "000000000000620763 - LID SIL 206 10-ST NON-SEALED 1021 SIL 0." at bounding box center [726, 130] width 460 height 31
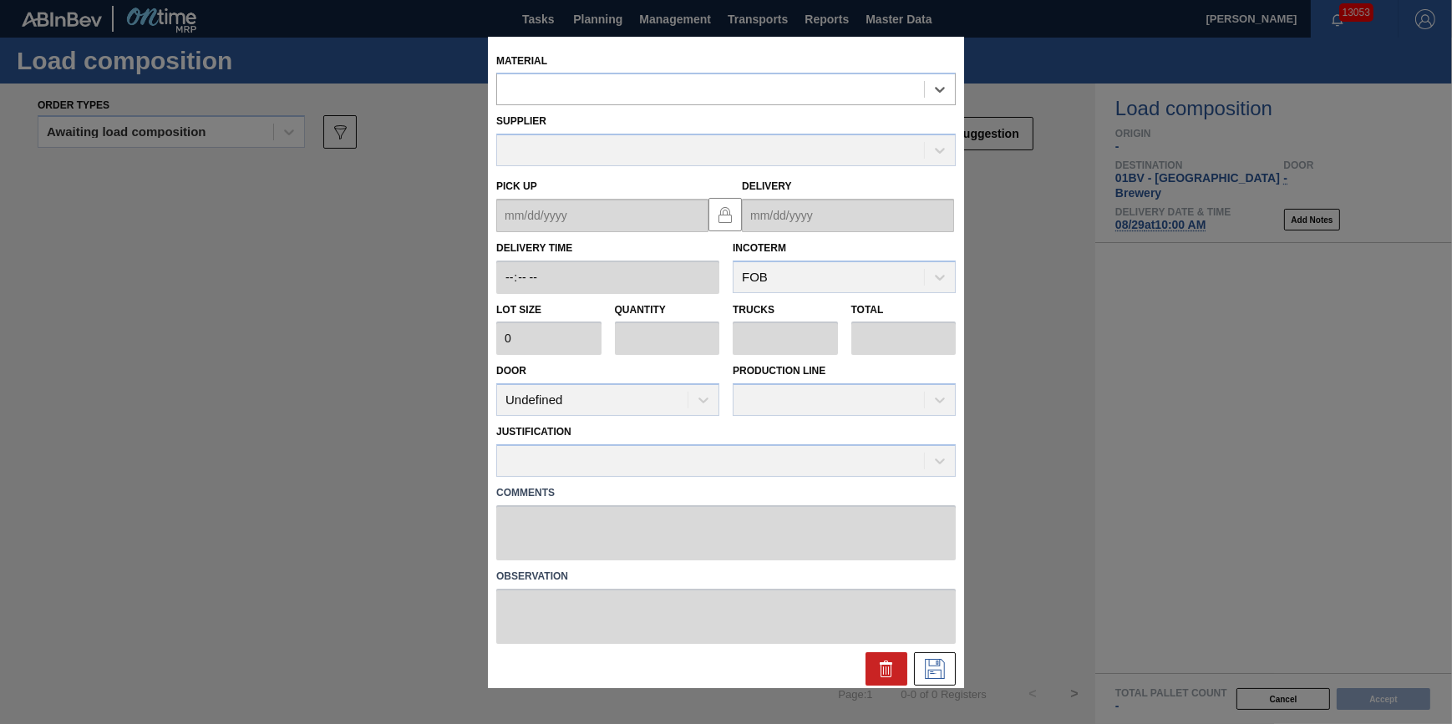
type input "187,000"
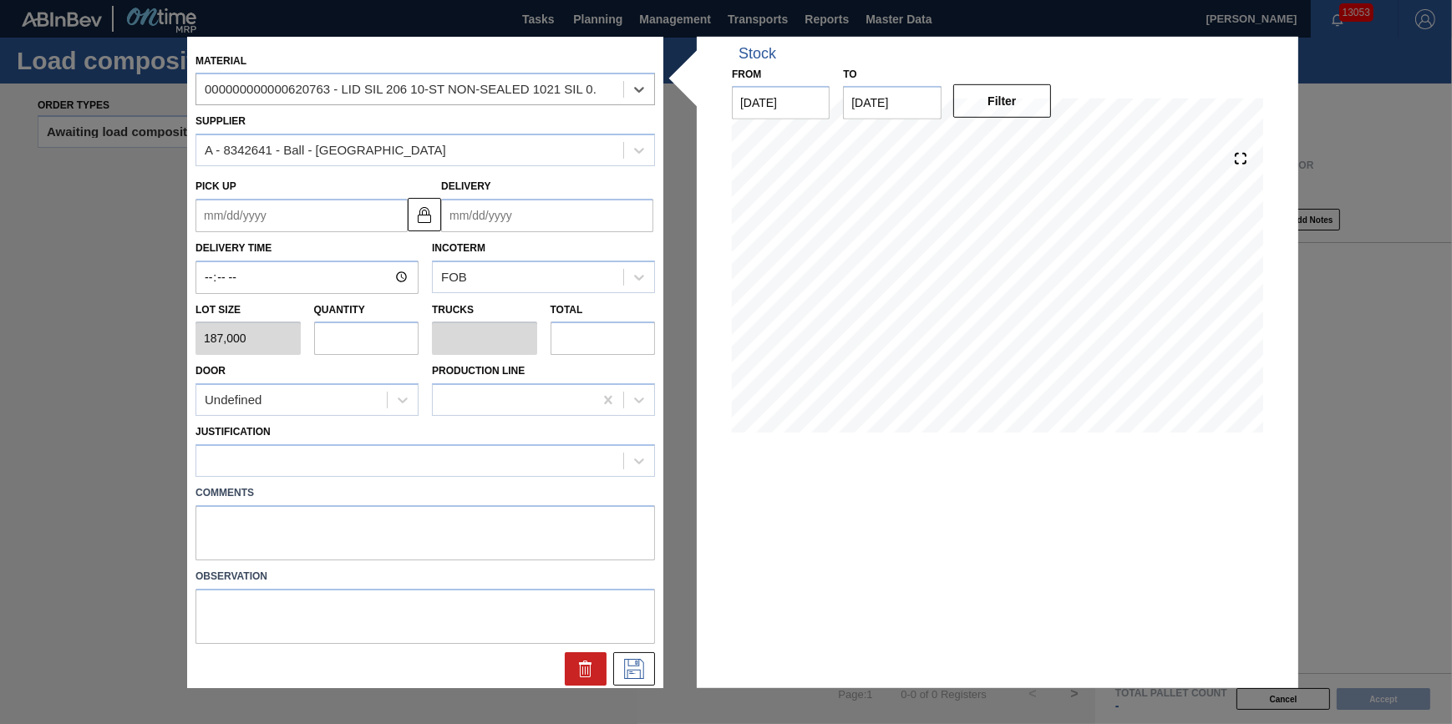
click at [394, 350] on input "text" at bounding box center [366, 338] width 105 height 33
type input "2"
type input "0.071"
type input "374,000"
type input "28"
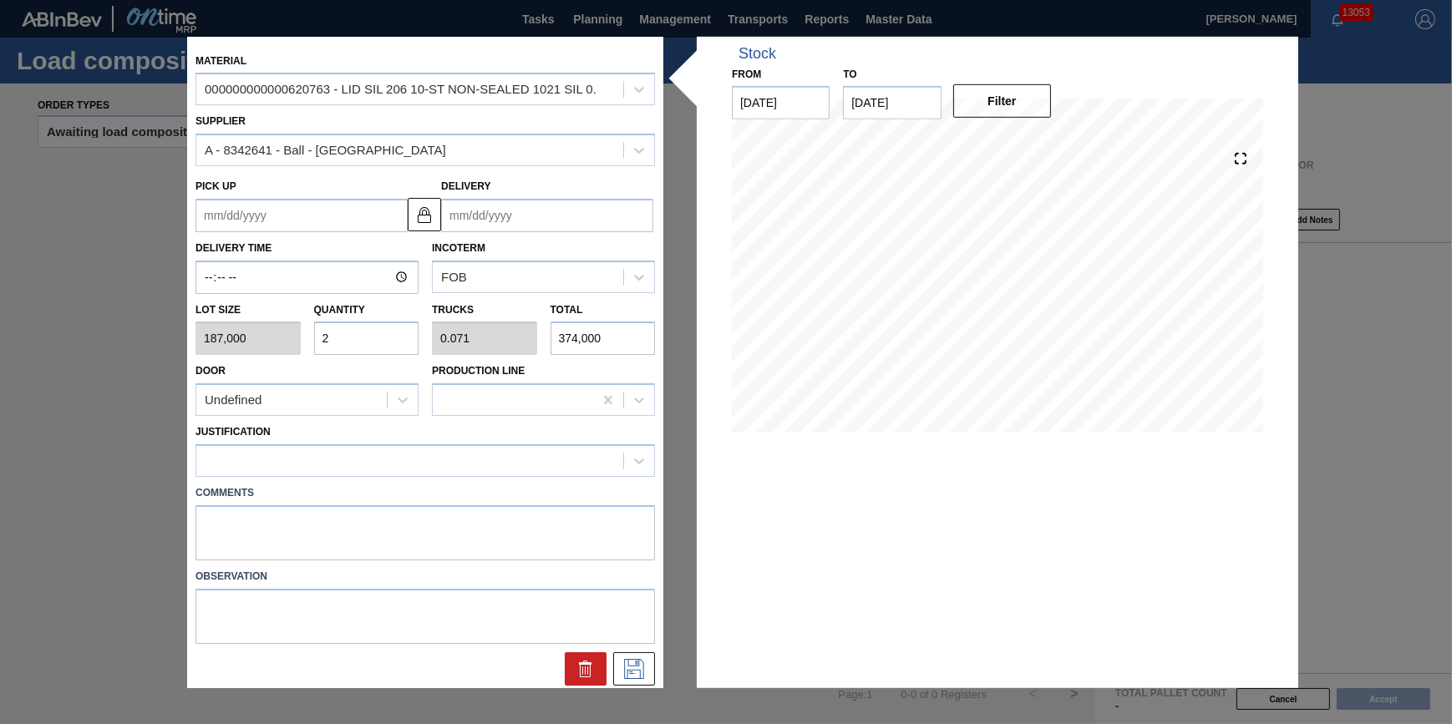
type input "1"
type input "5,236,000"
type input "28"
click at [420, 449] on div at bounding box center [409, 461] width 427 height 24
type input "other"
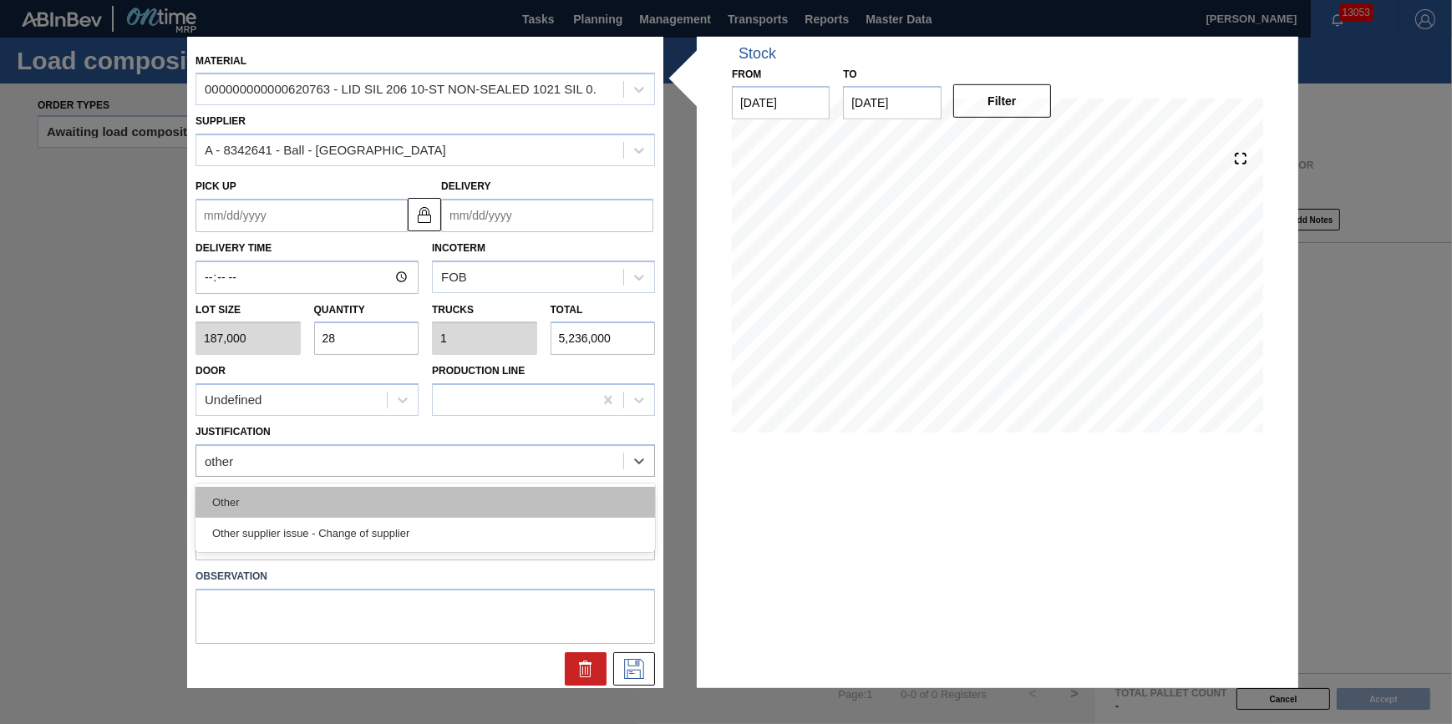
click at [424, 488] on div "Other" at bounding box center [426, 502] width 460 height 31
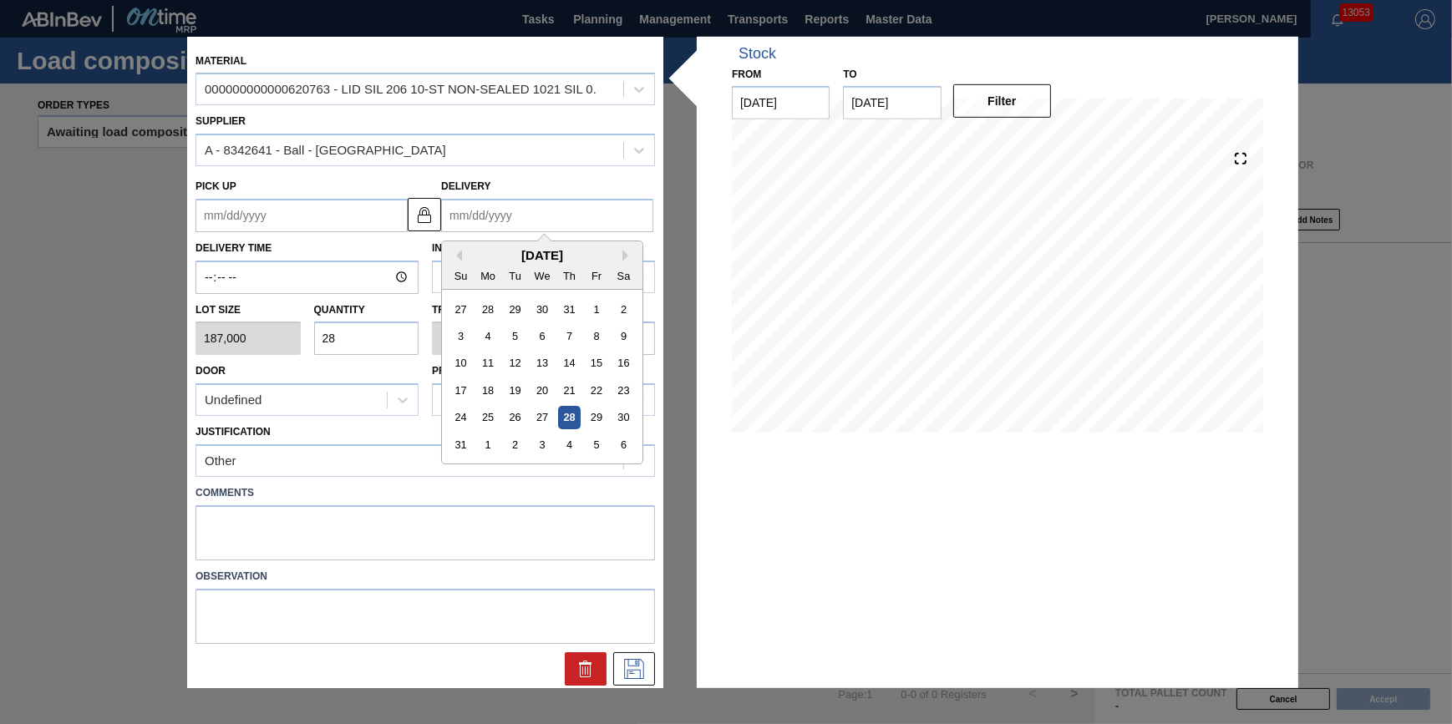
click at [577, 221] on input "Delivery" at bounding box center [547, 215] width 212 height 33
click at [626, 448] on div "6" at bounding box center [623, 445] width 23 height 23
type up "[DATE]"
type input "[DATE]"
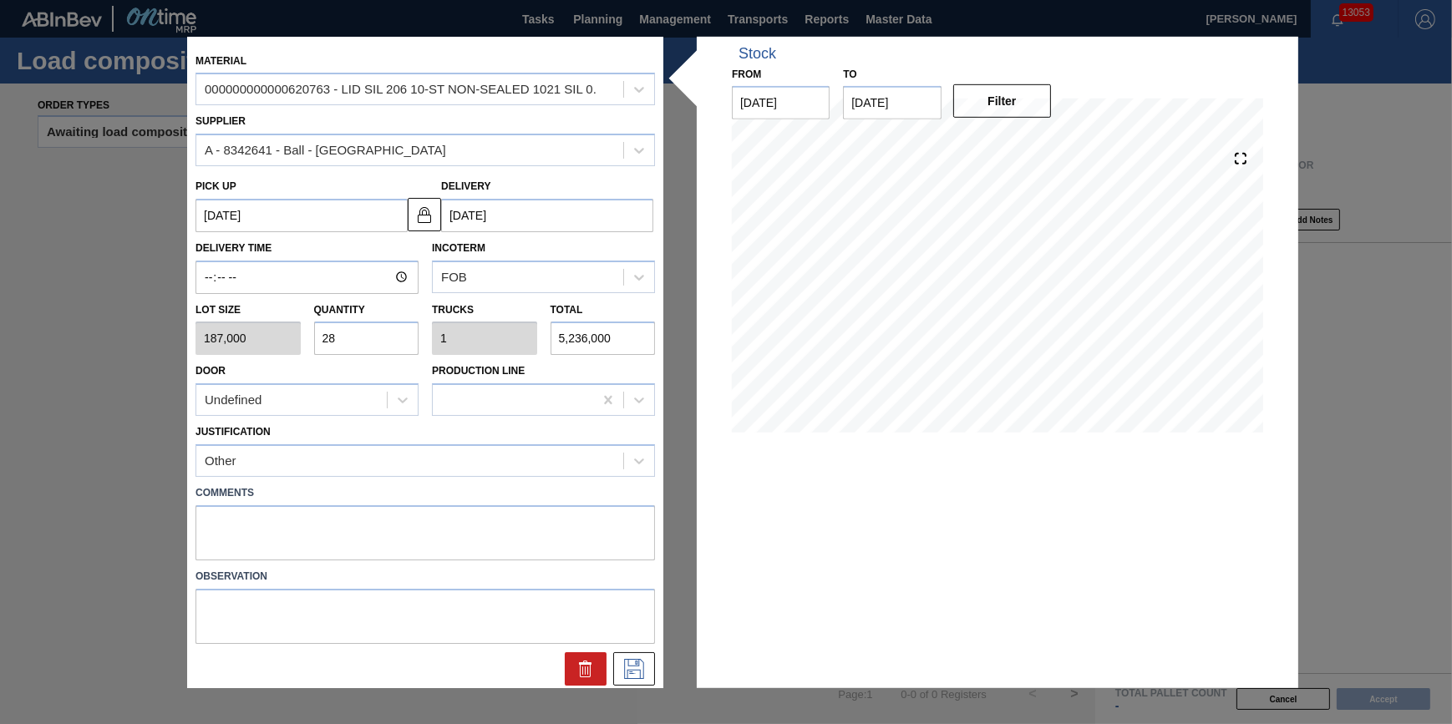
click at [647, 685] on div "Material 000000000000620763 - LID SIL 206 10-ST NON-SEALED 1021 SIL 0. Supplier…" at bounding box center [425, 362] width 476 height 652
click at [646, 677] on button at bounding box center [634, 669] width 42 height 33
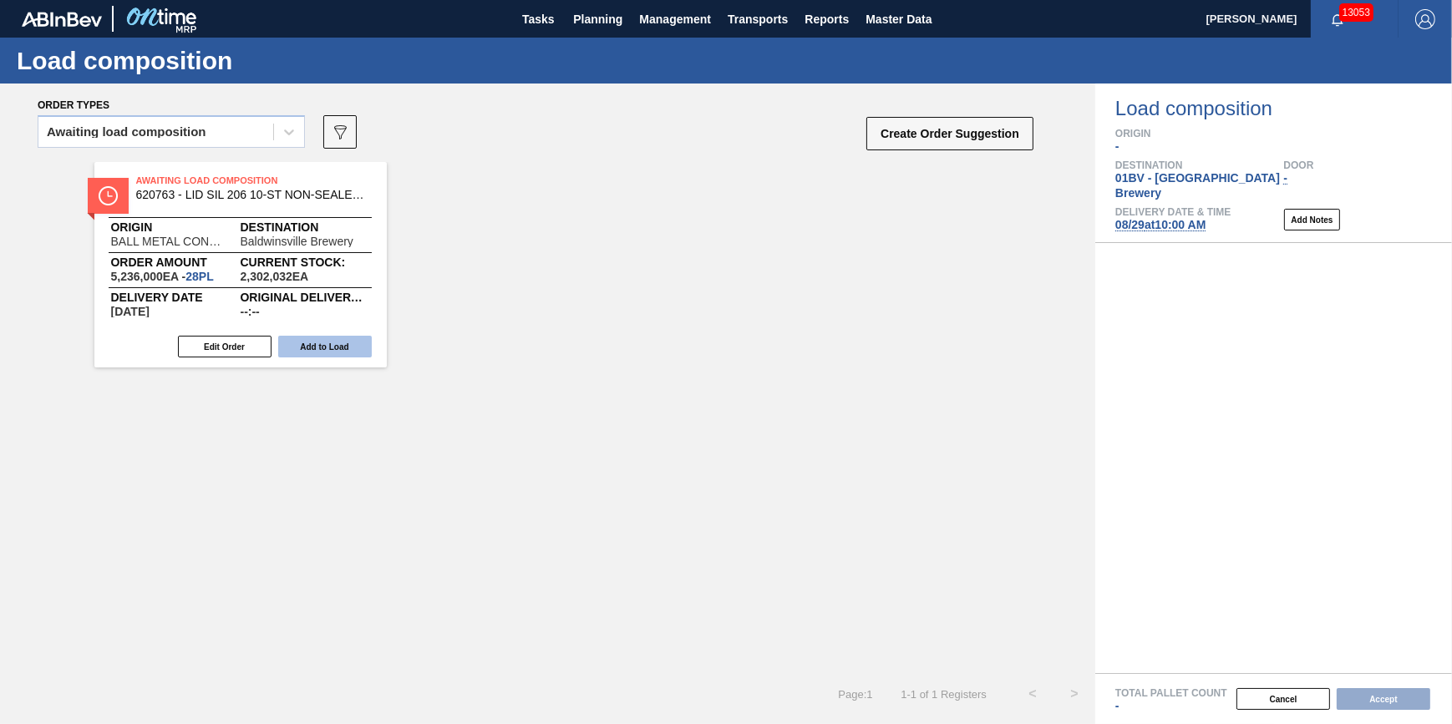
click at [343, 339] on button "Add to Load" at bounding box center [325, 347] width 94 height 22
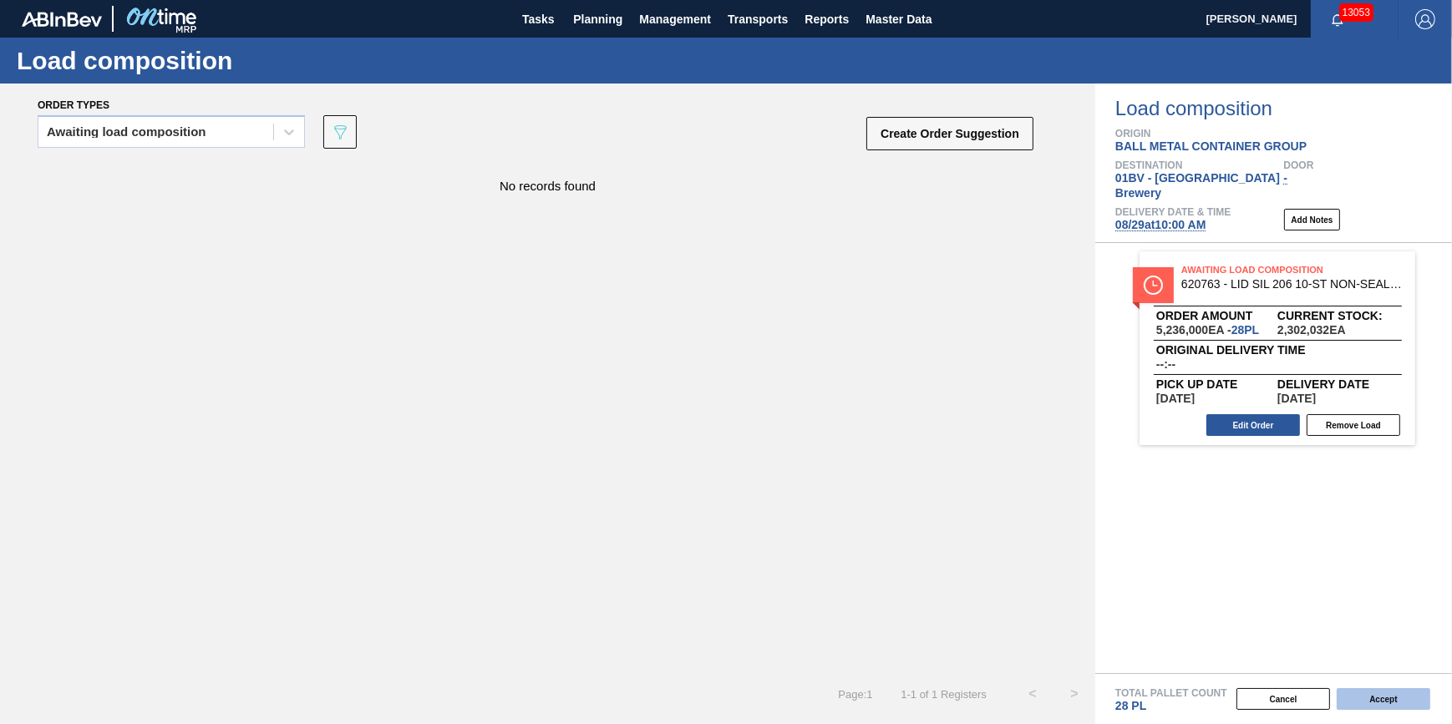
drag, startPoint x: 1334, startPoint y: 685, endPoint x: 1345, endPoint y: 690, distance: 12.0
click at [1335, 686] on div "Total Pallet Count 28 PL" at bounding box center [1273, 693] width 357 height 39
click at [1345, 690] on button "Accept" at bounding box center [1384, 700] width 94 height 22
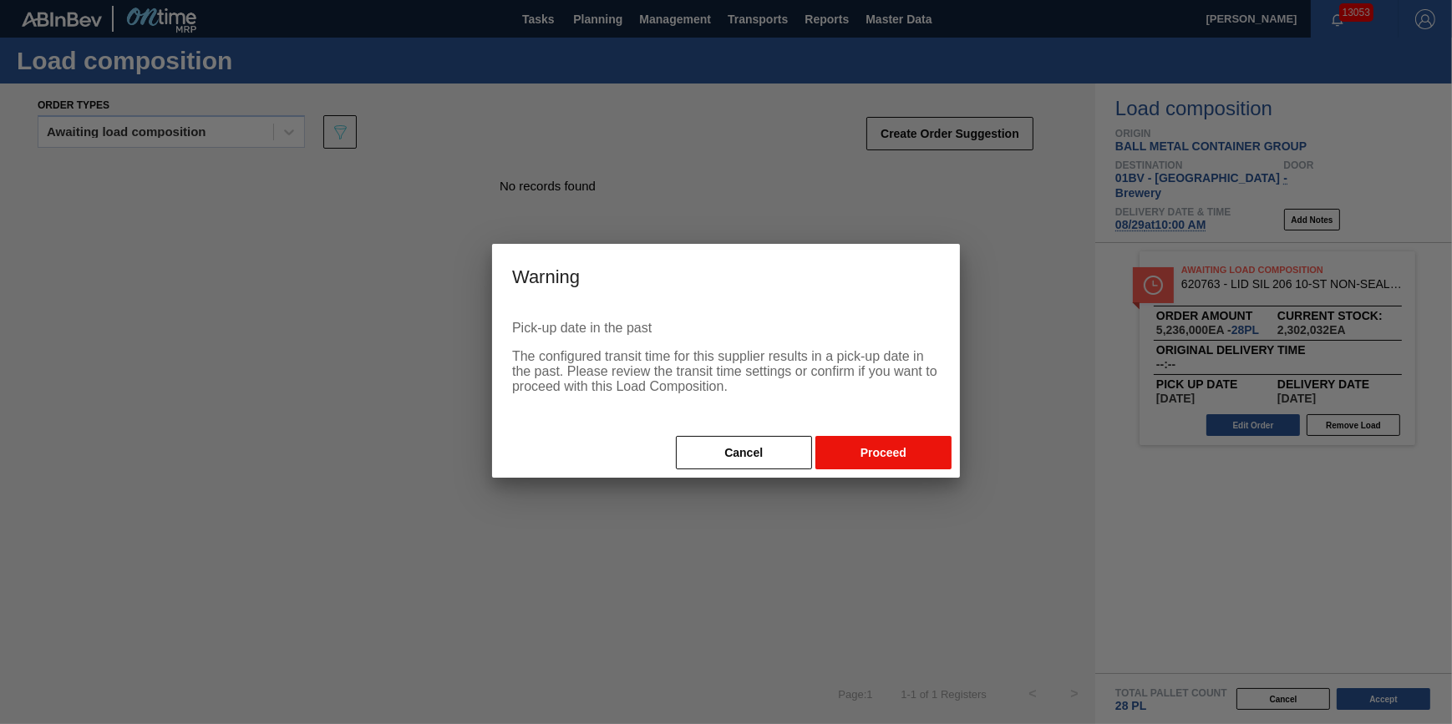
click at [897, 455] on button "Proceed" at bounding box center [884, 452] width 136 height 33
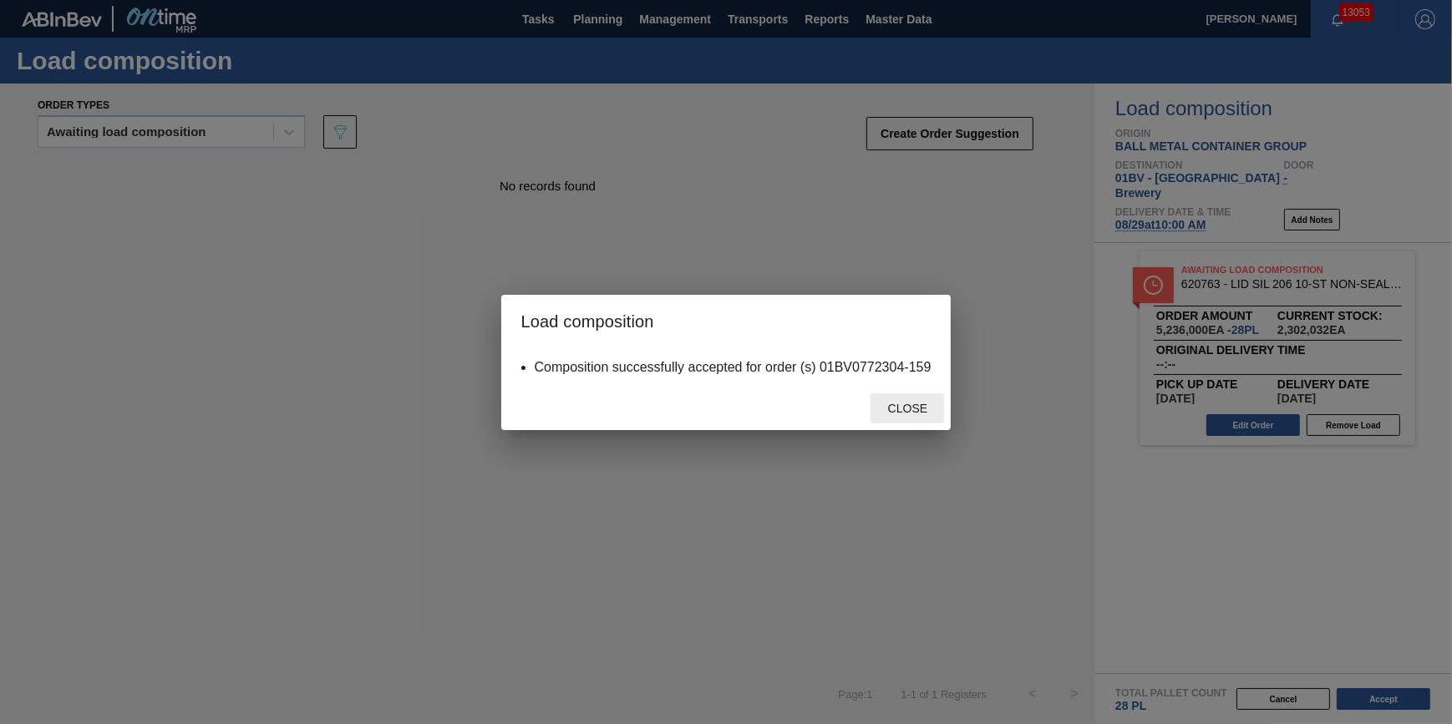
click at [902, 417] on div "Close" at bounding box center [908, 409] width 74 height 31
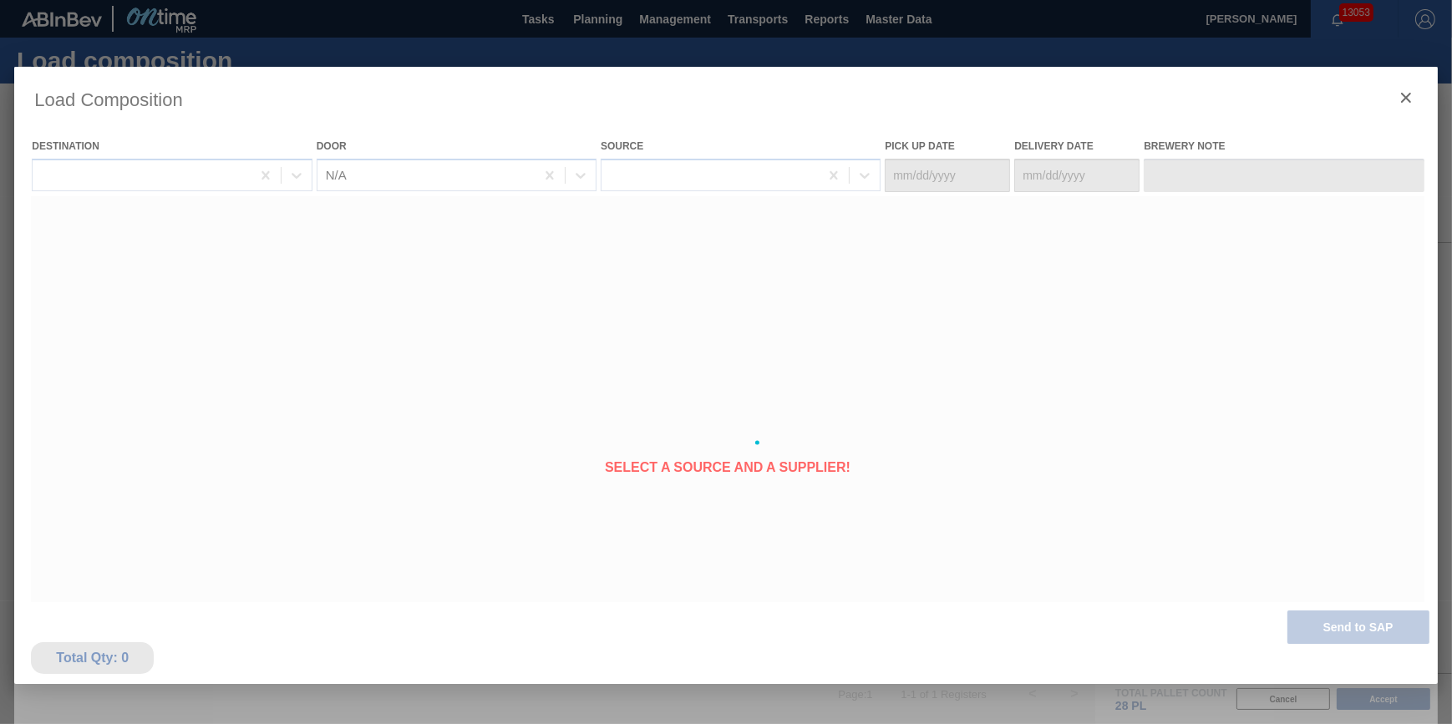
type Date "[DATE]"
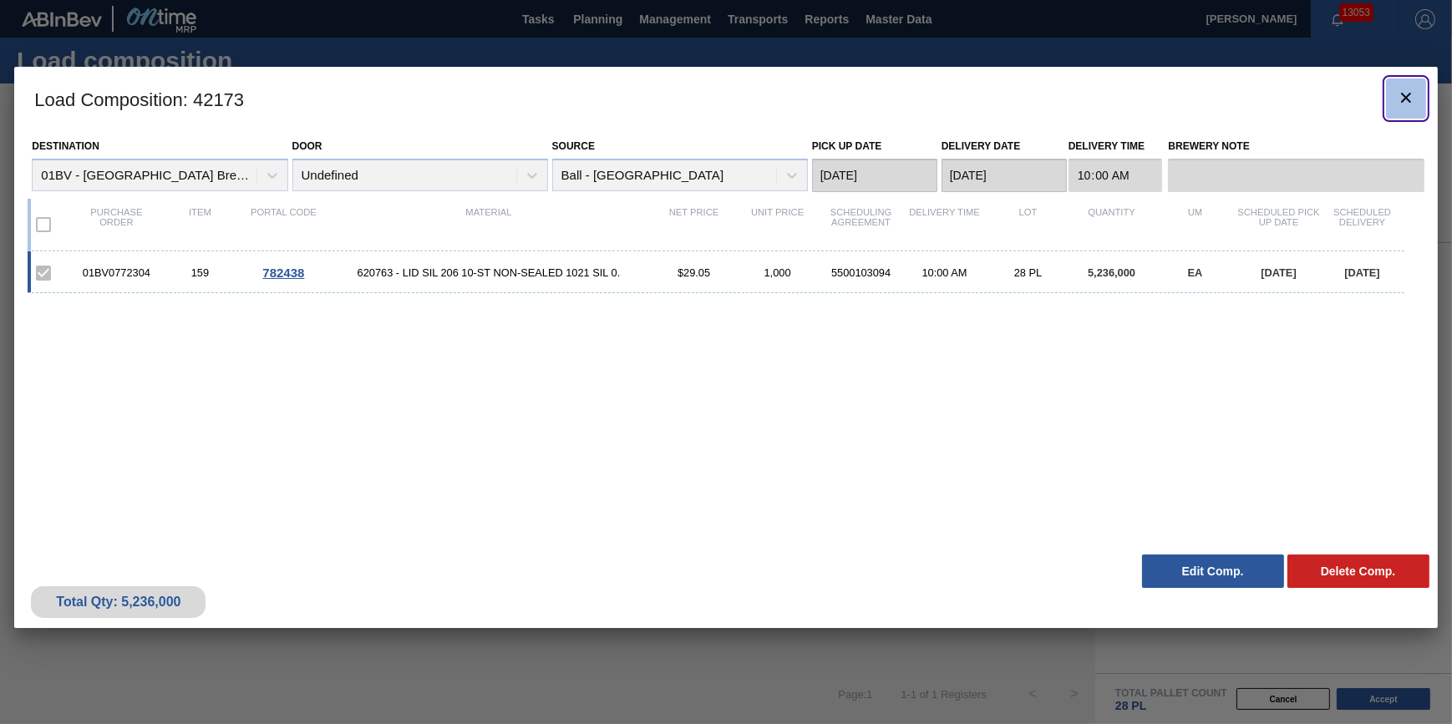
click at [1405, 94] on icon "botão de ícone" at bounding box center [1406, 98] width 20 height 20
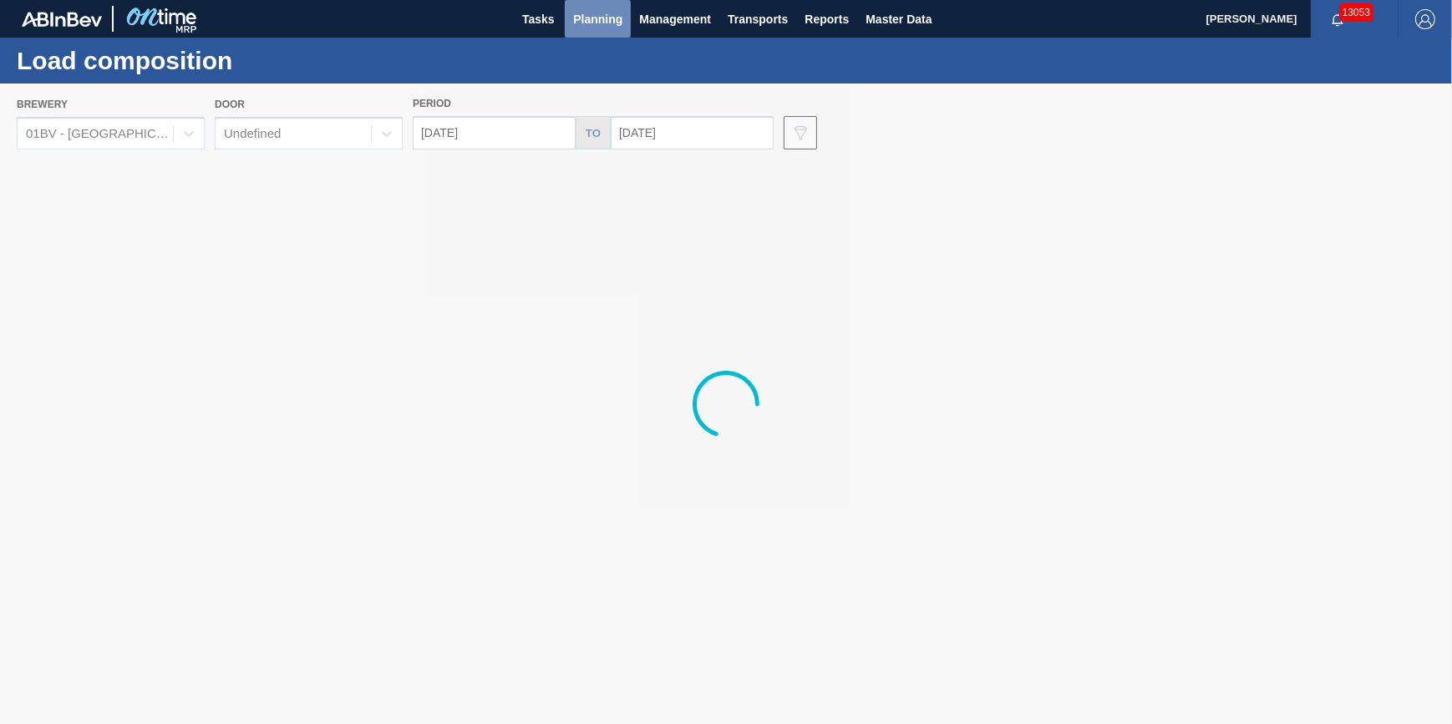
click at [598, 37] on button "Planning" at bounding box center [598, 19] width 66 height 38
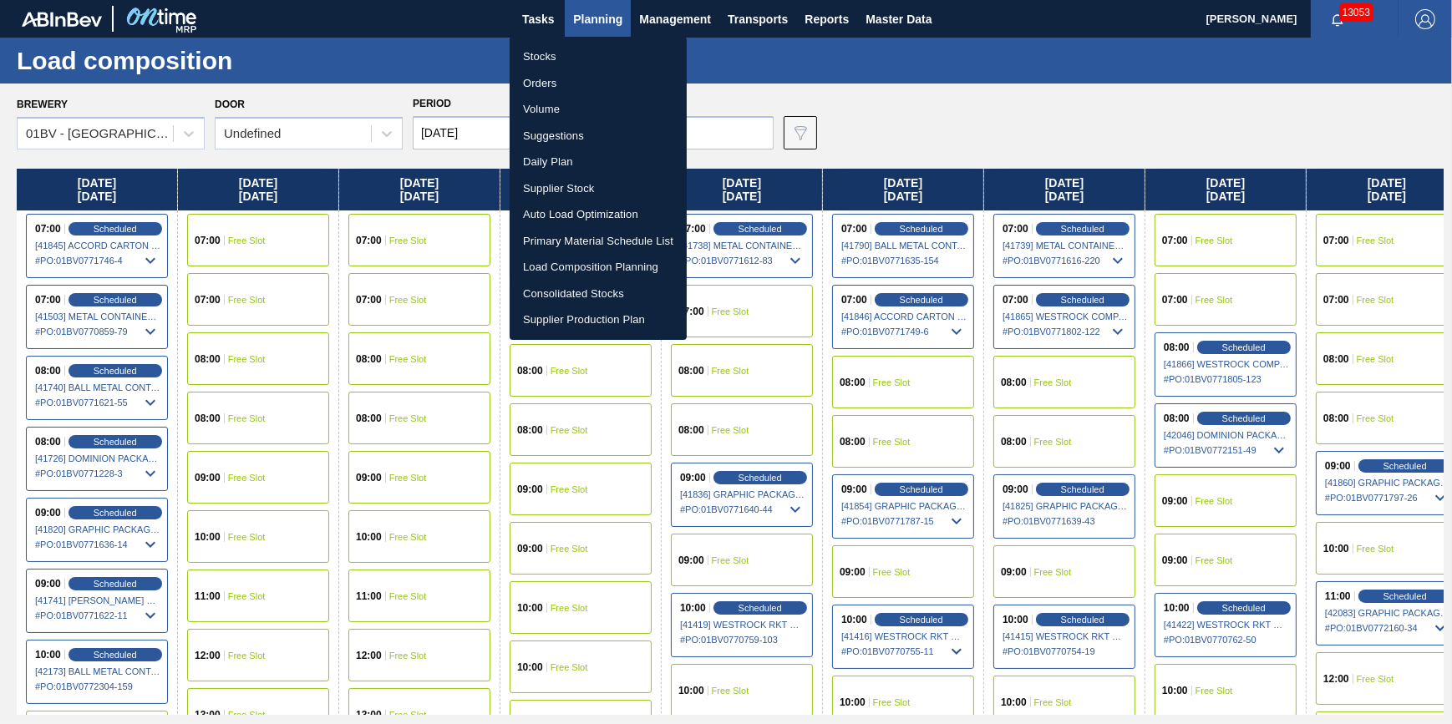
click at [379, 413] on div at bounding box center [726, 362] width 1452 height 724
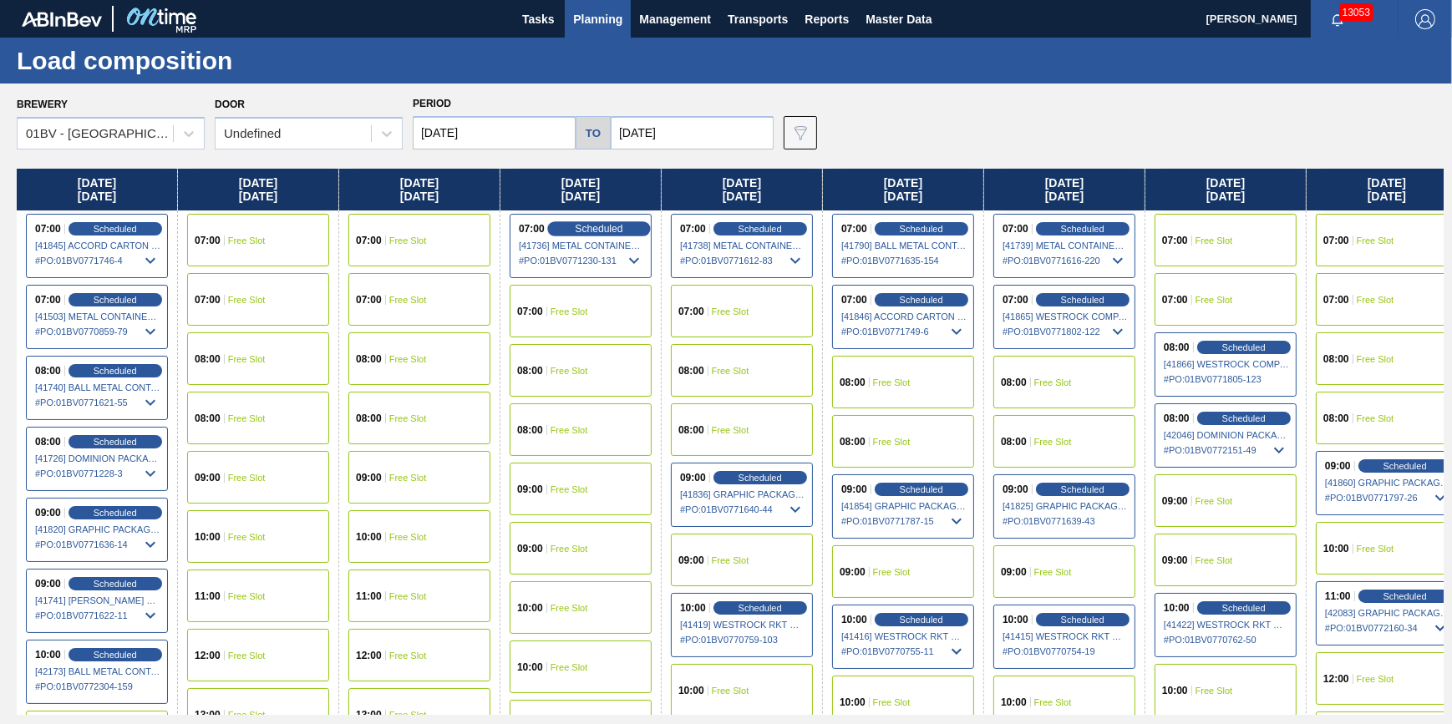
click at [586, 229] on span "Scheduled" at bounding box center [599, 228] width 48 height 11
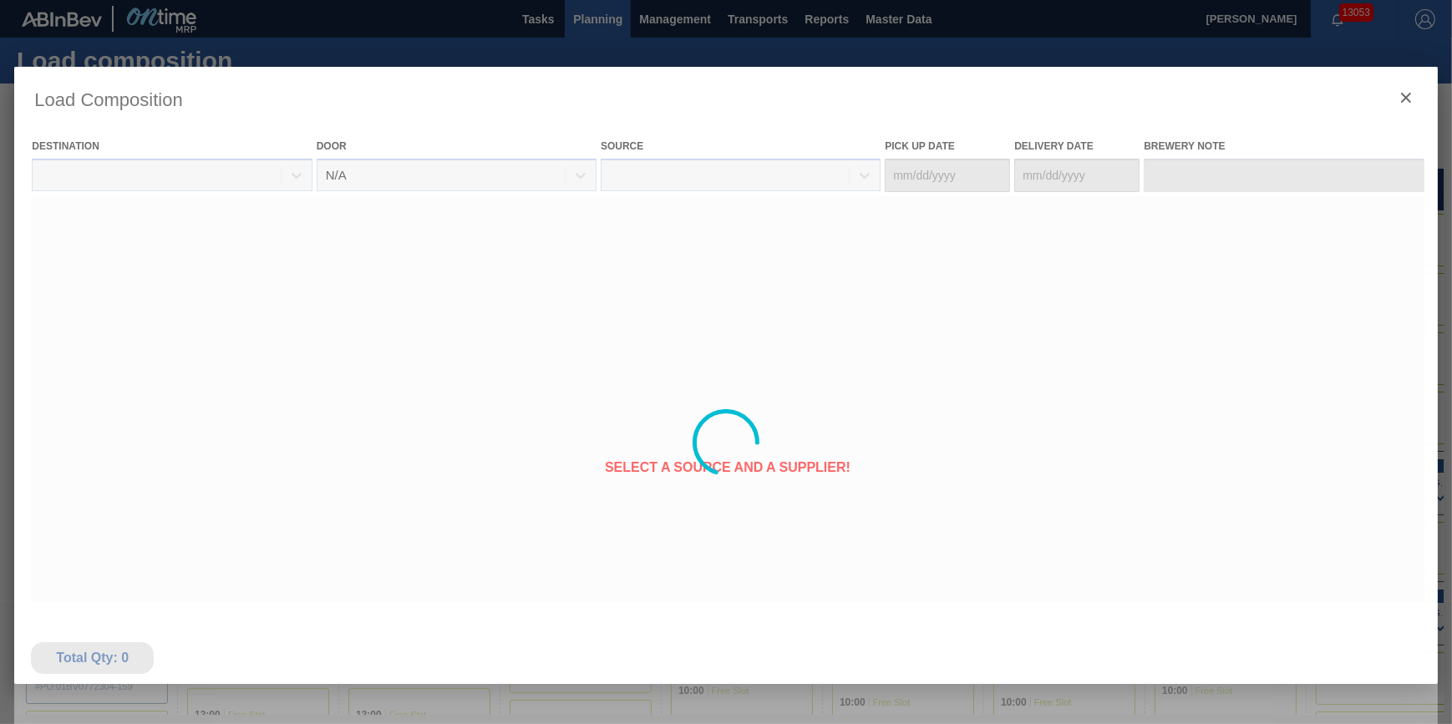
type Date "[DATE]"
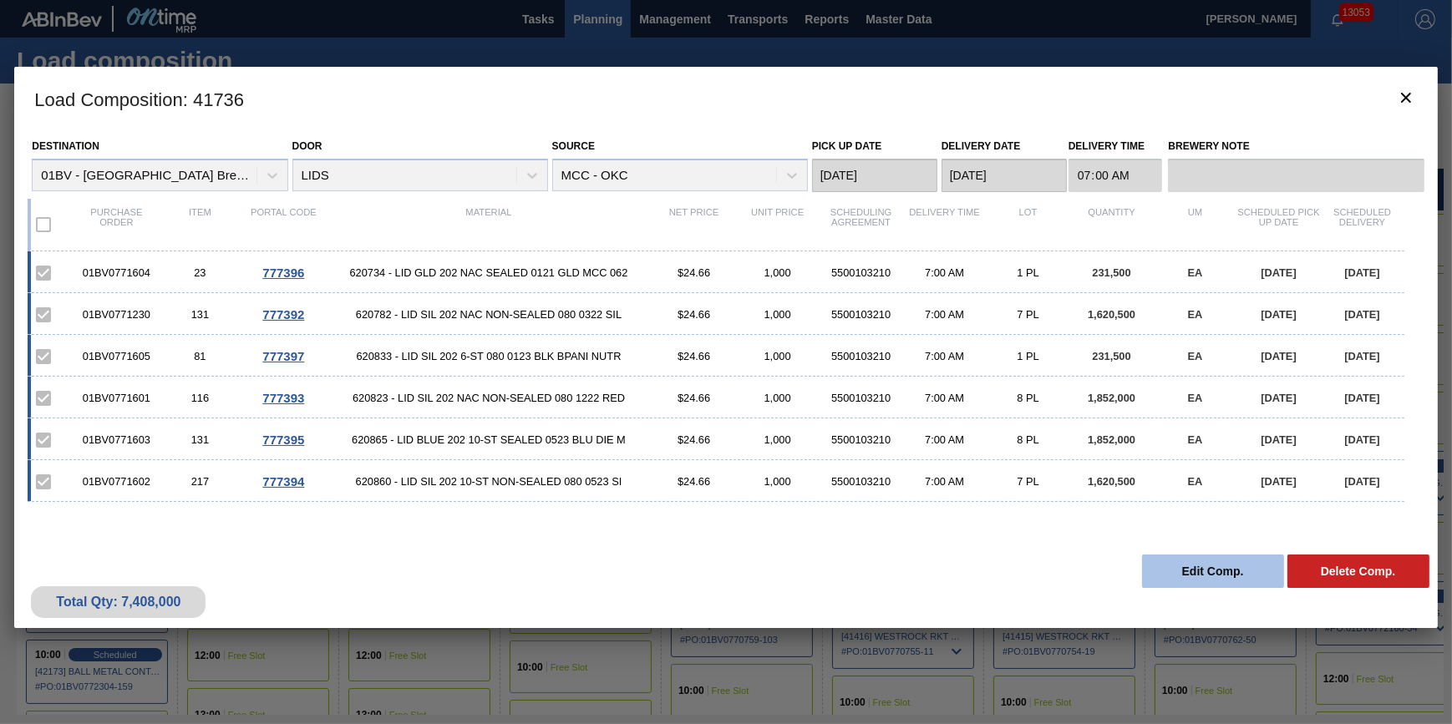
click at [1177, 564] on button "Edit Comp." at bounding box center [1213, 571] width 142 height 33
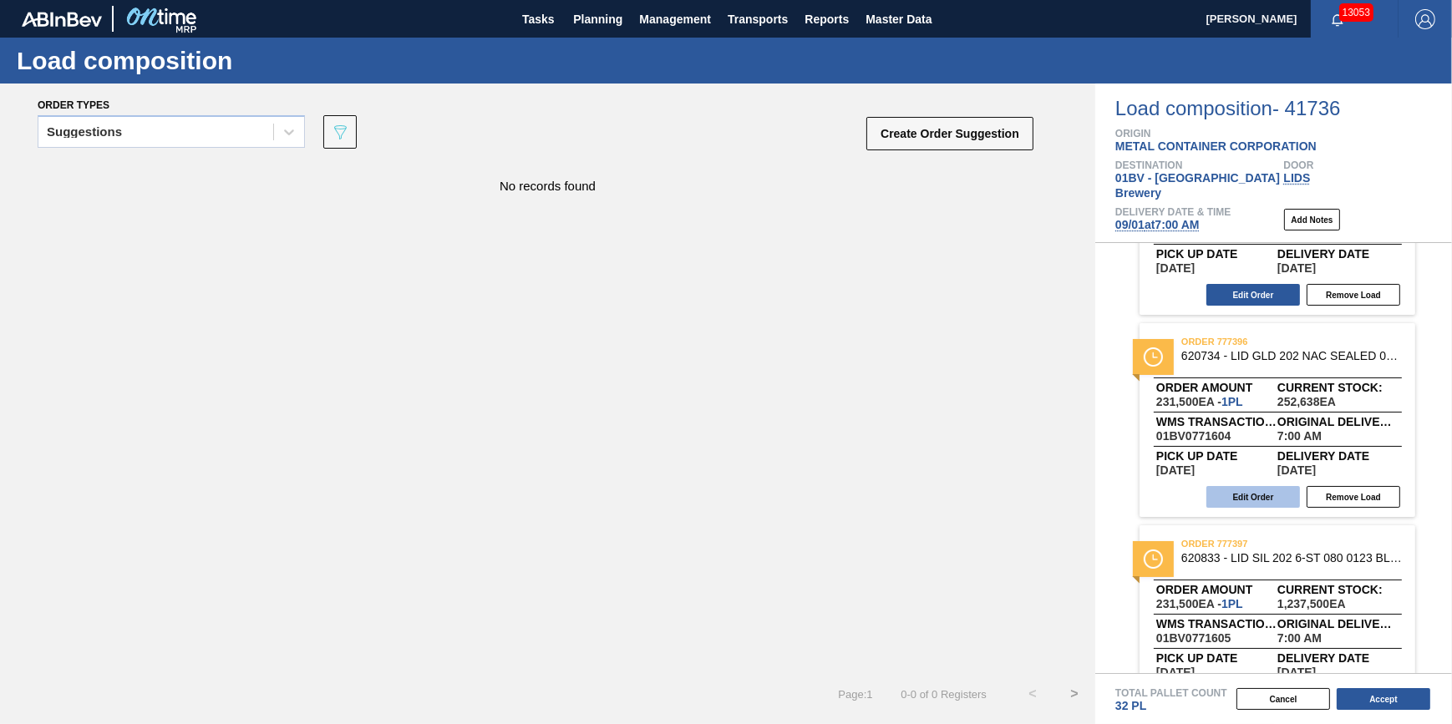
scroll to position [760, 0]
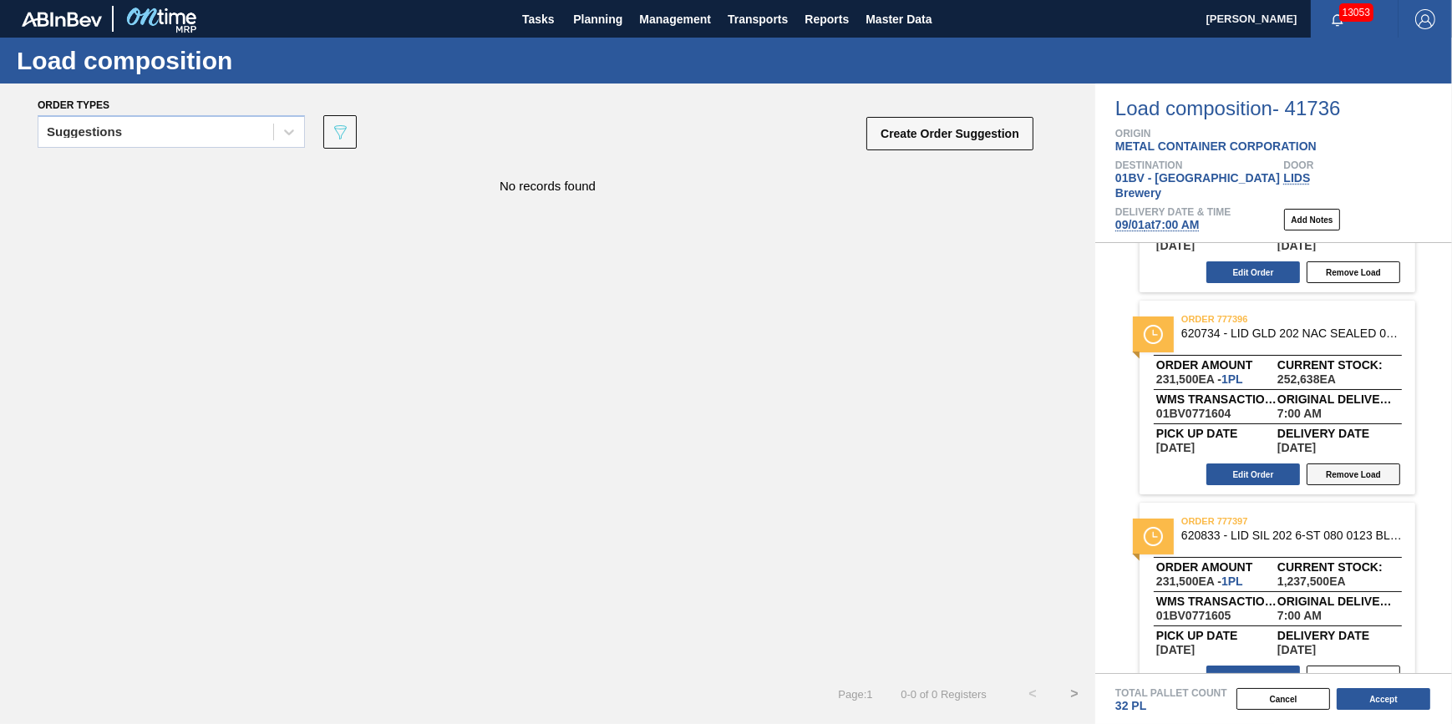
click at [1337, 465] on button "Remove Load" at bounding box center [1354, 475] width 94 height 22
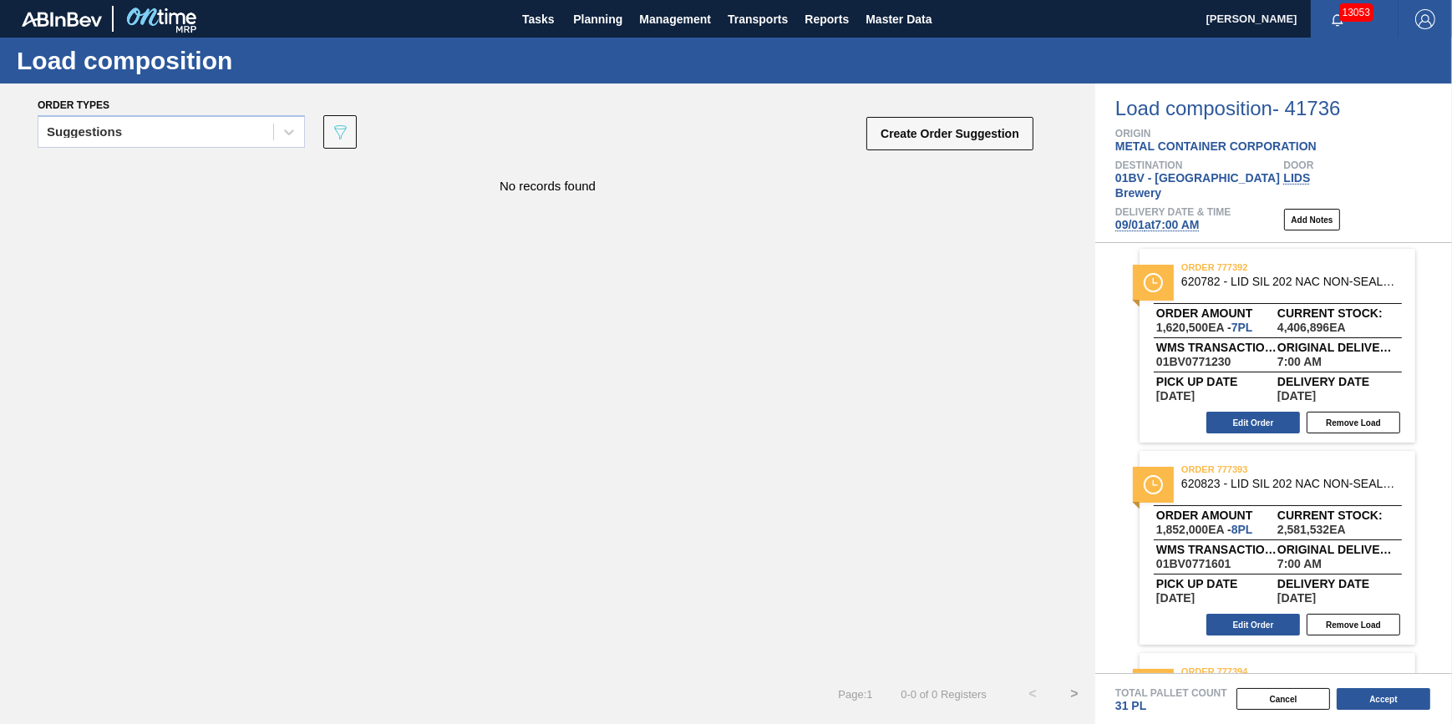
scroll to position [0, 0]
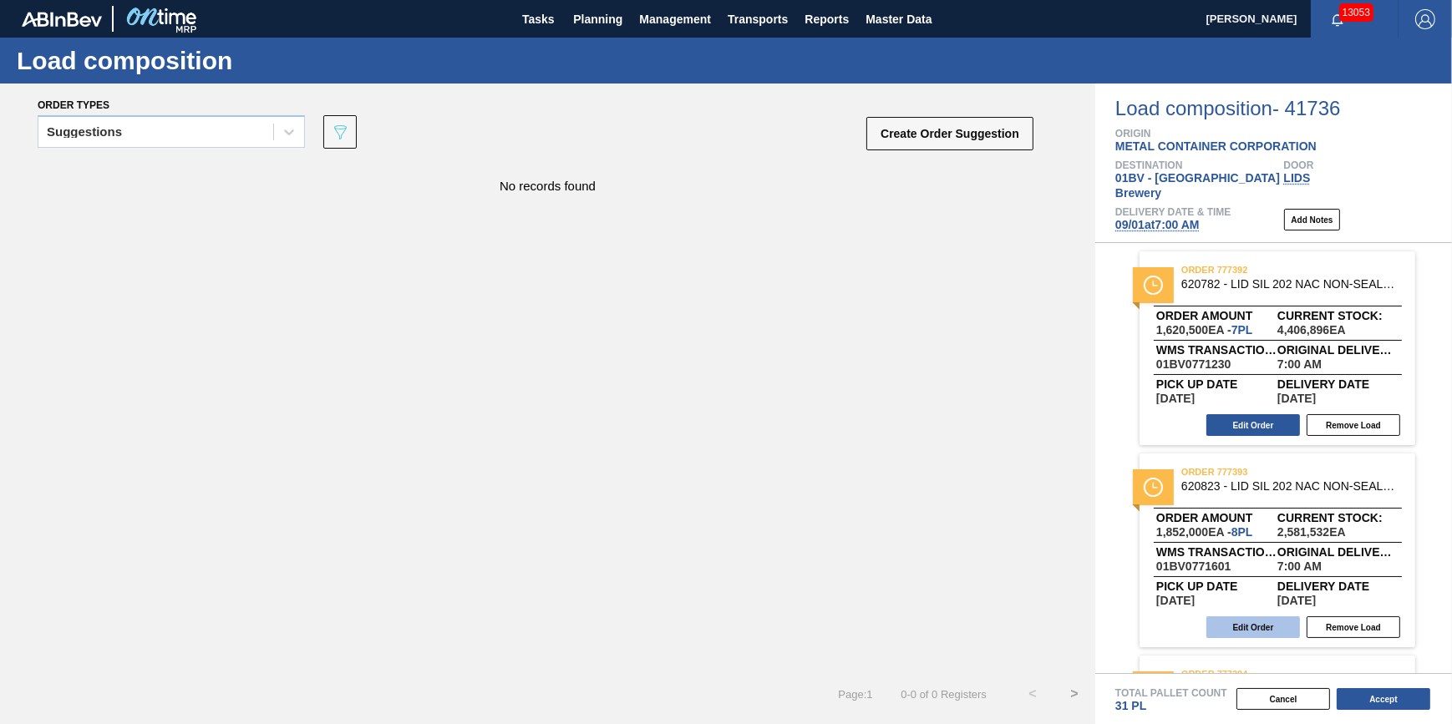
click at [1269, 617] on button "Edit Order" at bounding box center [1254, 628] width 94 height 22
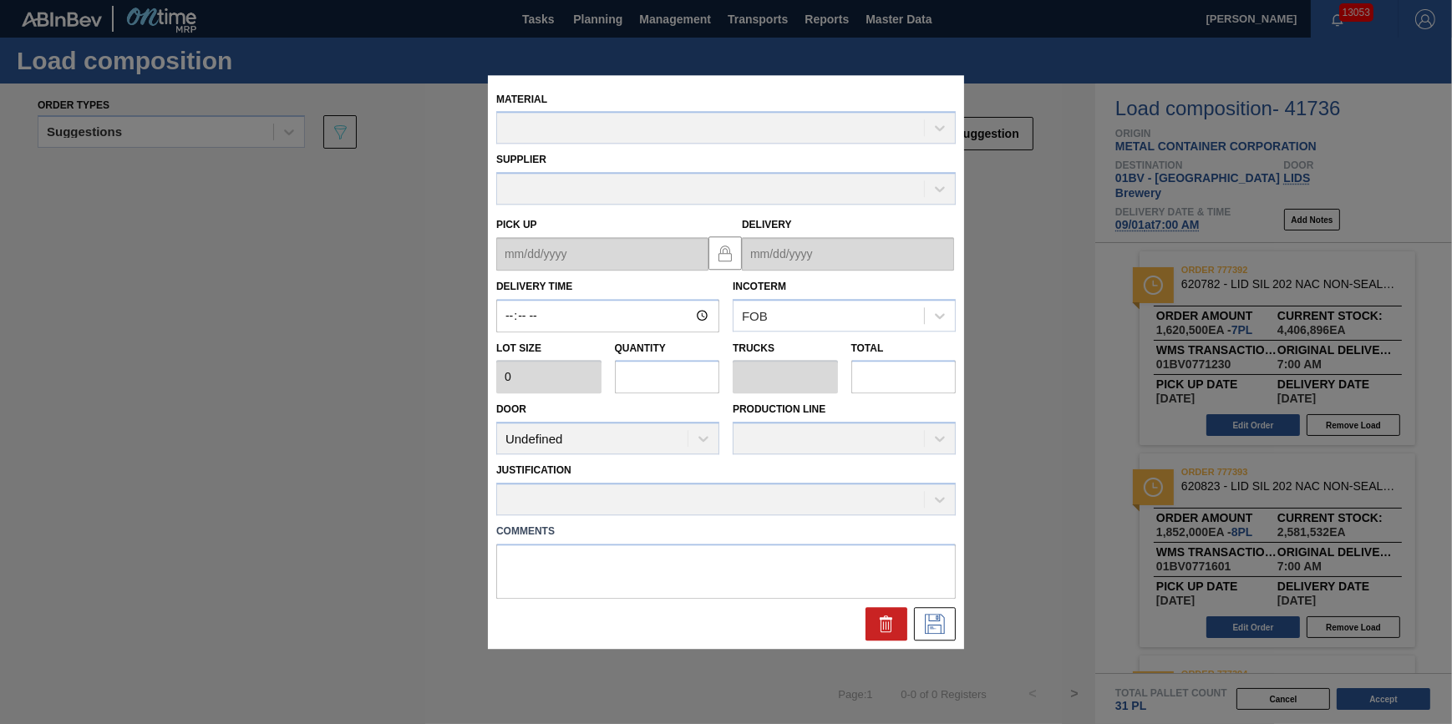
type input "07:00:00"
type input "231,500"
type input "8"
type input "0.25"
type input "1,852,000"
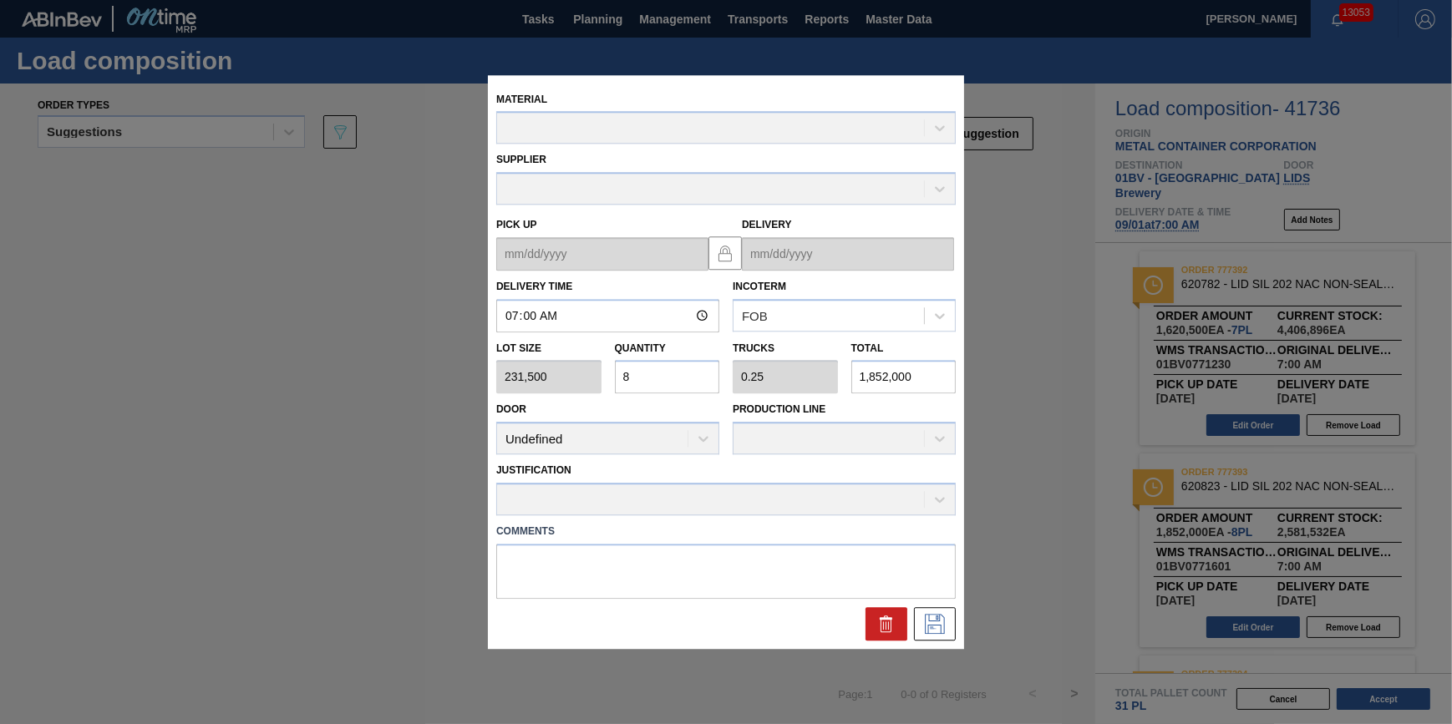
type up "[DATE]"
type input "[DATE]"
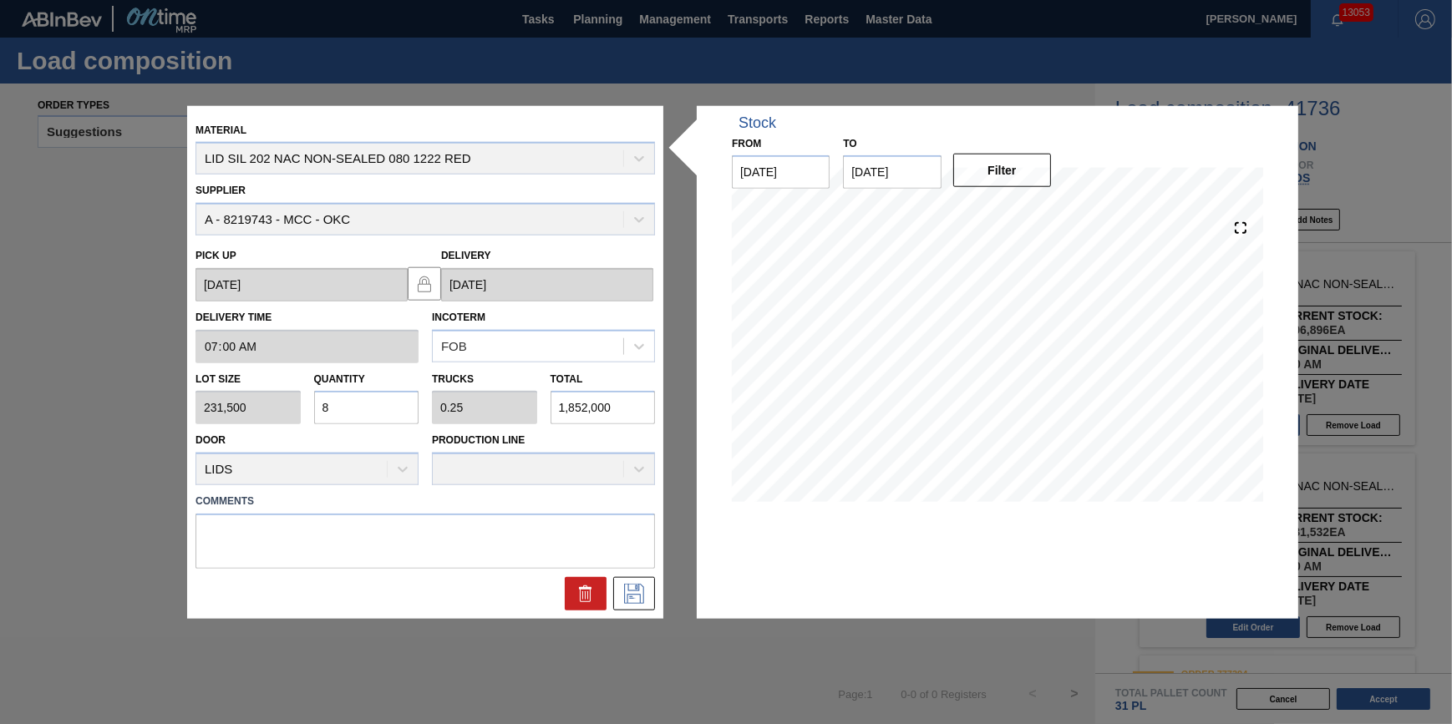
click at [328, 394] on input "8" at bounding box center [366, 407] width 105 height 33
type input "0"
type input "9"
type input "0.281"
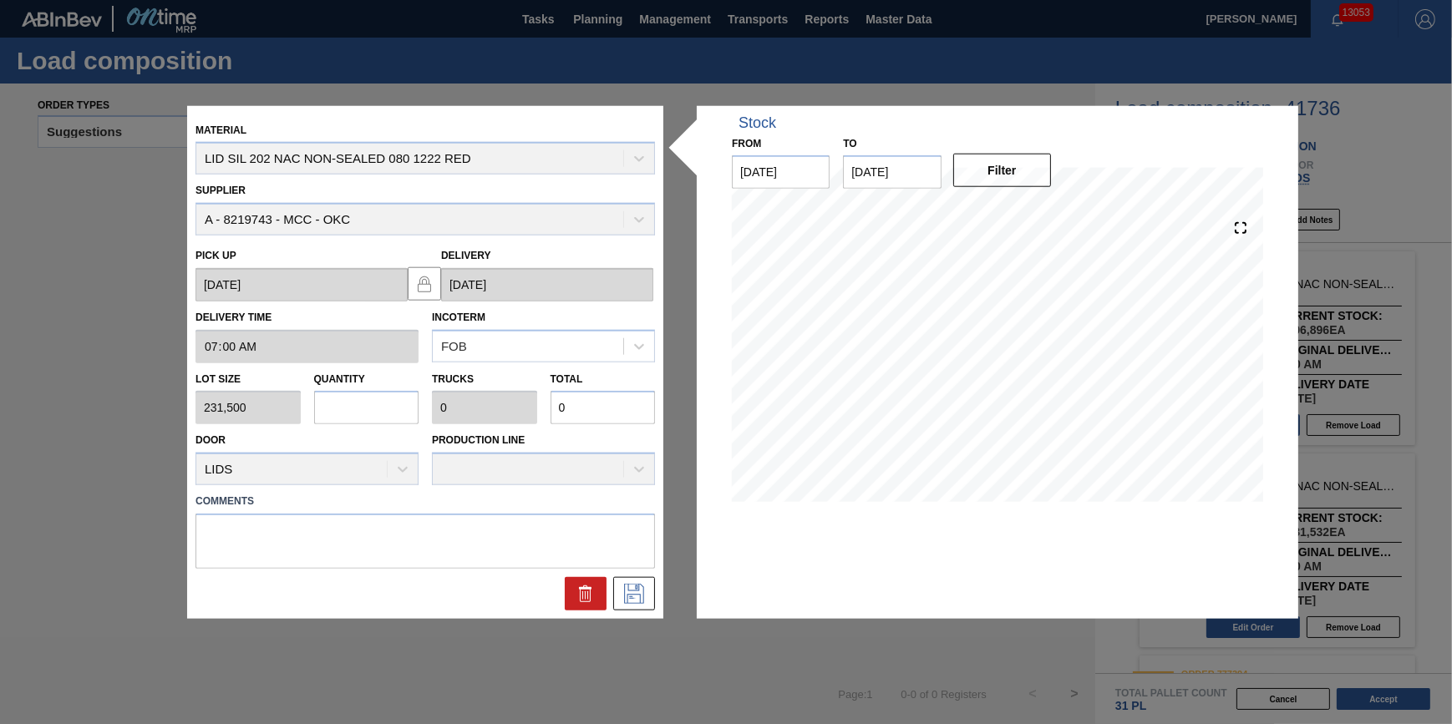
type input "2,083,500"
type input "9"
click at [636, 606] on button at bounding box center [634, 593] width 42 height 33
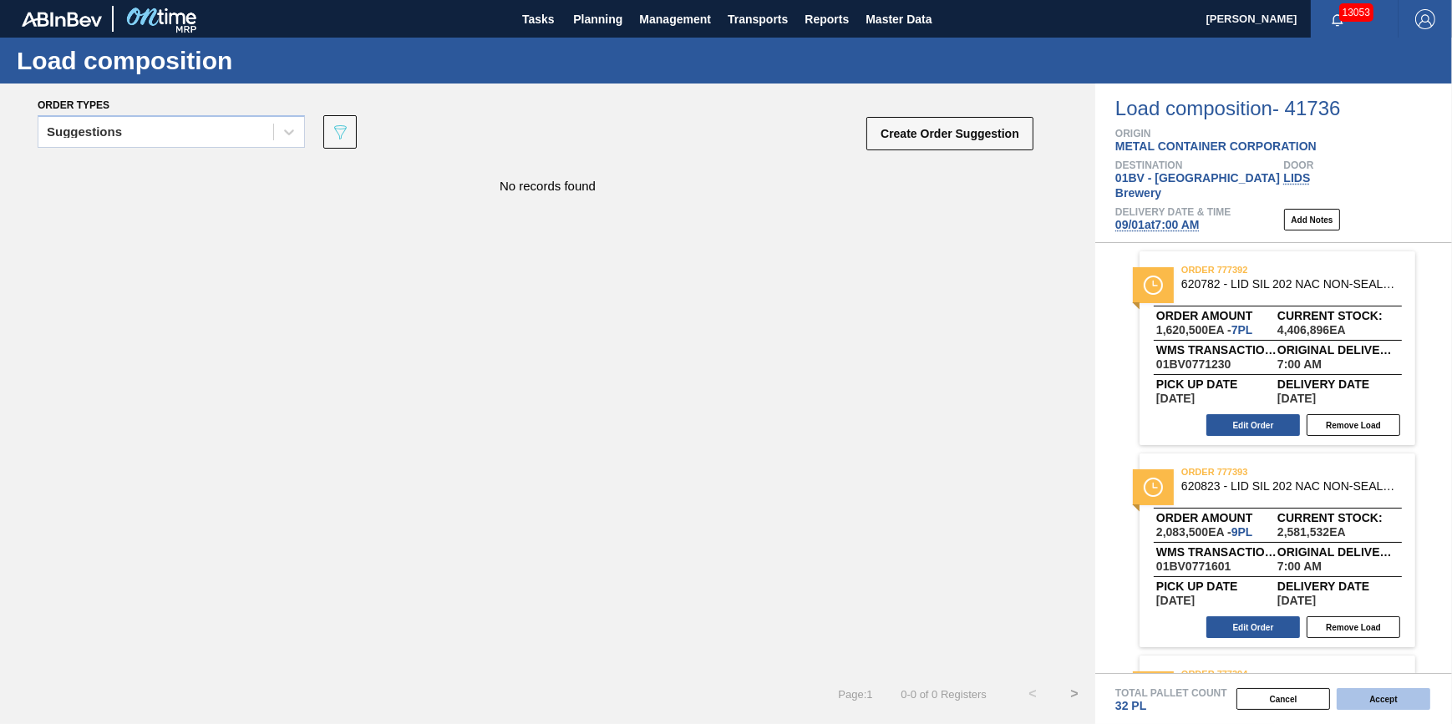
click at [1363, 697] on button "Accept" at bounding box center [1384, 700] width 94 height 22
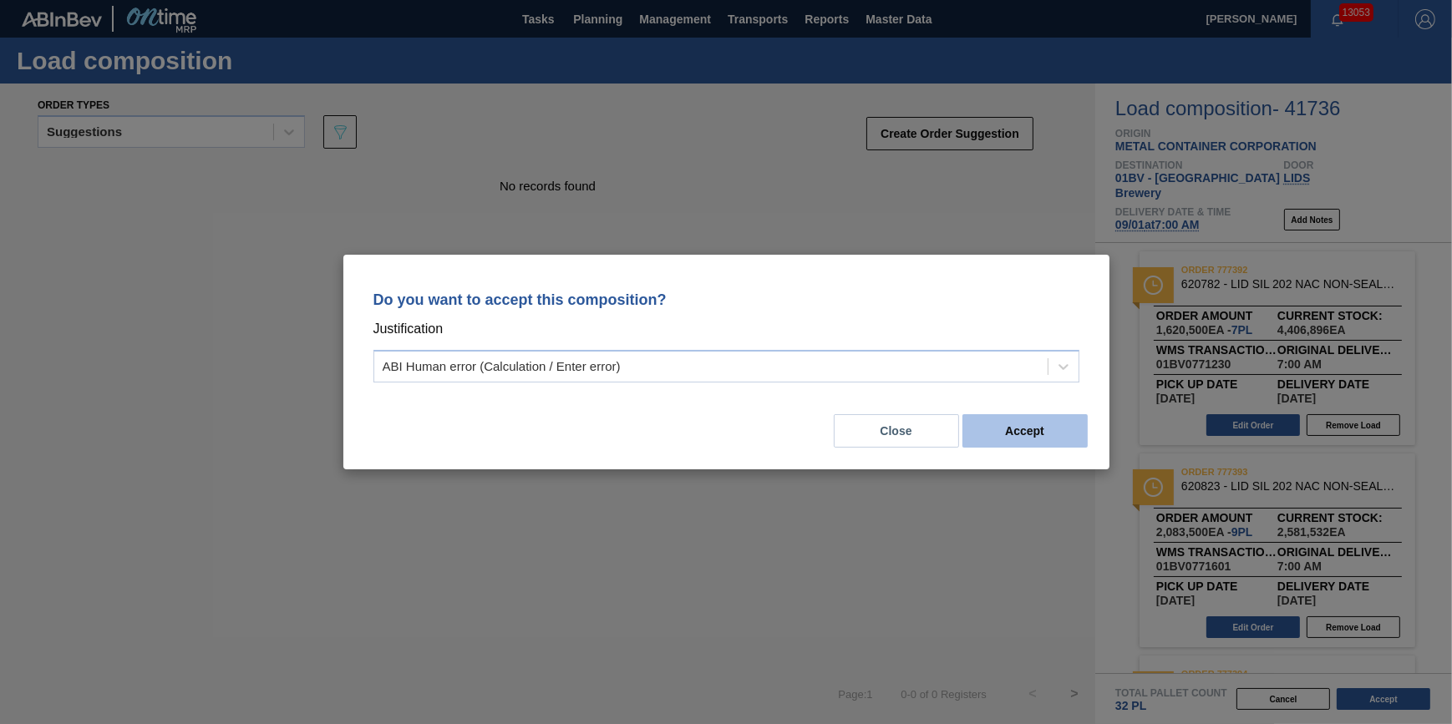
click at [1036, 440] on button "Accept" at bounding box center [1025, 430] width 125 height 33
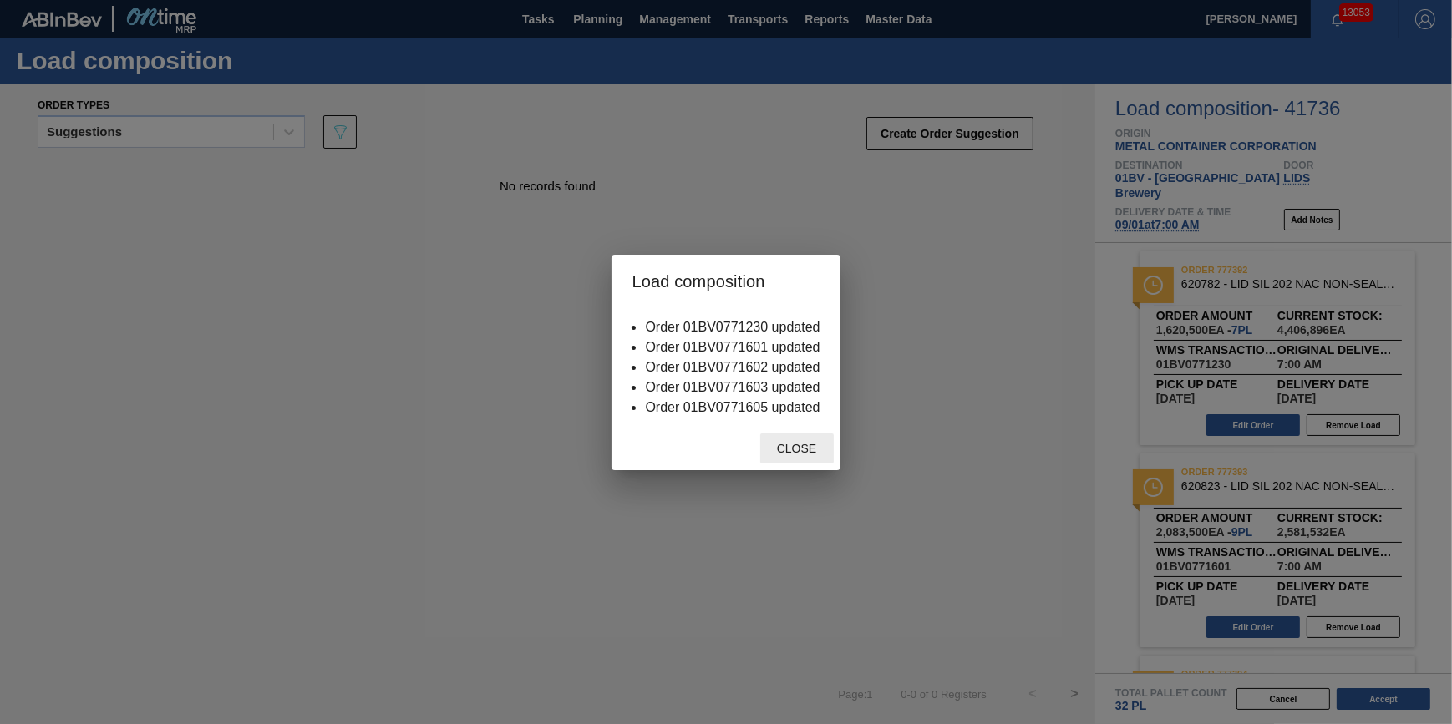
click at [821, 453] on span "Close" at bounding box center [797, 448] width 66 height 13
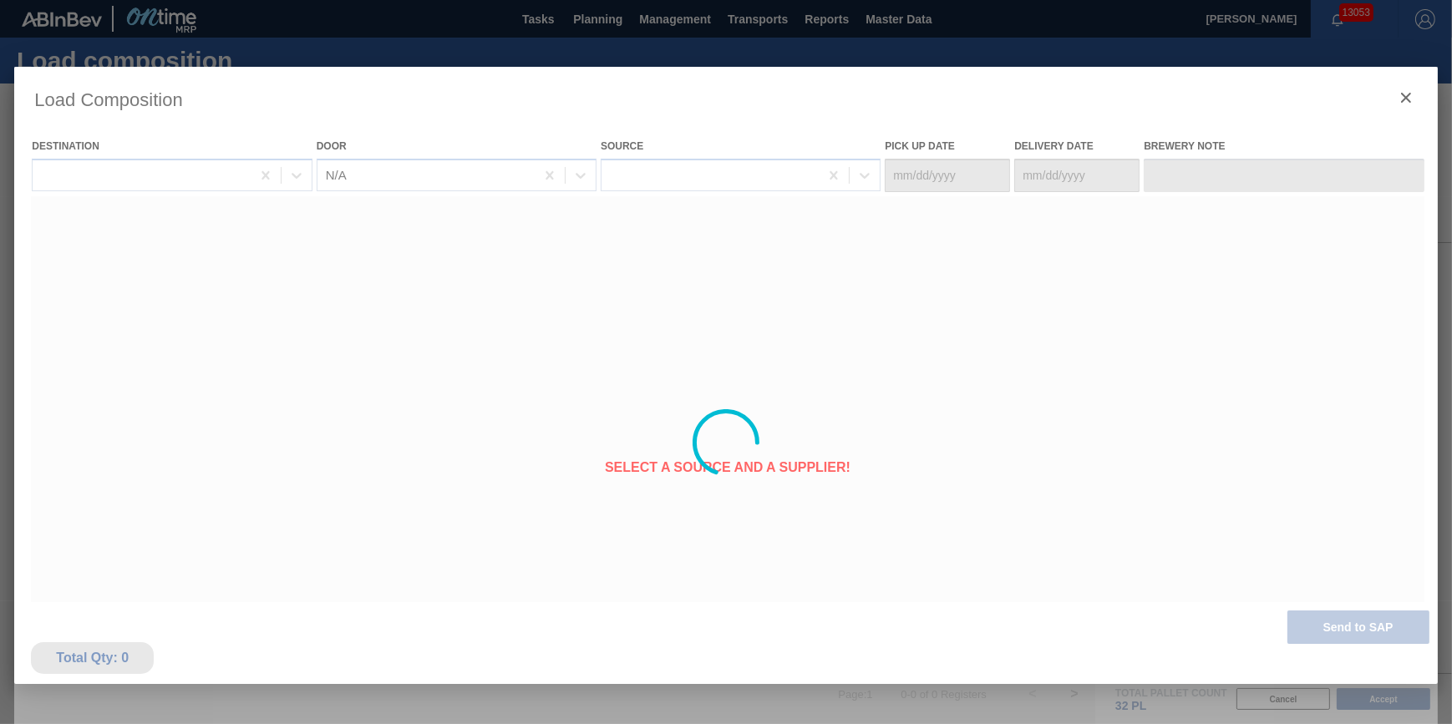
type Date "[DATE]"
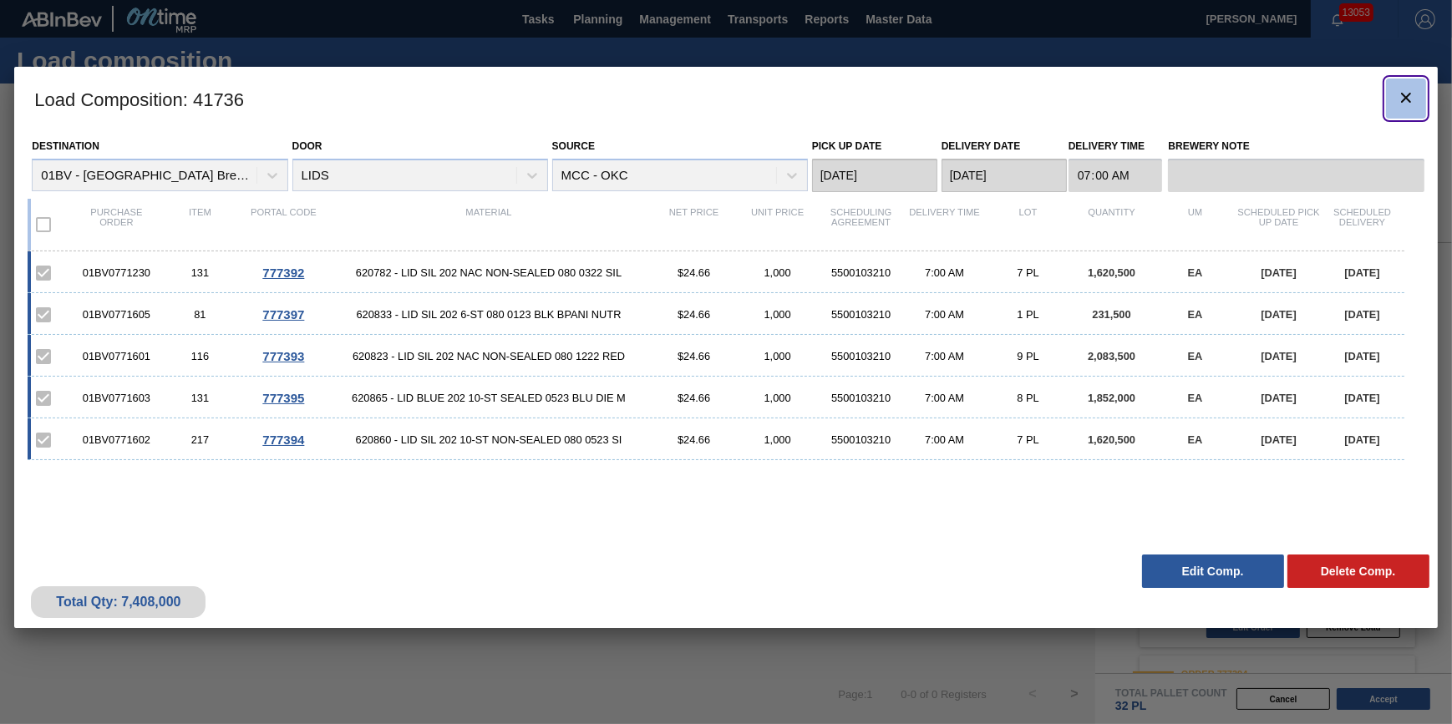
click at [1404, 95] on icon "botão de ícone" at bounding box center [1406, 98] width 10 height 10
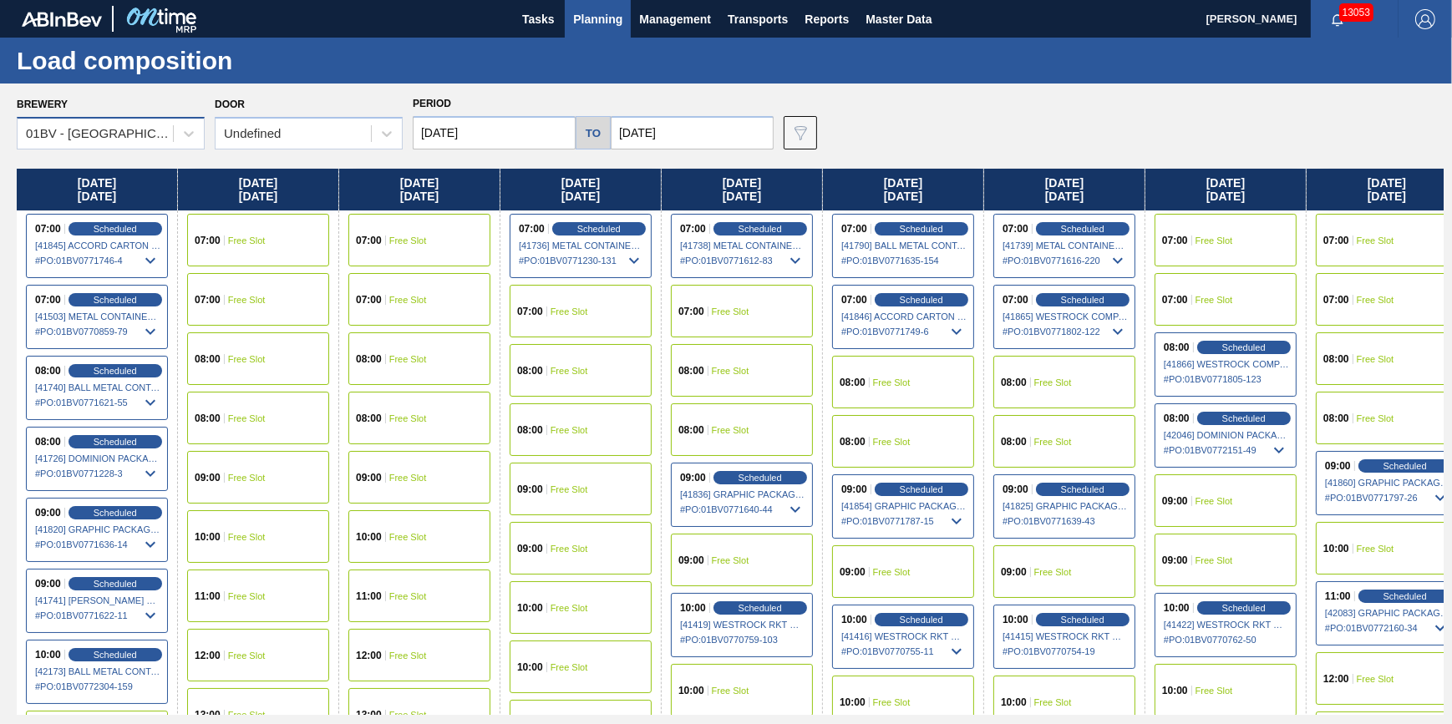
click at [164, 128] on div "01BV - [GEOGRAPHIC_DATA] Brewery" at bounding box center [95, 134] width 155 height 24
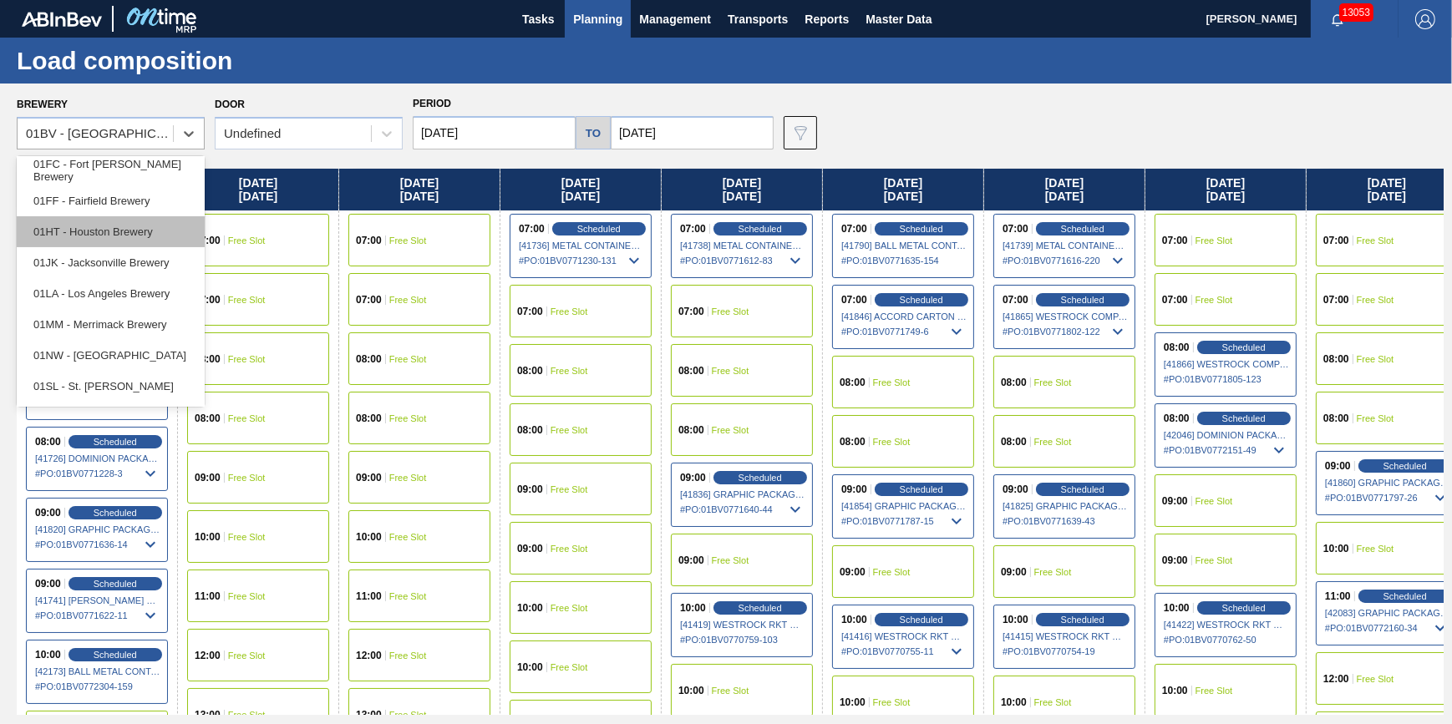
scroll to position [126, 0]
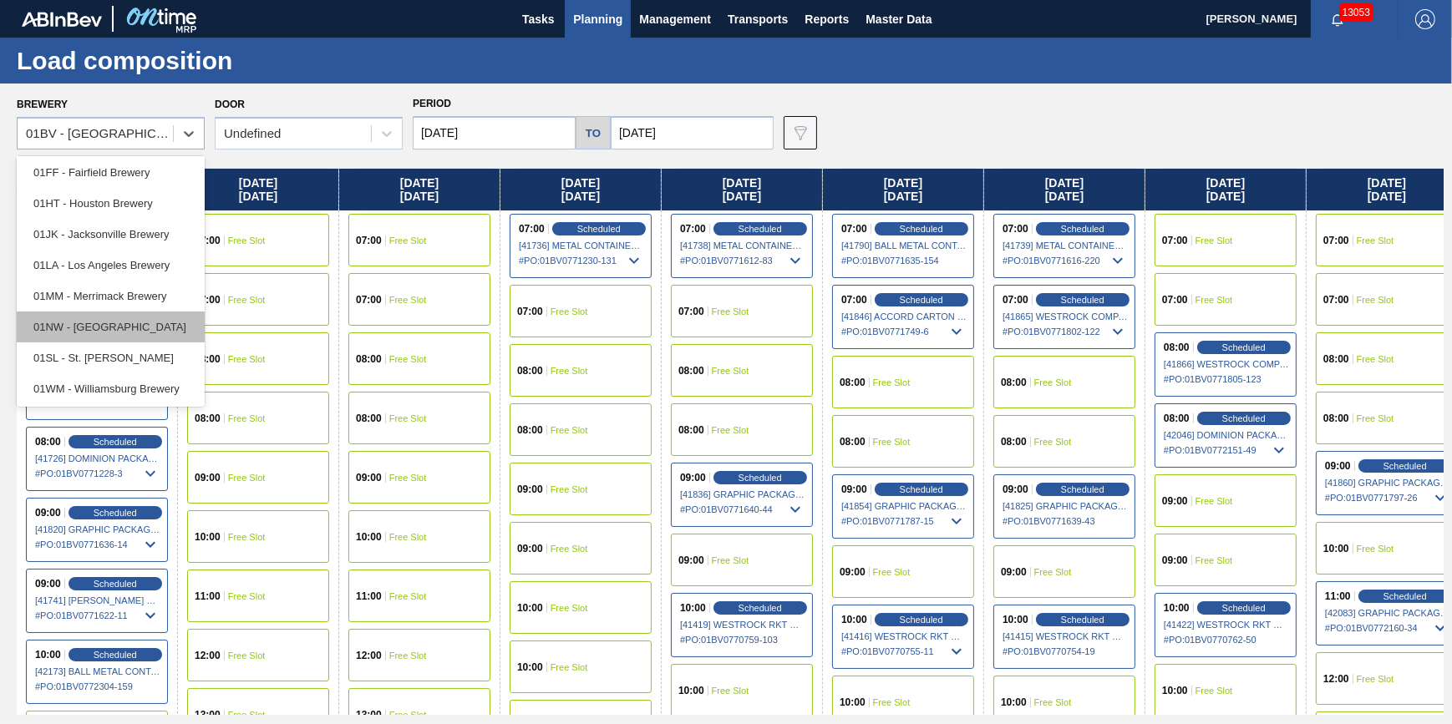
click at [128, 333] on div "01NW - [GEOGRAPHIC_DATA]" at bounding box center [111, 327] width 188 height 31
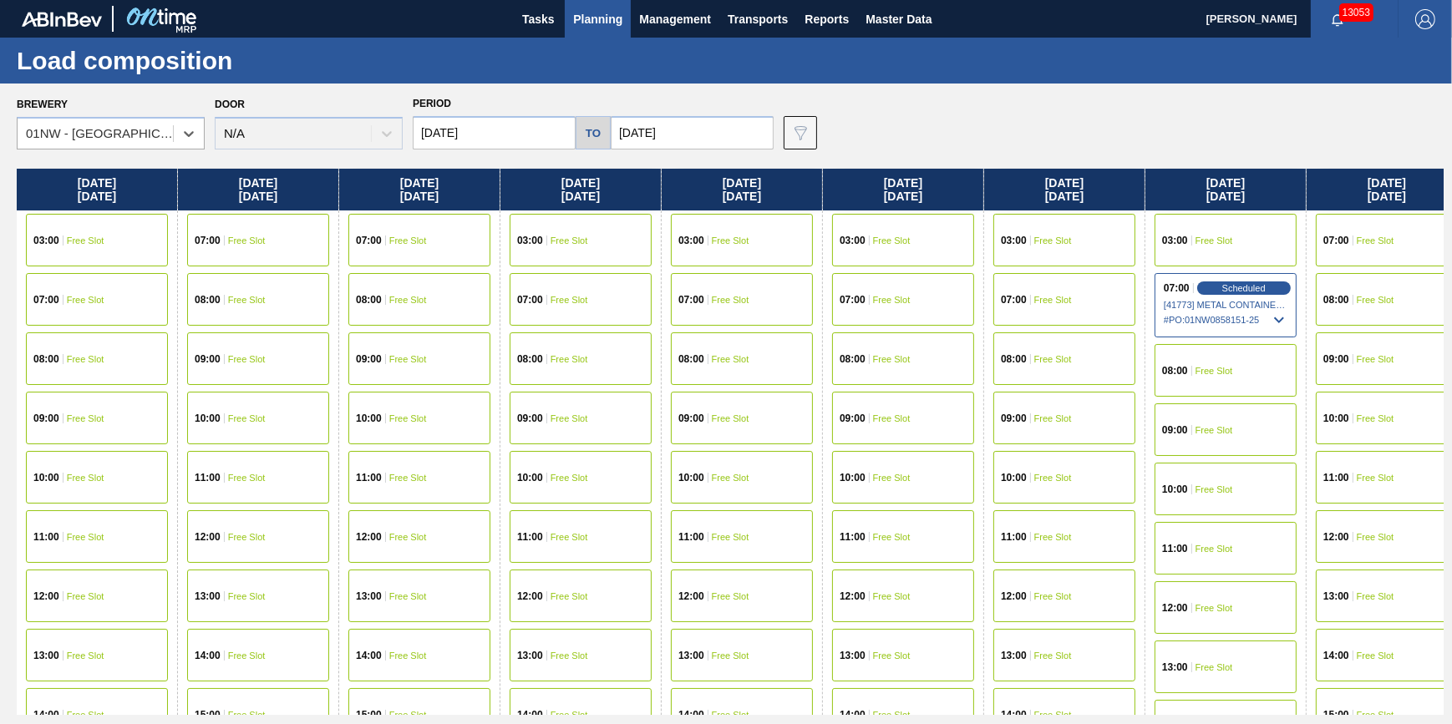
click at [1228, 297] on div "07:00 Scheduled [41773] METAL CONTAINER CORPORATION - 0008219743 # PO : 01NW085…" at bounding box center [1226, 305] width 142 height 64
click at [1260, 311] on span "# PO : 01NW0858151-25" at bounding box center [1226, 320] width 125 height 20
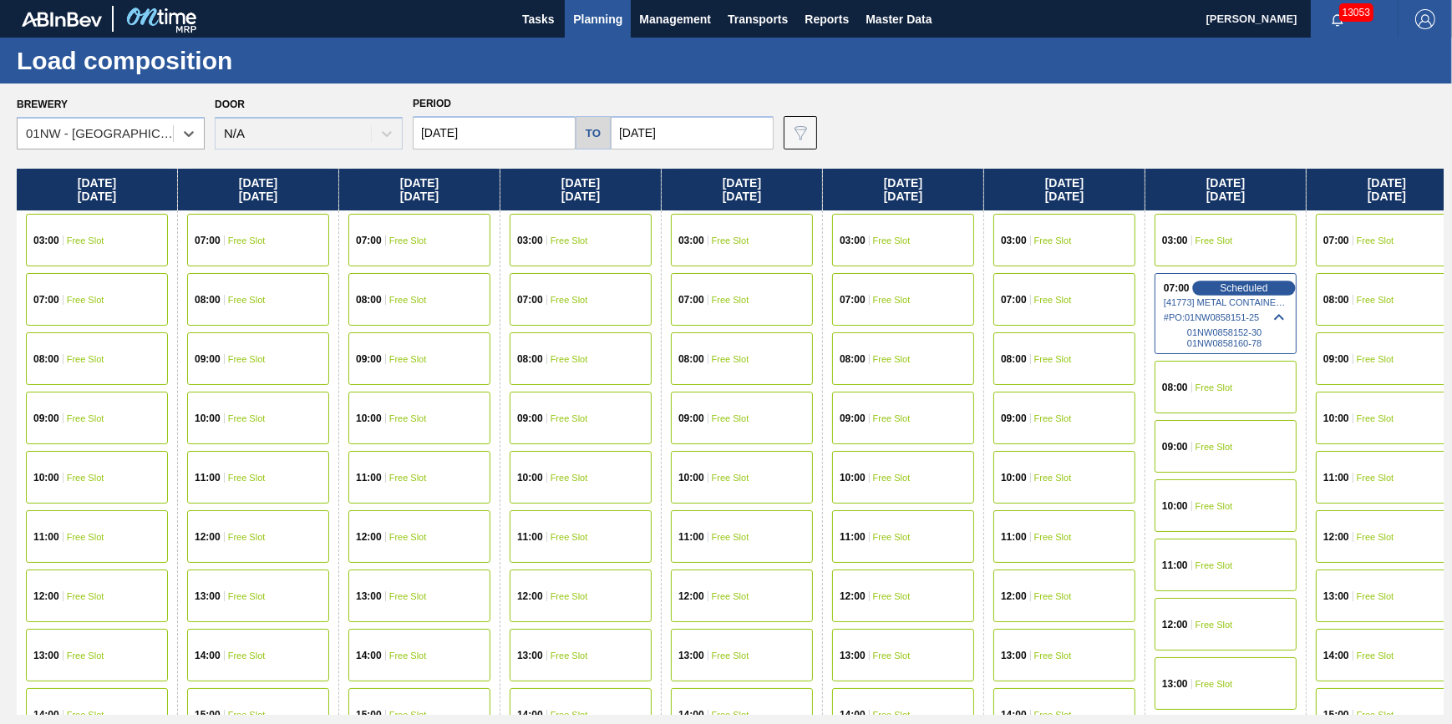
click at [1253, 286] on span "Scheduled" at bounding box center [1244, 287] width 48 height 11
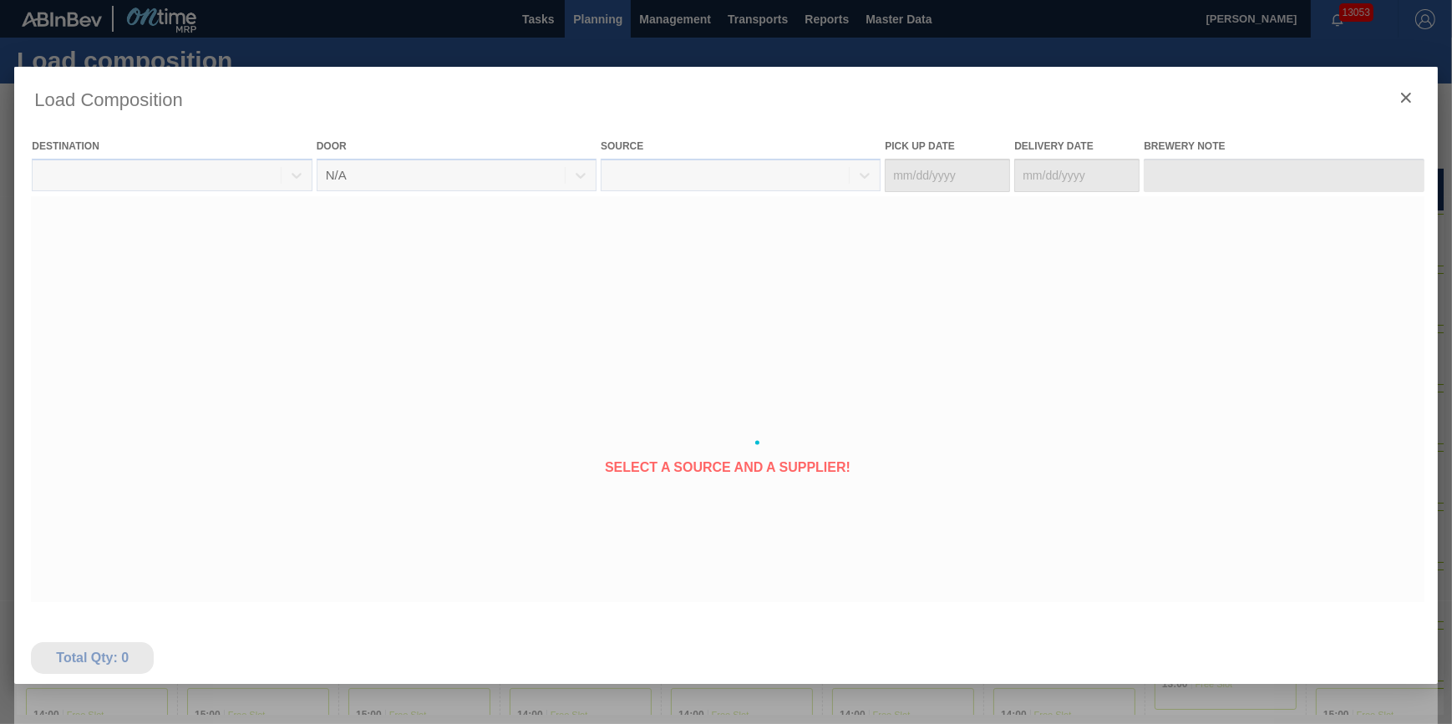
type Date "[DATE]"
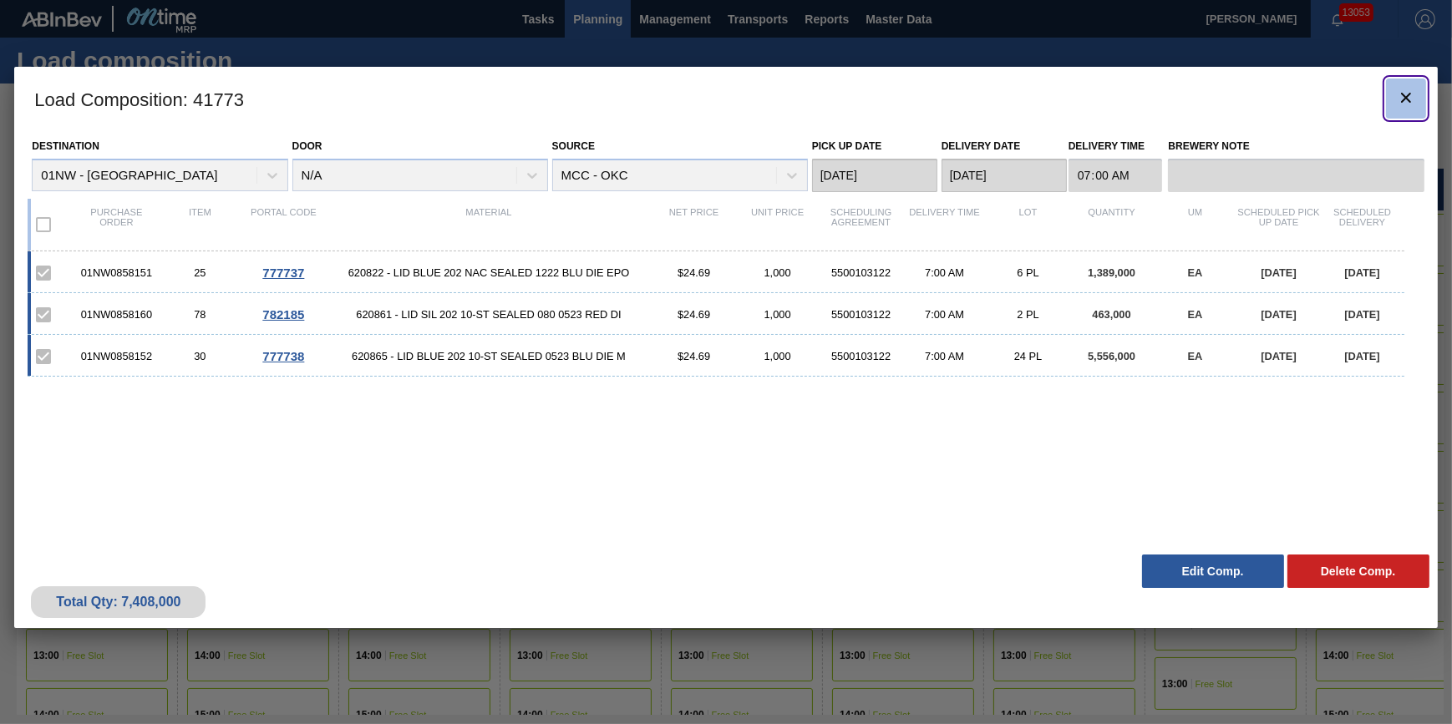
click at [1406, 107] on icon "botão de ícone" at bounding box center [1406, 98] width 20 height 20
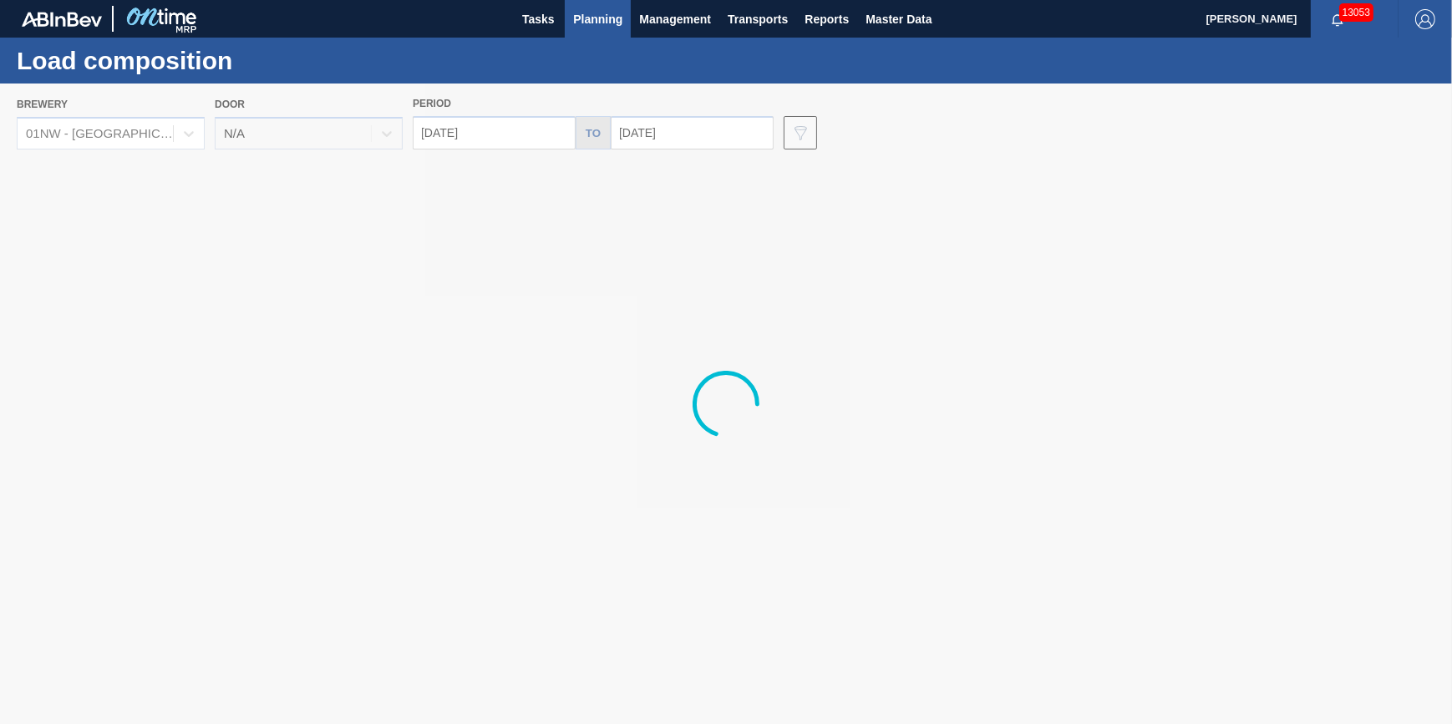
click at [601, 28] on span "Planning" at bounding box center [597, 19] width 49 height 20
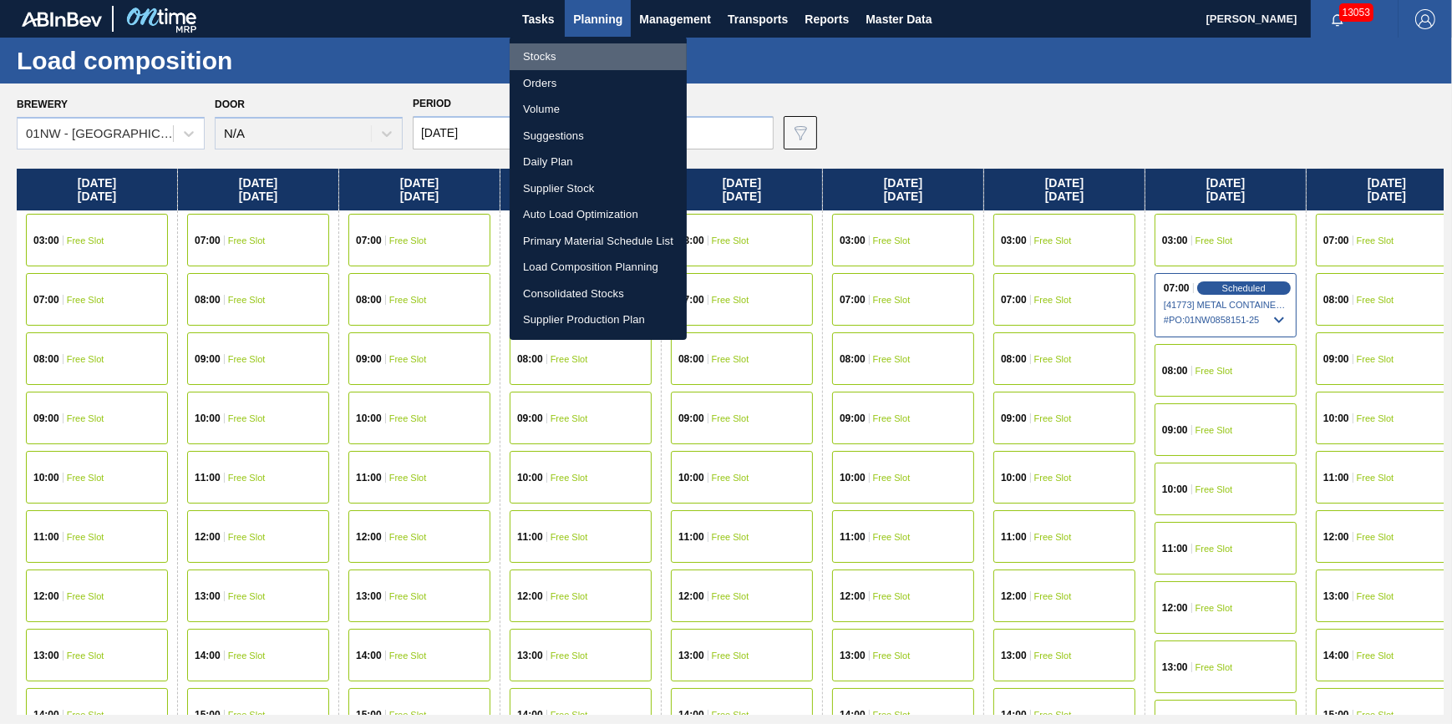
click at [594, 52] on li "Stocks" at bounding box center [598, 56] width 177 height 27
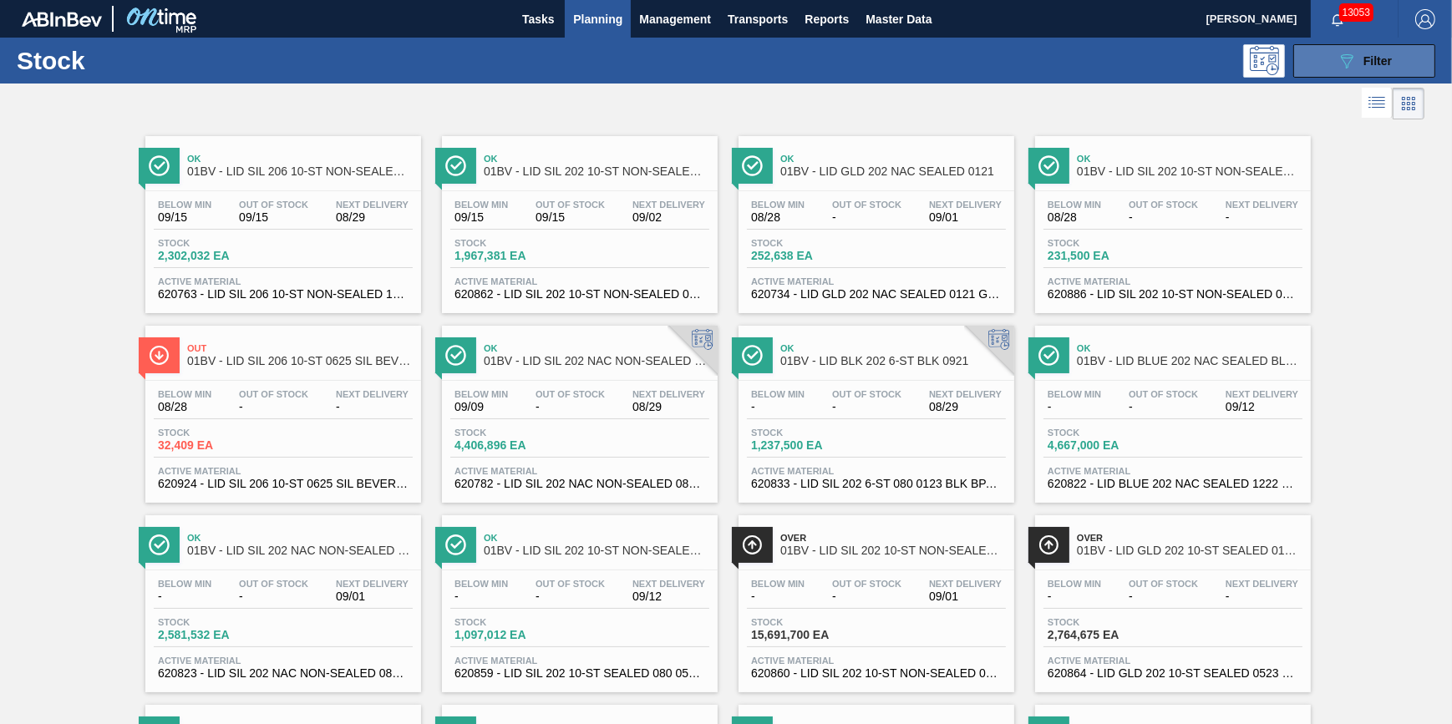
click at [1384, 58] on span "Filter" at bounding box center [1378, 60] width 28 height 13
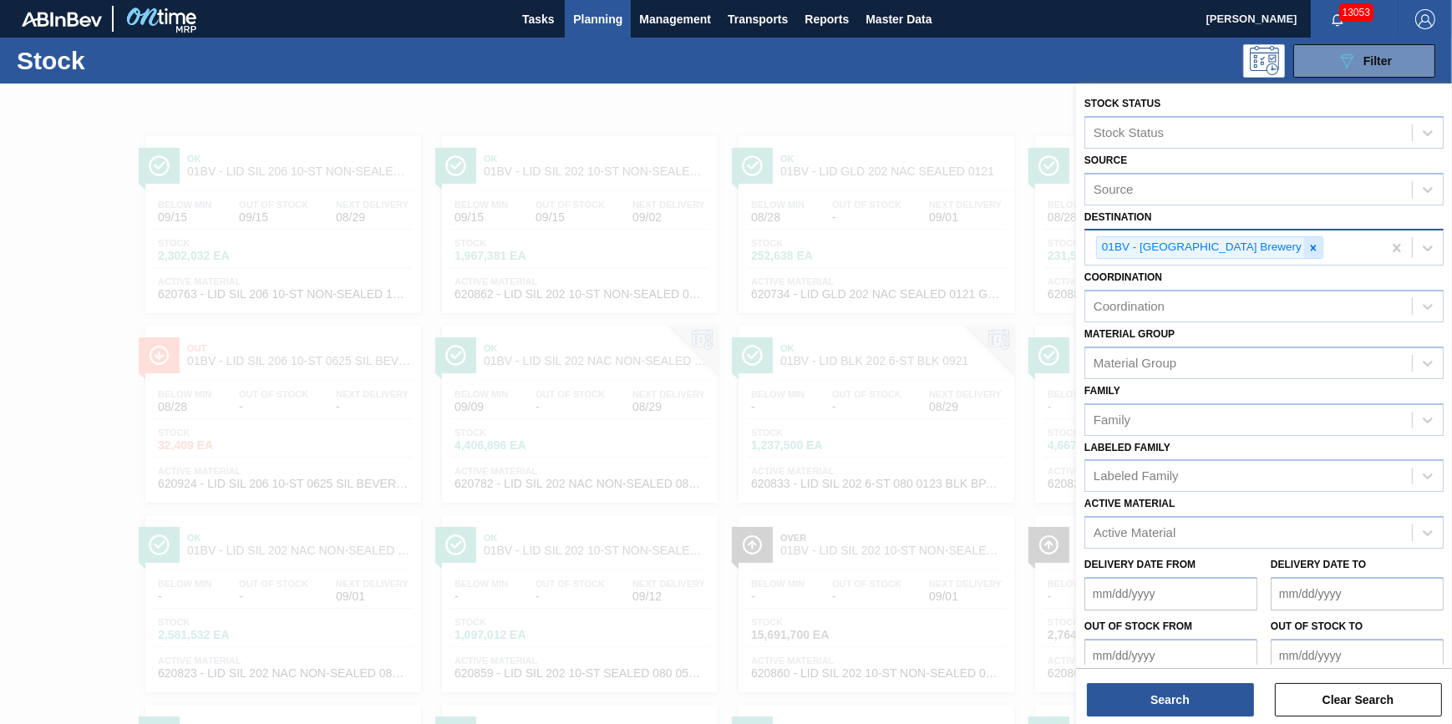
click at [1304, 245] on div at bounding box center [1313, 247] width 18 height 21
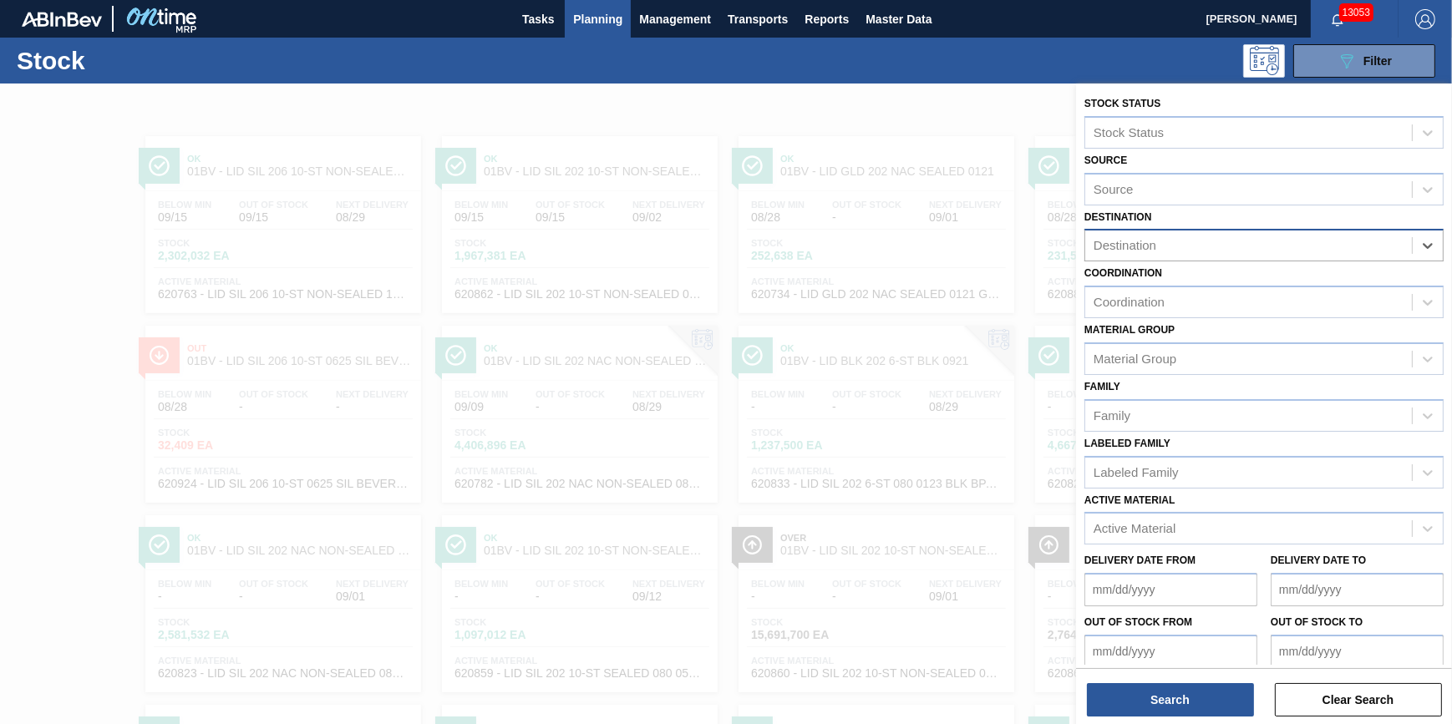
click at [1266, 244] on div "Destination" at bounding box center [1248, 246] width 327 height 24
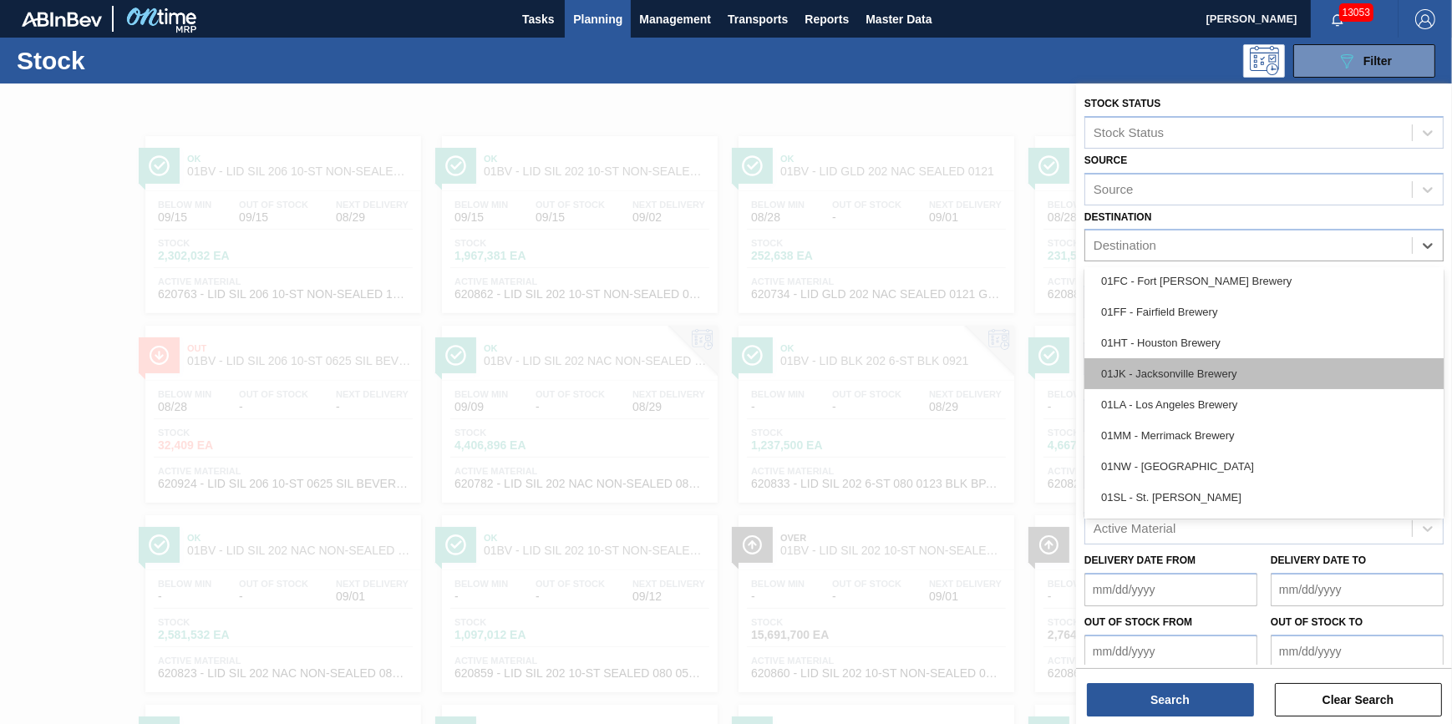
scroll to position [126, 0]
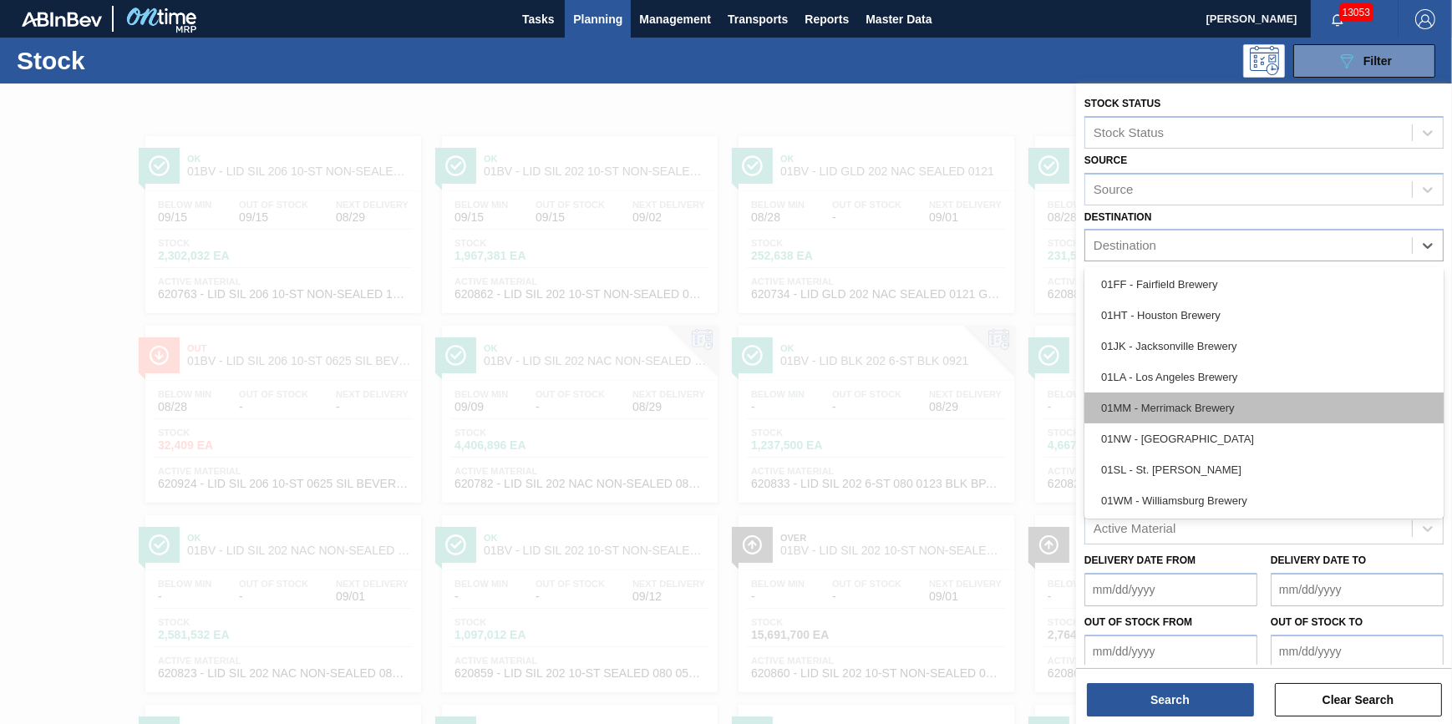
click at [1245, 393] on div "01MM - Merrimack Brewery" at bounding box center [1264, 408] width 359 height 31
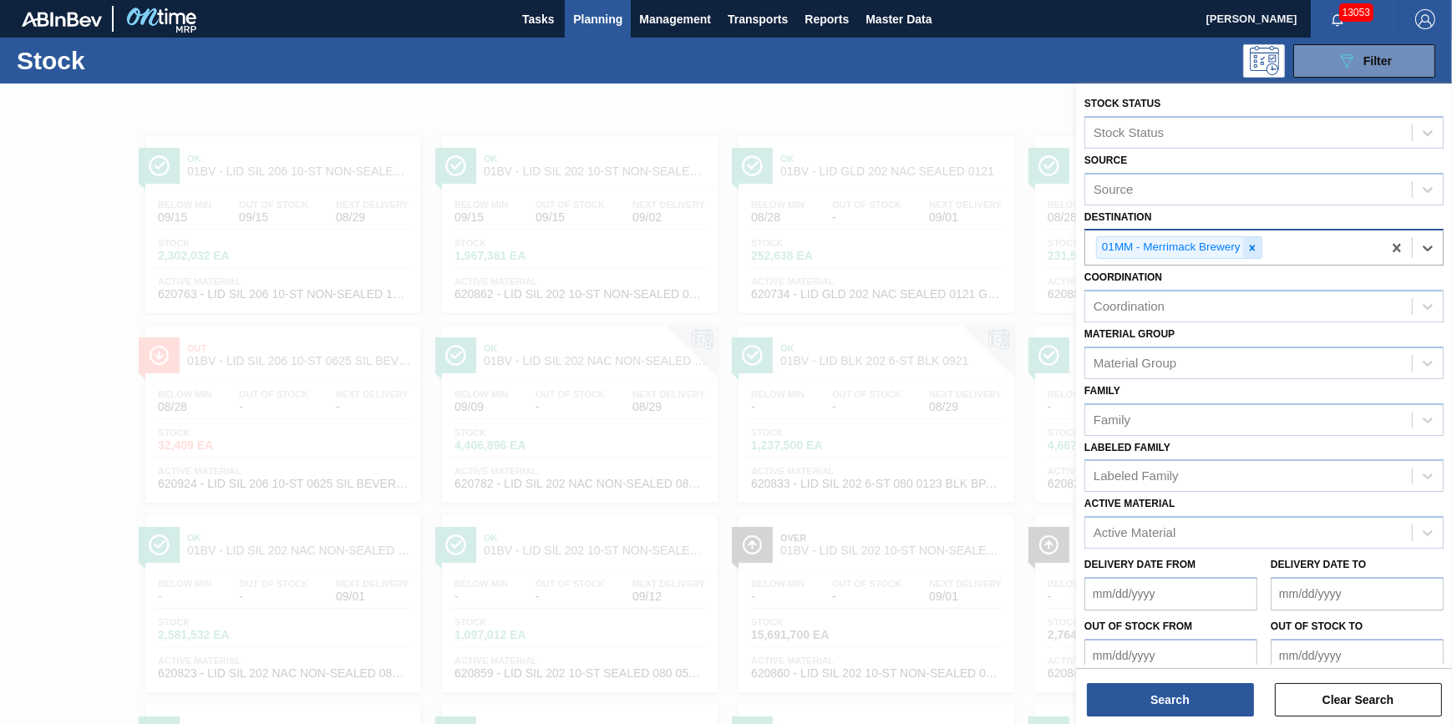
click at [1250, 246] on icon at bounding box center [1252, 248] width 6 height 6
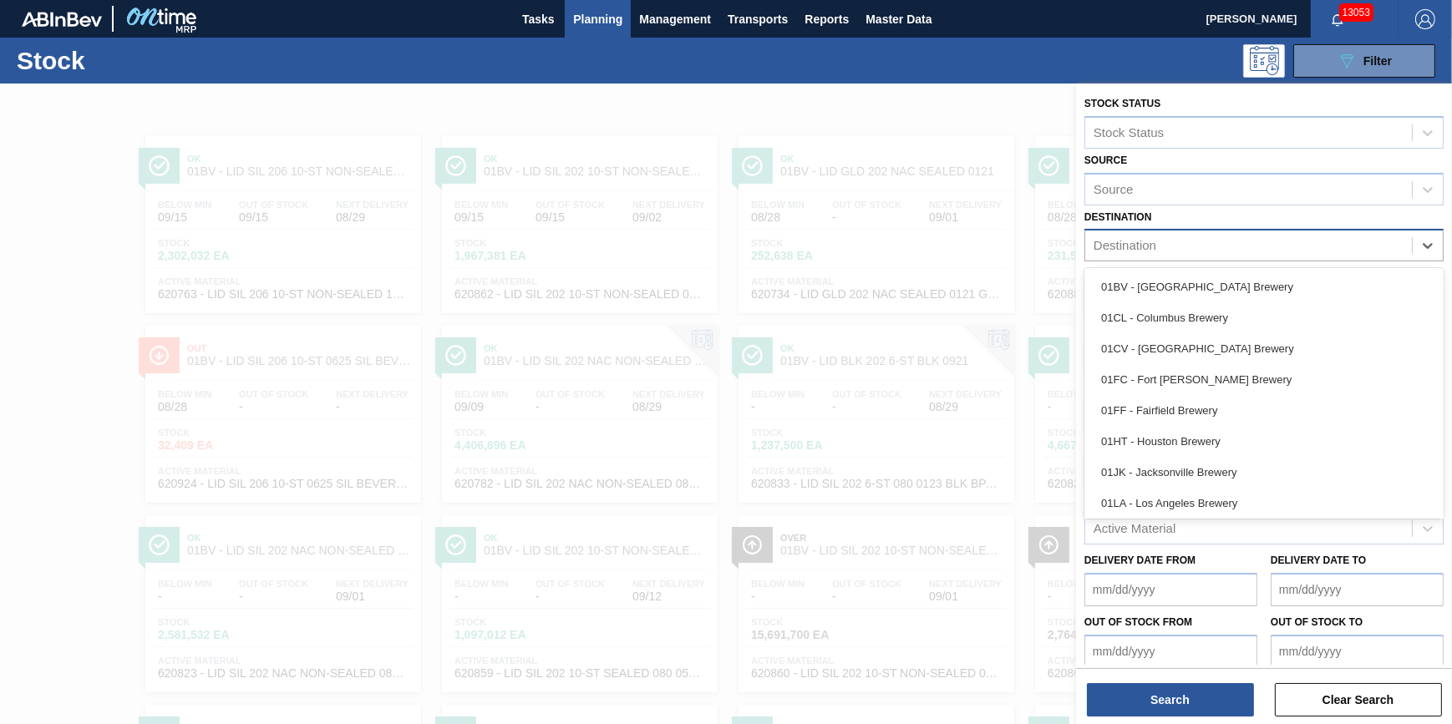
click at [1250, 246] on div "Destination" at bounding box center [1248, 246] width 327 height 24
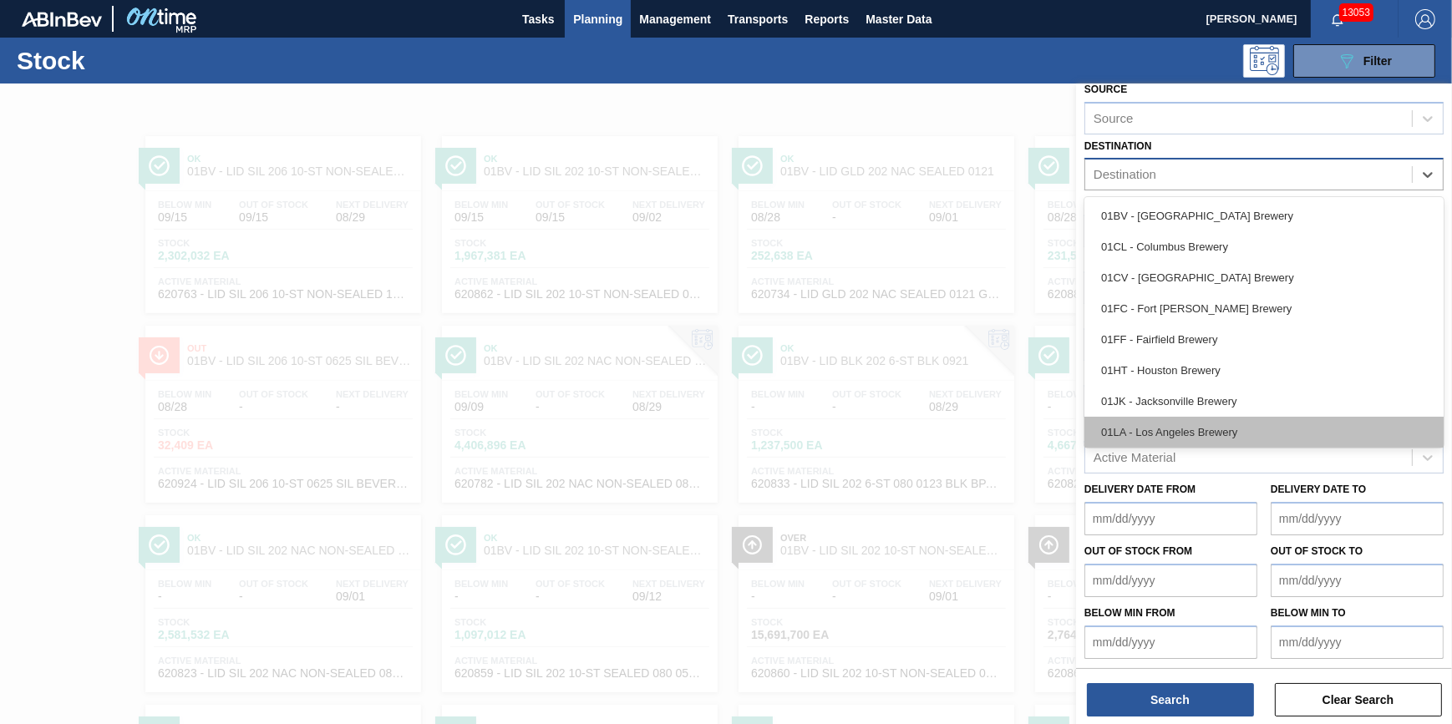
click at [1218, 418] on div "01LA - Los Angeles Brewery" at bounding box center [1264, 432] width 359 height 31
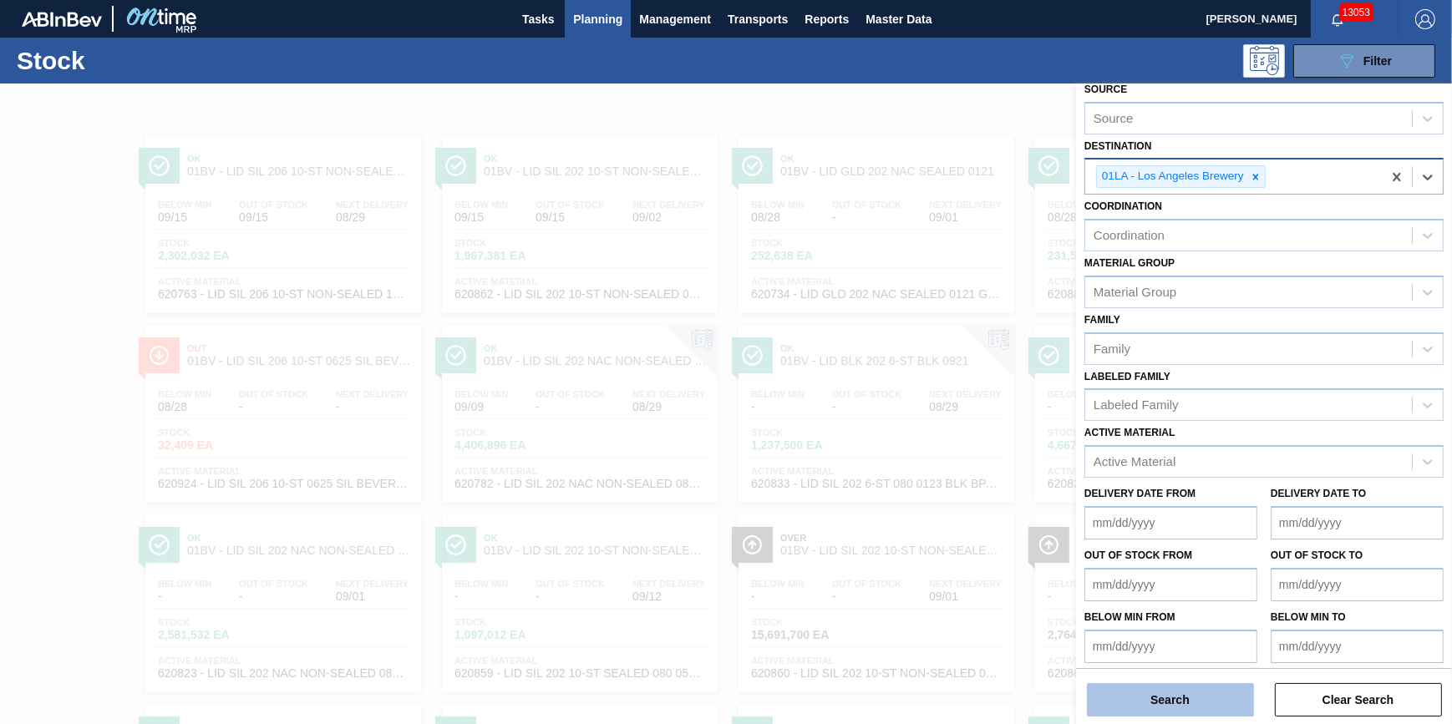
click at [1136, 704] on button "Search" at bounding box center [1170, 699] width 167 height 33
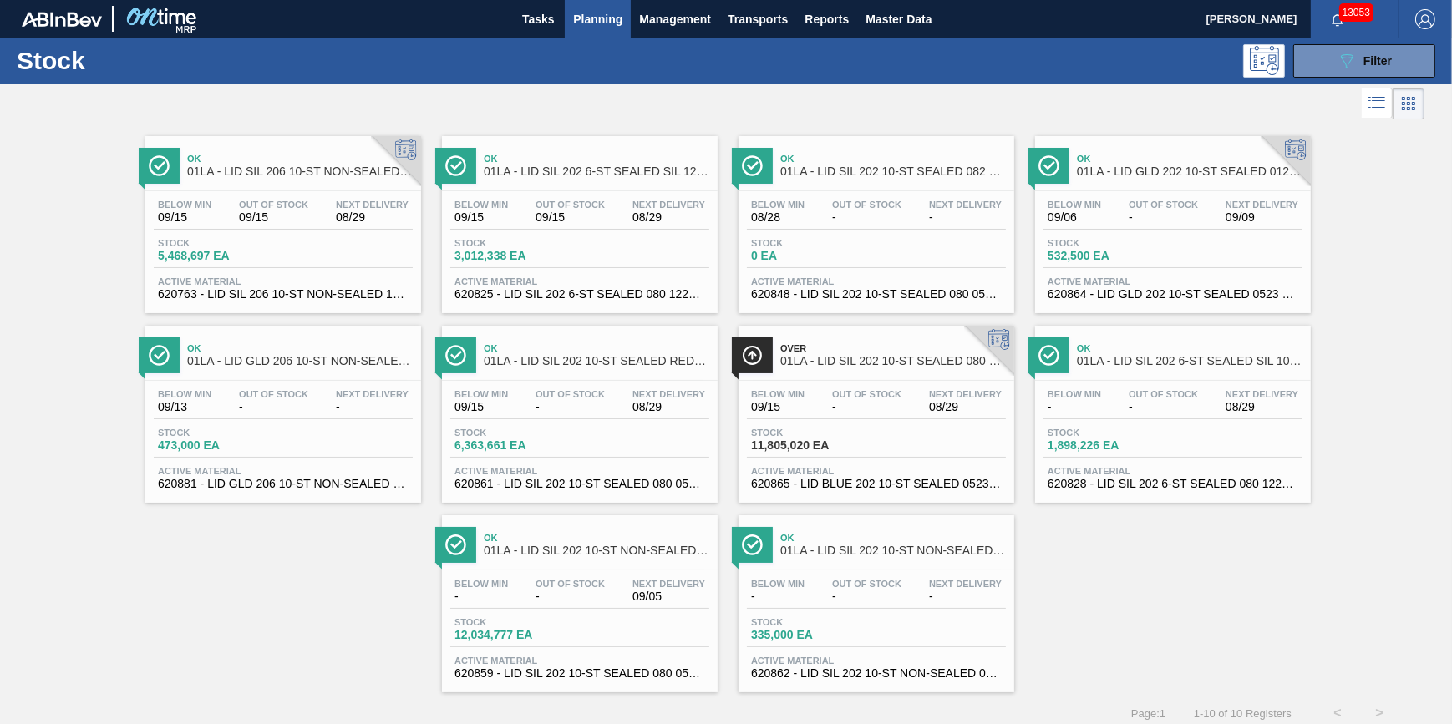
click at [1108, 238] on span "Stock" at bounding box center [1106, 243] width 117 height 10
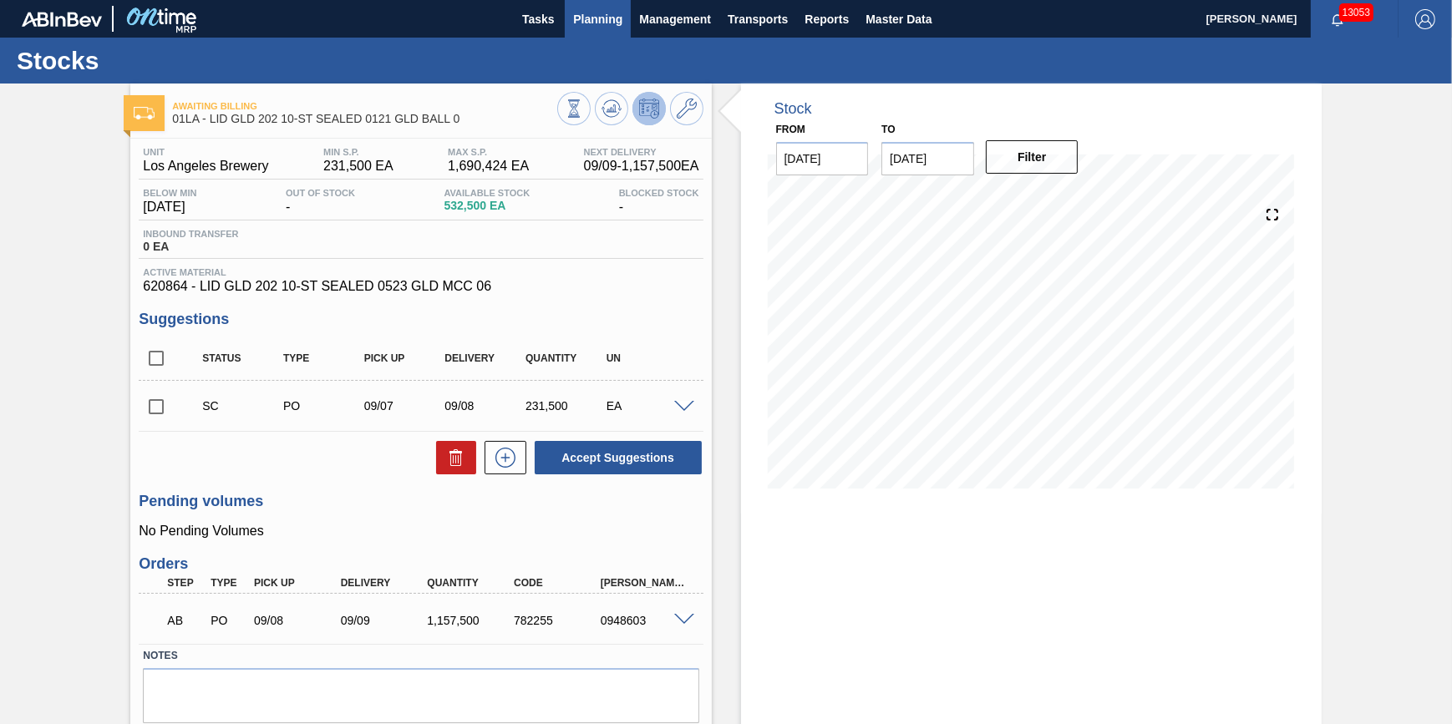
click at [599, 14] on span "Planning" at bounding box center [597, 19] width 49 height 20
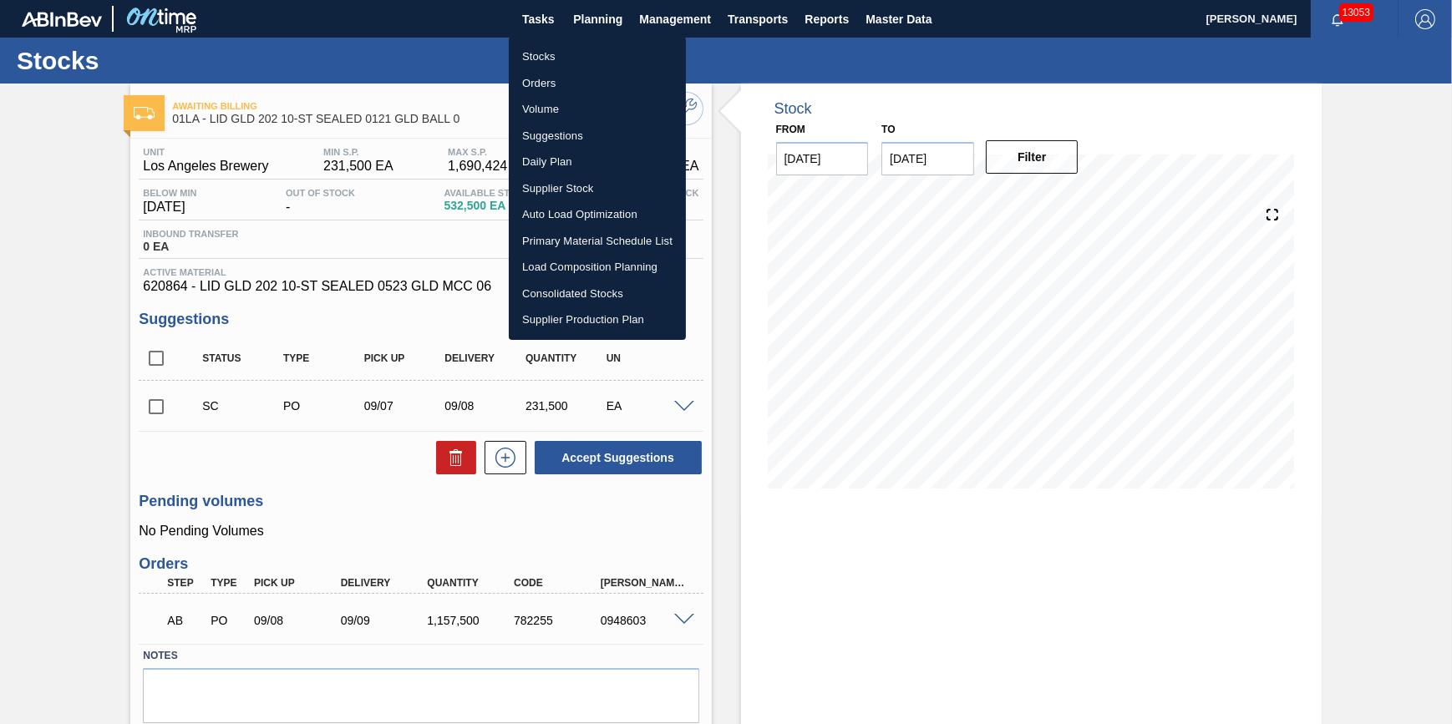
click at [601, 258] on li "Load Composition Planning" at bounding box center [597, 267] width 177 height 27
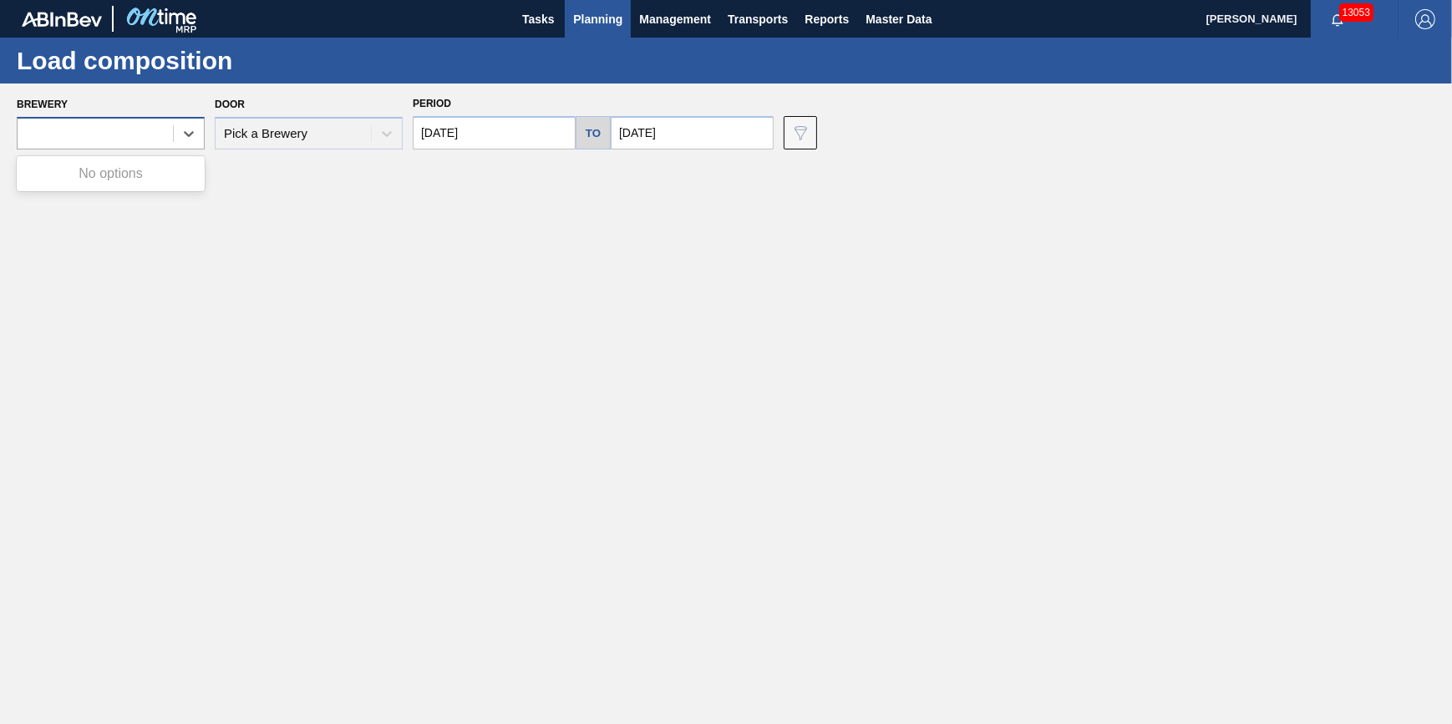
drag, startPoint x: 204, startPoint y: 133, endPoint x: 168, endPoint y: 130, distance: 36.0
click at [204, 133] on div at bounding box center [111, 133] width 188 height 33
click at [145, 127] on div at bounding box center [95, 134] width 155 height 24
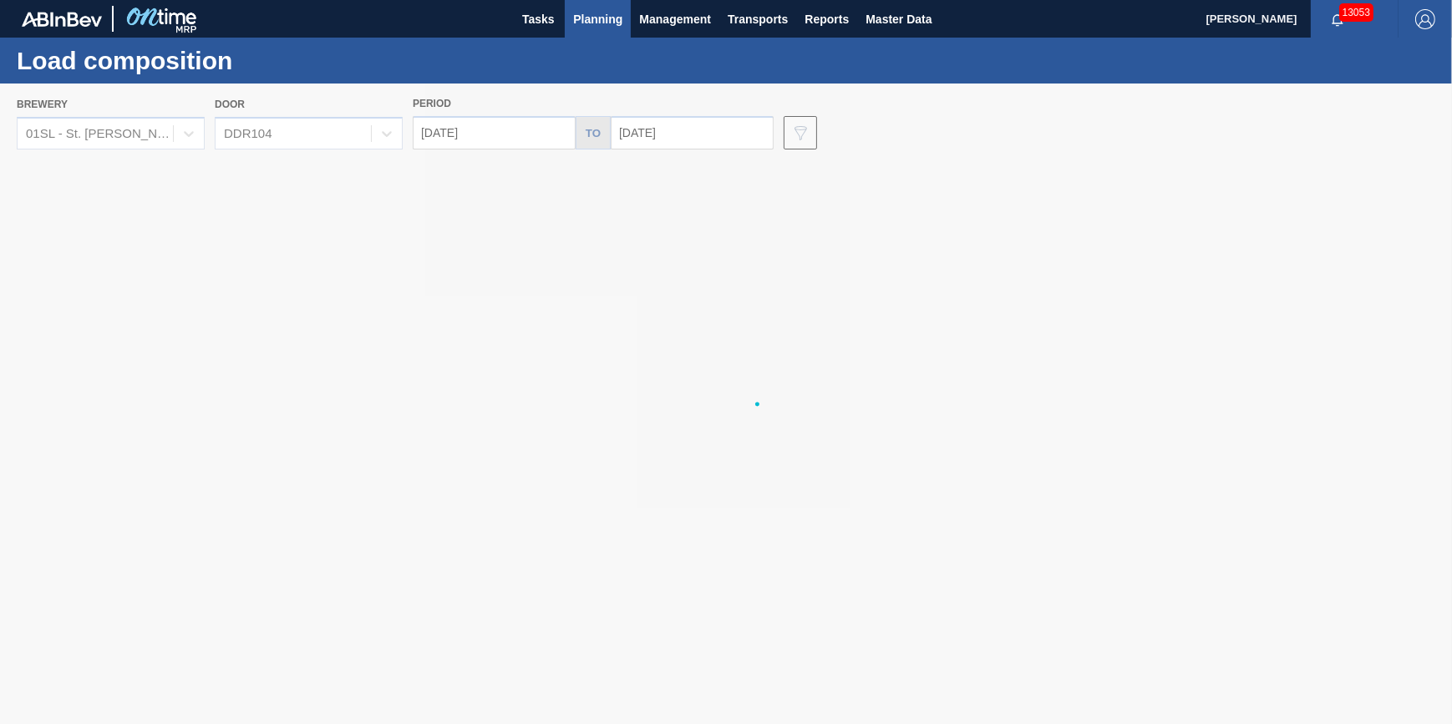
click at [353, 343] on div at bounding box center [726, 404] width 1452 height 641
click at [155, 125] on div at bounding box center [726, 404] width 1452 height 641
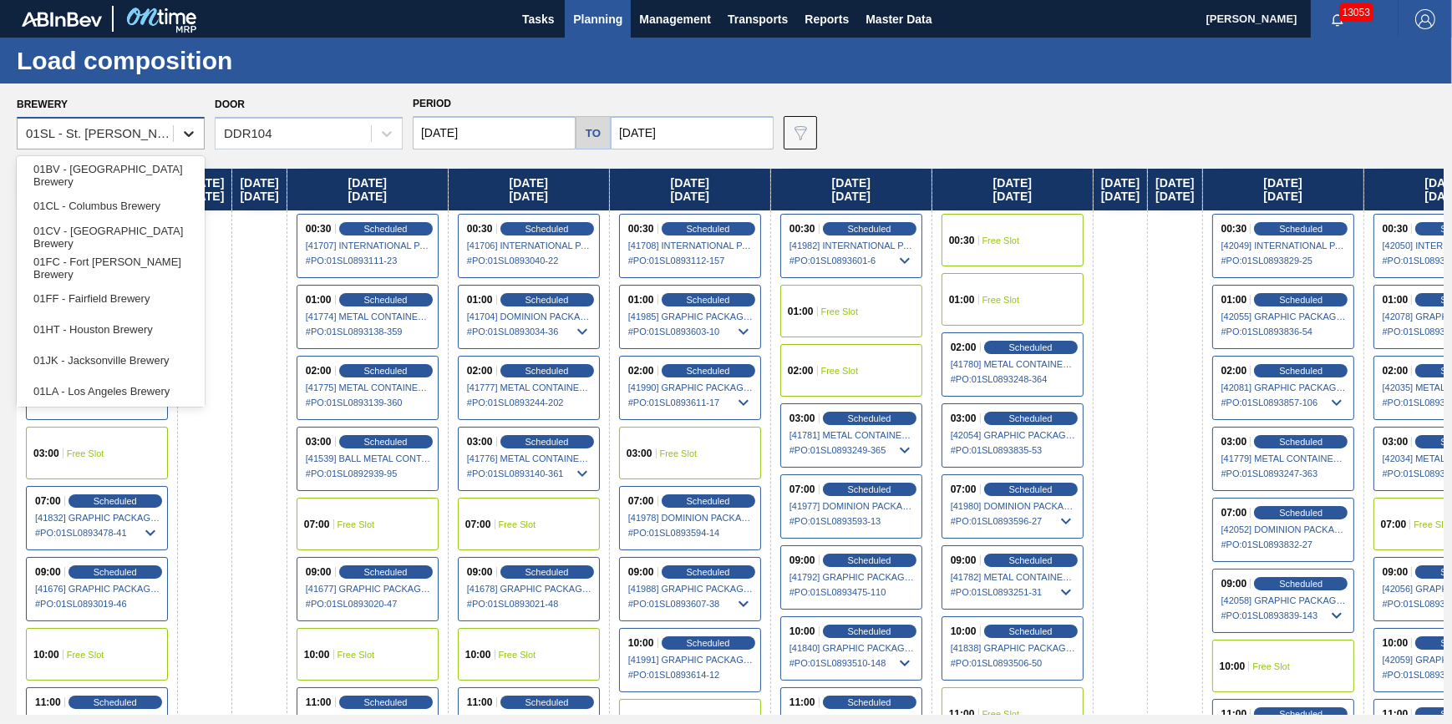
click at [183, 136] on icon at bounding box center [188, 133] width 17 height 17
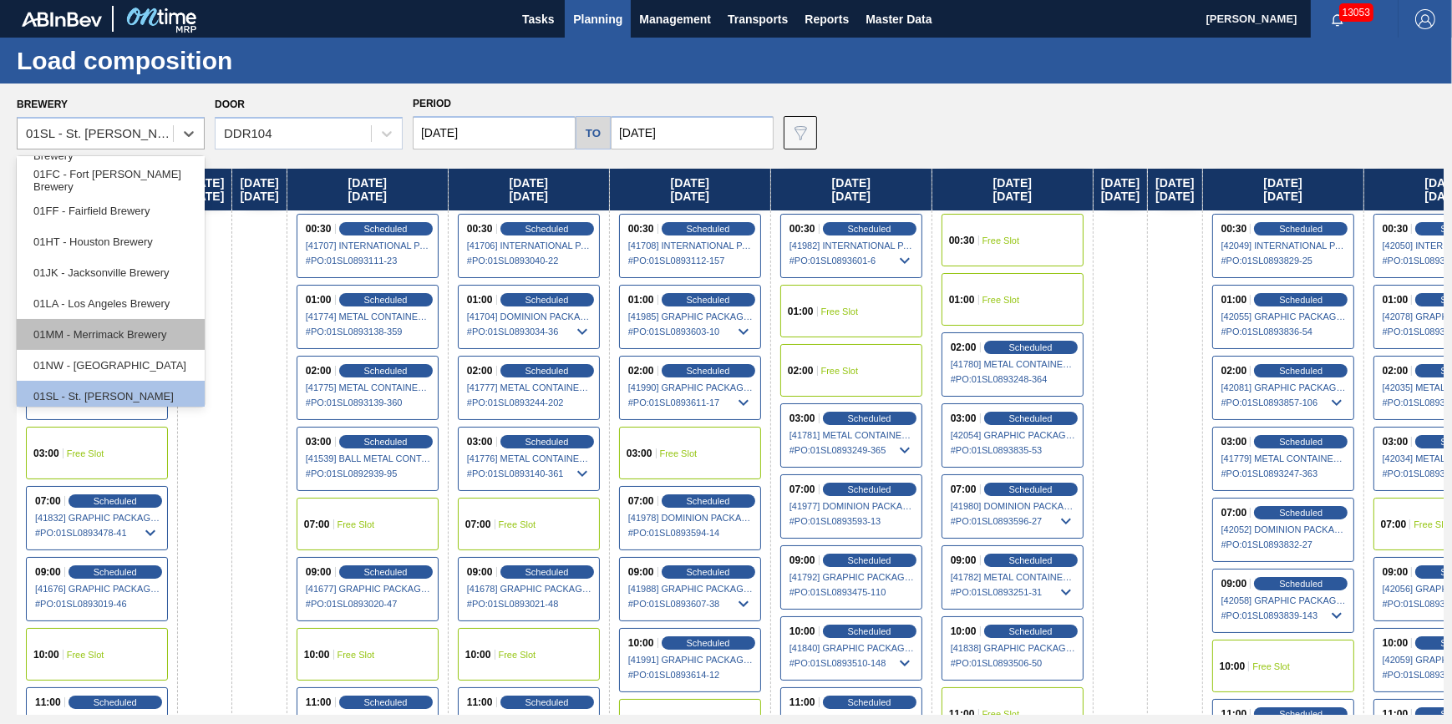
scroll to position [126, 0]
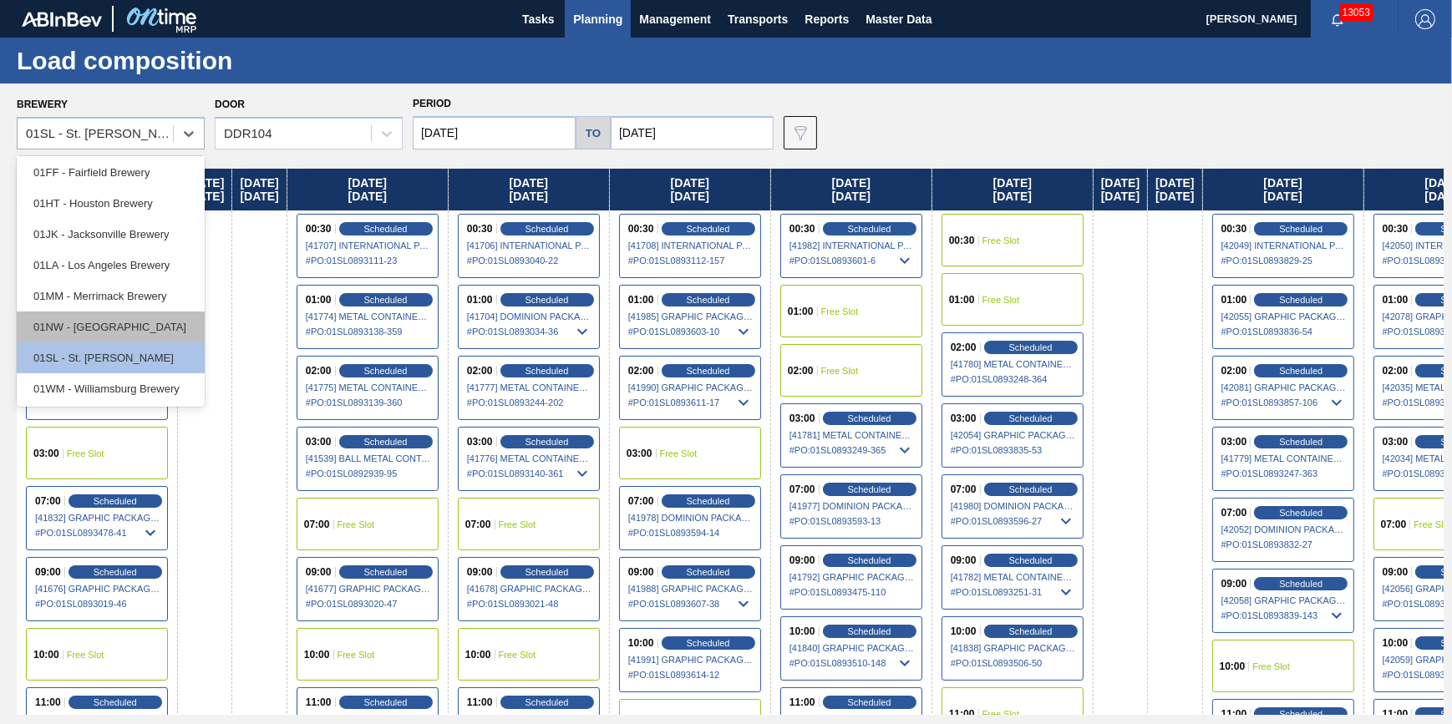
click at [142, 326] on div "01NW - [GEOGRAPHIC_DATA]" at bounding box center [111, 327] width 188 height 31
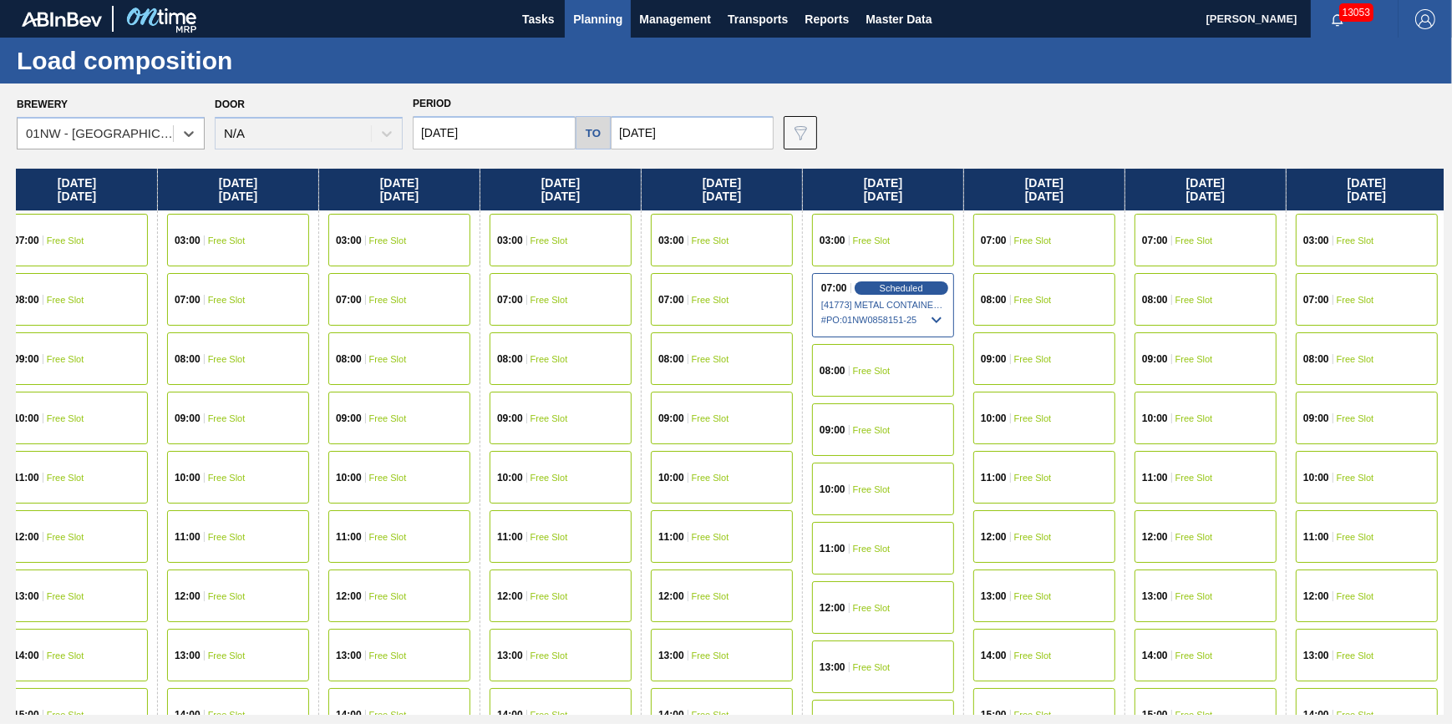
drag, startPoint x: 1140, startPoint y: 474, endPoint x: 752, endPoint y: 529, distance: 391.6
click at [752, 529] on div "Friday 08/29/2025 03:00 Free Slot 07:00 Free Slot 08:00 Free Slot 09:00 Free Sl…" at bounding box center [730, 442] width 1427 height 546
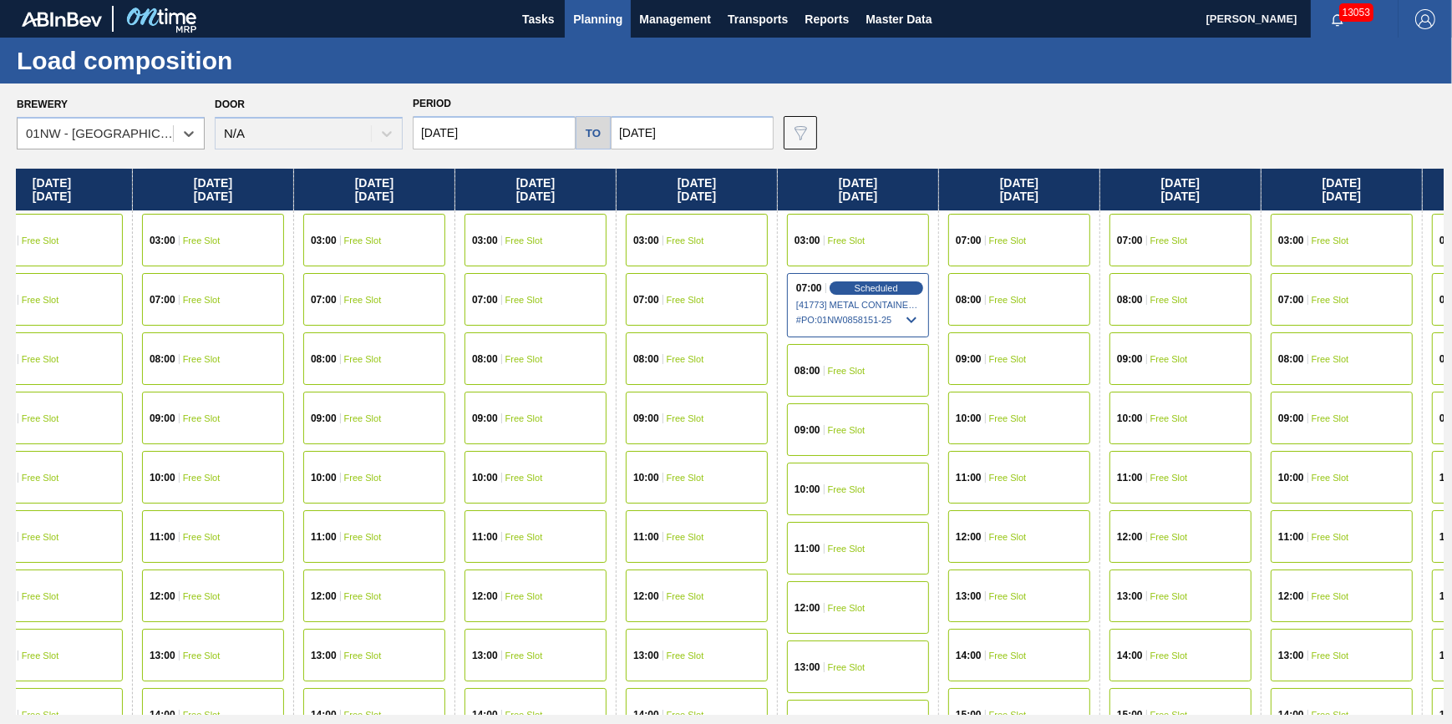
click at [880, 323] on span "# PO : 01NW0858151-25" at bounding box center [858, 320] width 125 height 20
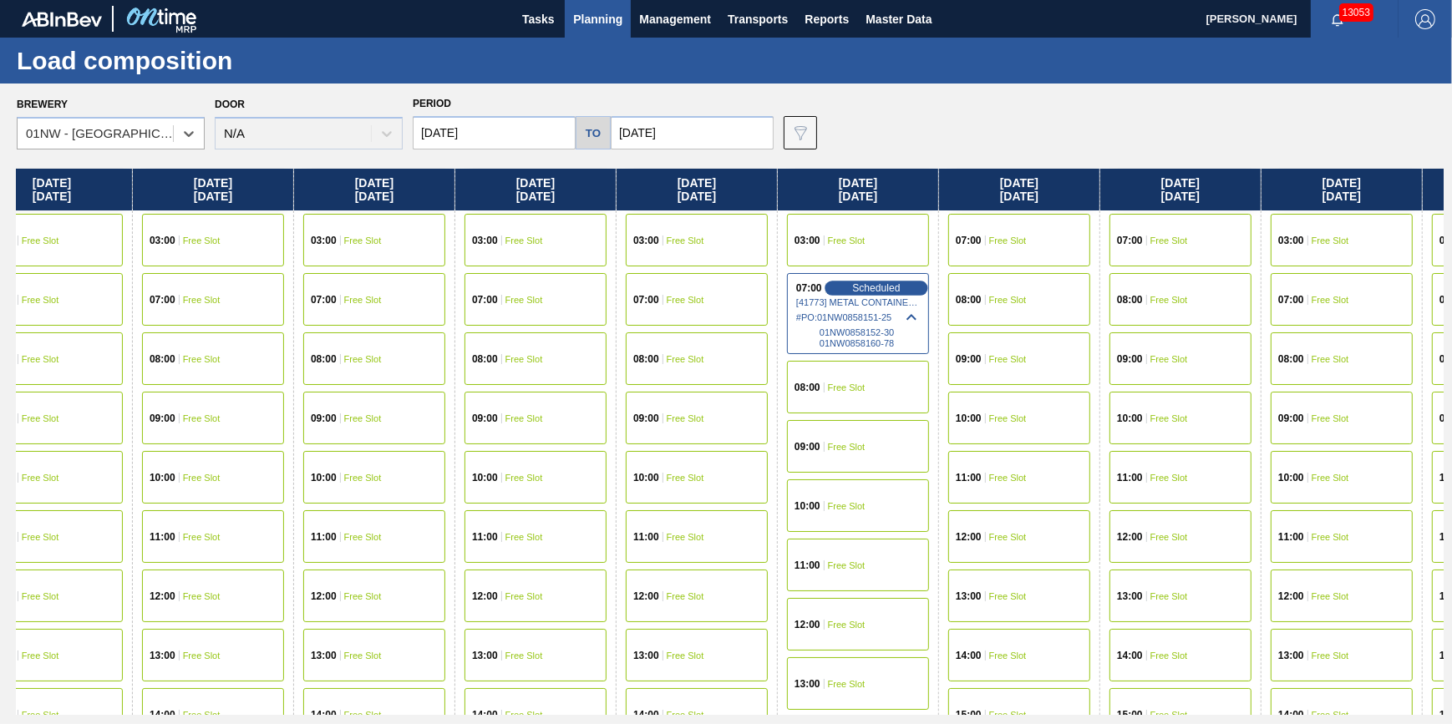
click at [886, 282] on span "Scheduled" at bounding box center [876, 287] width 48 height 11
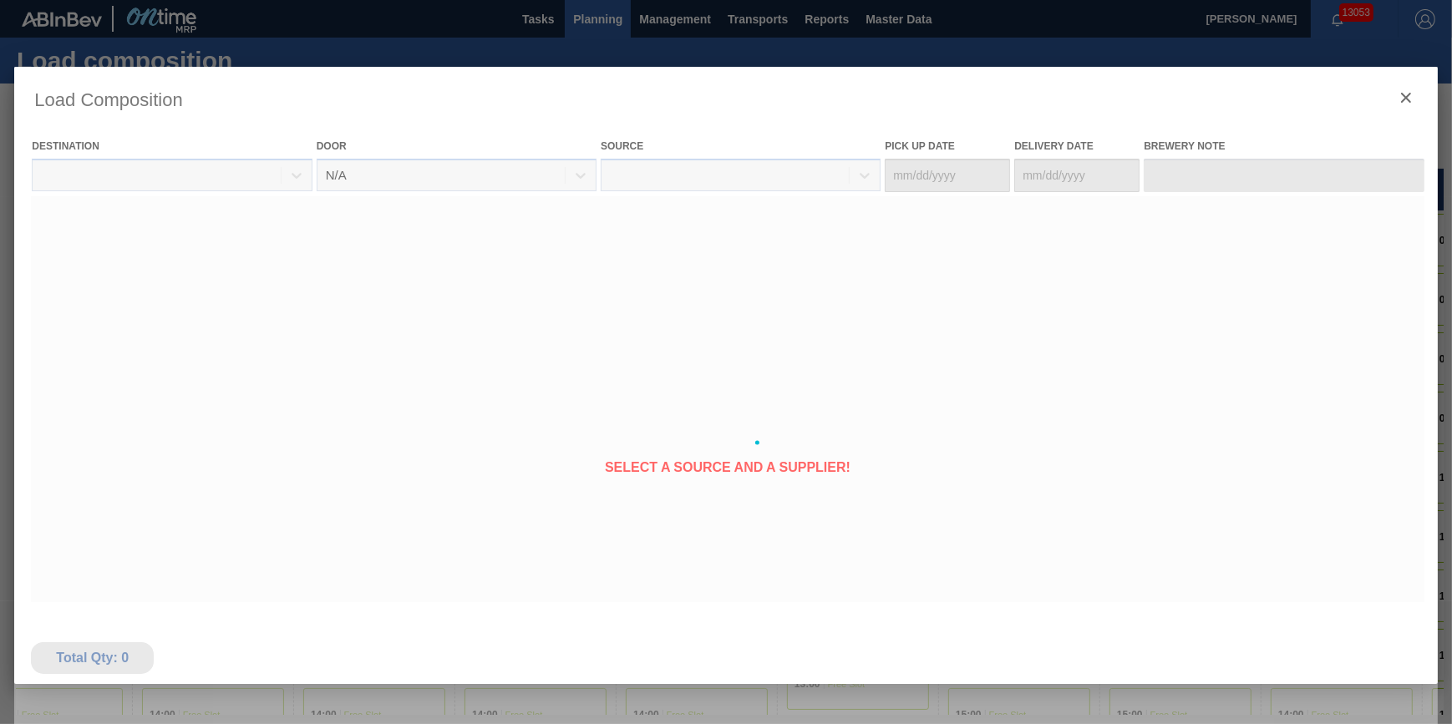
type Date "[DATE]"
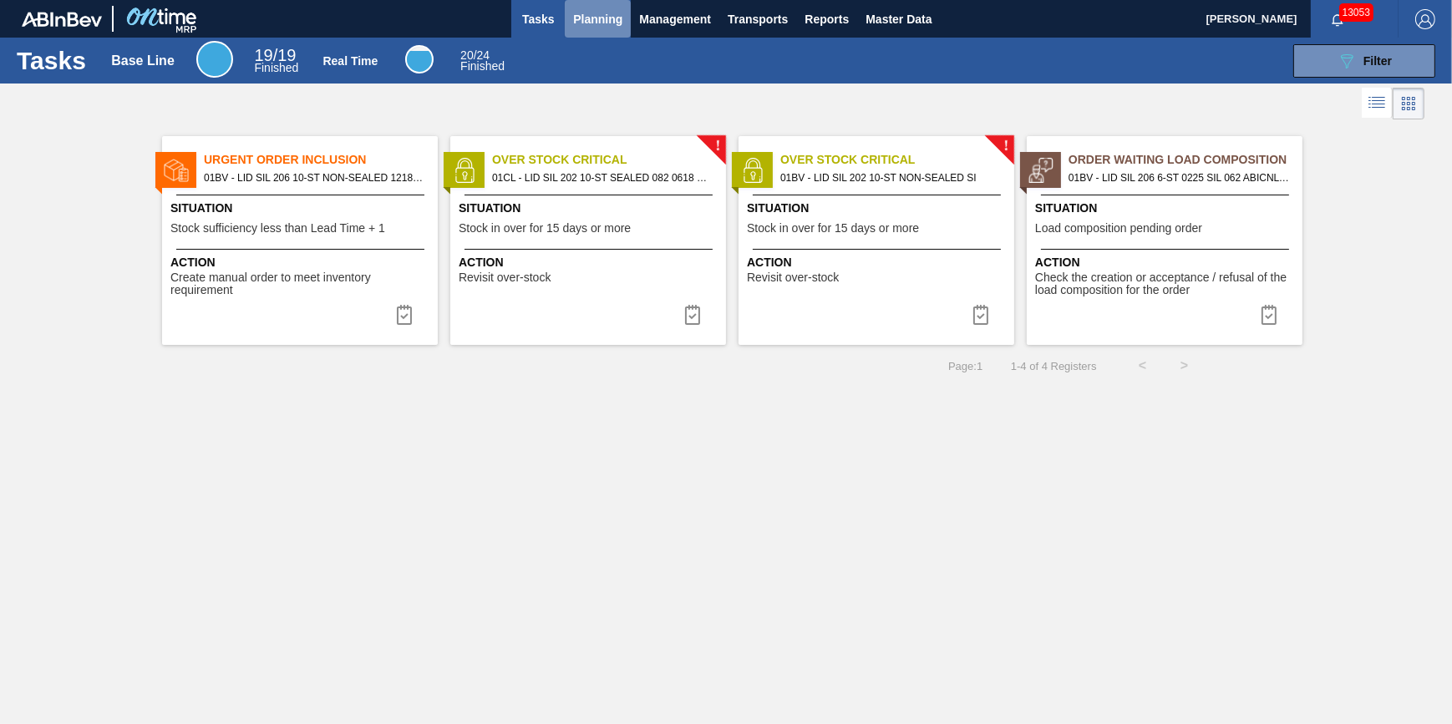
click at [595, 18] on span "Planning" at bounding box center [597, 19] width 49 height 20
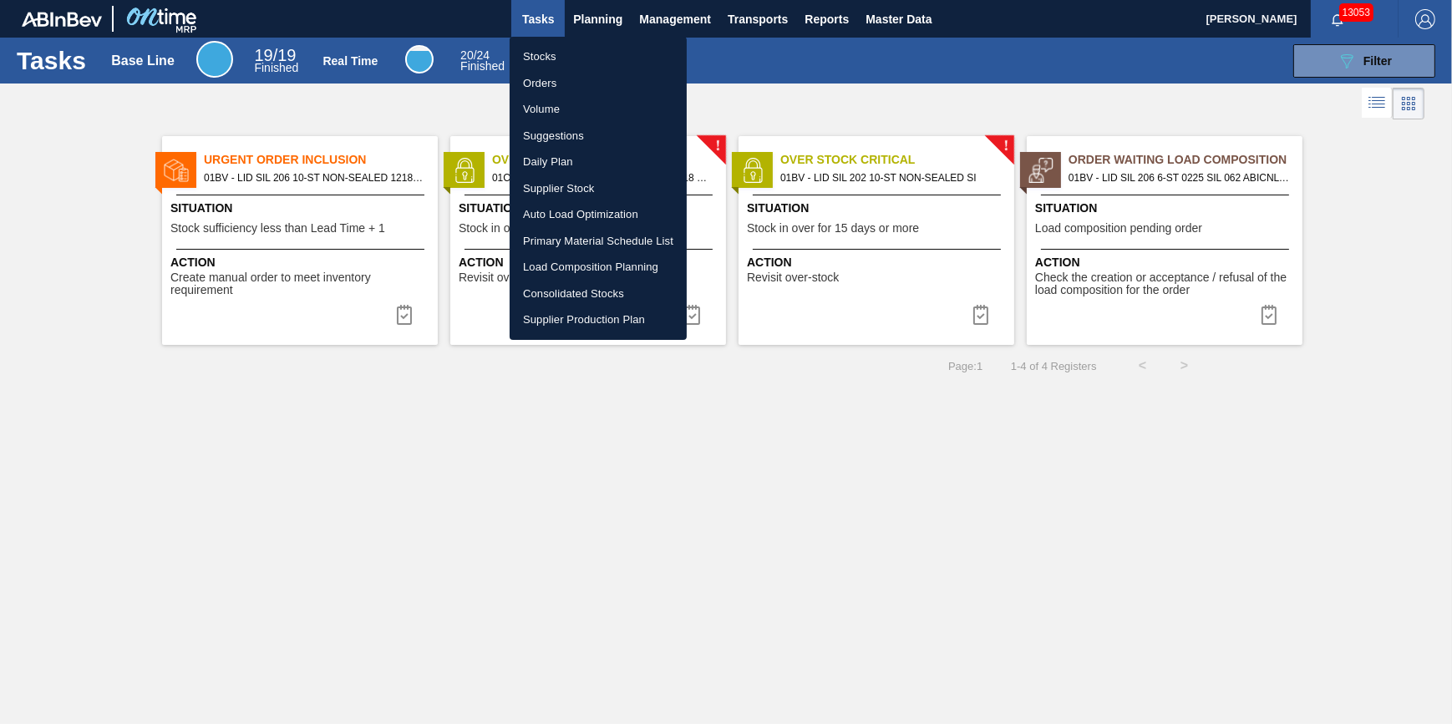
click at [251, 246] on div at bounding box center [726, 362] width 1452 height 724
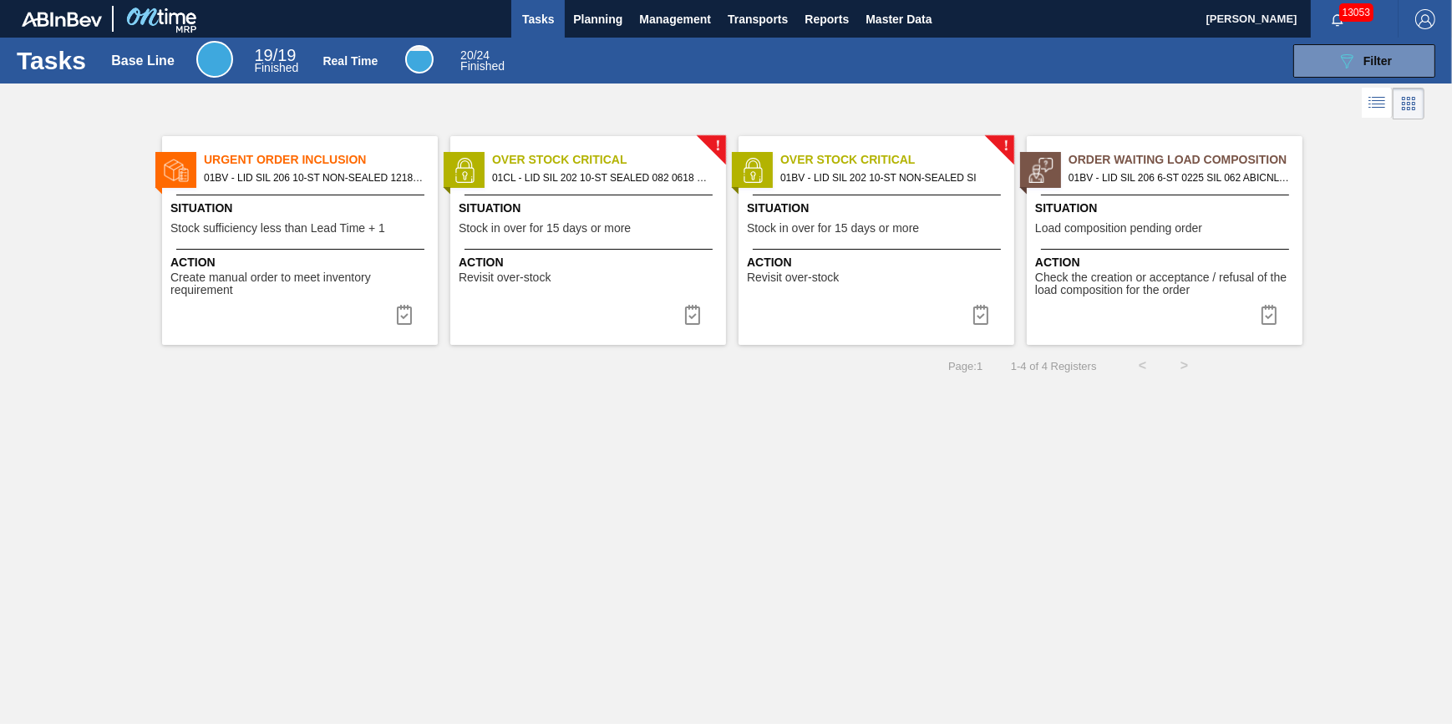
click at [251, 246] on div "Urgent Order Inclusion 01BV - LID SIL 206 10-ST NON-SEALED 1218 GRN 20 Situatio…" at bounding box center [300, 240] width 276 height 209
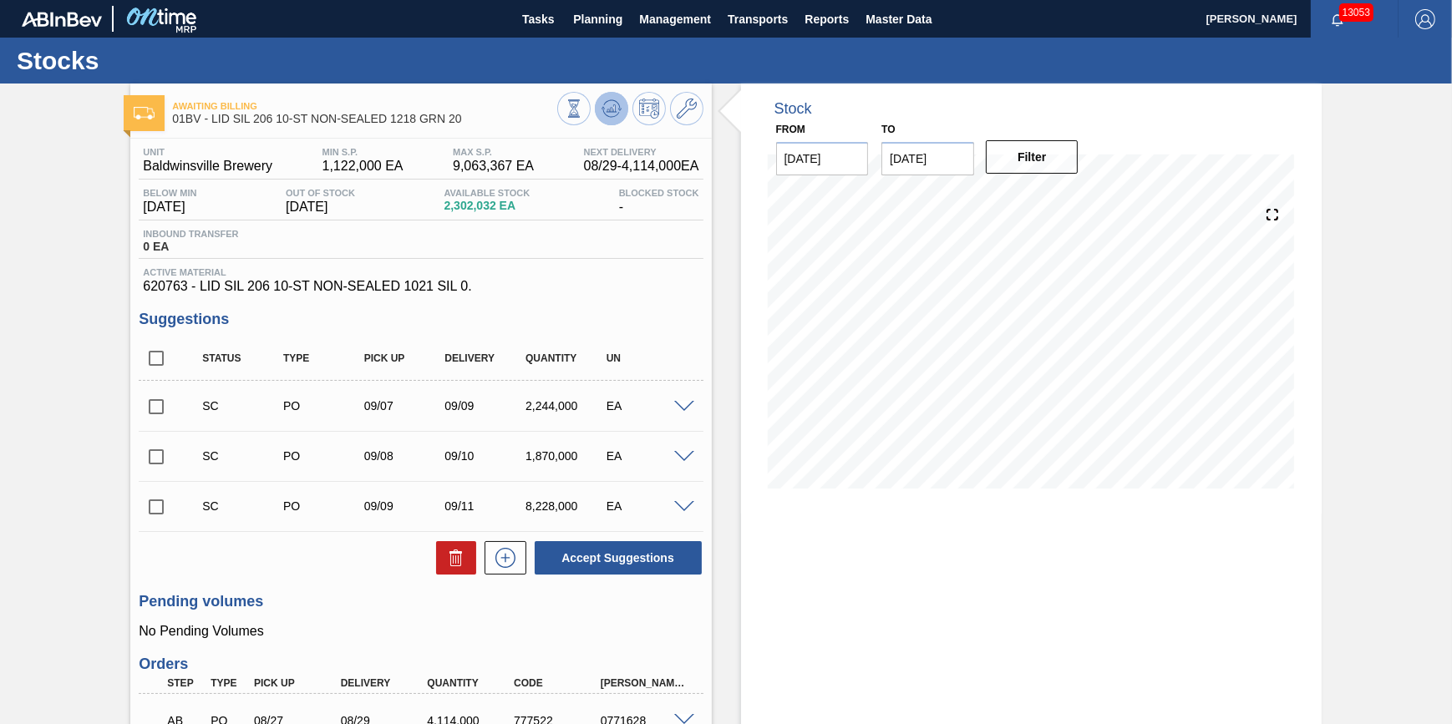
click at [618, 100] on icon at bounding box center [612, 109] width 20 height 20
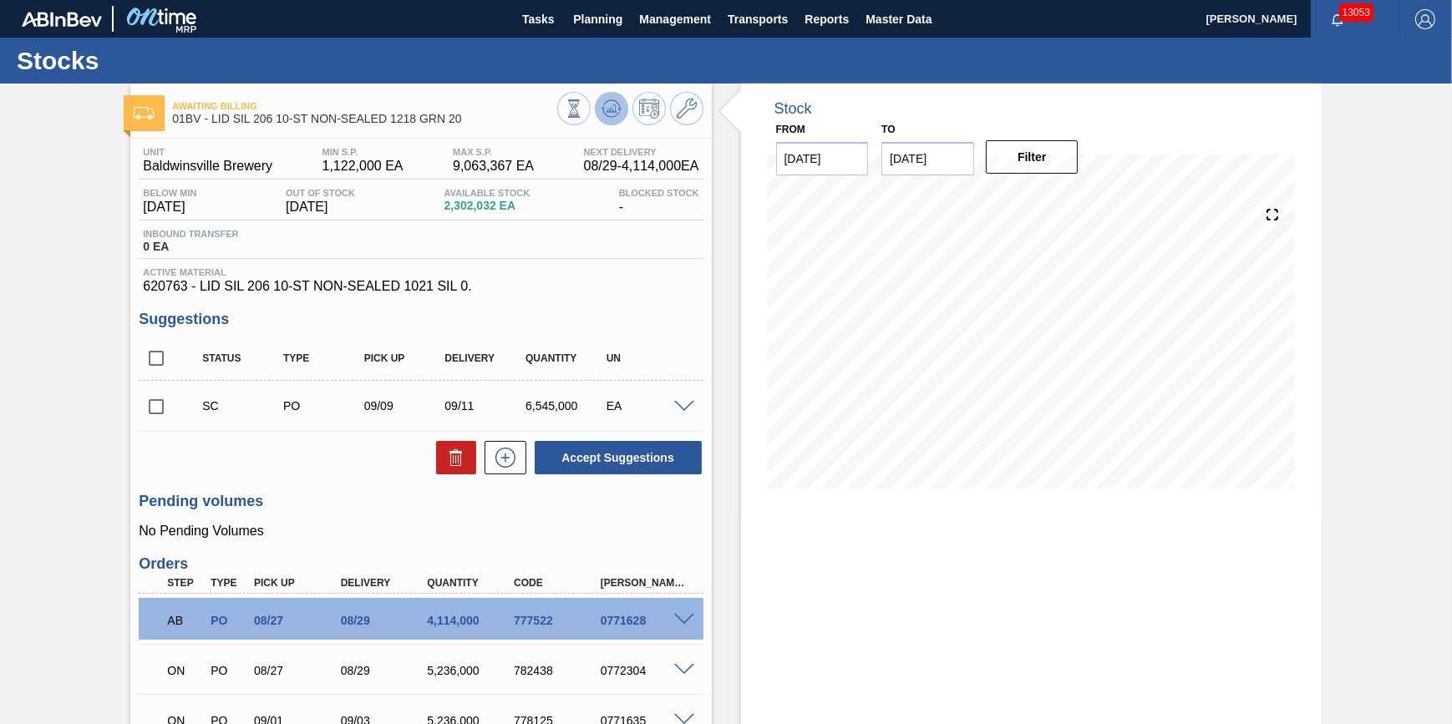
click at [619, 114] on icon at bounding box center [612, 109] width 20 height 20
click at [582, 23] on span "Planning" at bounding box center [597, 19] width 49 height 20
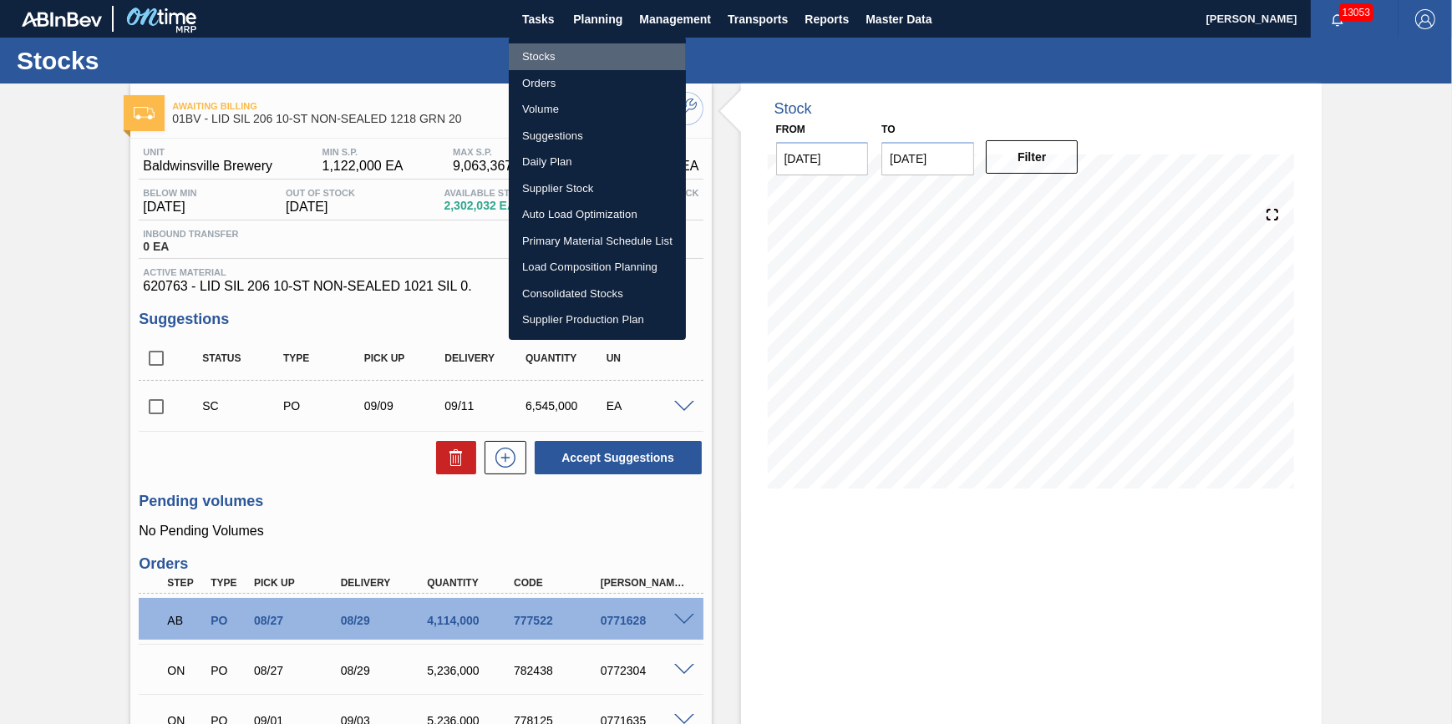
click at [570, 60] on li "Stocks" at bounding box center [597, 56] width 177 height 27
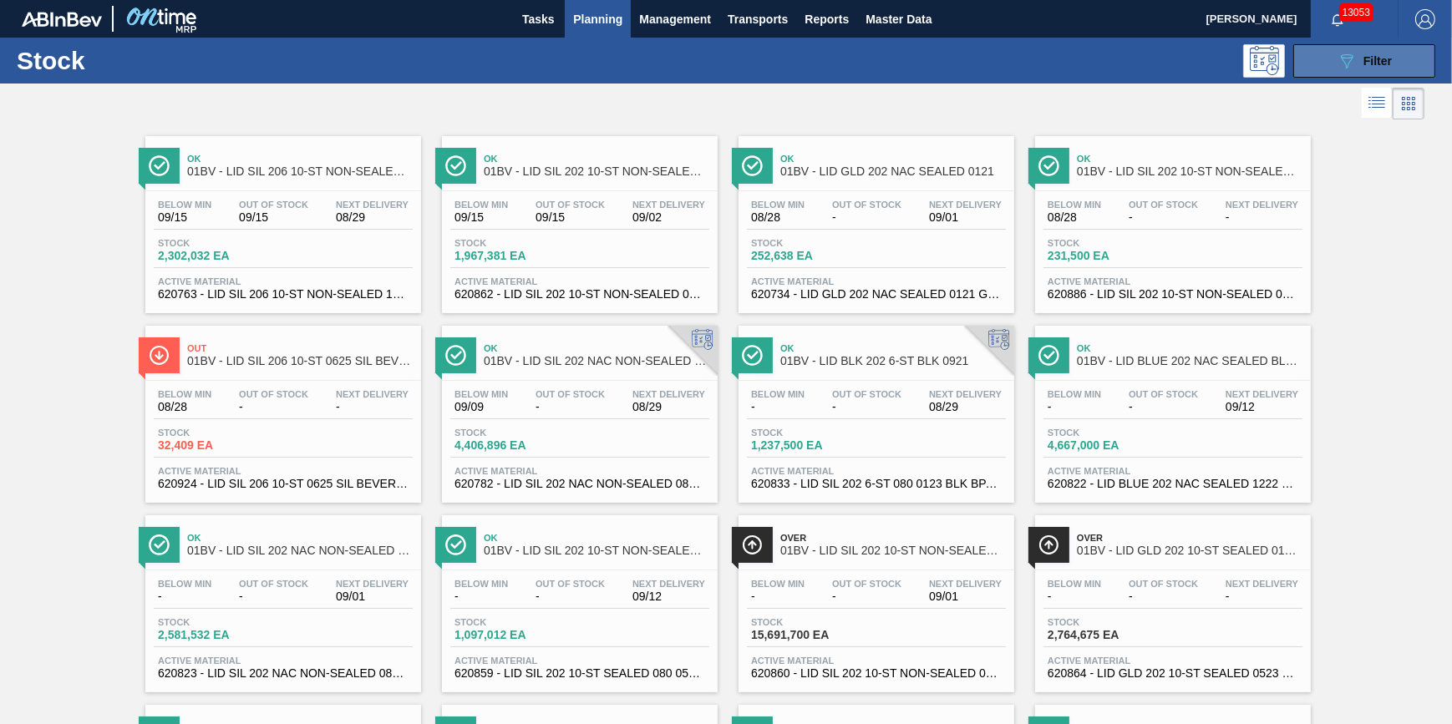
click at [1315, 75] on button "089F7B8B-B2A5-4AFE-B5C0-19BA573D28AC Filter" at bounding box center [1364, 60] width 142 height 33
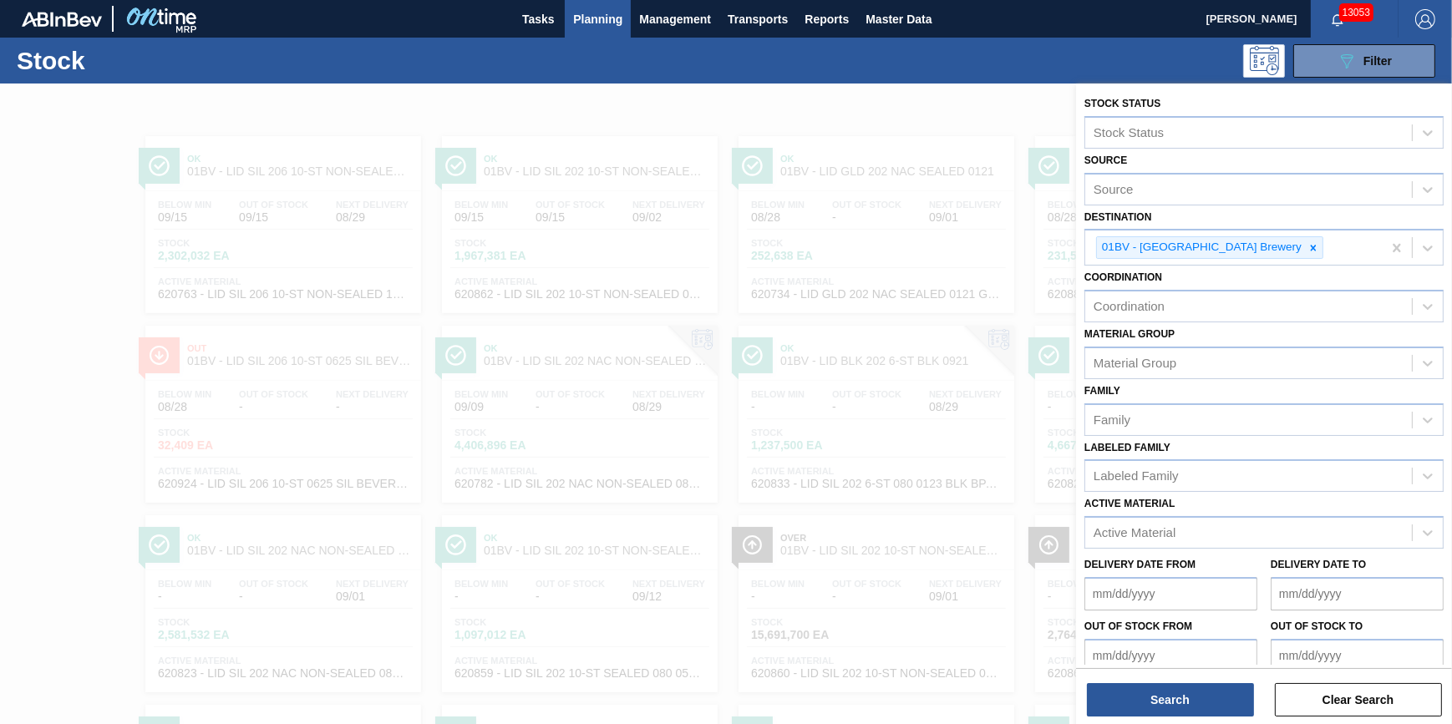
click at [342, 82] on div "Stock 089F7B8B-B2A5-4AFE-B5C0-19BA573D28AC Filter" at bounding box center [726, 61] width 1452 height 46
click at [79, 292] on div at bounding box center [726, 446] width 1452 height 724
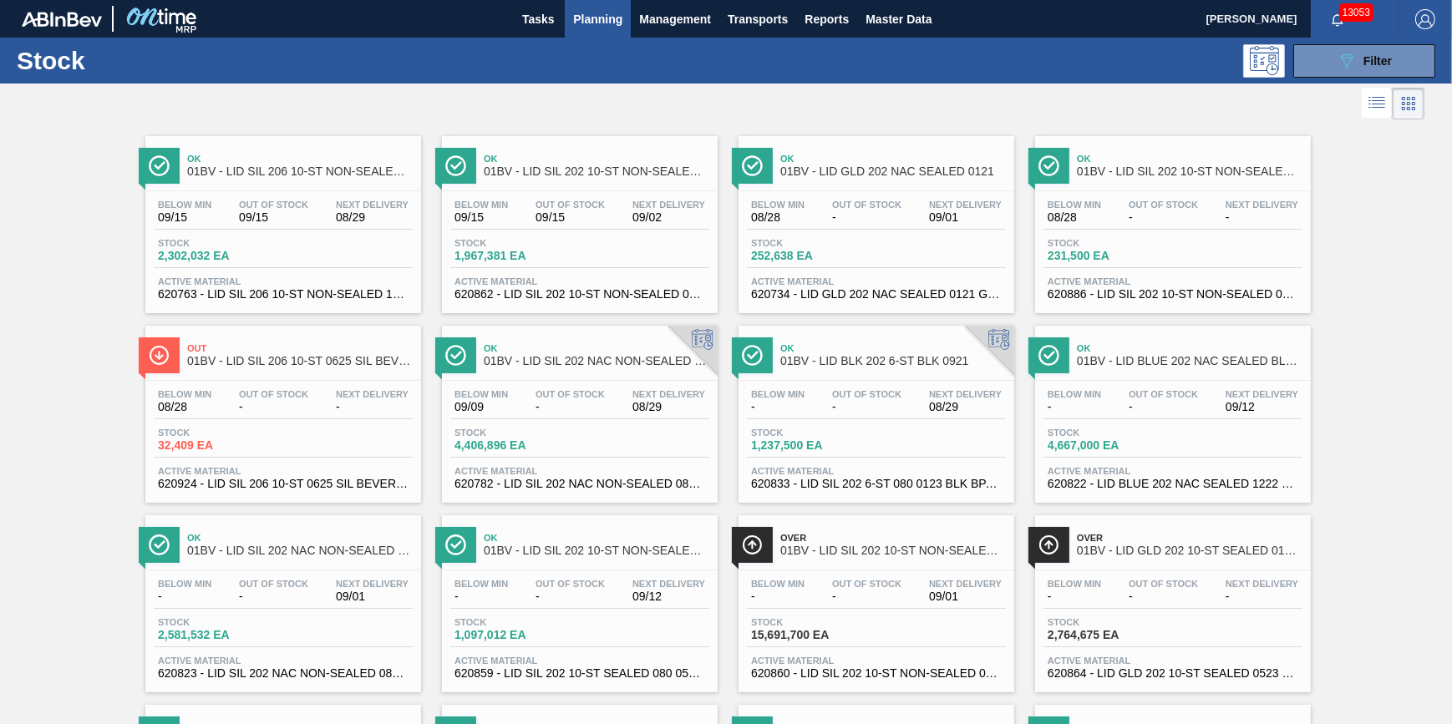
click at [897, 227] on div "Below Min 08/28 Out Of Stock - Next Delivery 09/01" at bounding box center [876, 215] width 259 height 30
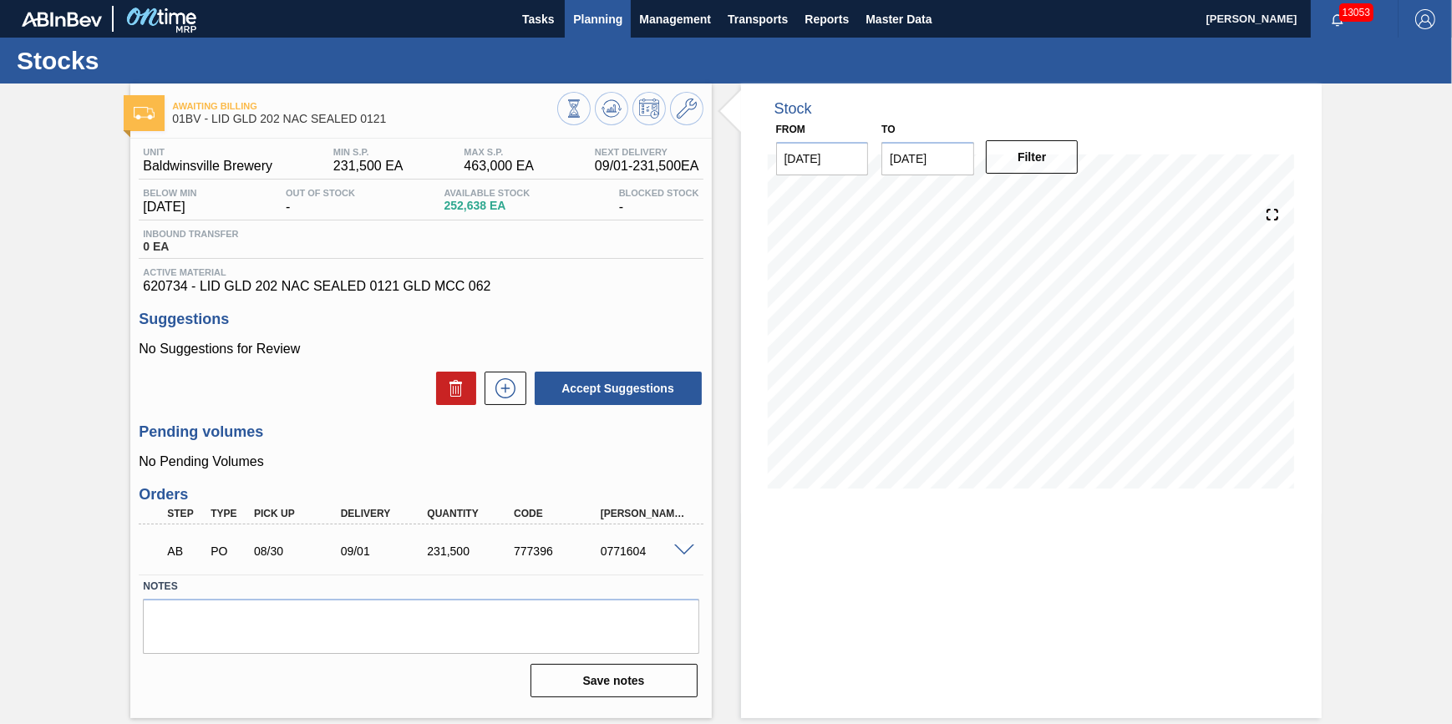
click at [602, 21] on span "Planning" at bounding box center [597, 19] width 49 height 20
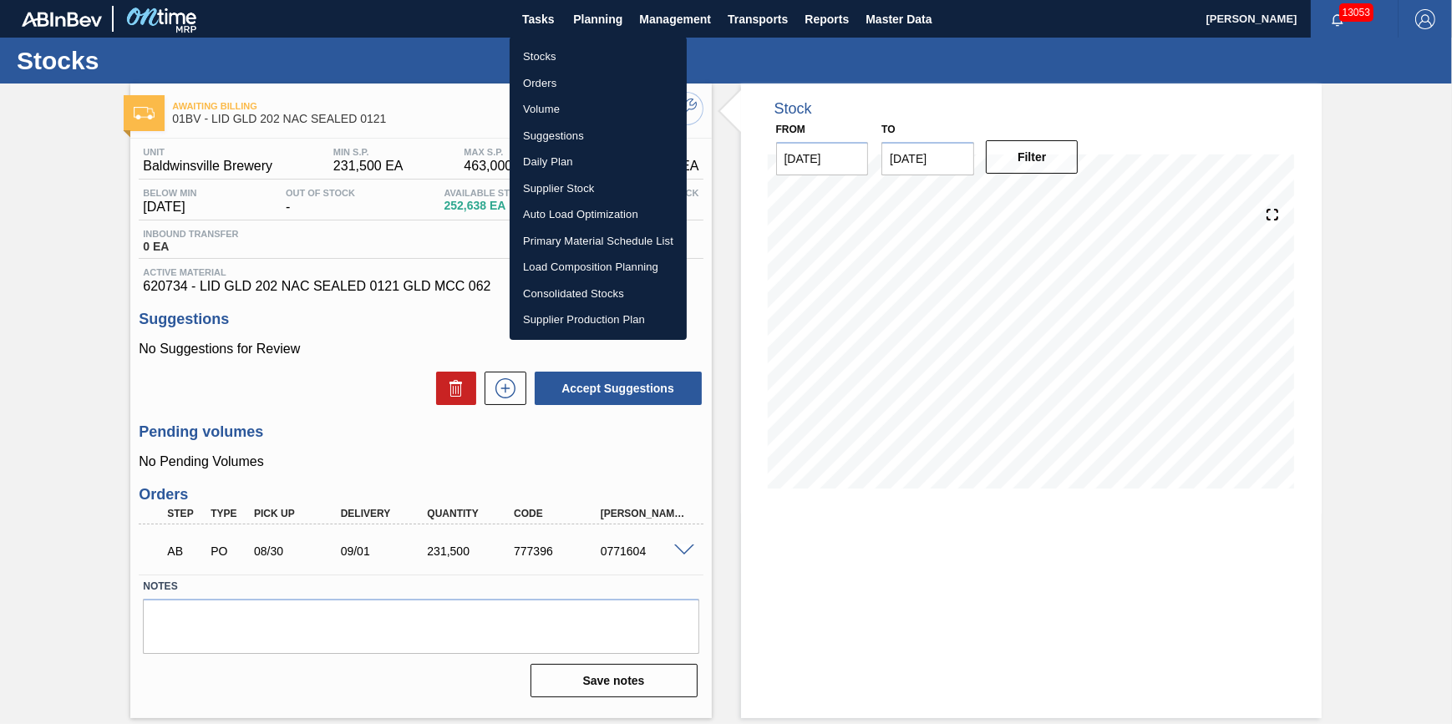
click at [585, 259] on li "Load Composition Planning" at bounding box center [598, 267] width 177 height 27
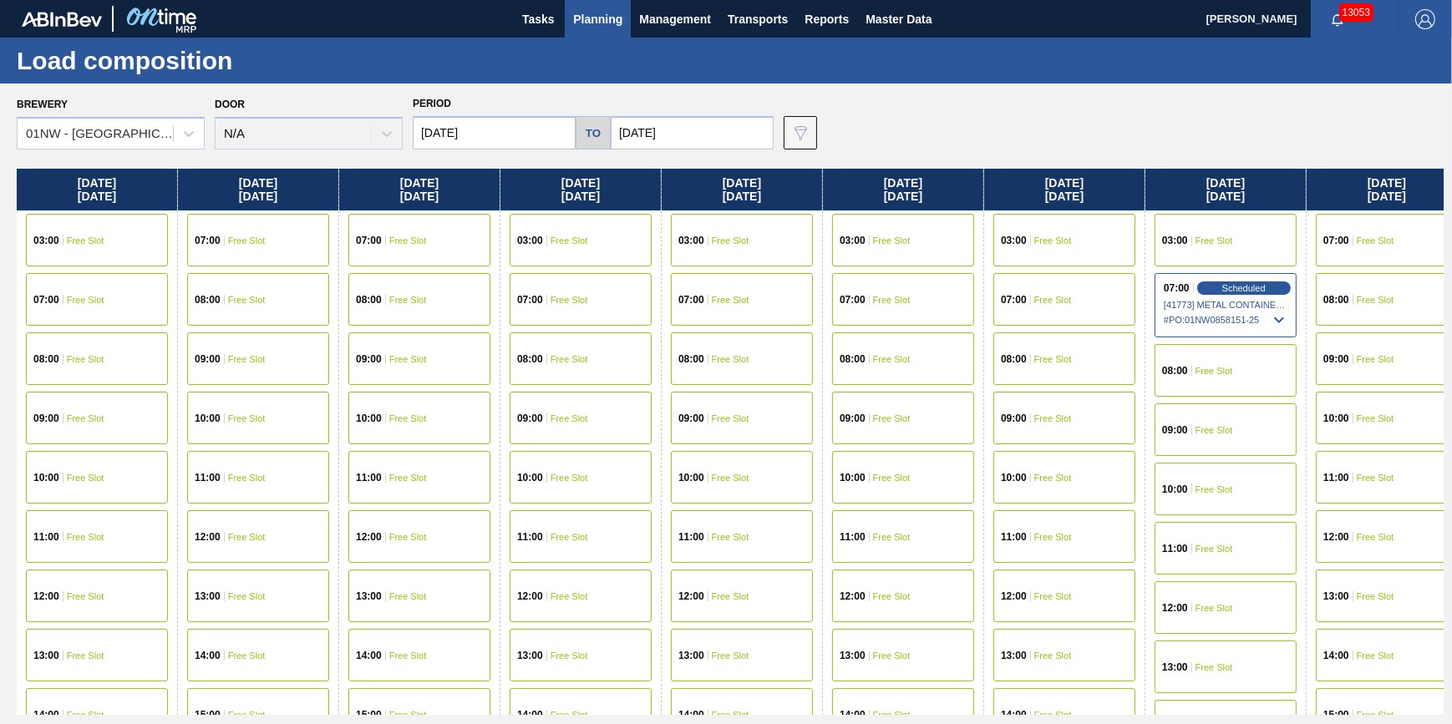
click at [134, 112] on div "Brewery 01NW - [GEOGRAPHIC_DATA]" at bounding box center [111, 121] width 188 height 57
click at [148, 134] on div "01NW - [GEOGRAPHIC_DATA]" at bounding box center [100, 134] width 149 height 14
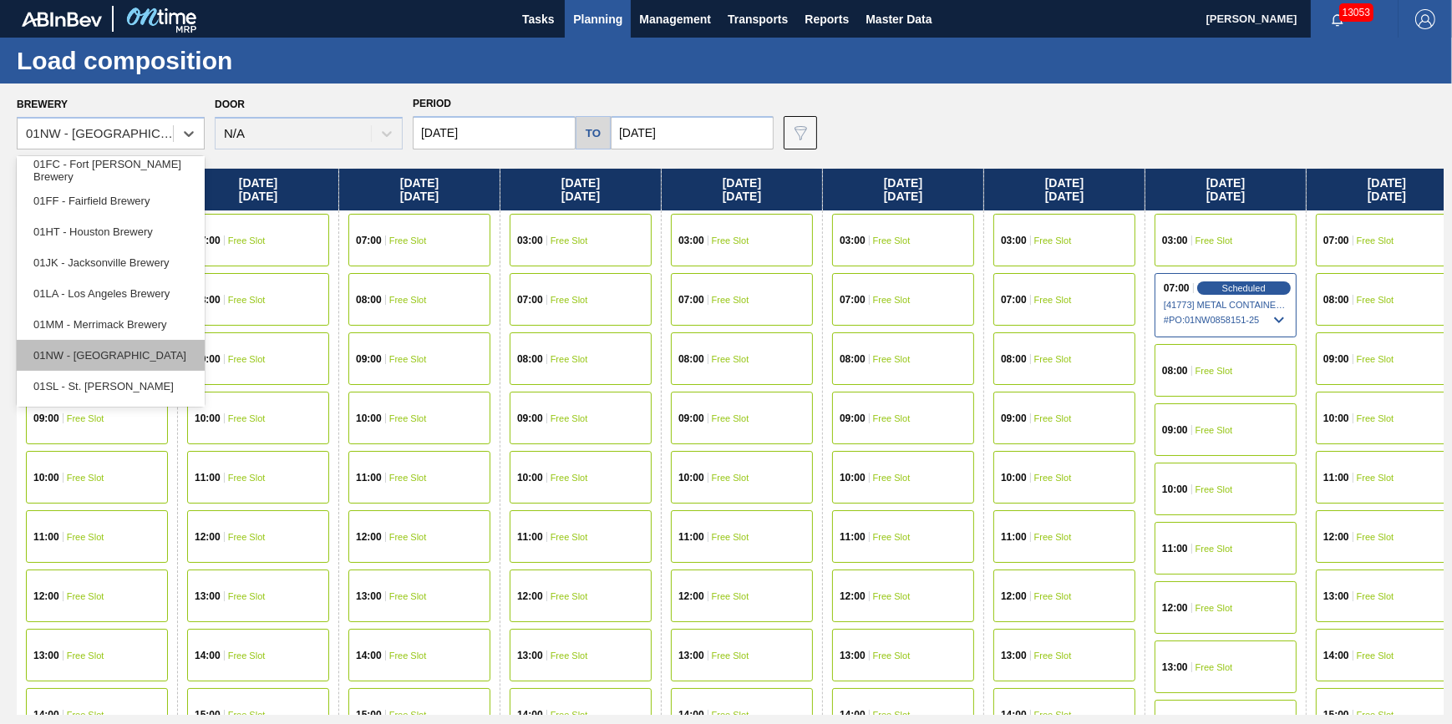
scroll to position [126, 0]
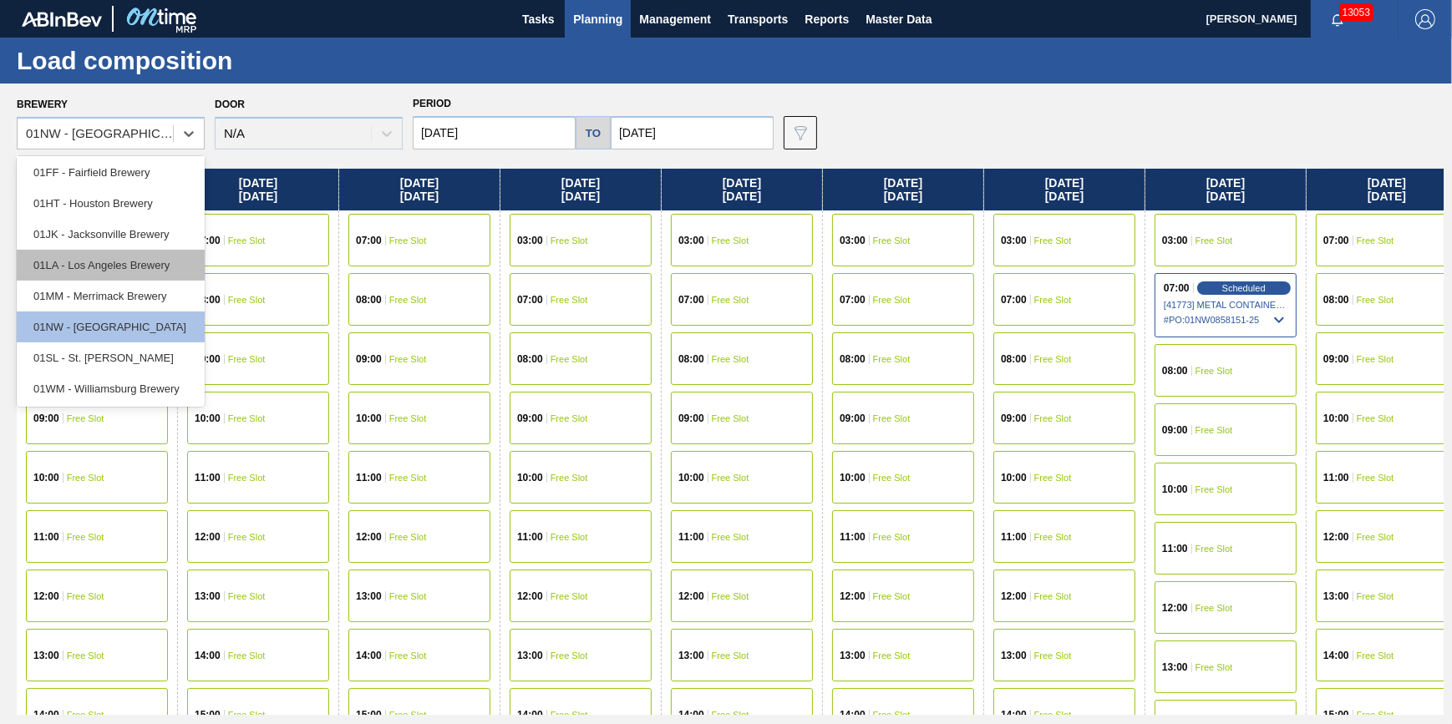
click at [160, 261] on div "01LA - Los Angeles Brewery" at bounding box center [111, 265] width 188 height 31
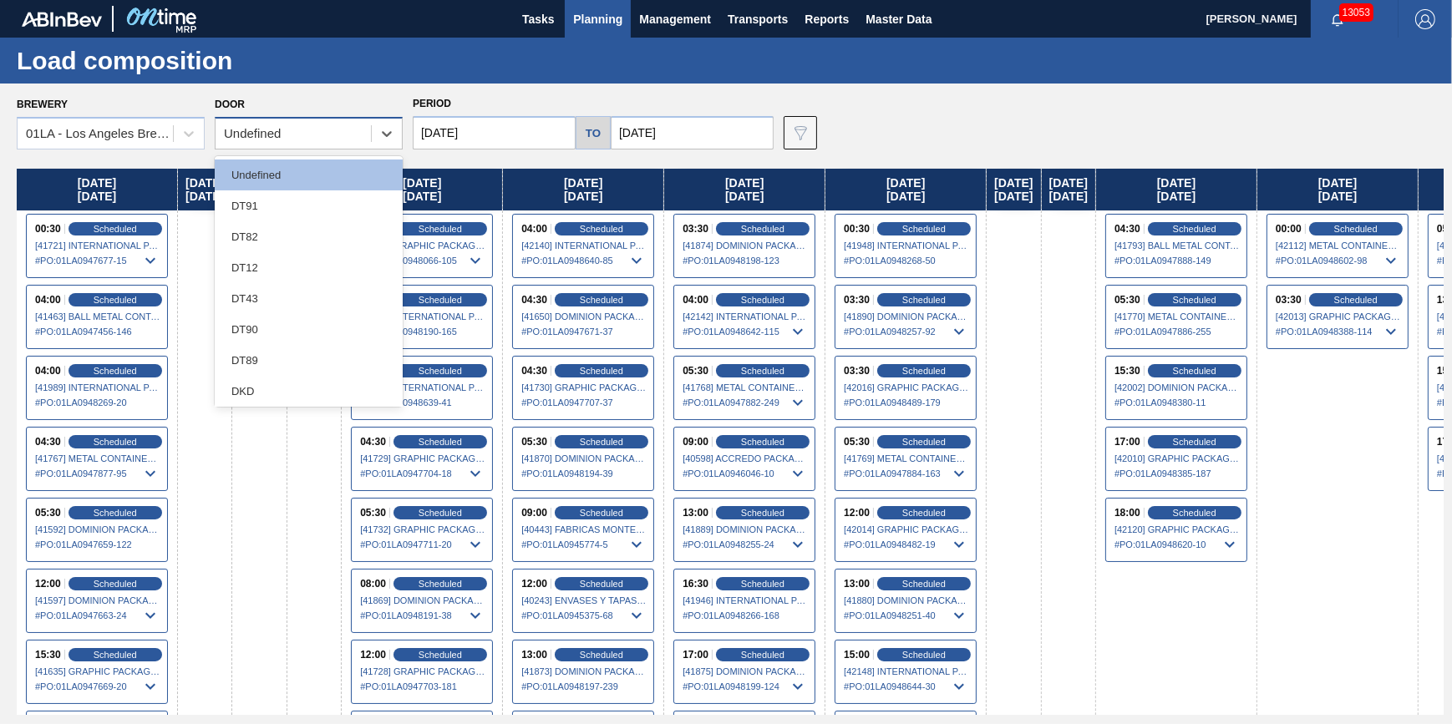
drag, startPoint x: 306, startPoint y: 125, endPoint x: 307, endPoint y: 149, distance: 23.4
click at [307, 124] on div "Undefined" at bounding box center [293, 134] width 155 height 24
click at [296, 292] on div "DT43" at bounding box center [309, 298] width 188 height 31
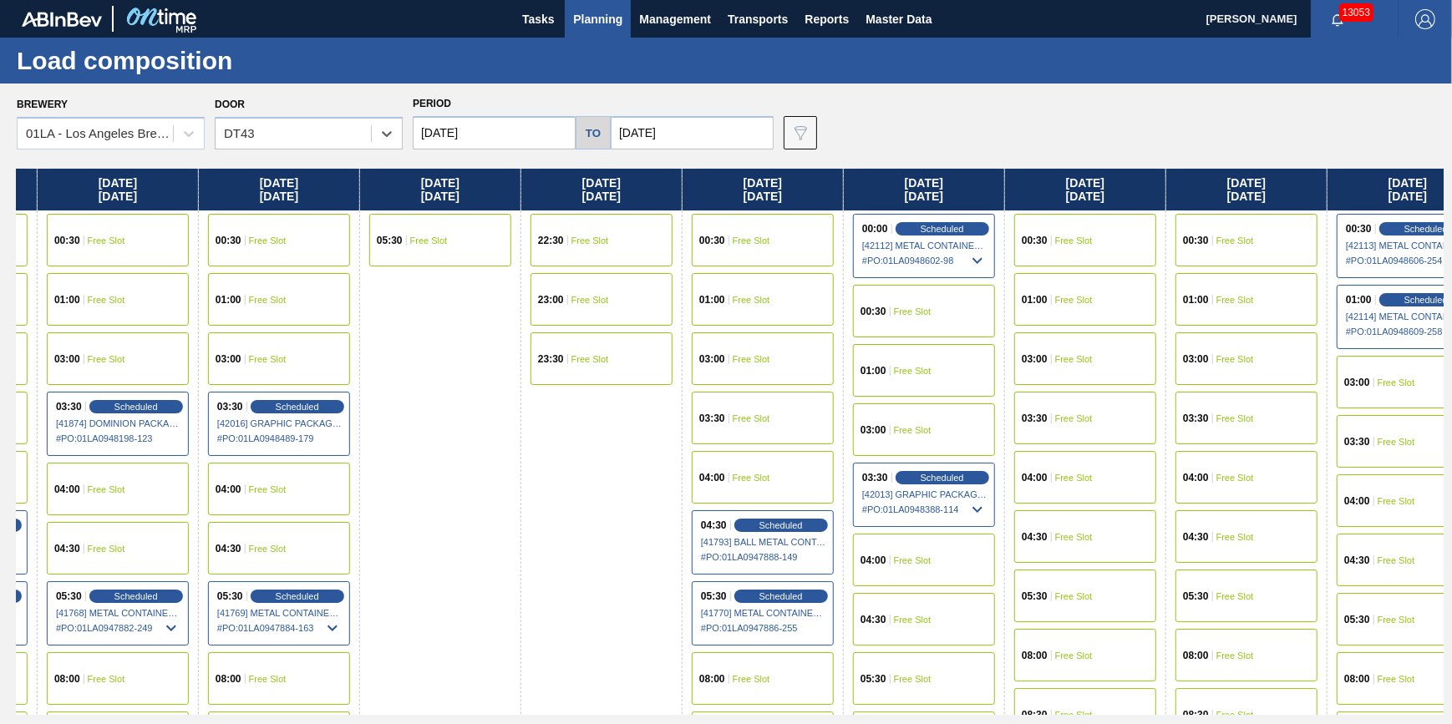
drag, startPoint x: 992, startPoint y: 358, endPoint x: -8, endPoint y: 378, distance: 999.5
click at [0, 0] on html "Tasks Planning Management Transports Reports Master Data [PERSON_NAME] 13053 Ma…" at bounding box center [726, 0] width 1452 height 0
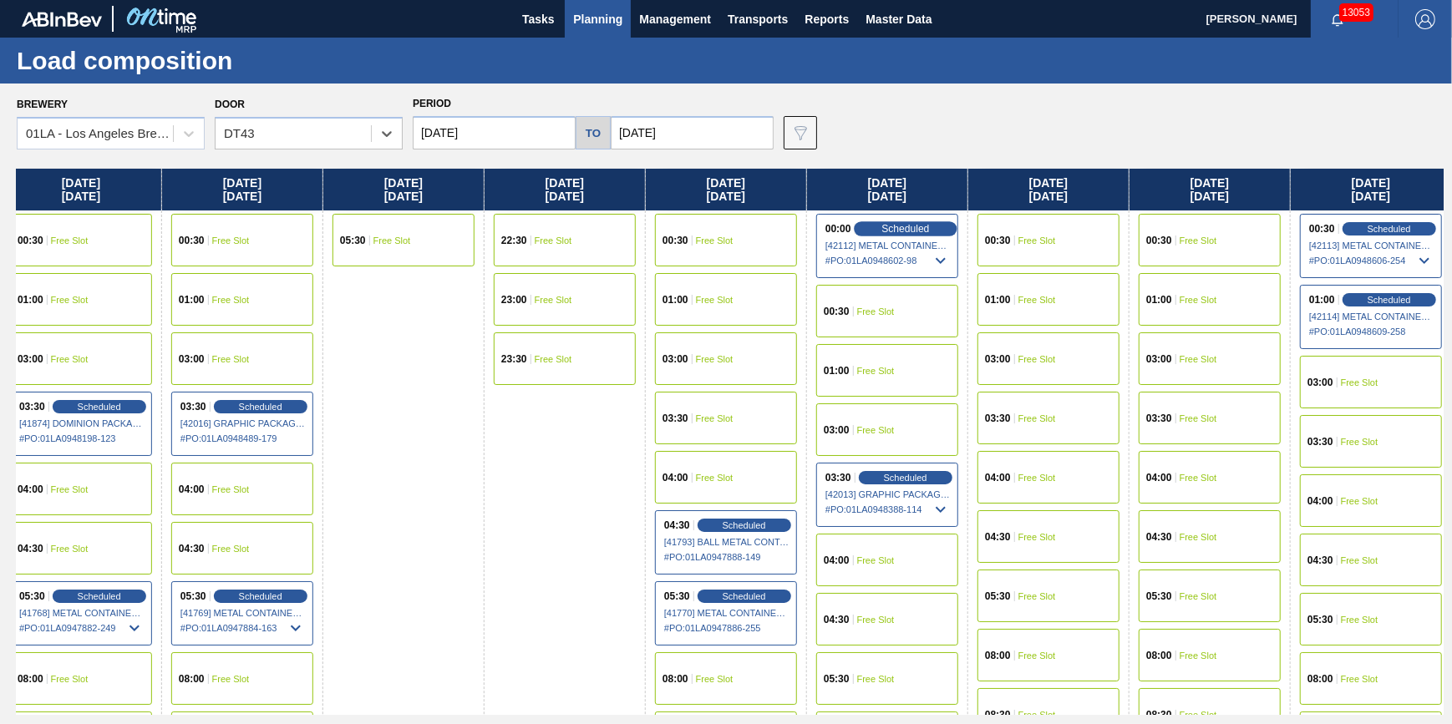
click at [889, 225] on span "Scheduled" at bounding box center [906, 228] width 48 height 11
click at [926, 249] on span "[42112] METAL CONTAINER CORPORATION - 0008219745" at bounding box center [888, 246] width 125 height 10
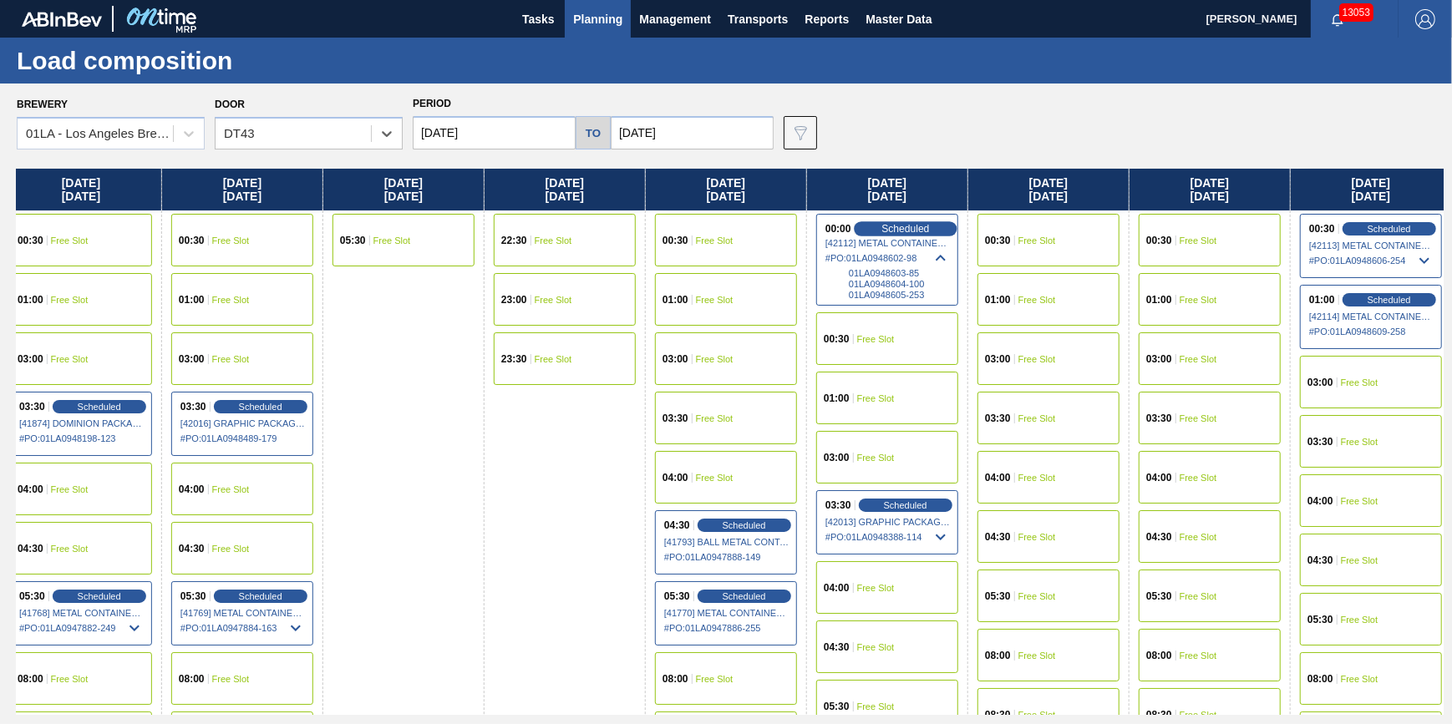
click at [904, 231] on span "Scheduled" at bounding box center [906, 228] width 48 height 11
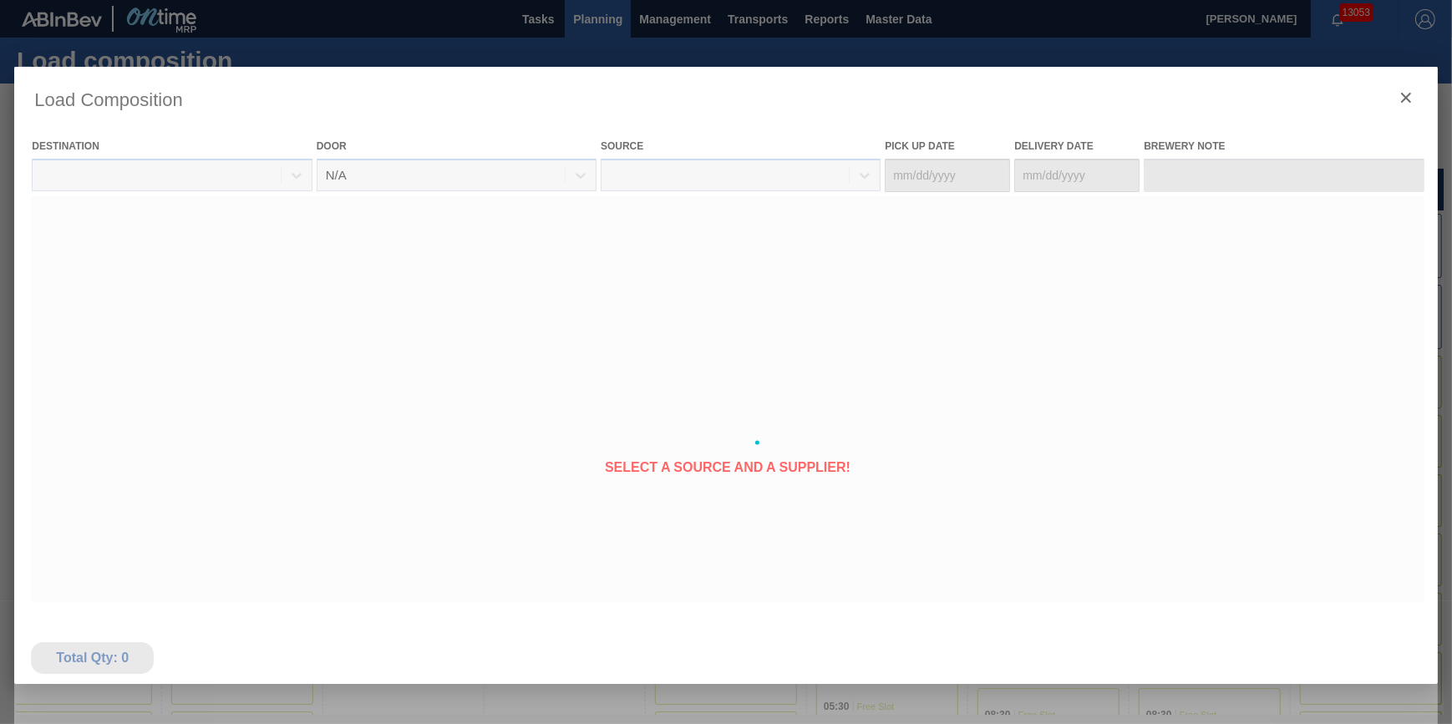
type Date "[DATE]"
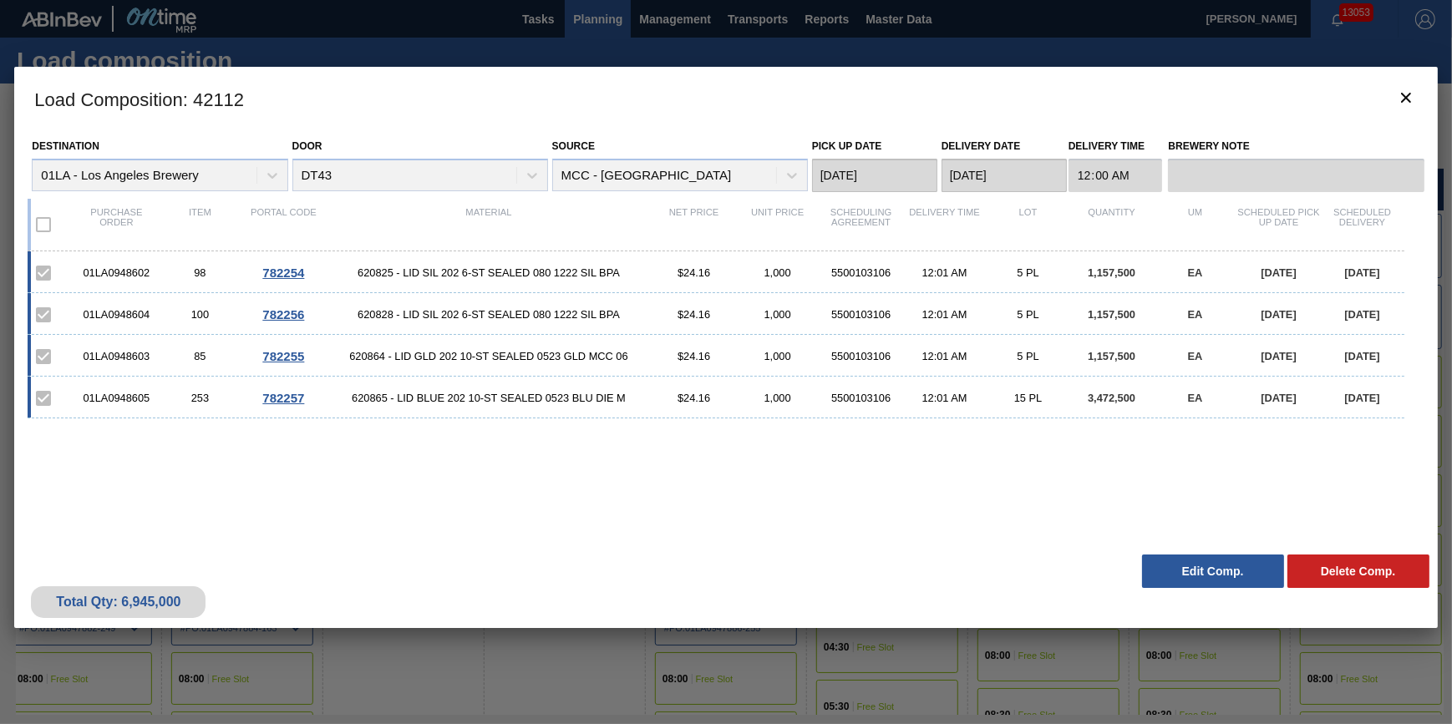
click at [1222, 551] on div "Total Qty: 6,945,000 Delete Comp. Edit Comp." at bounding box center [725, 587] width 1423 height 82
click at [1219, 560] on button "Edit Comp." at bounding box center [1213, 571] width 142 height 33
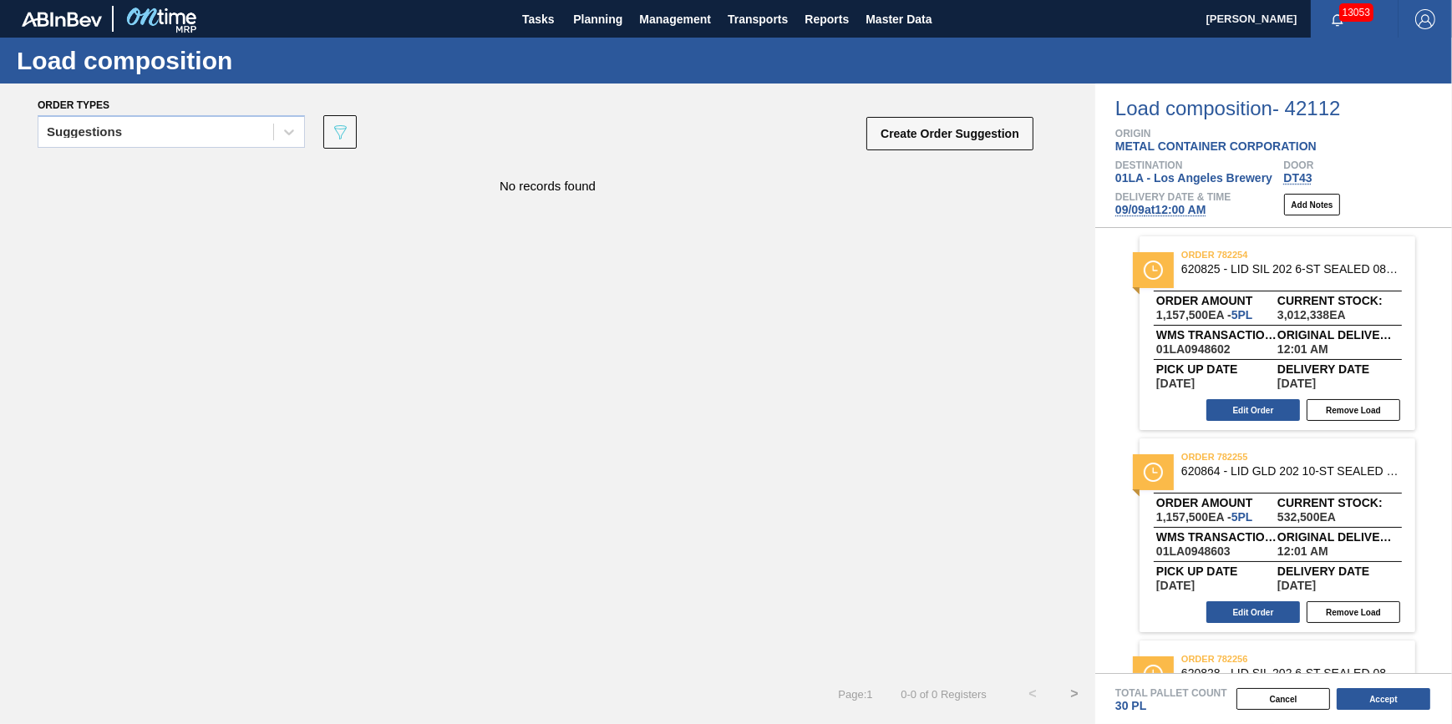
scroll to position [227, 0]
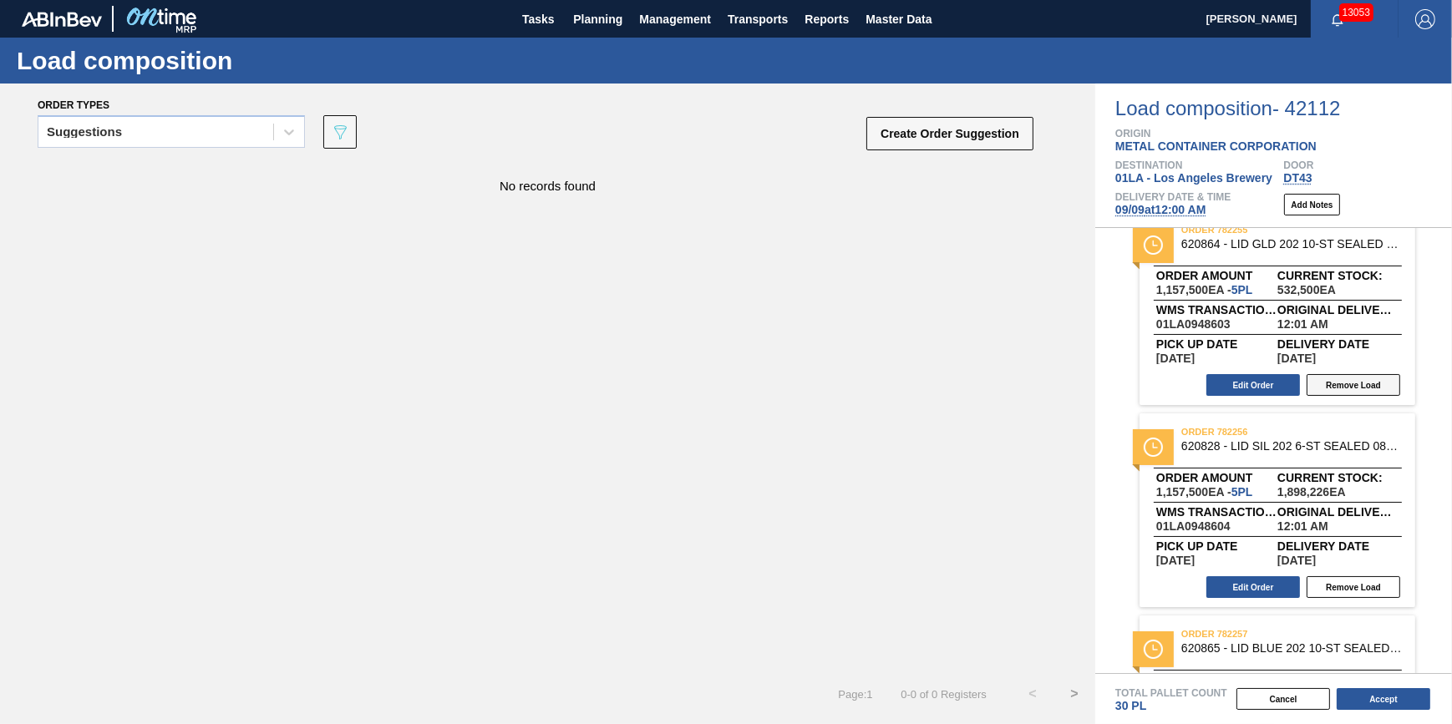
click at [1334, 387] on button "Remove Load" at bounding box center [1354, 385] width 94 height 22
click at [1273, 385] on button "Edit Order" at bounding box center [1254, 385] width 94 height 22
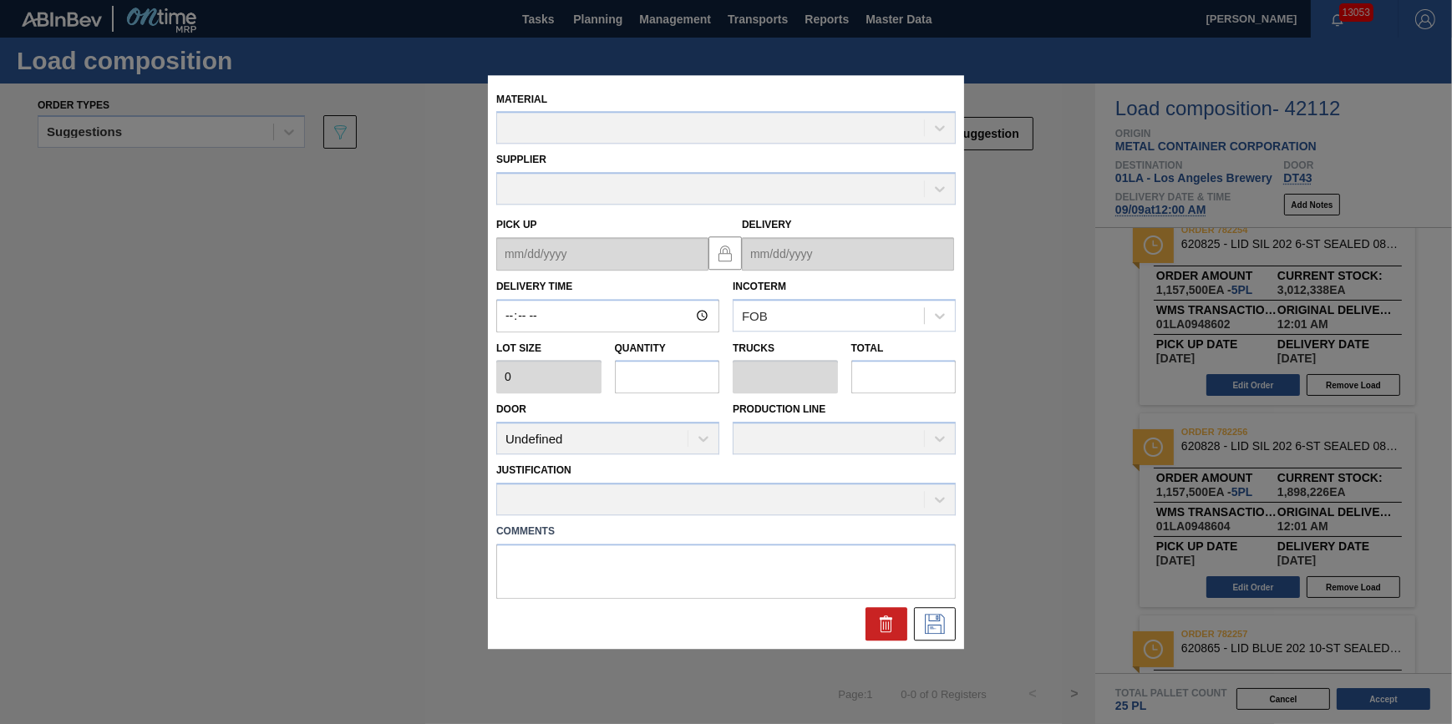
type input "00:01:00"
type input "231,500"
type input "5"
type input "0.167"
type input "1,157,500"
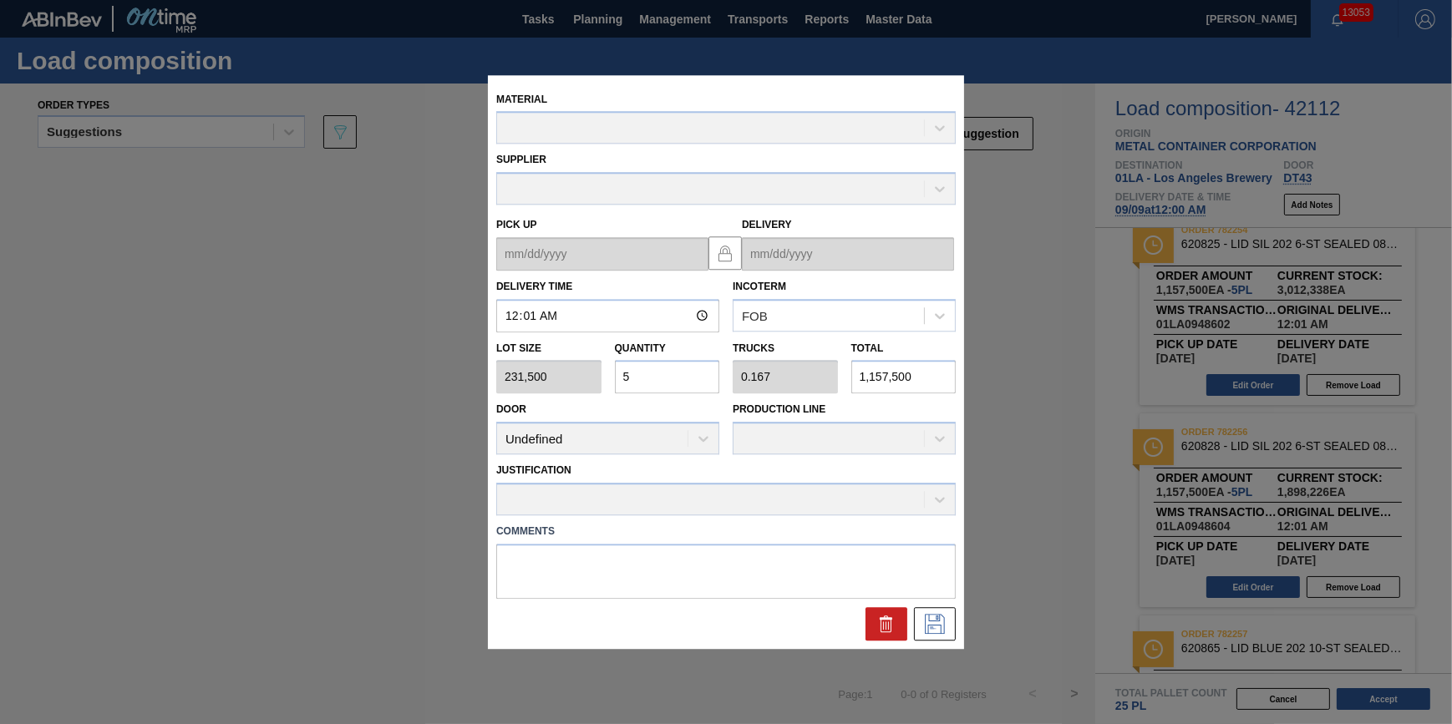
type up "[DATE]"
type input "[DATE]"
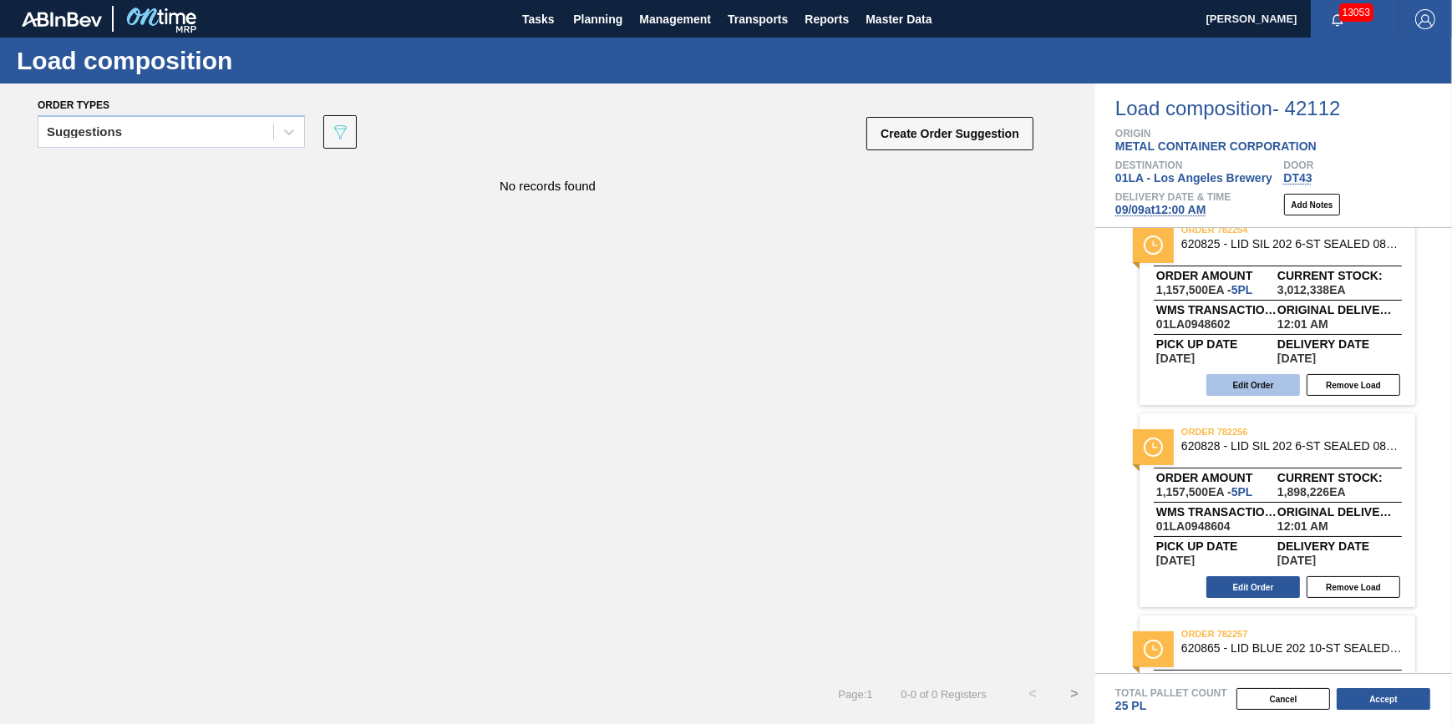
click at [1240, 384] on button "Edit Order" at bounding box center [1254, 385] width 94 height 22
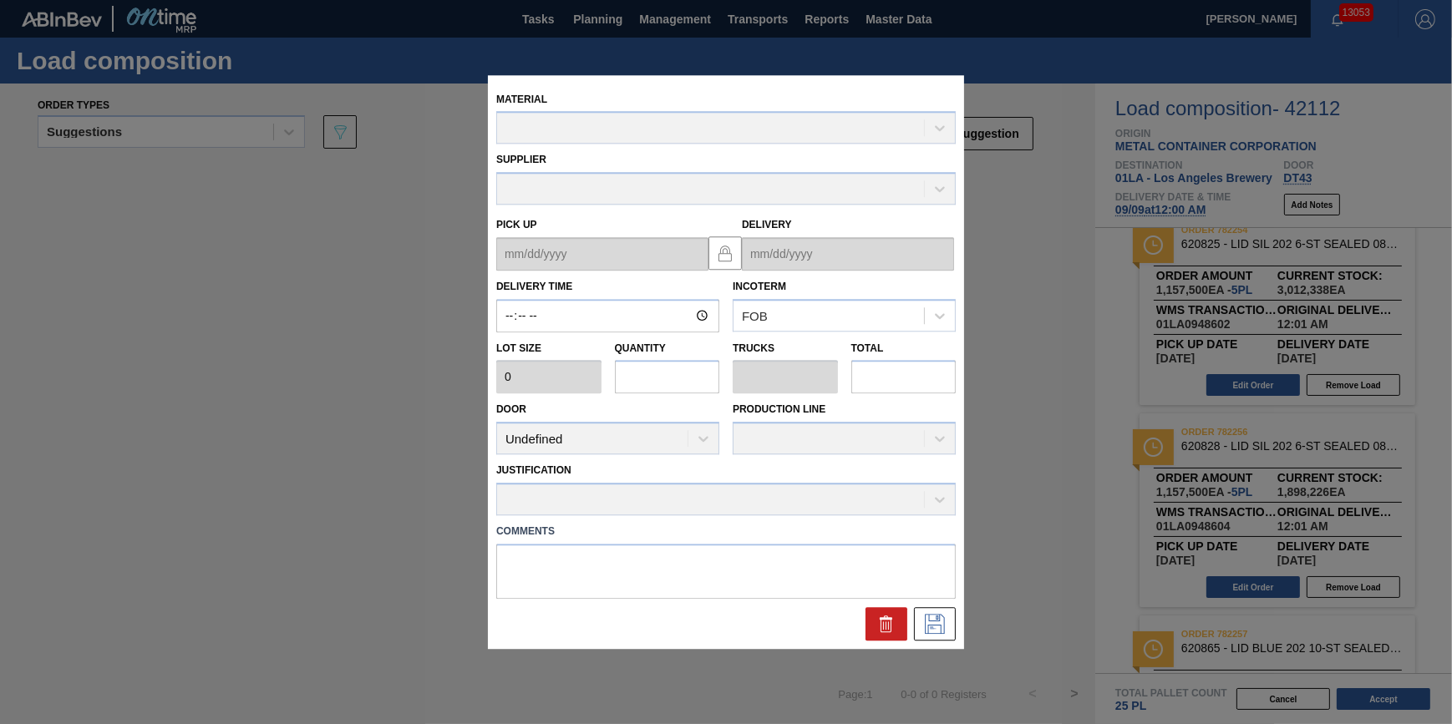
type input "00:01:00"
type input "231,500"
type input "5"
type input "0.167"
type input "1,157,500"
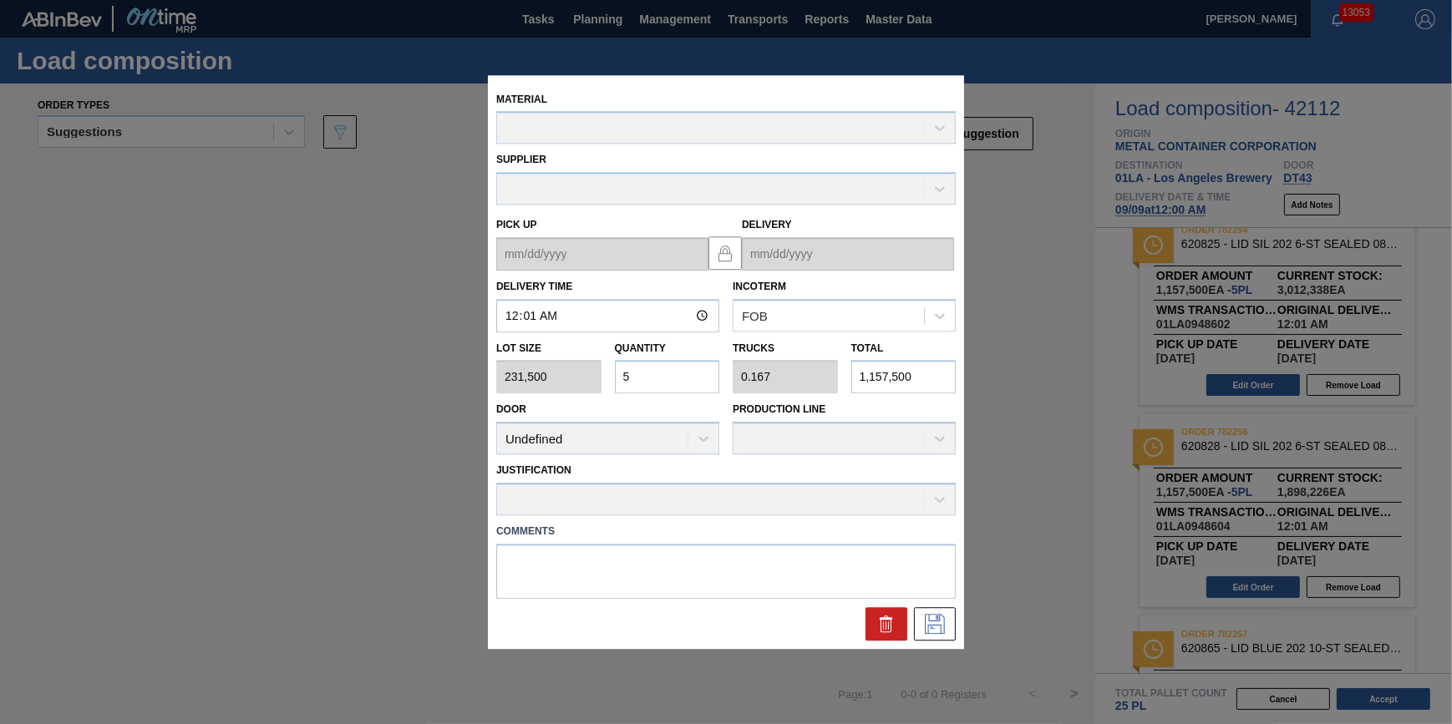
type up "[DATE]"
type input "[DATE]"
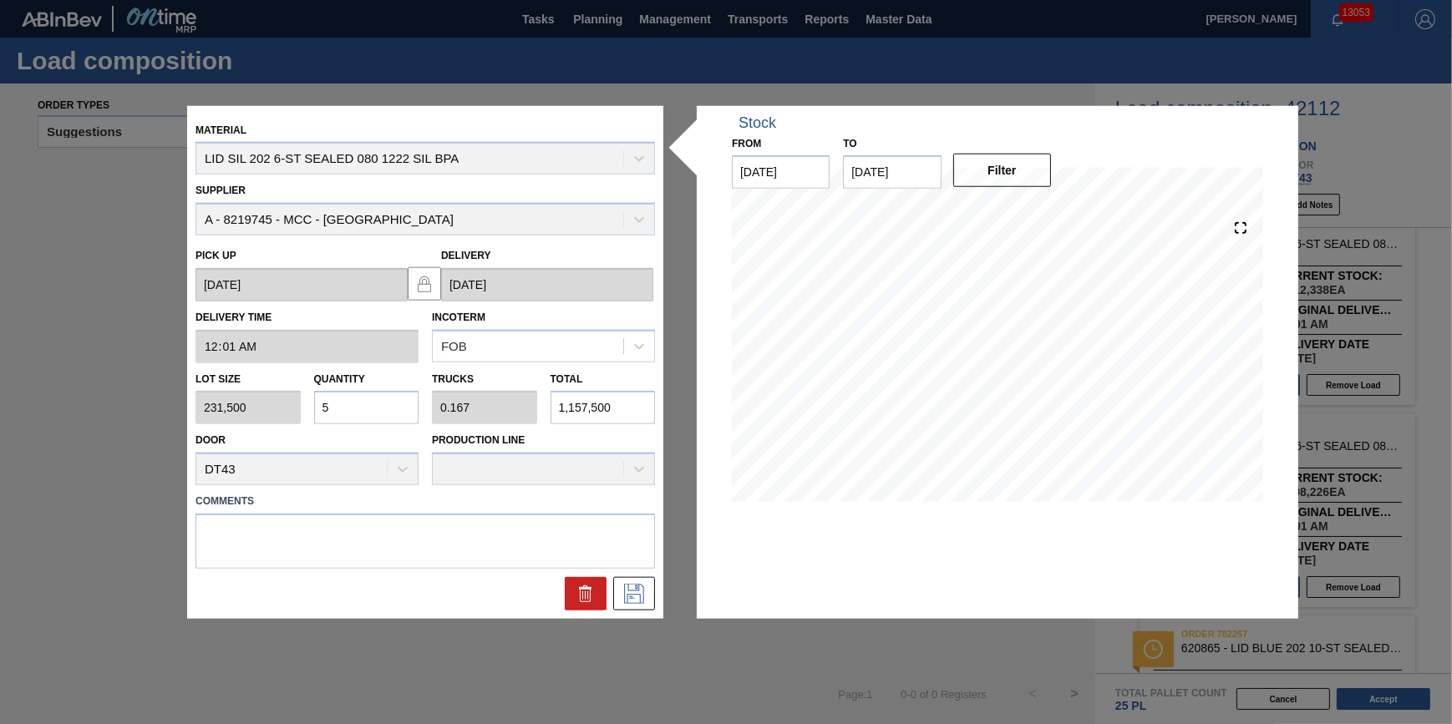
click at [367, 413] on input "5" at bounding box center [366, 407] width 105 height 33
type input "0"
type input "1"
type input "0.033"
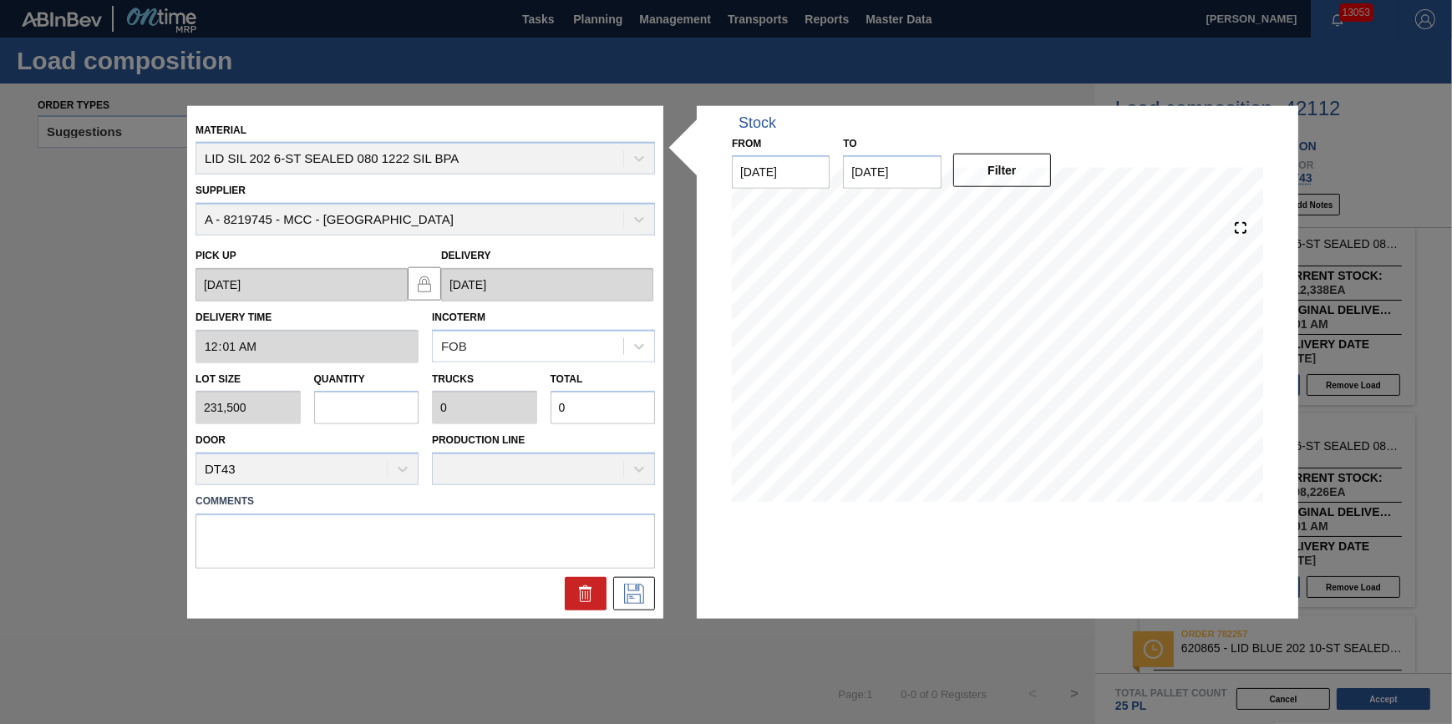
type input "231,500"
type input "10"
type input "0.333"
type input "2,315,000"
type input "1"
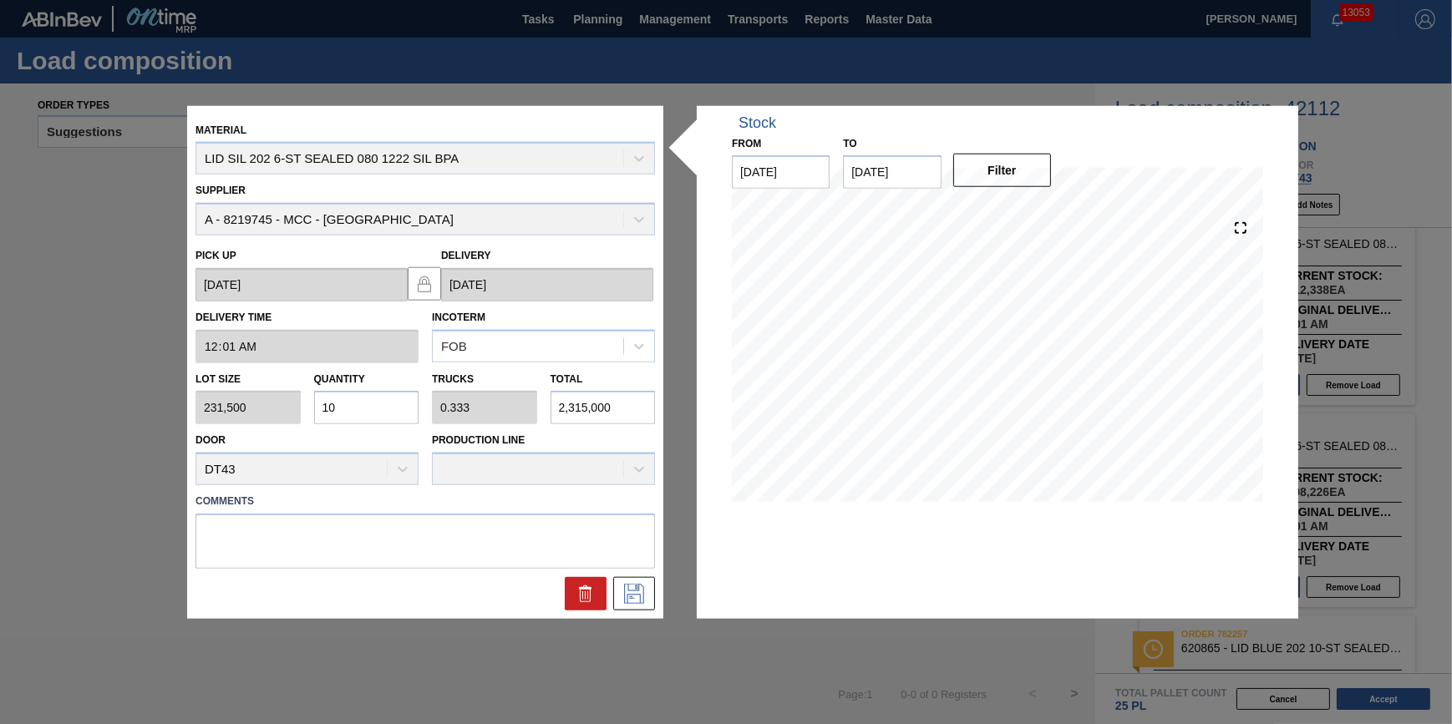
type input "0.033"
type input "231,500"
type input "0"
type input "7"
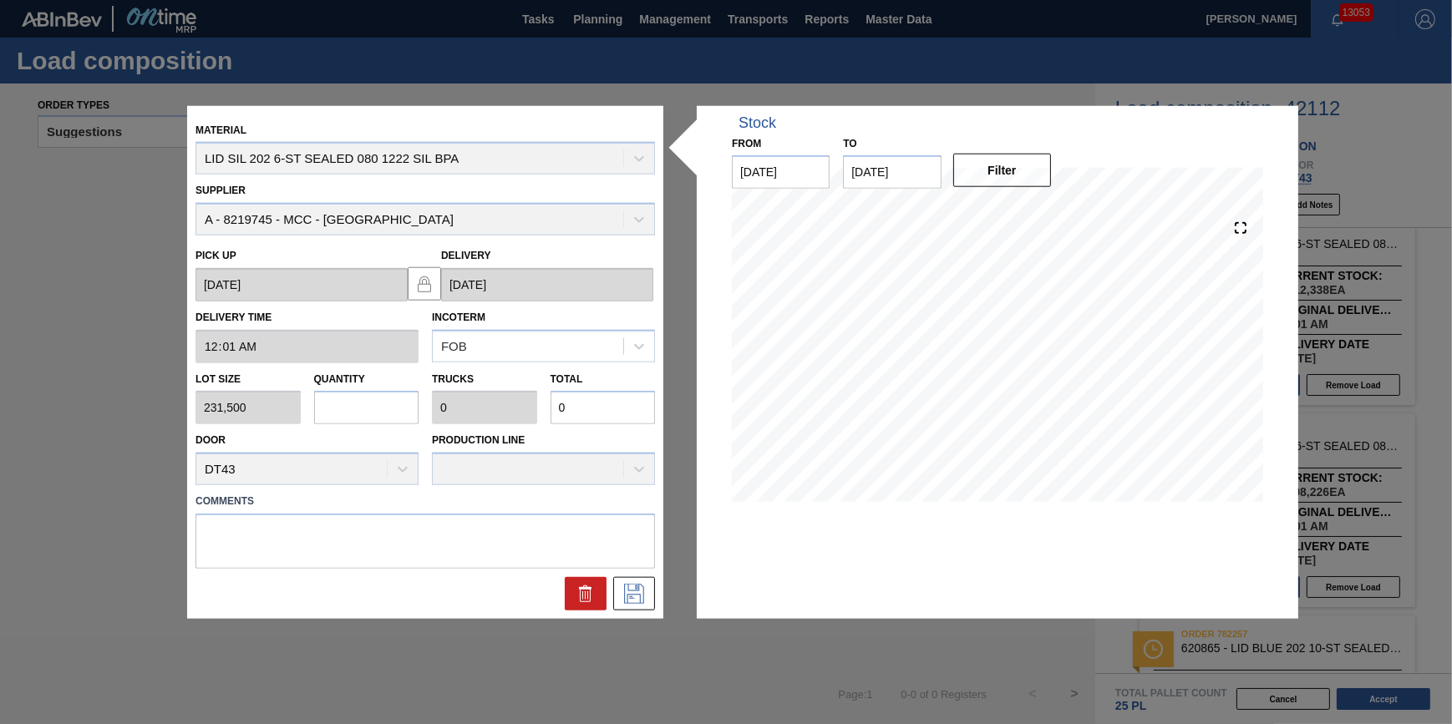
type input "0.233"
type input "1,620,500"
type input "7"
click at [653, 596] on button at bounding box center [634, 593] width 42 height 33
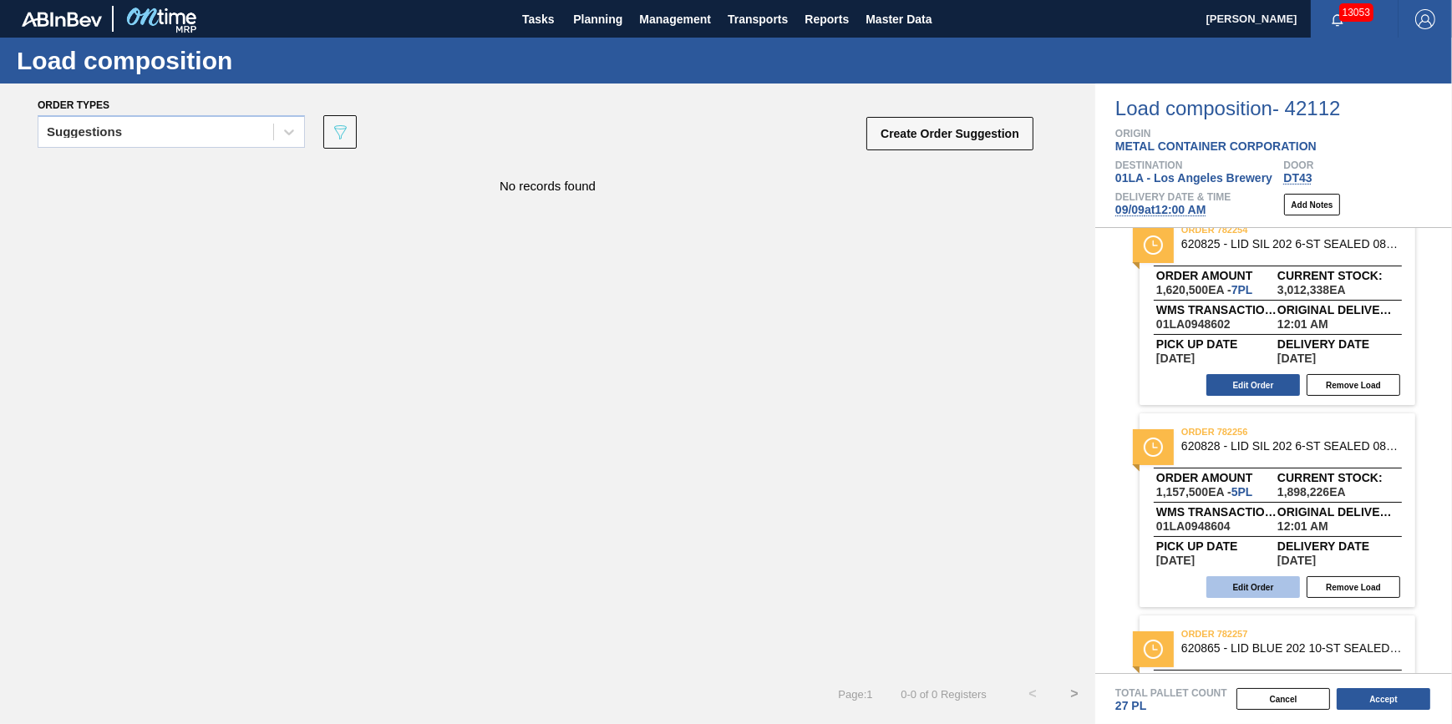
click at [1254, 579] on button "Edit Order" at bounding box center [1254, 588] width 94 height 22
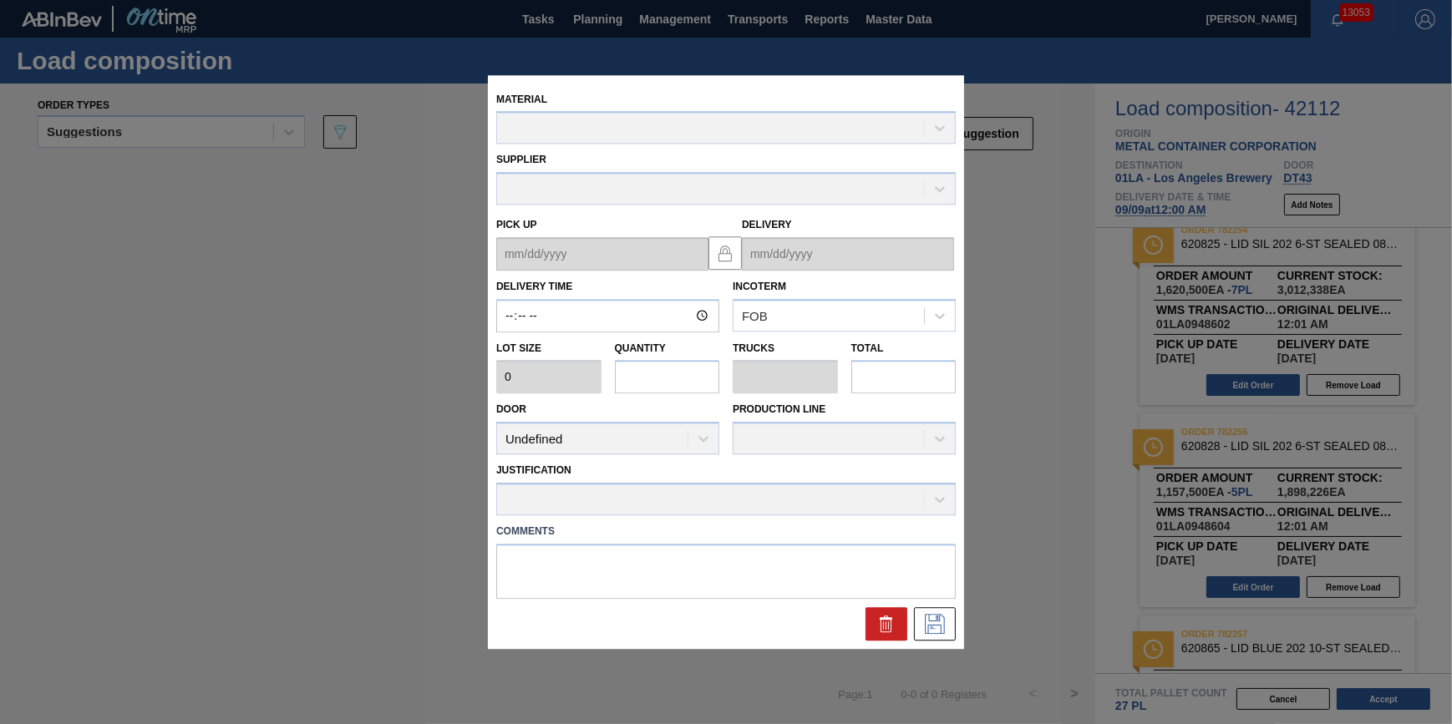
type input "00:01:00"
type input "231,500"
type input "5"
type input "0.156"
type input "1,157,500"
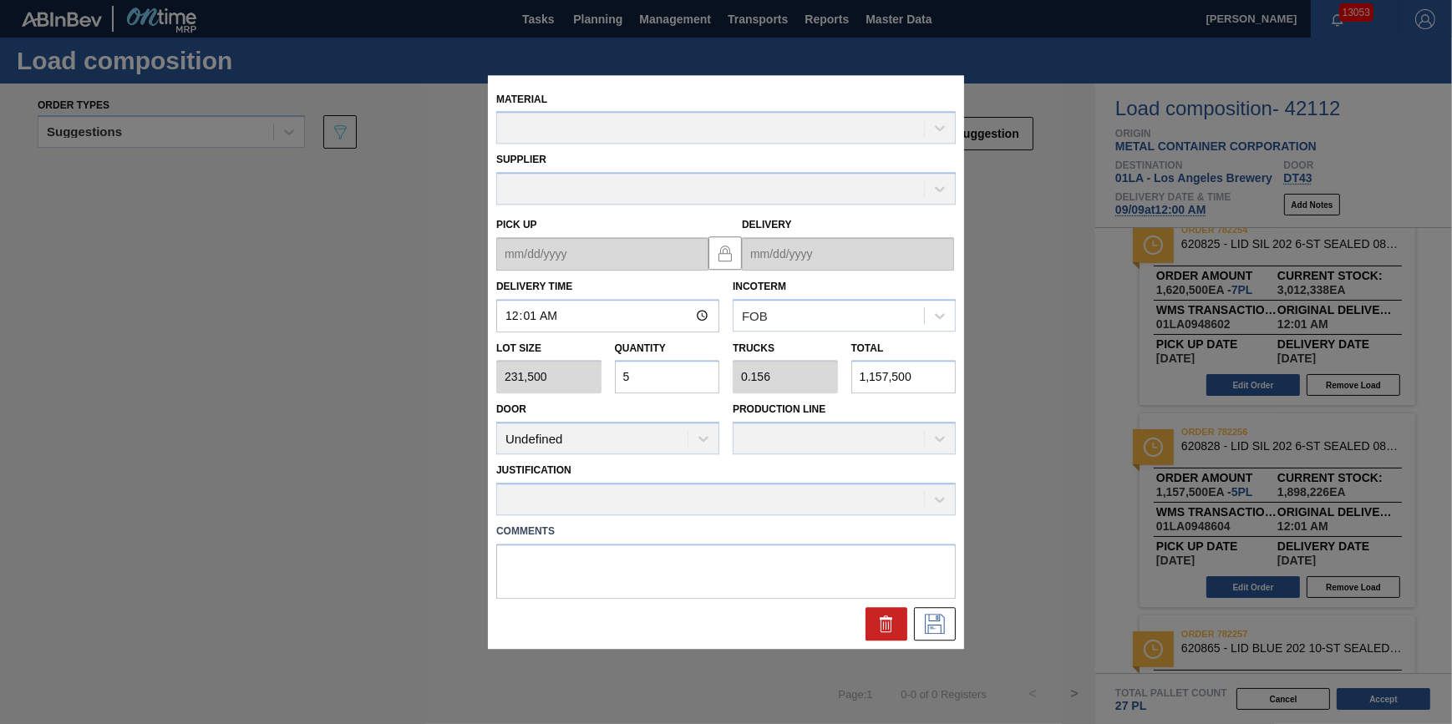
type up "[DATE]"
type input "[DATE]"
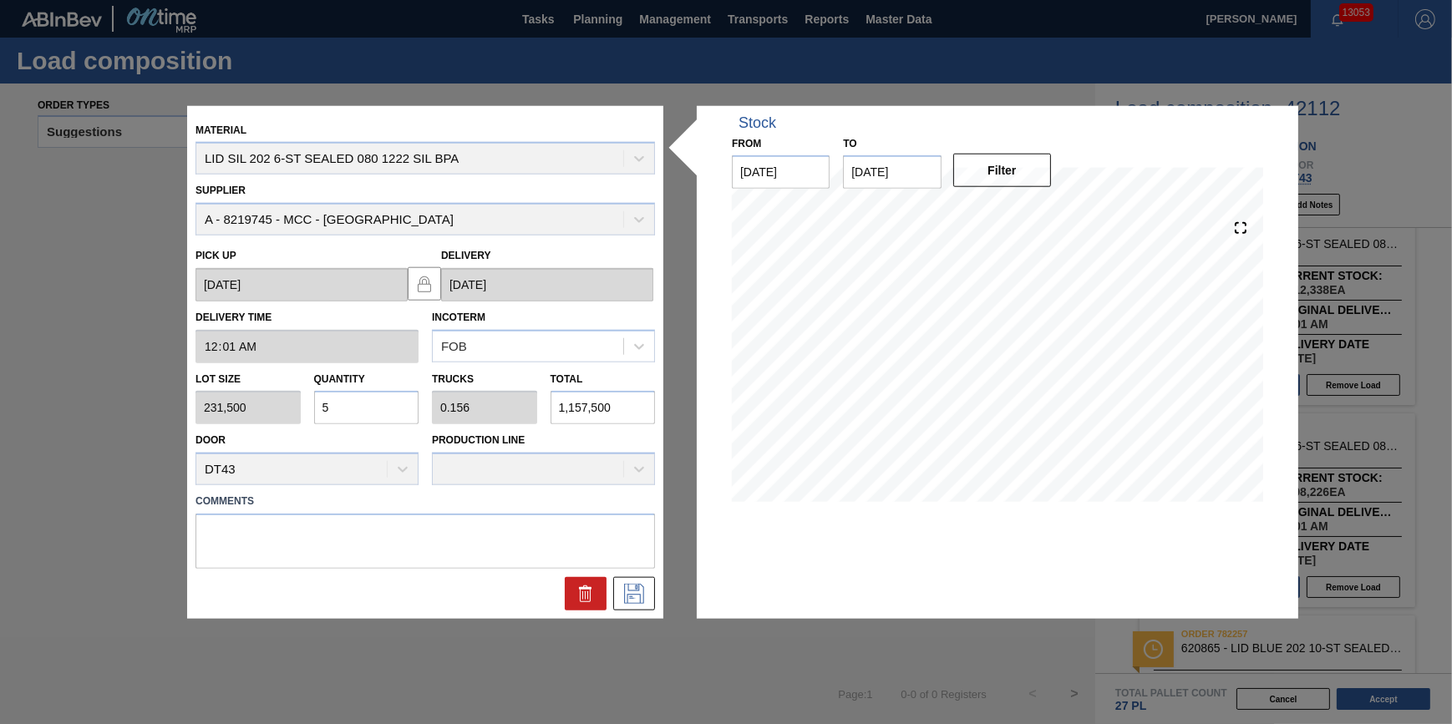
click at [897, 616] on div "Stock From [DATE] to [DATE] Filter" at bounding box center [998, 362] width 602 height 514
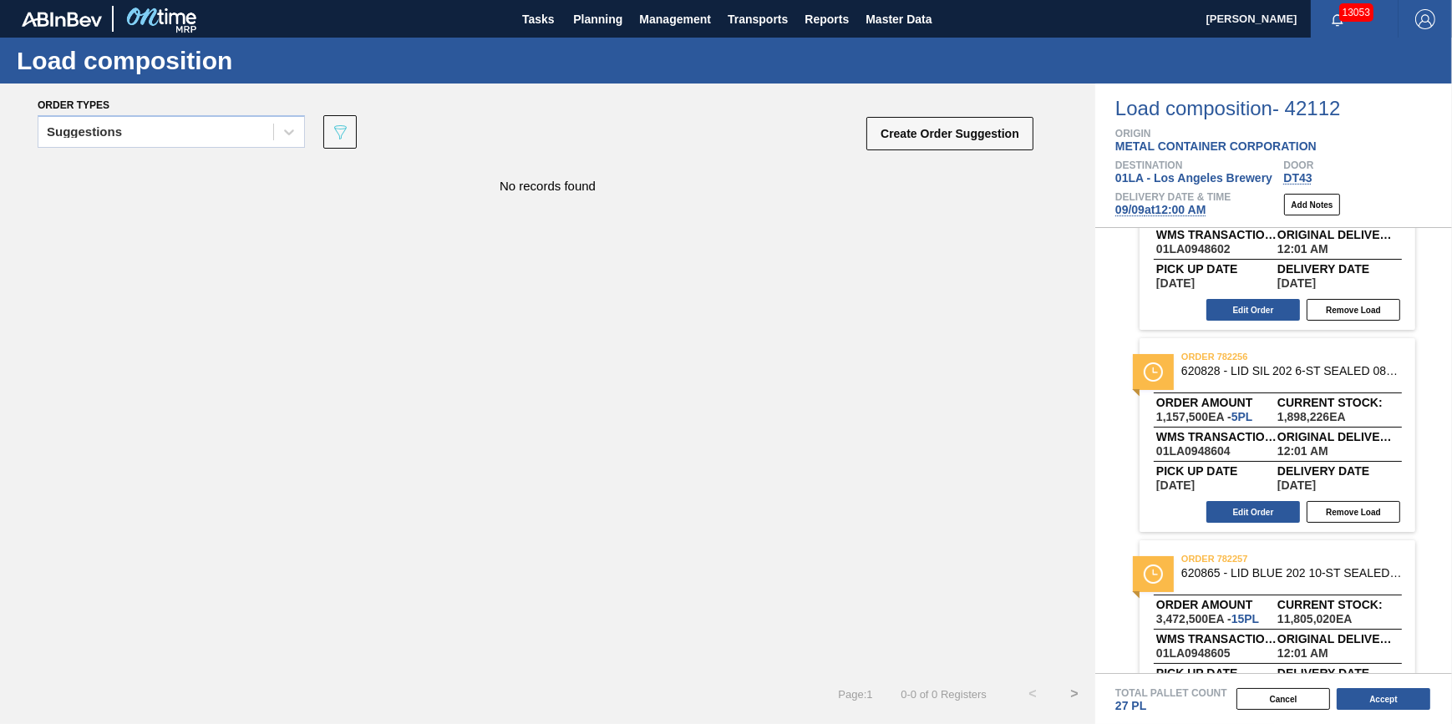
scroll to position [171, 0]
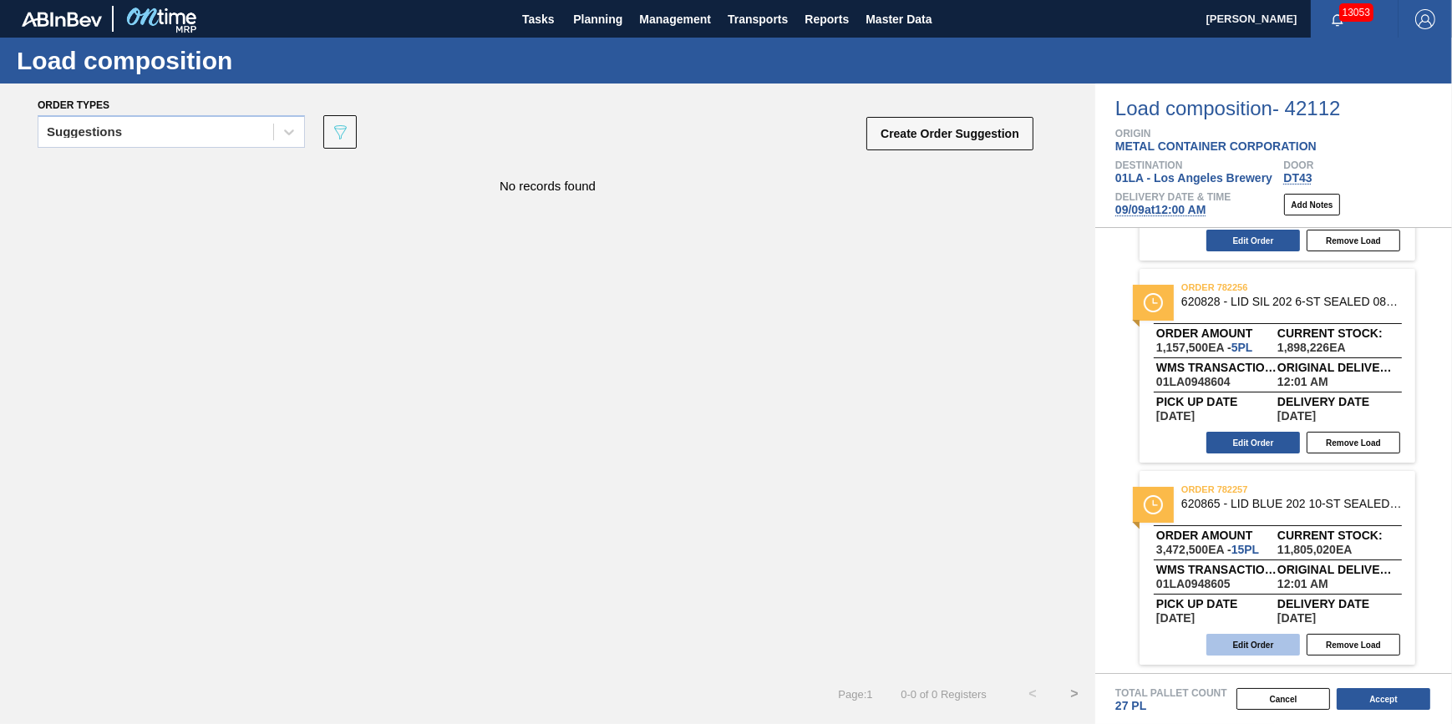
click at [1267, 643] on button "Edit Order" at bounding box center [1254, 645] width 94 height 22
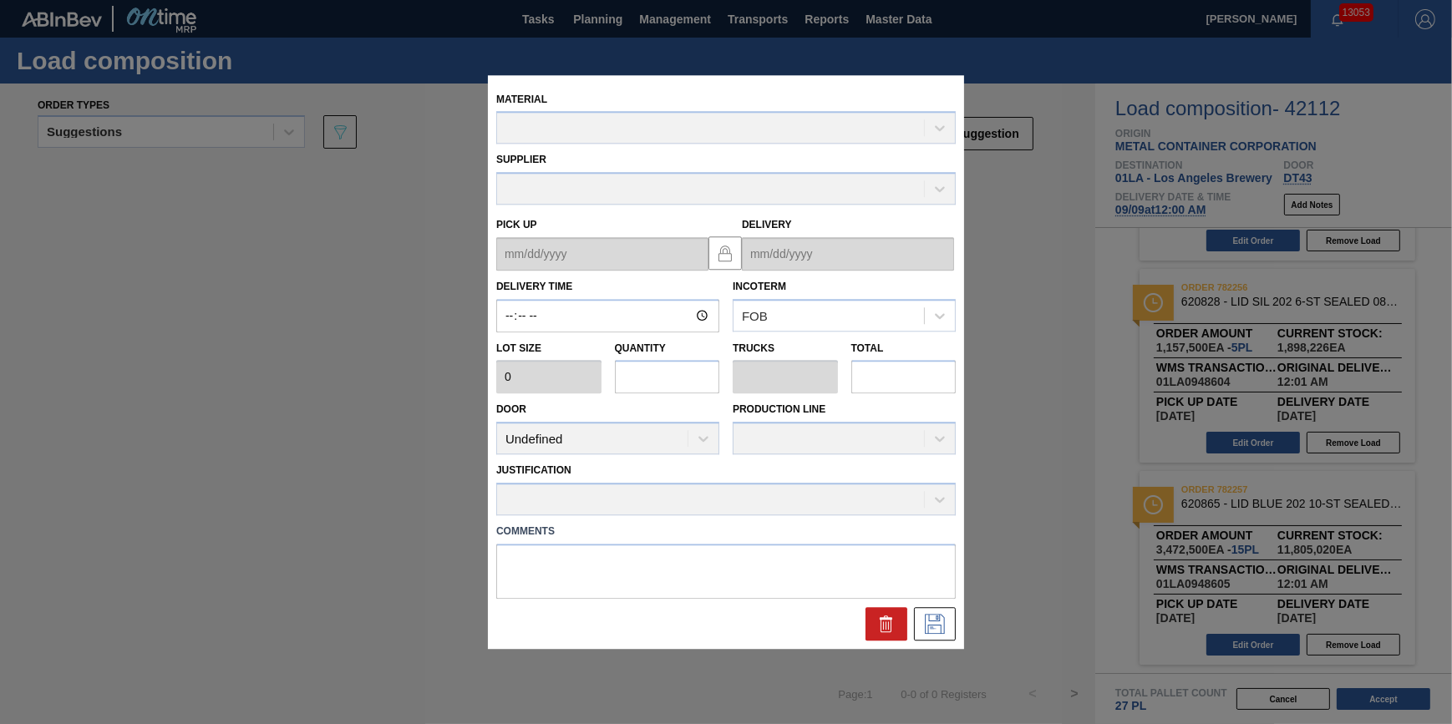
type input "00:01:00"
type input "231,500"
type input "15"
type input "0.469"
type input "3,472,500"
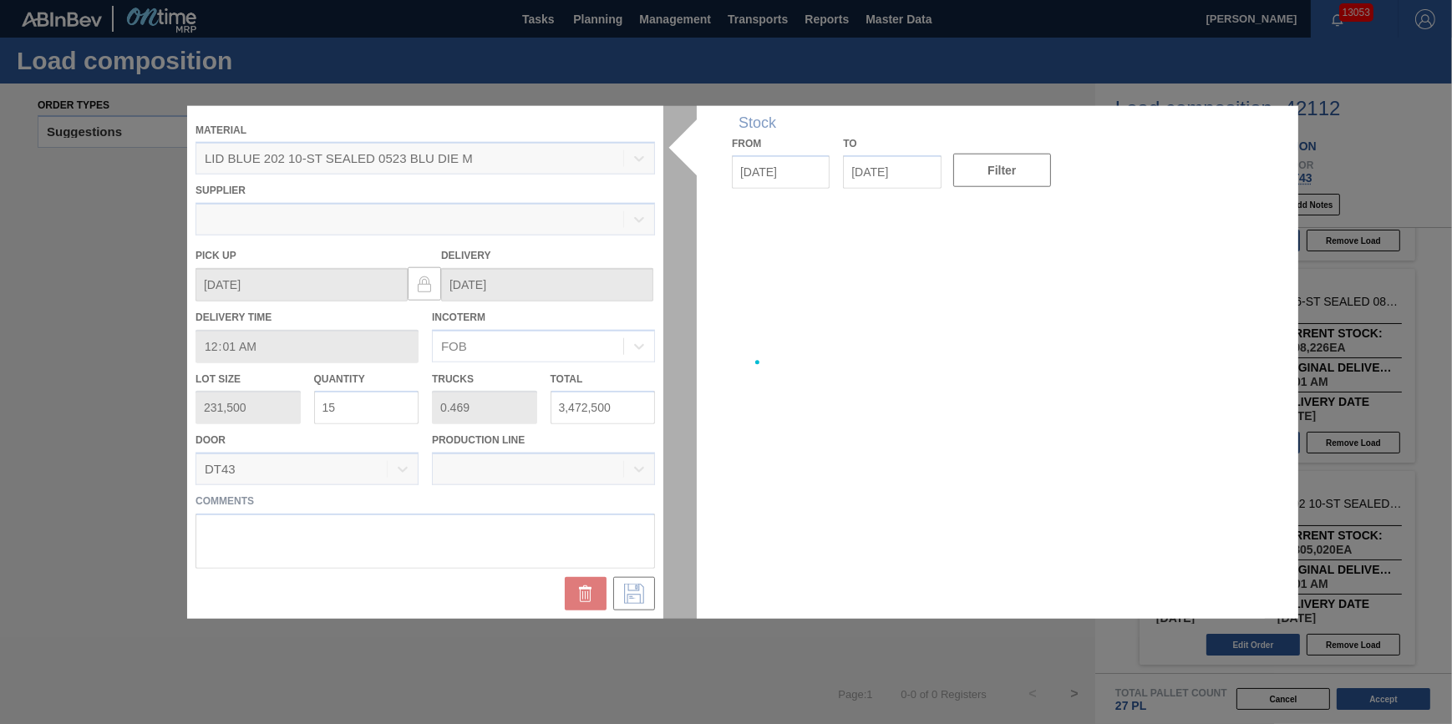
type up "[DATE]"
type input "[DATE]"
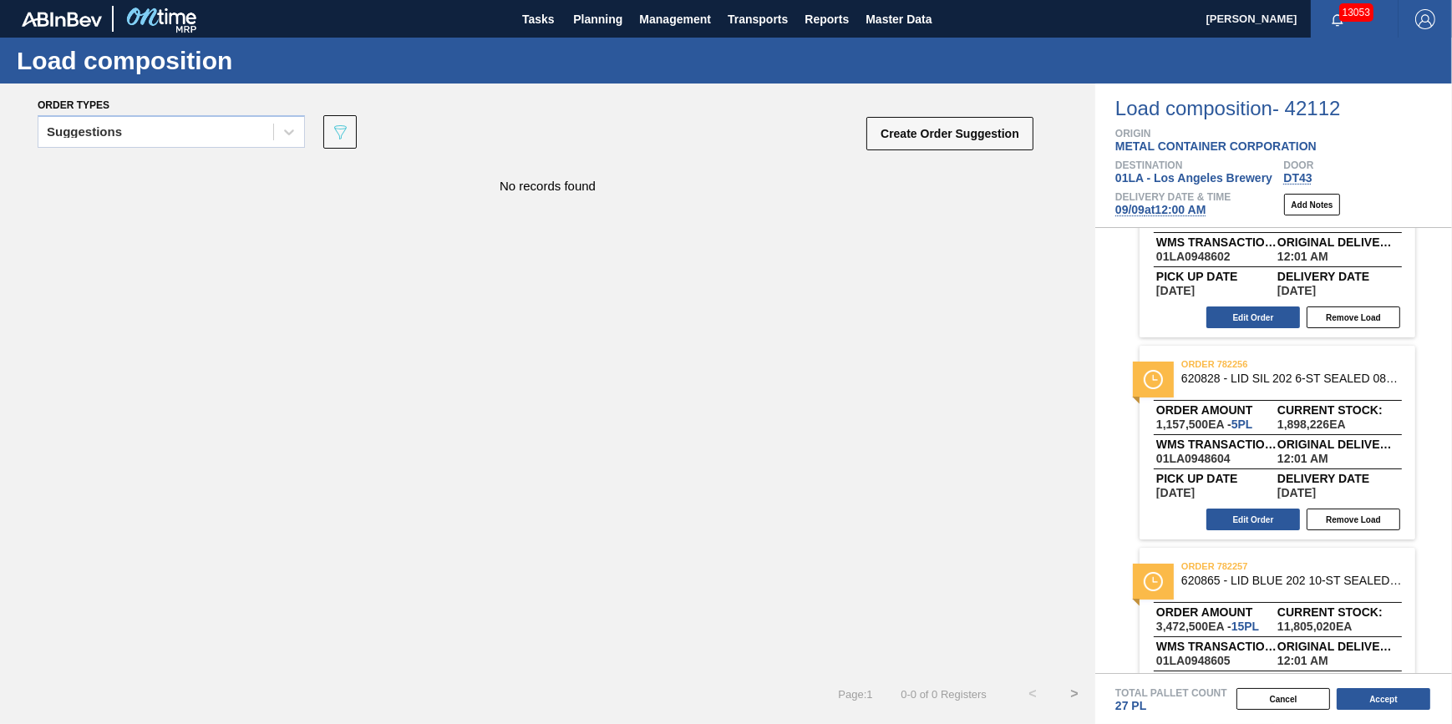
scroll to position [0, 0]
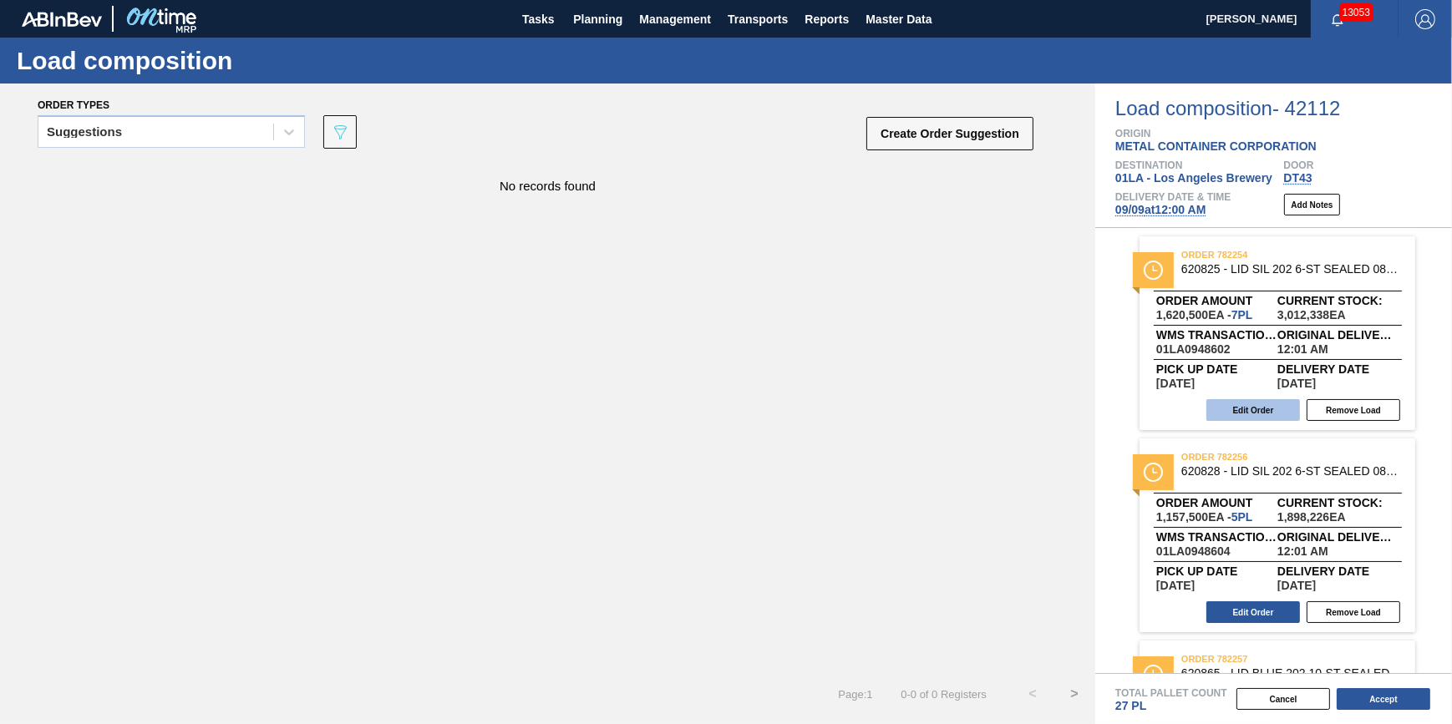
click at [1253, 414] on button "Edit Order" at bounding box center [1254, 410] width 94 height 22
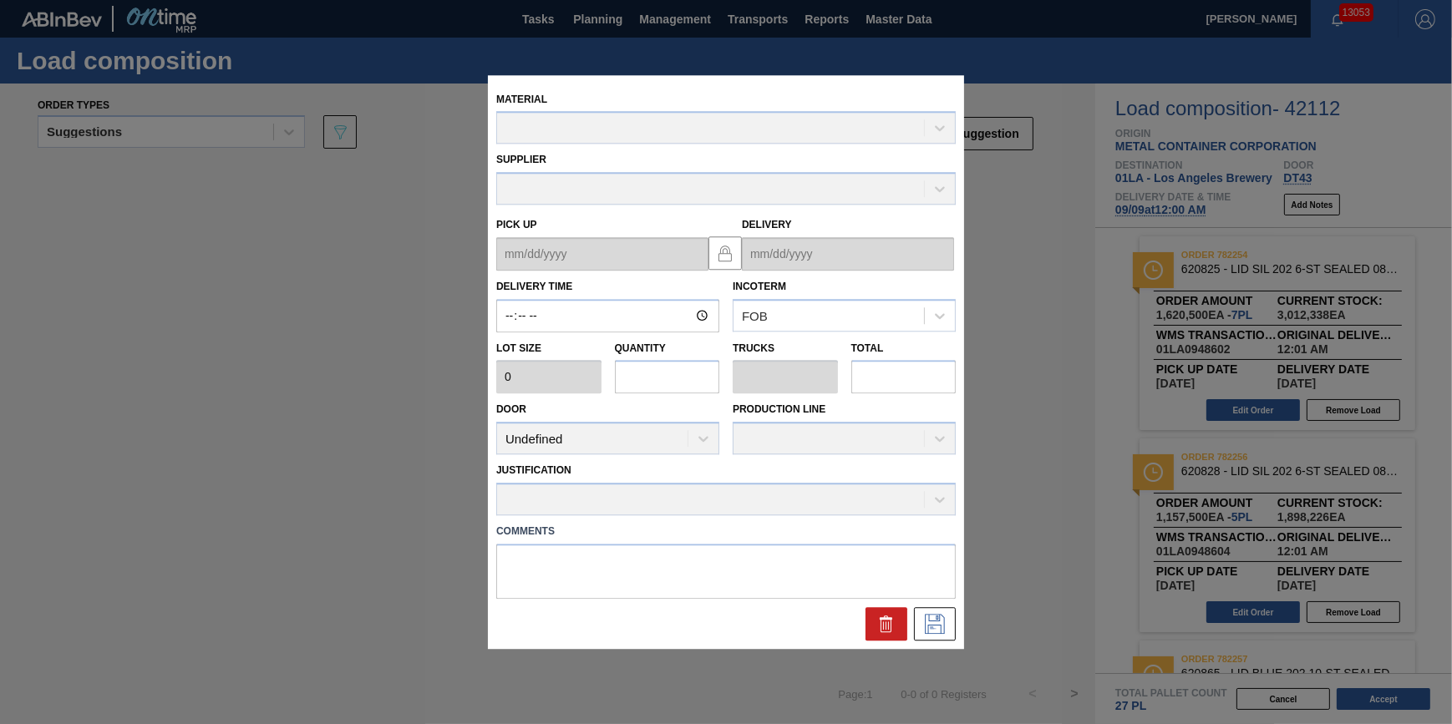
type input "00:01:00"
type input "231,500"
type input "7"
type input "0.233"
type input "1,620,500"
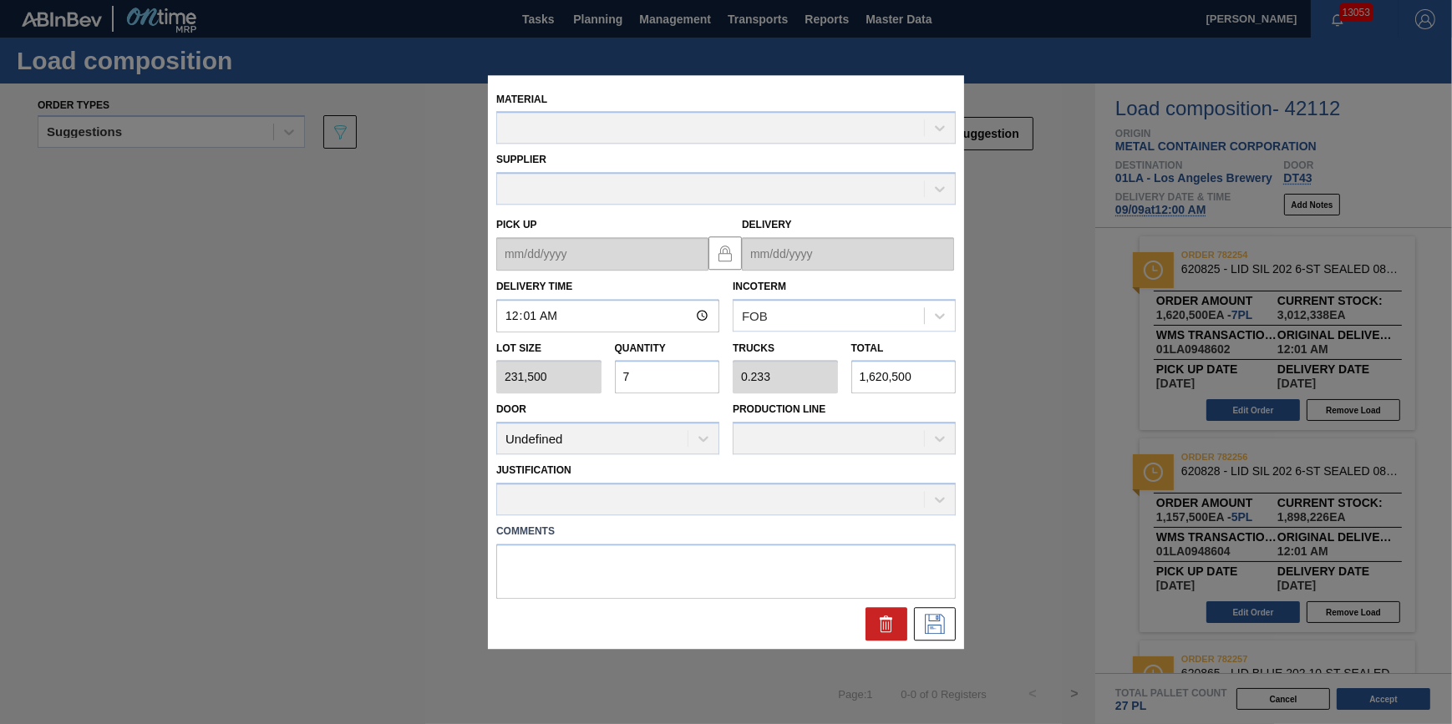
type up "[DATE]"
type input "[DATE]"
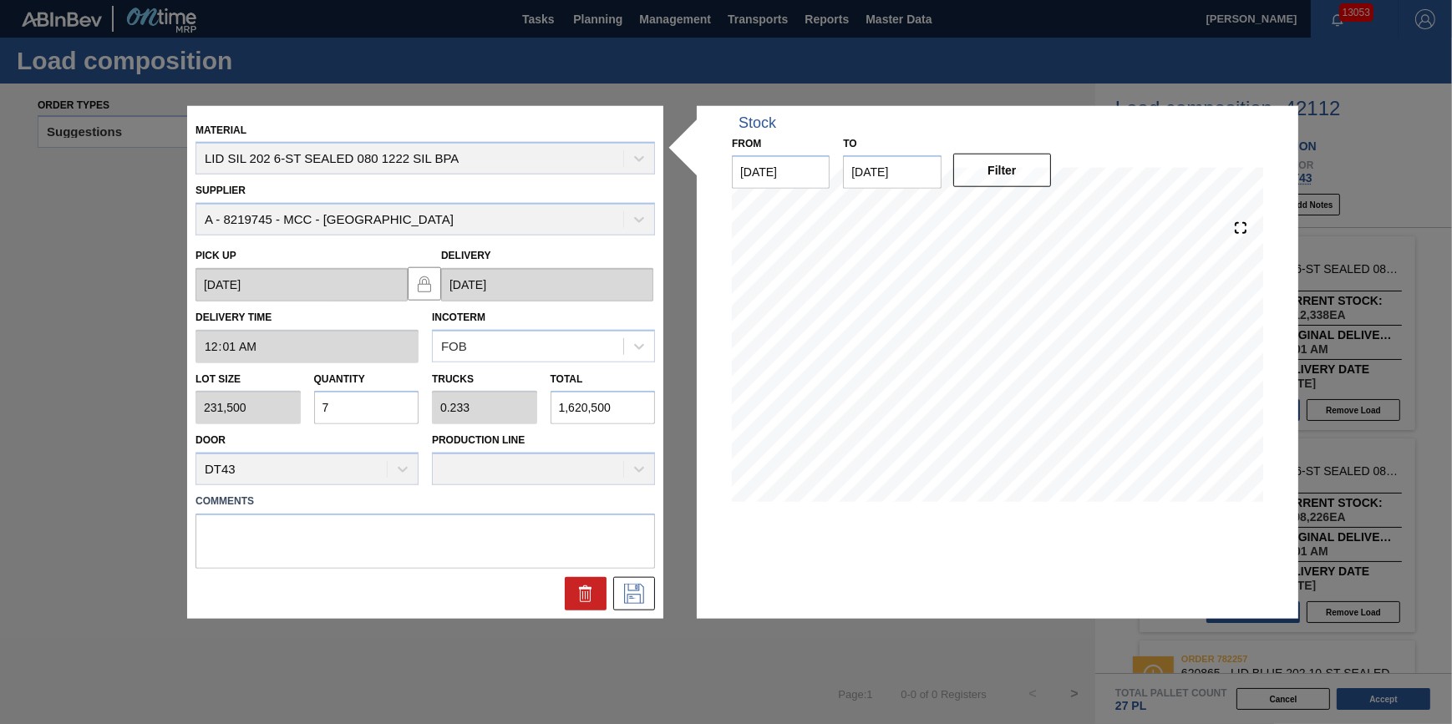
click at [400, 405] on input "7" at bounding box center [366, 407] width 105 height 33
type input "0"
type input "1"
type input "0.033"
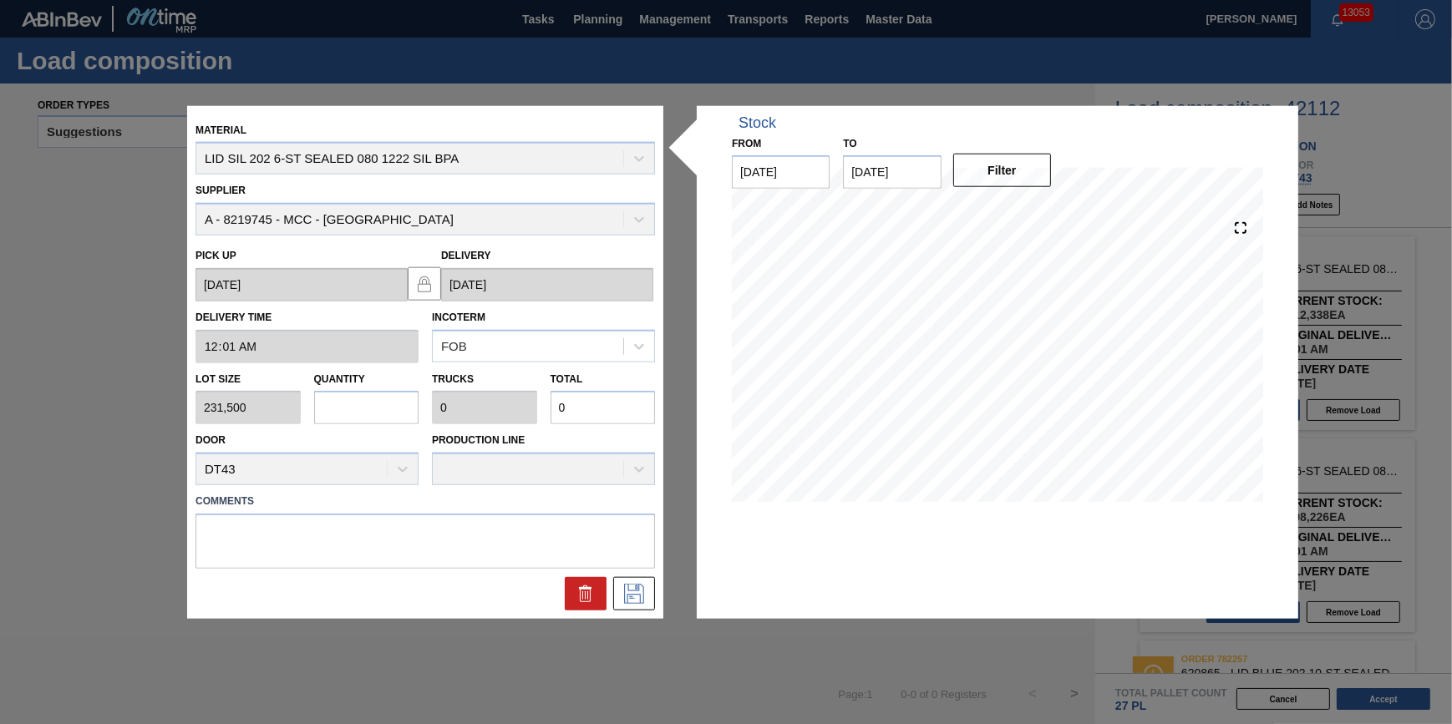
type input "231,500"
type input "10"
type input "0.333"
type input "2,315,000"
type input "10"
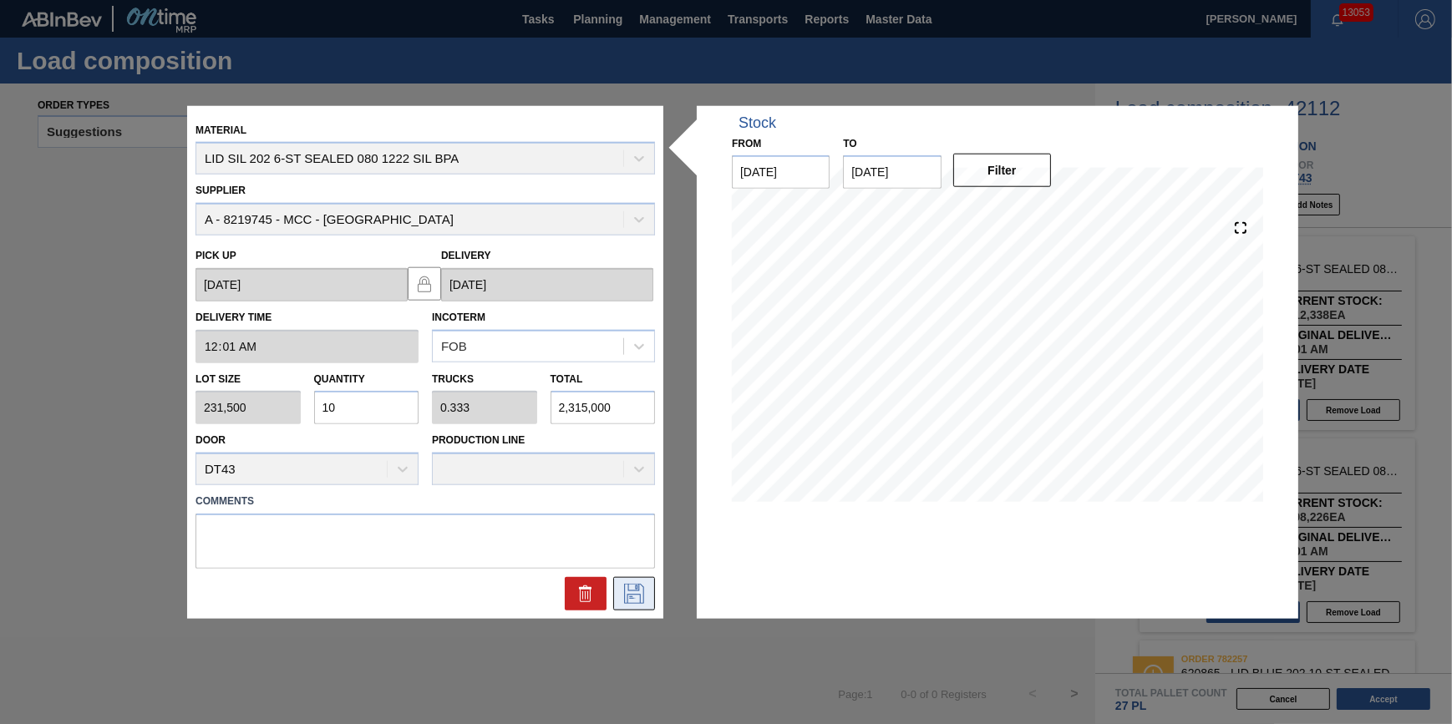
click at [642, 588] on icon at bounding box center [634, 594] width 27 height 20
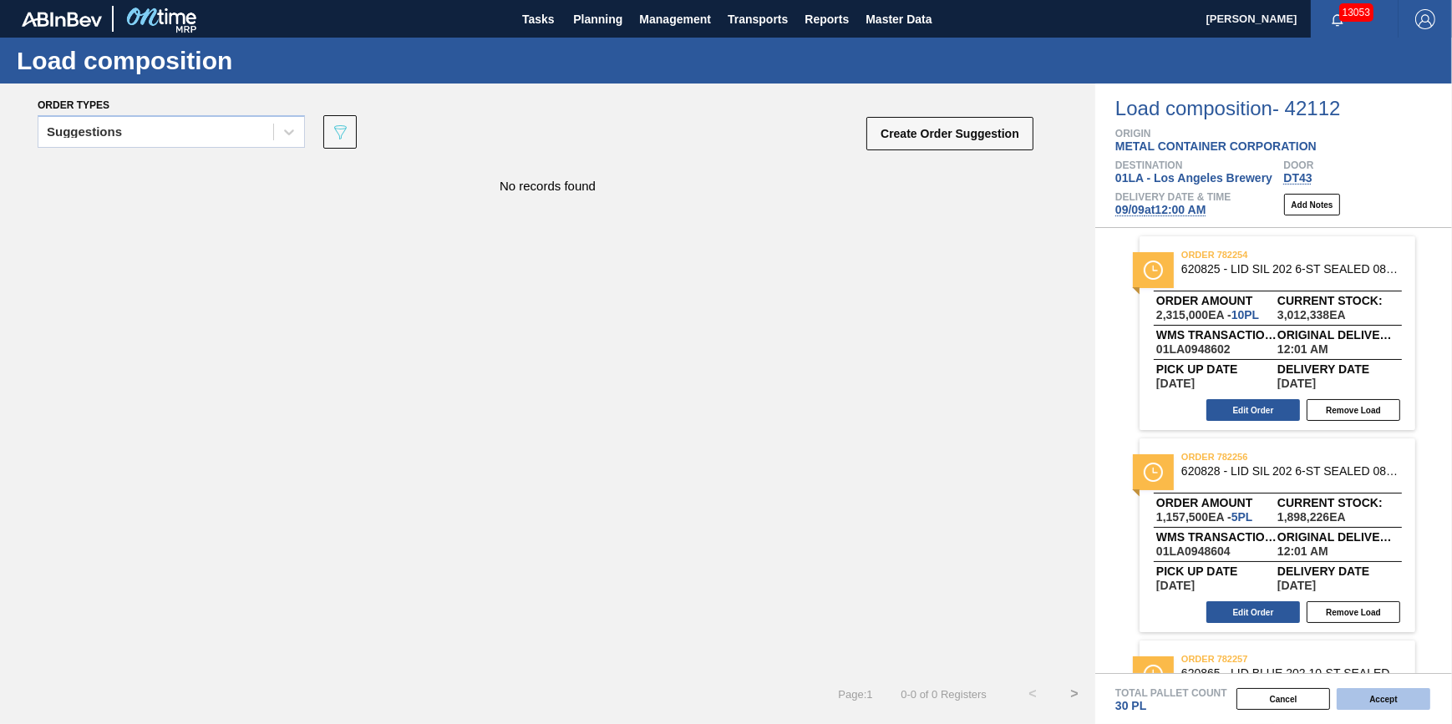
click at [1395, 706] on button "Accept" at bounding box center [1384, 700] width 94 height 22
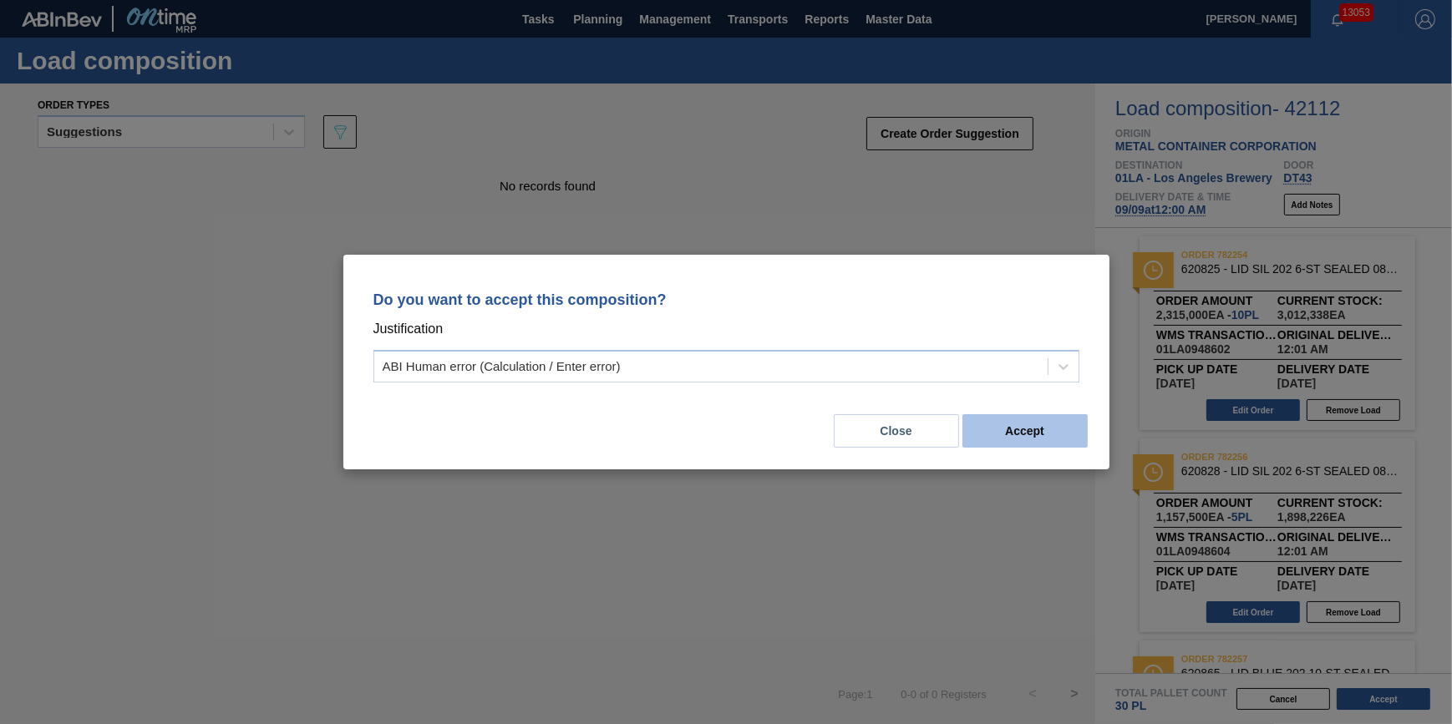
click at [1047, 439] on button "Accept" at bounding box center [1025, 430] width 125 height 33
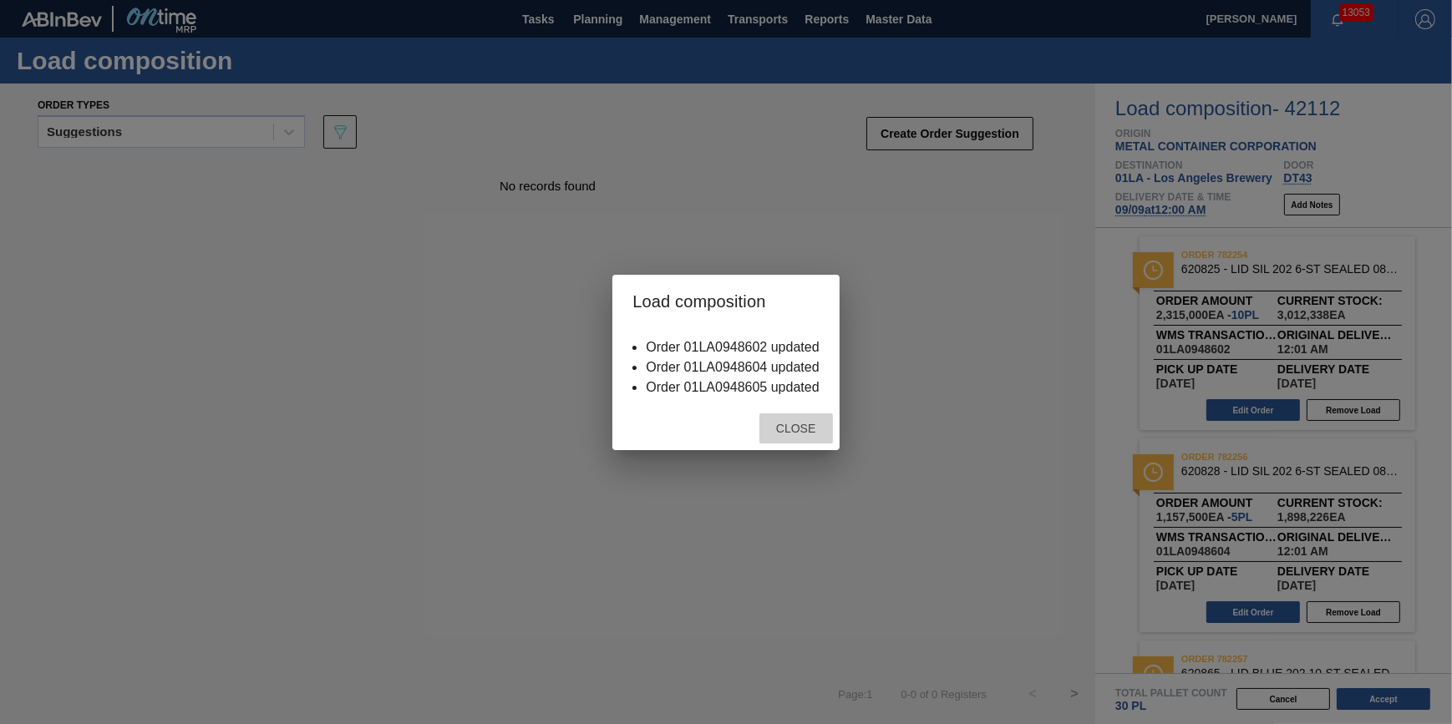
click at [800, 429] on span "Close" at bounding box center [796, 428] width 66 height 13
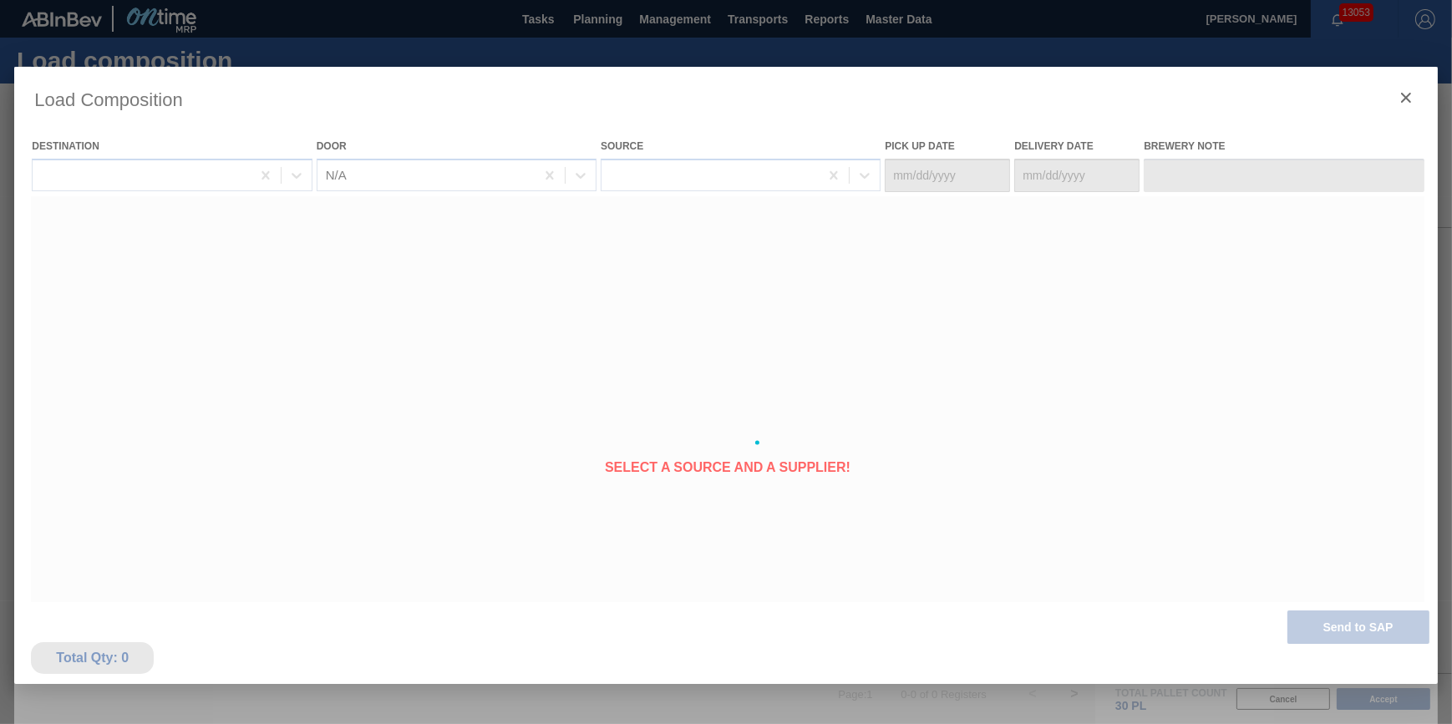
type Date "[DATE]"
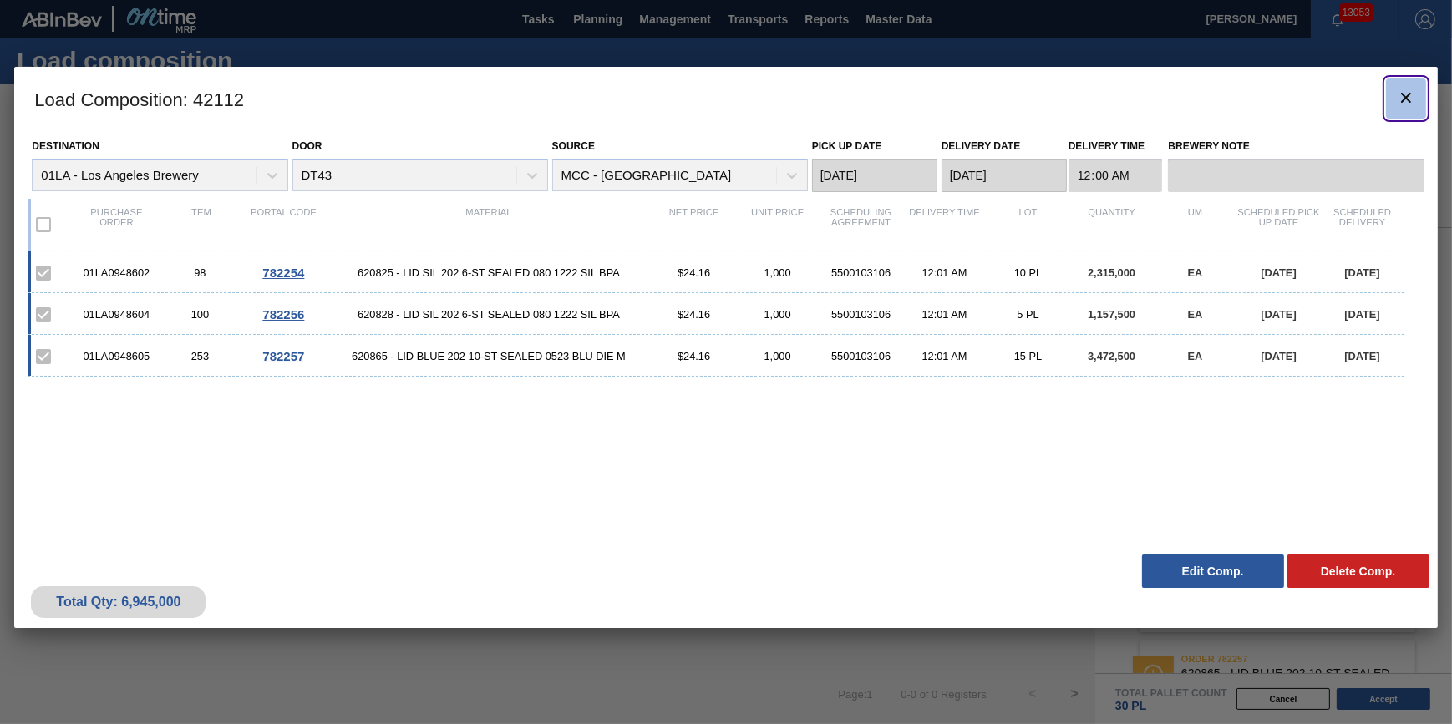
click at [1396, 95] on icon "botão de ícone" at bounding box center [1406, 98] width 20 height 20
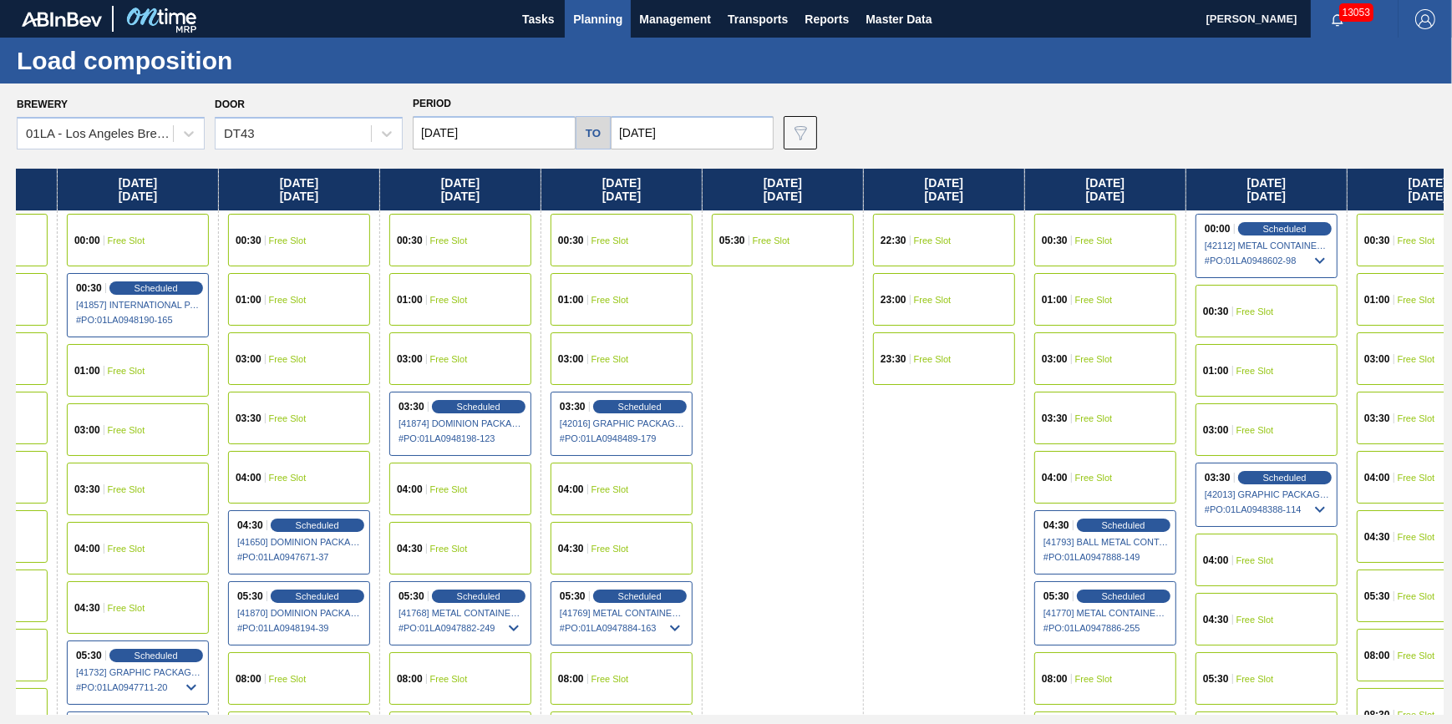
drag, startPoint x: 691, startPoint y: 342, endPoint x: 197, endPoint y: 347, distance: 493.8
click at [197, 347] on div "[DATE] 00:30 Free Slot 01:00 Free Slot 03:00 Free Slot 03:30 Free Slot 04:00 Sc…" at bounding box center [730, 442] width 1427 height 546
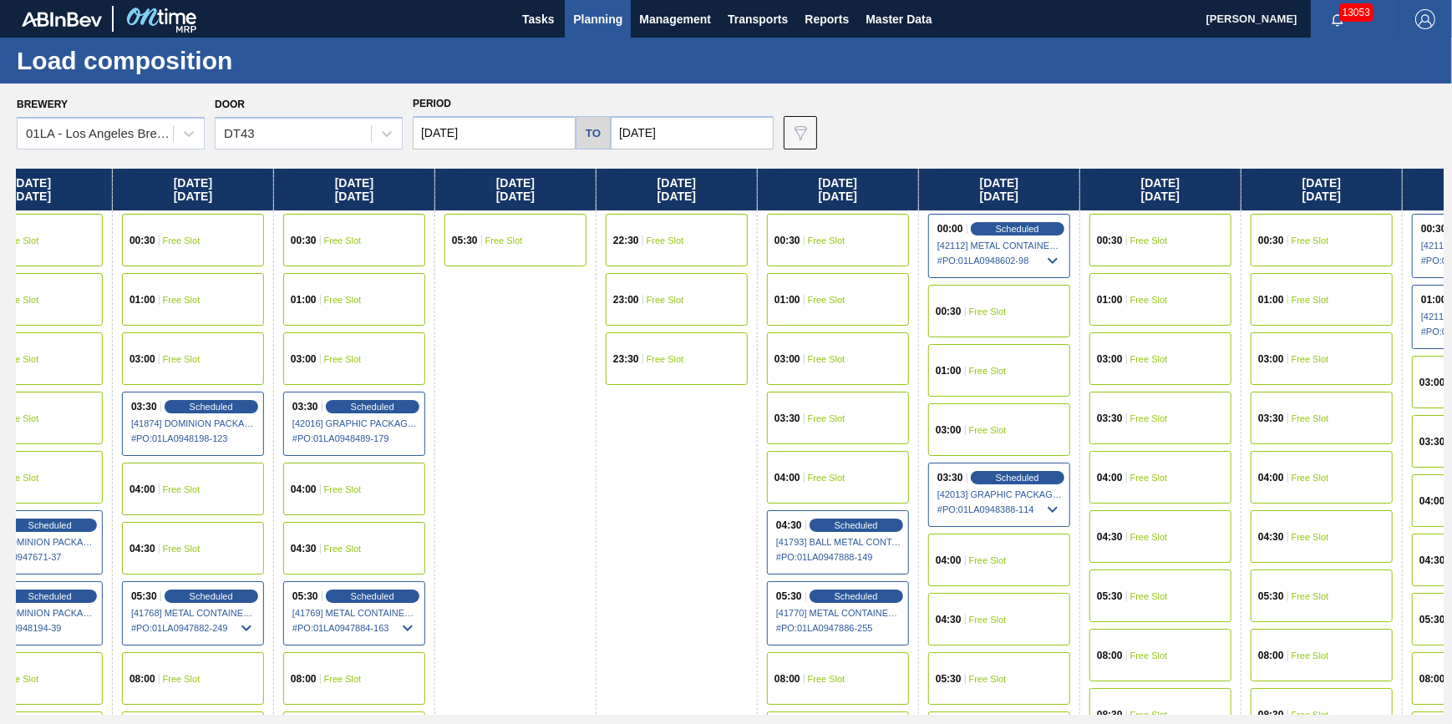
drag, startPoint x: 934, startPoint y: 330, endPoint x: 652, endPoint y: 348, distance: 283.0
click at [652, 348] on div "[DATE] 00:30 Free Slot 01:00 Free Slot 03:00 Free Slot 03:30 Free Slot 04:00 Sc…" at bounding box center [730, 442] width 1427 height 546
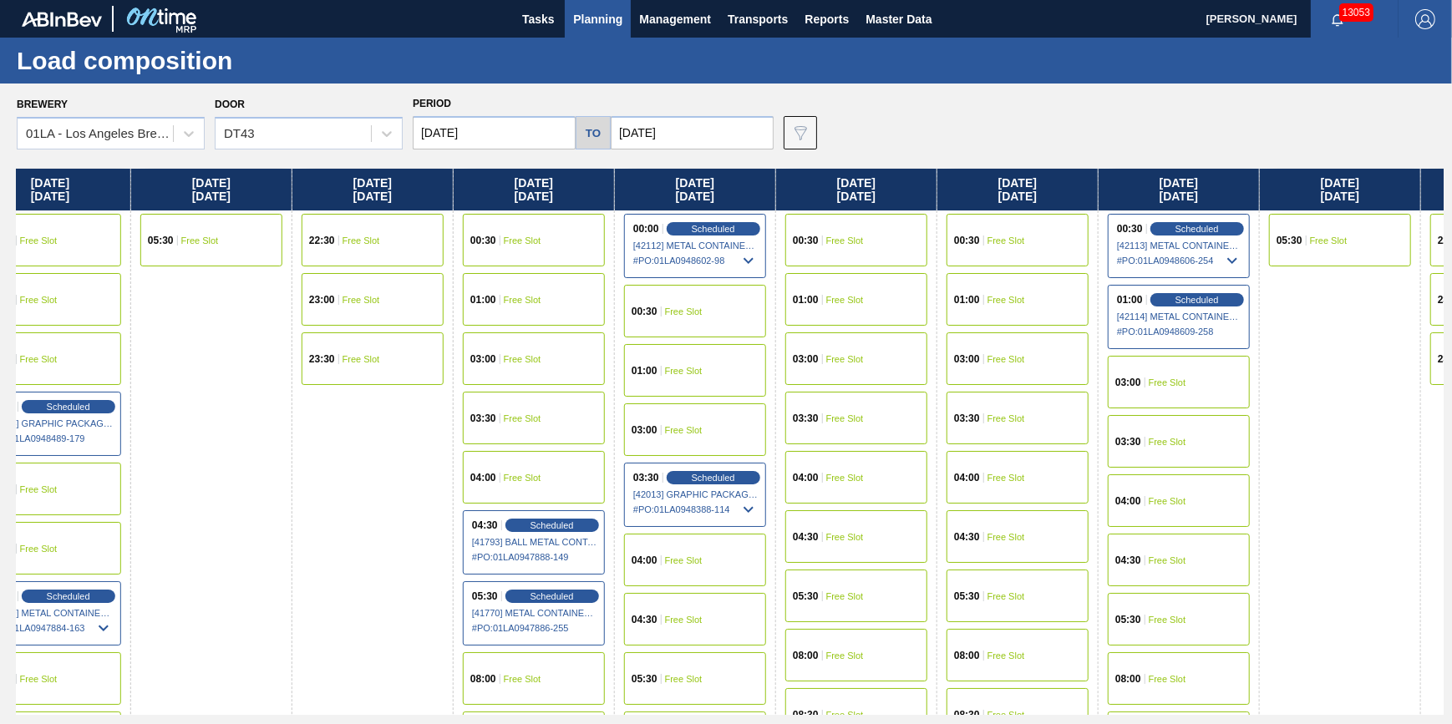
scroll to position [0, 1206]
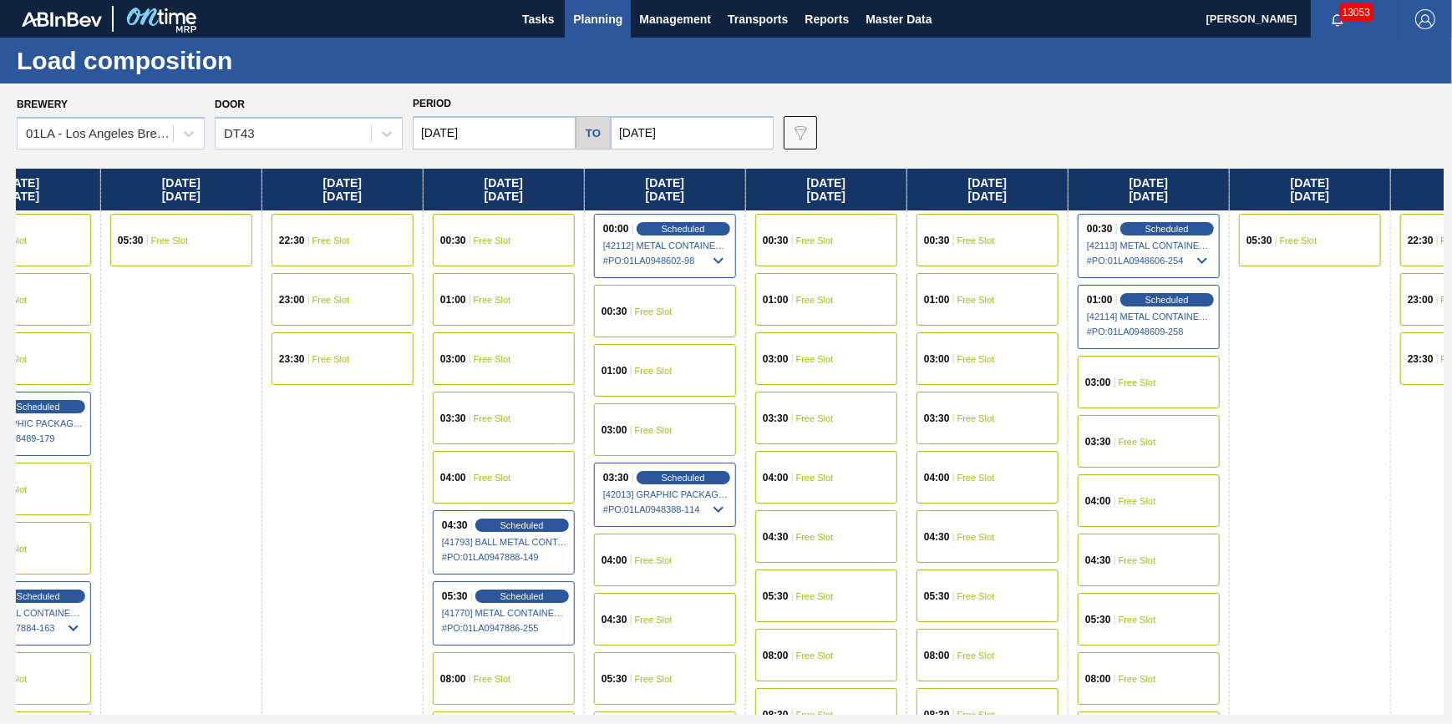
drag, startPoint x: 1034, startPoint y: 320, endPoint x: 683, endPoint y: 353, distance: 352.4
click at [683, 353] on div "[DATE] 00:30 Free Slot 01:00 Free Slot 03:00 Free Slot 03:30 Free Slot 04:00 Sc…" at bounding box center [730, 442] width 1427 height 546
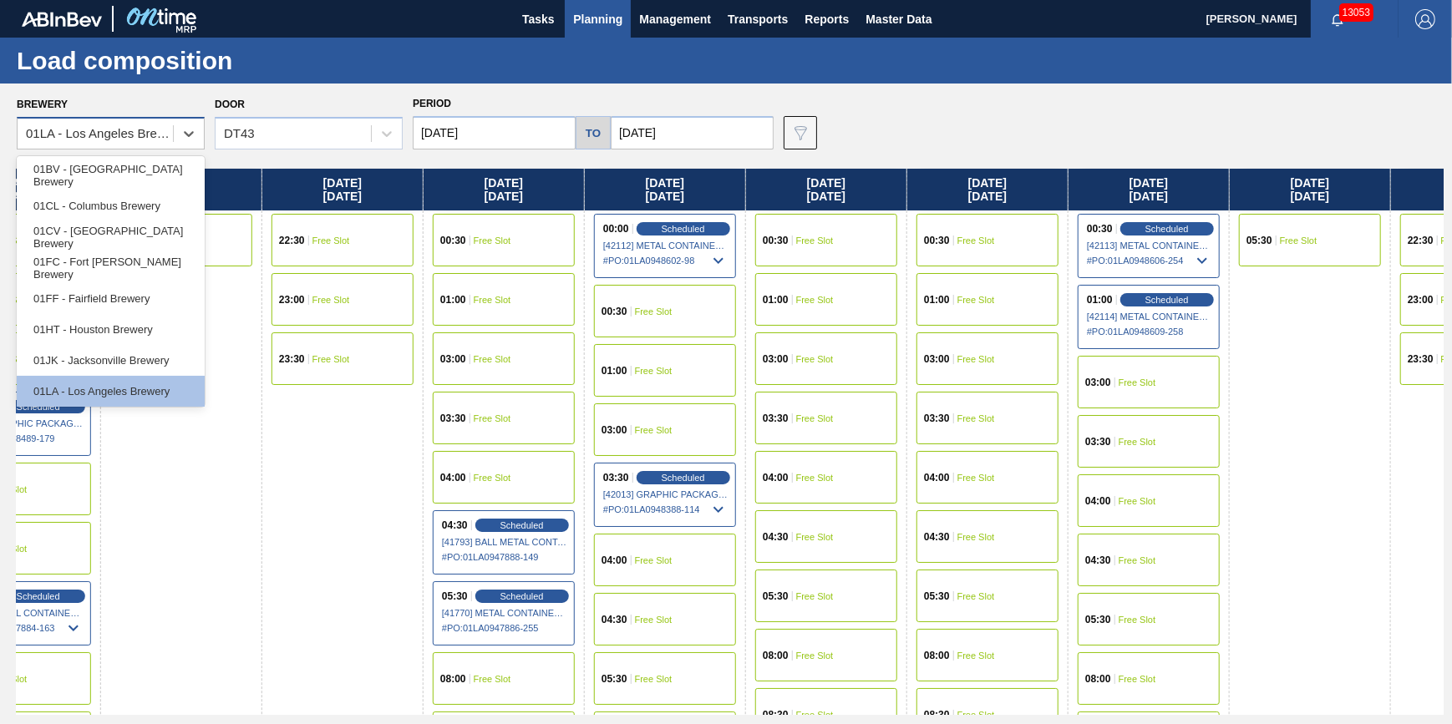
click at [155, 130] on div "01LA - Los Angeles Brewery" at bounding box center [100, 134] width 149 height 14
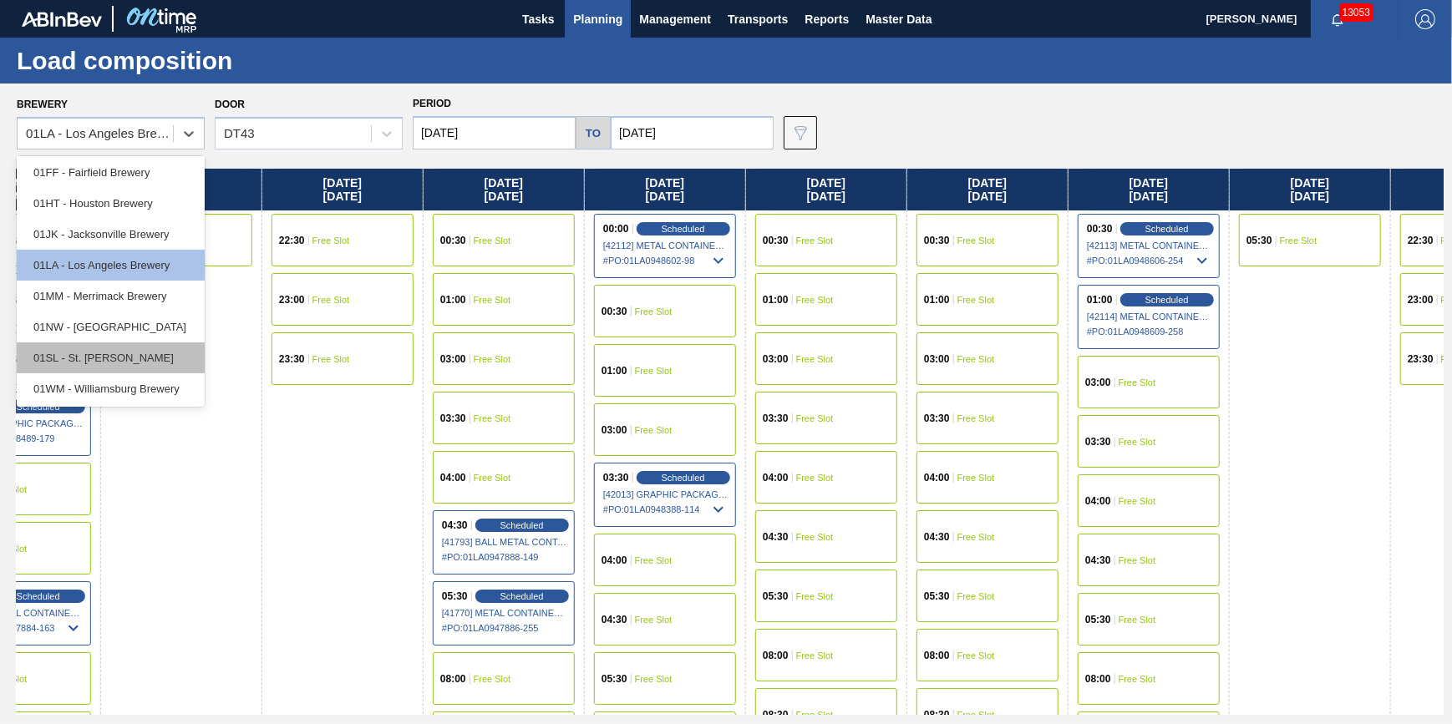
click at [133, 351] on div "01SL - St. [PERSON_NAME]" at bounding box center [111, 358] width 188 height 31
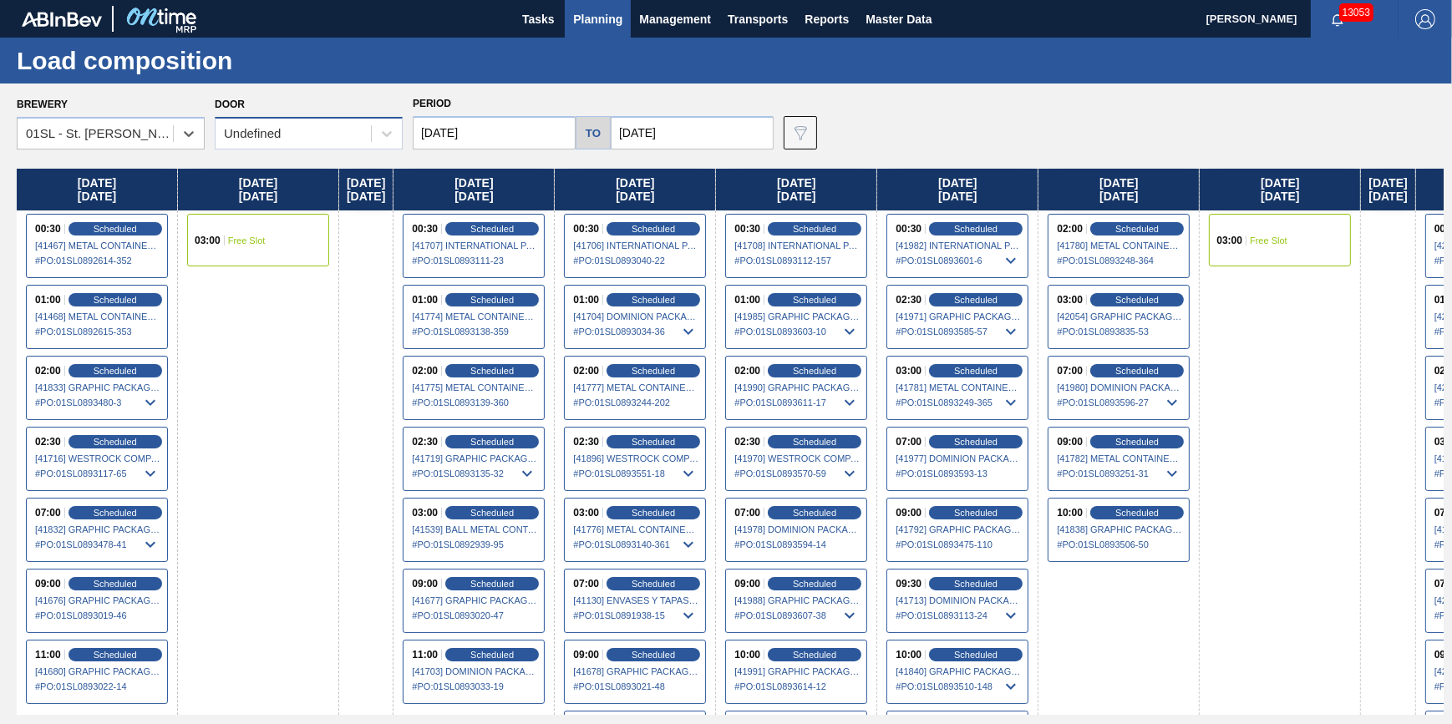
click at [345, 145] on div "Undefined" at bounding box center [293, 134] width 155 height 24
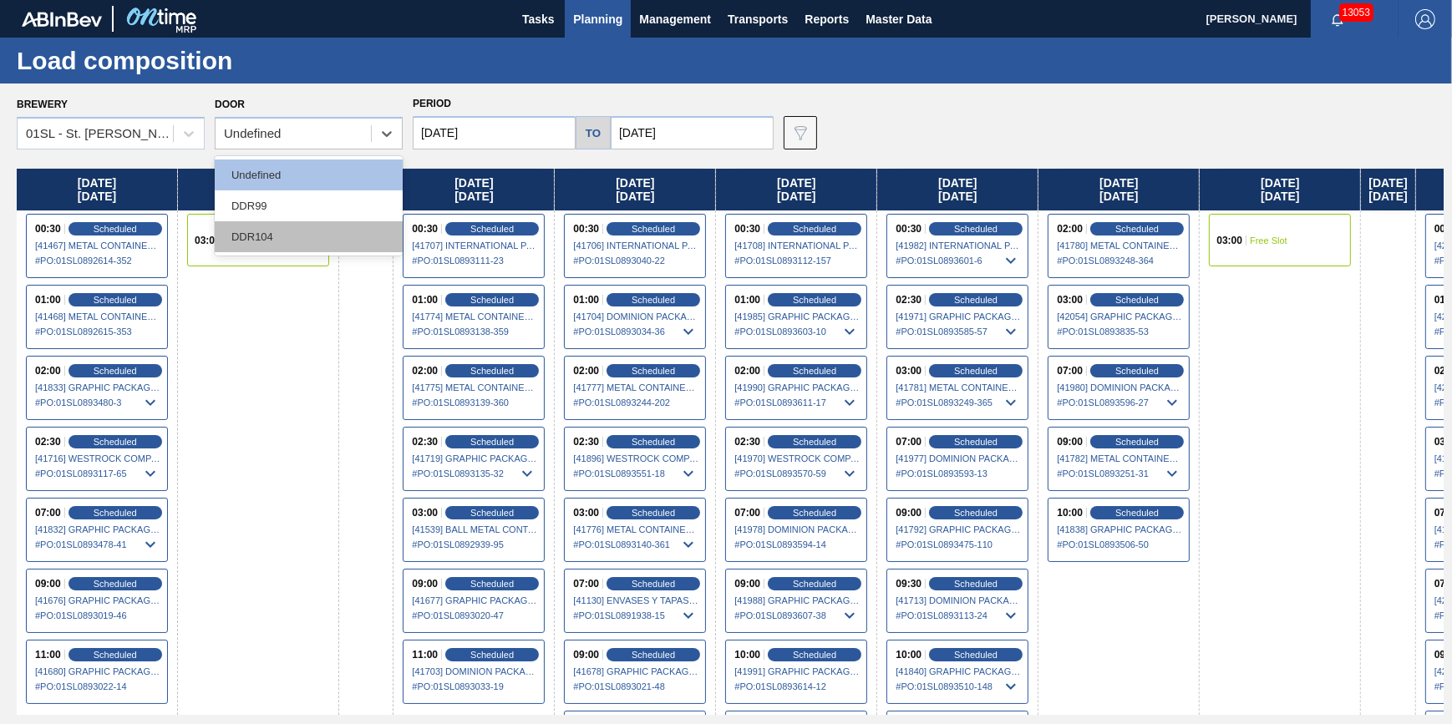
click at [332, 228] on div "DDR104" at bounding box center [309, 236] width 188 height 31
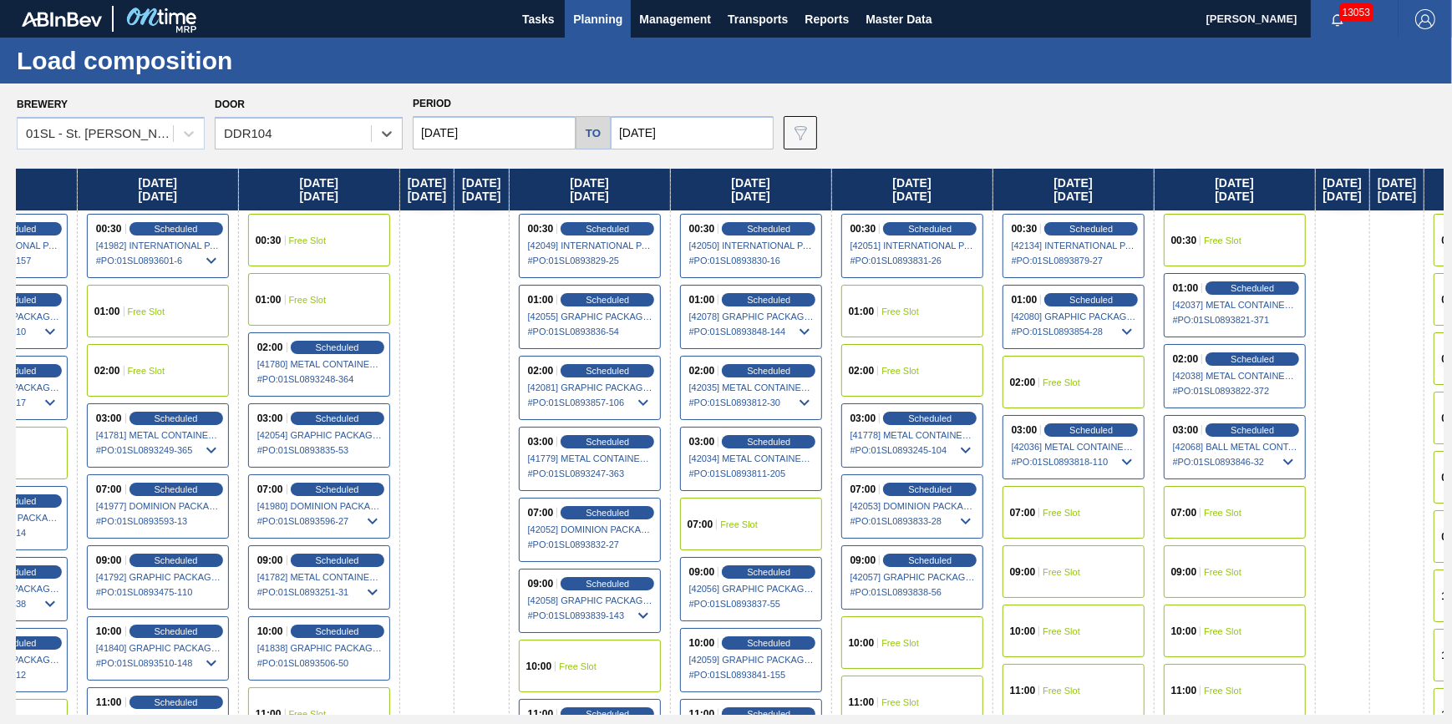
scroll to position [0, 775]
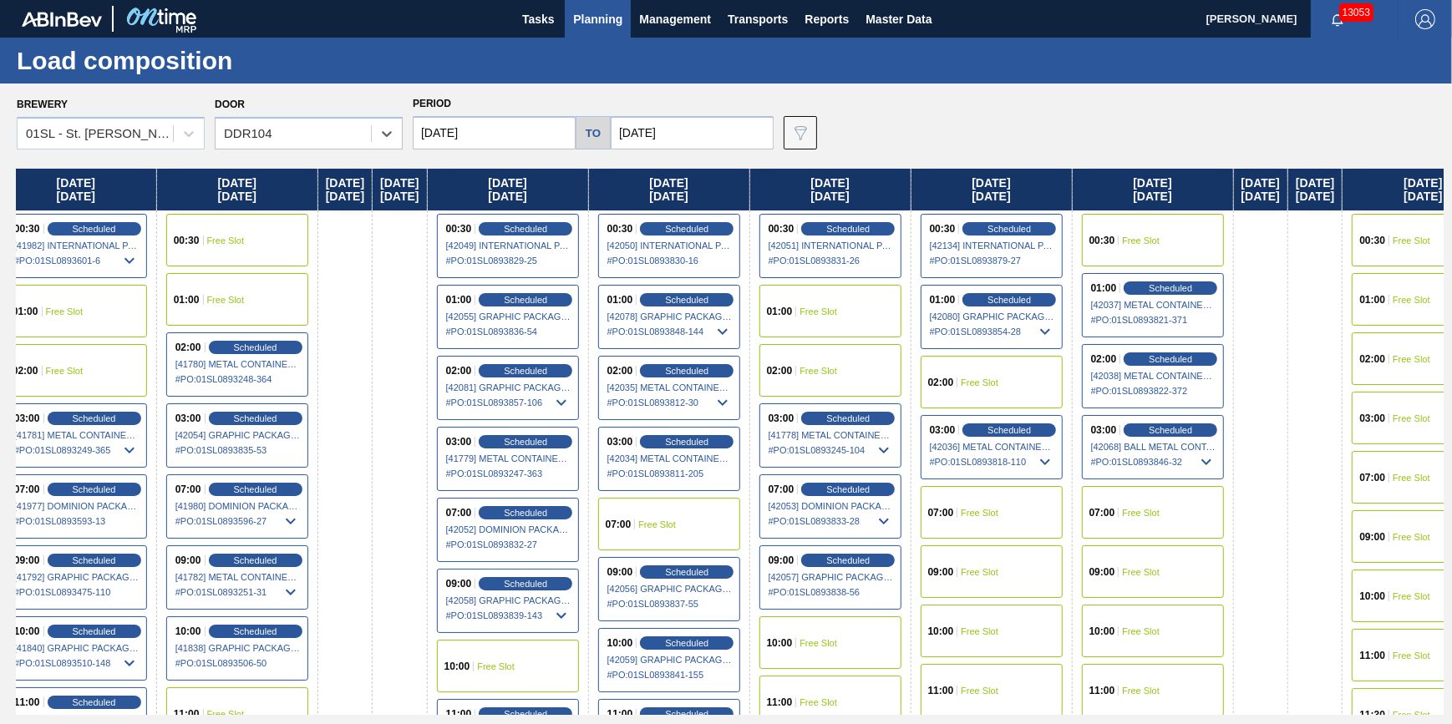
drag, startPoint x: 1204, startPoint y: 404, endPoint x: 410, endPoint y: 440, distance: 794.6
click at [410, 440] on div "[DATE] 00:30 Scheduled [41467] METAL CONTAINER CORPORATION - 0008219743 # PO : …" at bounding box center [730, 442] width 1427 height 546
click at [1034, 426] on span "Scheduled" at bounding box center [1010, 429] width 48 height 11
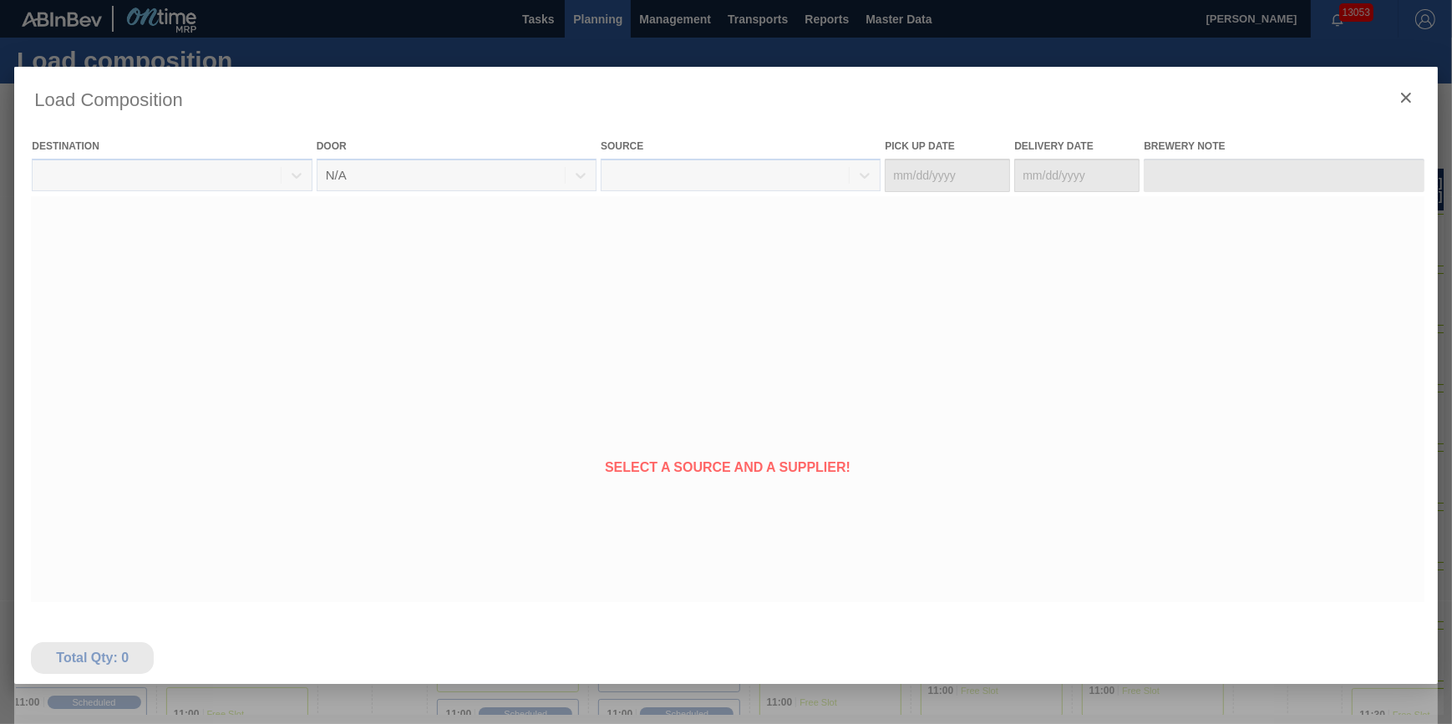
type Date "[DATE]"
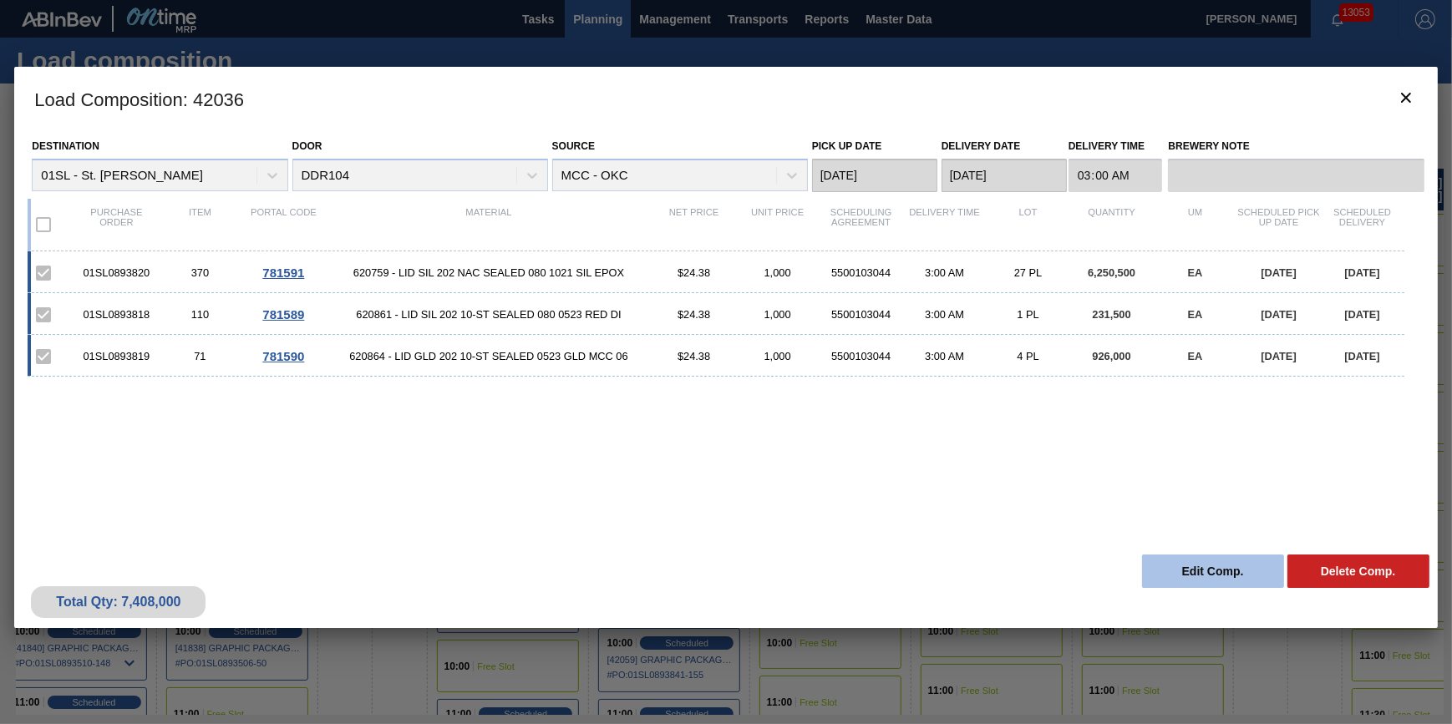
click at [1186, 561] on button "Edit Comp." at bounding box center [1213, 571] width 142 height 33
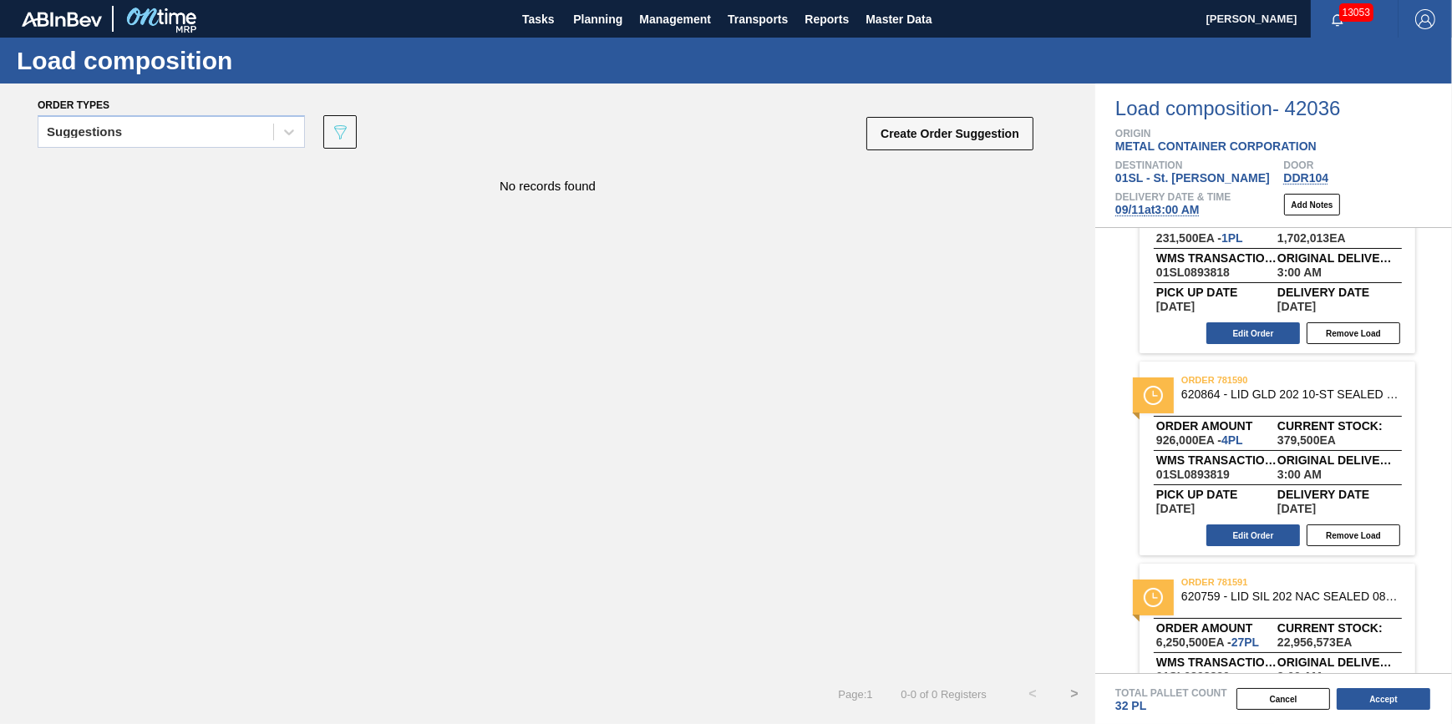
scroll to position [171, 0]
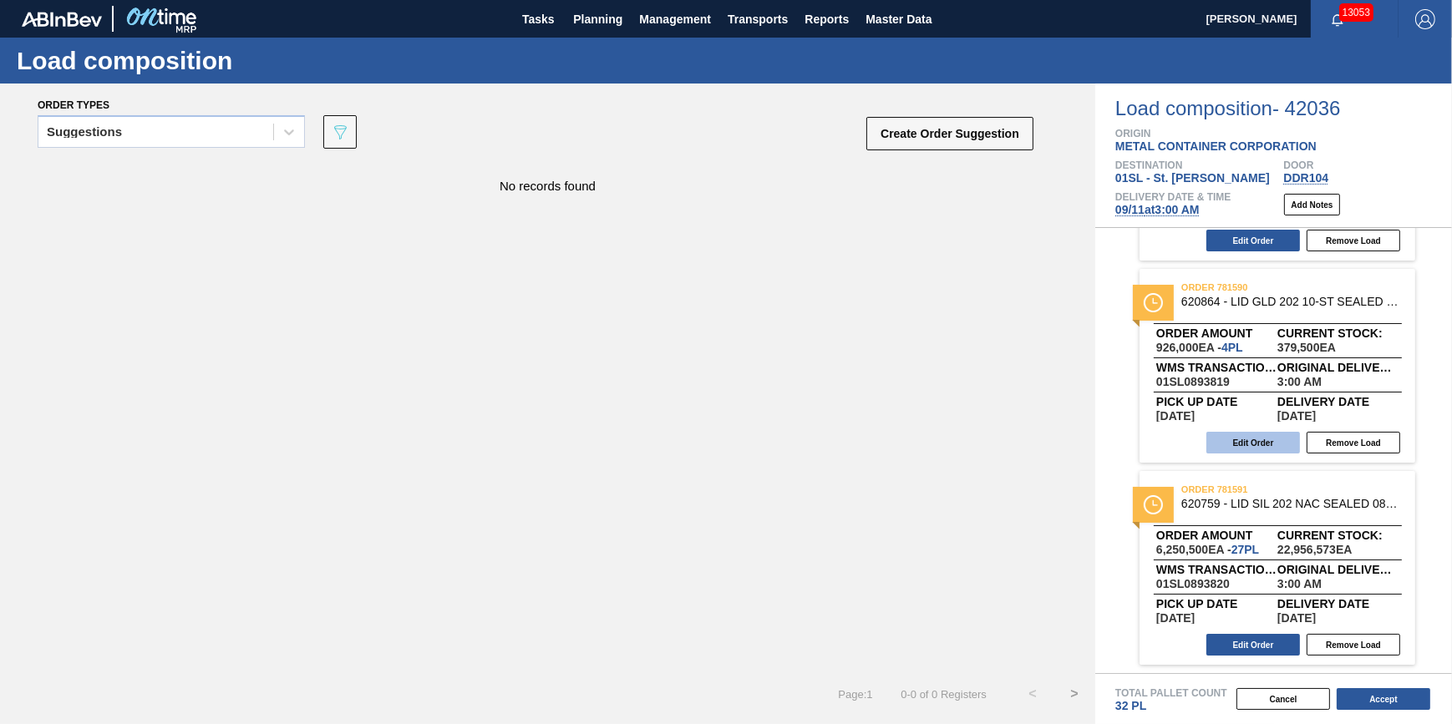
click at [1258, 450] on button "Edit Order" at bounding box center [1254, 443] width 94 height 22
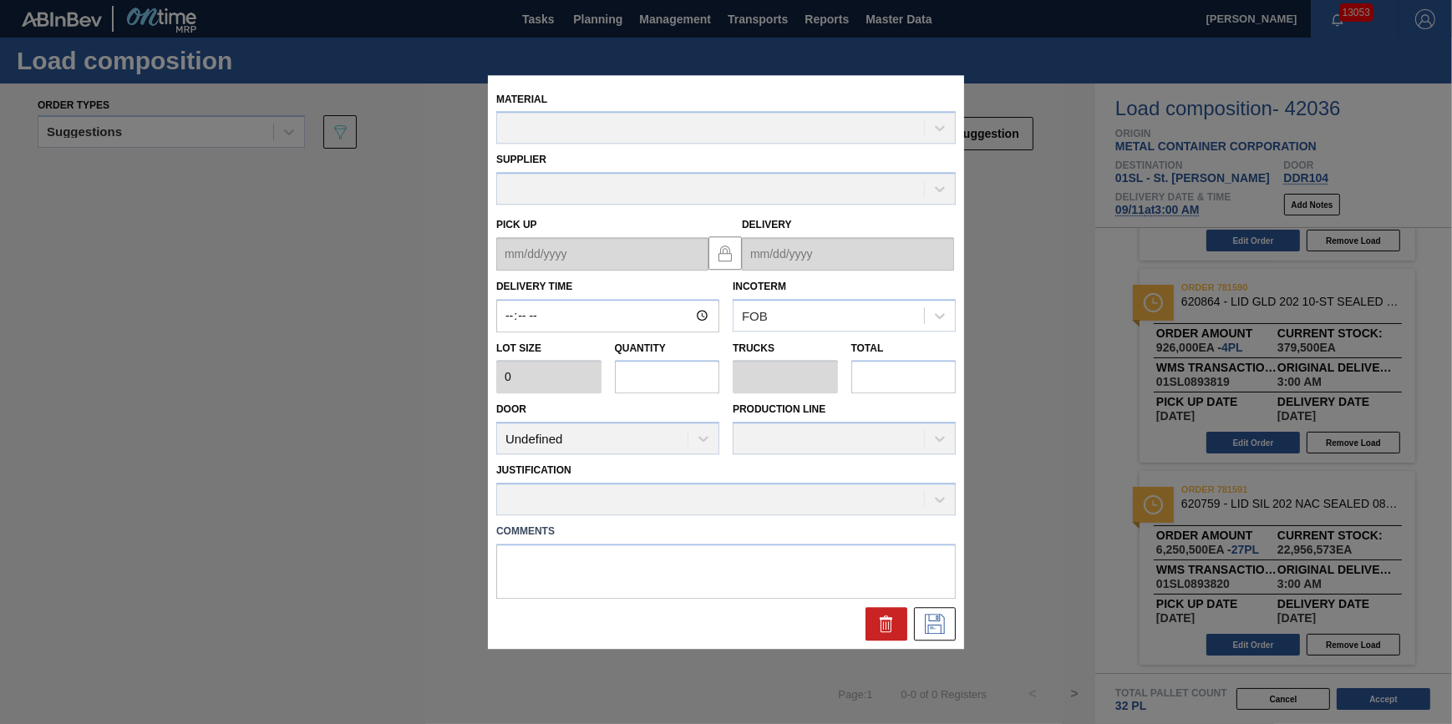
type input "03:00:00"
type input "231,500"
type input "4"
type input "0.125"
type input "926,000"
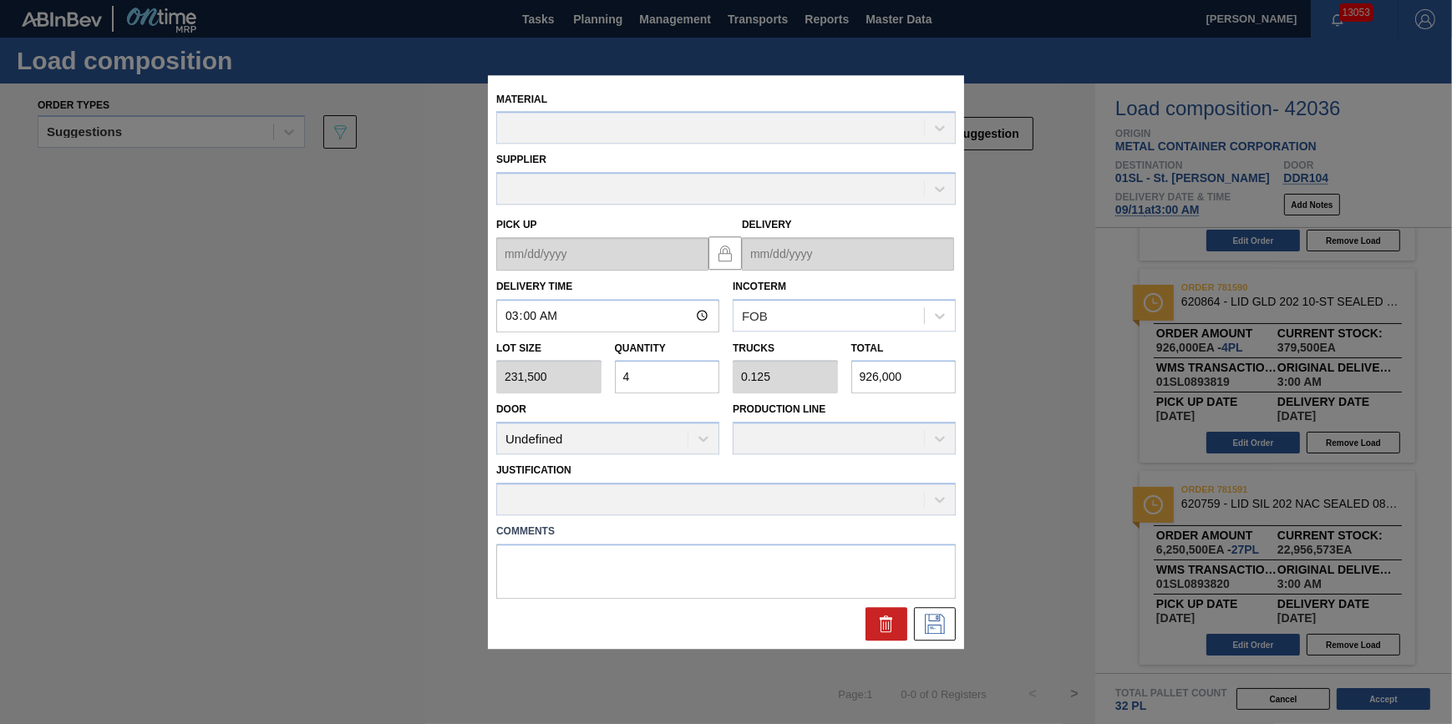
type up "[DATE]"
type input "[DATE]"
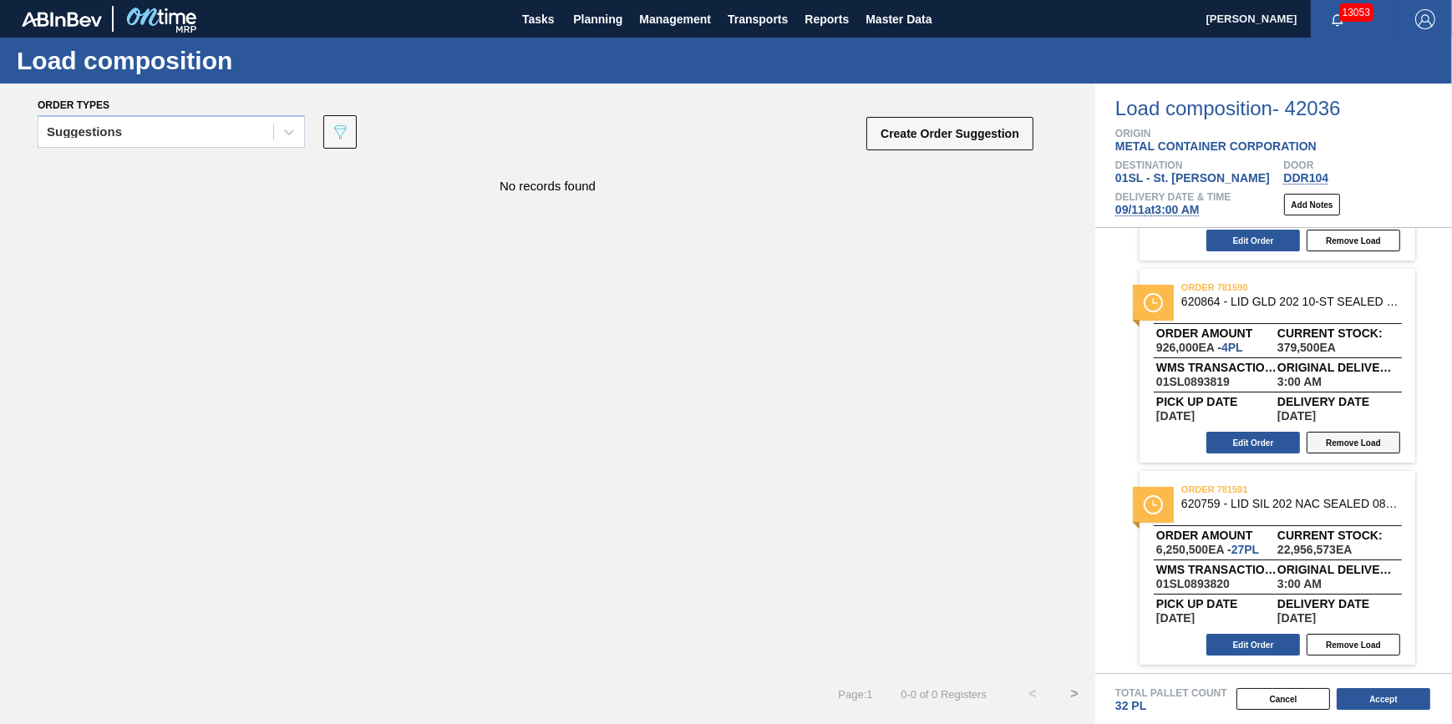
click at [1368, 438] on button "Remove Load" at bounding box center [1354, 443] width 94 height 22
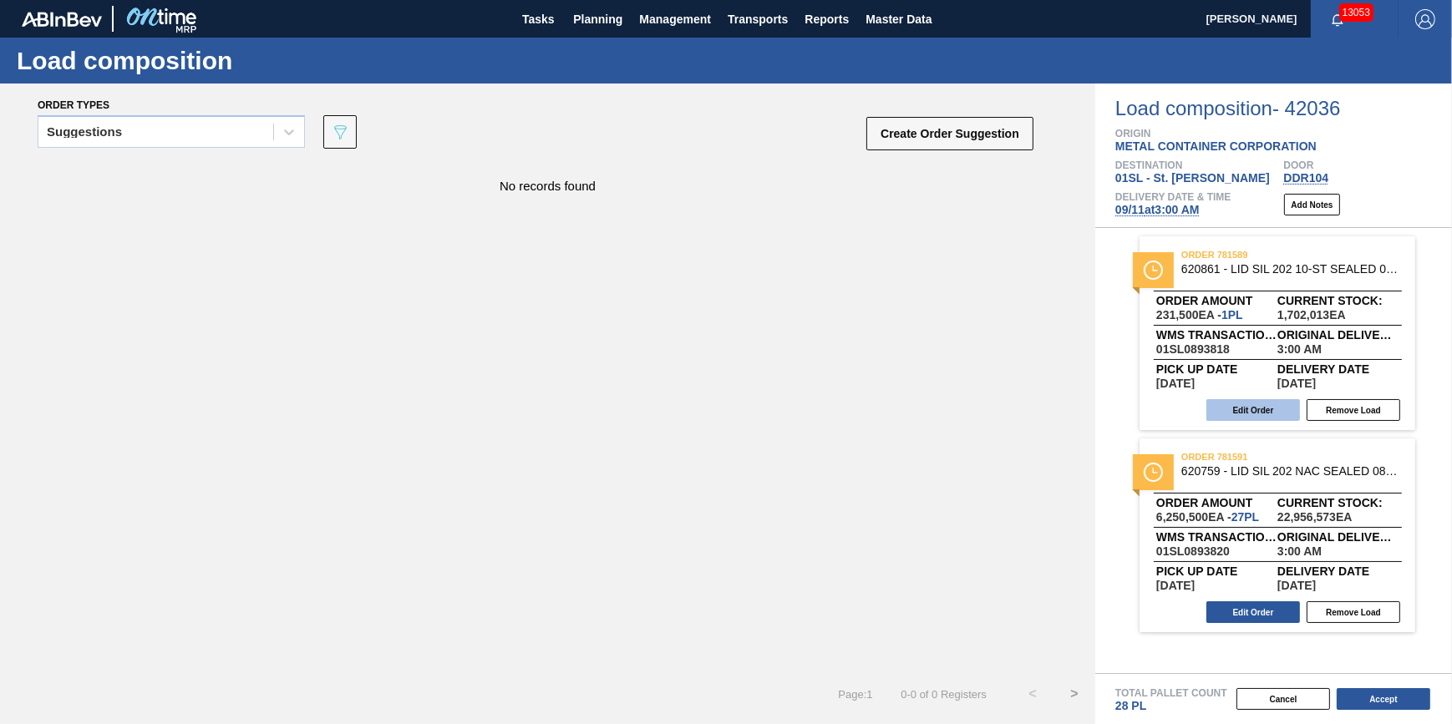
click at [1261, 409] on button "Edit Order" at bounding box center [1254, 410] width 94 height 22
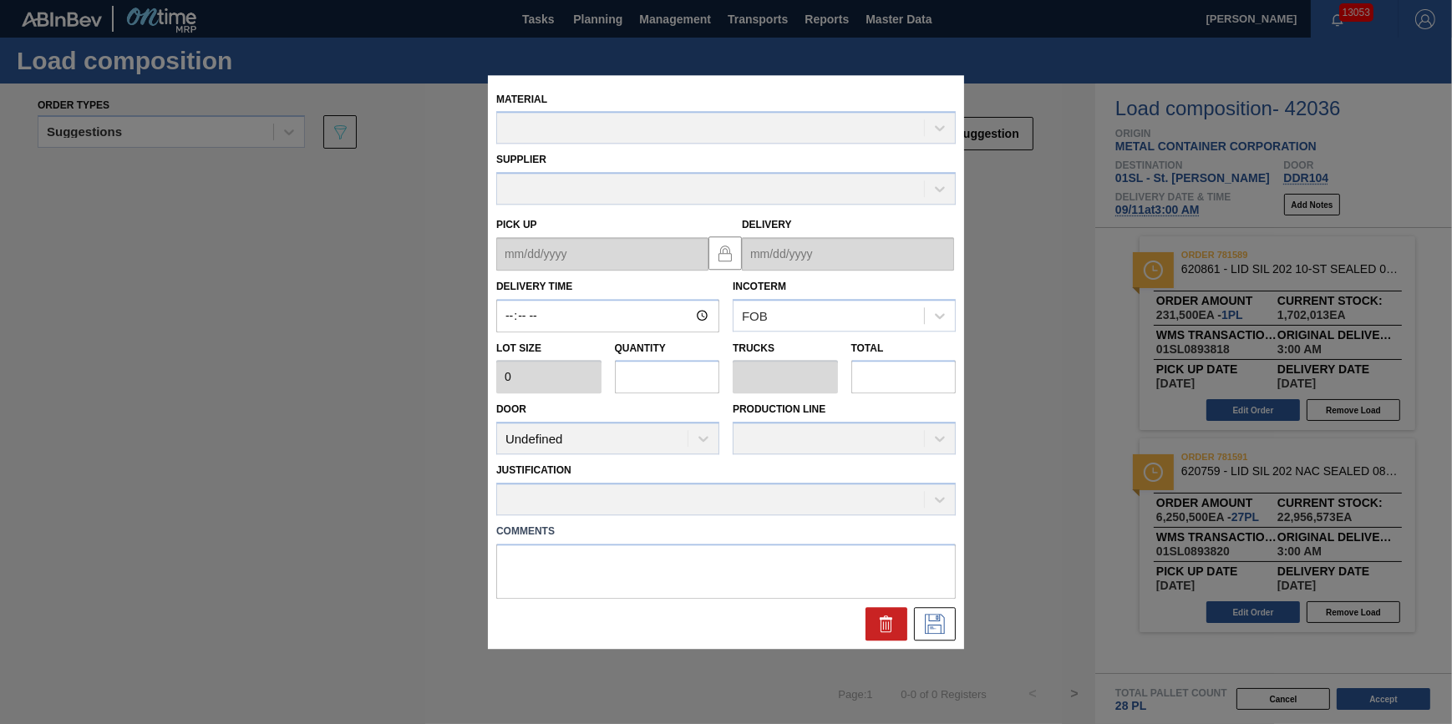
type input "03:00:00"
type input "231,500"
type input "1"
type input "0.031"
type input "231,500"
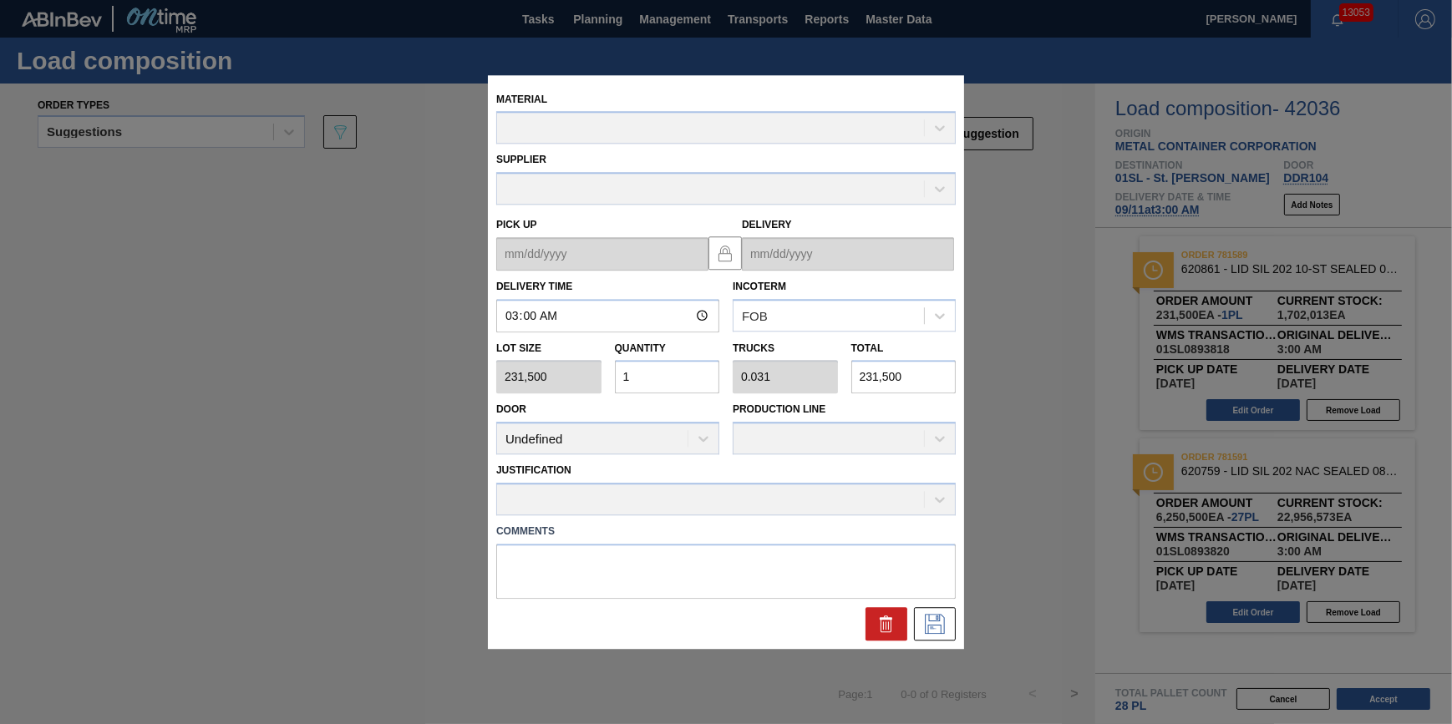
type up "[DATE]"
type input "[DATE]"
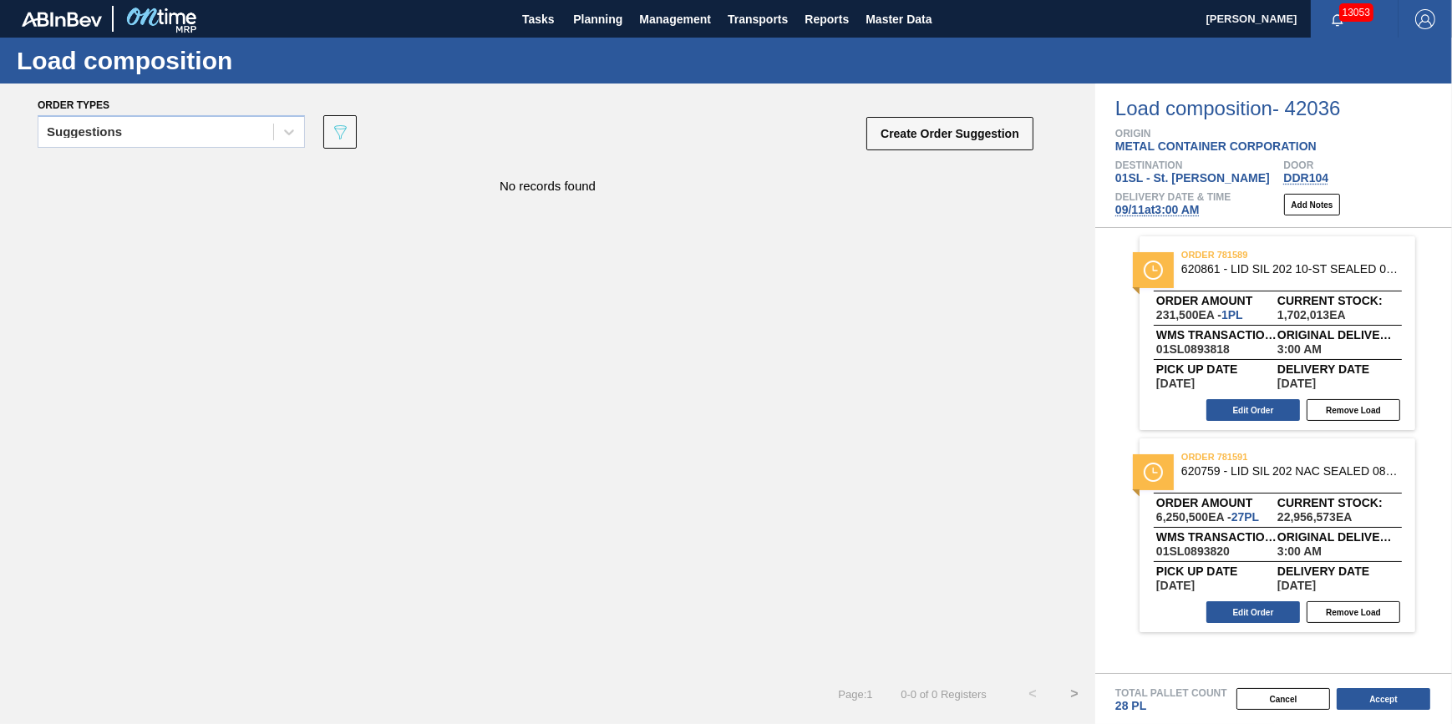
click at [1243, 625] on div "Edit Order Remove Load" at bounding box center [1271, 612] width 262 height 25
click at [1247, 622] on button "Edit Order" at bounding box center [1254, 613] width 94 height 22
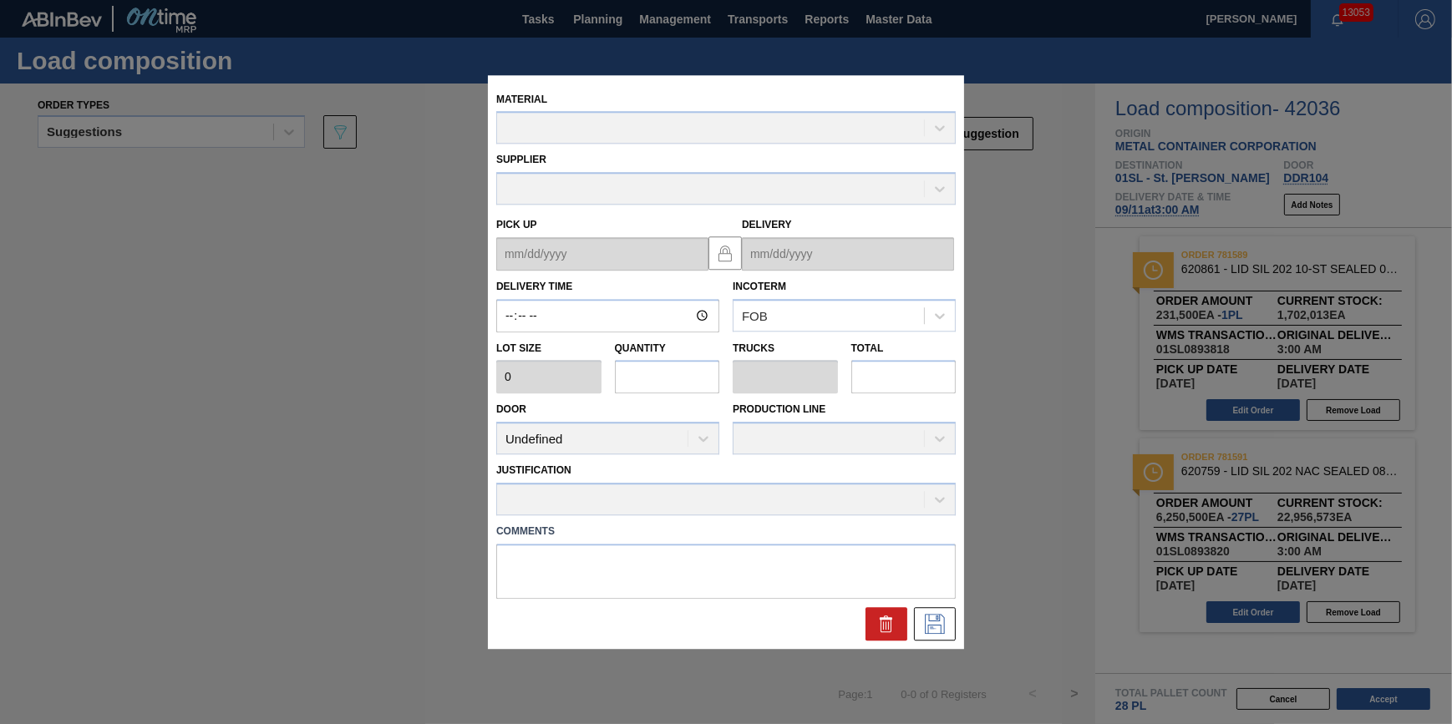
type input "03:00:00"
type input "231,500"
type input "27"
type input "0.844"
type input "6,250,500"
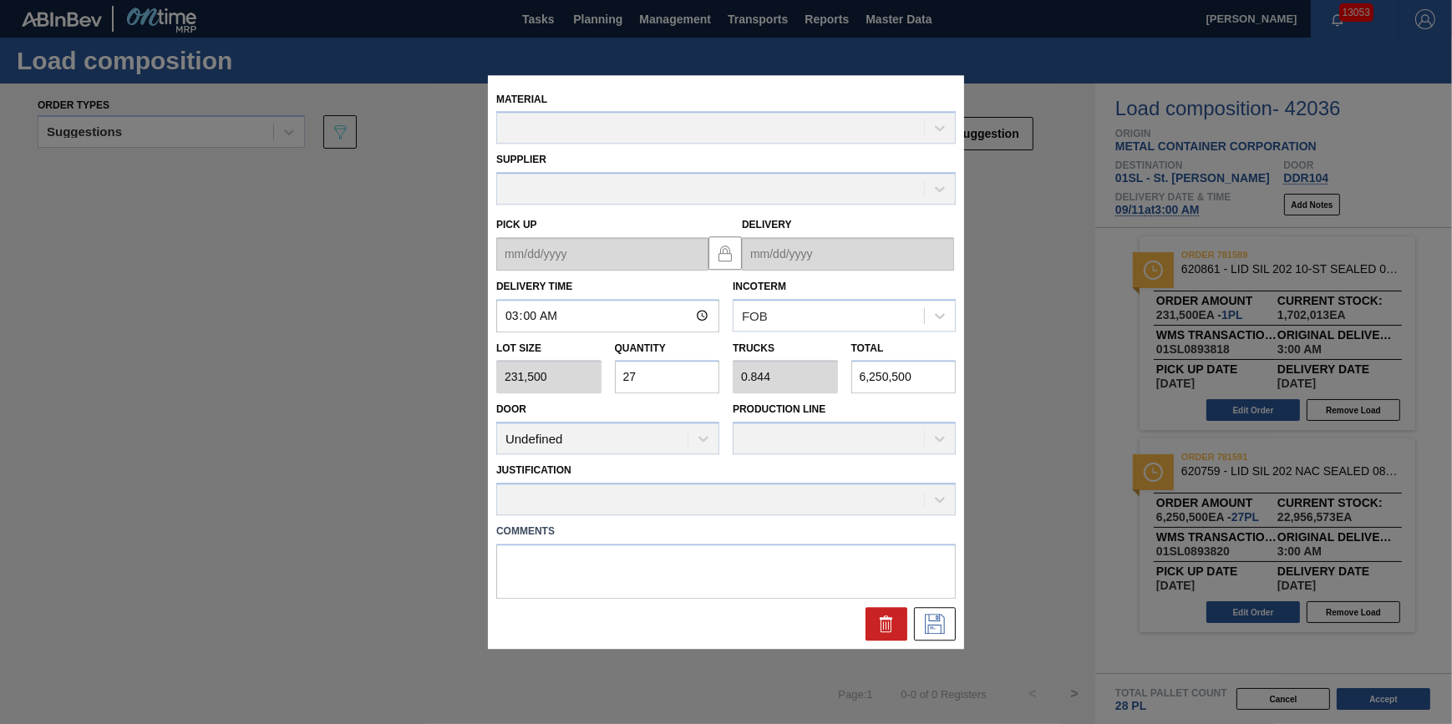
type up "[DATE]"
type input "[DATE]"
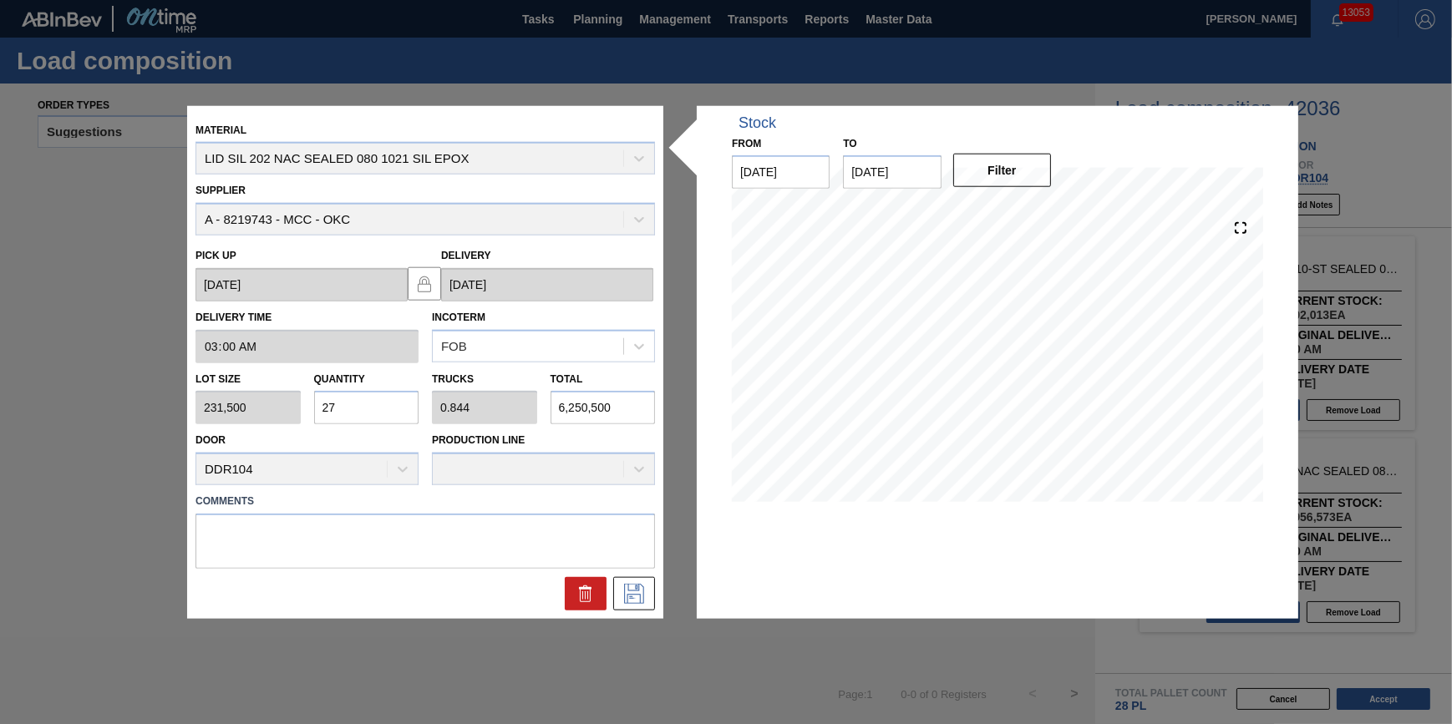
click at [375, 417] on input "27" at bounding box center [366, 407] width 105 height 33
type input "2"
type input "0.063"
type input "463,000"
type input "0"
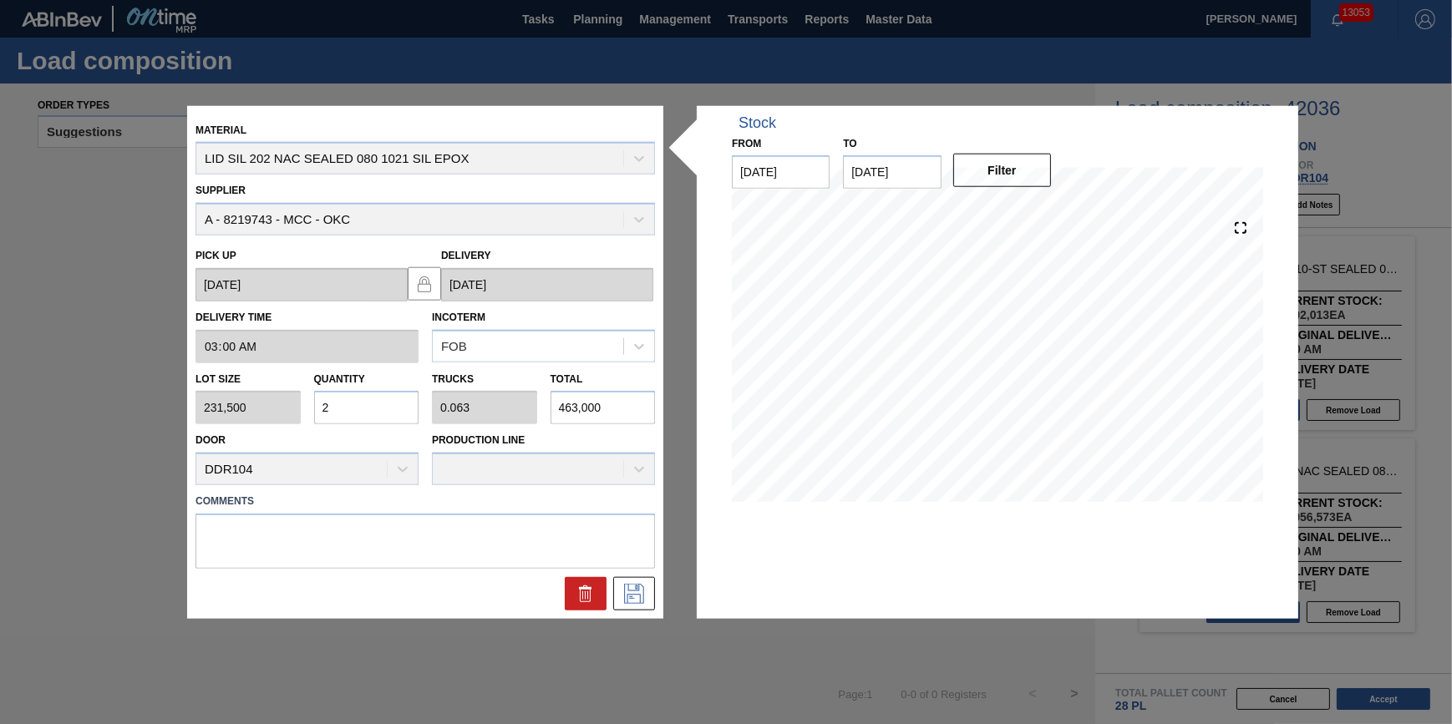
type input "0"
type input "4"
type input "0.125"
type input "926,000"
type input "0"
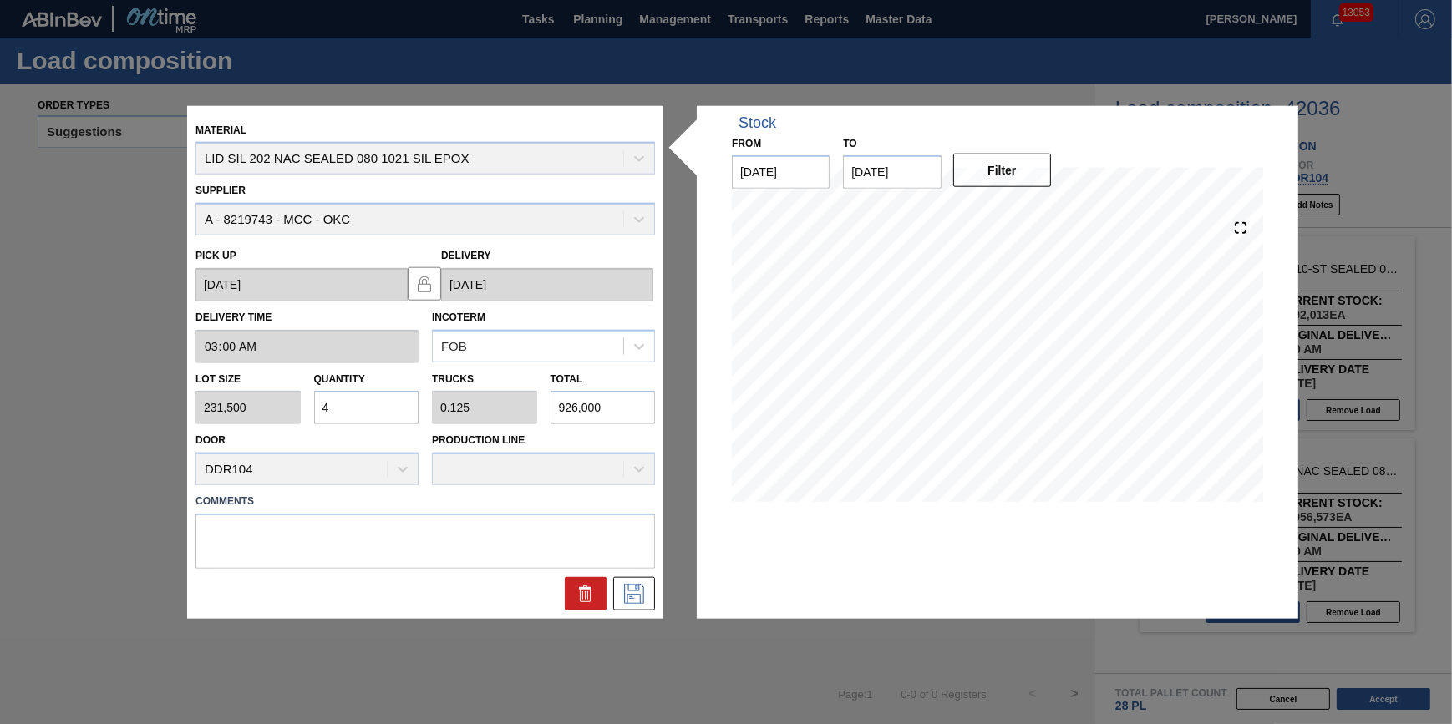
type input "0"
type input "3"
type input "0.094"
type input "694,500"
type input "31"
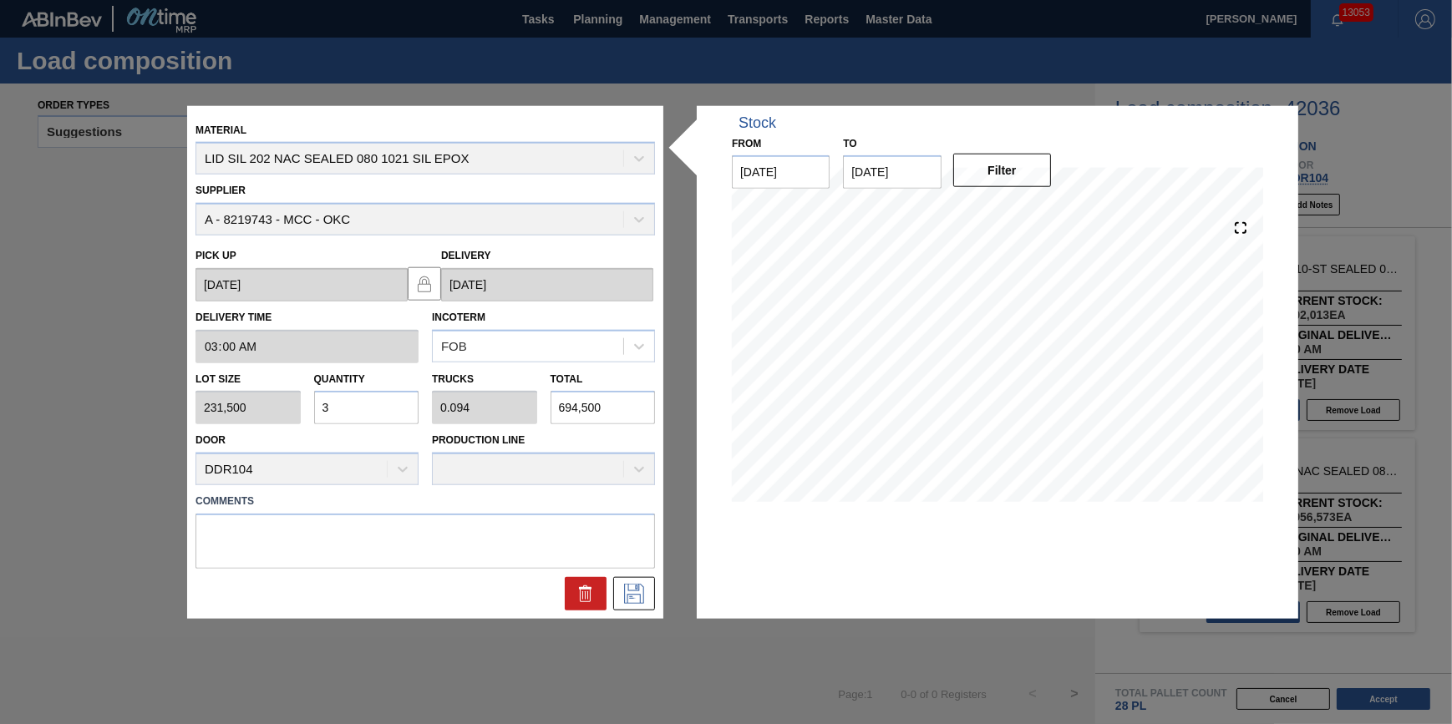
type input "0.969"
type input "7,176,500"
type input "31"
click at [627, 587] on icon at bounding box center [634, 594] width 27 height 20
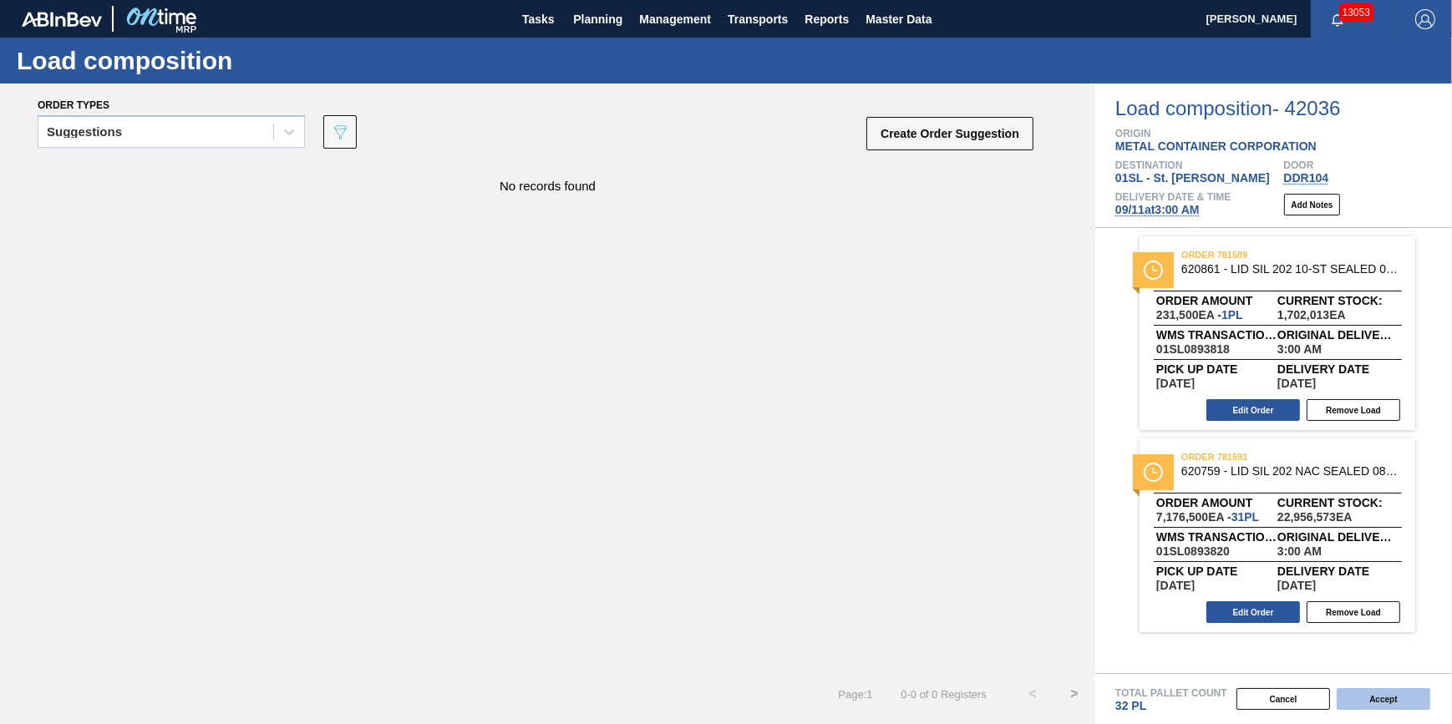
click at [1384, 699] on button "Accept" at bounding box center [1384, 700] width 94 height 22
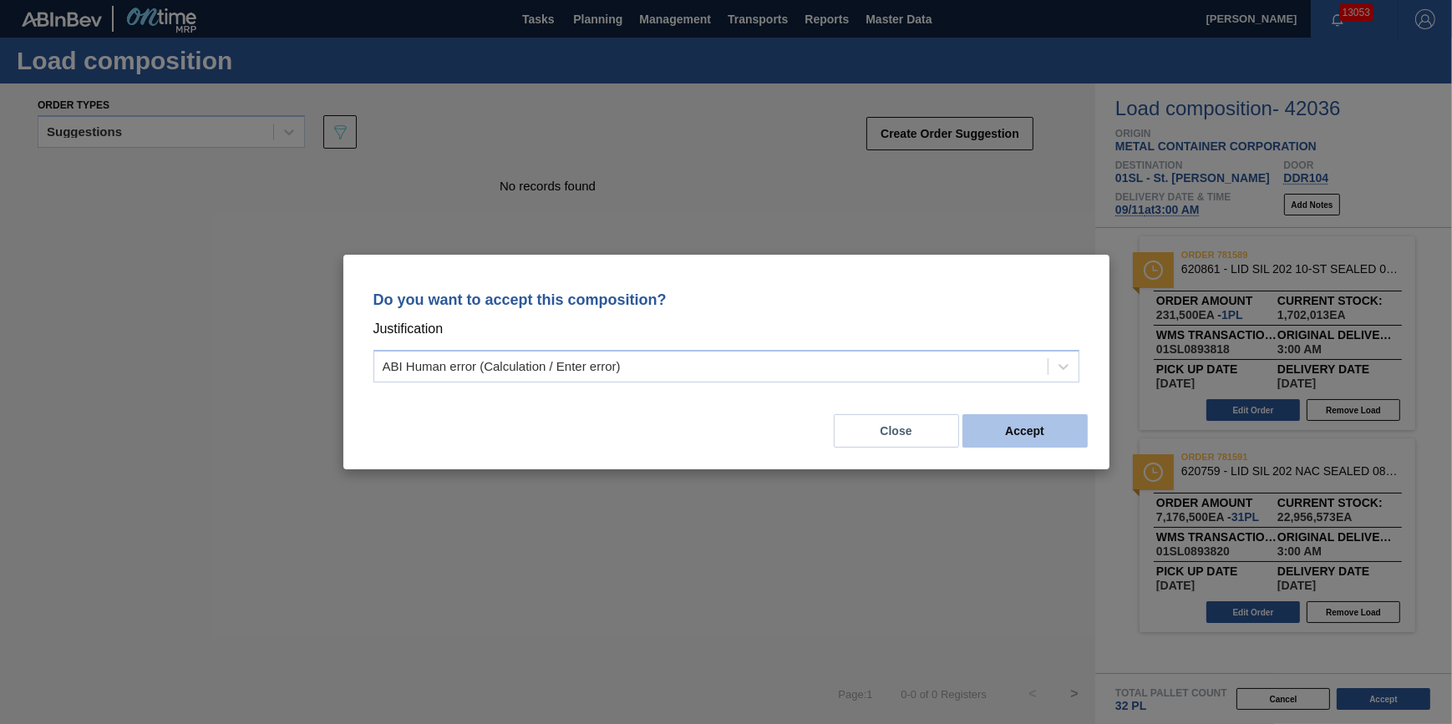
click at [998, 436] on button "Accept" at bounding box center [1025, 430] width 125 height 33
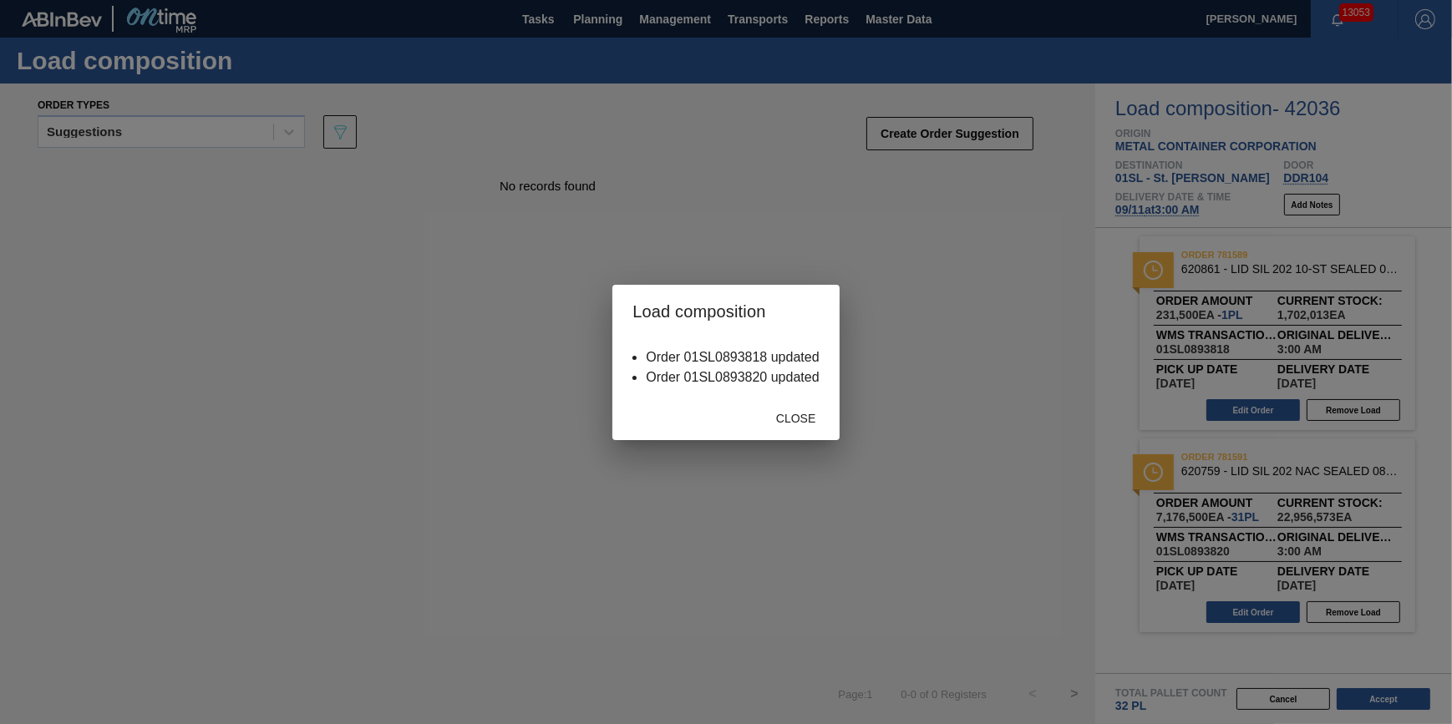
click at [823, 416] on span "Close" at bounding box center [796, 418] width 66 height 13
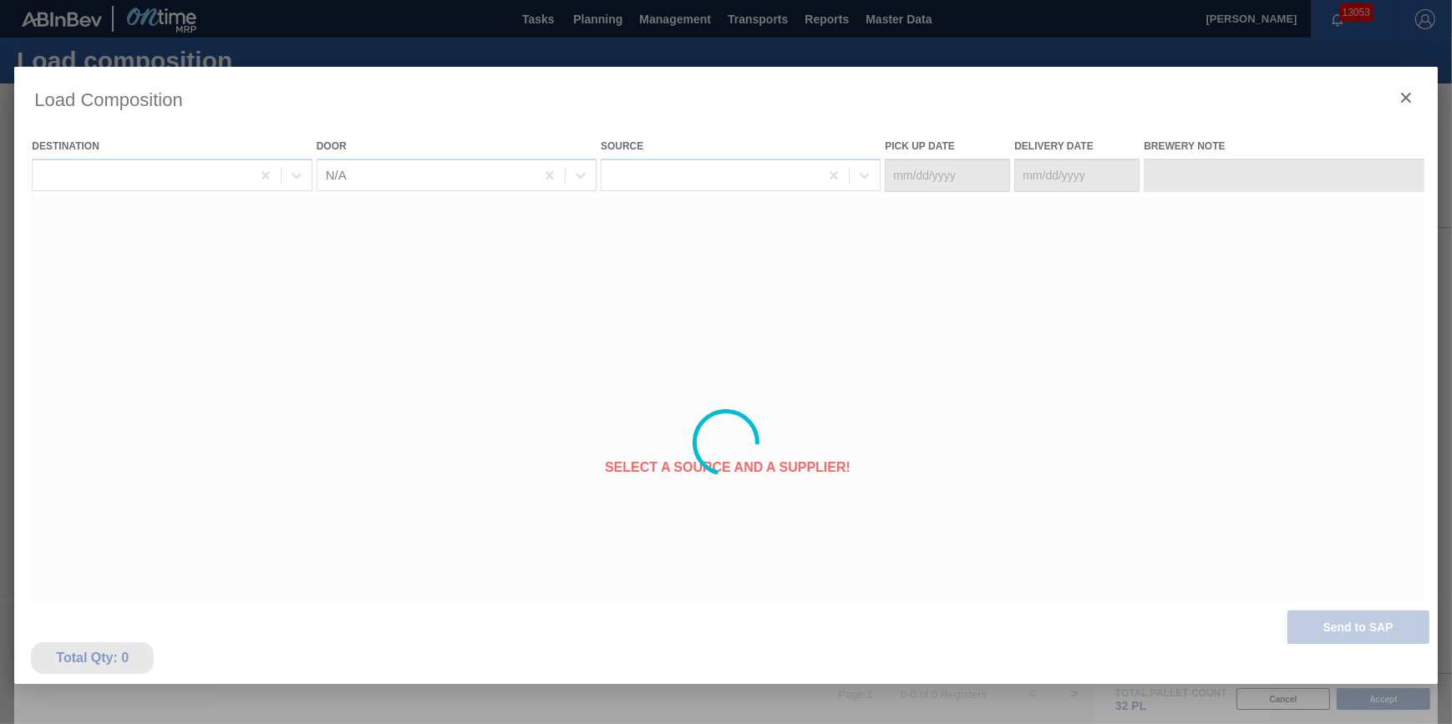
type Date "[DATE]"
